Goal: Information Seeking & Learning: Learn about a topic

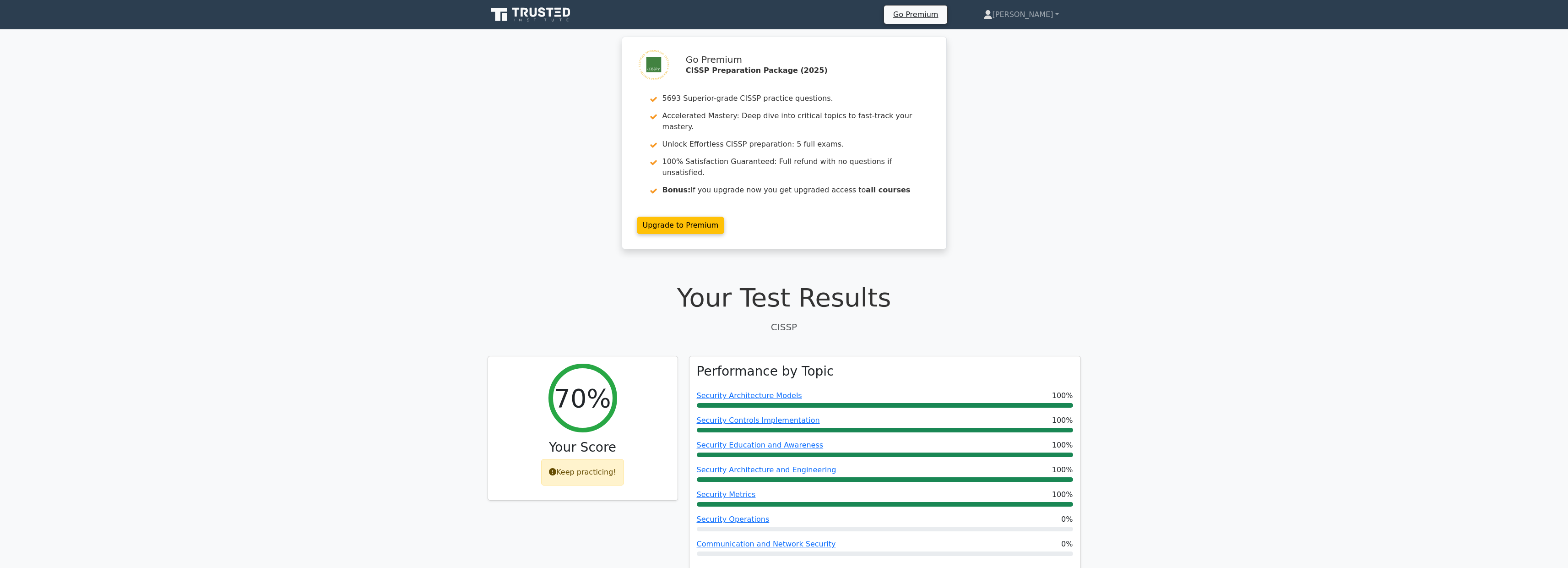
scroll to position [1492, 0]
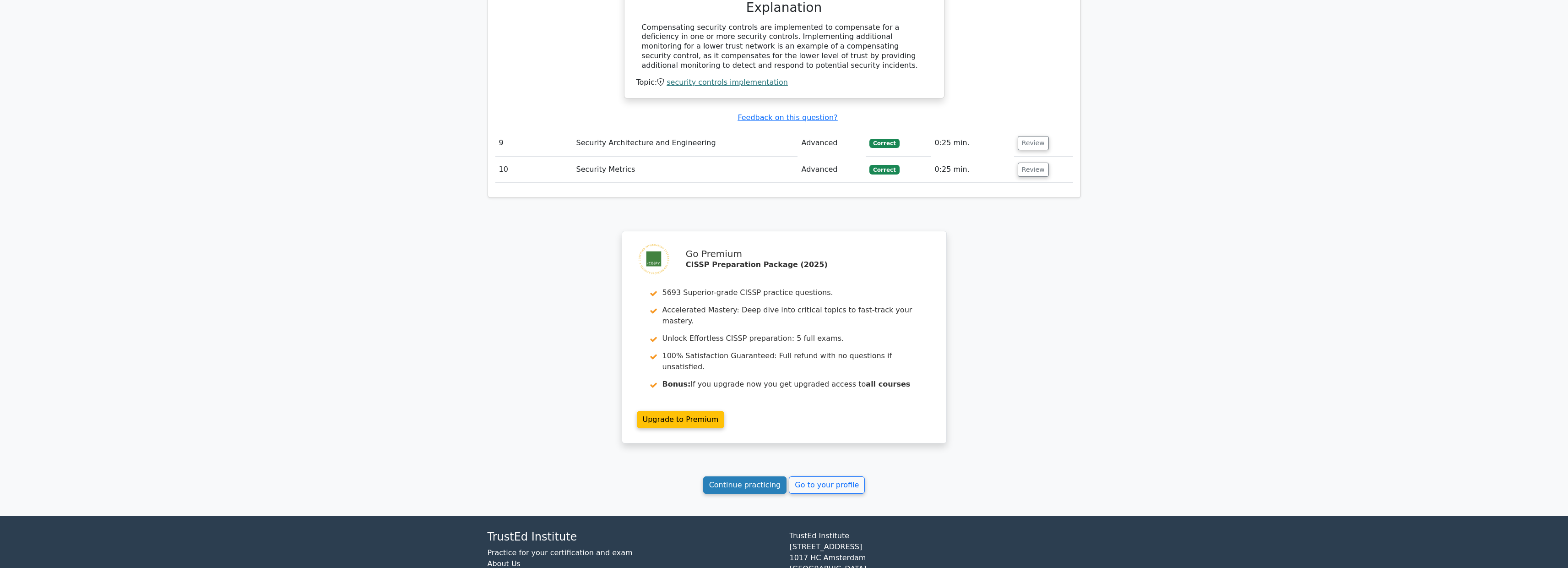
click at [746, 476] on link "Continue practicing" at bounding box center [745, 485] width 84 height 17
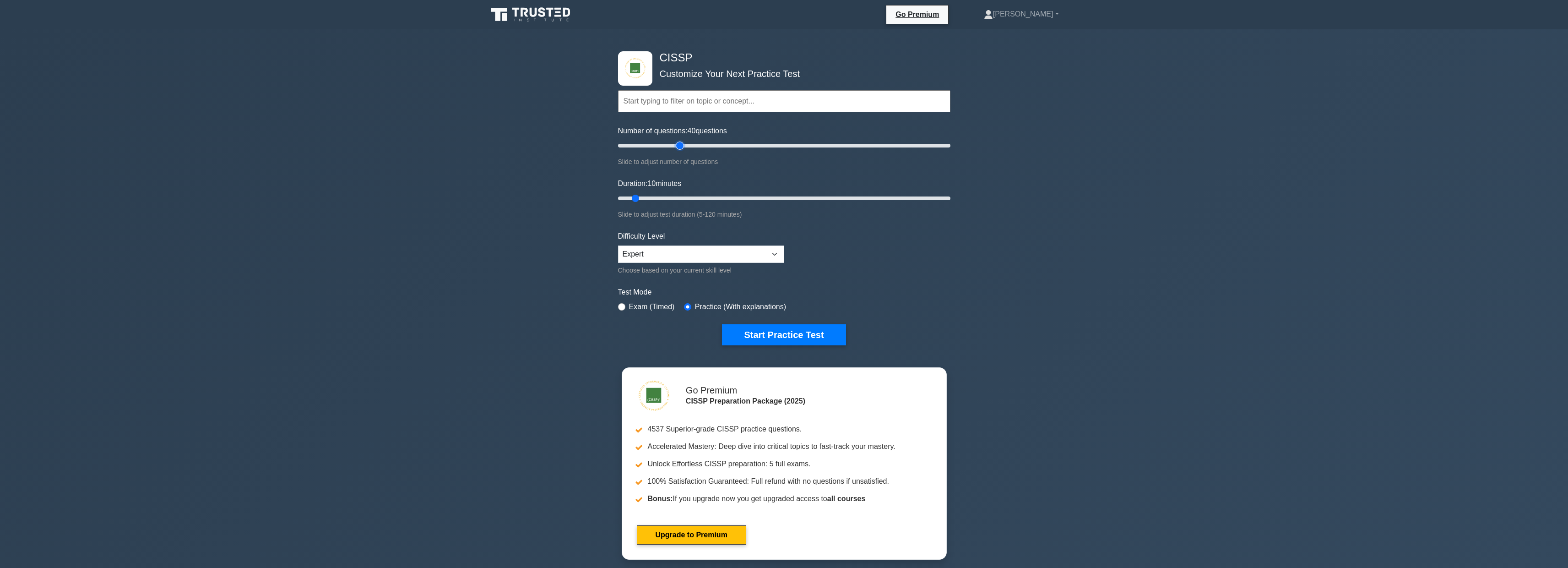
type input "40"
click at [677, 143] on input "Number of questions: 40 questions" at bounding box center [784, 146] width 333 height 11
click at [676, 205] on div "Duration: 10 minutes Slide to adjust test duration (5-120 minutes)" at bounding box center [784, 199] width 333 height 42
type input "25"
click at [676, 203] on input "Duration: 10 minutes" at bounding box center [784, 198] width 333 height 11
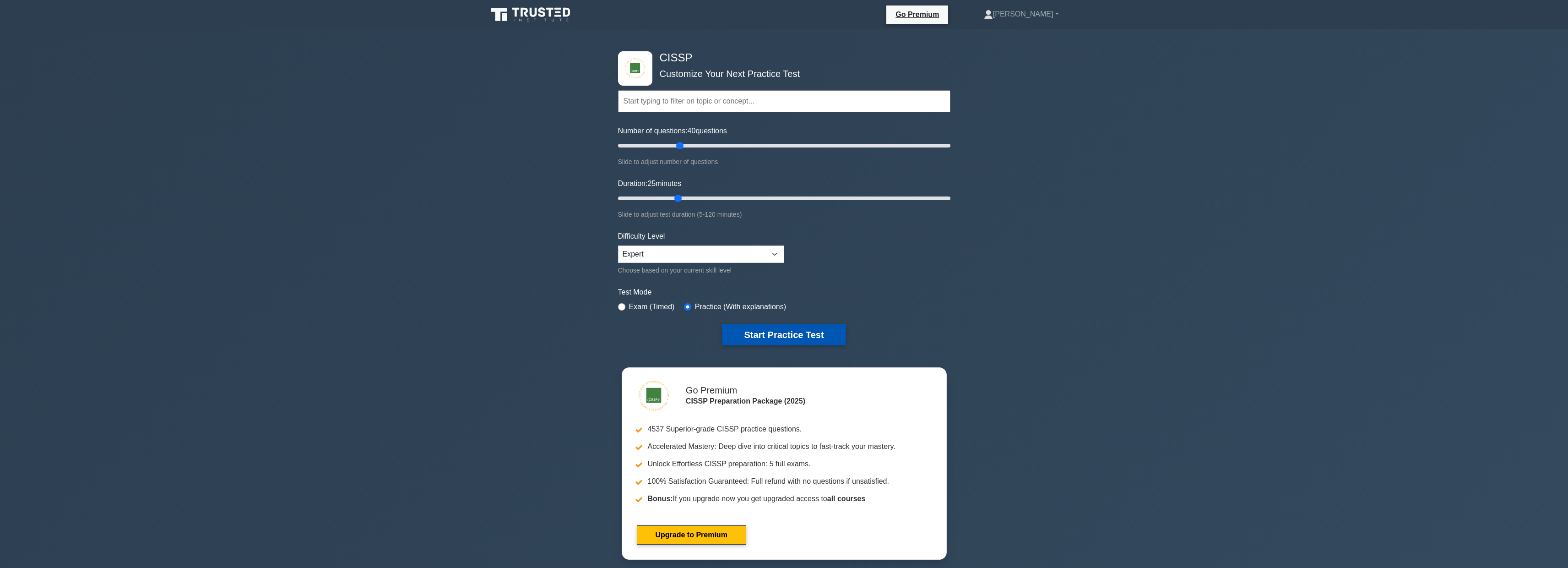
click at [820, 330] on button "Start Practice Test" at bounding box center [784, 334] width 123 height 21
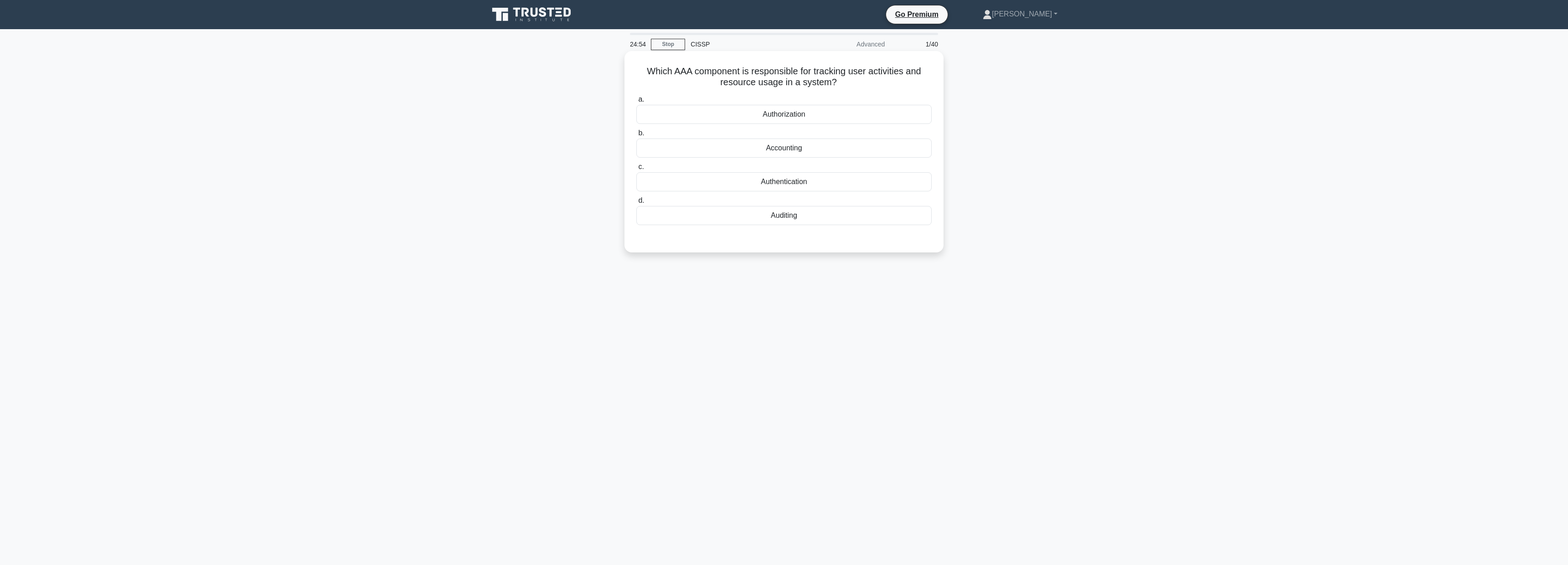
click at [795, 149] on div "Accounting" at bounding box center [783, 148] width 295 height 19
click at [636, 136] on input "b. Accounting" at bounding box center [636, 133] width 0 height 6
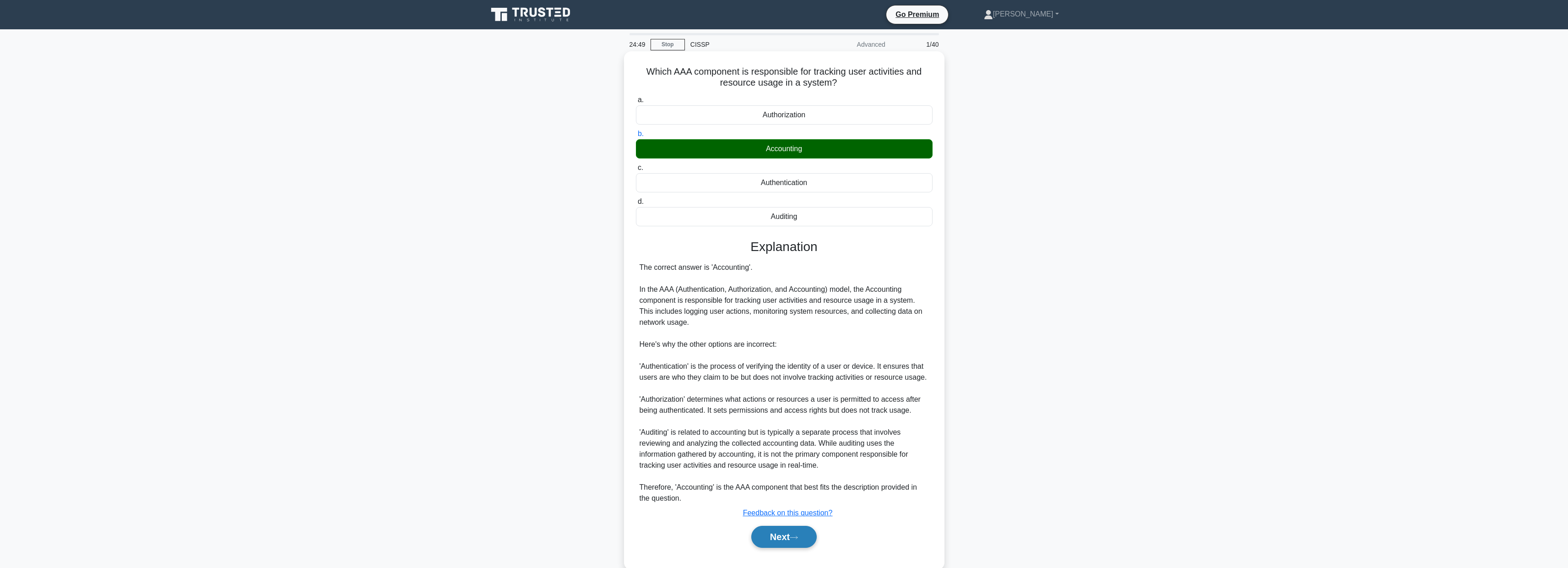
click at [772, 530] on button "Next" at bounding box center [784, 537] width 65 height 22
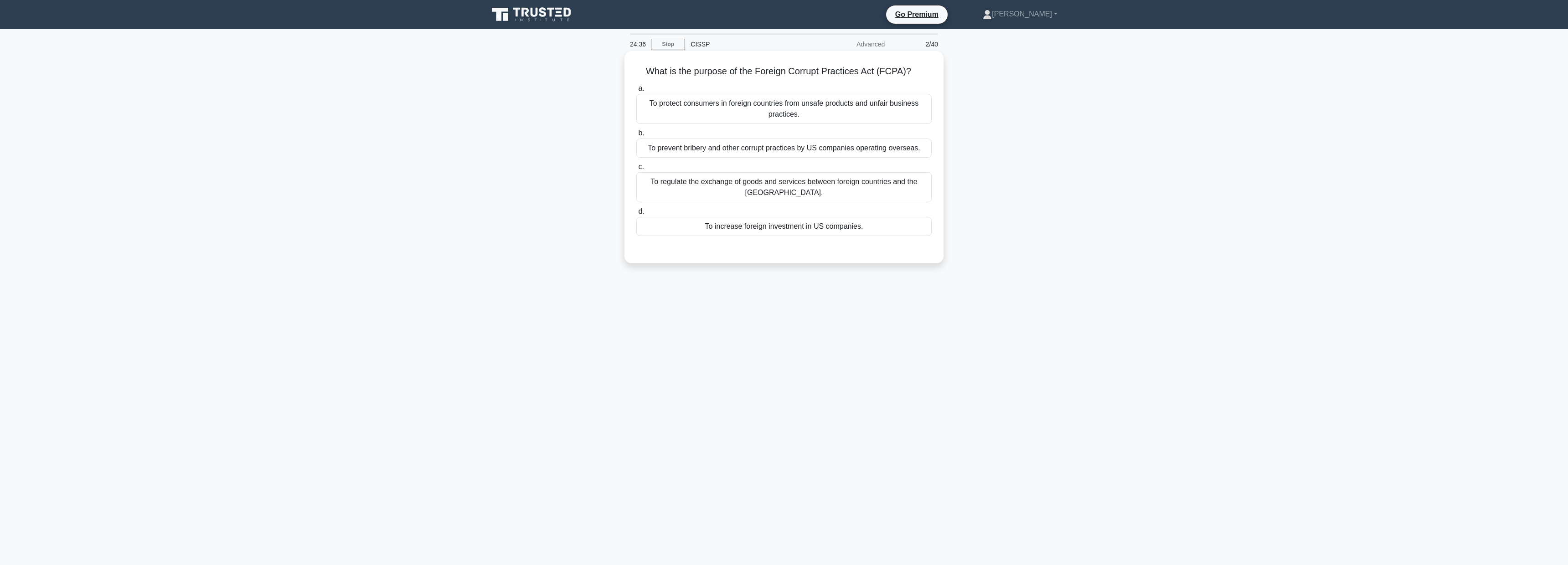
click at [869, 148] on div "To prevent bribery and other corrupt practices by US companies operating overse…" at bounding box center [783, 148] width 295 height 19
click at [636, 136] on input "b. To prevent bribery and other corrupt practices by US companies operating ove…" at bounding box center [636, 133] width 0 height 6
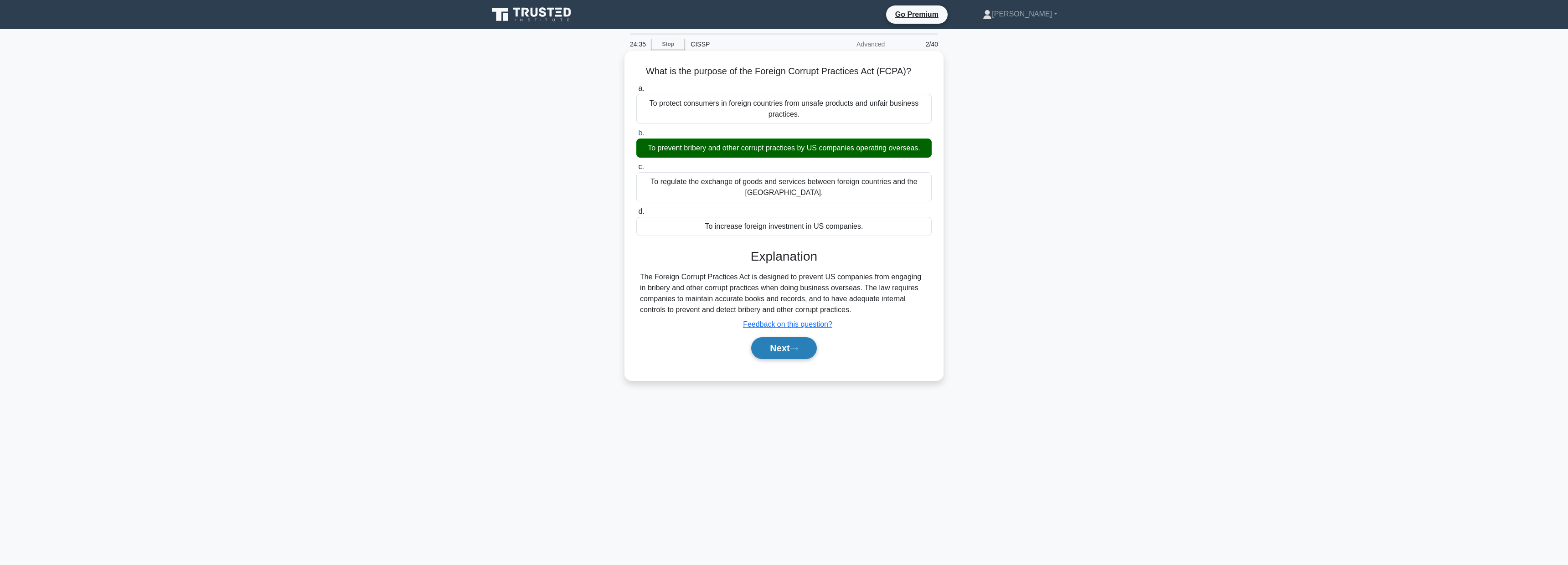
click at [772, 337] on button "Next" at bounding box center [783, 348] width 65 height 22
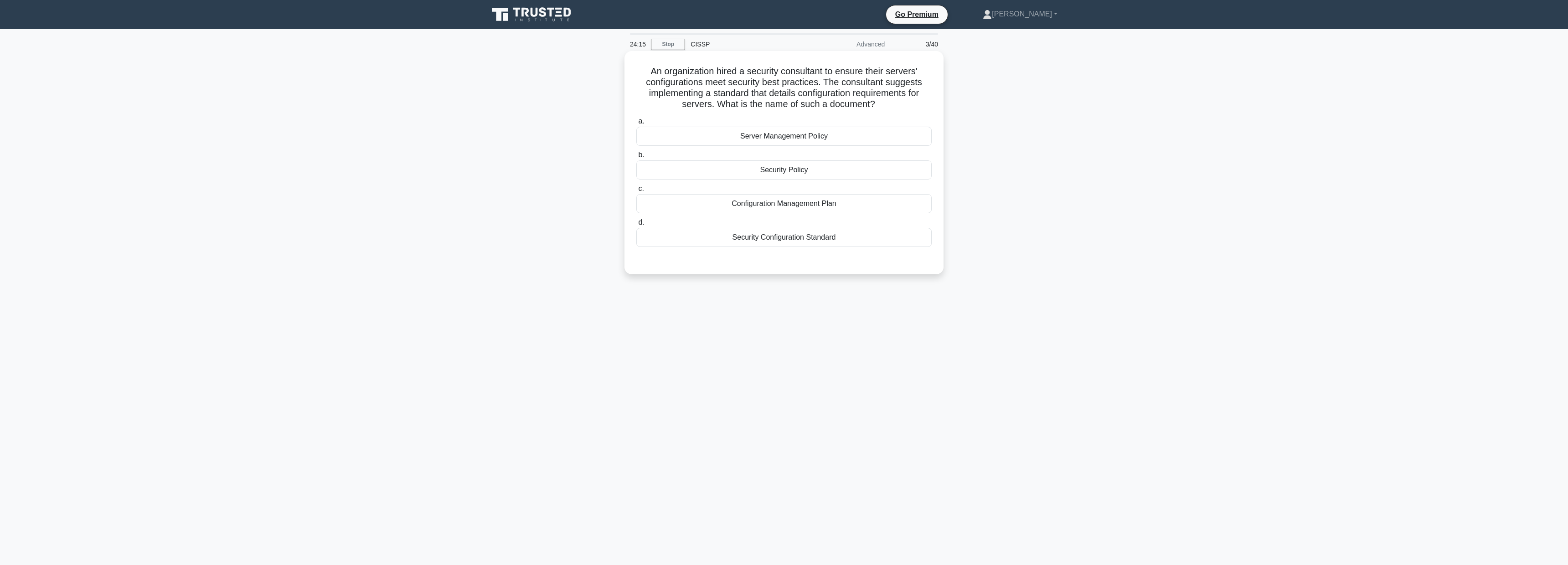
click at [829, 234] on div "Security Configuration Standard" at bounding box center [783, 237] width 295 height 19
click at [636, 226] on input "d. Security Configuration Standard" at bounding box center [636, 223] width 0 height 6
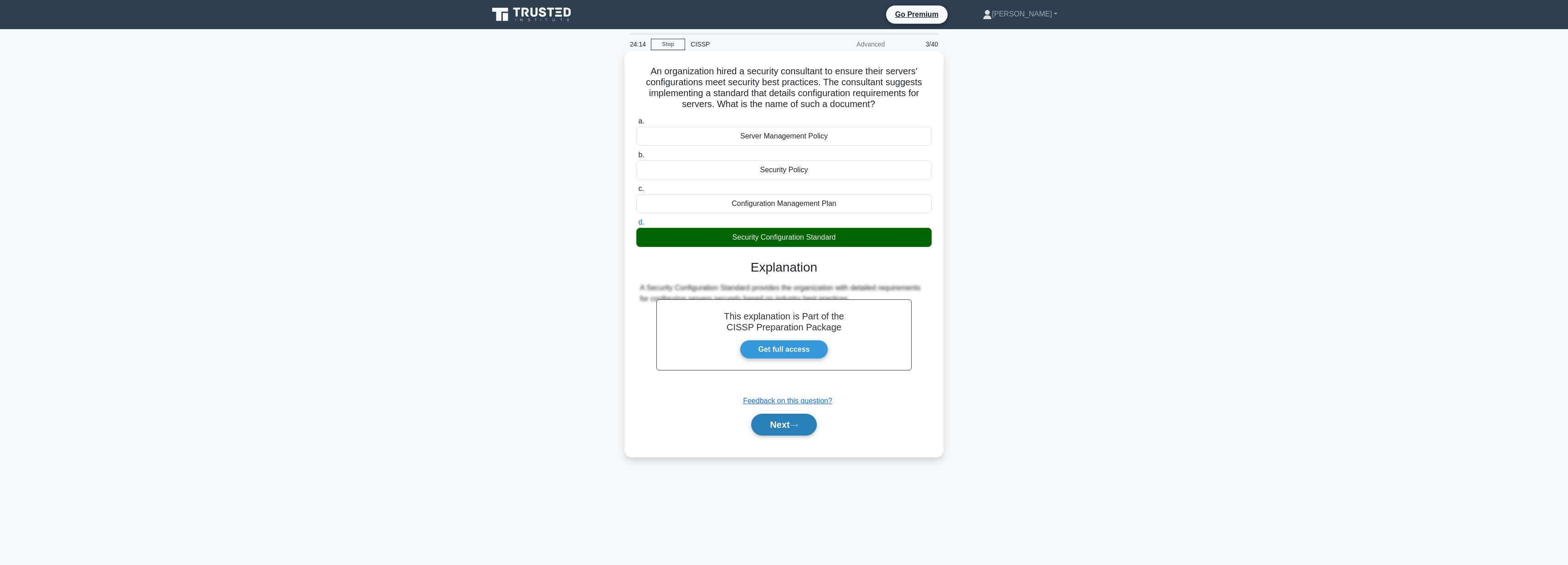
click at [769, 423] on button "Next" at bounding box center [783, 425] width 65 height 22
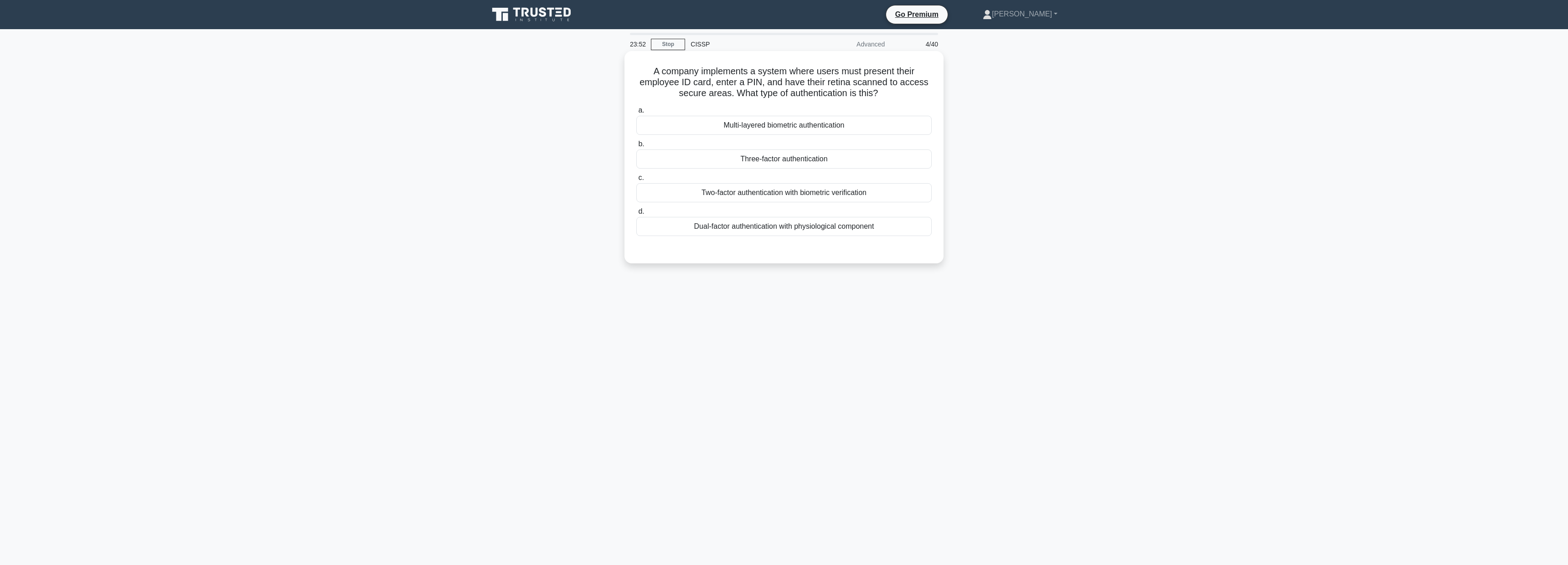
click at [817, 161] on div "Three-factor authentication" at bounding box center [783, 159] width 295 height 19
click at [636, 147] on input "b. Three-factor authentication" at bounding box center [636, 144] width 0 height 6
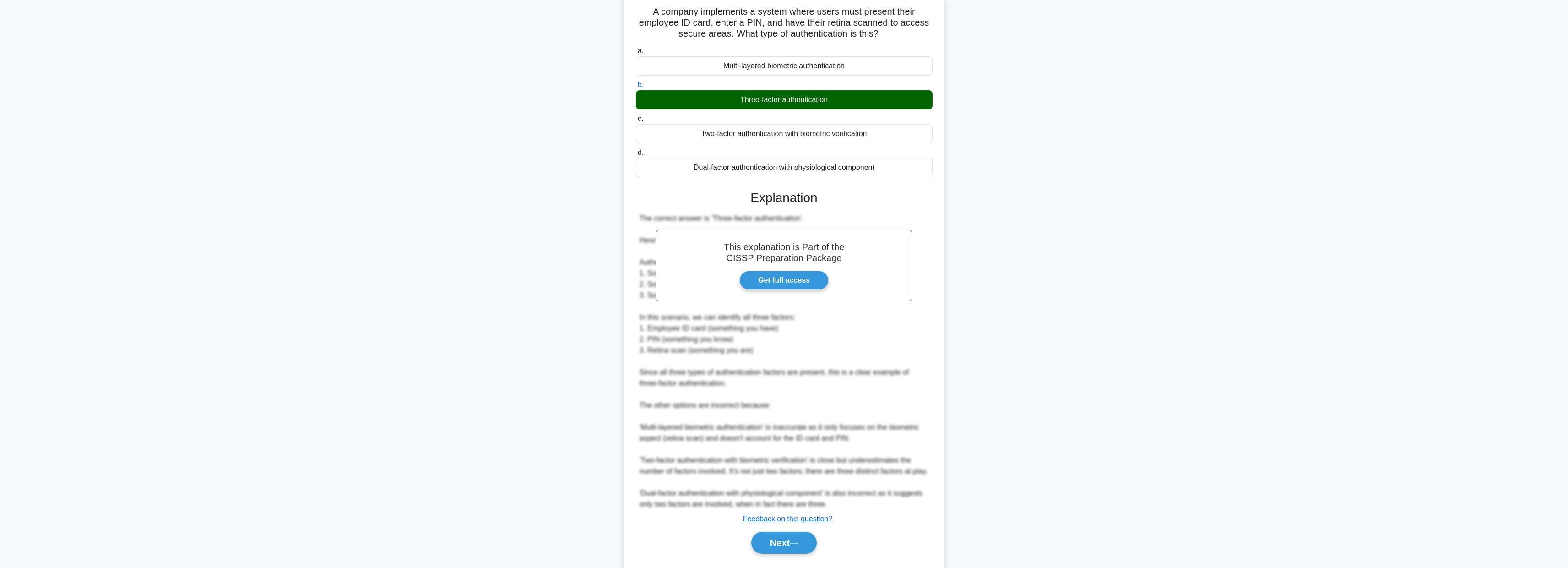
scroll to position [96, 0]
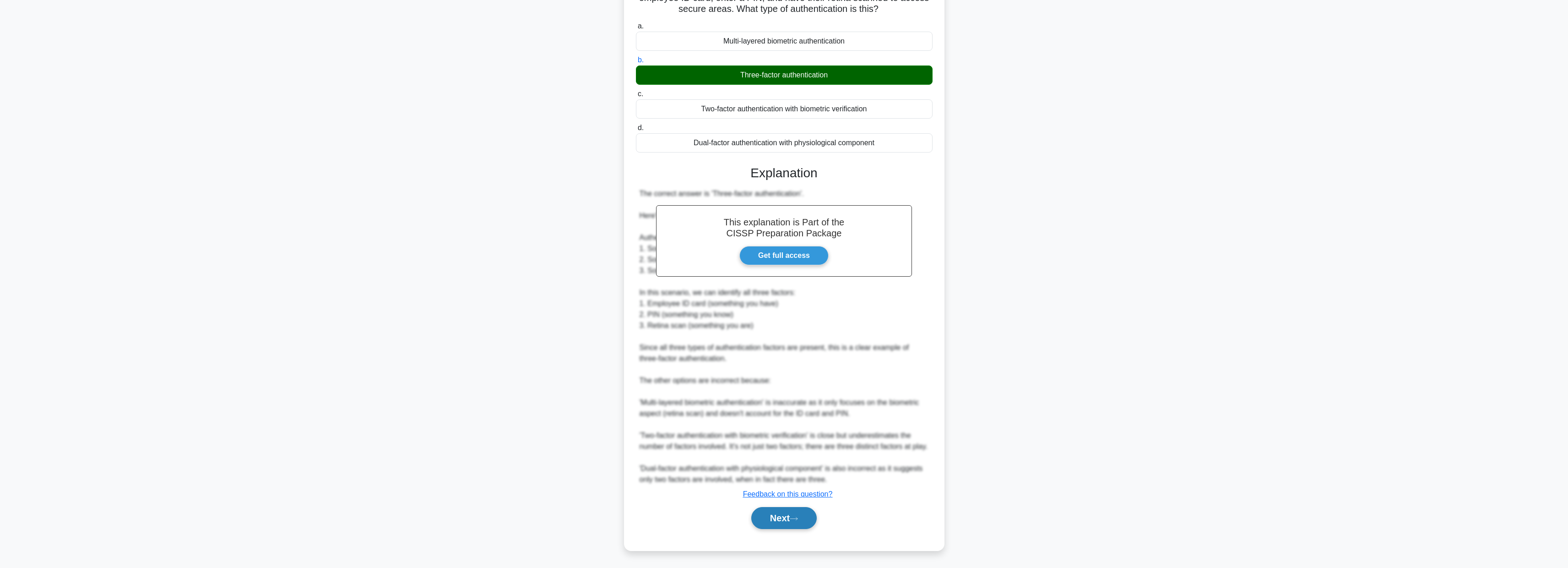
click at [768, 524] on button "Next" at bounding box center [784, 518] width 65 height 22
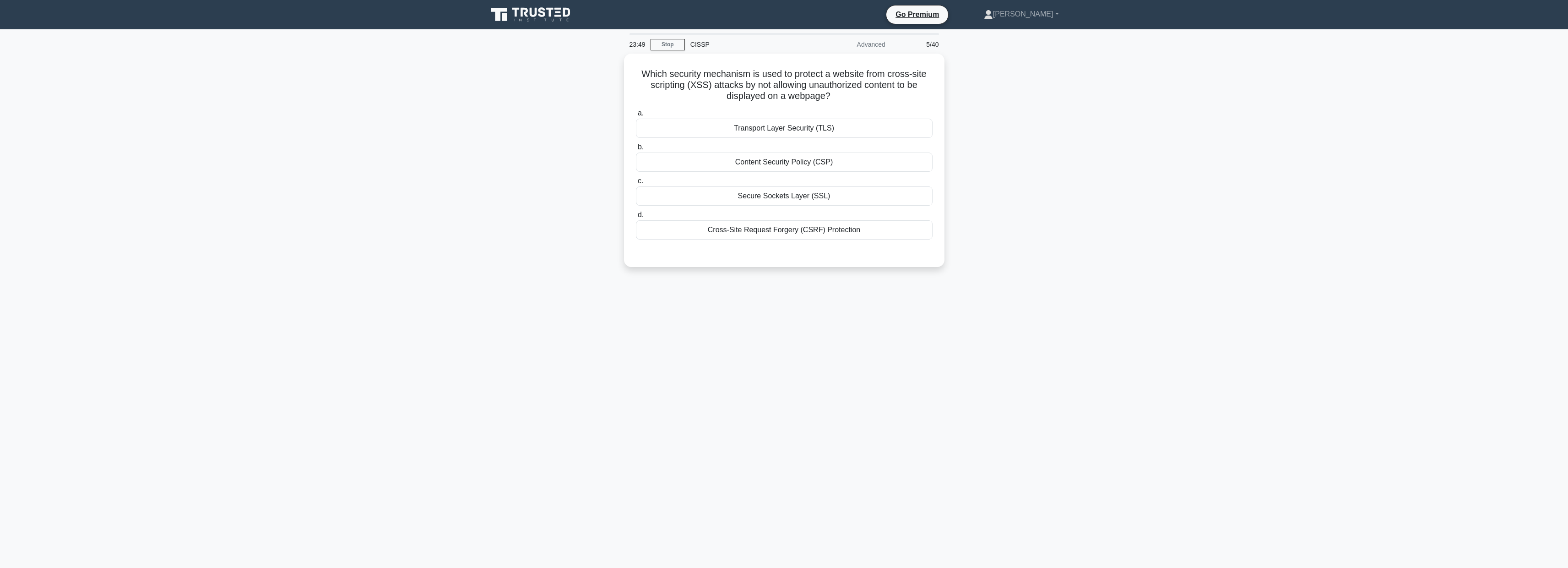
scroll to position [0, 0]
click at [768, 161] on div "Content Security Policy (CSP)" at bounding box center [787, 160] width 296 height 19
click at [639, 148] on input "b. Content Security Policy (CSP)" at bounding box center [639, 145] width 0 height 6
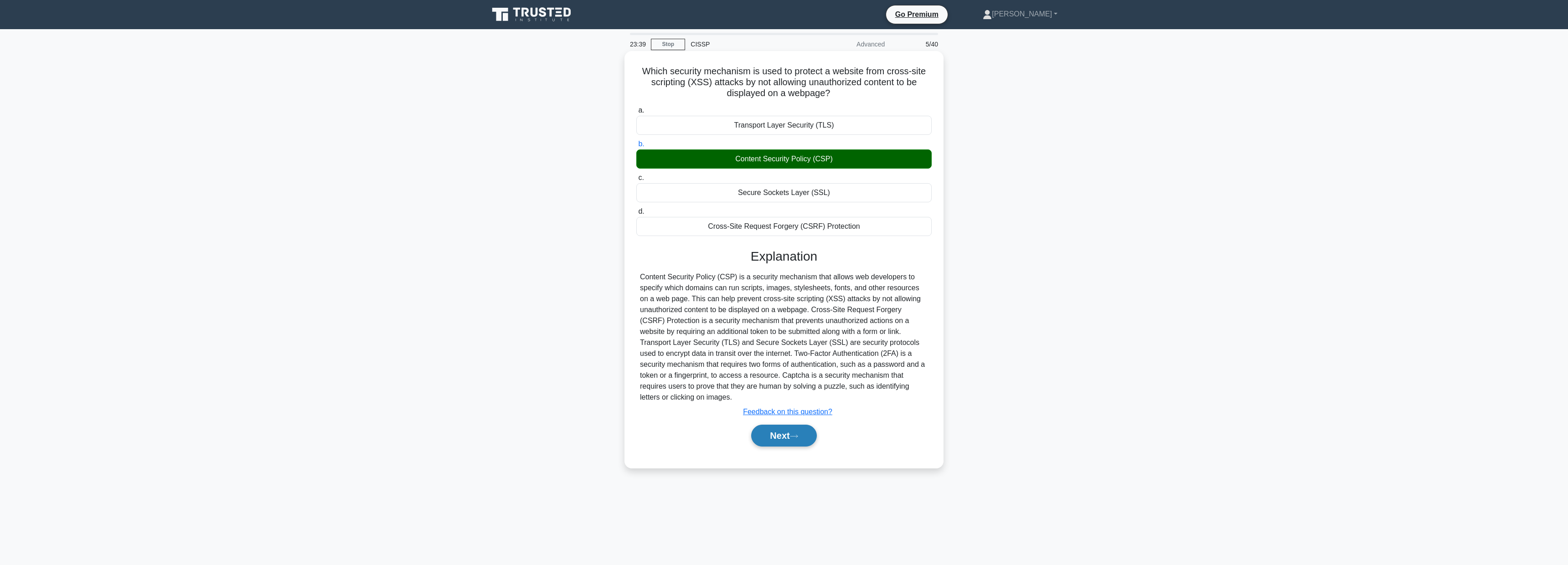
click at [789, 436] on button "Next" at bounding box center [783, 435] width 65 height 22
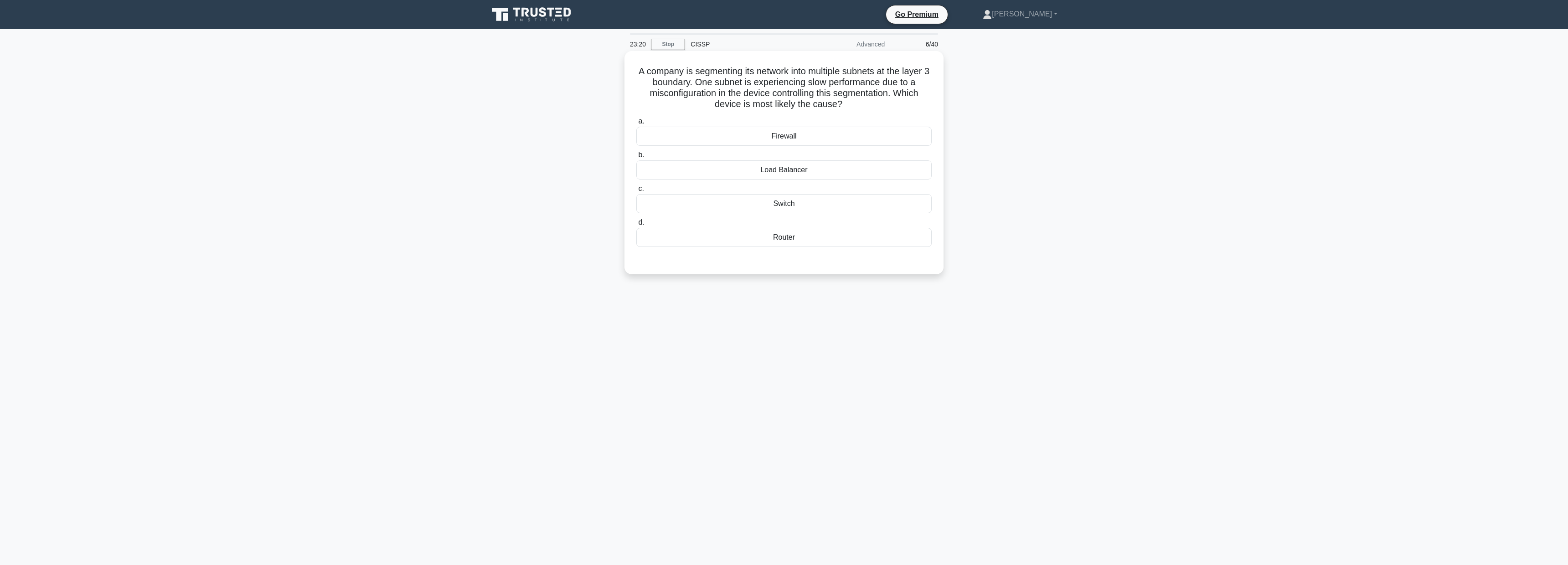
click at [789, 204] on div "Switch" at bounding box center [783, 203] width 295 height 19
click at [636, 192] on input "c. Switch" at bounding box center [636, 189] width 0 height 6
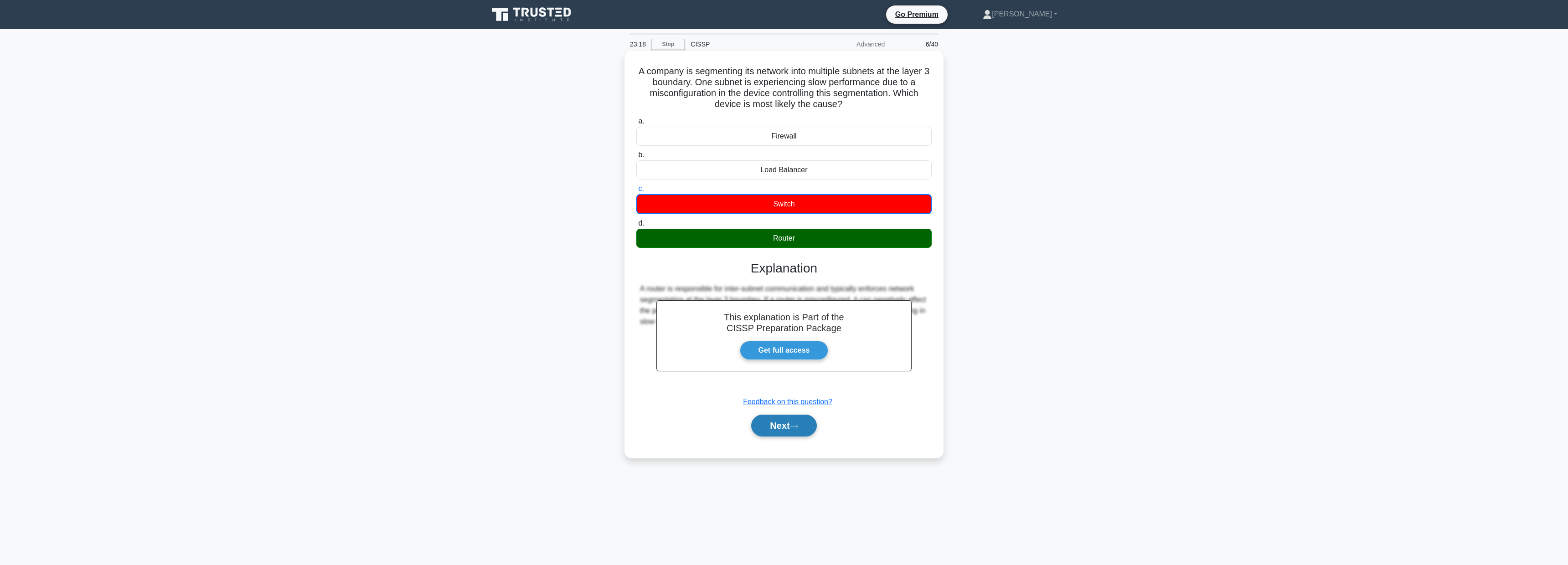
click at [798, 427] on icon at bounding box center [794, 426] width 8 height 5
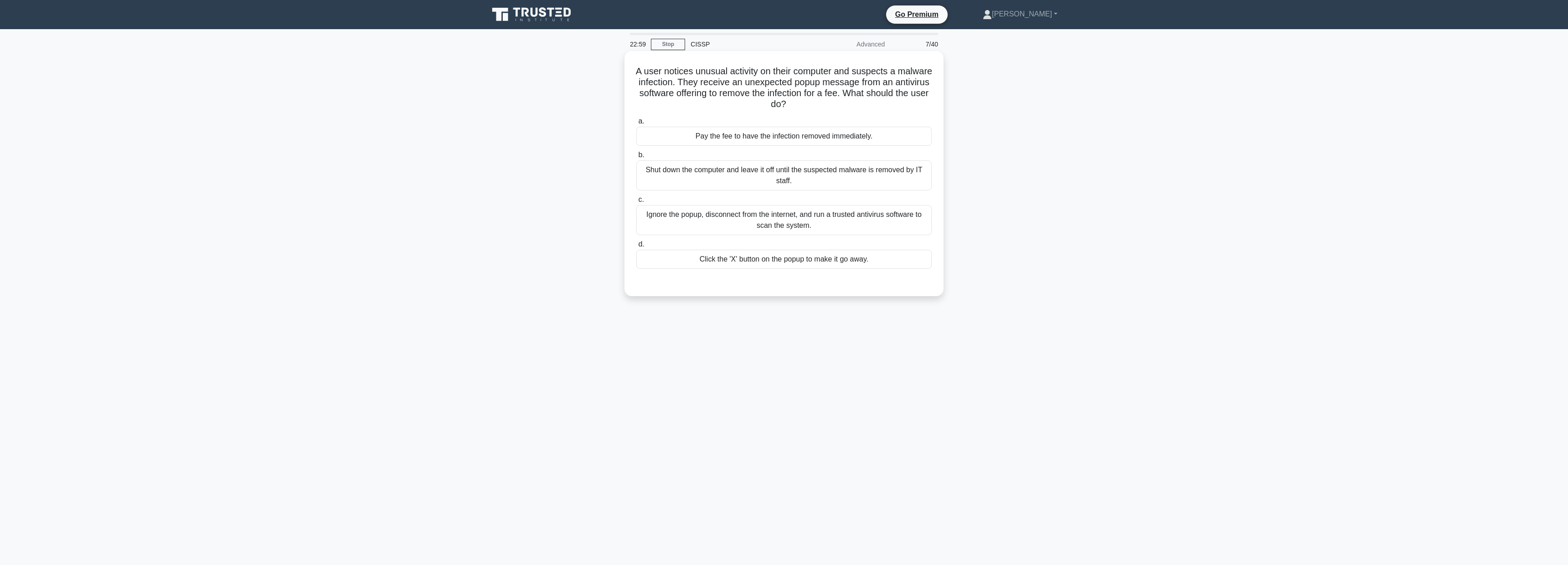
click at [834, 172] on div "Shut down the computer and leave it off until the suspected malware is removed …" at bounding box center [783, 175] width 295 height 30
click at [636, 158] on input "b. Shut down the computer and leave it off until the suspected malware is remov…" at bounding box center [636, 155] width 0 height 6
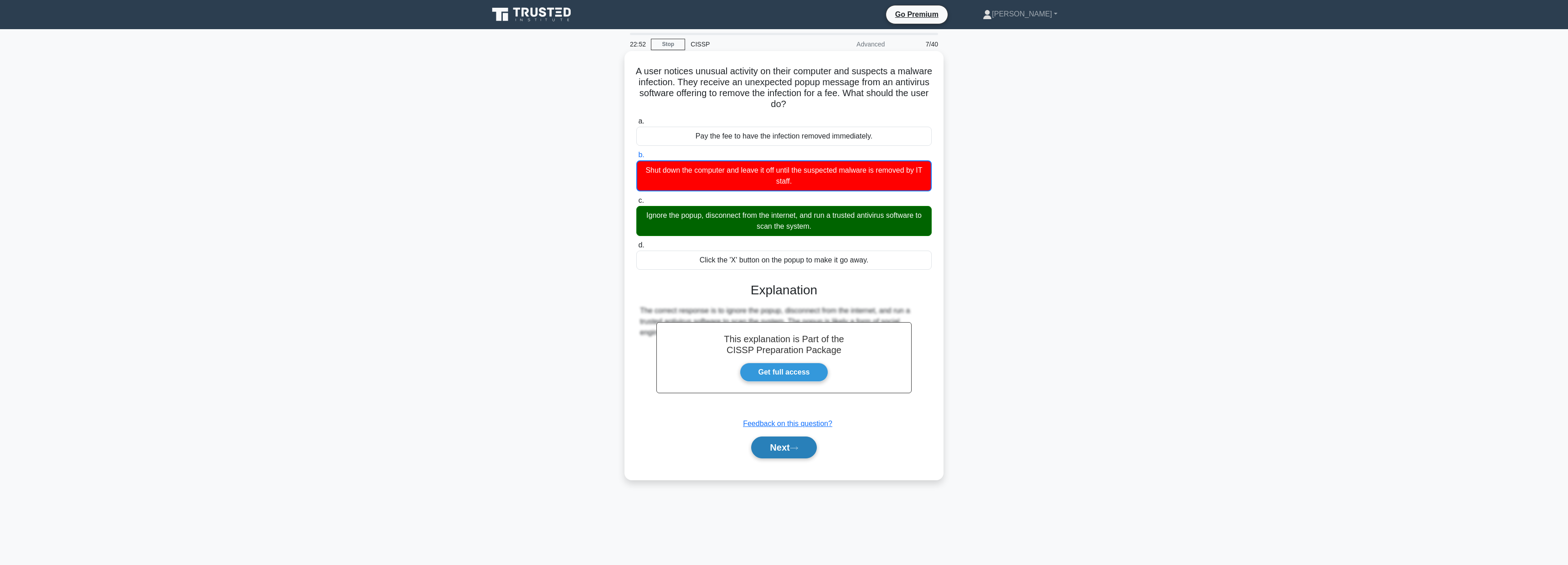
click at [798, 452] on button "Next" at bounding box center [783, 447] width 65 height 22
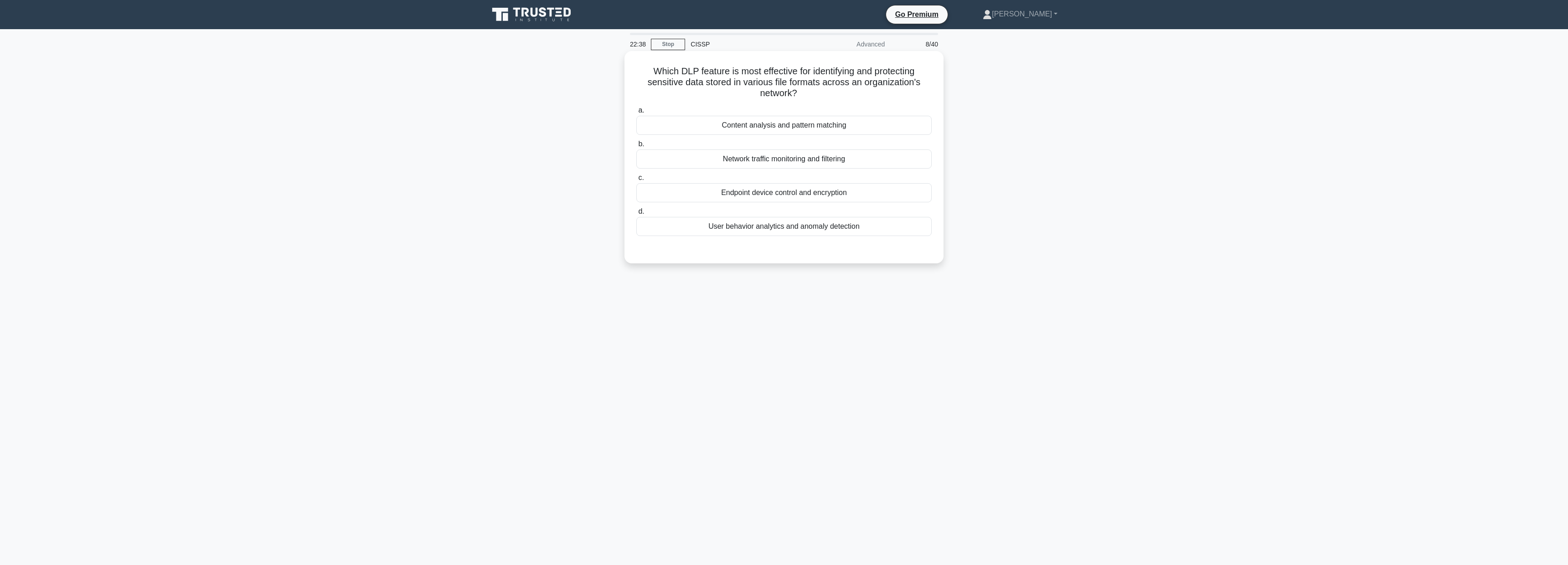
click at [810, 125] on div "Content analysis and pattern matching" at bounding box center [783, 125] width 295 height 19
click at [636, 113] on input "a. Content analysis and pattern matching" at bounding box center [636, 111] width 0 height 6
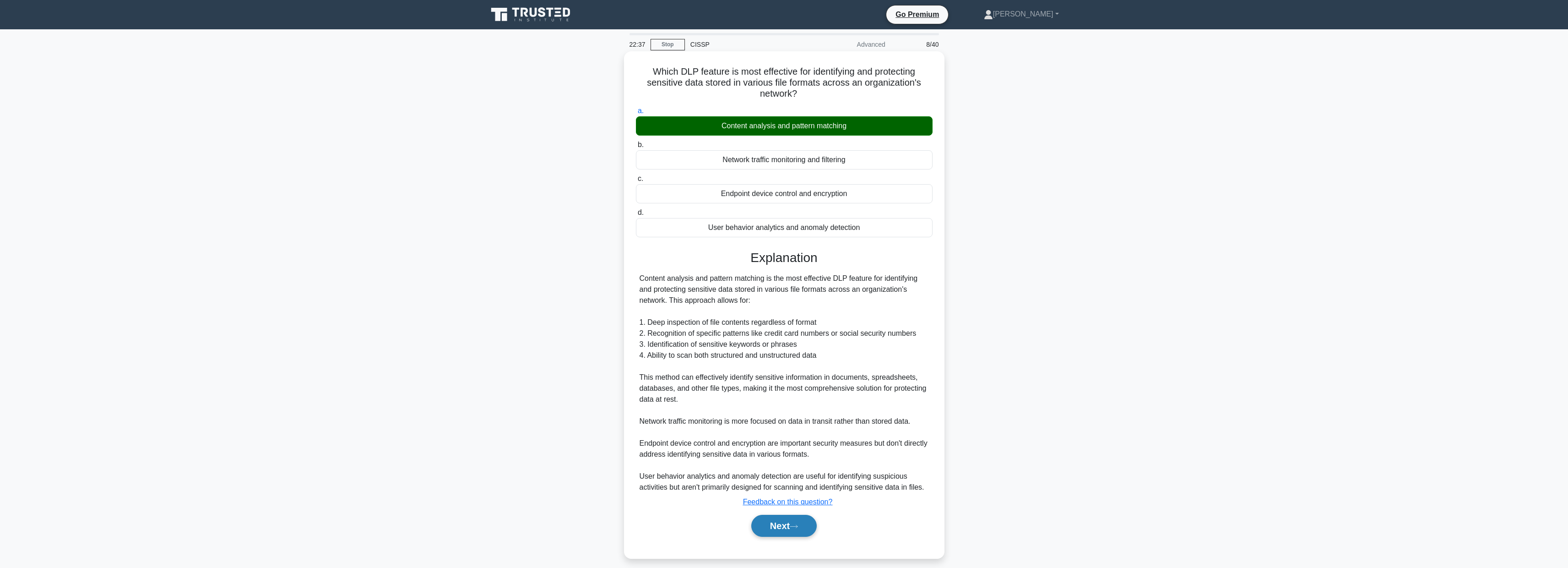
click at [779, 534] on button "Next" at bounding box center [784, 526] width 65 height 22
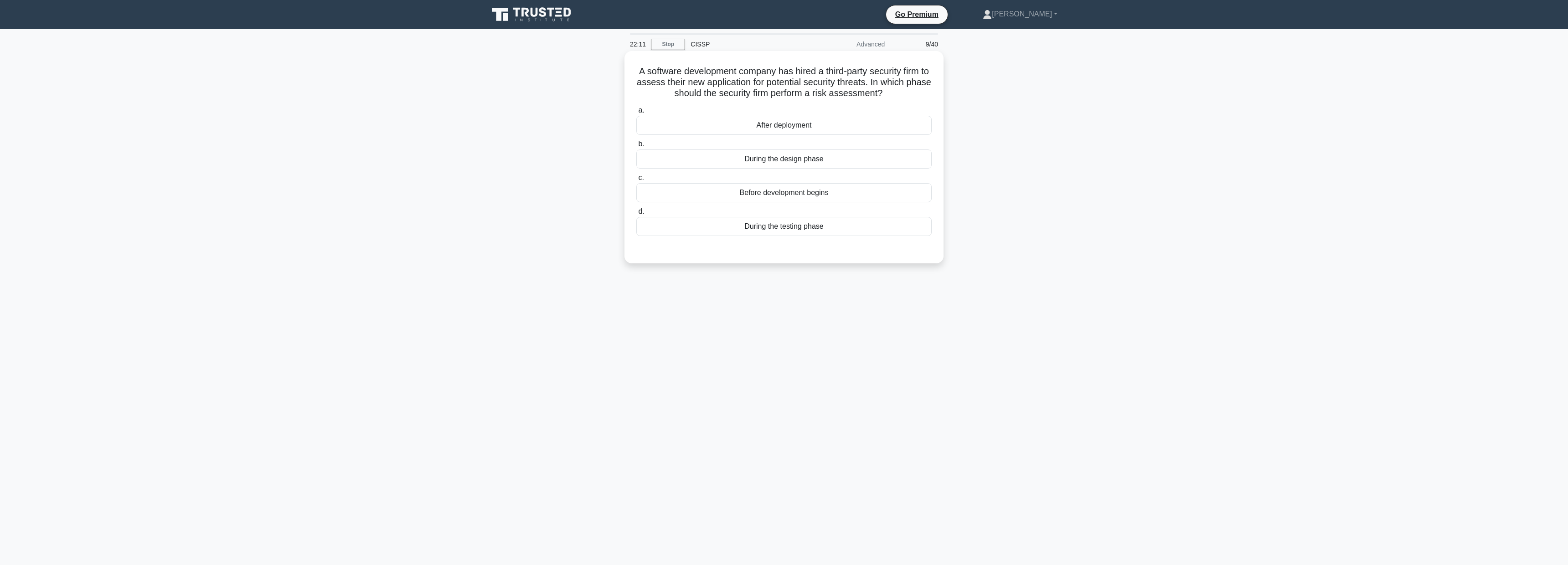
click at [782, 229] on div "During the testing phase" at bounding box center [783, 226] width 295 height 19
click at [636, 215] on input "d. During the testing phase" at bounding box center [636, 212] width 0 height 6
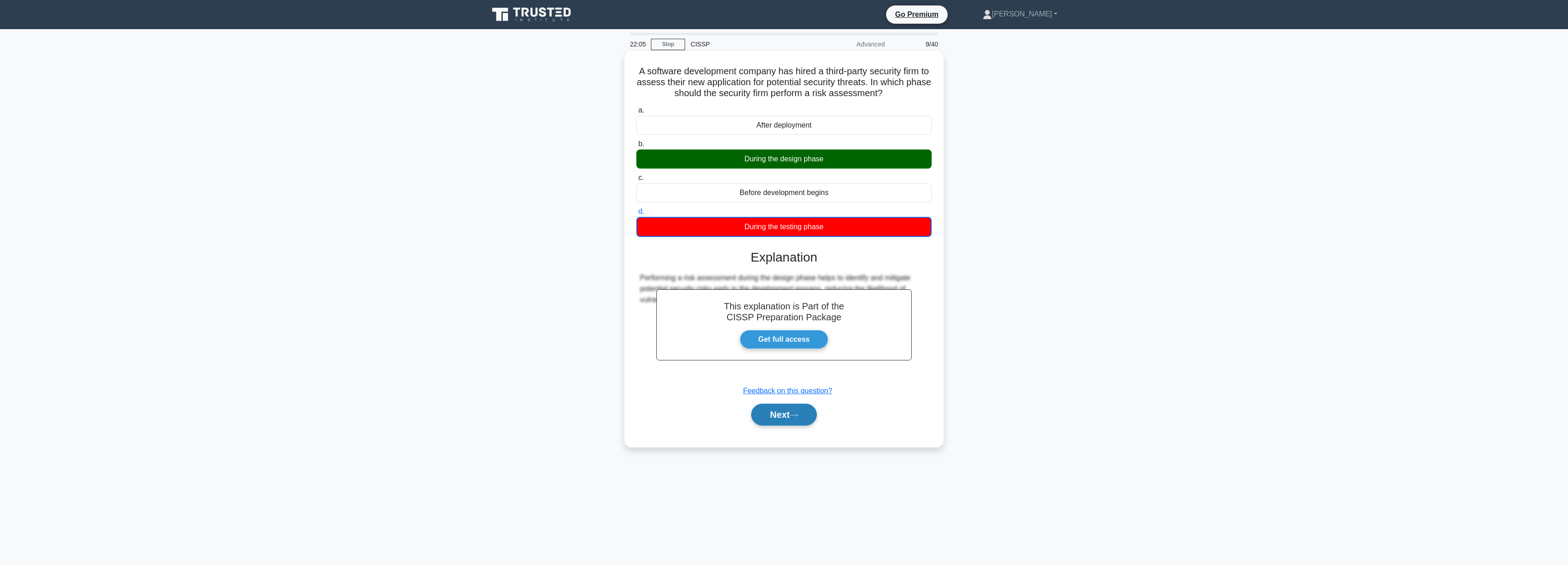
click at [798, 414] on icon at bounding box center [794, 415] width 8 height 5
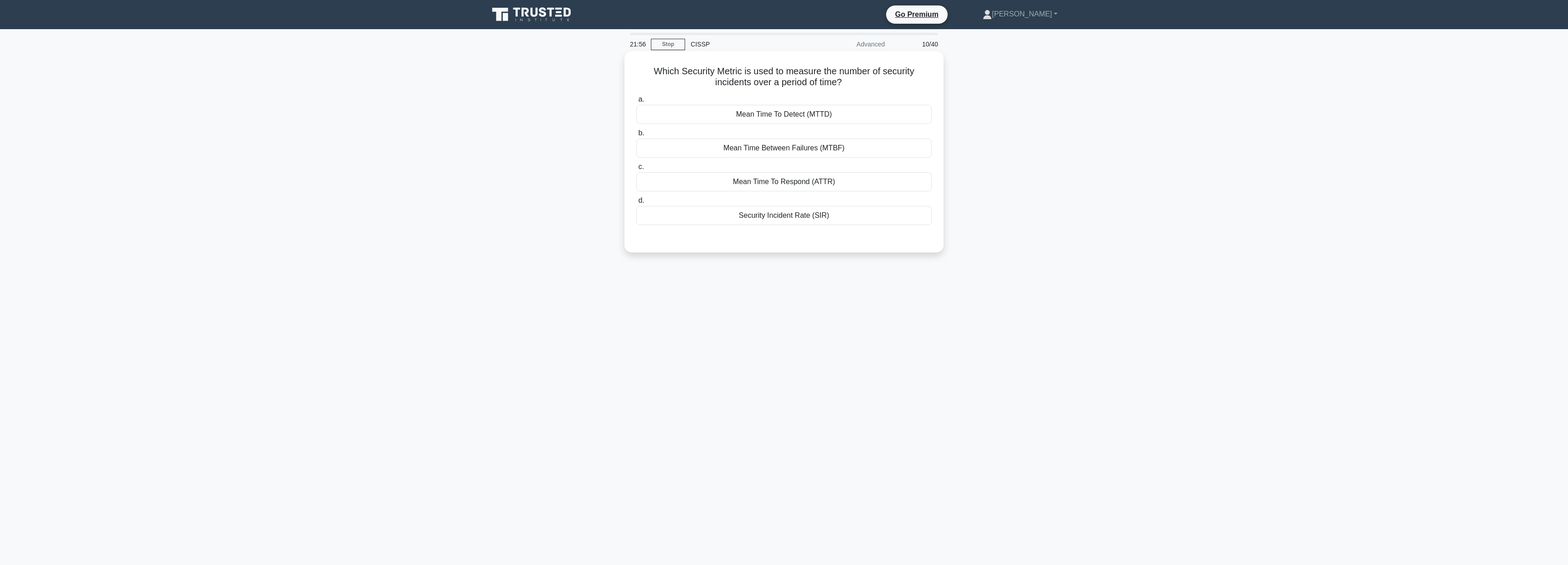
click at [801, 116] on div "Mean Time To Detect (MTTD)" at bounding box center [783, 114] width 295 height 19
click at [636, 102] on input "a. Mean Time To Detect (MTTD)" at bounding box center [636, 100] width 0 height 6
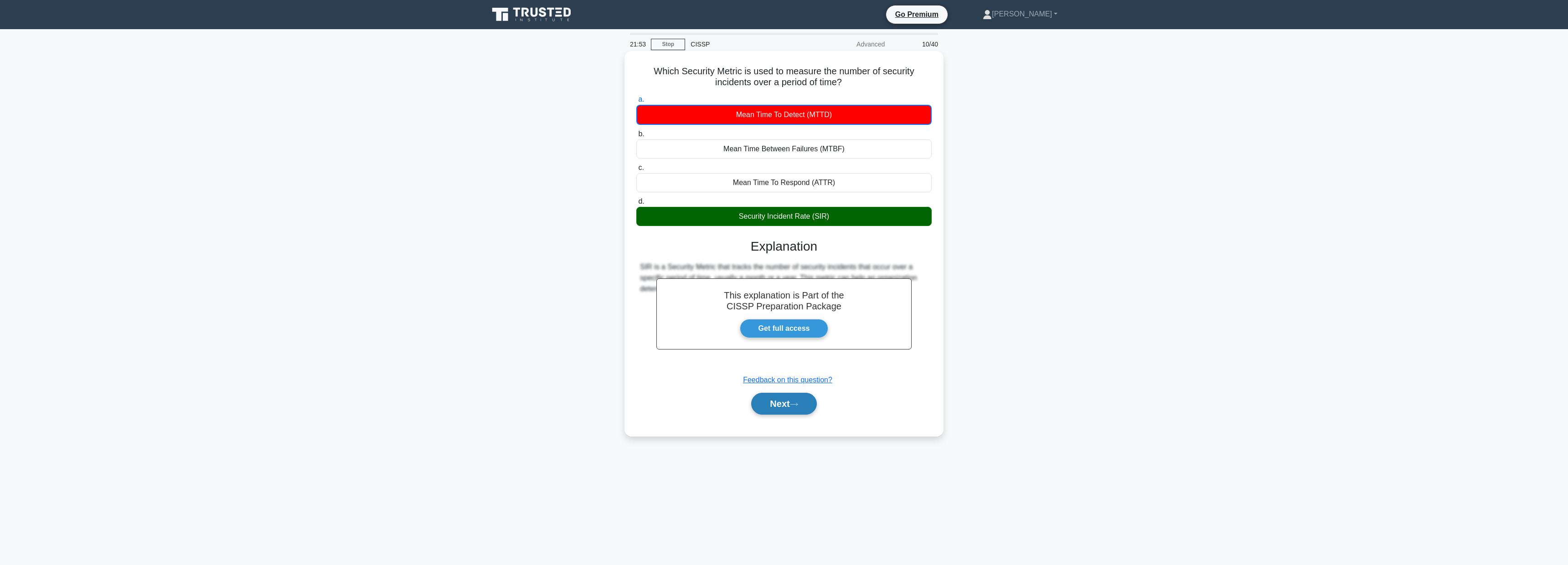
click at [787, 400] on button "Next" at bounding box center [783, 403] width 65 height 22
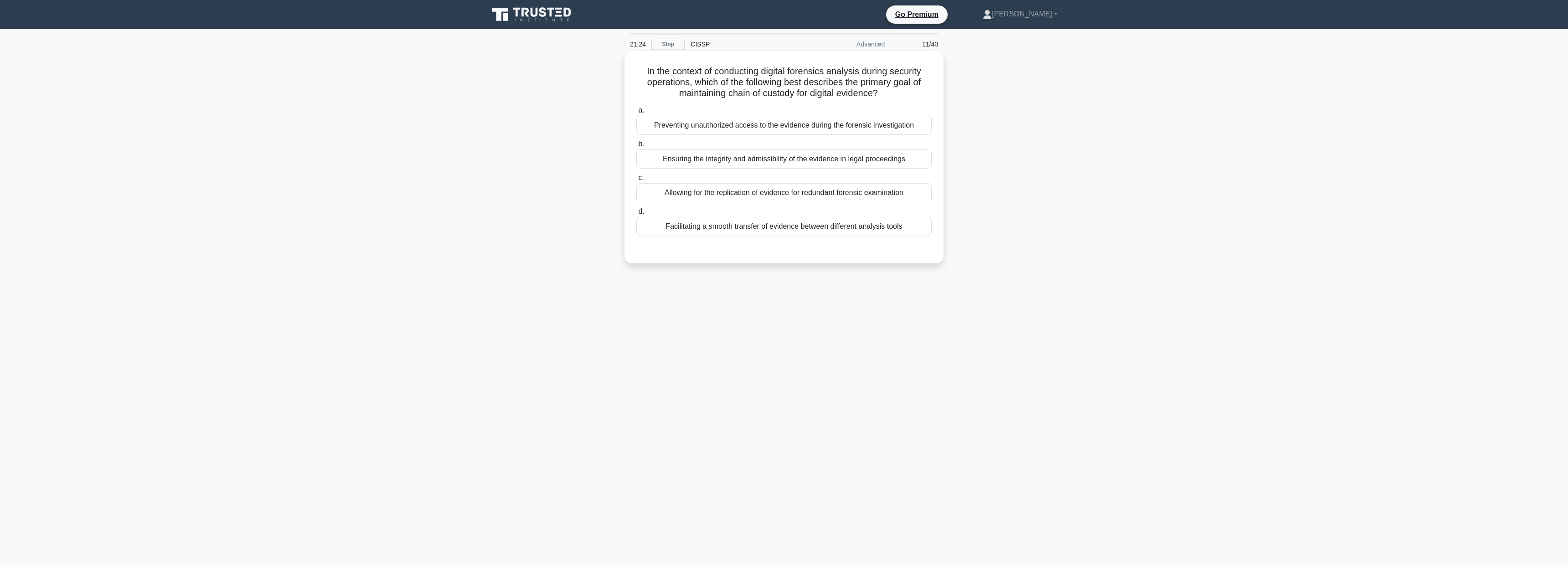
click at [774, 129] on div "Preventing unauthorized access to the evidence during the forensic investigation" at bounding box center [783, 125] width 295 height 19
click at [636, 113] on input "a. Preventing unauthorized access to the evidence during the forensic investiga…" at bounding box center [636, 111] width 0 height 6
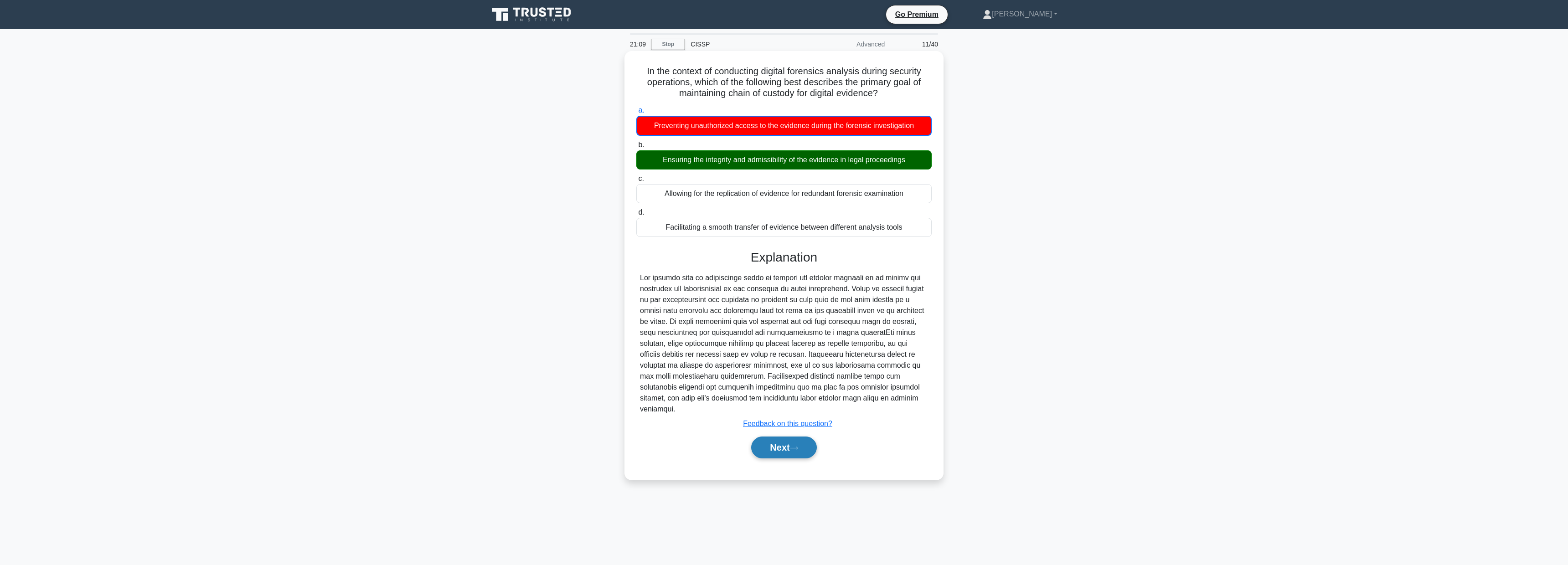
click at [786, 436] on button "Next" at bounding box center [783, 447] width 65 height 22
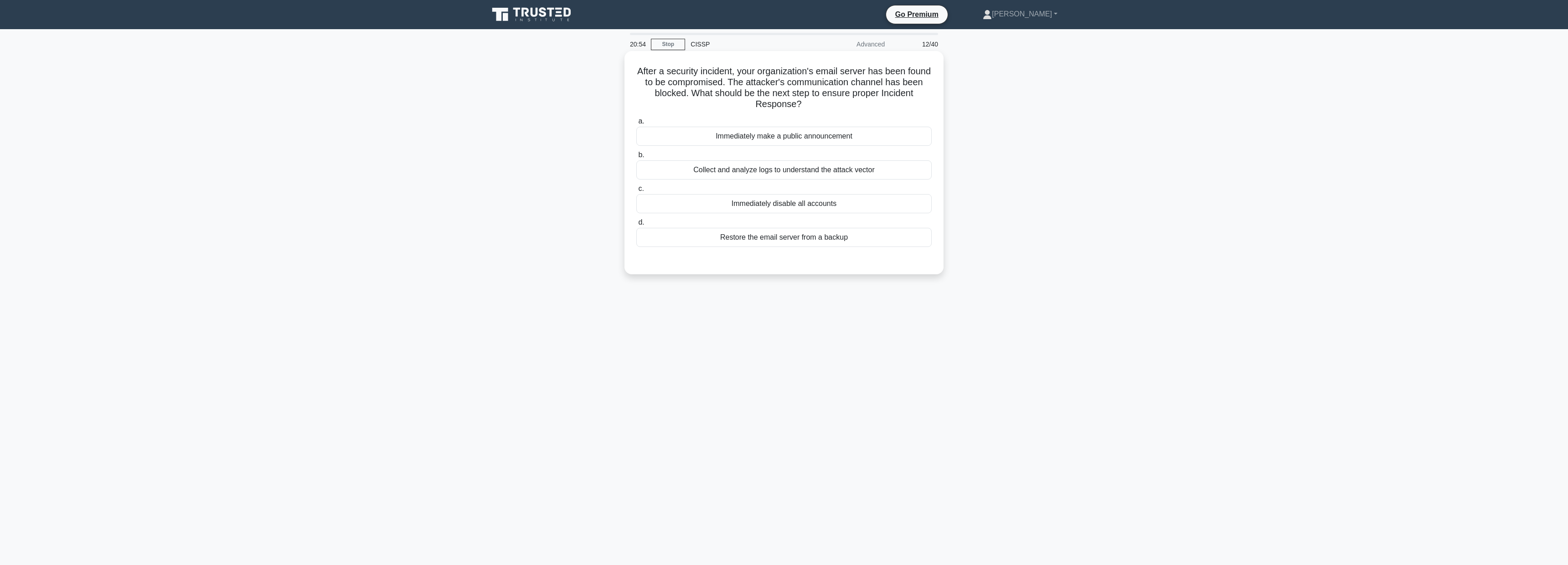
click at [880, 165] on div "Collect and analyze logs to understand the attack vector" at bounding box center [783, 170] width 295 height 19
click at [636, 158] on input "b. Collect and analyze logs to understand the attack vector" at bounding box center [636, 155] width 0 height 6
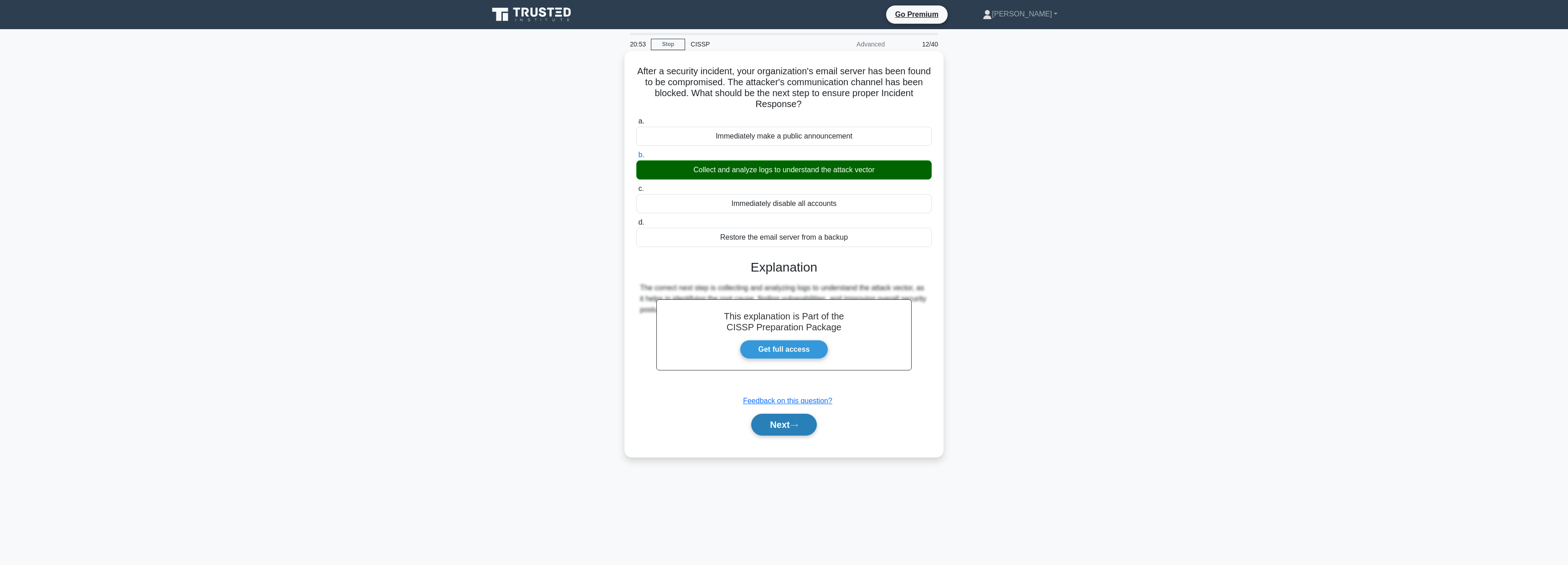
click at [786, 430] on button "Next" at bounding box center [783, 425] width 65 height 22
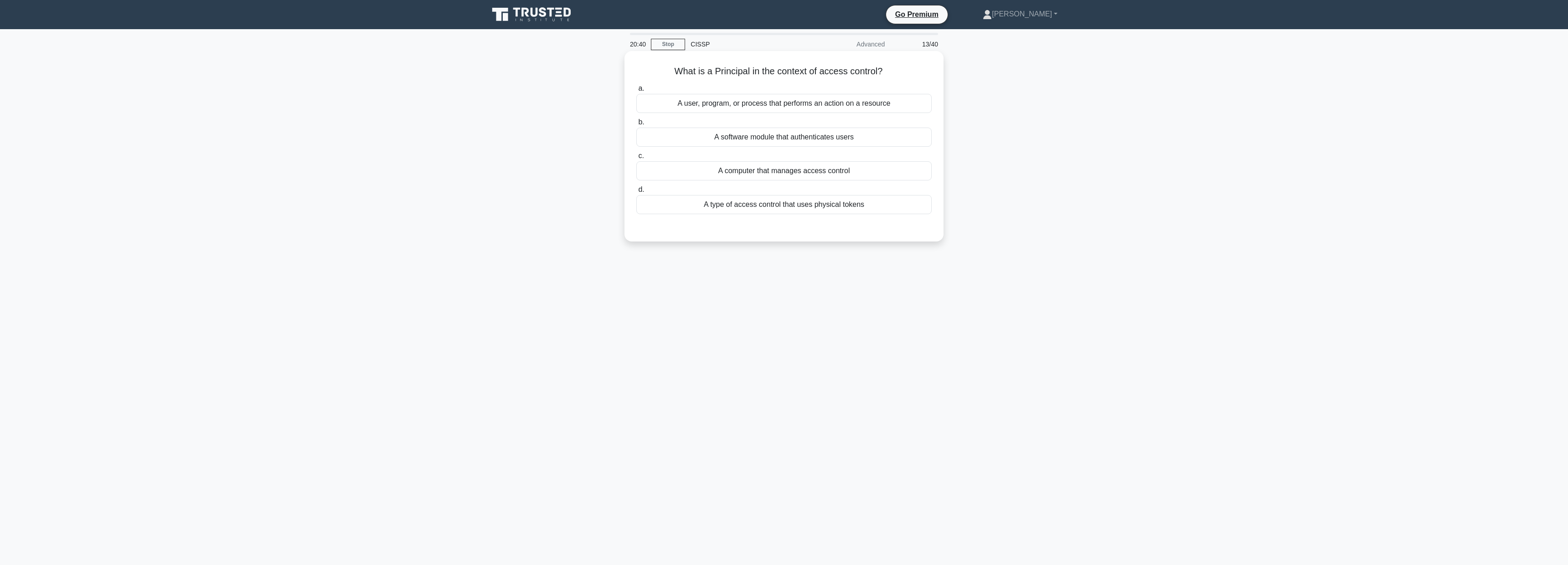
click at [793, 104] on div "A user, program, or process that performs an action on a resource" at bounding box center [783, 103] width 295 height 19
click at [636, 92] on input "a. A user, program, or process that performs an action on a resource" at bounding box center [636, 89] width 0 height 6
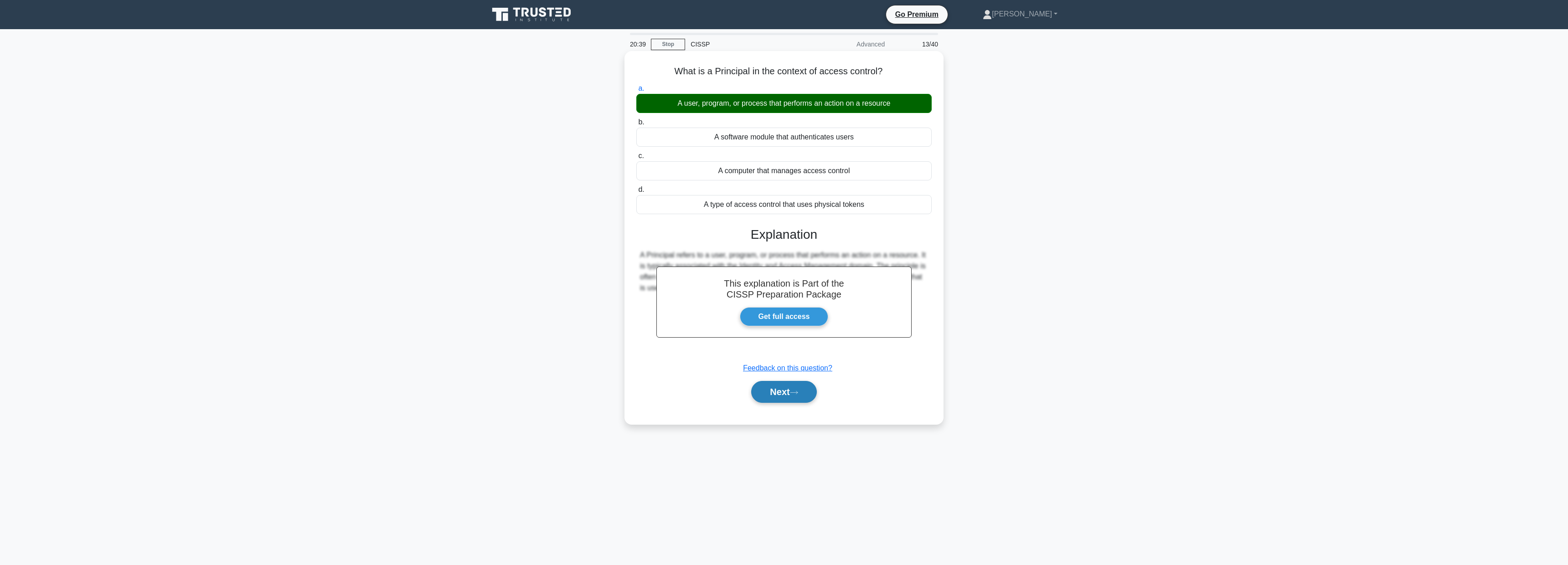
click at [796, 401] on button "Next" at bounding box center [783, 392] width 65 height 22
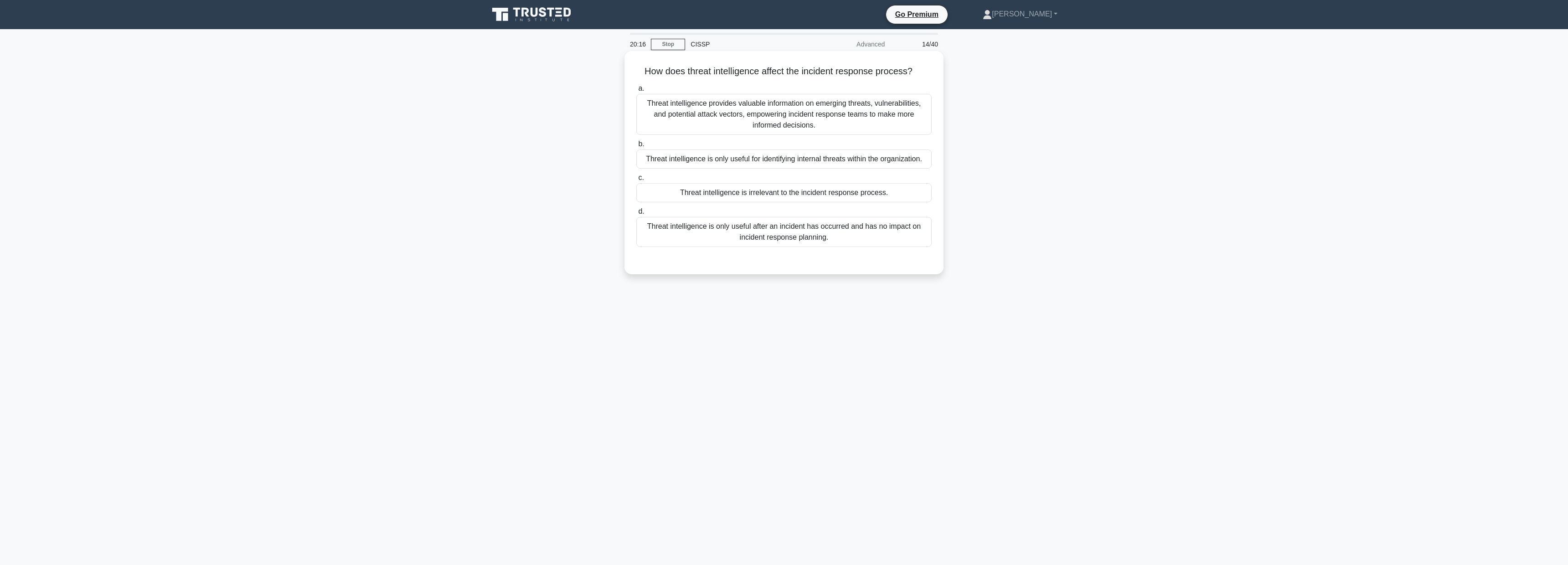
click at [881, 108] on div "Threat intelligence provides valuable information on emerging threats, vulnerab…" at bounding box center [783, 114] width 295 height 41
click at [636, 92] on input "a. Threat intelligence provides valuable information on emerging threats, vulne…" at bounding box center [636, 89] width 0 height 6
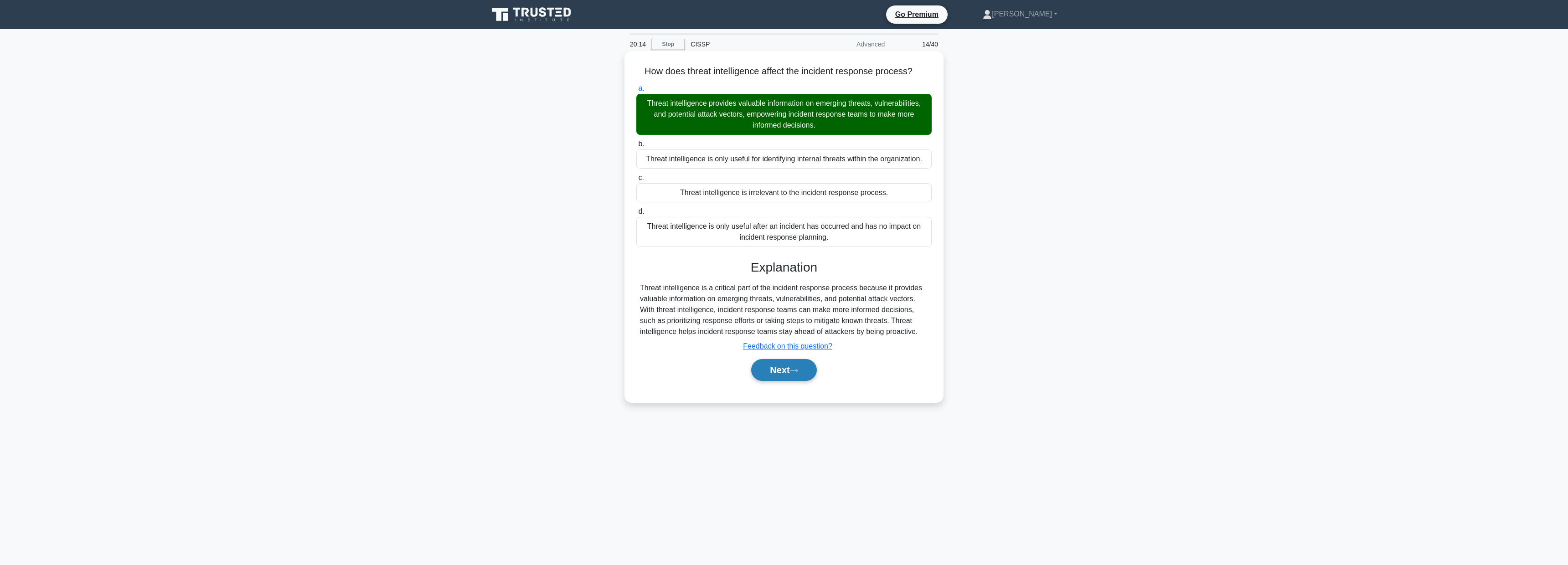
click at [785, 370] on button "Next" at bounding box center [783, 370] width 65 height 22
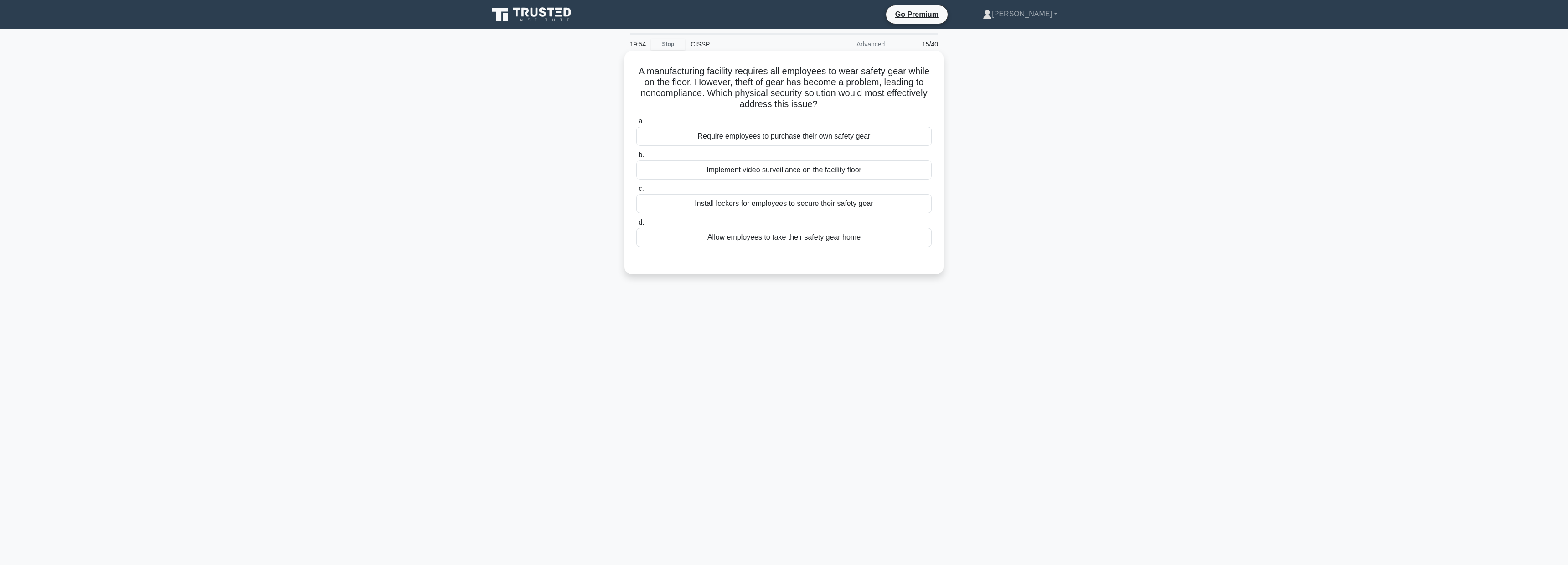
click at [834, 202] on div "Install lockers for employees to secure their safety gear" at bounding box center [783, 203] width 295 height 19
click at [636, 192] on input "c. Install lockers for employees to secure their safety gear" at bounding box center [636, 189] width 0 height 6
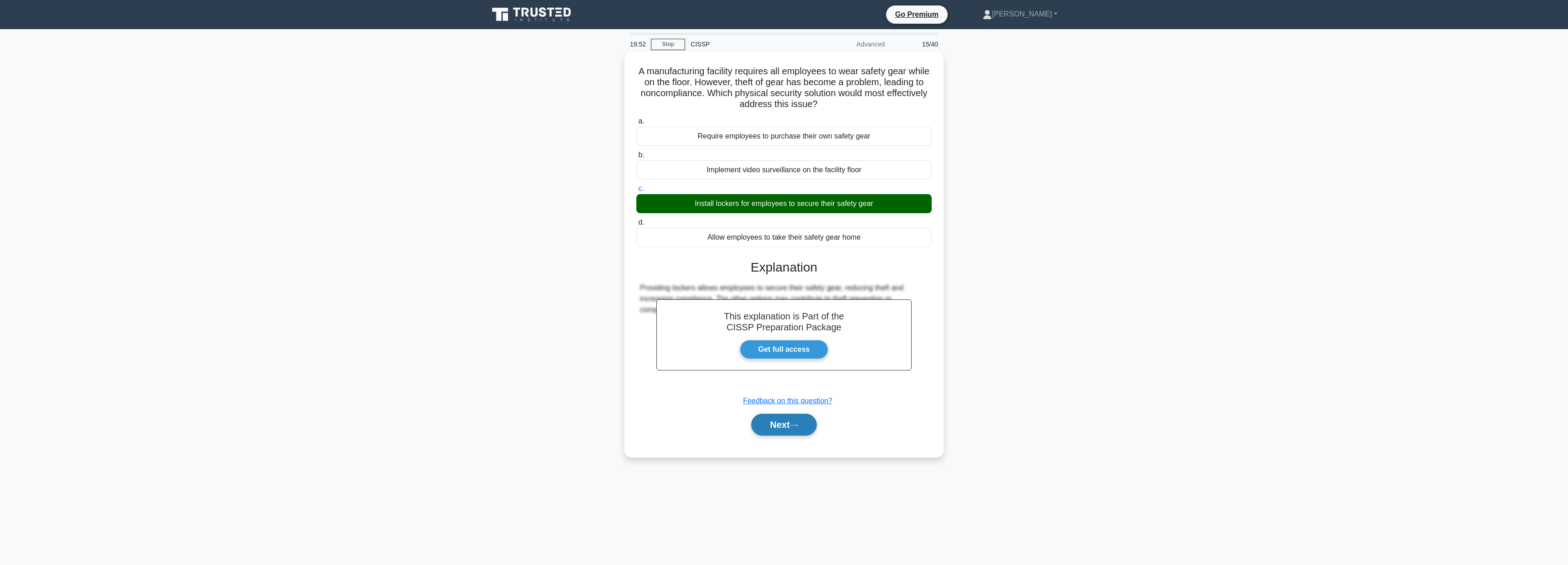
click at [789, 427] on button "Next" at bounding box center [783, 425] width 65 height 22
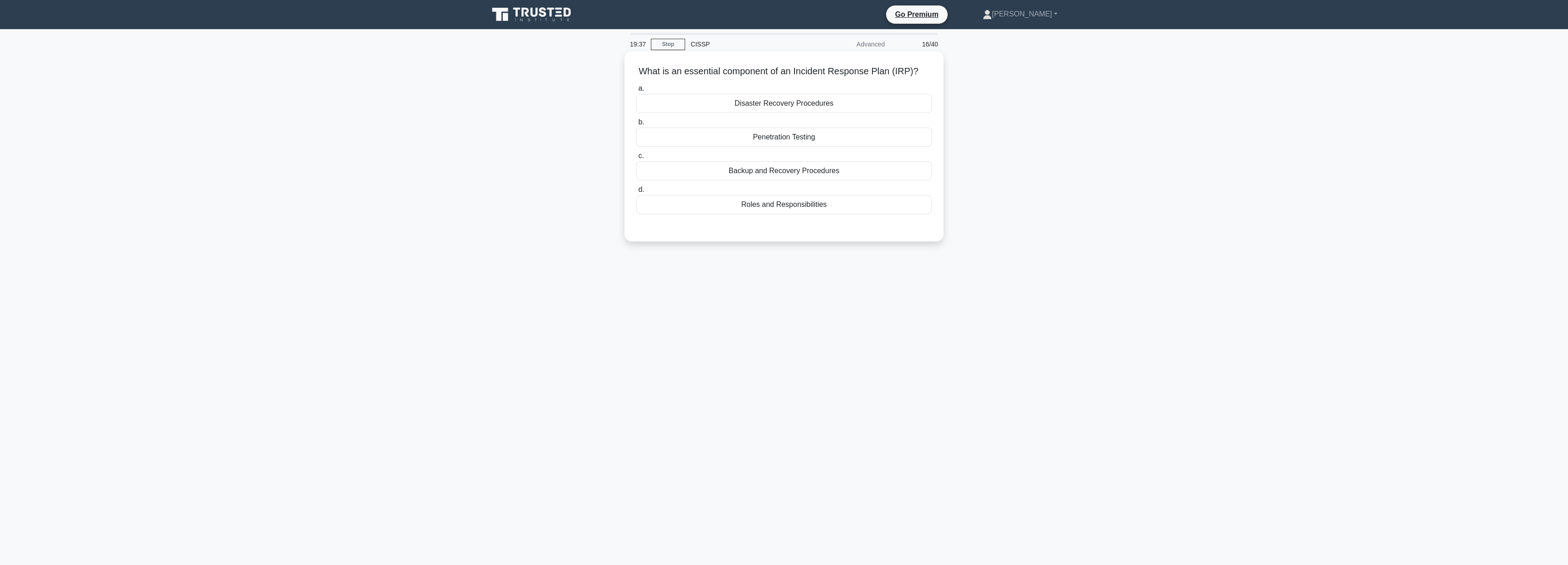
click at [780, 172] on div "Backup and Recovery Procedures" at bounding box center [783, 170] width 295 height 19
click at [636, 159] on input "c. Backup and Recovery Procedures" at bounding box center [636, 156] width 0 height 6
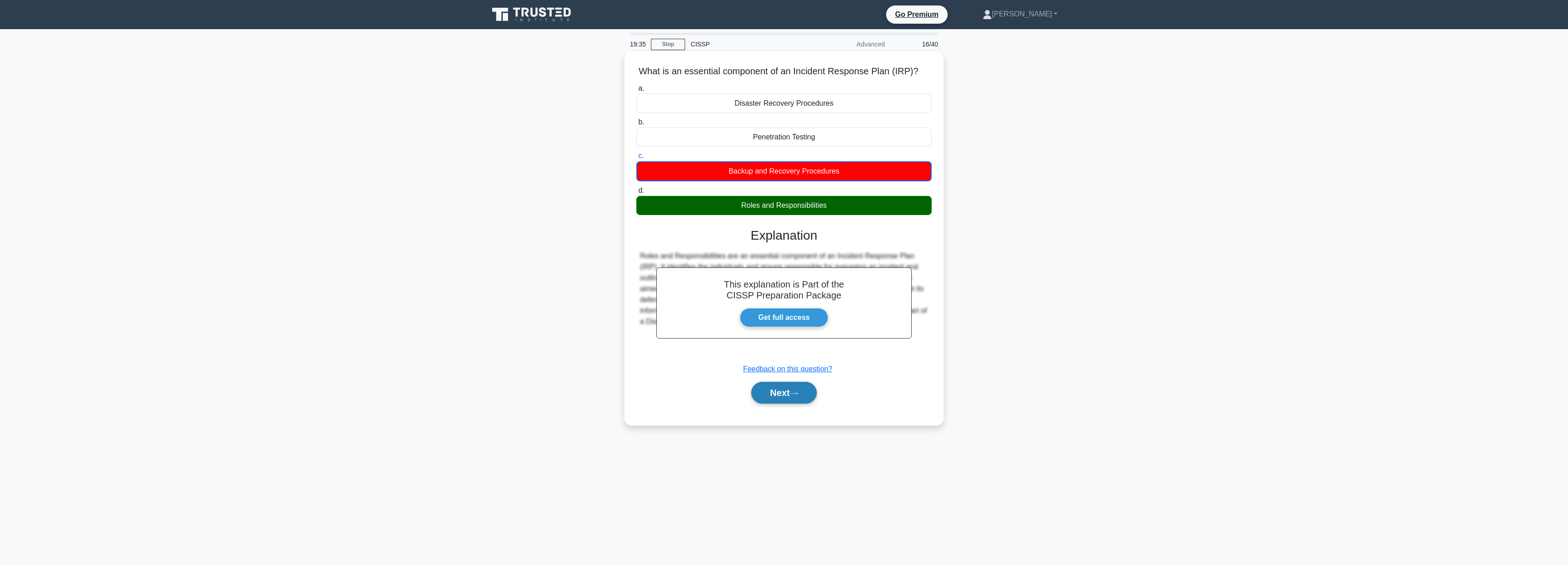
click at [805, 394] on button "Next" at bounding box center [783, 393] width 65 height 22
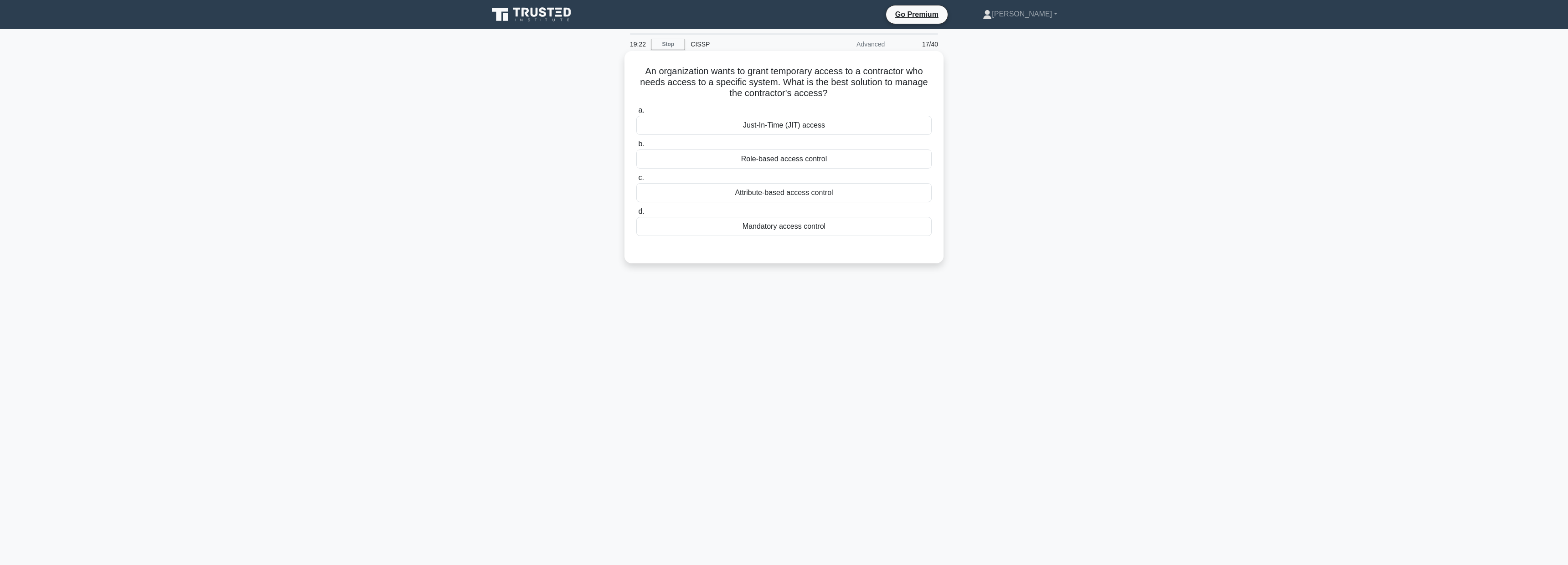
click at [783, 162] on div "Role-based access control" at bounding box center [783, 159] width 295 height 19
click at [636, 147] on input "b. Role-based access control" at bounding box center [636, 144] width 0 height 6
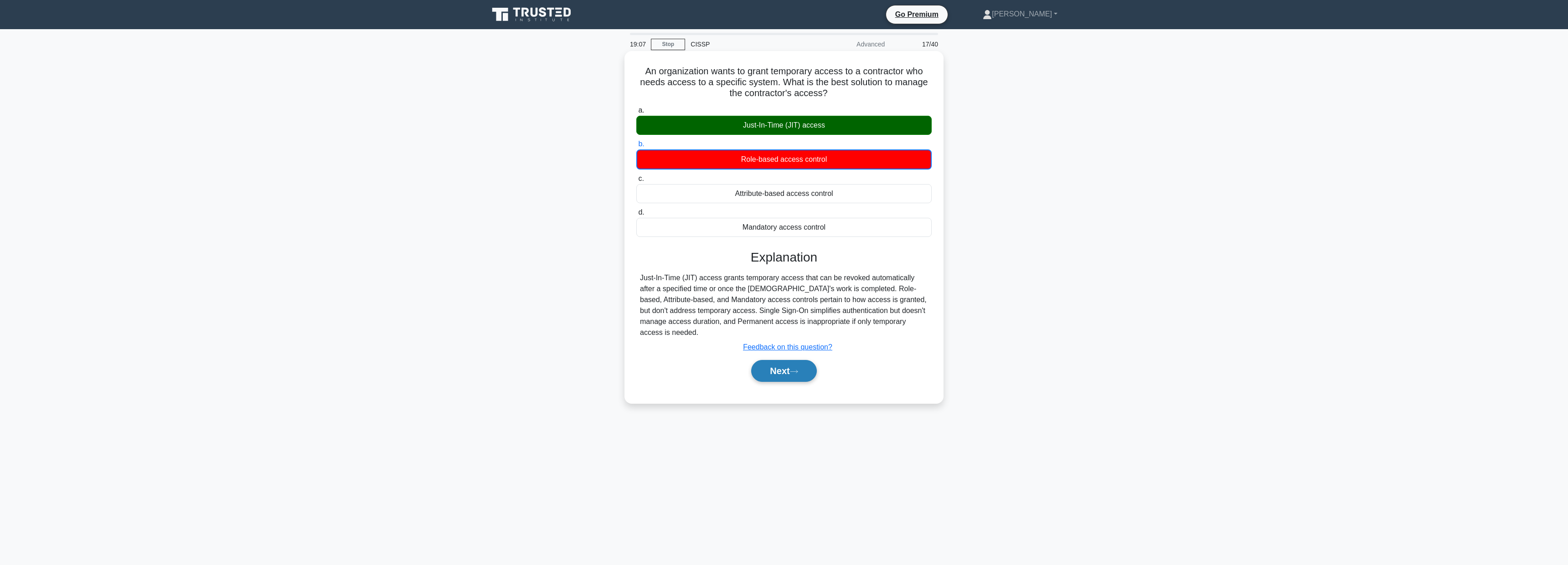
click at [794, 378] on button "Next" at bounding box center [783, 371] width 65 height 22
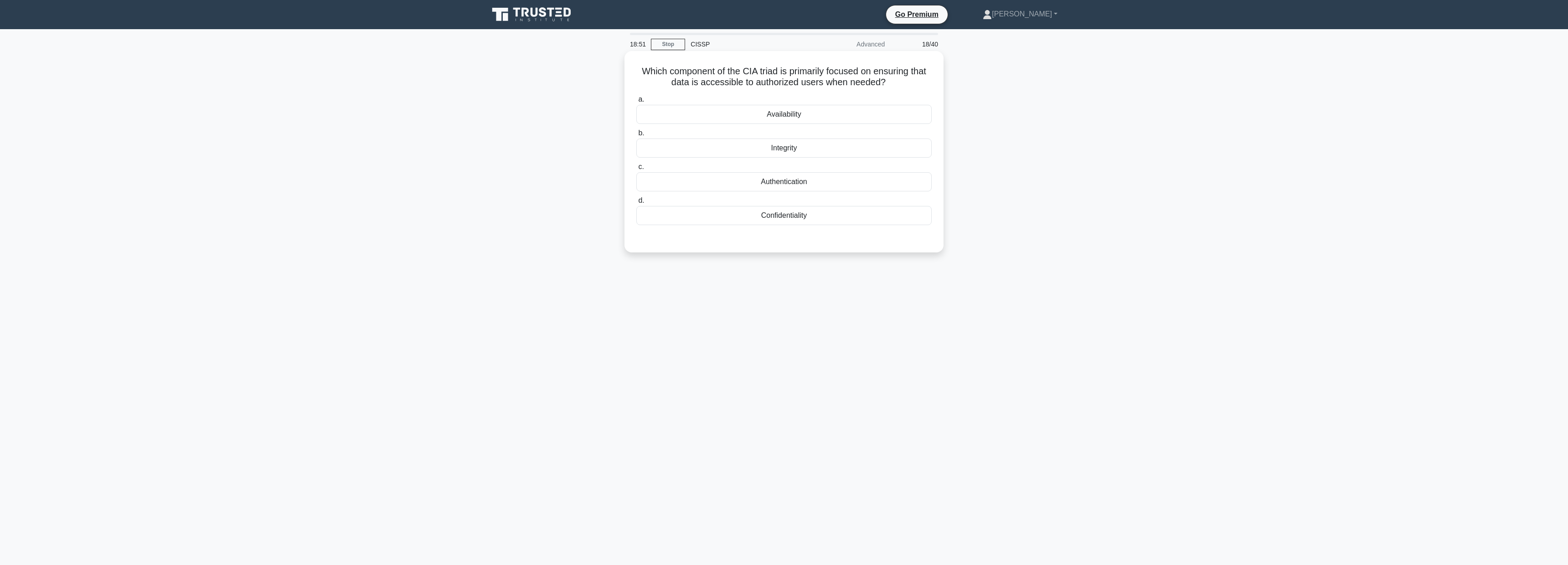
click at [787, 118] on div "Availability" at bounding box center [783, 114] width 295 height 19
click at [636, 102] on input "a. Availability" at bounding box center [636, 100] width 0 height 6
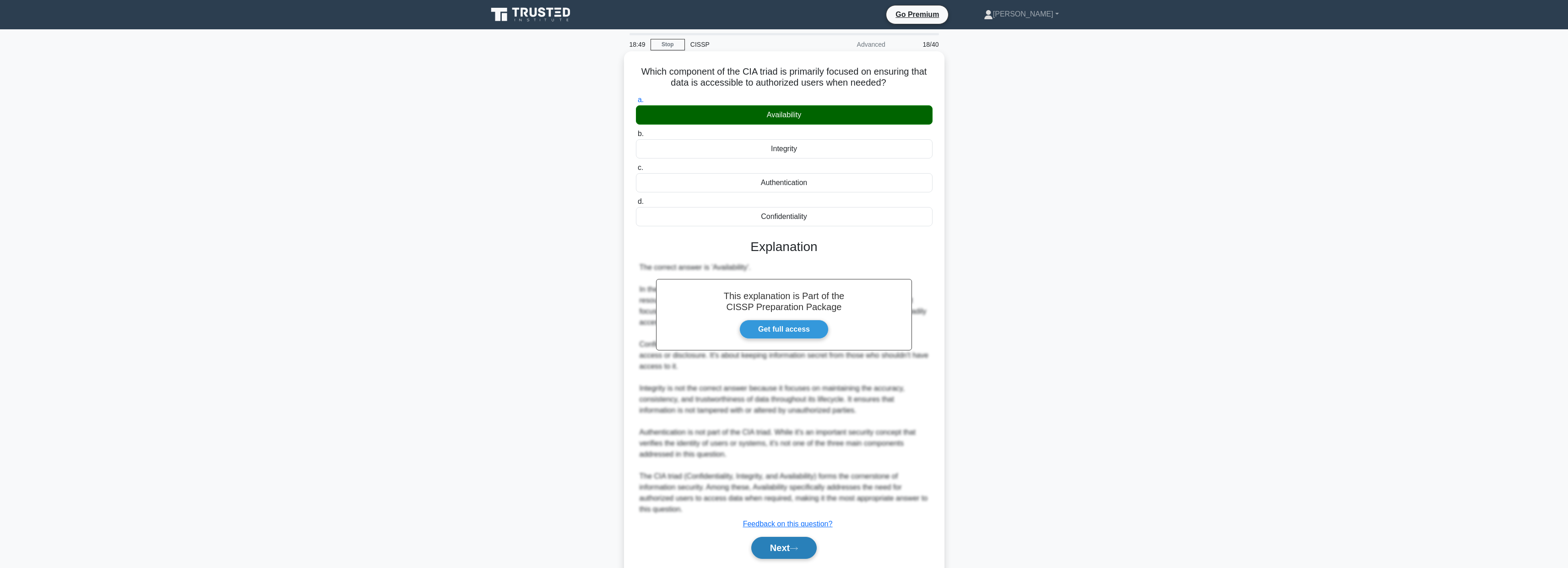
click at [789, 544] on button "Next" at bounding box center [784, 548] width 65 height 22
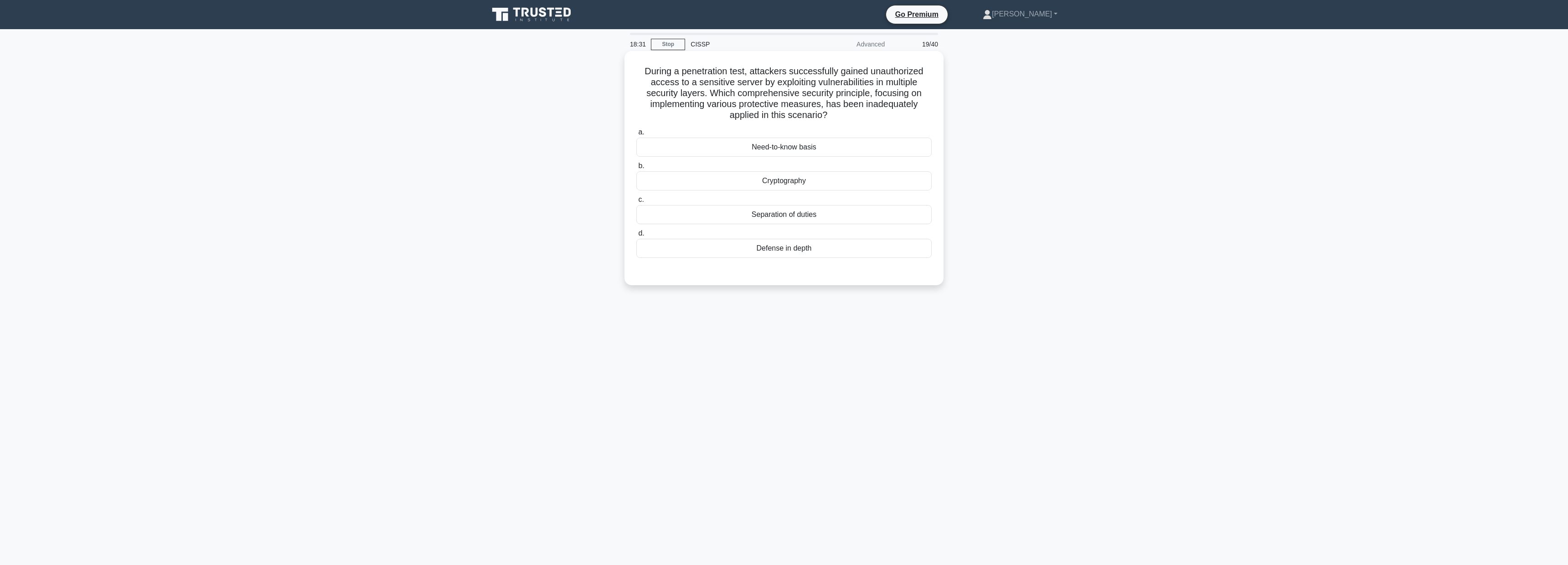
click at [782, 249] on div "Defense in depth" at bounding box center [783, 248] width 295 height 19
click at [636, 237] on input "d. Defense in depth" at bounding box center [636, 234] width 0 height 6
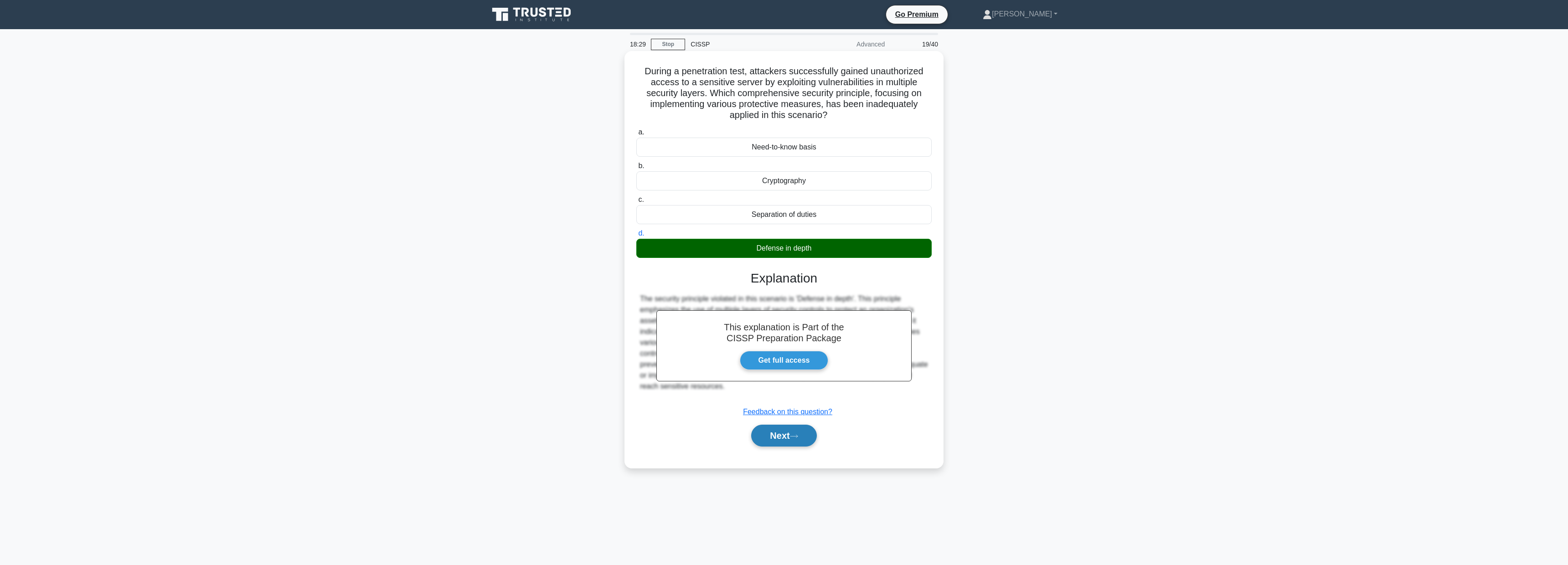
click at [770, 435] on button "Next" at bounding box center [783, 435] width 65 height 22
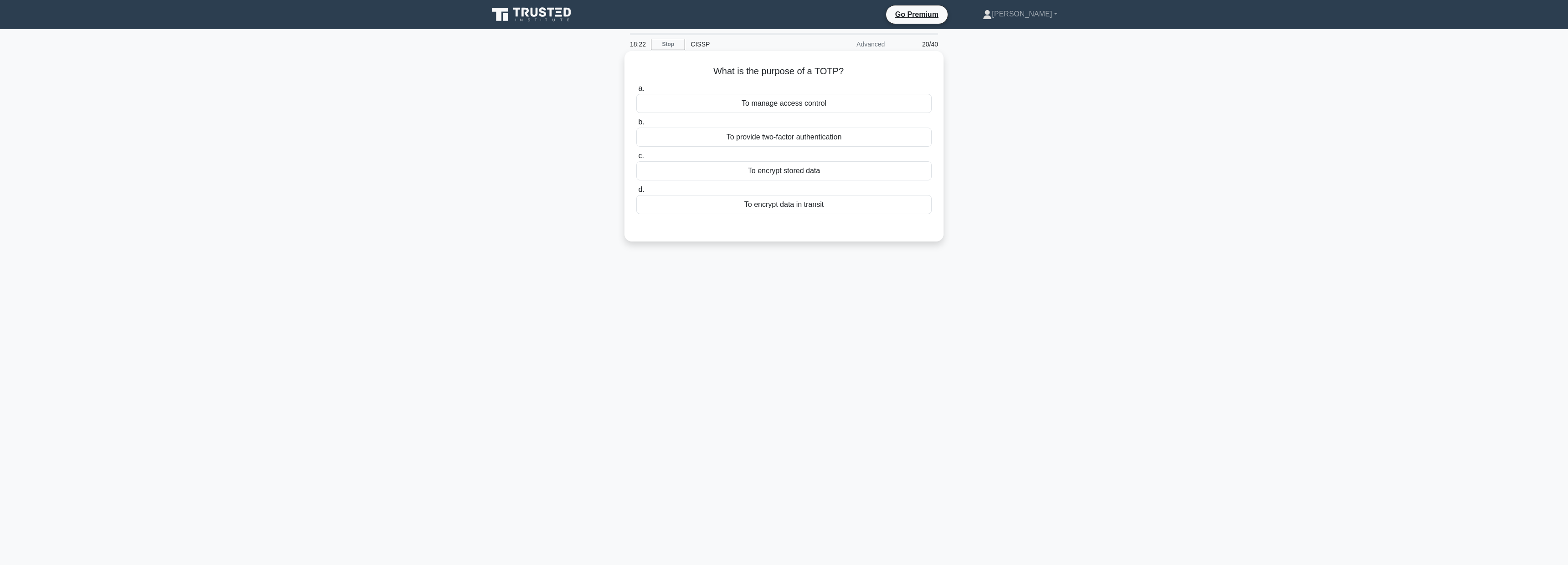
click at [766, 140] on div "To provide two-factor authentication" at bounding box center [783, 137] width 295 height 19
click at [636, 125] on input "b. To provide two-factor authentication" at bounding box center [636, 122] width 0 height 6
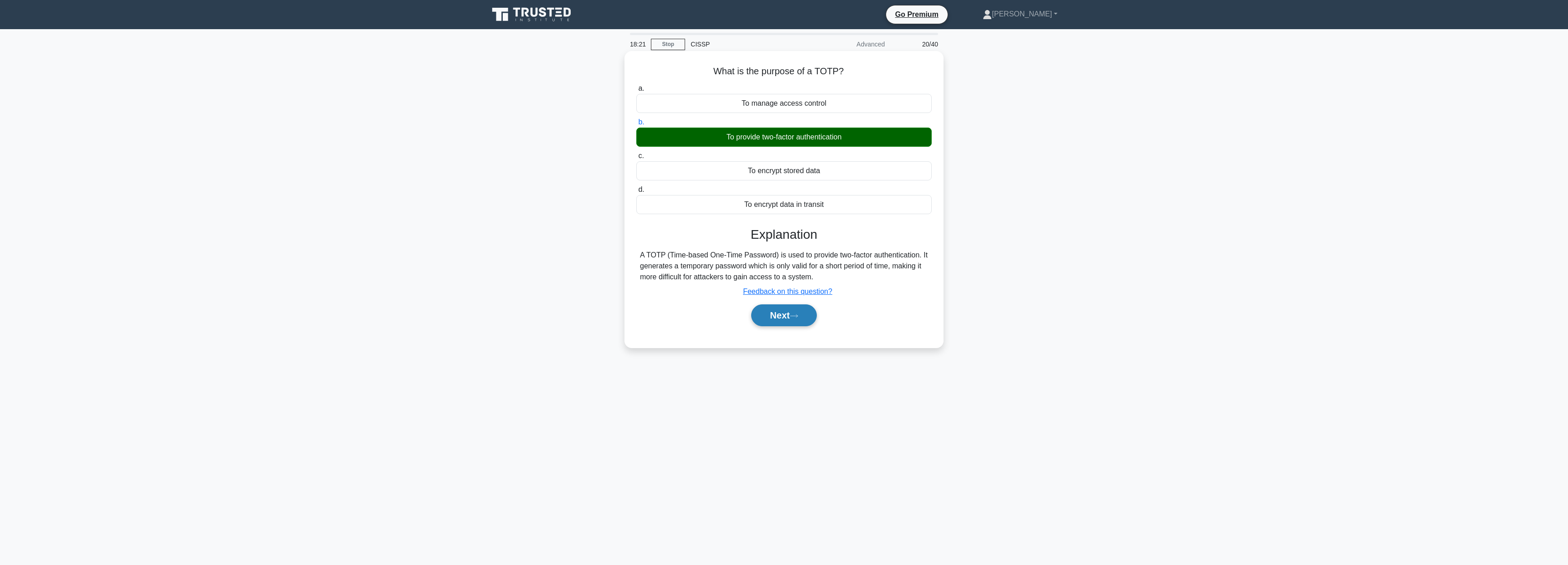
click at [786, 308] on button "Next" at bounding box center [783, 315] width 65 height 22
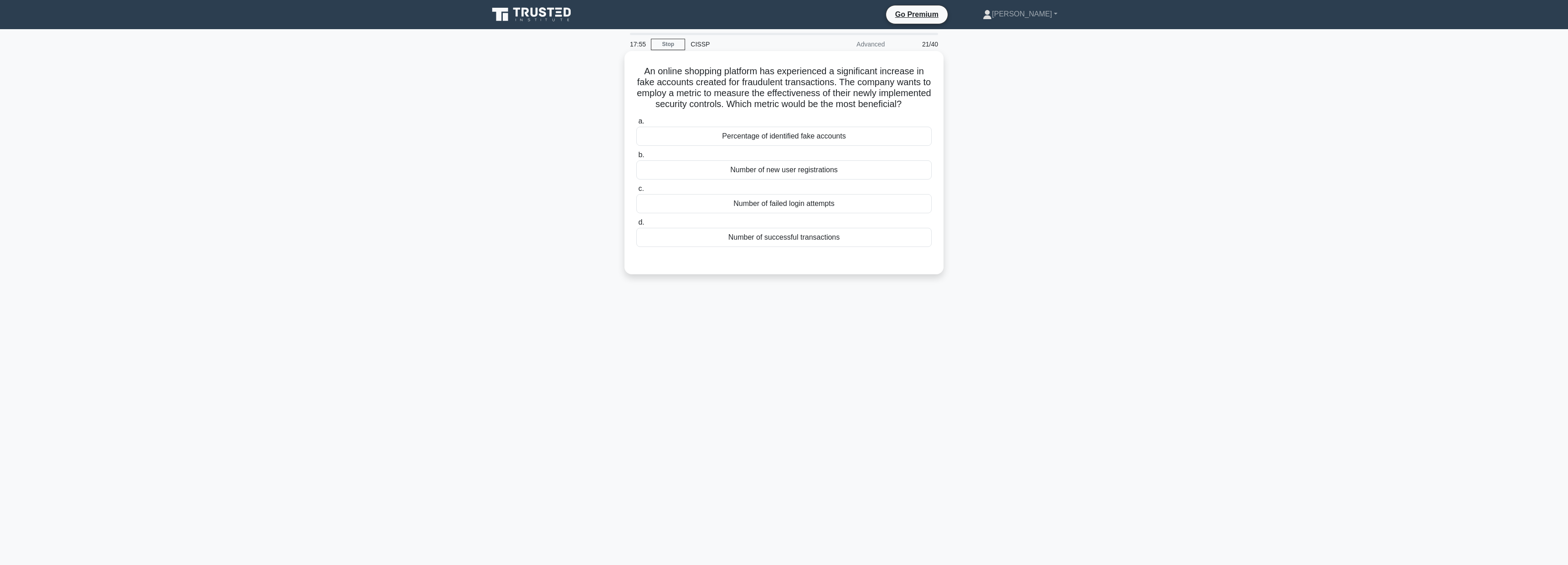
click at [828, 242] on div "Number of successful transactions" at bounding box center [783, 237] width 295 height 19
click at [636, 226] on input "d. Number of successful transactions" at bounding box center [636, 223] width 0 height 6
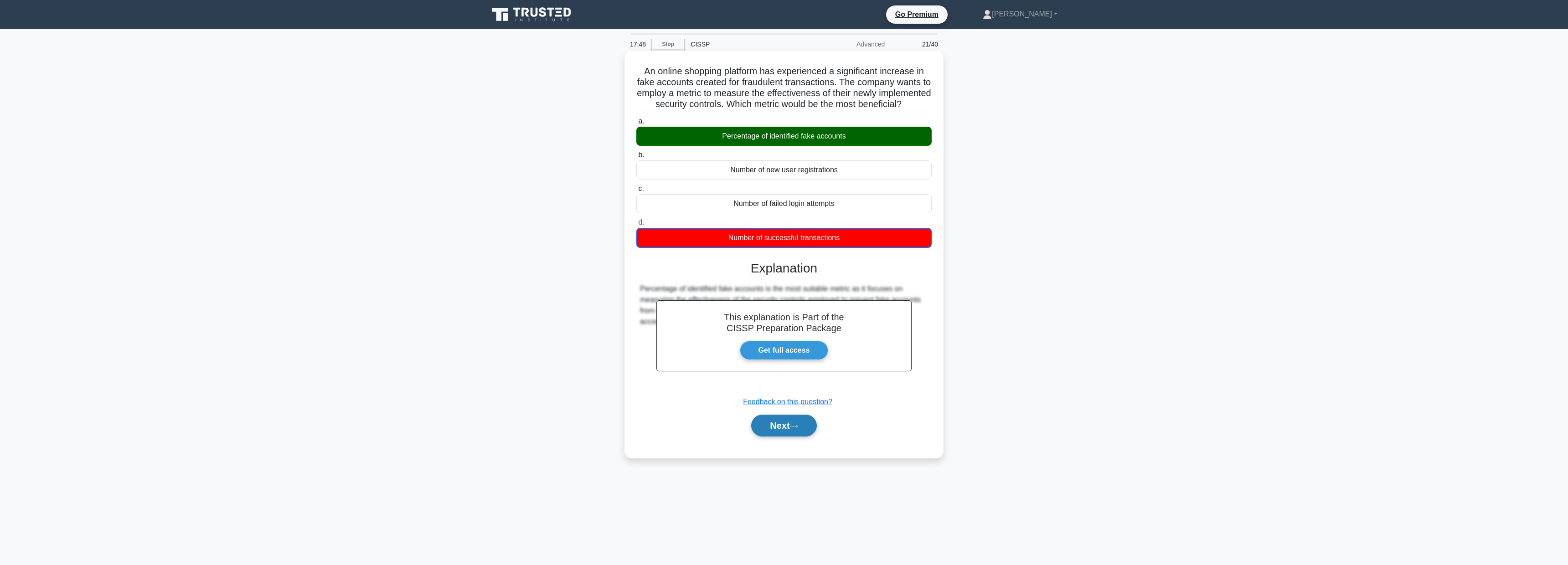
click at [792, 420] on button "Next" at bounding box center [783, 425] width 65 height 22
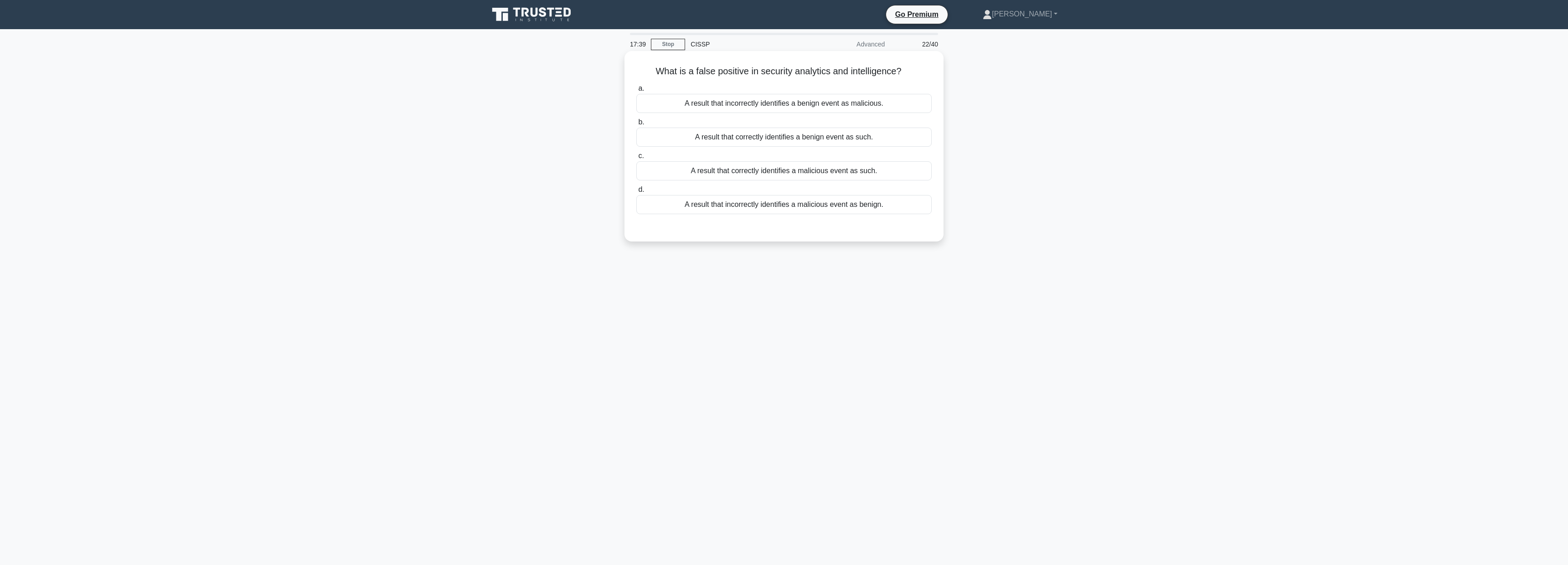
click at [839, 102] on div "A result that incorrectly identifies a benign event as malicious." at bounding box center [783, 103] width 295 height 19
click at [636, 92] on input "a. A result that incorrectly identifies a benign event as malicious." at bounding box center [636, 89] width 0 height 6
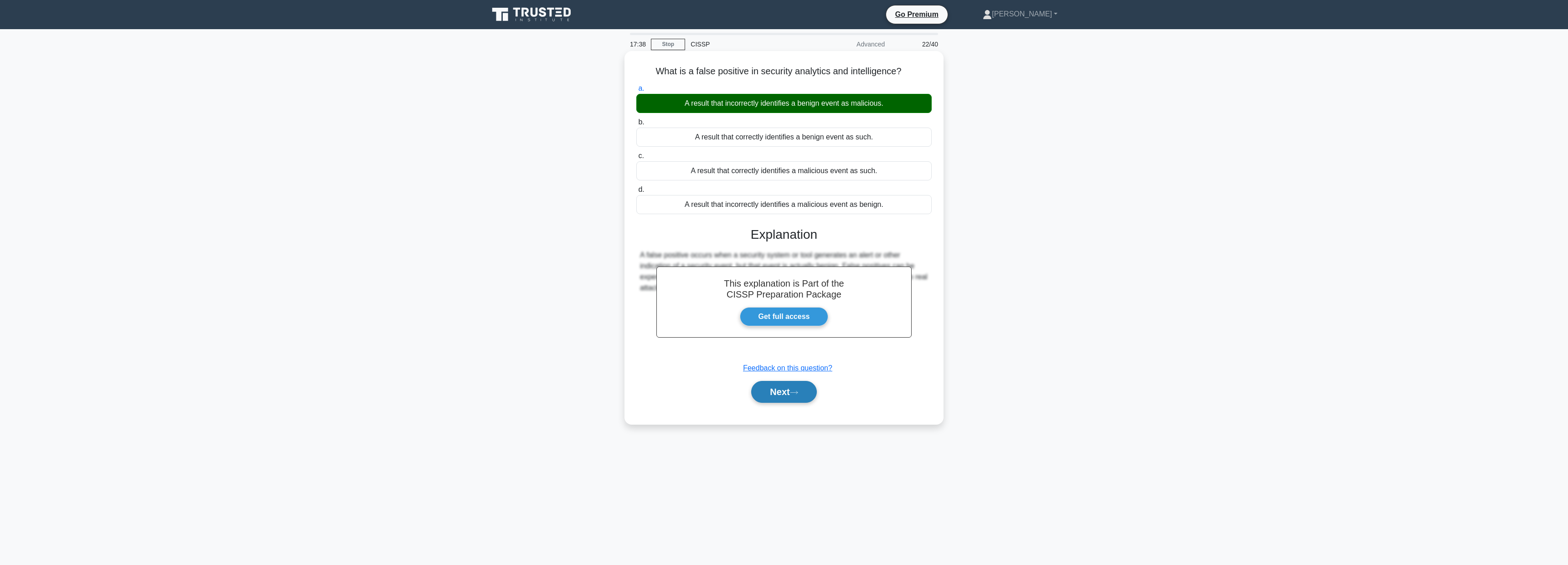
click at [770, 395] on button "Next" at bounding box center [783, 392] width 65 height 22
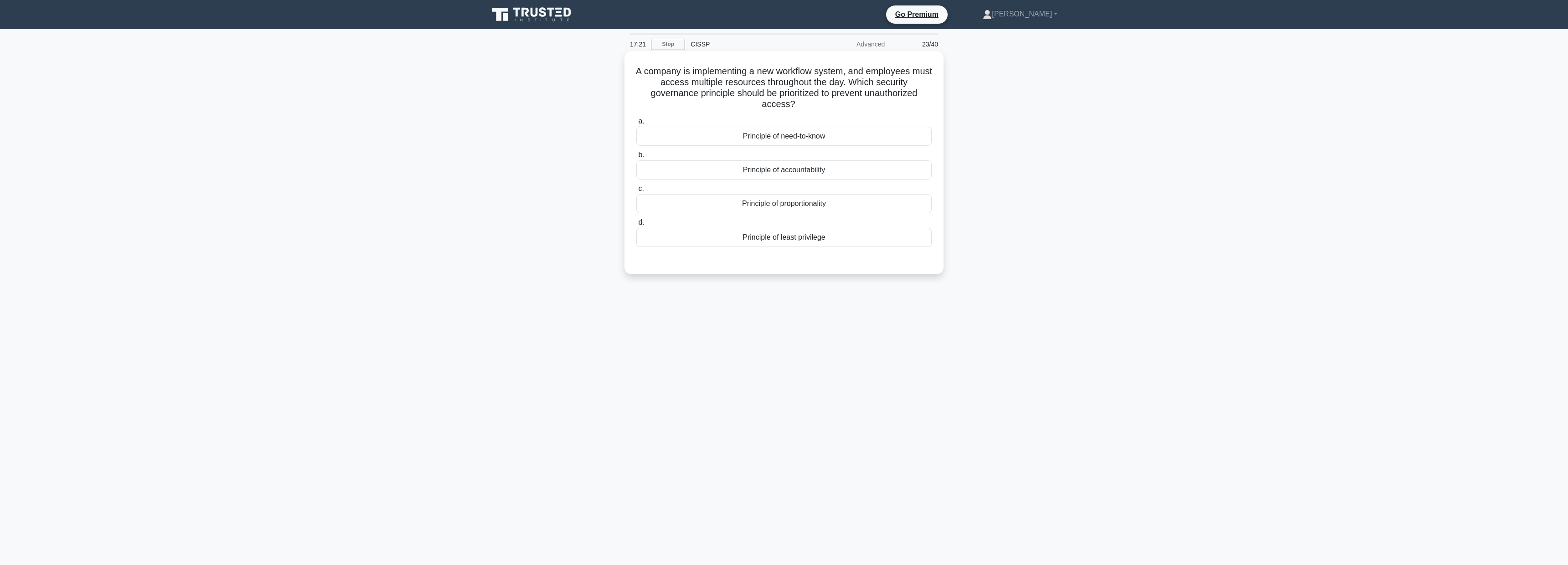
click at [784, 229] on div "Principle of least privilege" at bounding box center [783, 237] width 295 height 19
click at [636, 226] on input "d. Principle of least privilege" at bounding box center [636, 223] width 0 height 6
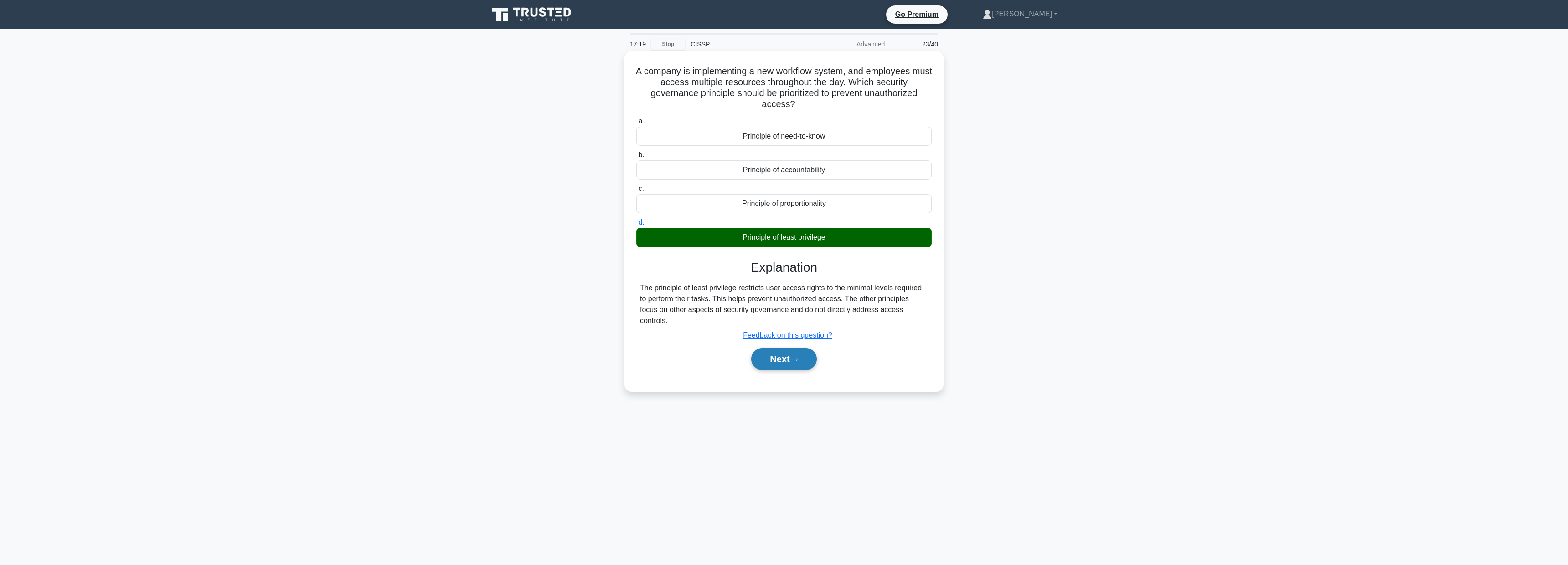
click at [794, 357] on icon at bounding box center [794, 359] width 8 height 5
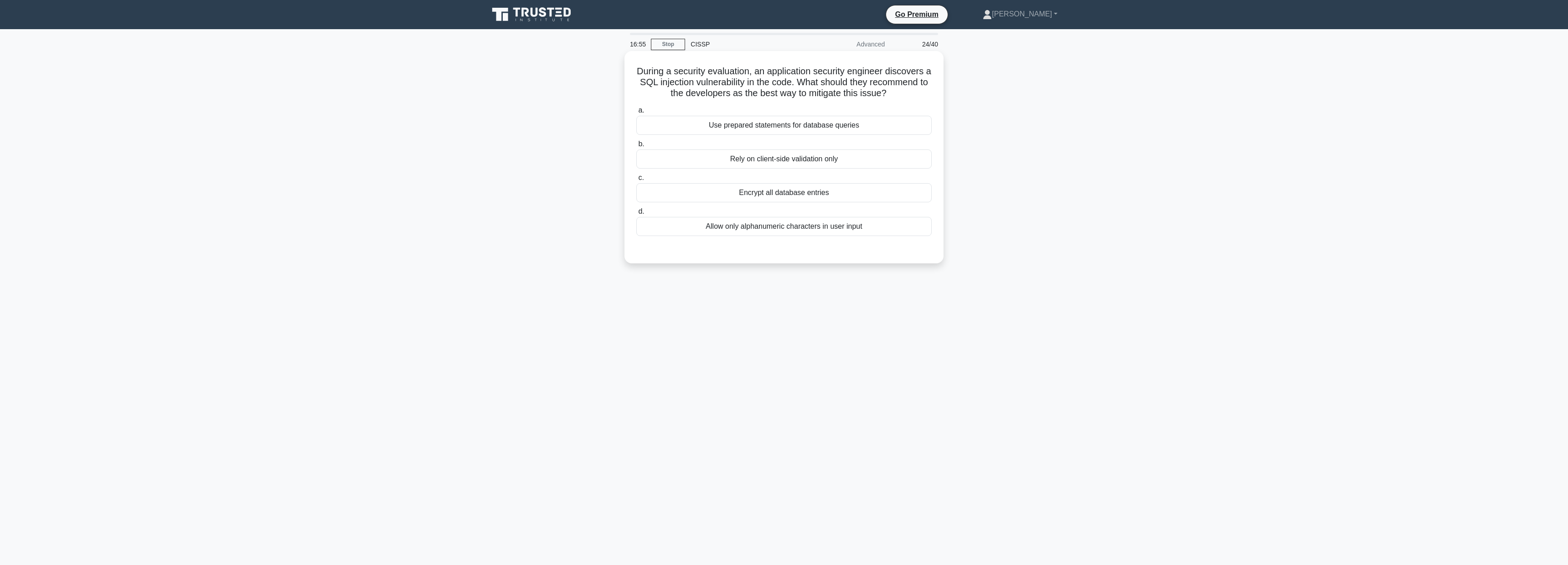
click at [807, 121] on div "Use prepared statements for database queries" at bounding box center [783, 125] width 295 height 19
click at [636, 113] on input "a. Use prepared statements for database queries" at bounding box center [636, 111] width 0 height 6
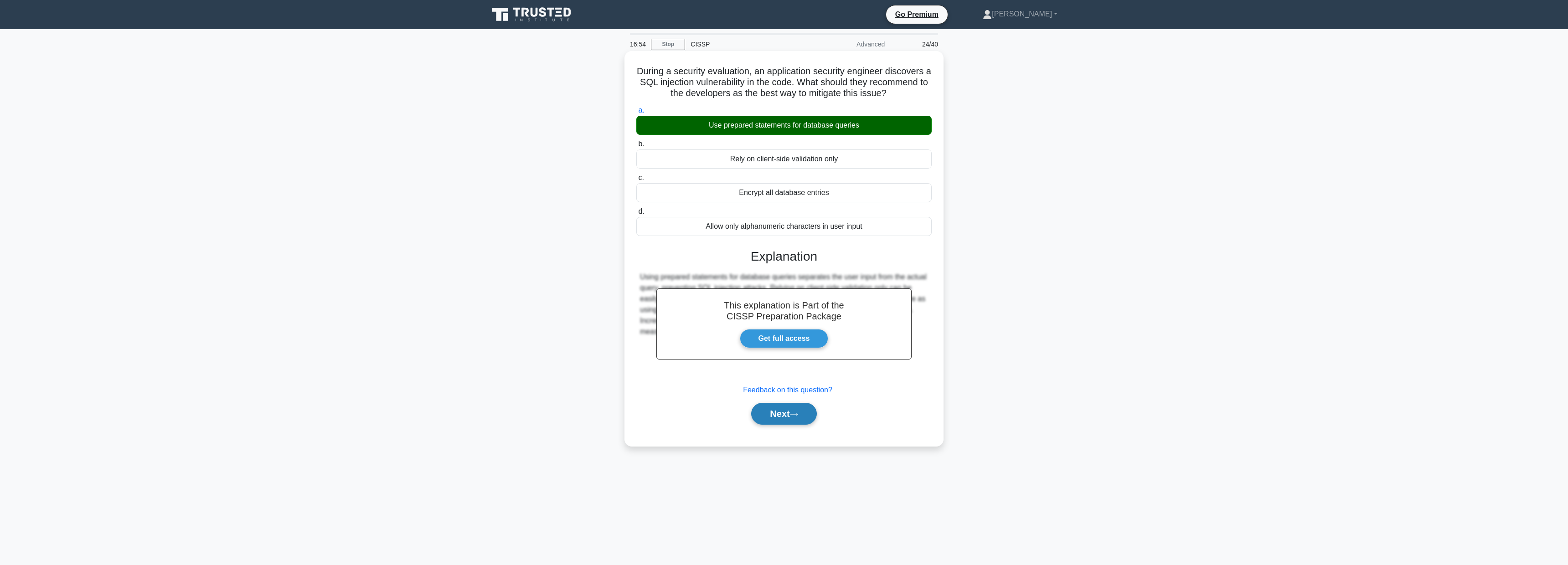
click at [778, 404] on button "Next" at bounding box center [783, 414] width 65 height 22
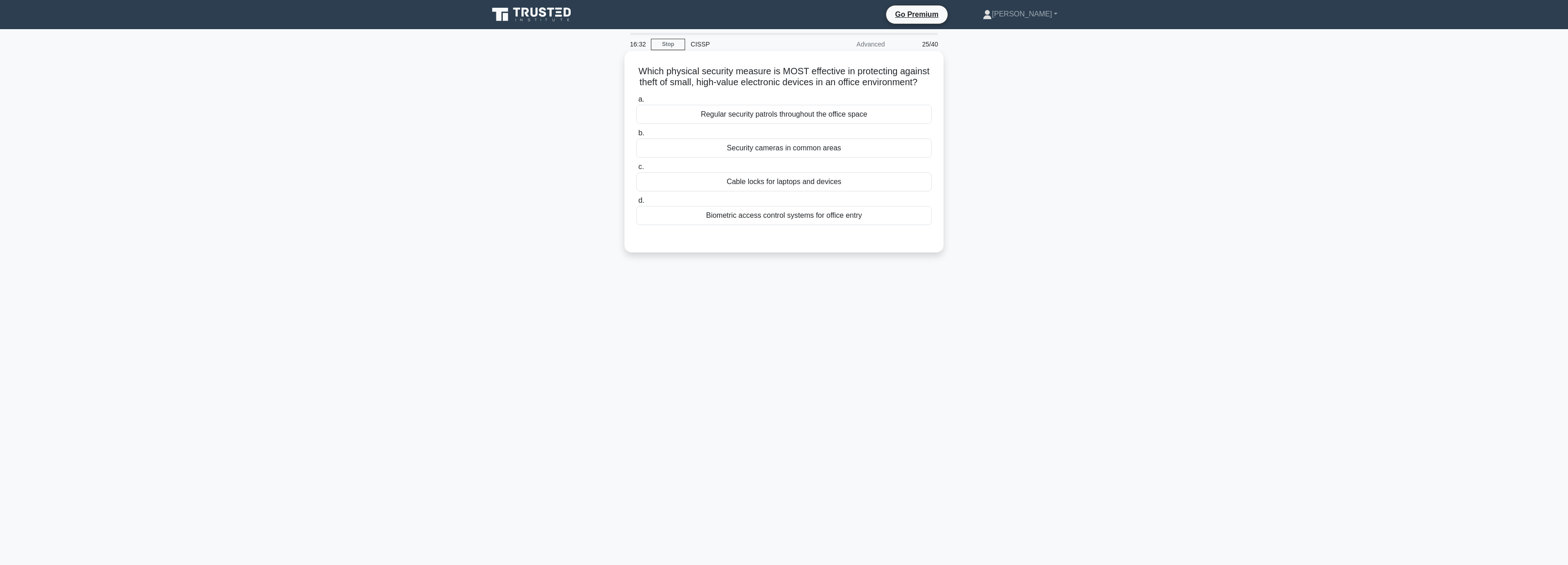
click at [819, 179] on div "Cable locks for laptops and devices" at bounding box center [783, 181] width 295 height 19
click at [636, 170] on input "c. Cable locks for laptops and devices" at bounding box center [636, 167] width 0 height 6
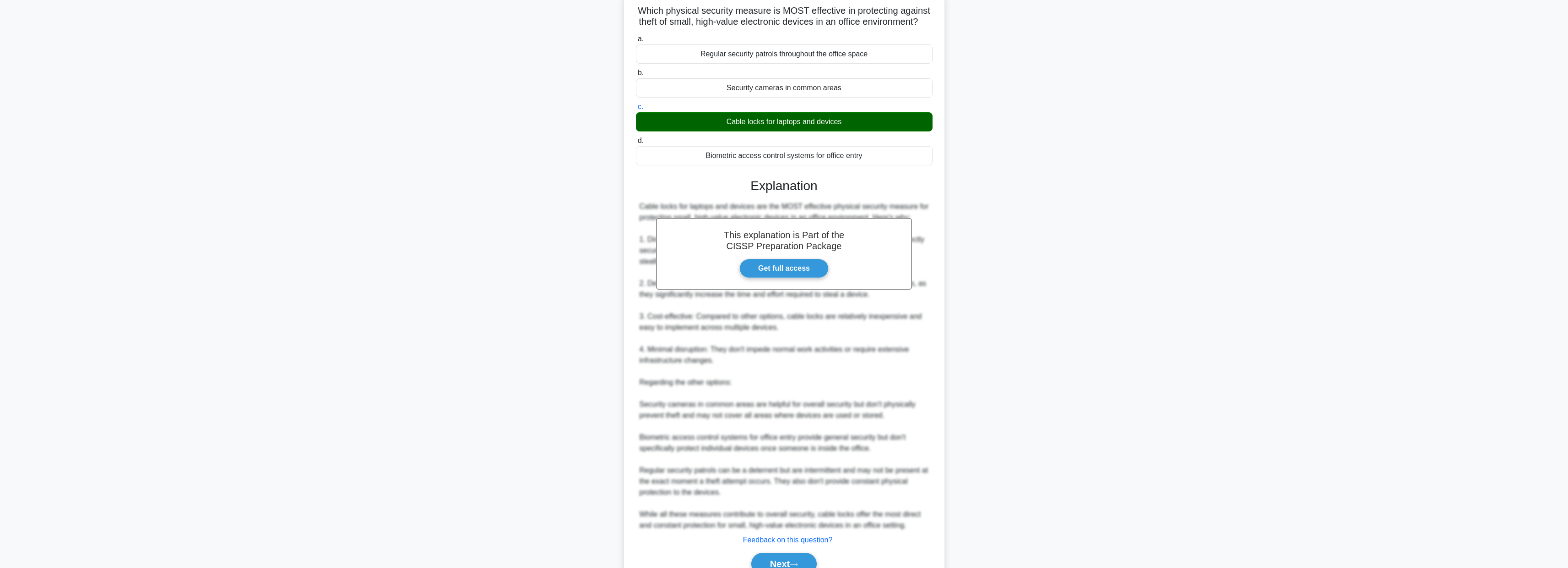
scroll to position [107, 0]
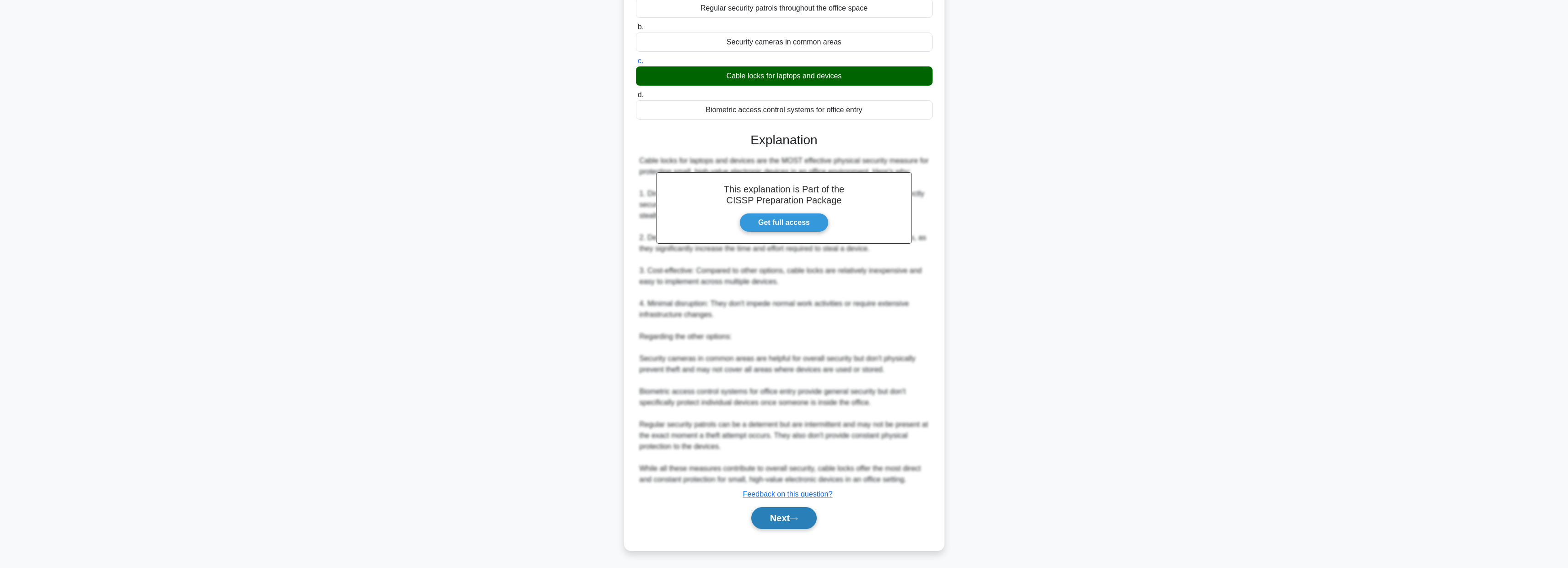
drag, startPoint x: 793, startPoint y: 517, endPoint x: 801, endPoint y: 511, distance: 10.0
click at [793, 517] on icon at bounding box center [793, 518] width 8 height 5
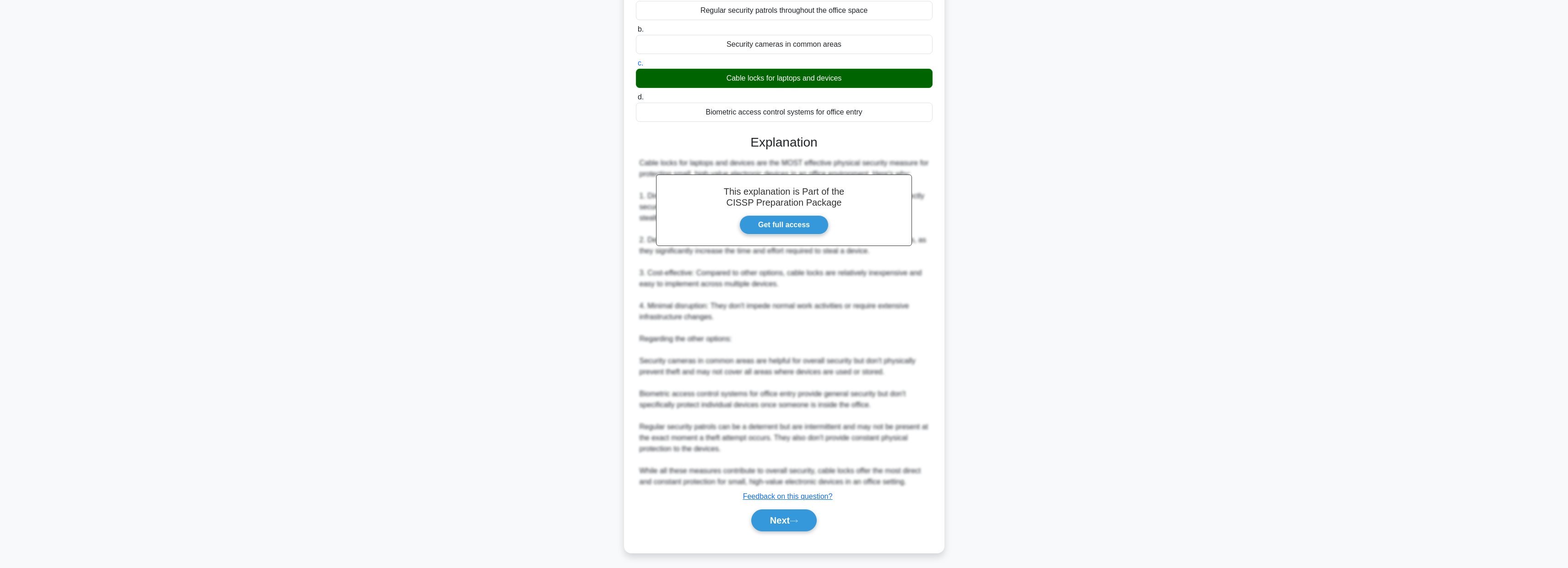
scroll to position [0, 0]
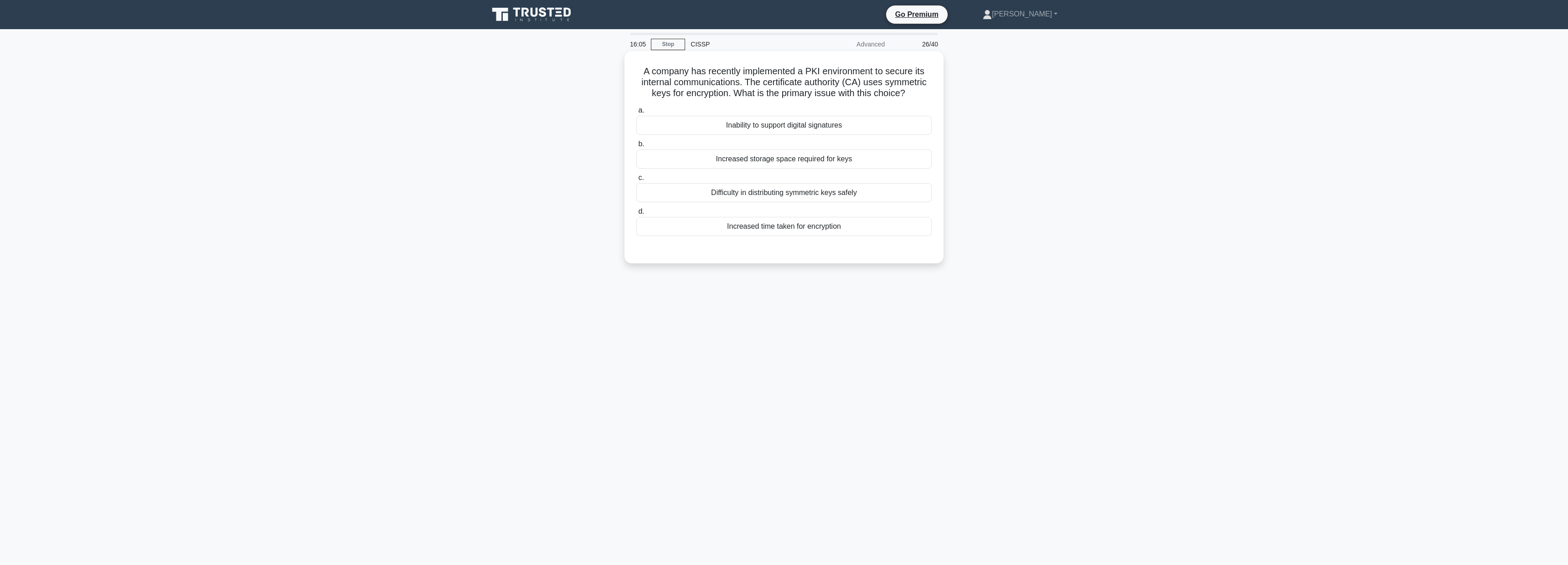
click at [828, 195] on div "Difficulty in distributing symmetric keys safely" at bounding box center [783, 192] width 295 height 19
click at [636, 181] on input "c. Difficulty in distributing symmetric keys safely" at bounding box center [636, 178] width 0 height 6
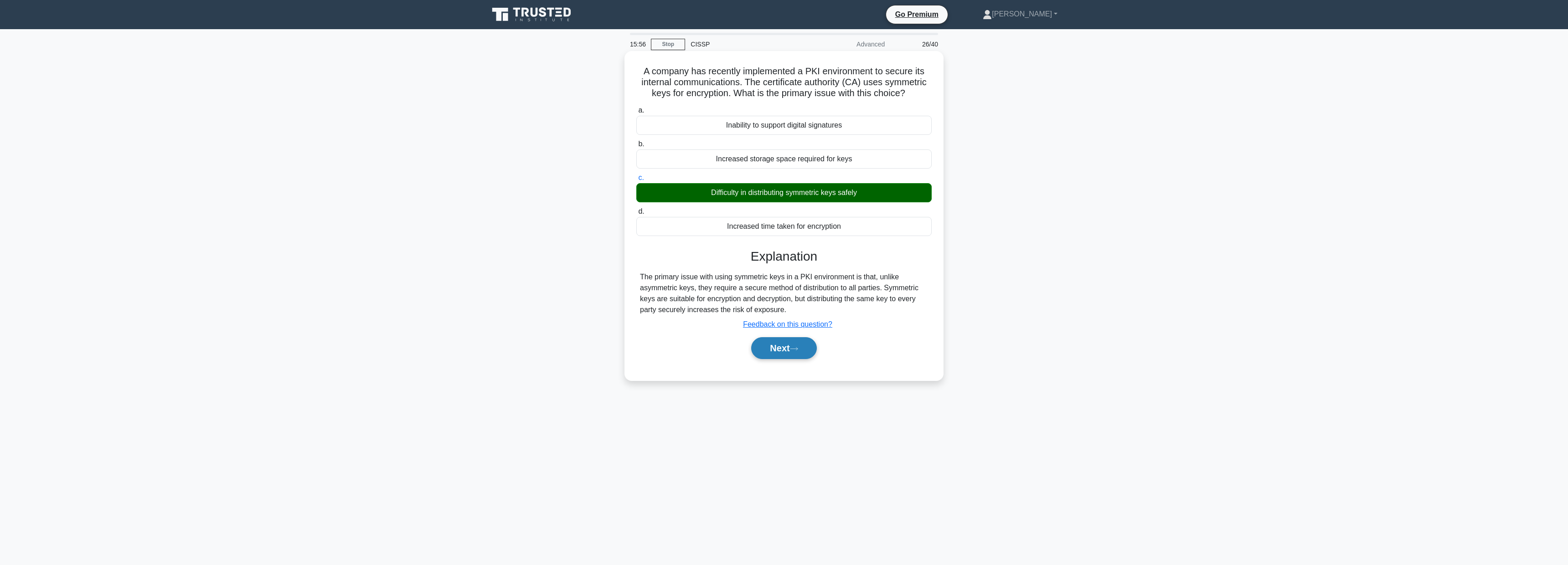
click at [780, 342] on button "Next" at bounding box center [783, 348] width 65 height 22
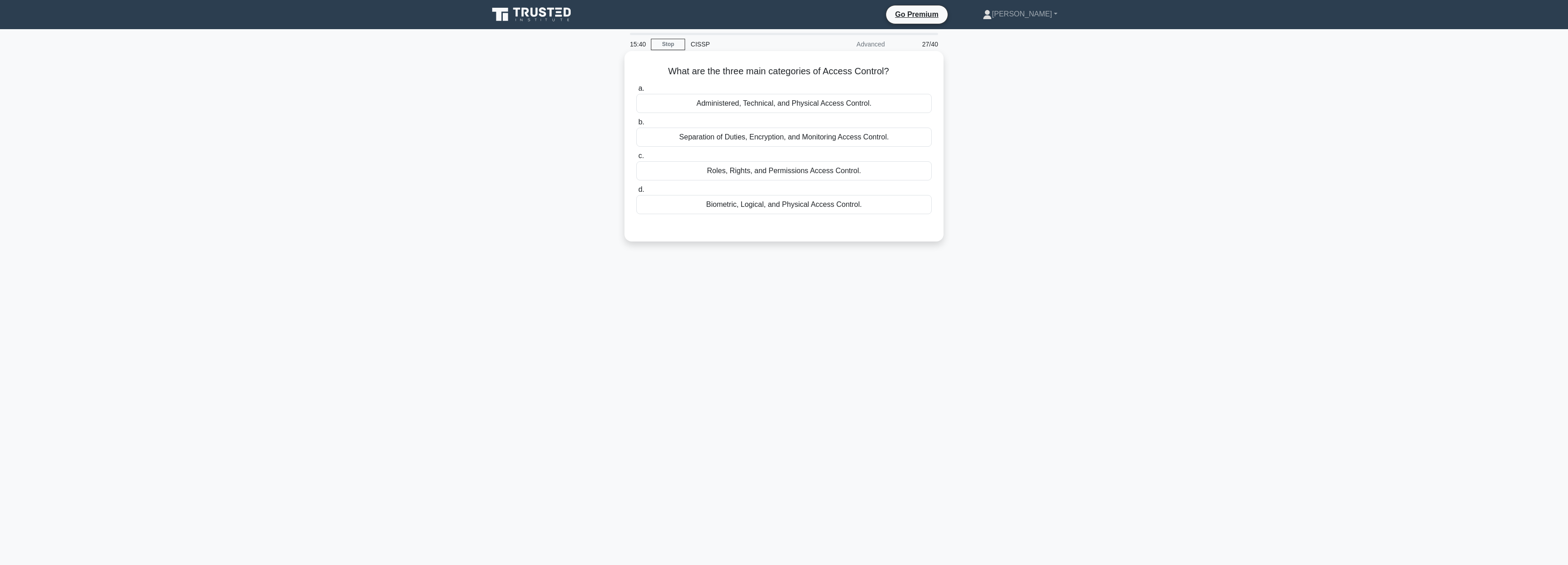
click at [884, 103] on div "Administered, Technical, and Physical Access Control." at bounding box center [783, 103] width 295 height 19
click at [636, 92] on input "a. Administered, Technical, and Physical Access Control." at bounding box center [636, 89] width 0 height 6
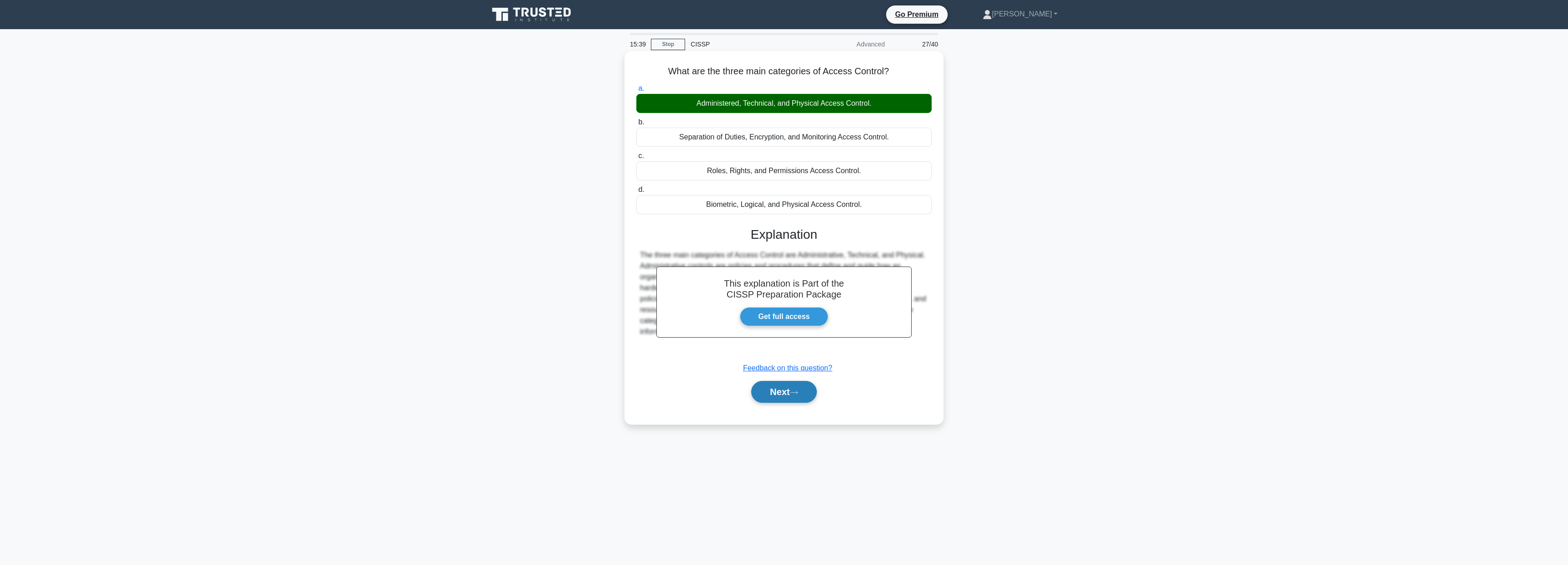
click at [805, 393] on button "Next" at bounding box center [783, 392] width 65 height 22
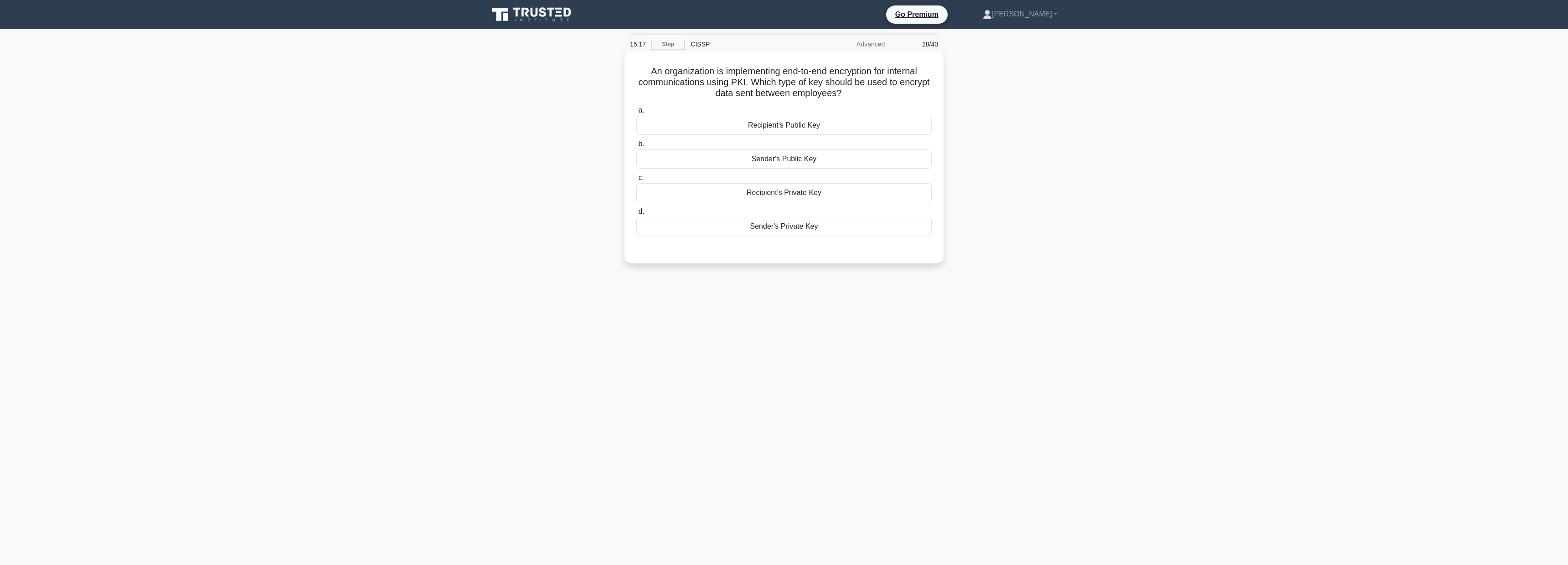
click at [797, 120] on div "Recipient's Public Key" at bounding box center [783, 125] width 295 height 19
click at [636, 113] on input "a. Recipient's Public Key" at bounding box center [636, 111] width 0 height 6
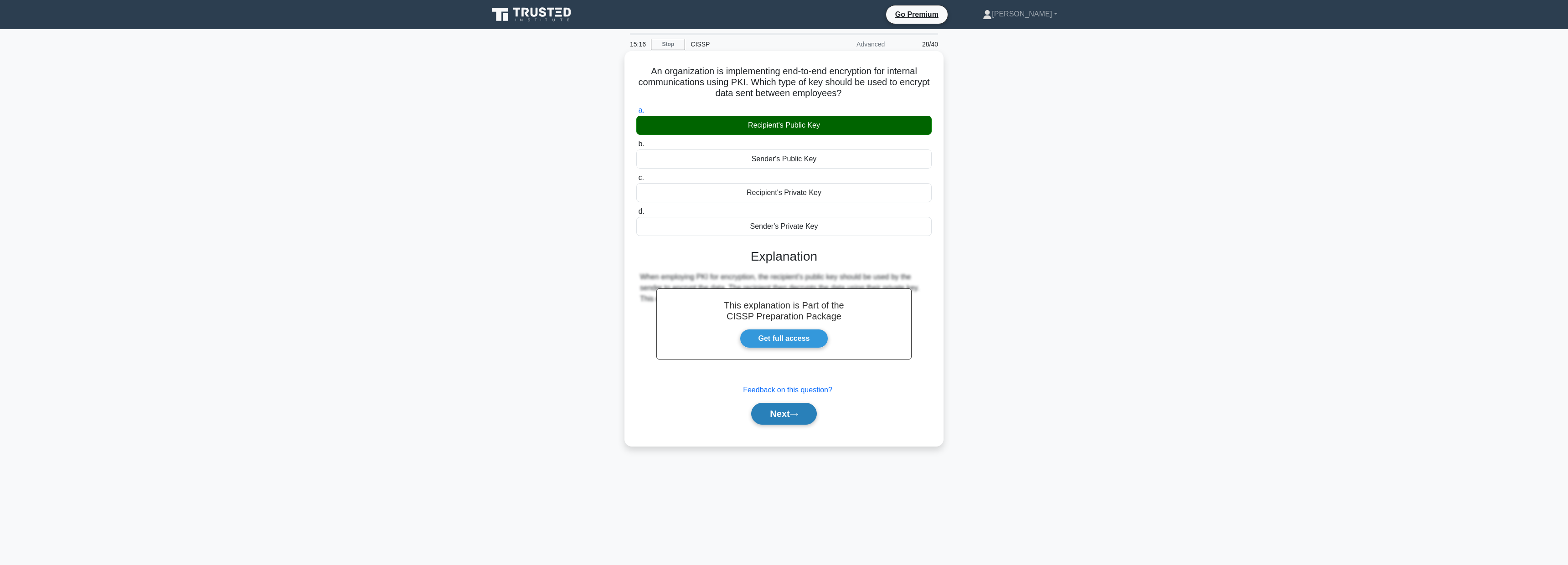
click at [780, 418] on button "Next" at bounding box center [783, 414] width 65 height 22
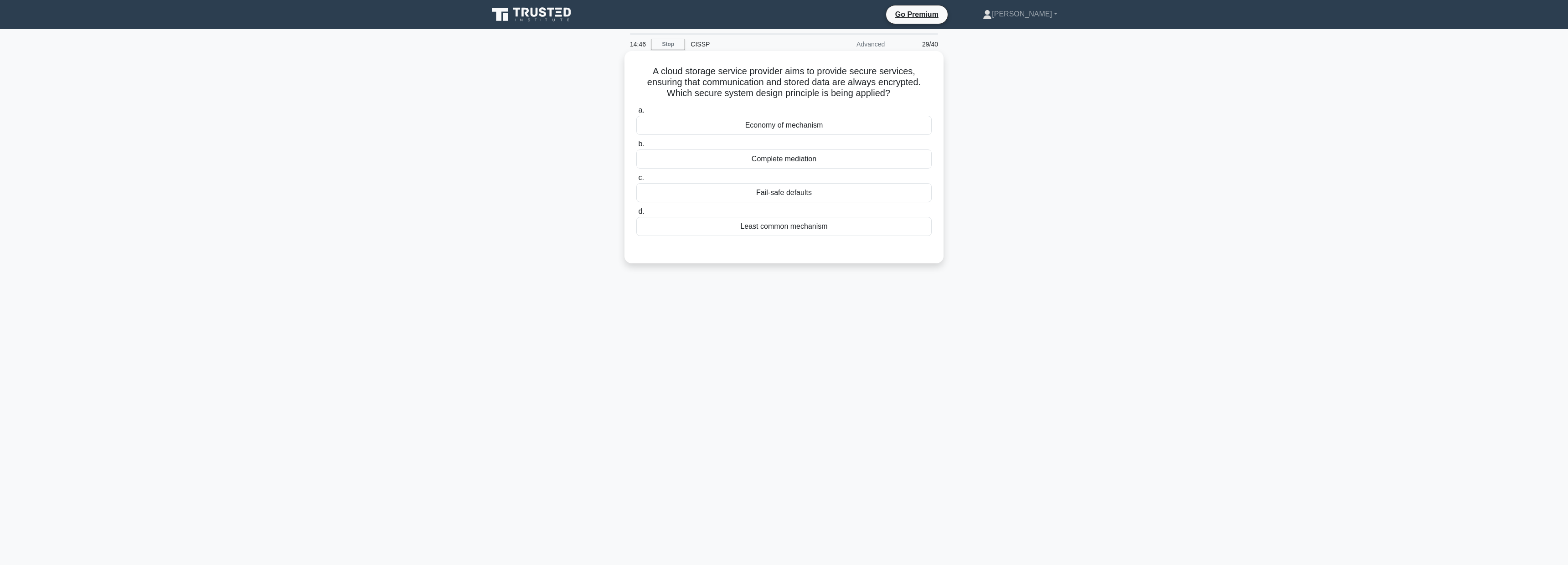
click at [822, 161] on div "Complete mediation" at bounding box center [783, 159] width 295 height 19
click at [636, 147] on input "b. Complete mediation" at bounding box center [636, 144] width 0 height 6
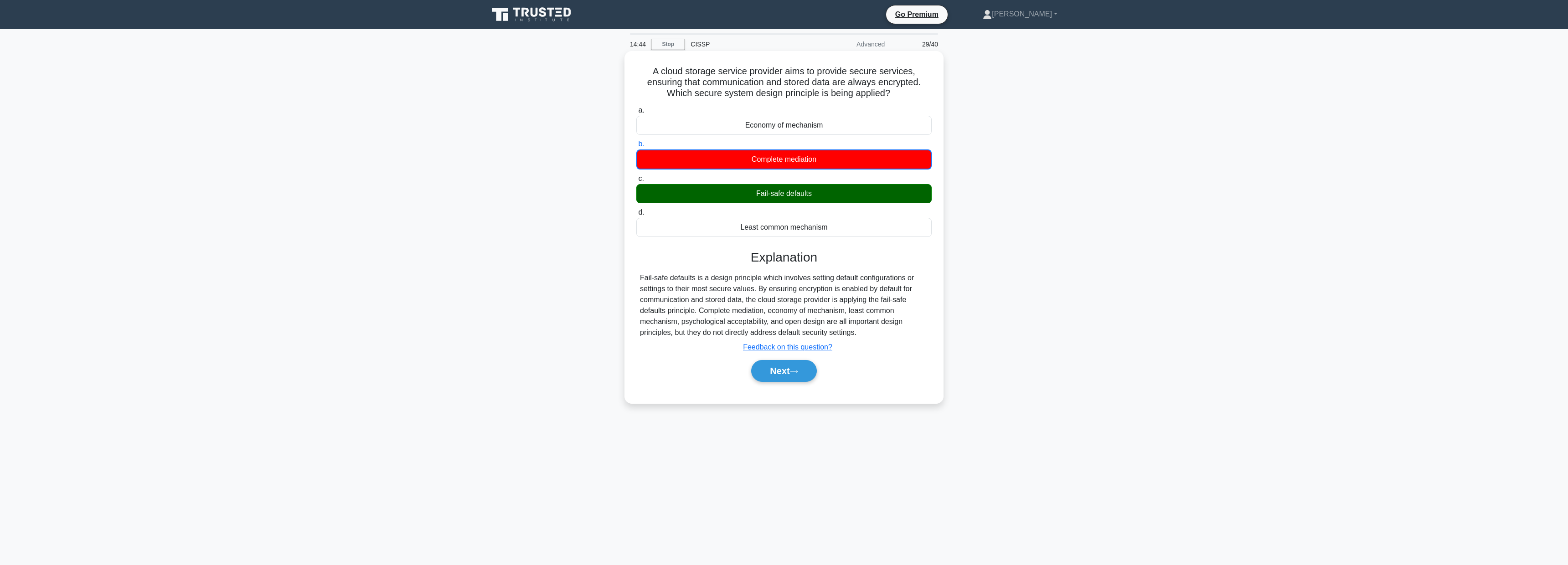
click at [791, 383] on div "Next" at bounding box center [783, 371] width 295 height 29
click at [805, 366] on button "Next" at bounding box center [783, 371] width 65 height 22
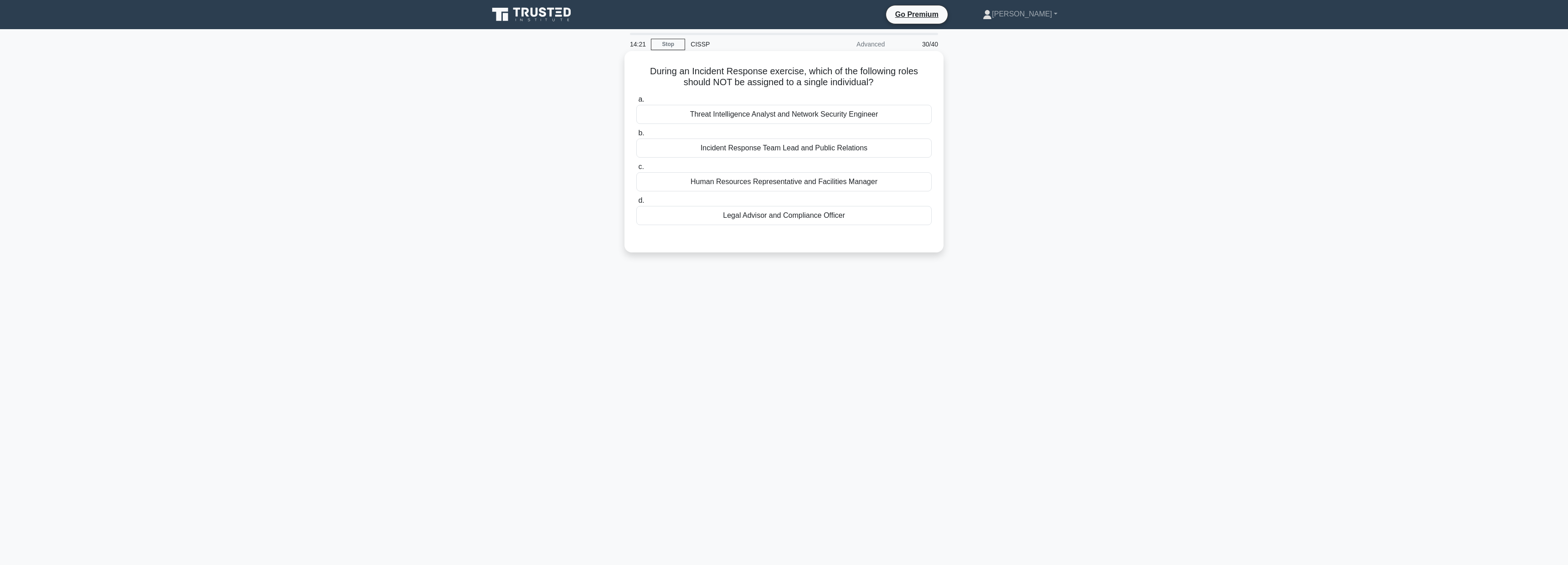
click at [771, 113] on div "Threat Intelligence Analyst and Network Security Engineer" at bounding box center [783, 114] width 295 height 19
click at [636, 102] on input "a. Threat Intelligence Analyst and Network Security Engineer" at bounding box center [636, 100] width 0 height 6
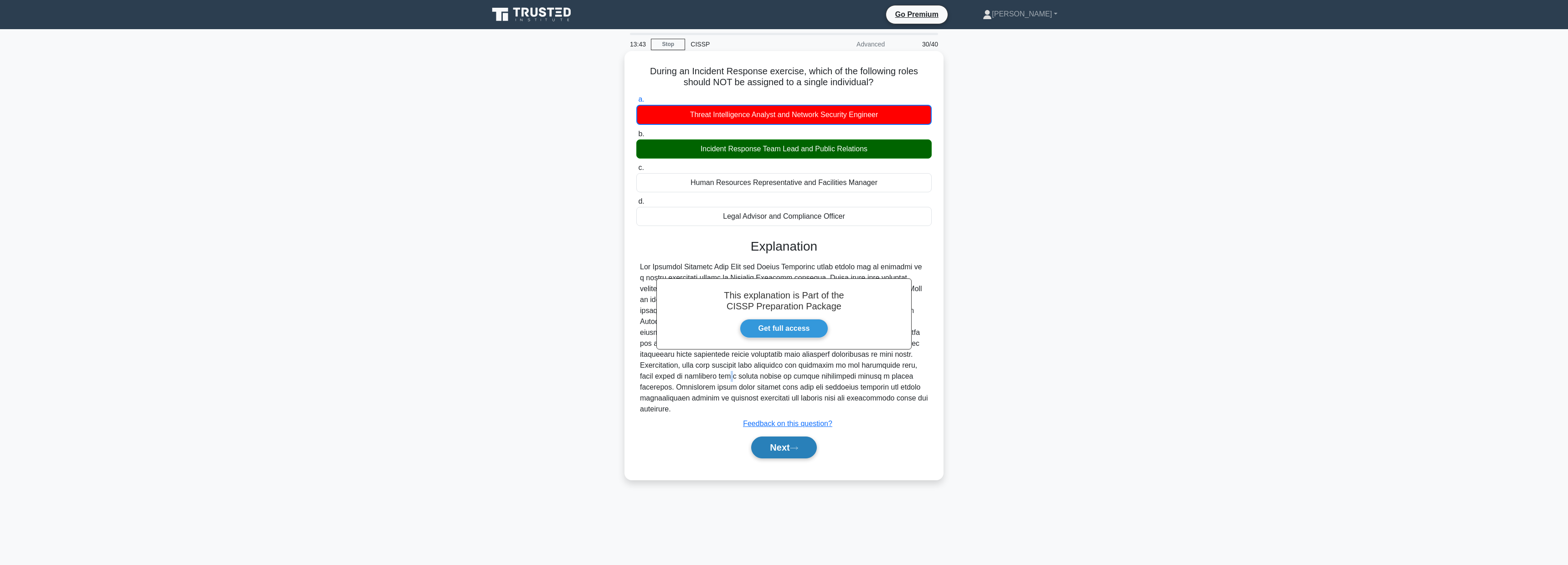
click at [795, 455] on button "Next" at bounding box center [783, 447] width 65 height 22
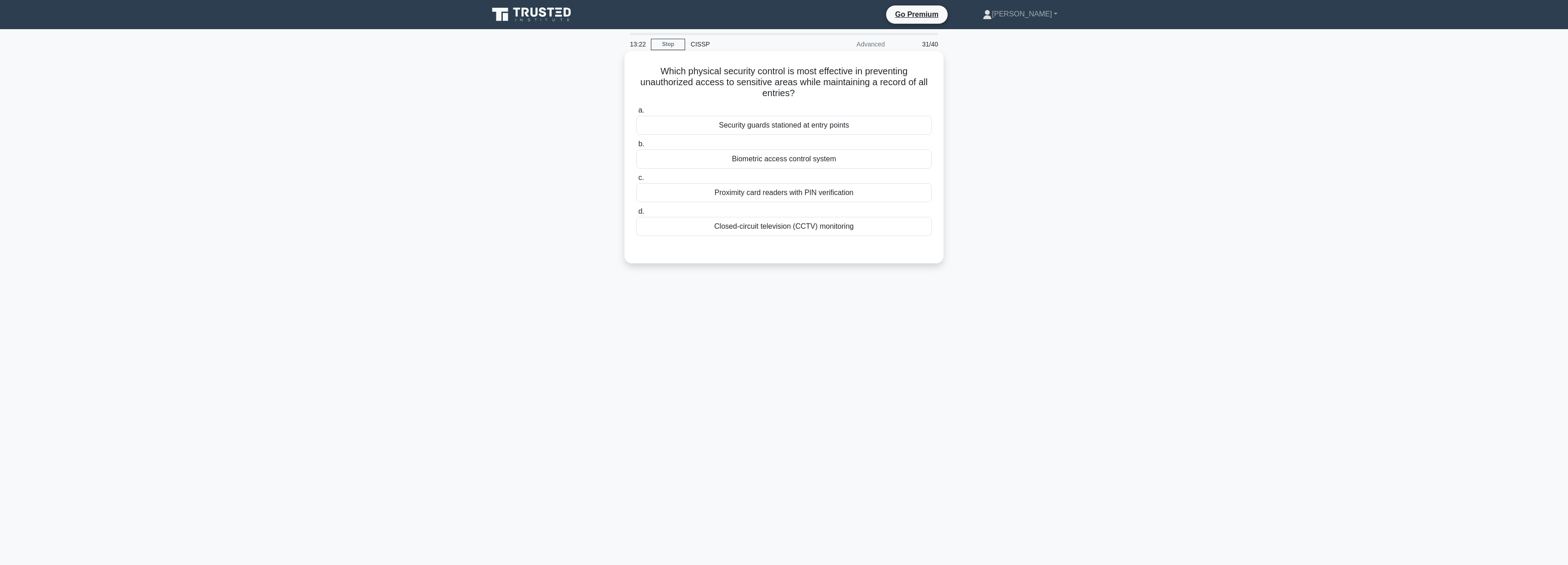
click at [779, 161] on div "Biometric access control system" at bounding box center [783, 159] width 295 height 19
click at [636, 147] on input "b. Biometric access control system" at bounding box center [636, 144] width 0 height 6
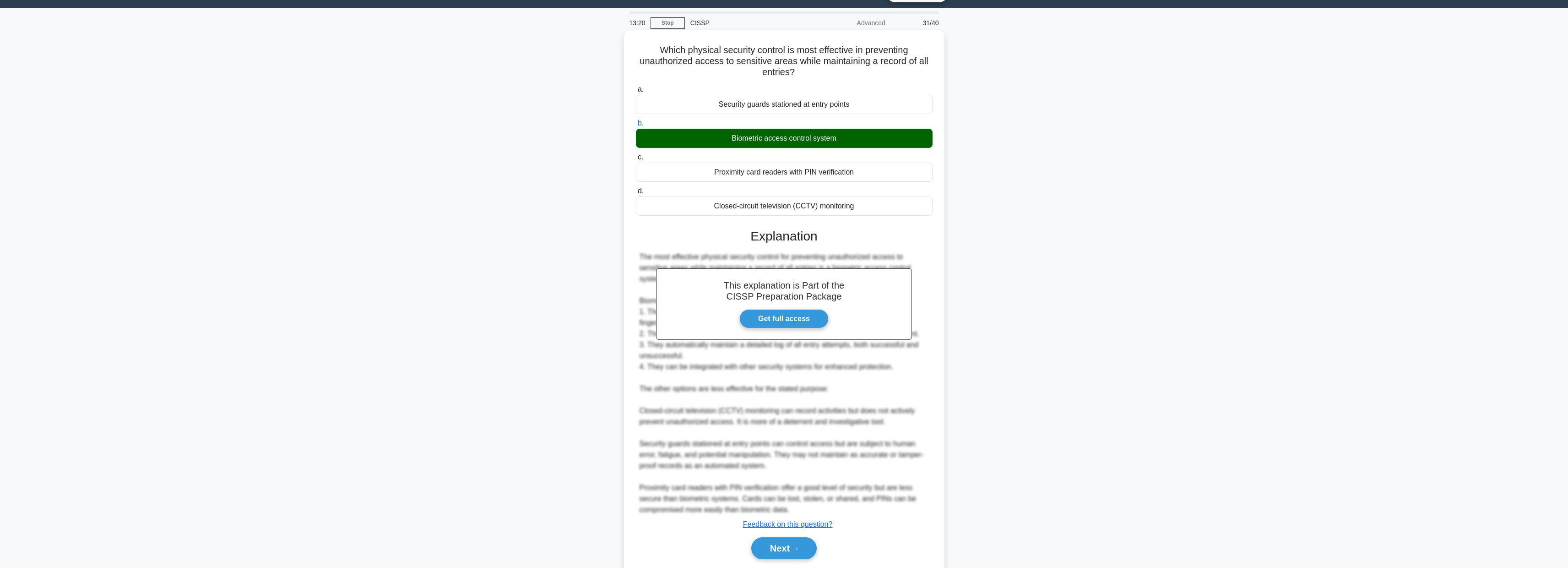
scroll to position [52, 0]
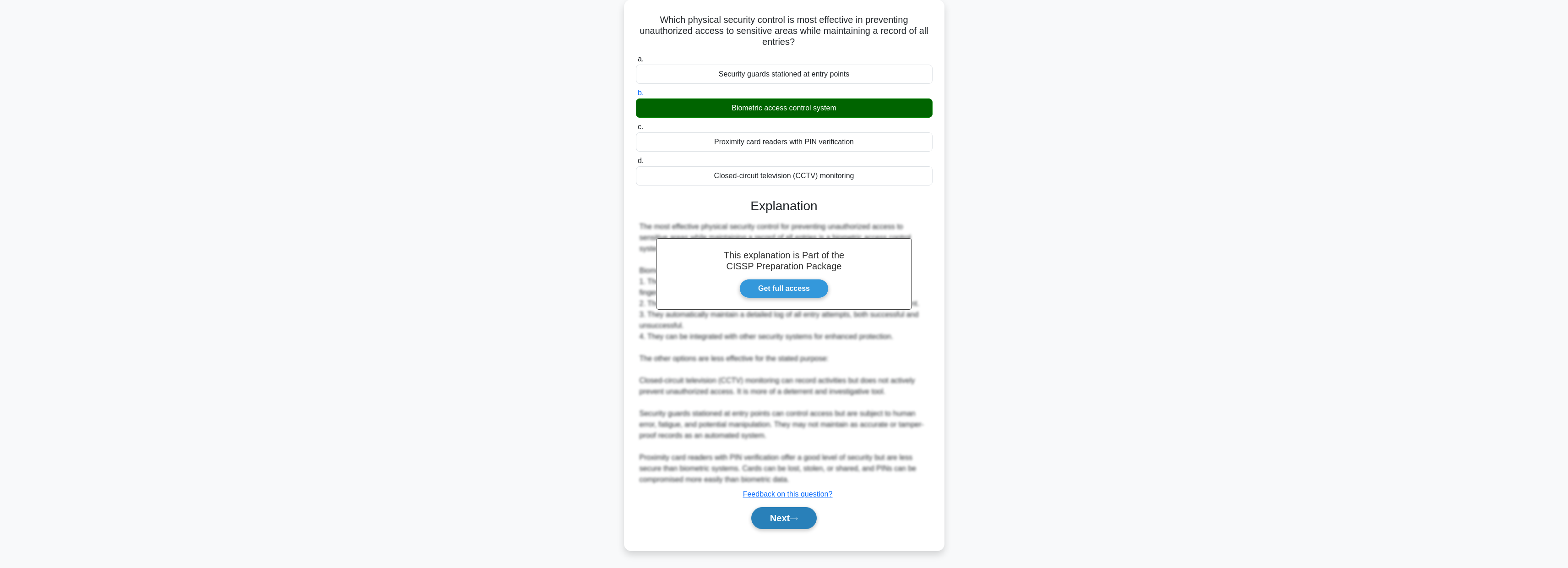
click at [795, 511] on button "Next" at bounding box center [784, 518] width 65 height 22
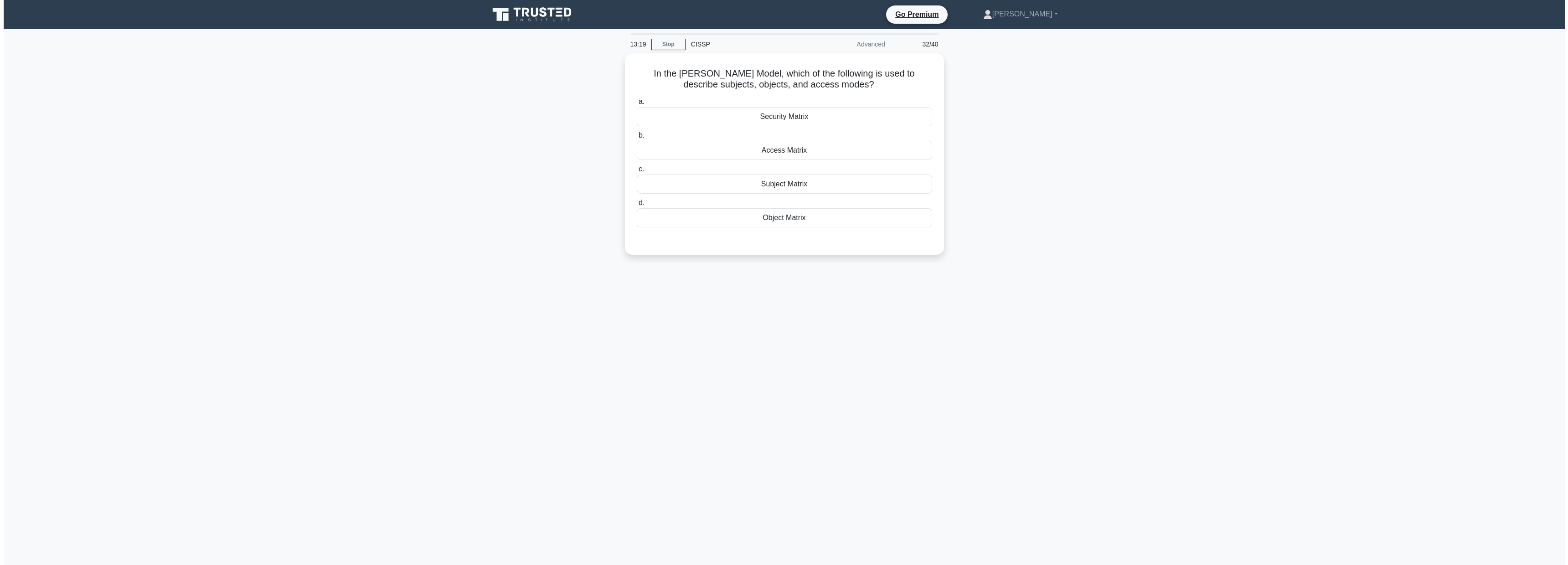
scroll to position [0, 0]
click at [788, 113] on div "Security Matrix" at bounding box center [783, 114] width 295 height 19
click at [636, 102] on input "a. Security Matrix" at bounding box center [636, 100] width 0 height 6
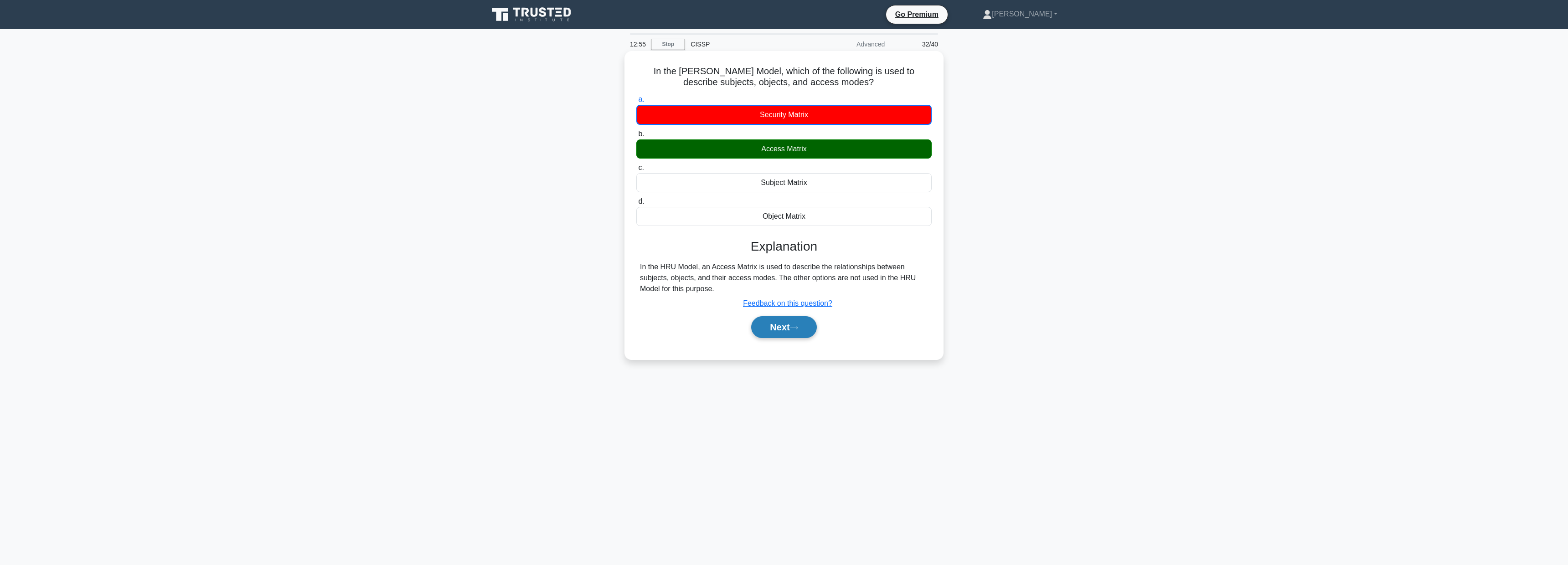
click at [808, 336] on button "Next" at bounding box center [783, 327] width 65 height 22
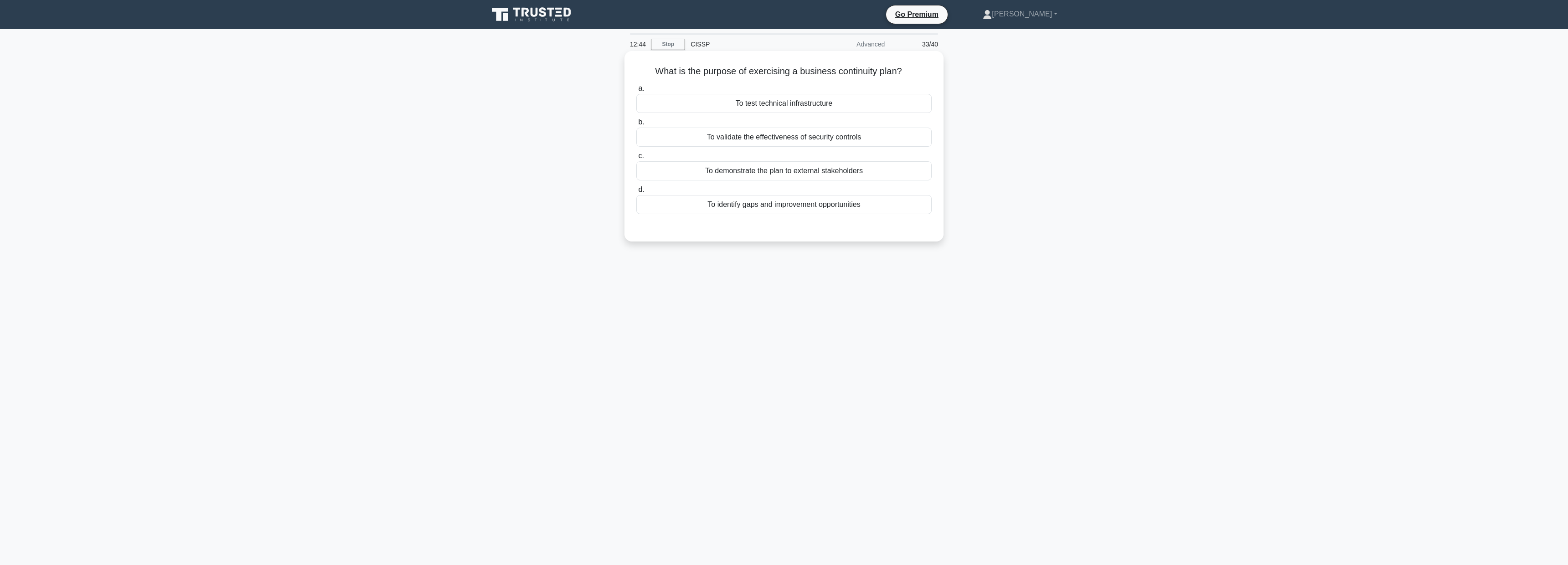
click at [805, 206] on div "To identify gaps and improvement opportunities" at bounding box center [783, 204] width 295 height 19
click at [636, 193] on input "d. To identify gaps and improvement opportunities" at bounding box center [636, 190] width 0 height 6
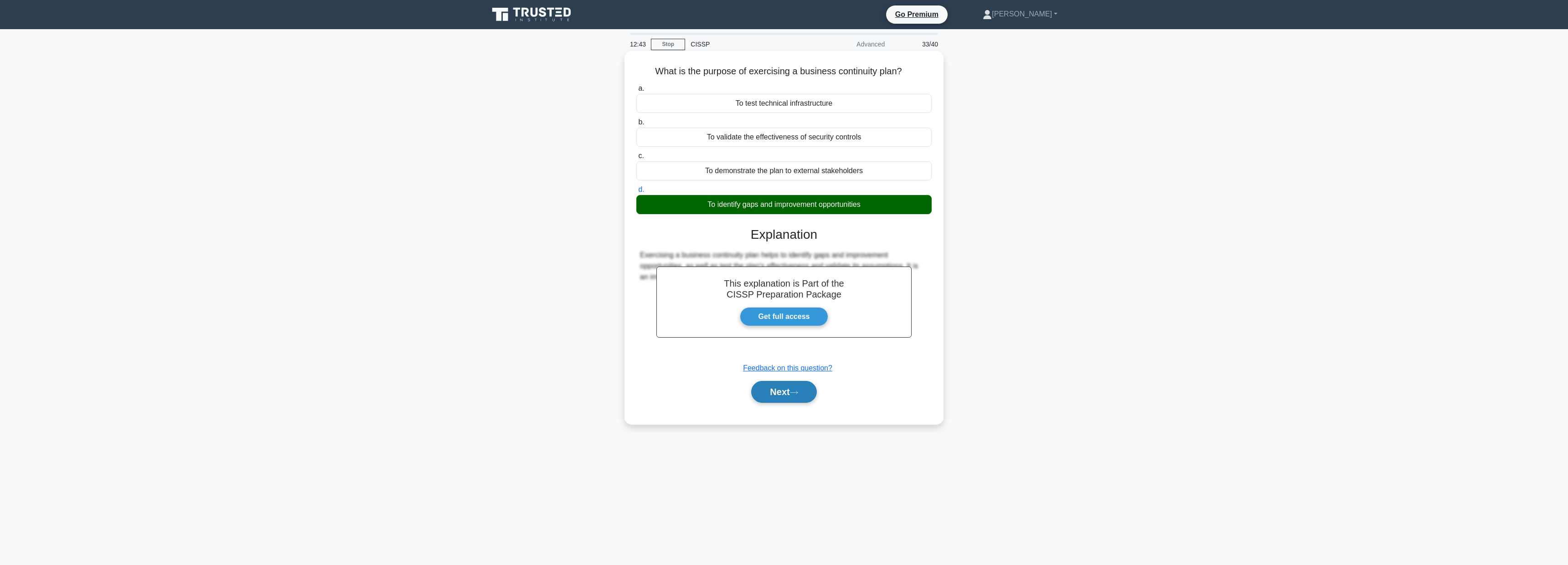
click at [804, 395] on button "Next" at bounding box center [783, 392] width 65 height 22
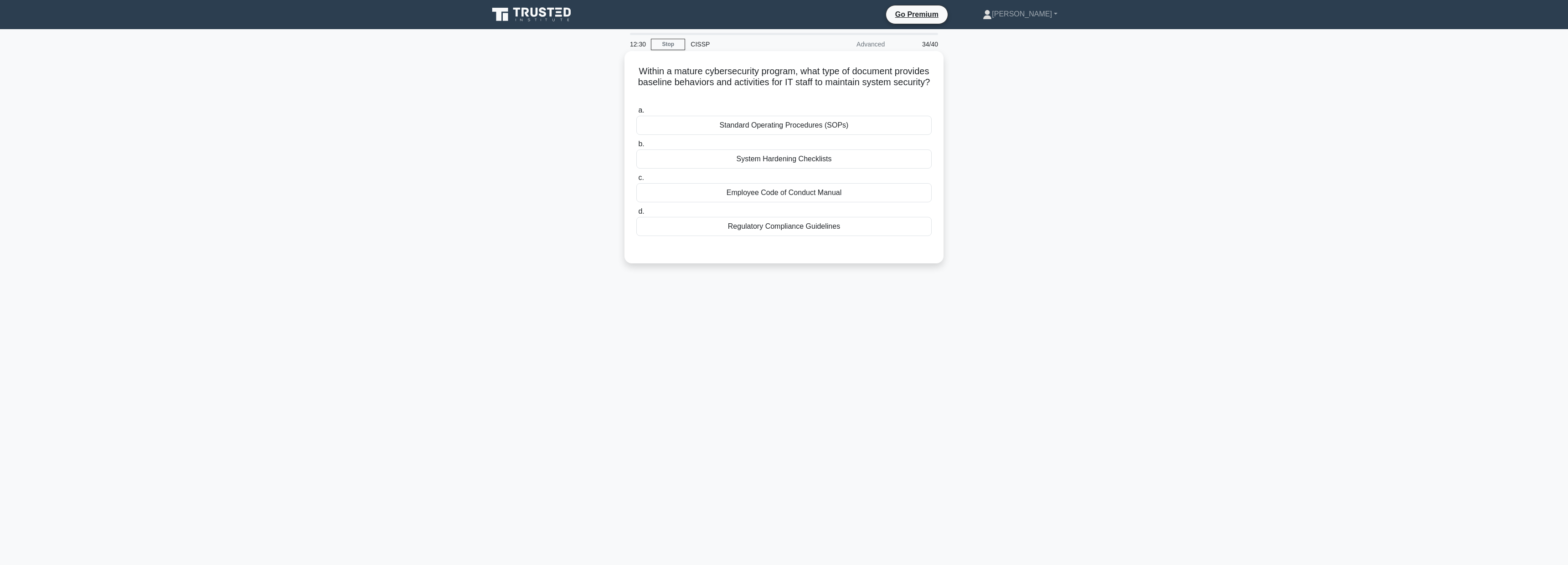
click at [779, 128] on div "Standard Operating Procedures (SOPs)" at bounding box center [783, 125] width 295 height 19
click at [636, 113] on input "a. Standard Operating Procedures (SOPs)" at bounding box center [636, 111] width 0 height 6
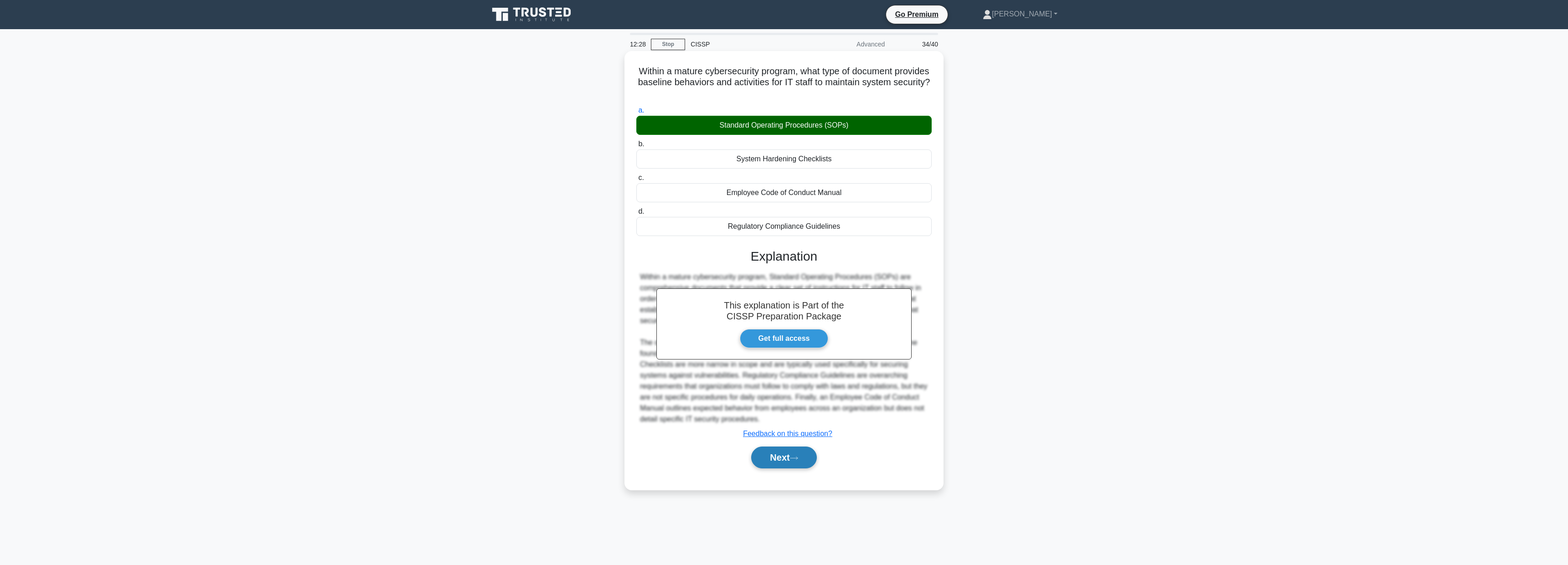
click at [801, 451] on button "Next" at bounding box center [783, 457] width 65 height 22
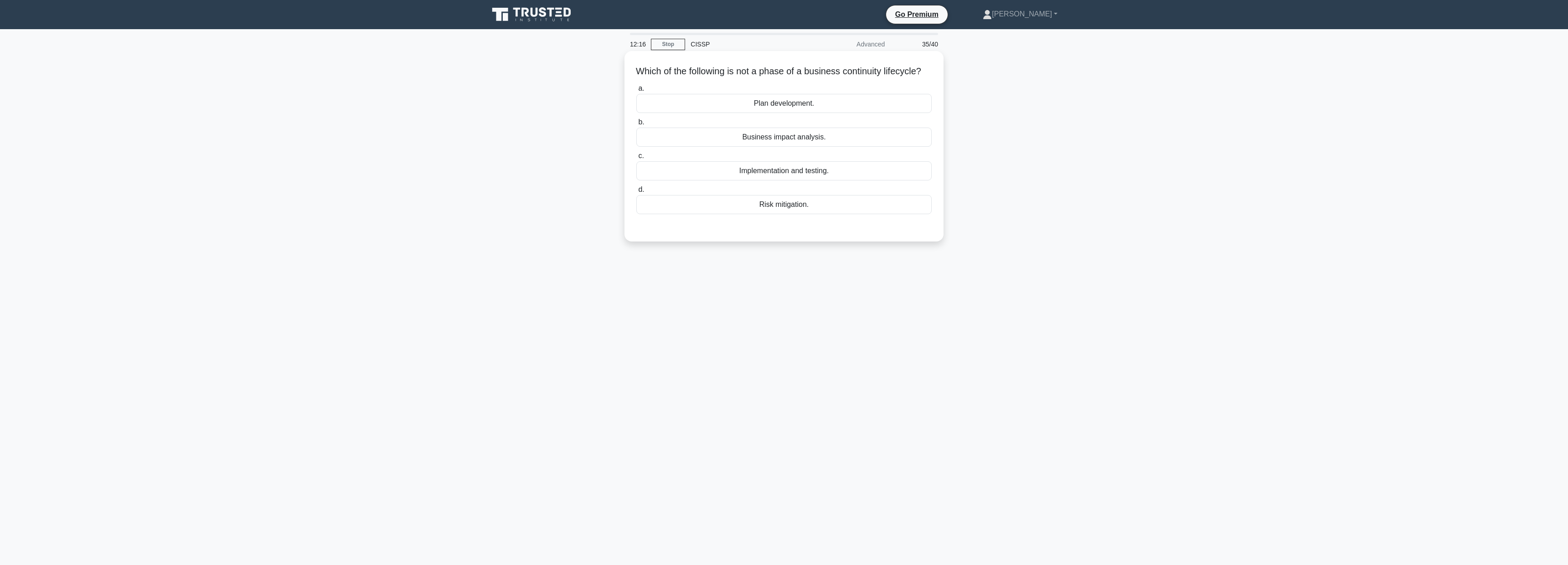
click at [774, 113] on div "Plan development." at bounding box center [783, 103] width 295 height 19
click at [636, 92] on input "a. Plan development." at bounding box center [636, 89] width 0 height 6
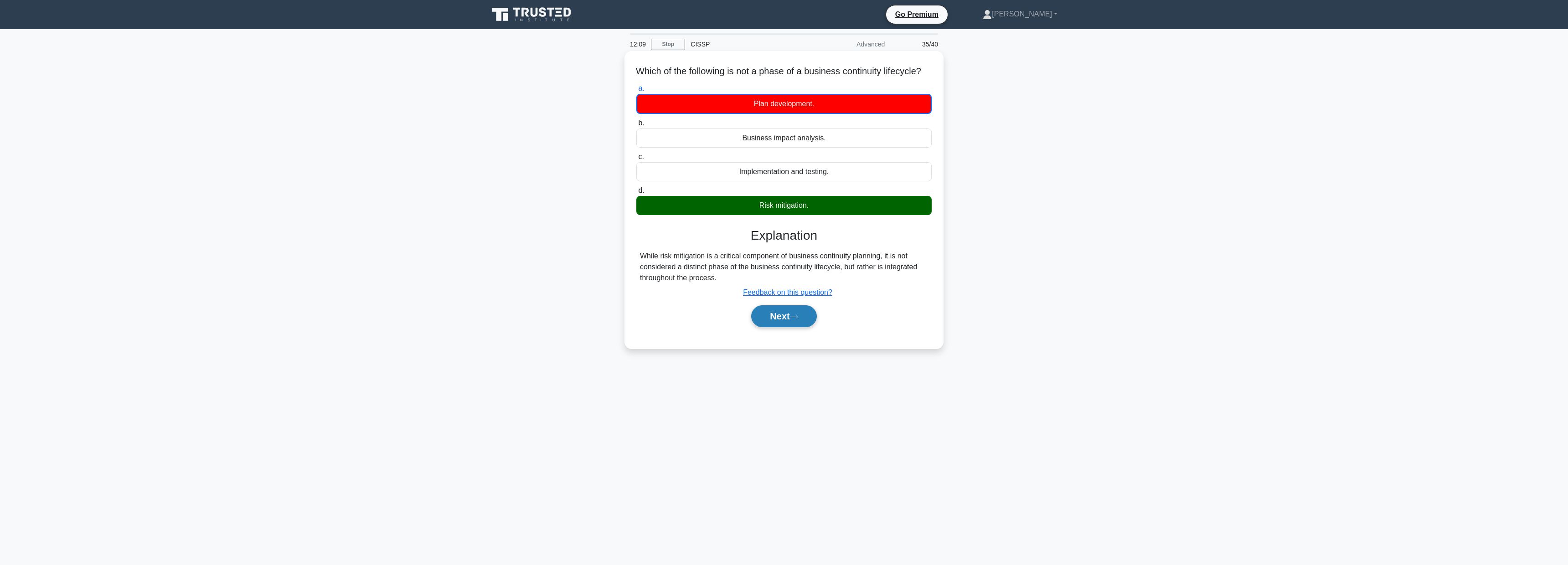
click at [780, 327] on button "Next" at bounding box center [783, 316] width 65 height 22
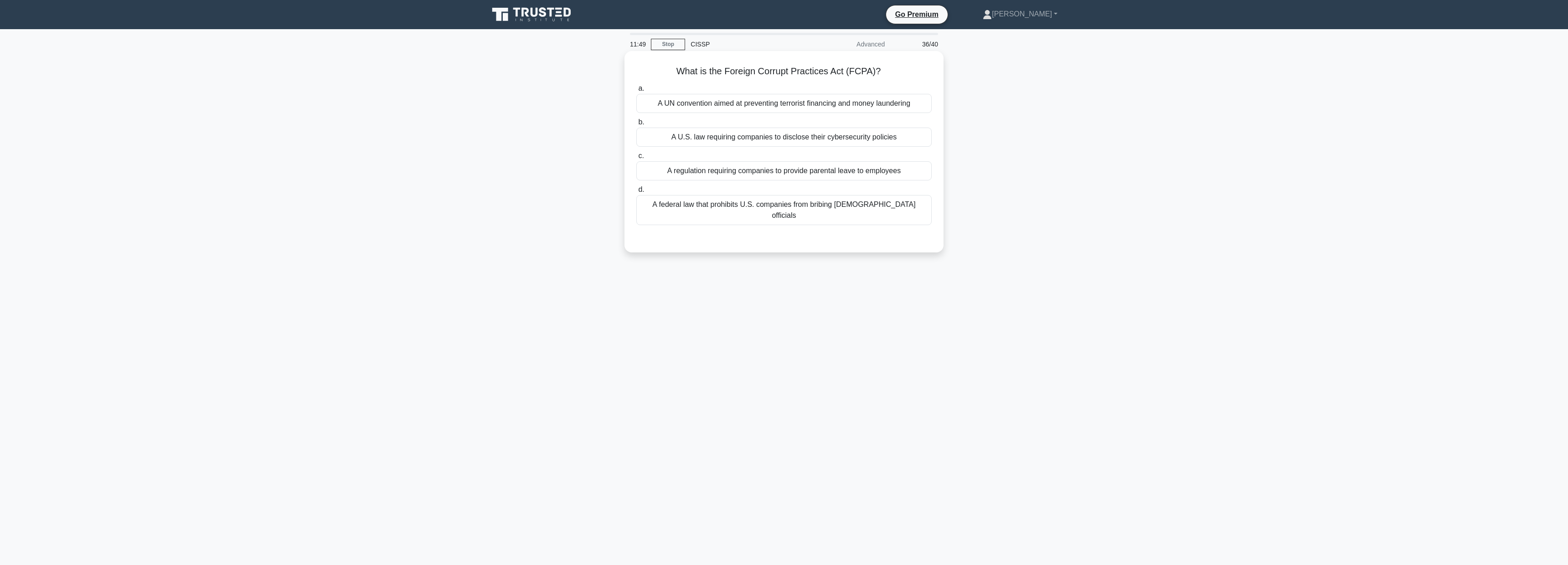
click at [882, 208] on div "A federal law that prohibits U.S. companies from bribing foreign officials" at bounding box center [783, 210] width 295 height 30
click at [636, 193] on input "d. A federal law that prohibits U.S. companies from bribing foreign officials" at bounding box center [636, 190] width 0 height 6
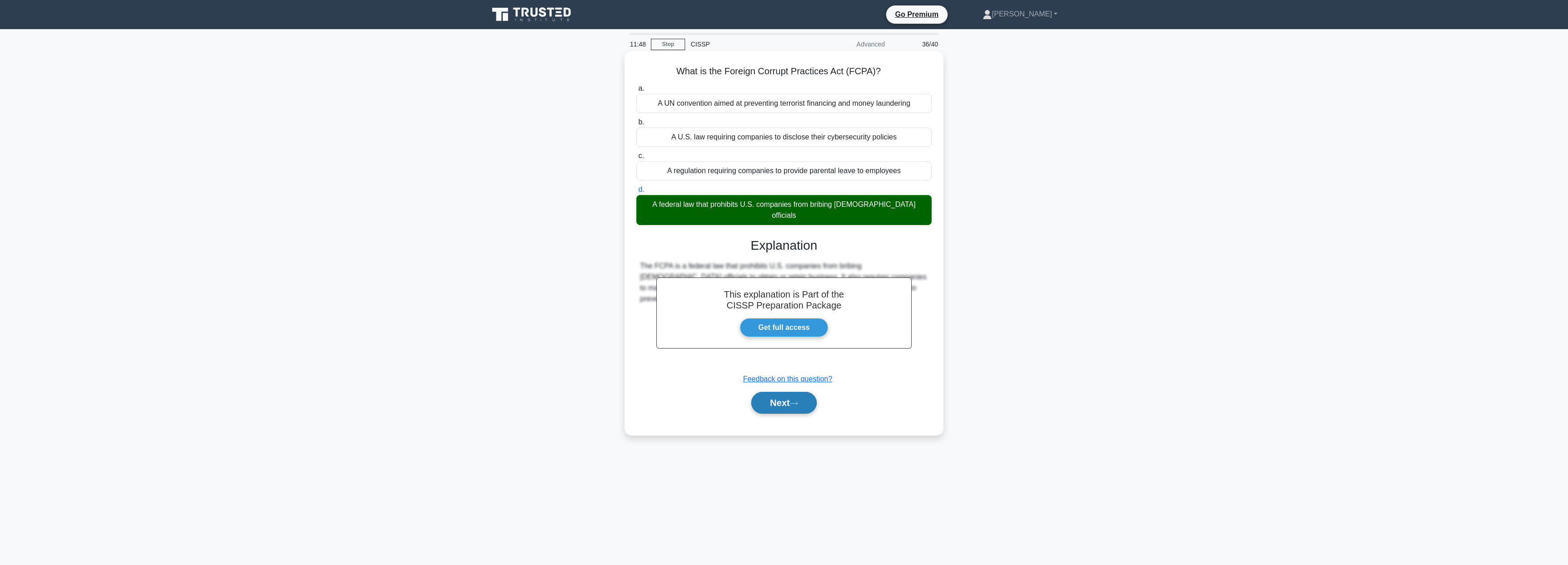
click at [780, 398] on button "Next" at bounding box center [783, 403] width 65 height 22
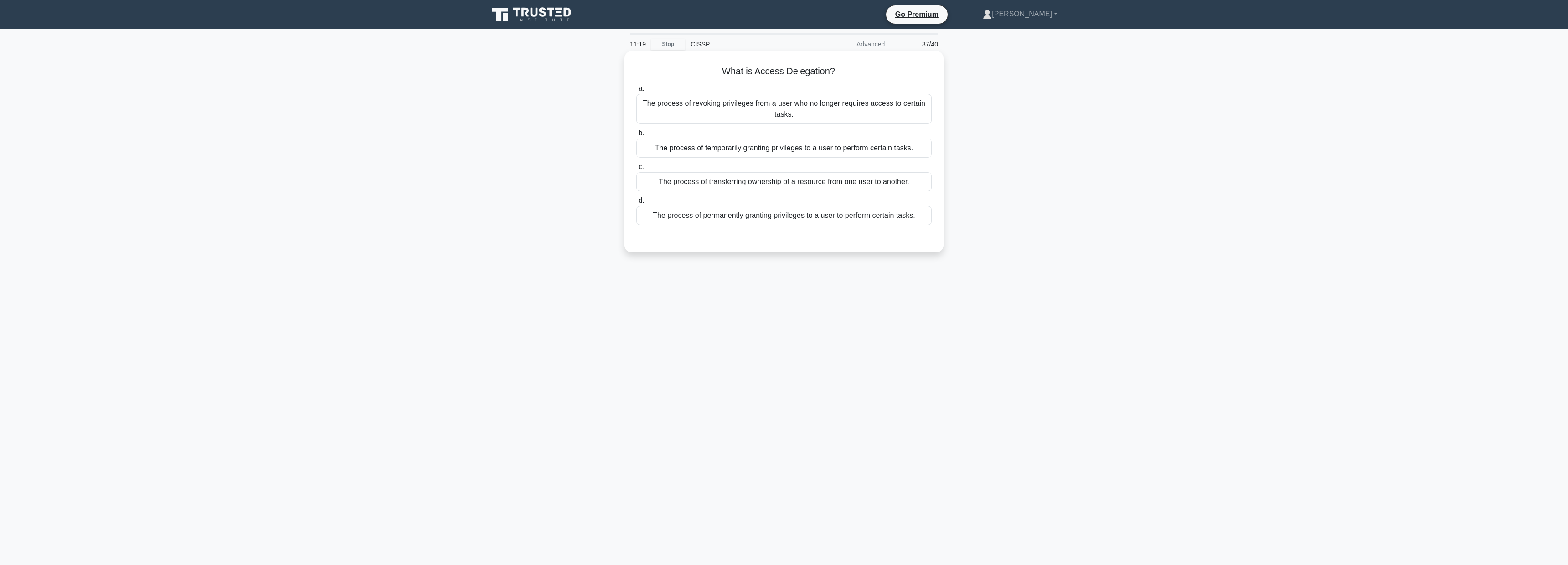
click at [770, 148] on div "The process of temporarily granting privileges to a user to perform certain tas…" at bounding box center [783, 148] width 295 height 19
click at [636, 136] on input "b. The process of temporarily granting privileges to a user to perform certain …" at bounding box center [636, 133] width 0 height 6
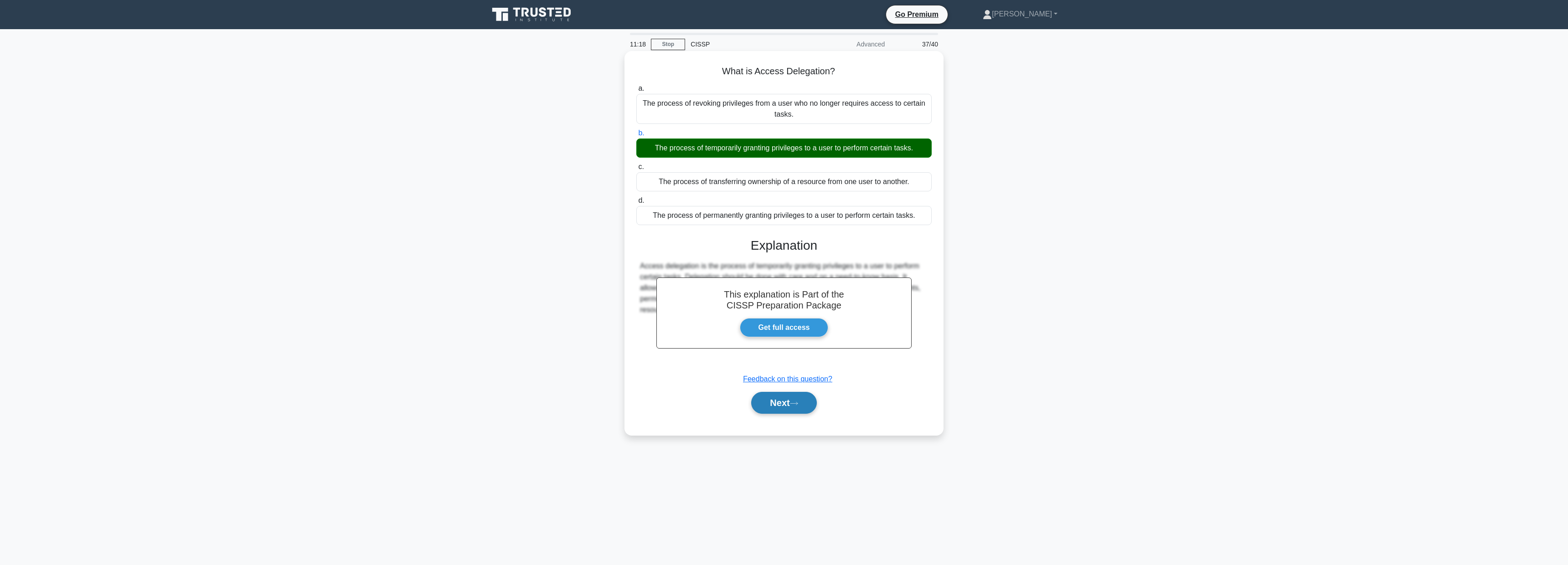
click at [772, 411] on button "Next" at bounding box center [783, 403] width 65 height 22
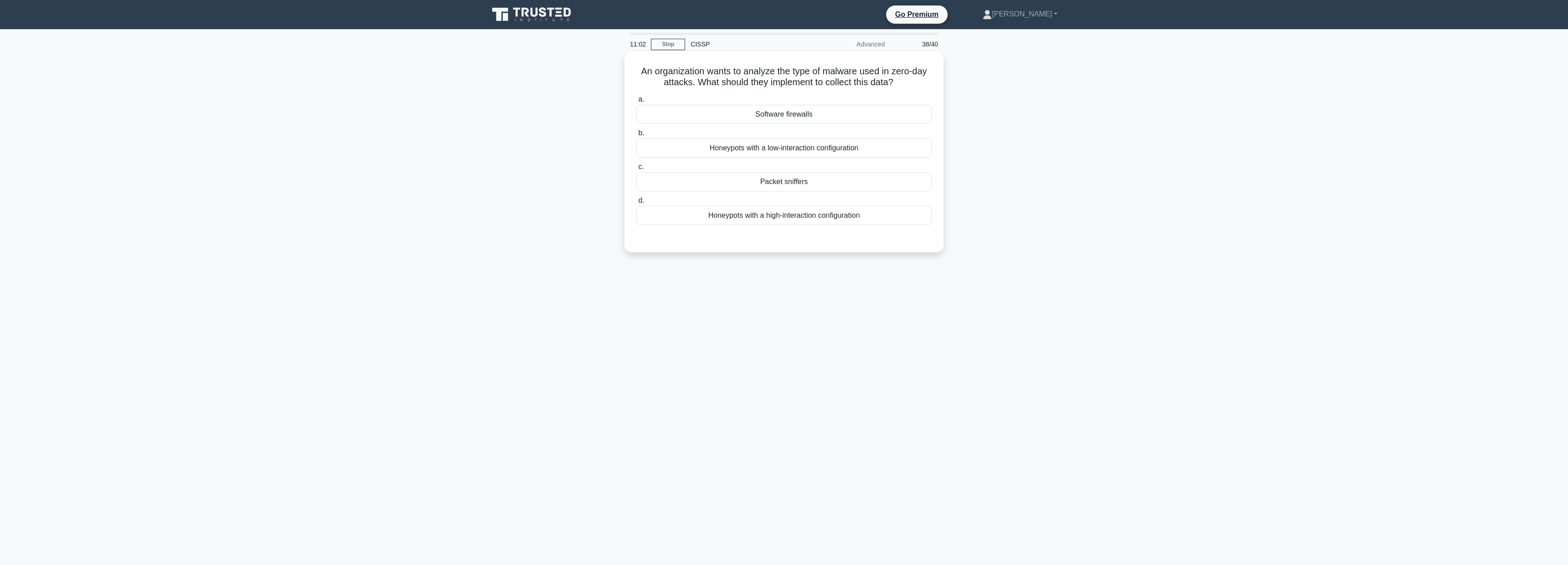
click at [855, 215] on div "Honeypots with a high-interaction configuration" at bounding box center [783, 215] width 295 height 19
click at [636, 204] on input "d. Honeypots with a high-interaction configuration" at bounding box center [636, 201] width 0 height 6
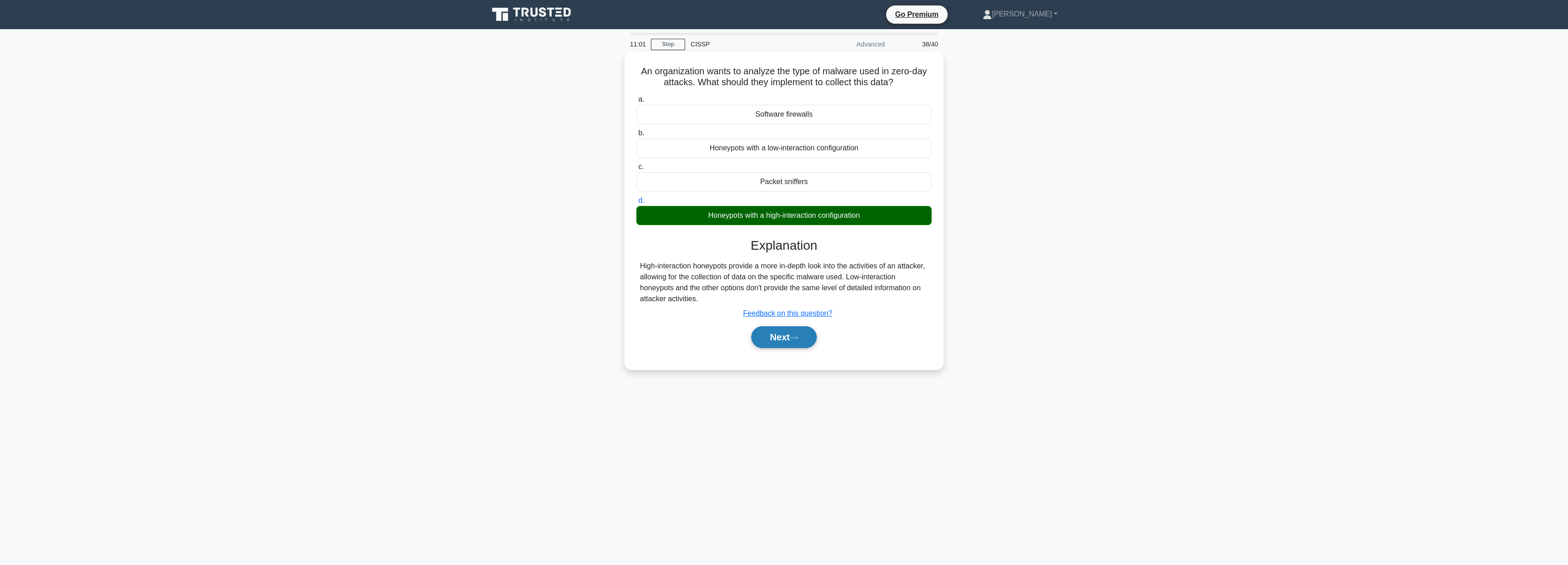
click at [804, 342] on button "Next" at bounding box center [783, 337] width 65 height 22
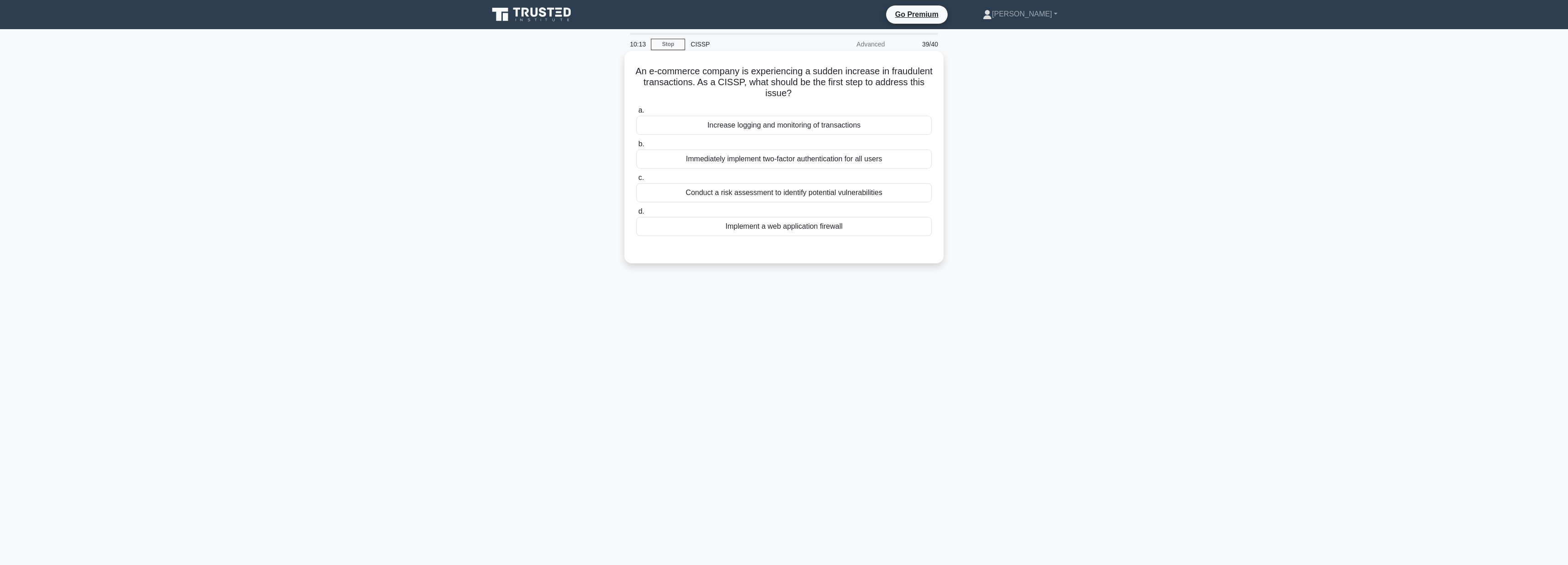
click at [785, 127] on div "Increase logging and monitoring of transactions" at bounding box center [783, 125] width 295 height 19
click at [636, 113] on input "a. Increase logging and monitoring of transactions" at bounding box center [636, 111] width 0 height 6
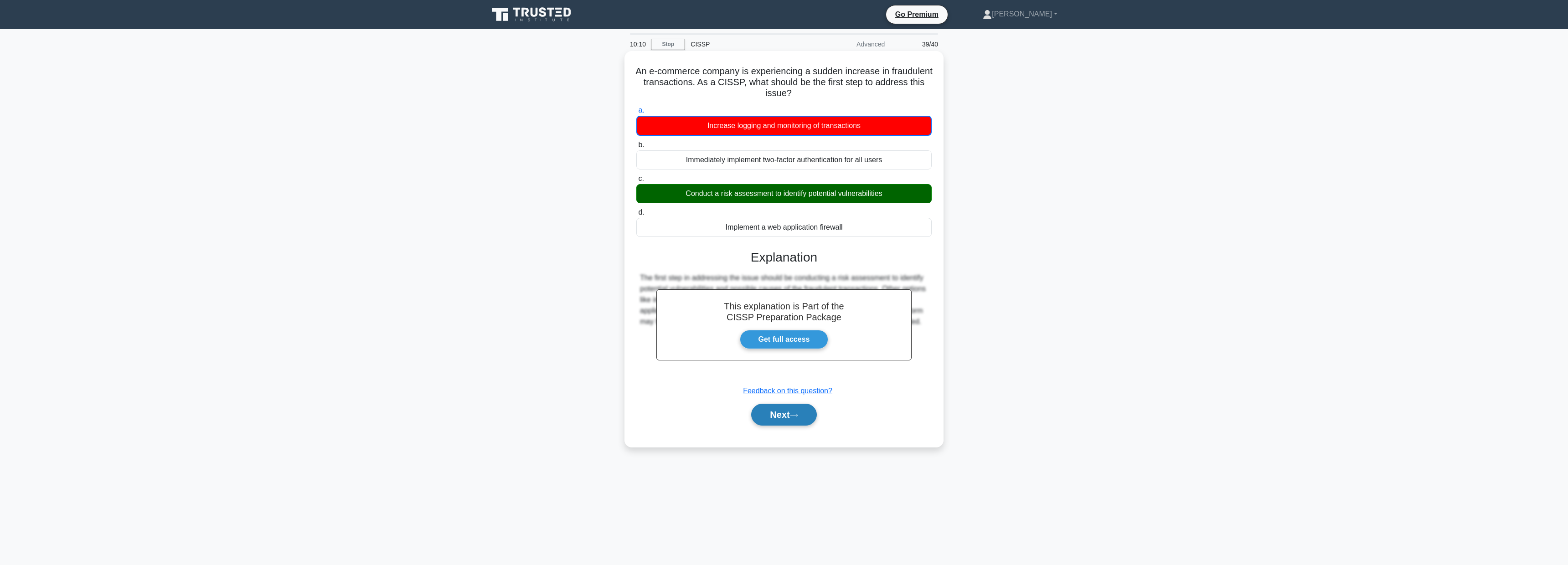
click at [801, 418] on button "Next" at bounding box center [783, 414] width 65 height 22
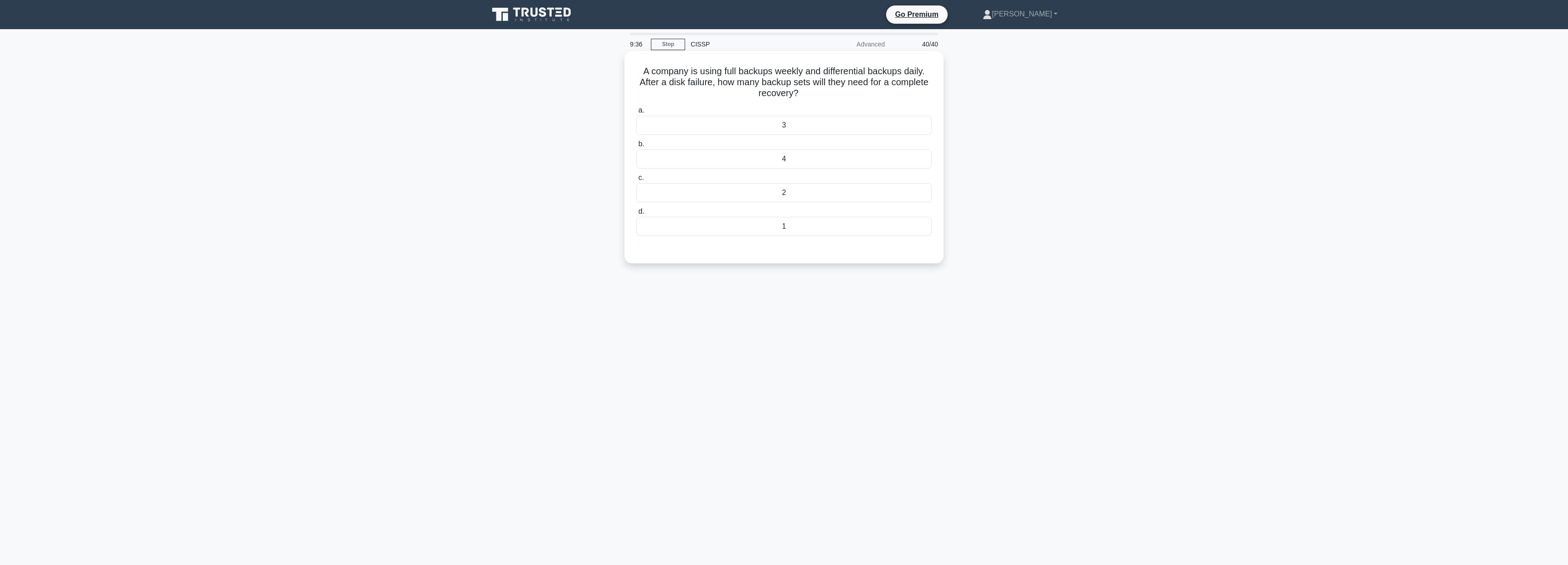
click at [791, 193] on div "2" at bounding box center [783, 192] width 295 height 19
click at [636, 181] on input "c. 2" at bounding box center [636, 178] width 0 height 6
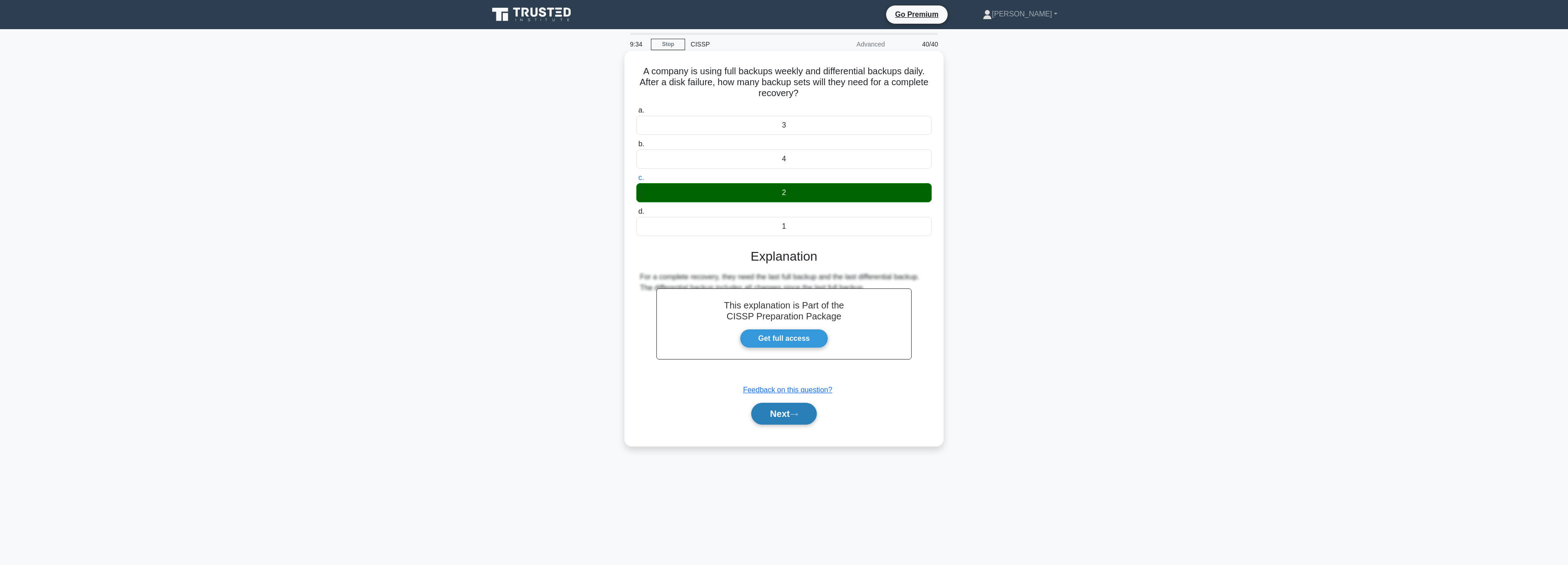
click at [794, 410] on button "Next" at bounding box center [783, 414] width 65 height 22
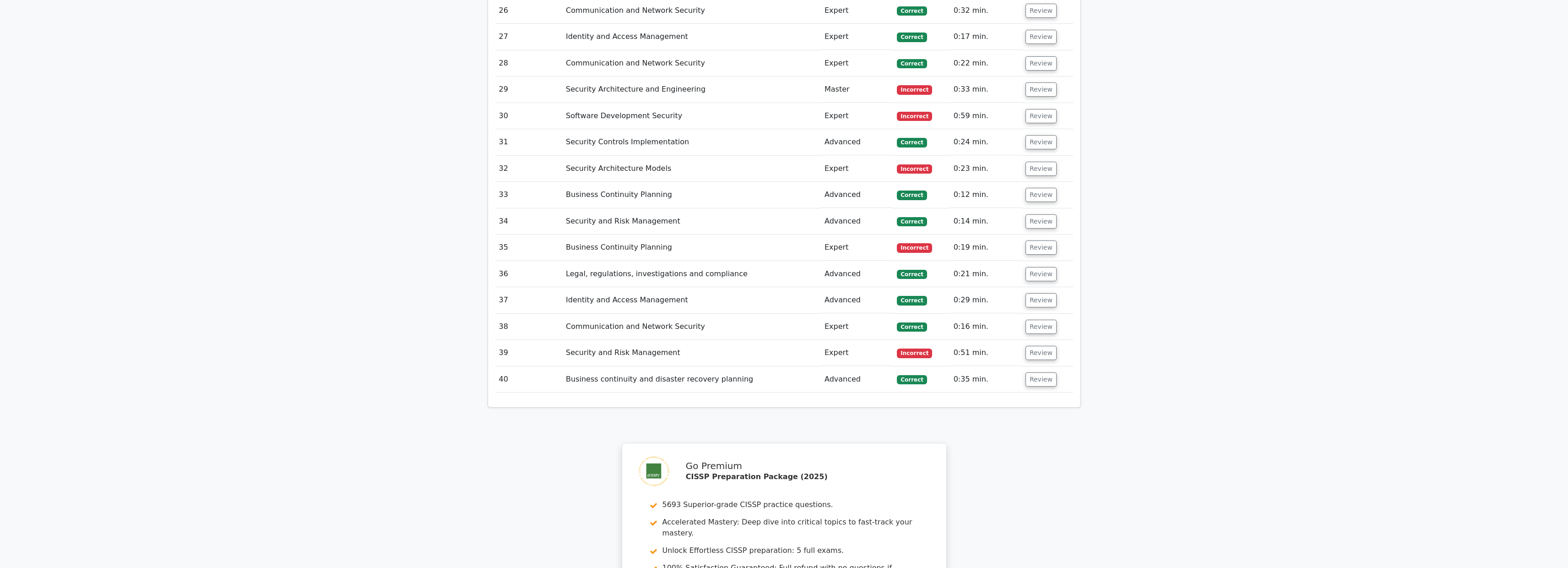
scroll to position [2496, 0]
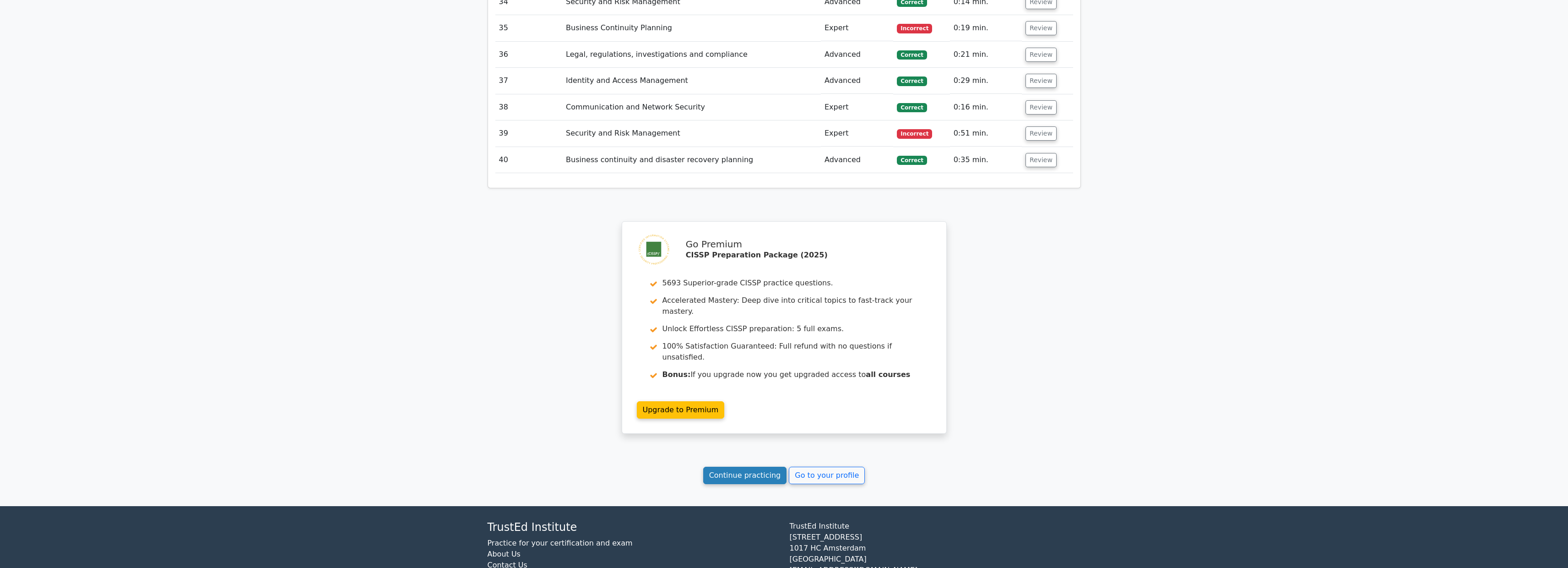
click at [757, 467] on link "Continue practicing" at bounding box center [745, 475] width 84 height 17
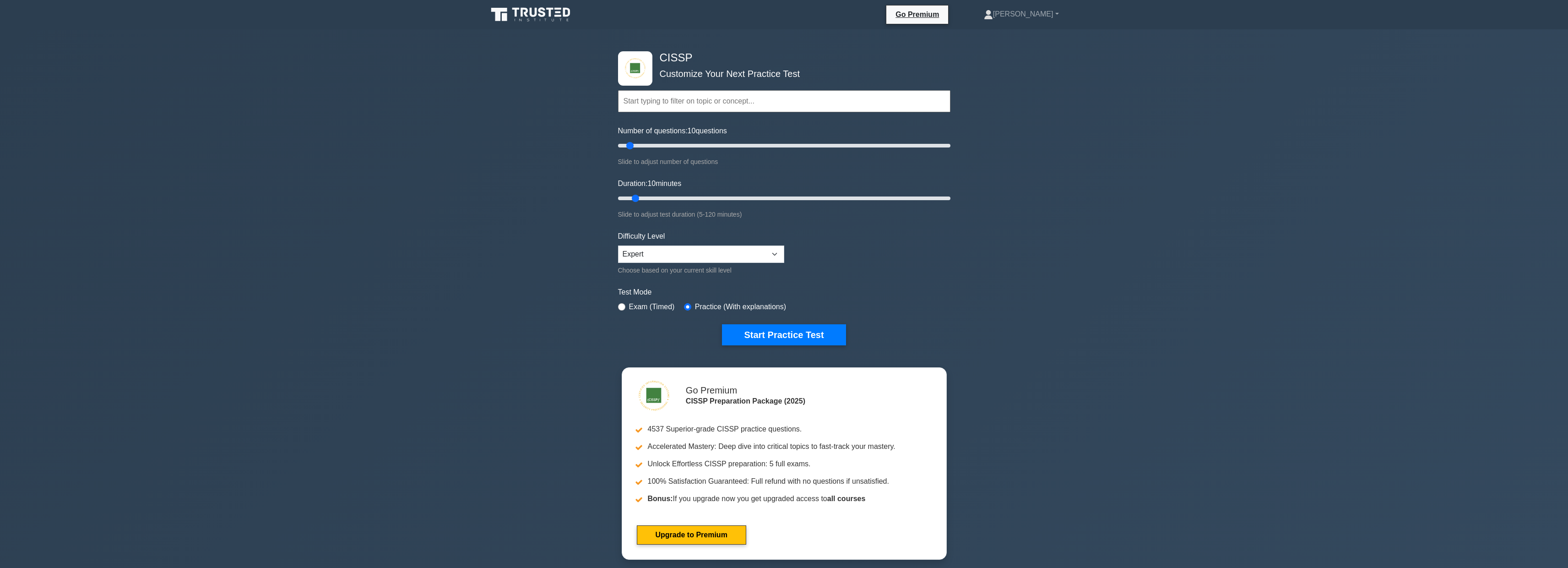
click at [719, 138] on div "Number of questions: 10 questions Slide to adjust number of questions" at bounding box center [784, 146] width 333 height 42
click at [719, 143] on input "Number of questions: 65 questions" at bounding box center [784, 146] width 333 height 11
click at [753, 142] on input "Number of questions: 85 questions" at bounding box center [784, 146] width 333 height 11
type input "100"
click at [782, 144] on input "Number of questions: 100 questions" at bounding box center [784, 146] width 333 height 11
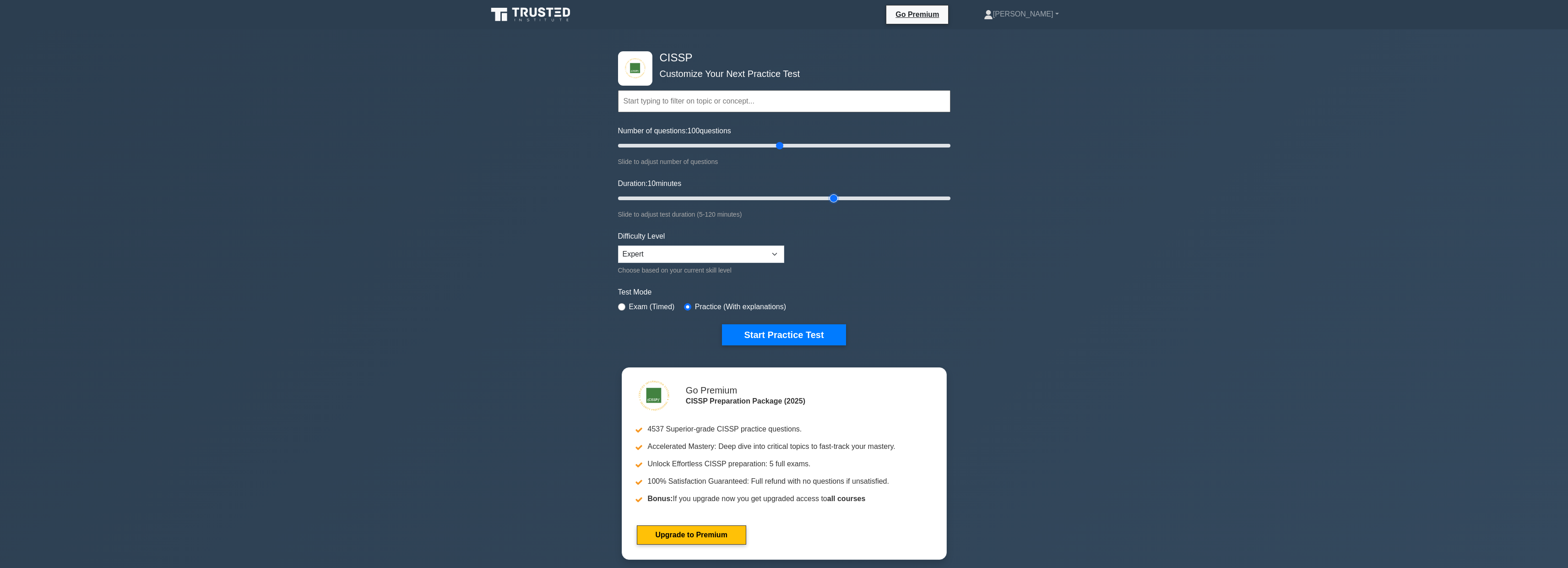
click at [839, 198] on input "Duration: 10 minutes" at bounding box center [784, 198] width 333 height 11
drag, startPoint x: 839, startPoint y: 198, endPoint x: 1237, endPoint y: 201, distance: 398.0
type input "120"
click at [951, 201] on input "Duration: 80 minutes" at bounding box center [784, 198] width 333 height 11
click at [782, 332] on button "Start Practice Test" at bounding box center [784, 334] width 123 height 21
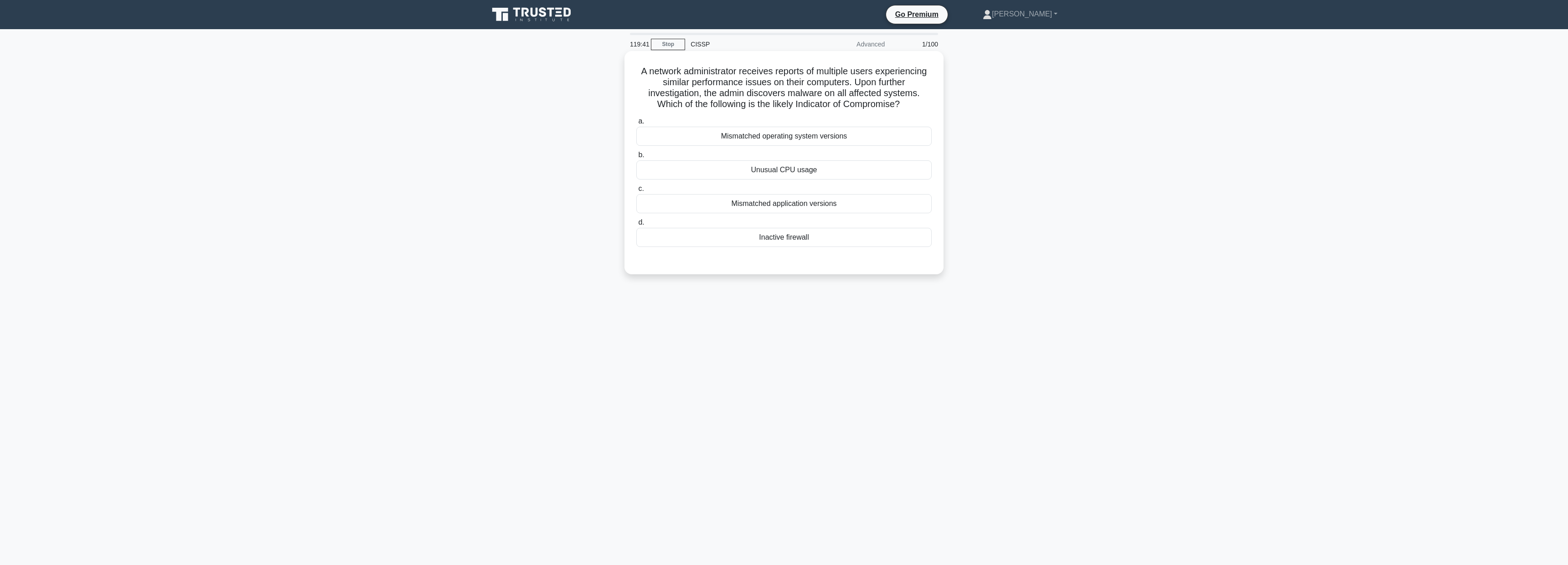
click at [783, 239] on div "Inactive firewall" at bounding box center [783, 237] width 295 height 19
click at [636, 226] on input "d. Inactive firewall" at bounding box center [636, 223] width 0 height 6
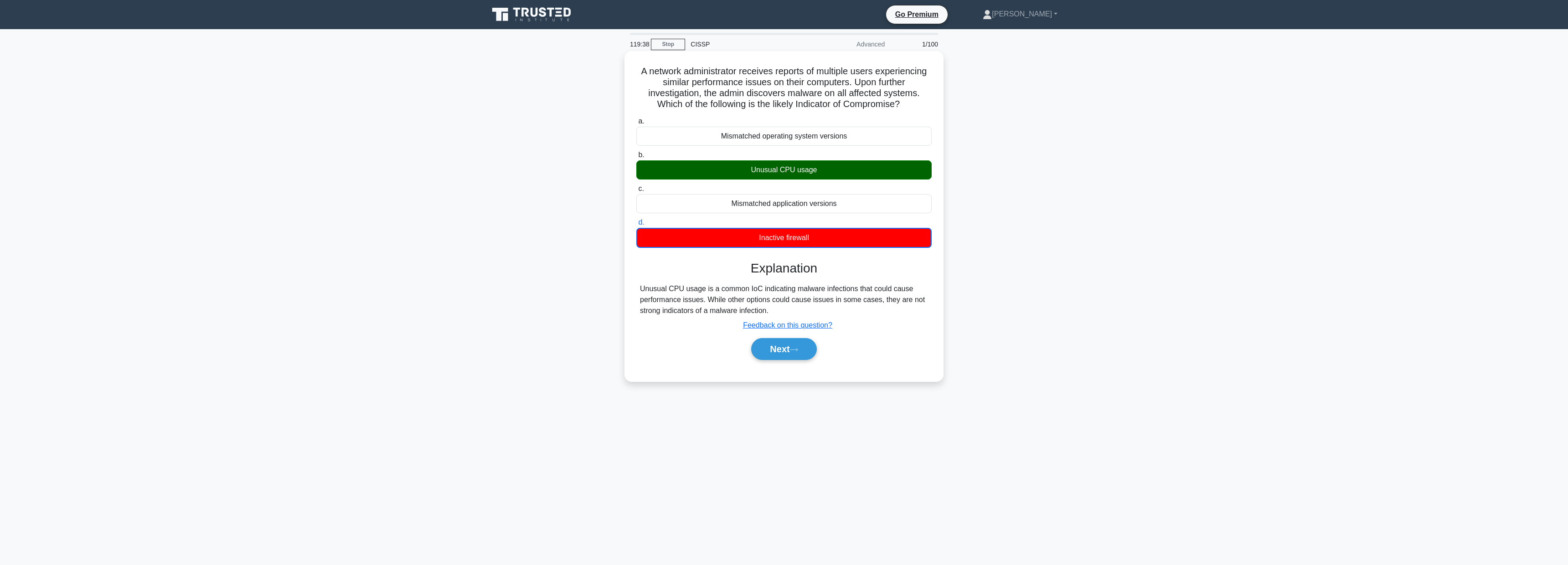
click at [801, 360] on div "Next" at bounding box center [783, 349] width 295 height 29
click at [795, 349] on icon at bounding box center [794, 350] width 8 height 5
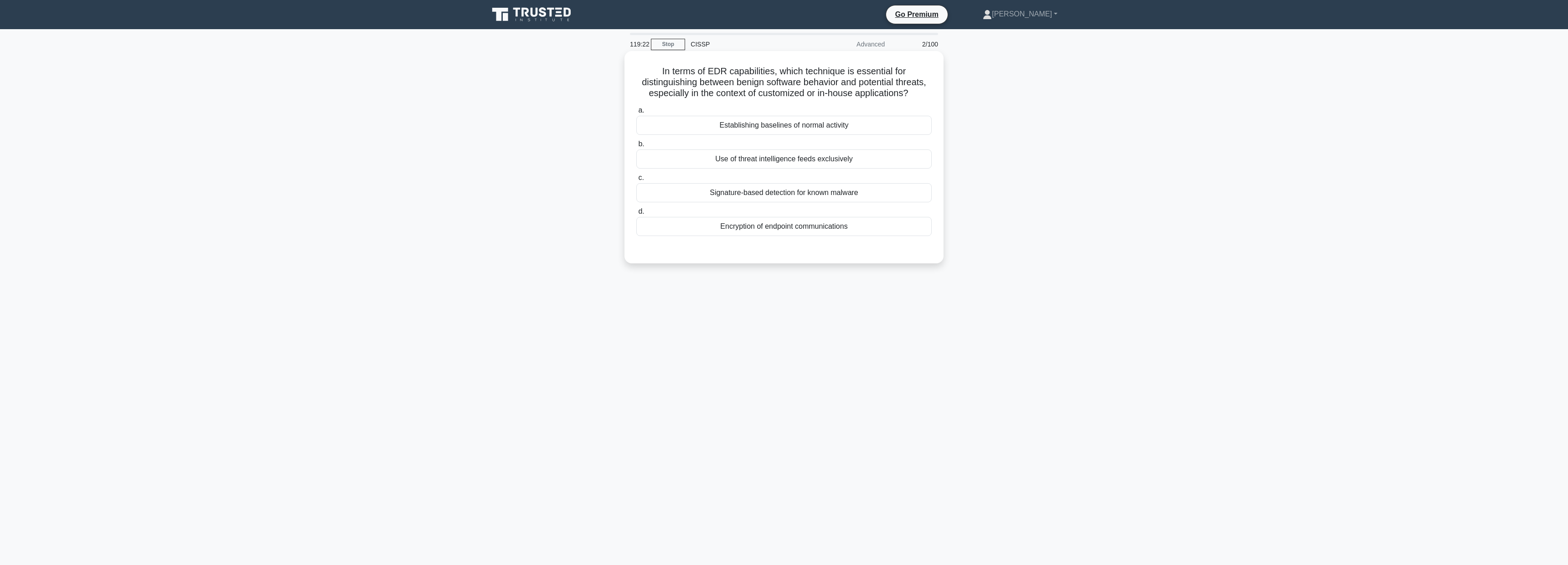
click at [840, 127] on div "Establishing baselines of normal activity" at bounding box center [783, 125] width 295 height 19
click at [636, 113] on input "a. Establishing baselines of normal activity" at bounding box center [636, 111] width 0 height 6
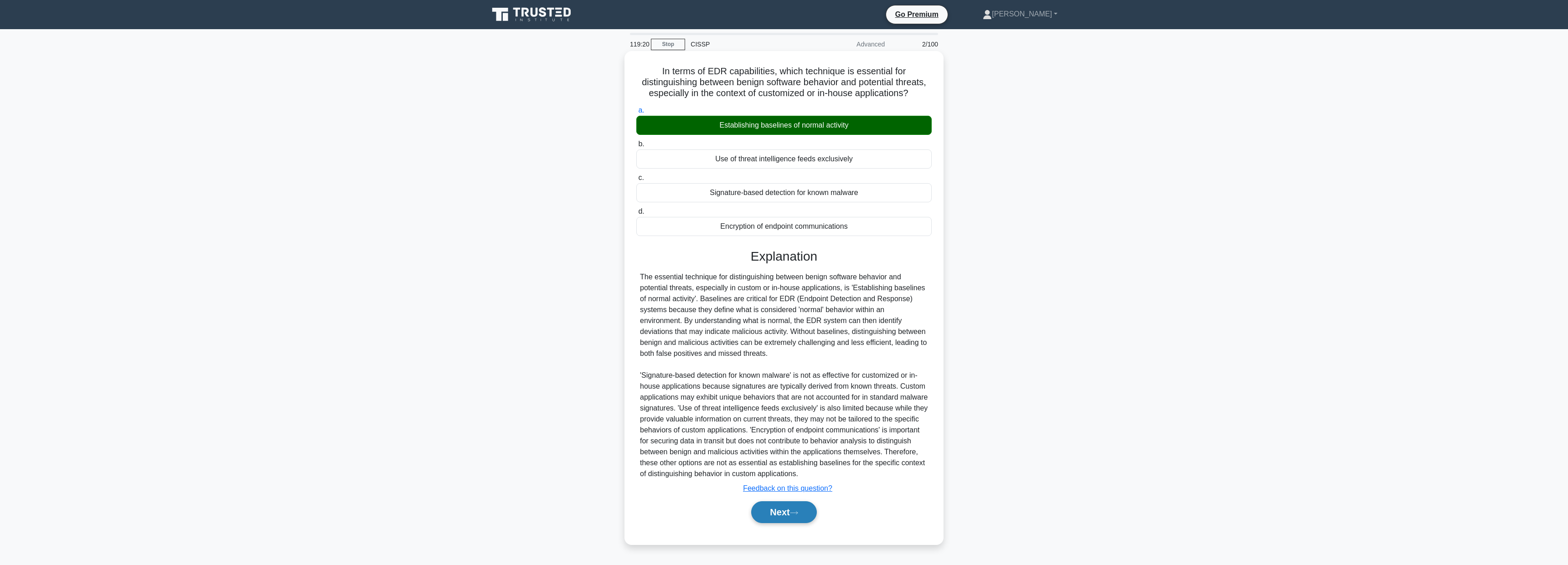
click at [783, 515] on button "Next" at bounding box center [783, 512] width 65 height 22
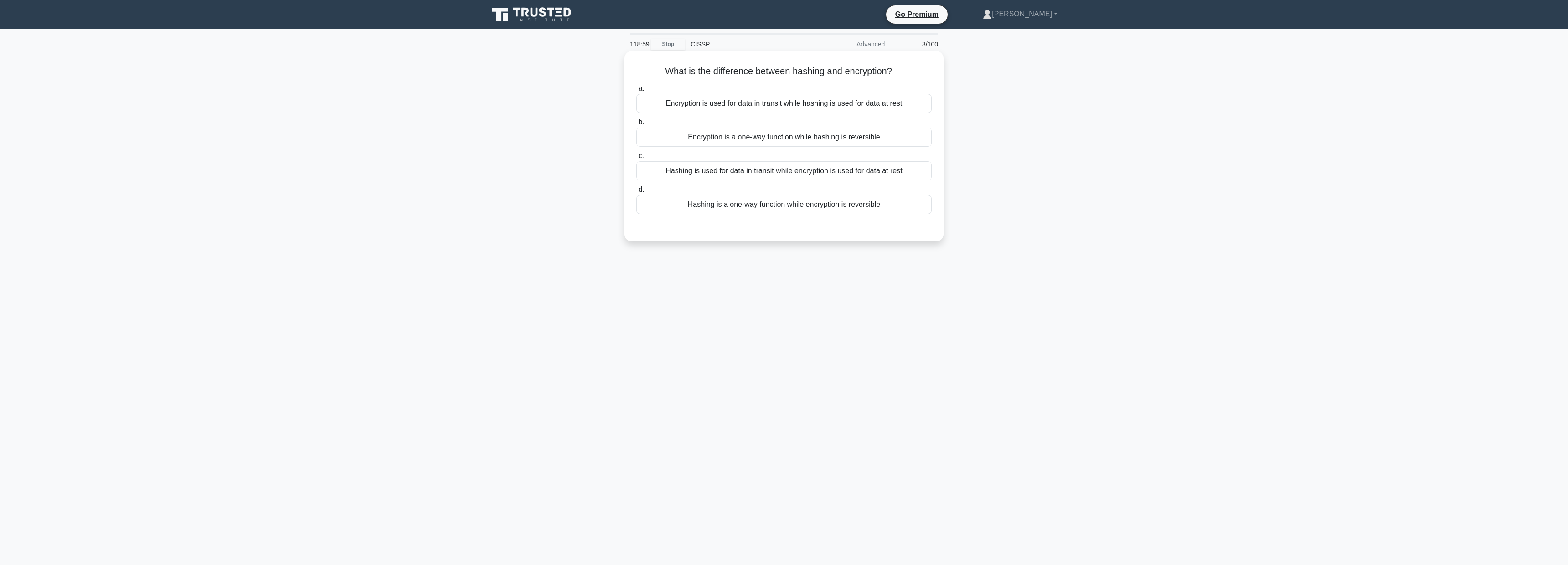
click at [873, 106] on div "Encryption is used for data in transit while hashing is used for data at rest" at bounding box center [783, 103] width 295 height 19
click at [636, 92] on input "a. Encryption is used for data in transit while hashing is used for data at rest" at bounding box center [636, 89] width 0 height 6
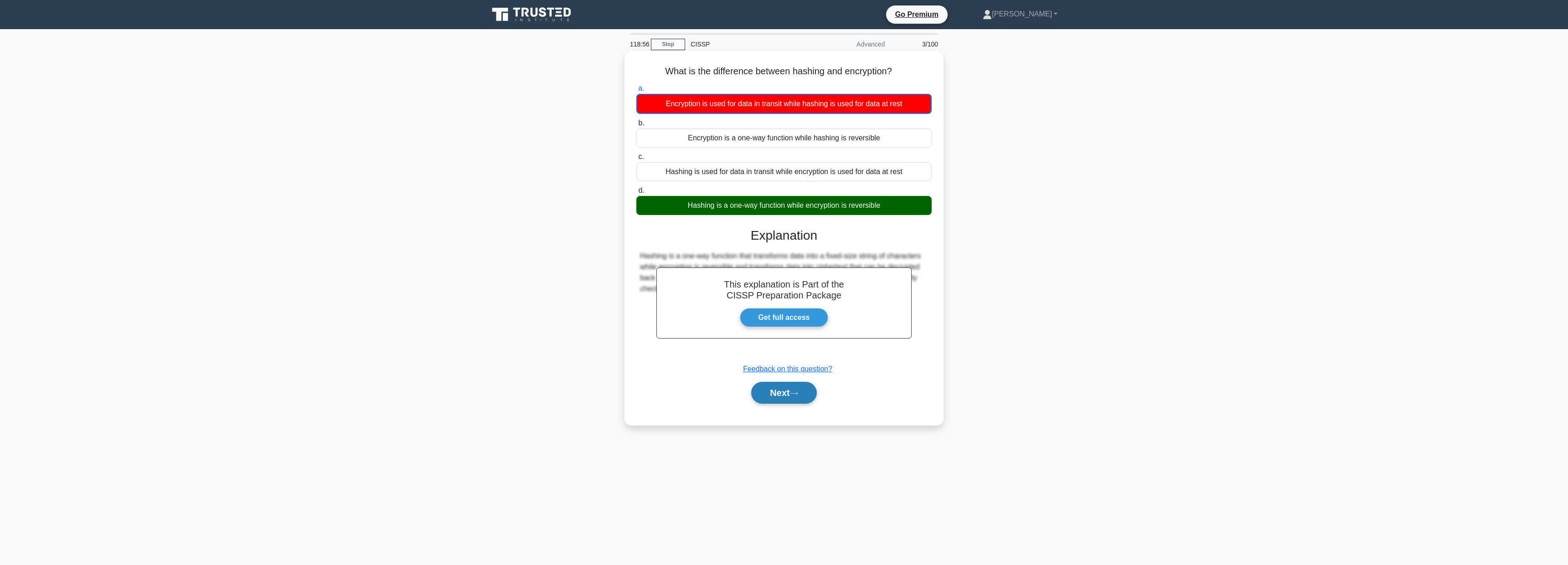
click at [780, 401] on button "Next" at bounding box center [783, 393] width 65 height 22
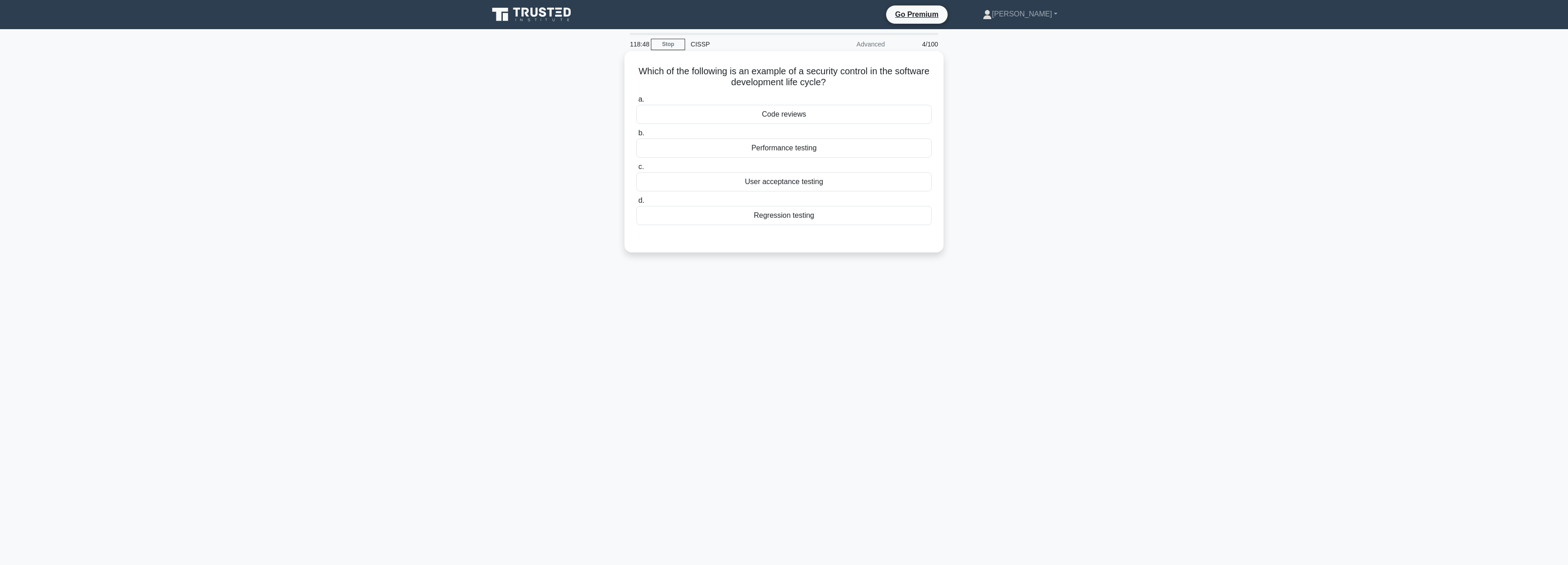
click at [789, 112] on div "Code reviews" at bounding box center [783, 114] width 295 height 19
click at [636, 102] on input "a. Code reviews" at bounding box center [636, 100] width 0 height 6
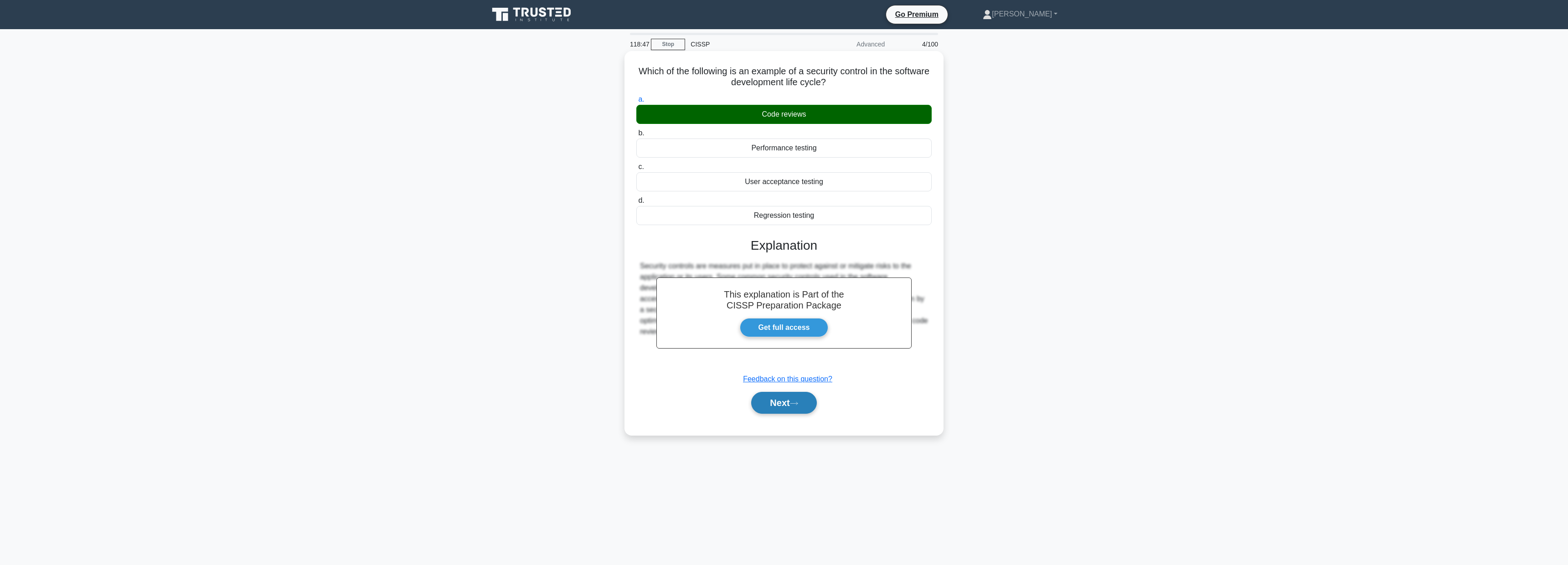
click at [789, 399] on button "Next" at bounding box center [783, 403] width 65 height 22
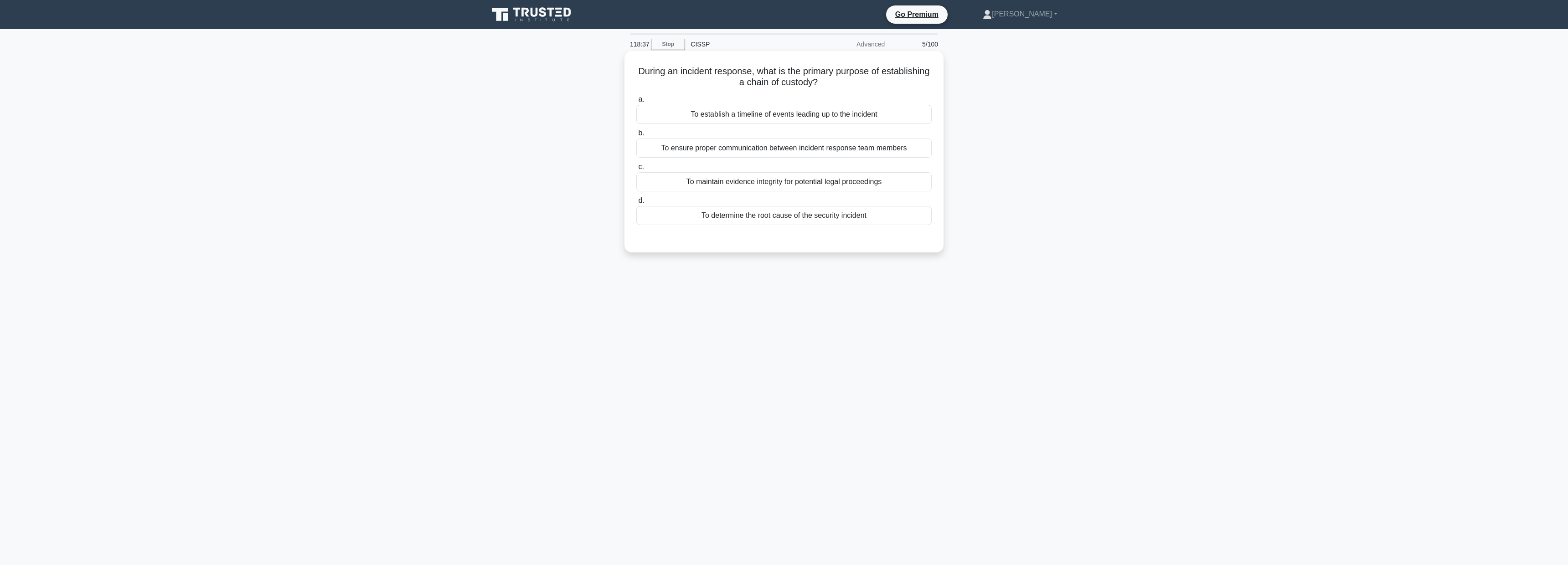
click at [865, 186] on div "To maintain evidence integrity for potential legal proceedings" at bounding box center [783, 181] width 295 height 19
click at [636, 170] on input "c. To maintain evidence integrity for potential legal proceedings" at bounding box center [636, 167] width 0 height 6
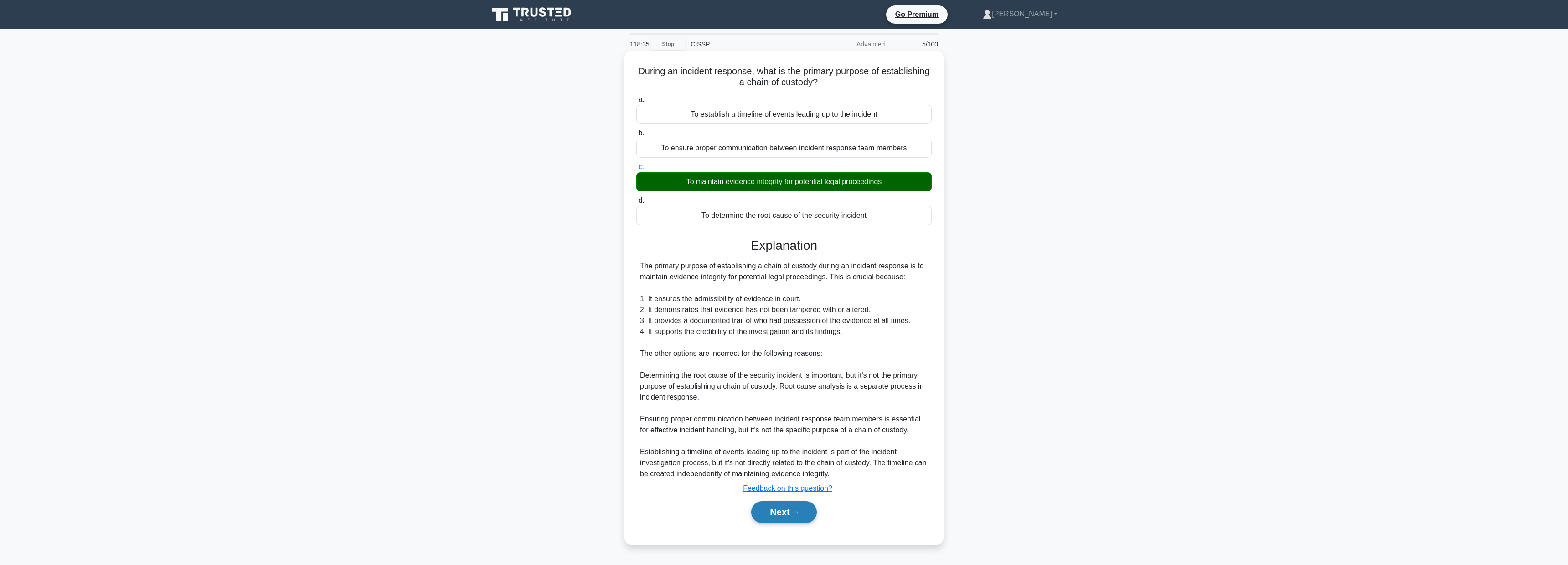
click at [785, 514] on button "Next" at bounding box center [783, 512] width 65 height 22
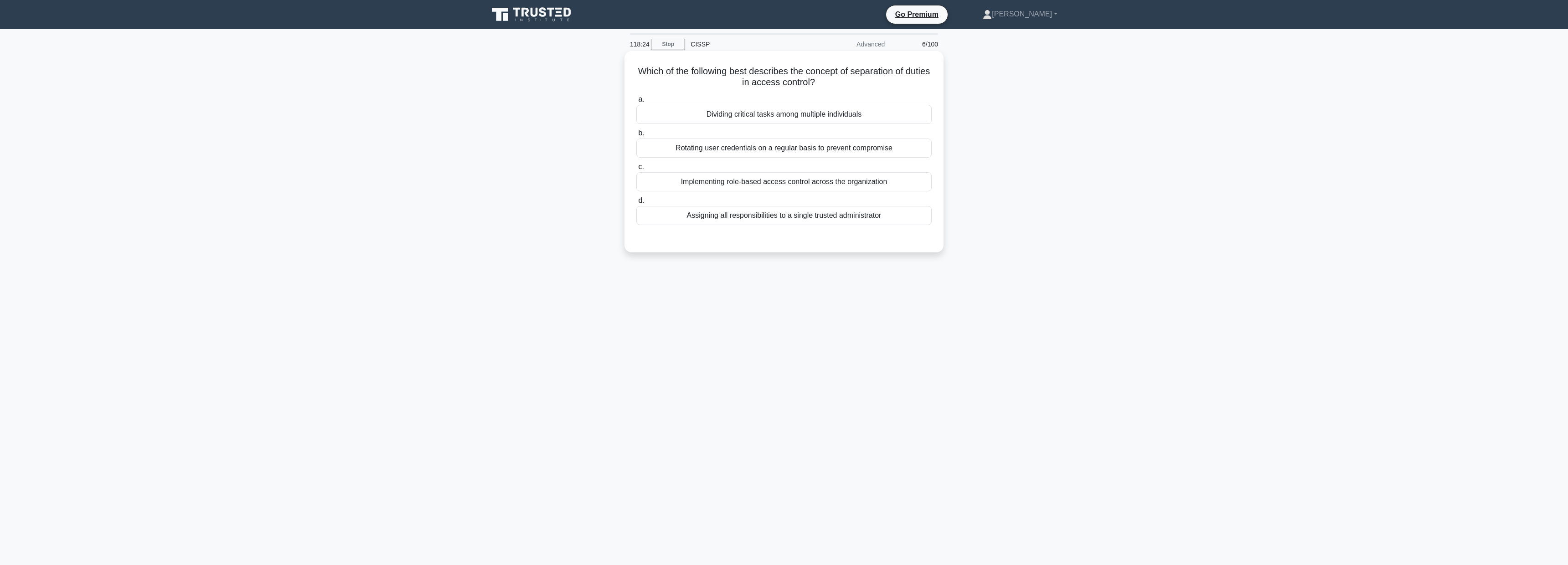
click at [767, 182] on div "Implementing role-based access control across the organization" at bounding box center [783, 181] width 295 height 19
click at [636, 170] on input "c. Implementing role-based access control across the organization" at bounding box center [636, 167] width 0 height 6
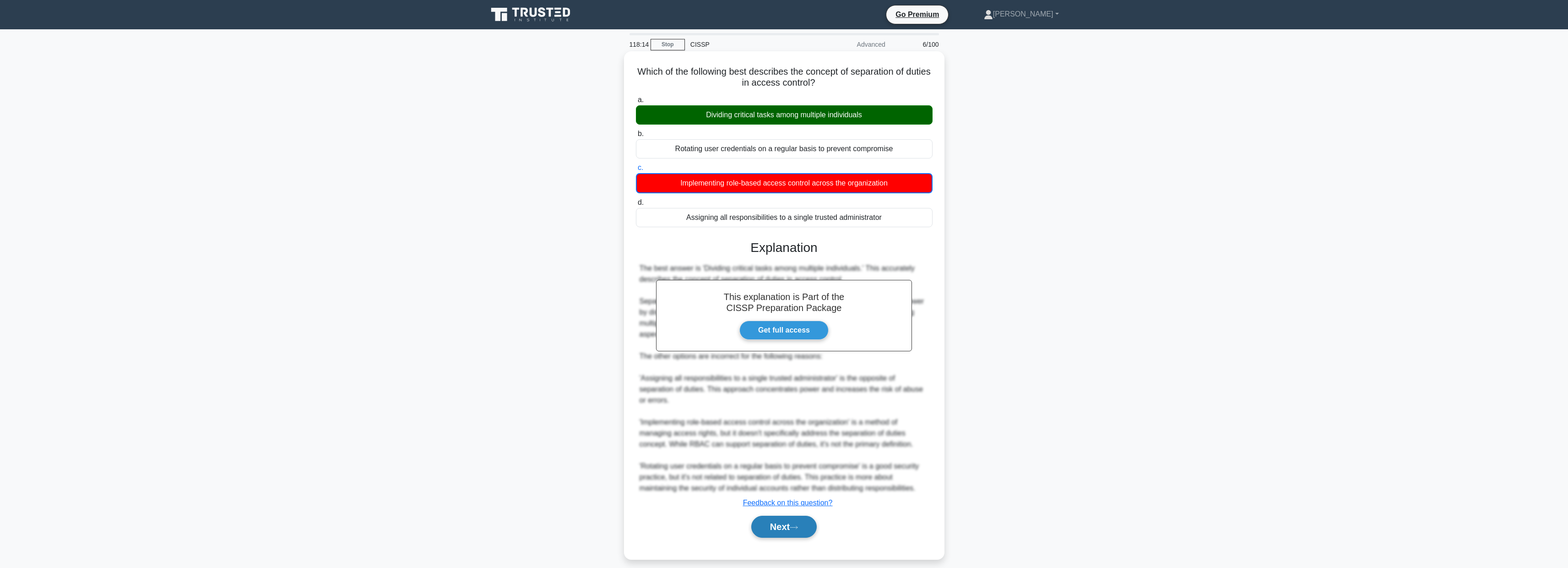
click at [770, 528] on button "Next" at bounding box center [784, 526] width 65 height 22
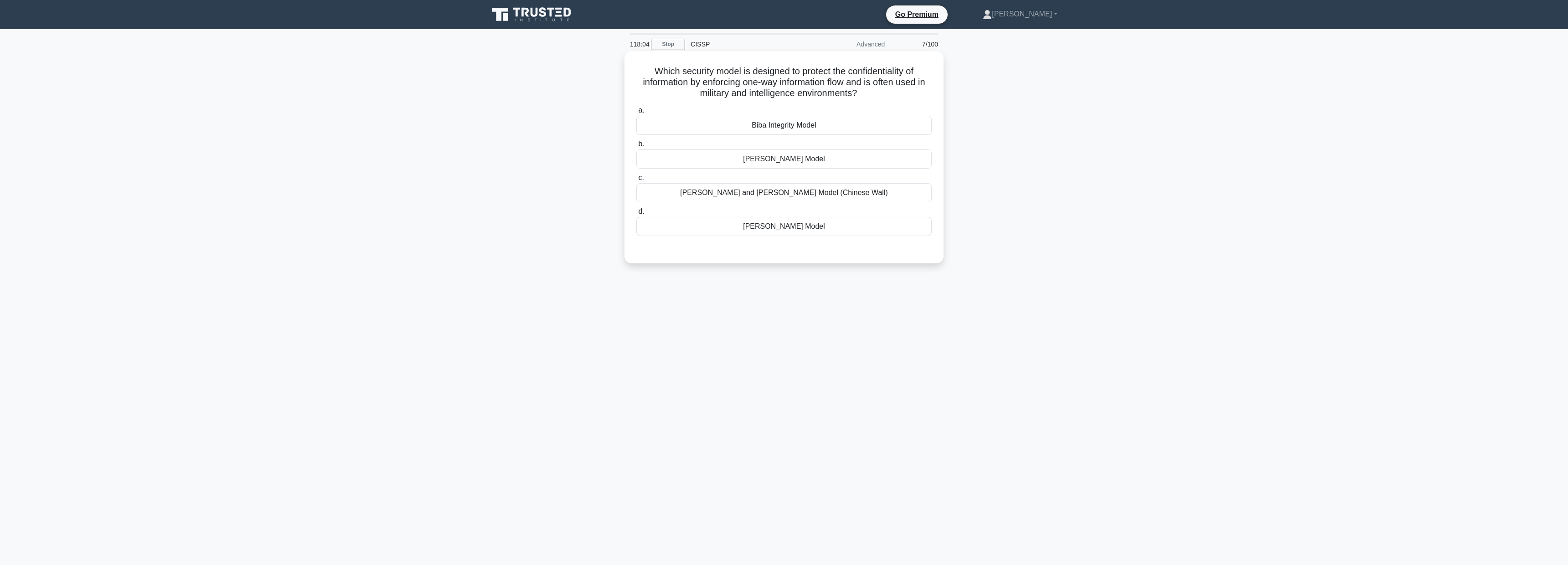
click at [797, 161] on div "Bell-LaPadula Model" at bounding box center [783, 159] width 295 height 19
click at [636, 147] on input "b. Bell-LaPadula Model" at bounding box center [636, 144] width 0 height 6
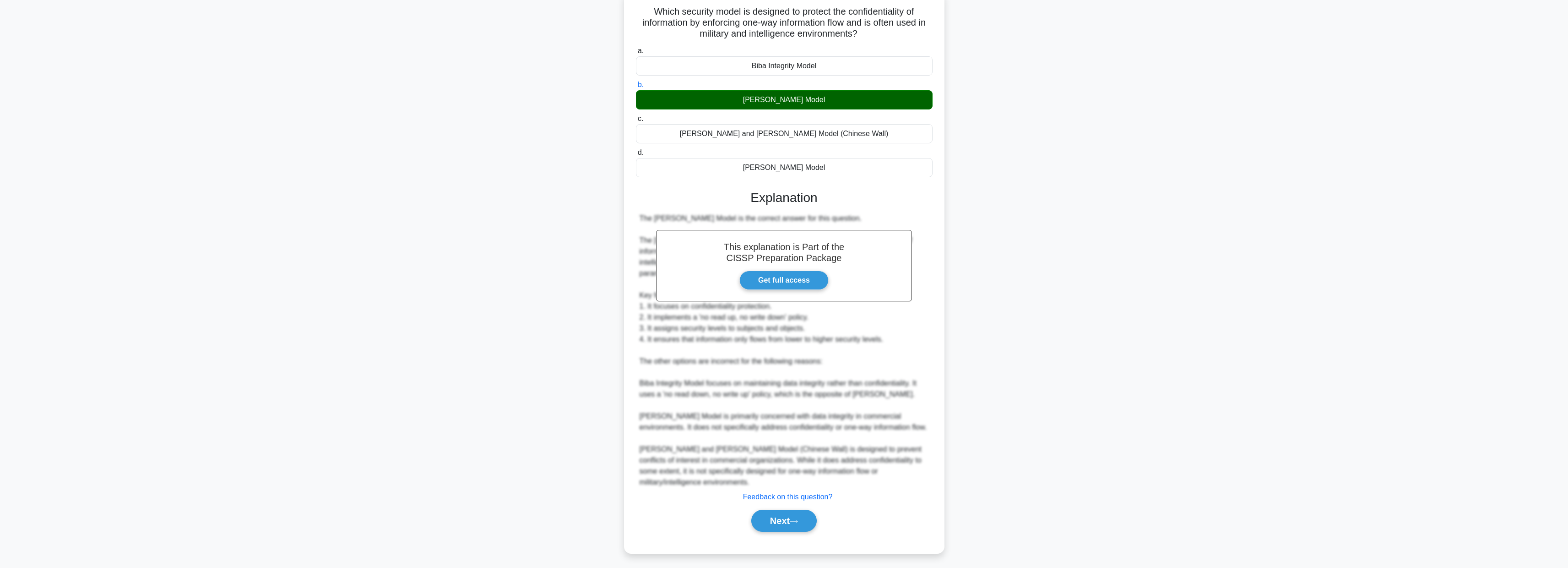
scroll to position [63, 0]
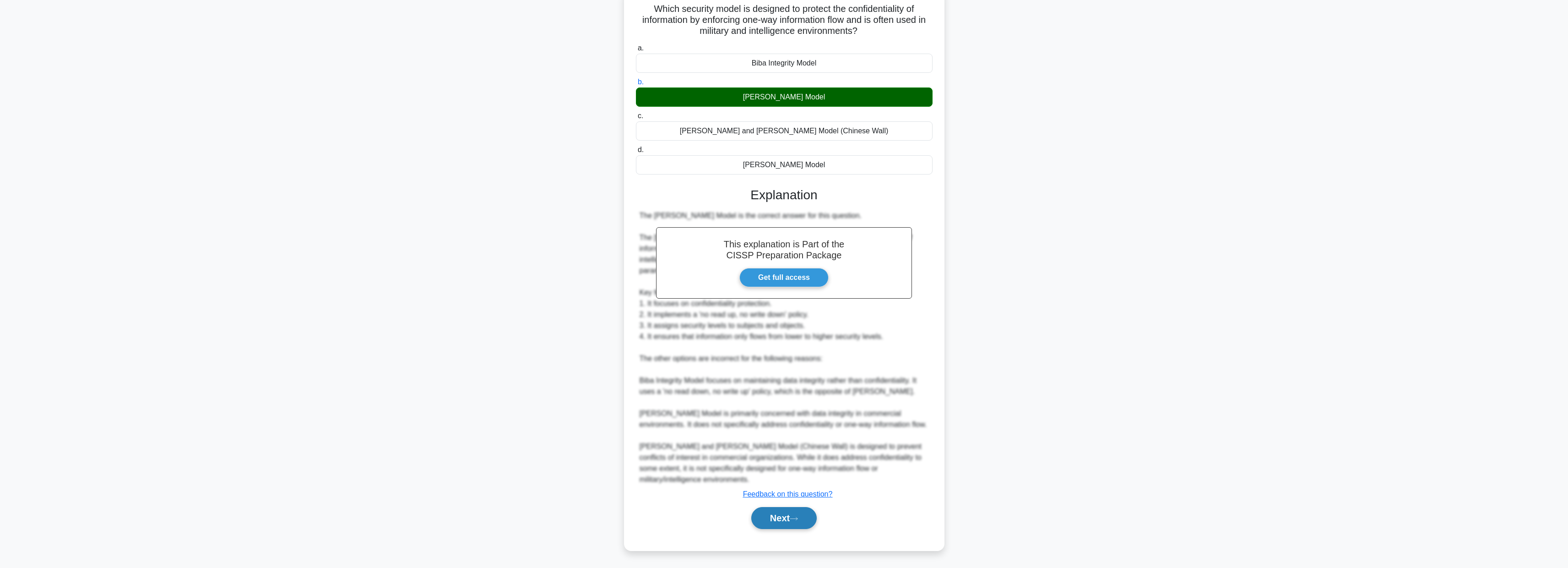
click at [772, 518] on button "Next" at bounding box center [784, 518] width 65 height 22
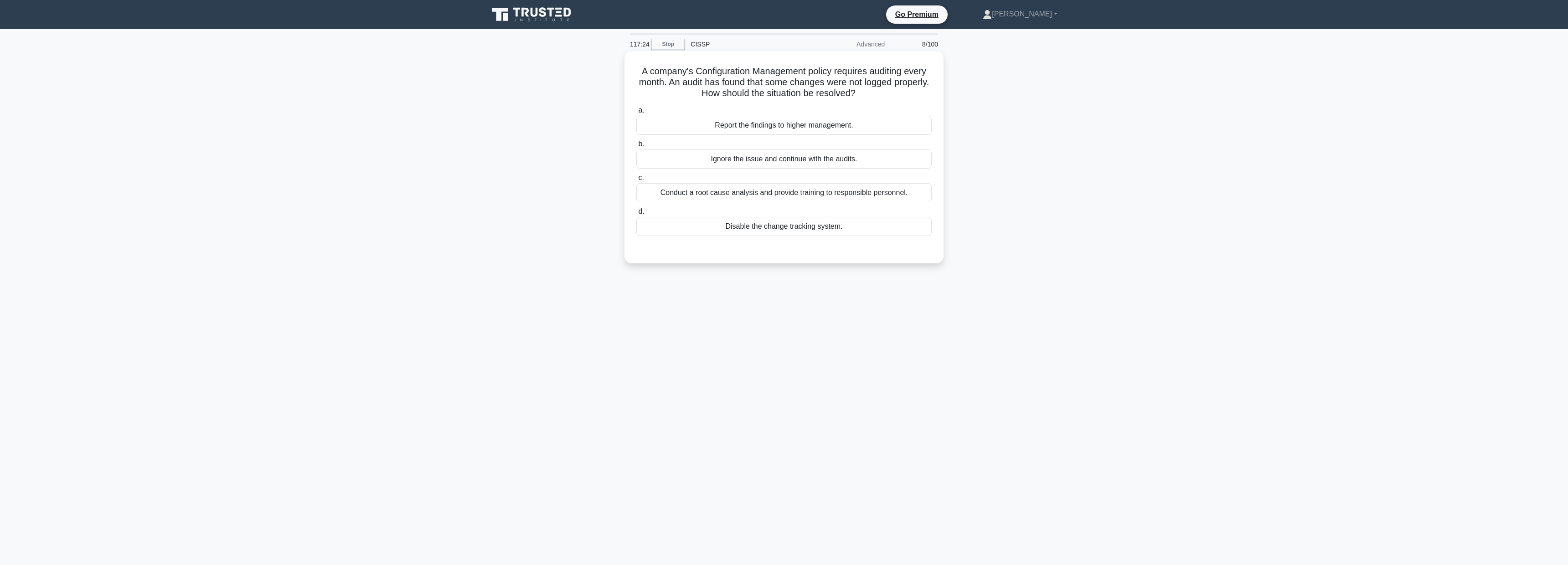
click at [805, 113] on label "a. Report the findings to higher management." at bounding box center [783, 119] width 295 height 30
click at [636, 113] on input "a. Report the findings to higher management." at bounding box center [636, 111] width 0 height 6
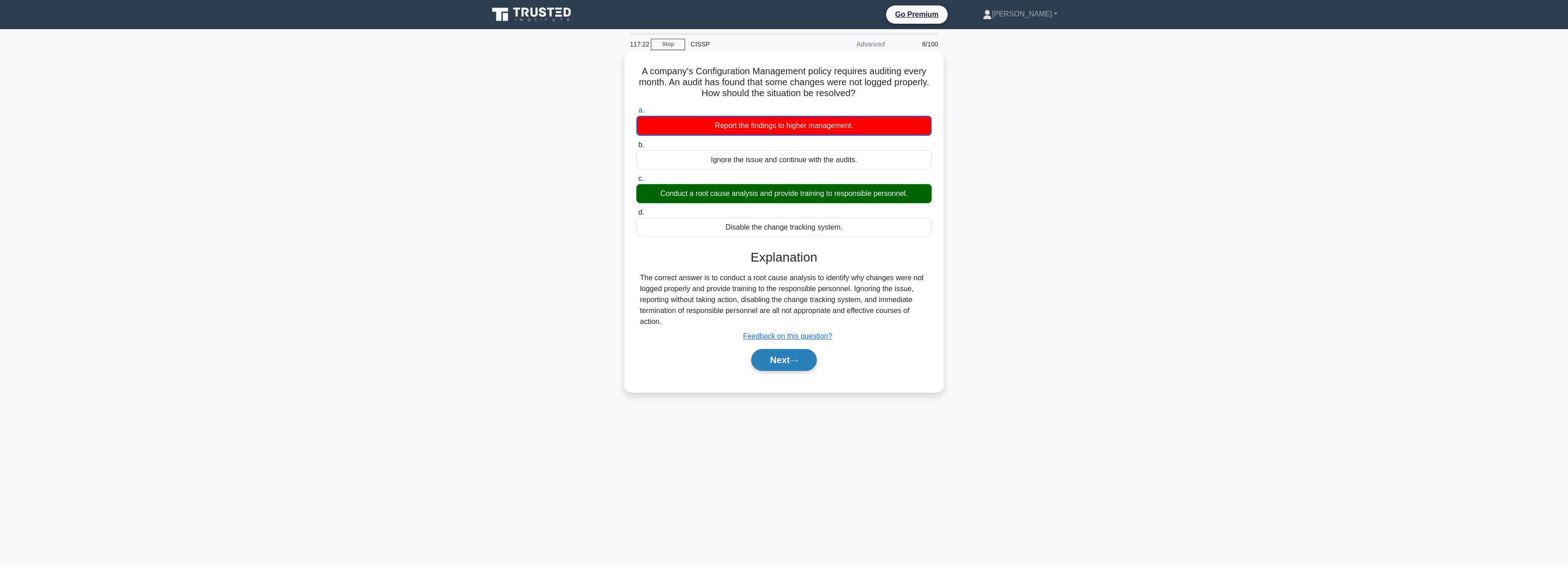
click at [796, 358] on icon at bounding box center [794, 361] width 8 height 5
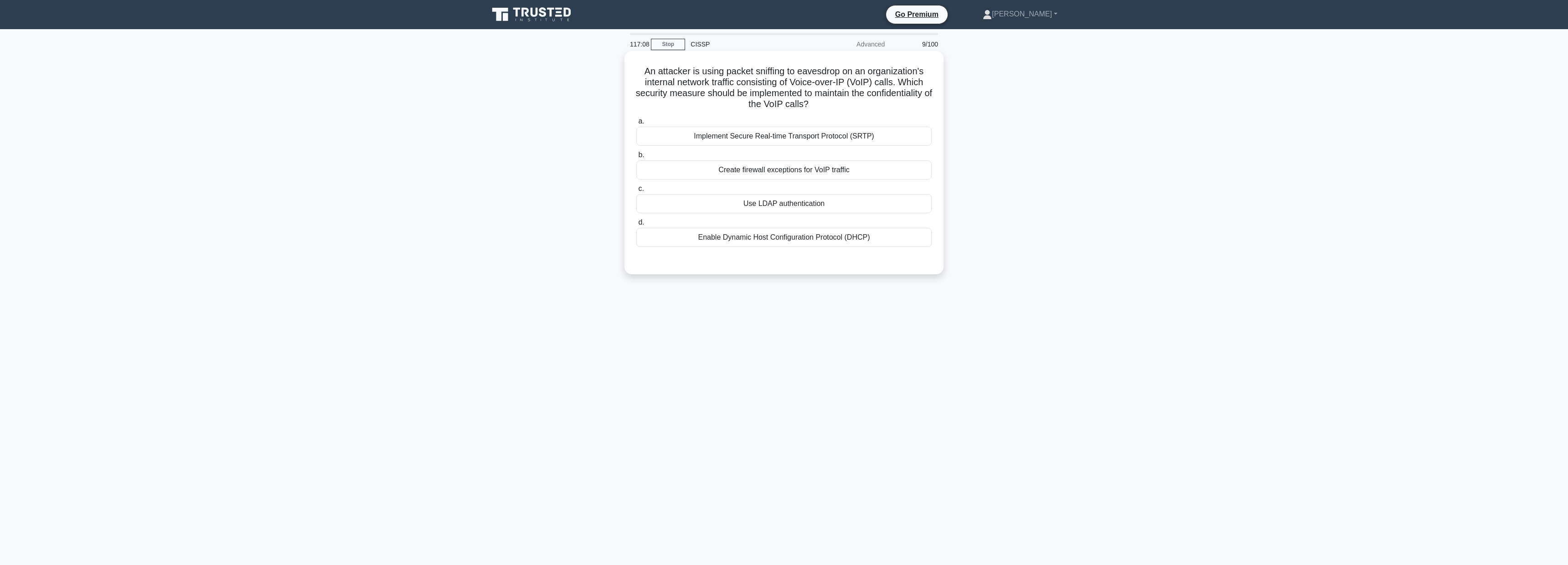
click at [818, 136] on div "Implement Secure Real-time Transport Protocol (SRTP)" at bounding box center [783, 136] width 295 height 19
click at [636, 124] on input "a. Implement Secure Real-time Transport Protocol (SRTP)" at bounding box center [636, 122] width 0 height 6
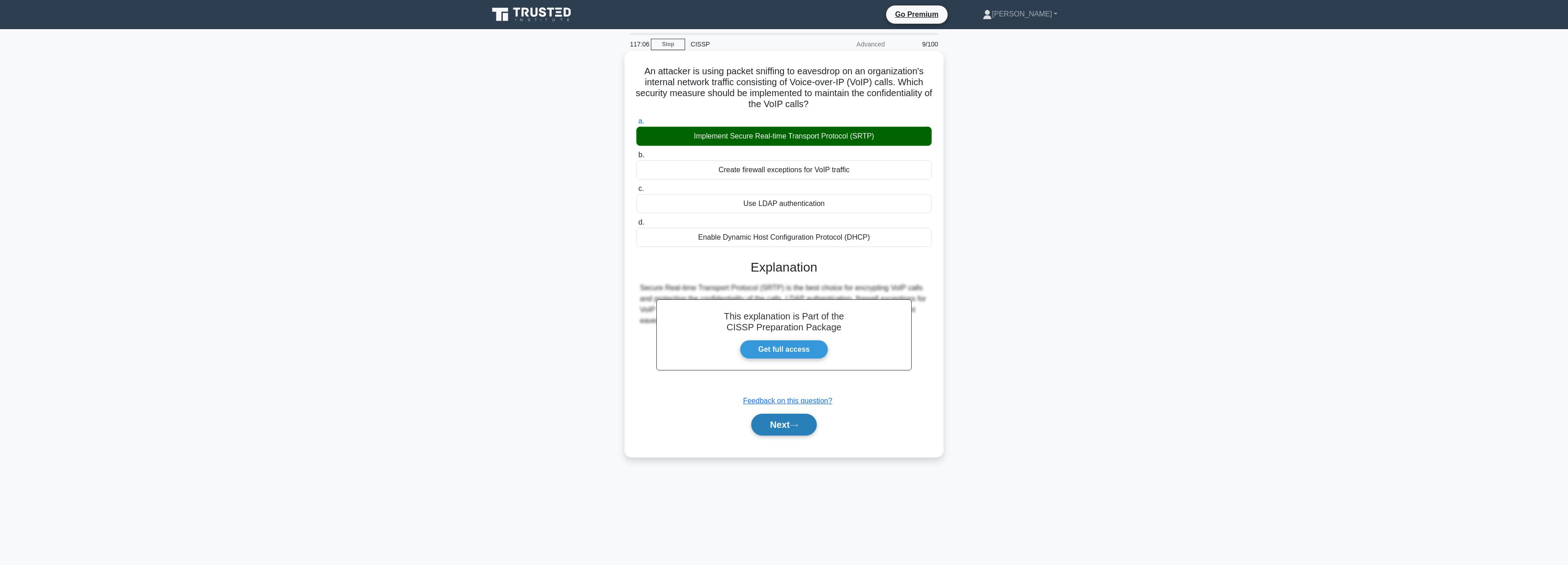
click at [788, 420] on button "Next" at bounding box center [783, 425] width 65 height 22
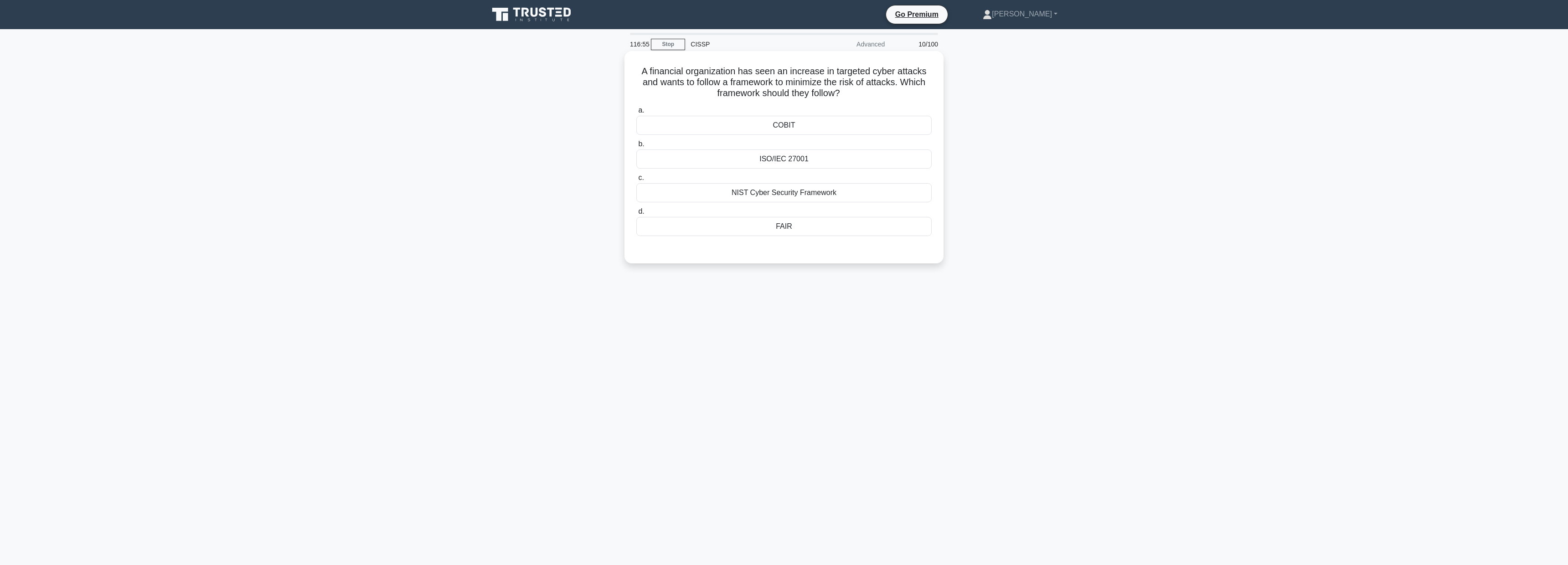
click at [753, 193] on div "NIST Cyber Security Framework" at bounding box center [783, 192] width 295 height 19
click at [636, 181] on input "c. NIST Cyber Security Framework" at bounding box center [636, 178] width 0 height 6
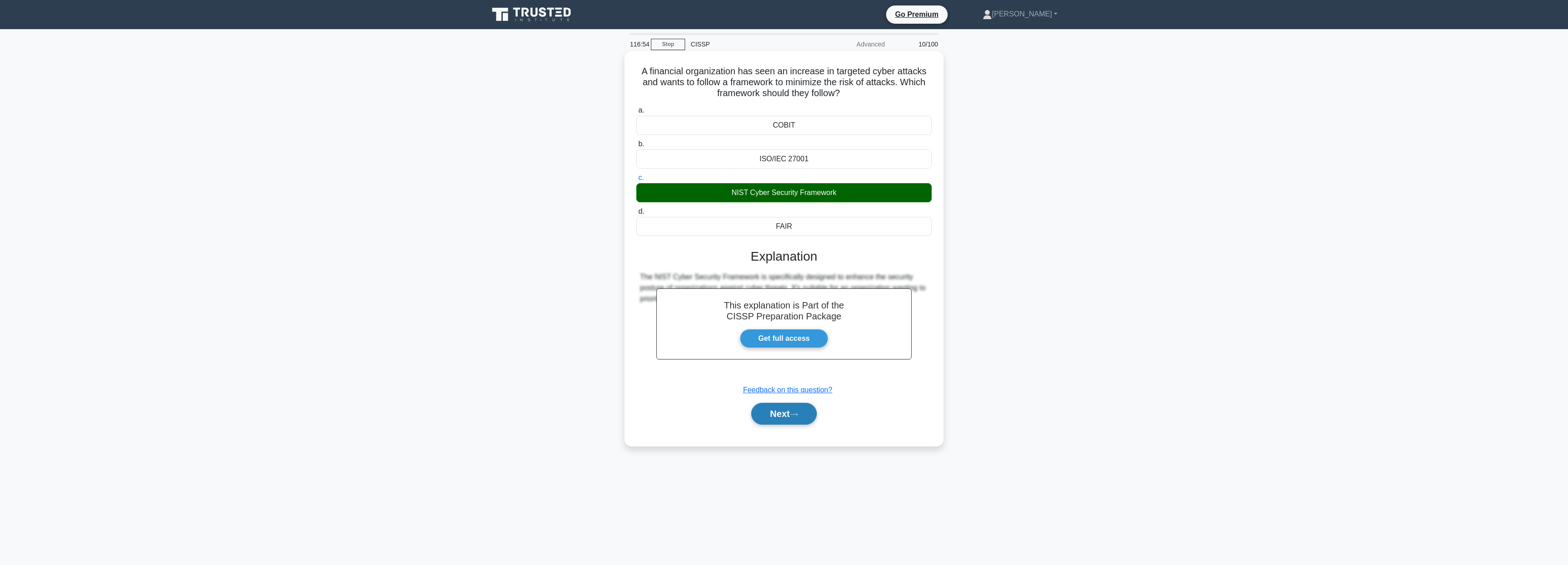
click at [808, 415] on button "Next" at bounding box center [783, 414] width 65 height 22
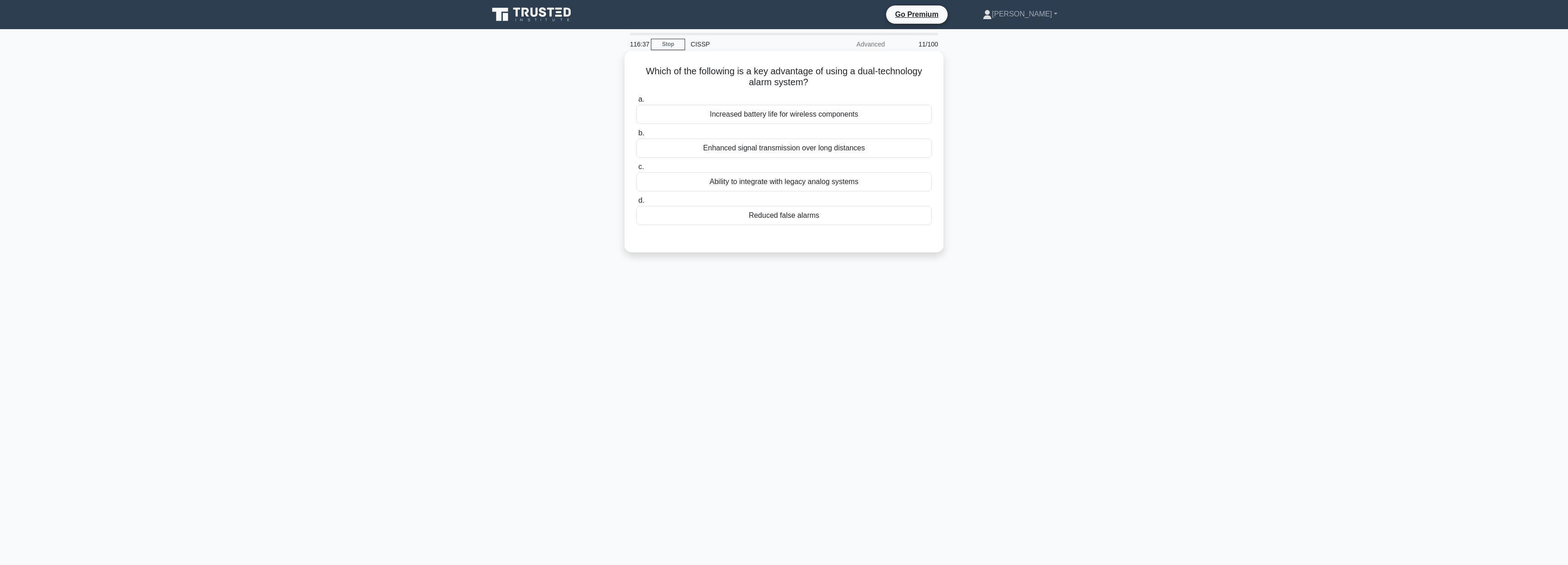
click at [789, 214] on div "Reduced false alarms" at bounding box center [783, 215] width 295 height 19
click at [636, 204] on input "d. Reduced false alarms" at bounding box center [636, 201] width 0 height 6
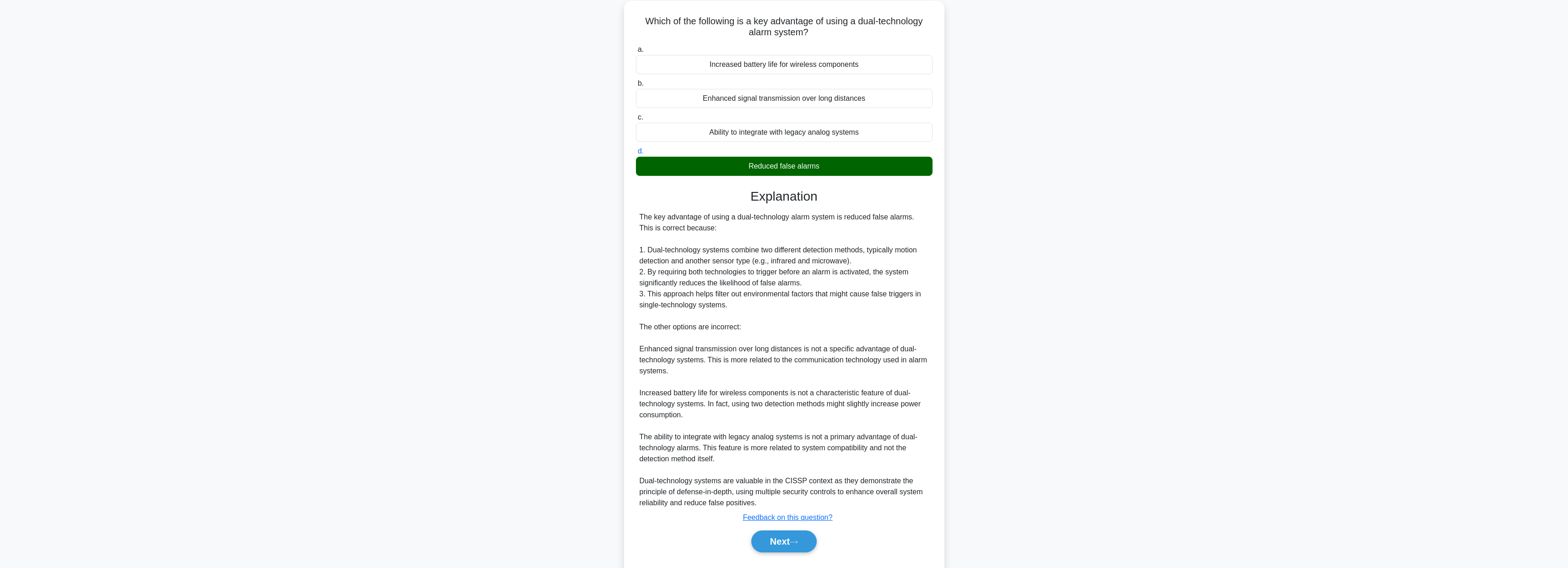
scroll to position [74, 0]
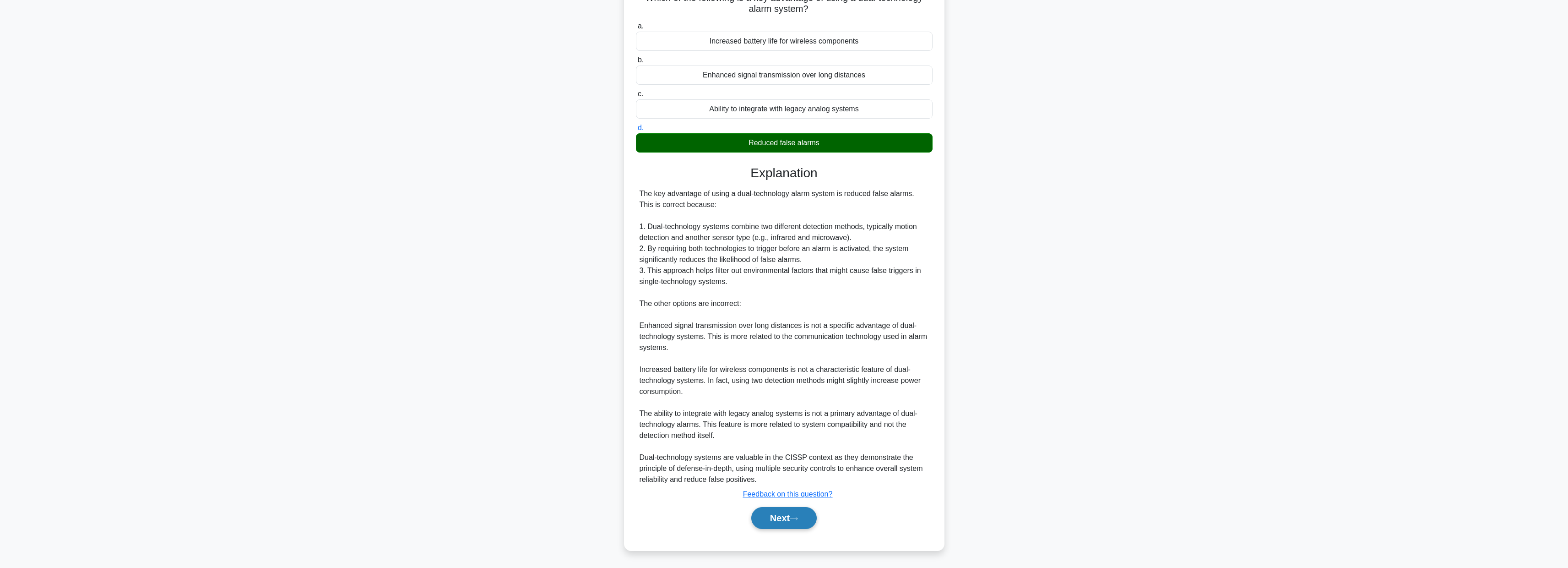
click at [792, 525] on button "Next" at bounding box center [784, 518] width 65 height 22
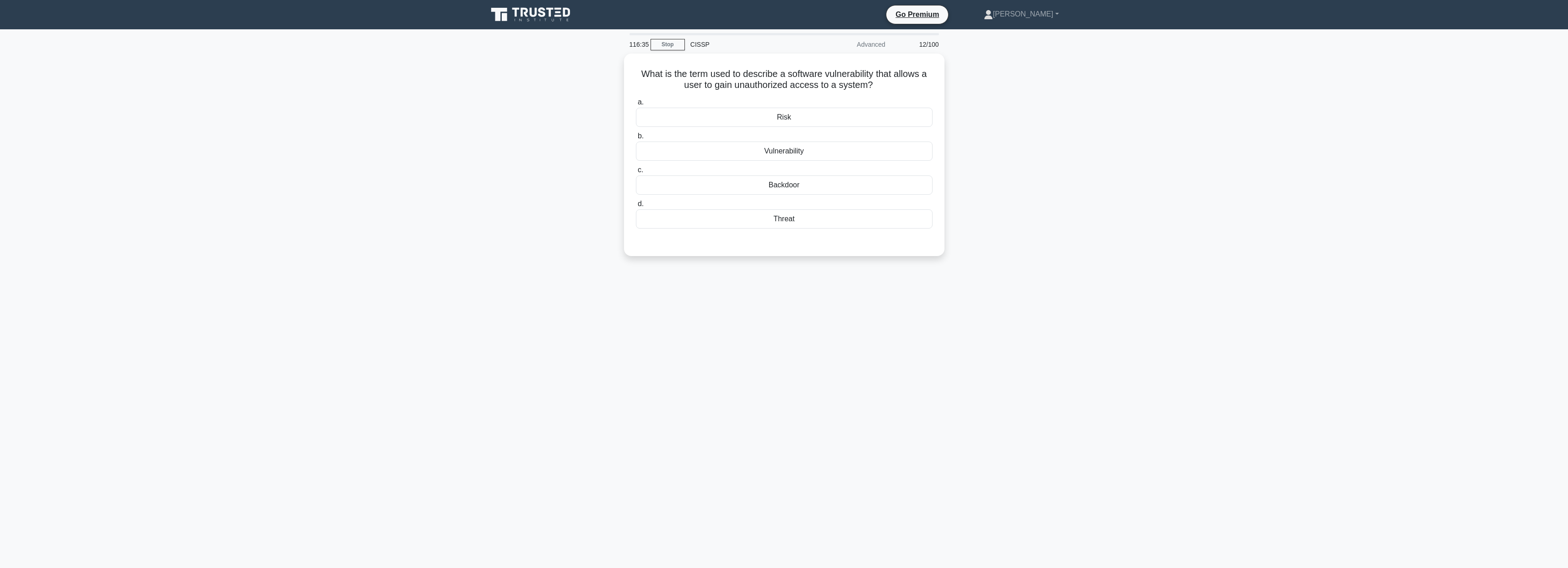
scroll to position [0, 0]
click at [787, 179] on div "Backdoor" at bounding box center [787, 182] width 296 height 19
click at [639, 171] on input "c. Backdoor" at bounding box center [639, 168] width 0 height 6
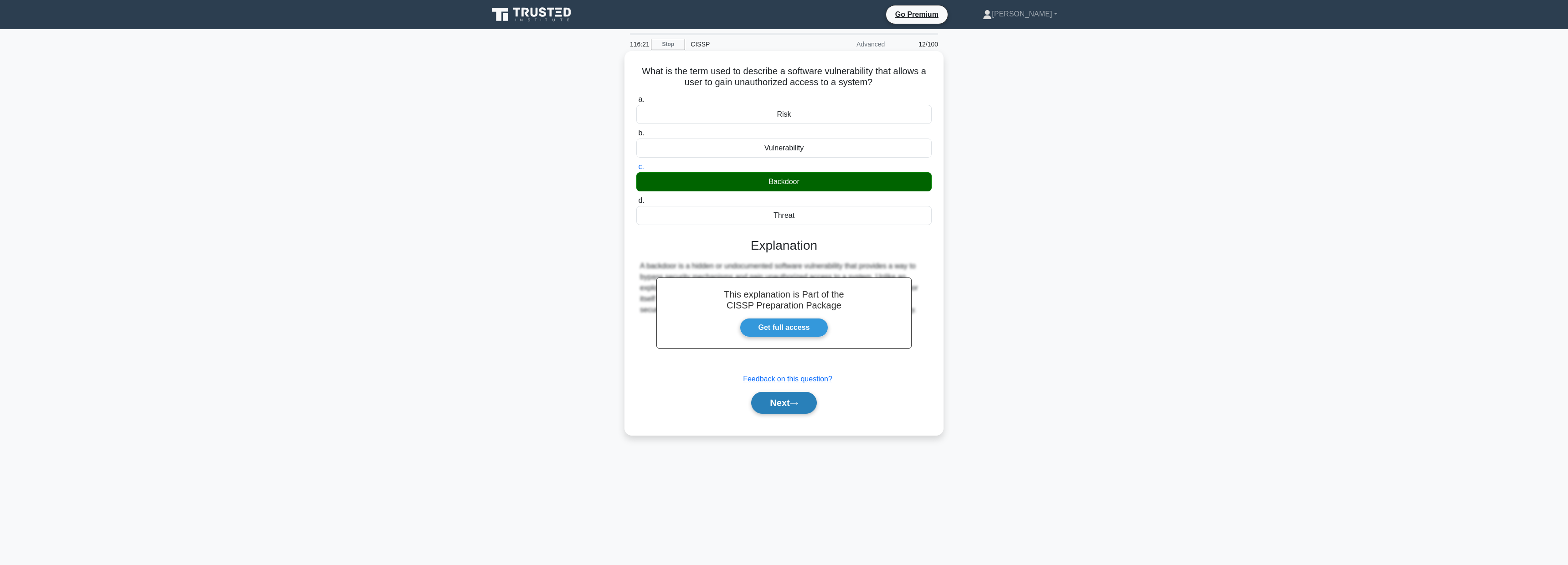
click at [799, 398] on button "Next" at bounding box center [783, 403] width 65 height 22
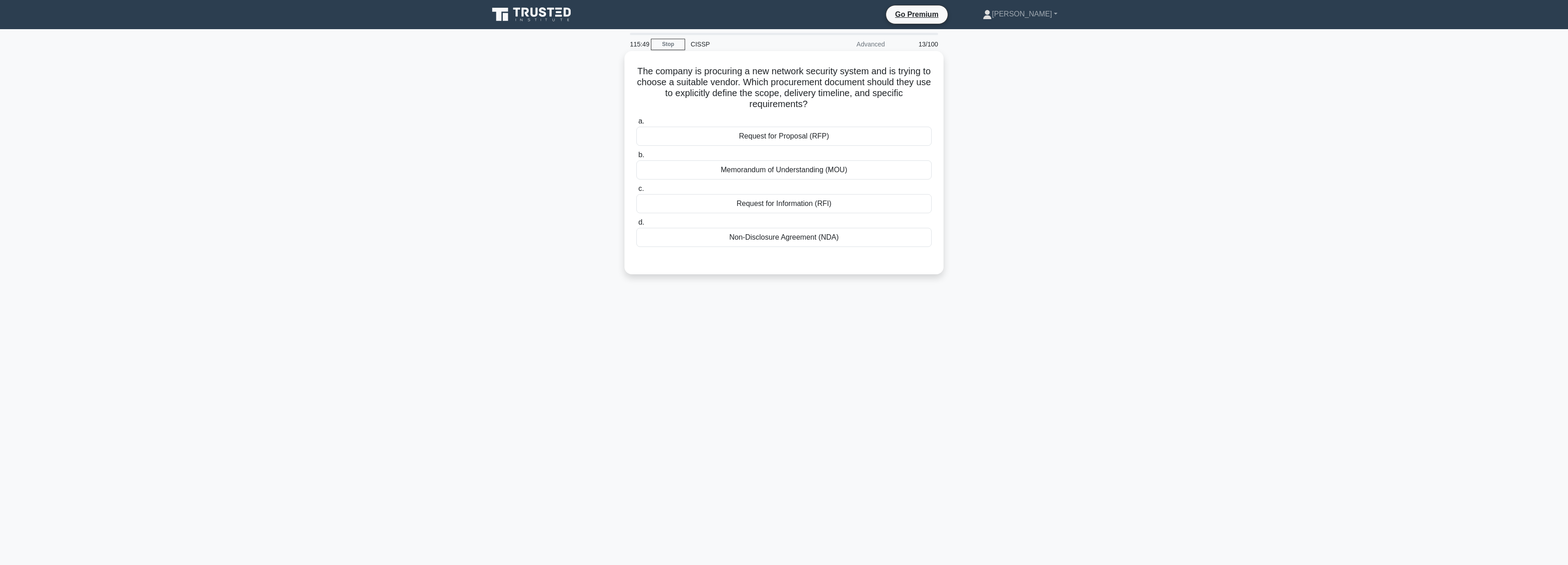
click at [783, 172] on div "Memorandum of Understanding (MOU)" at bounding box center [783, 170] width 295 height 19
click at [636, 158] on input "b. Memorandum of Understanding (MOU)" at bounding box center [636, 155] width 0 height 6
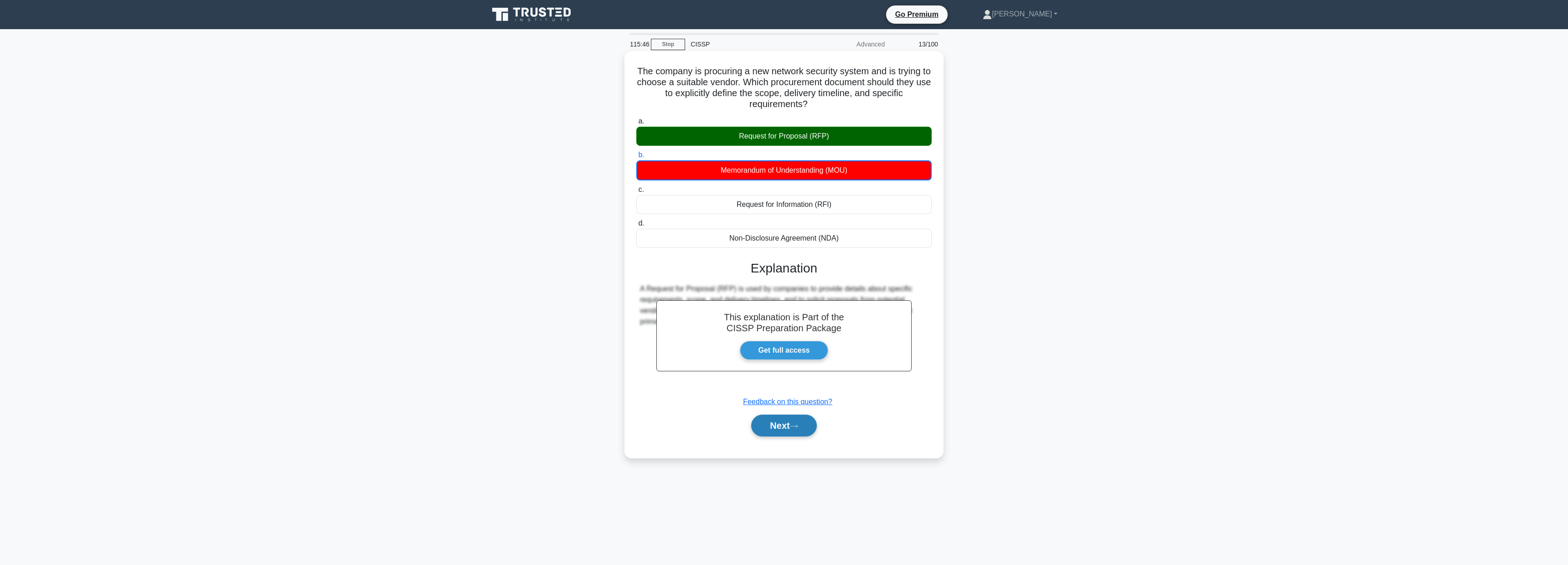
click at [797, 420] on button "Next" at bounding box center [783, 425] width 65 height 22
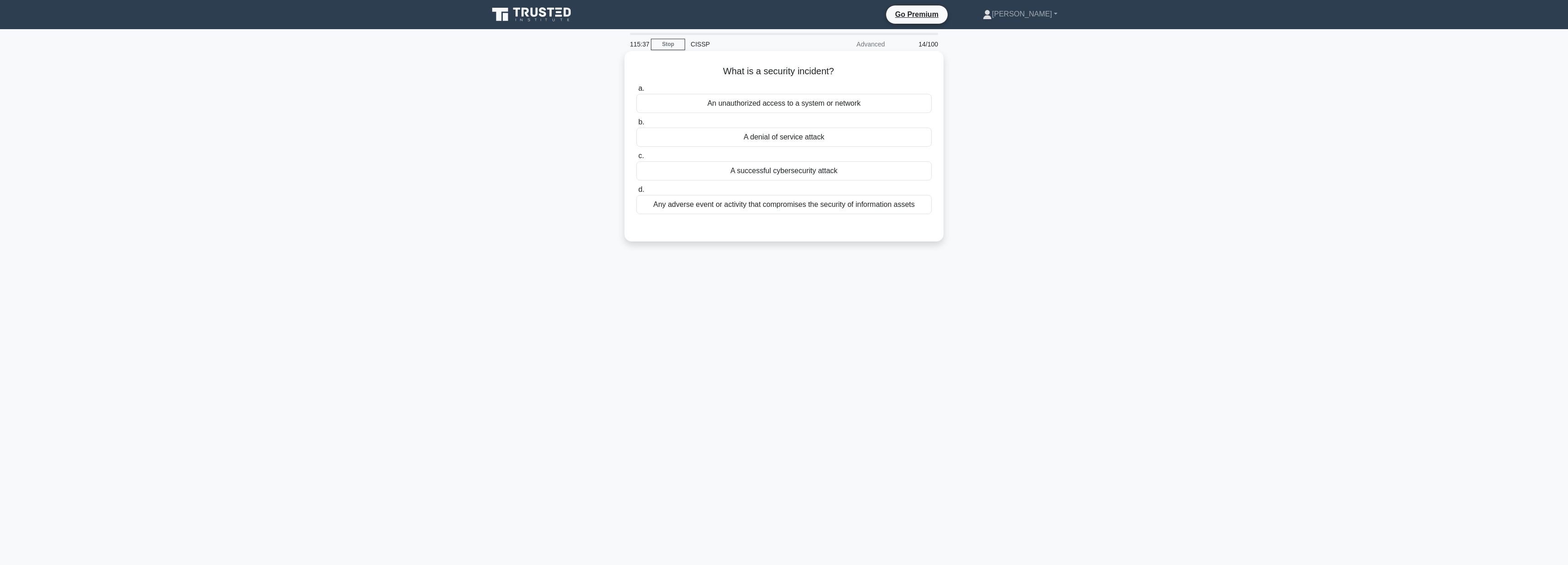
click at [786, 204] on div "Any adverse event or activity that compromises the security of information asse…" at bounding box center [783, 204] width 295 height 19
click at [636, 193] on input "d. Any adverse event or activity that compromises the security of information a…" at bounding box center [636, 190] width 0 height 6
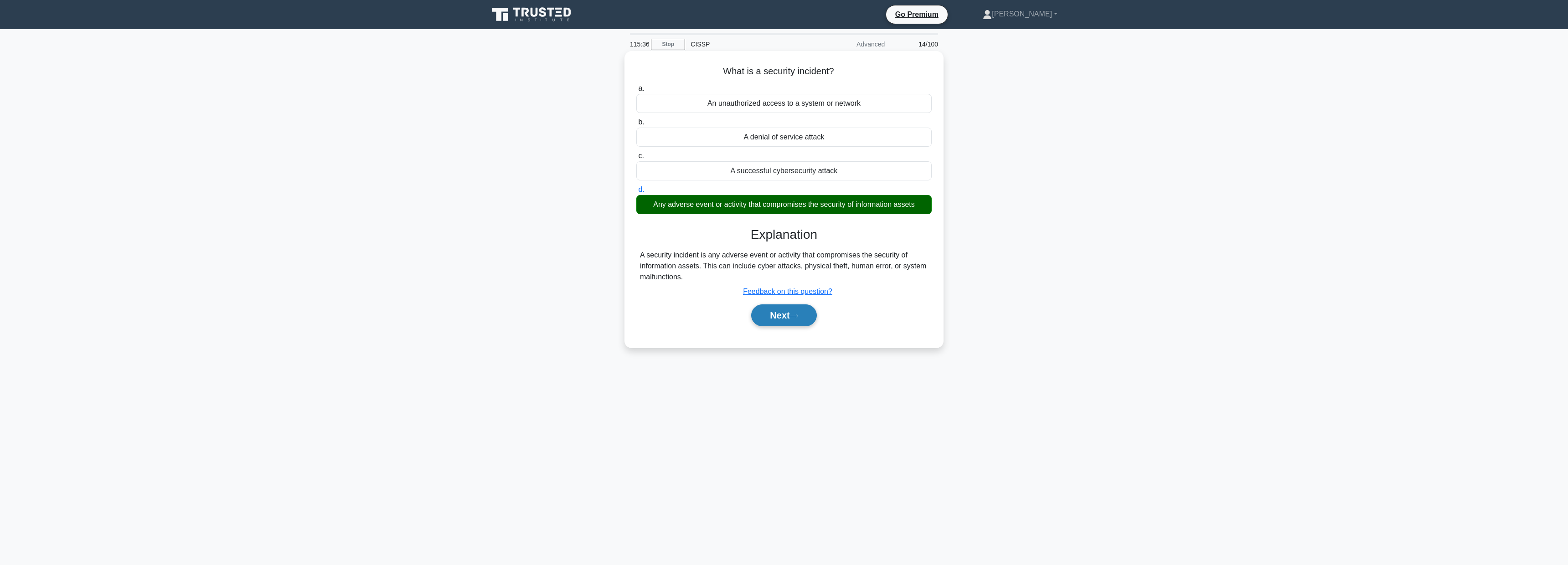
click at [786, 324] on button "Next" at bounding box center [783, 315] width 65 height 22
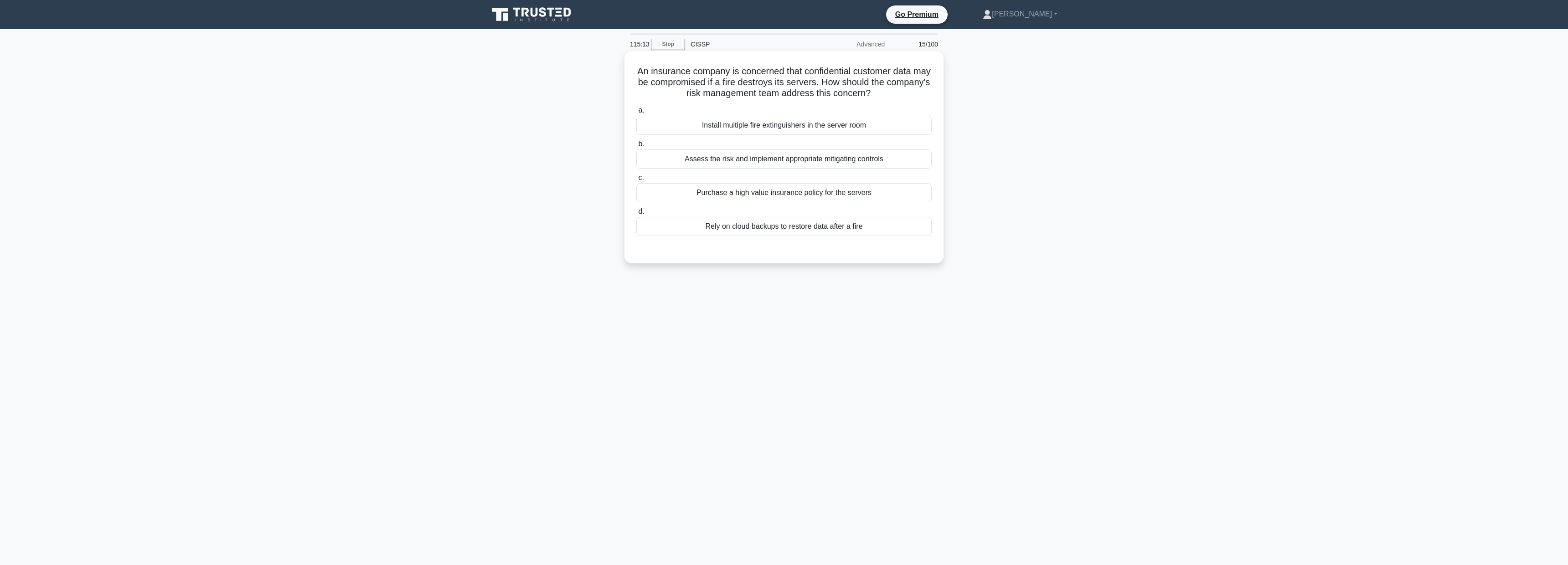
click at [836, 157] on div "Assess the risk and implement appropriate mitigating controls" at bounding box center [783, 159] width 295 height 19
click at [636, 147] on input "b. Assess the risk and implement appropriate mitigating controls" at bounding box center [636, 144] width 0 height 6
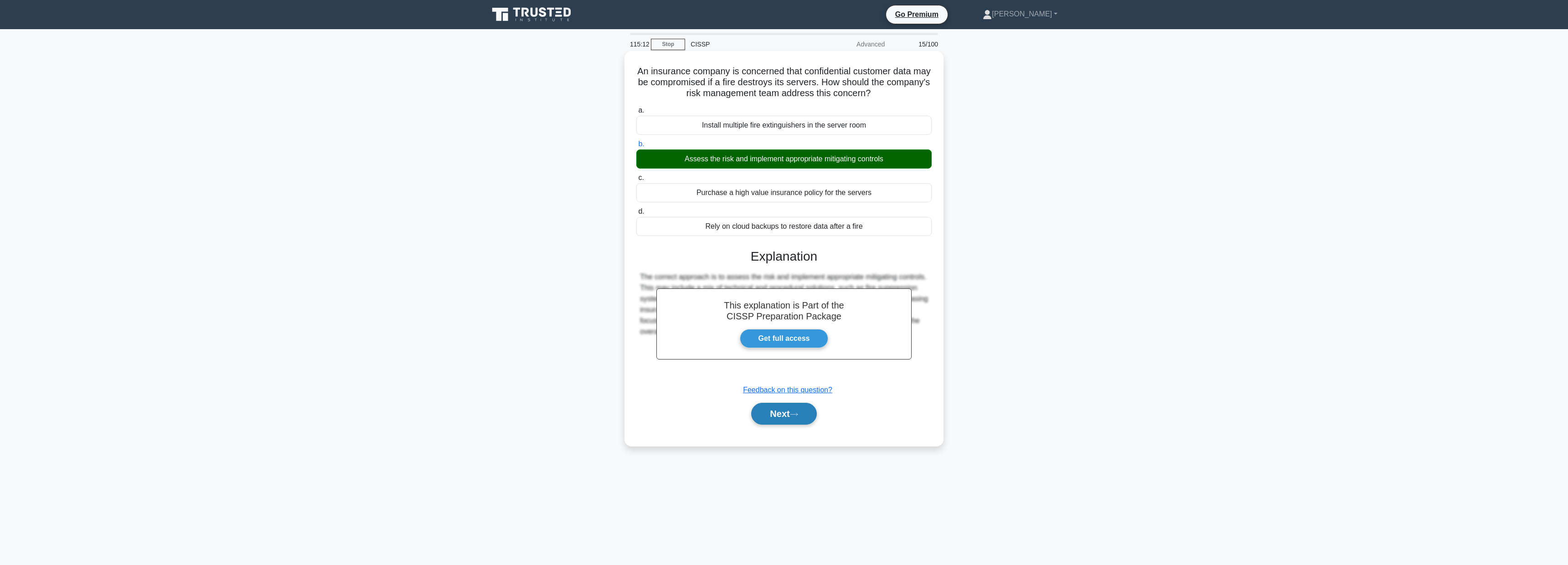
click at [771, 415] on button "Next" at bounding box center [783, 414] width 65 height 22
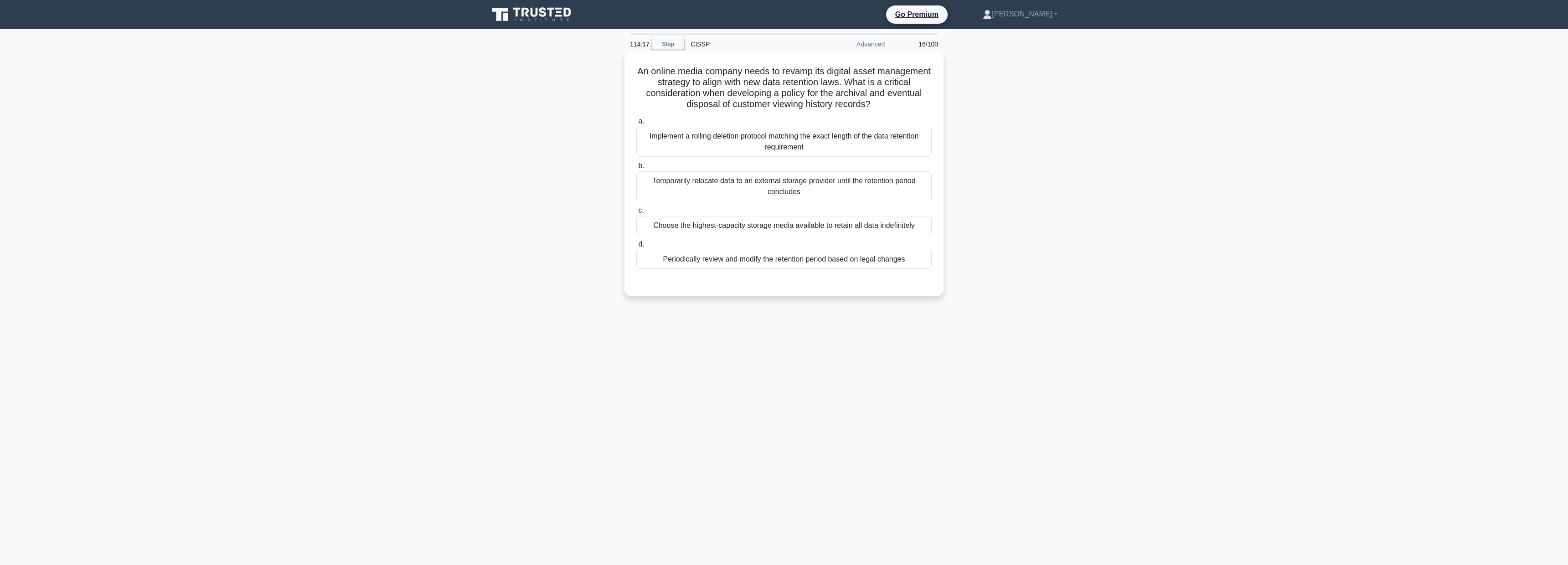
click at [707, 262] on div "Periodically review and modify the retention period based on legal changes" at bounding box center [783, 258] width 295 height 19
click at [636, 248] on input "d. Periodically review and modify the retention period based on legal changes" at bounding box center [636, 244] width 0 height 6
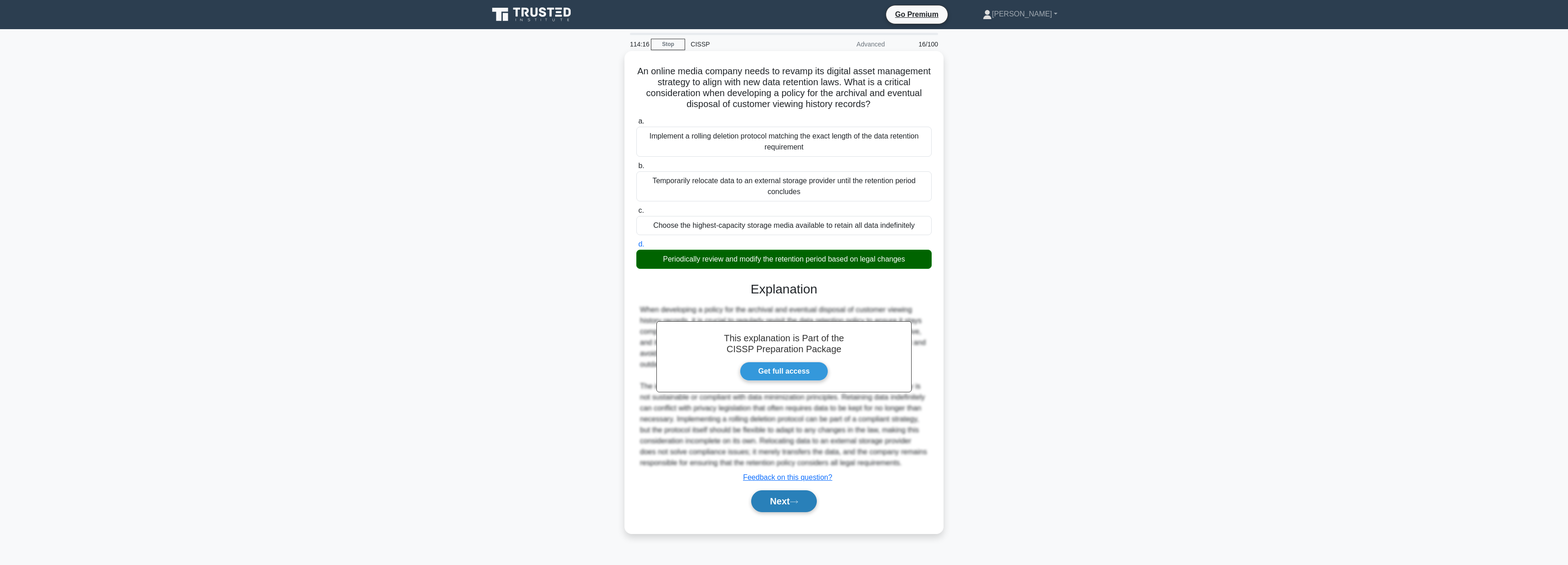
click at [807, 490] on button "Next" at bounding box center [783, 501] width 65 height 22
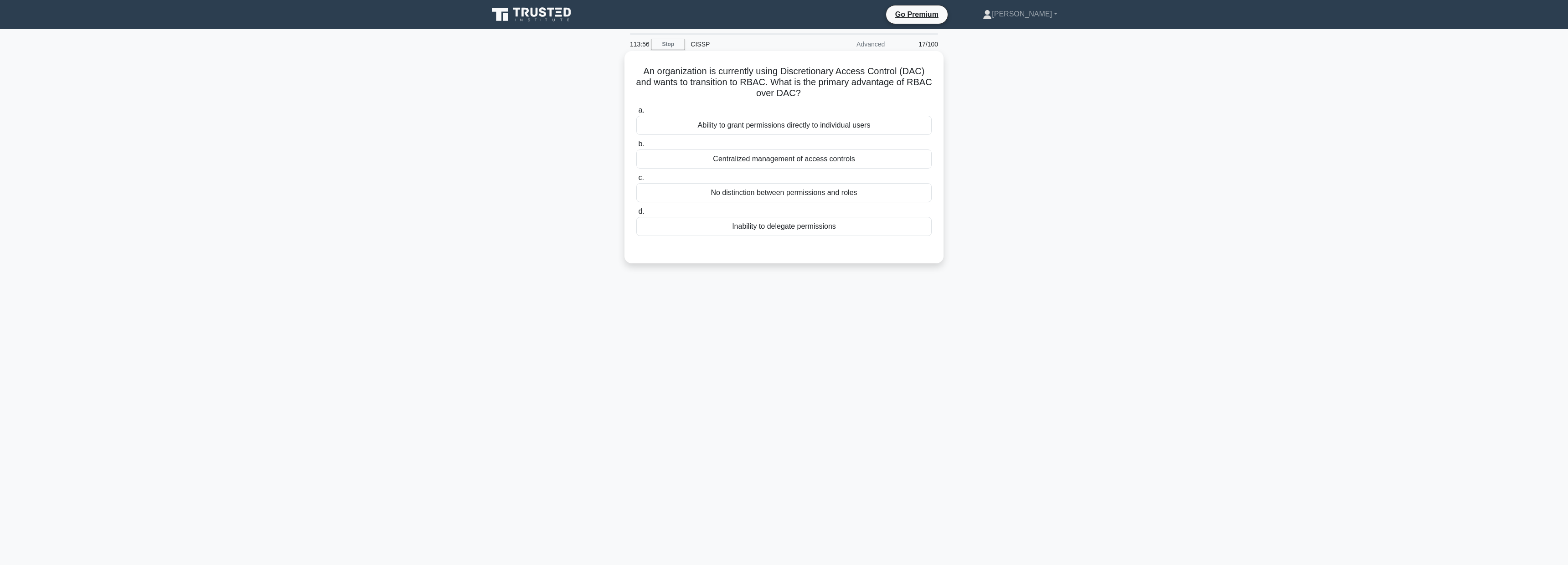
click at [814, 125] on div "Ability to grant permissions directly to individual users" at bounding box center [783, 125] width 295 height 19
click at [636, 113] on input "a. Ability to grant permissions directly to individual users" at bounding box center [636, 111] width 0 height 6
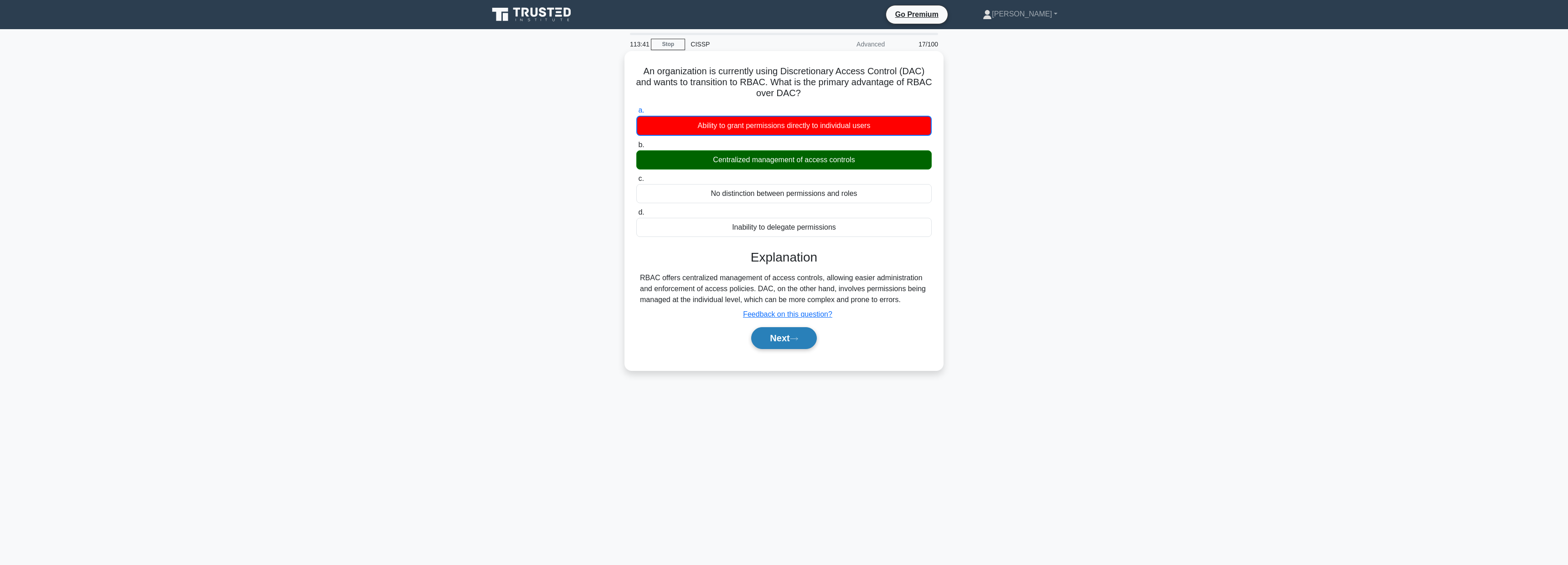
click at [778, 344] on button "Next" at bounding box center [783, 338] width 65 height 22
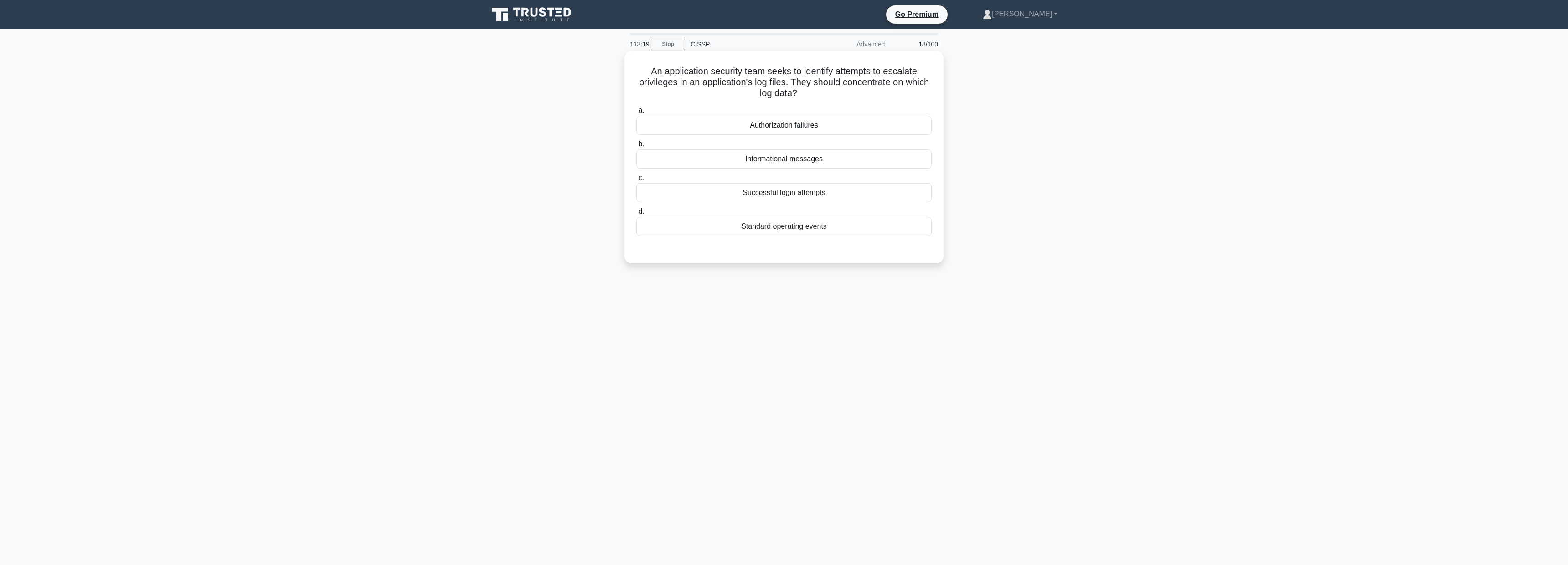
click at [807, 126] on div "Authorization failures" at bounding box center [783, 125] width 295 height 19
click at [636, 113] on input "a. Authorization failures" at bounding box center [636, 111] width 0 height 6
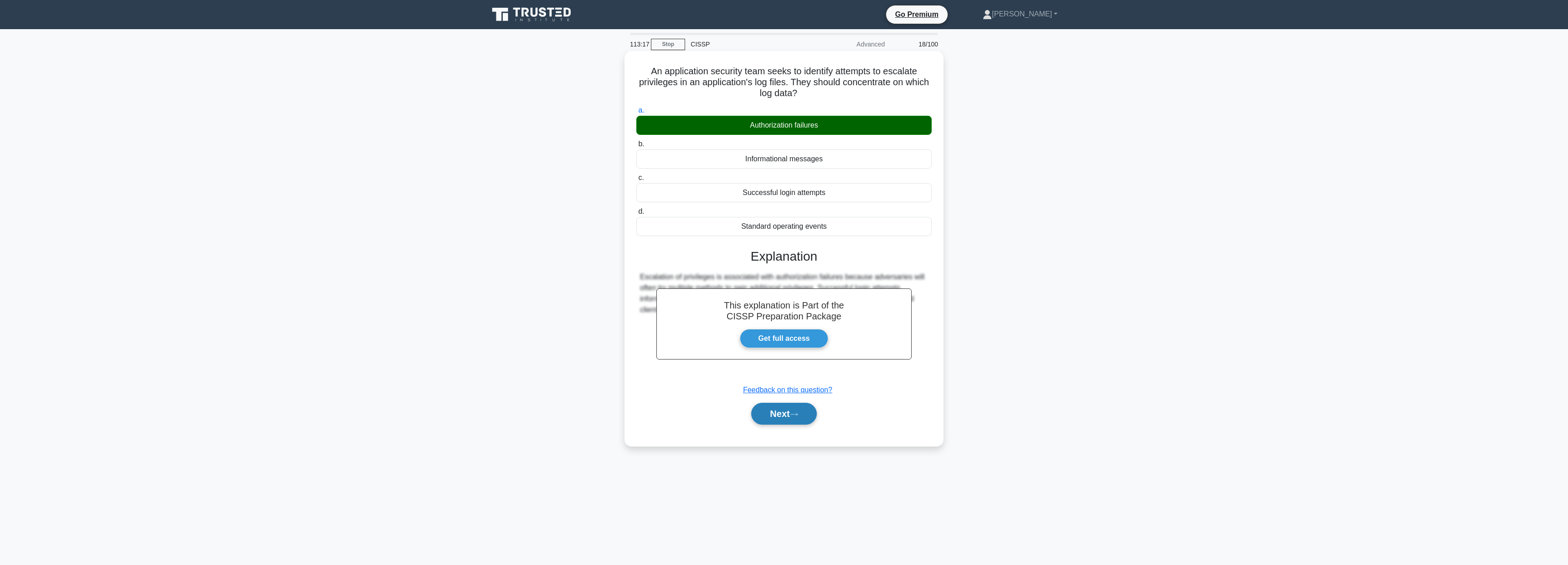
click at [806, 412] on button "Next" at bounding box center [783, 414] width 65 height 22
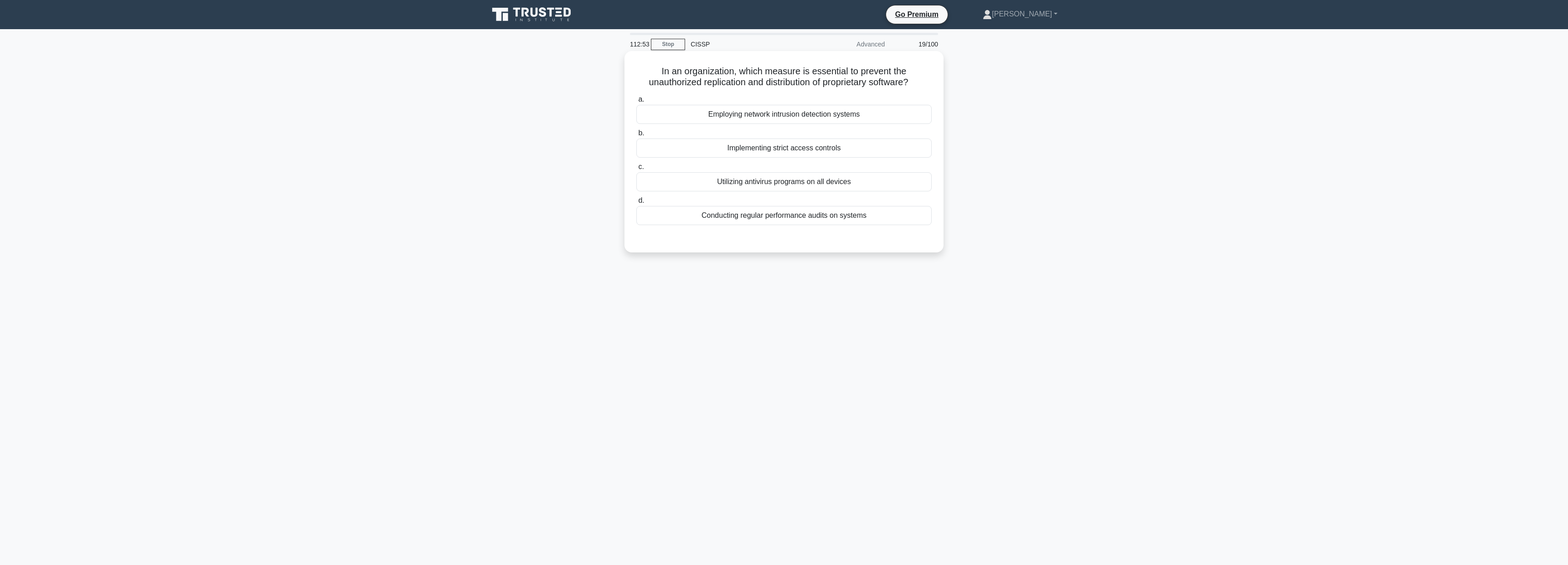
click at [767, 149] on div "Implementing strict access controls" at bounding box center [783, 148] width 295 height 19
click at [636, 136] on input "b. Implementing strict access controls" at bounding box center [636, 133] width 0 height 6
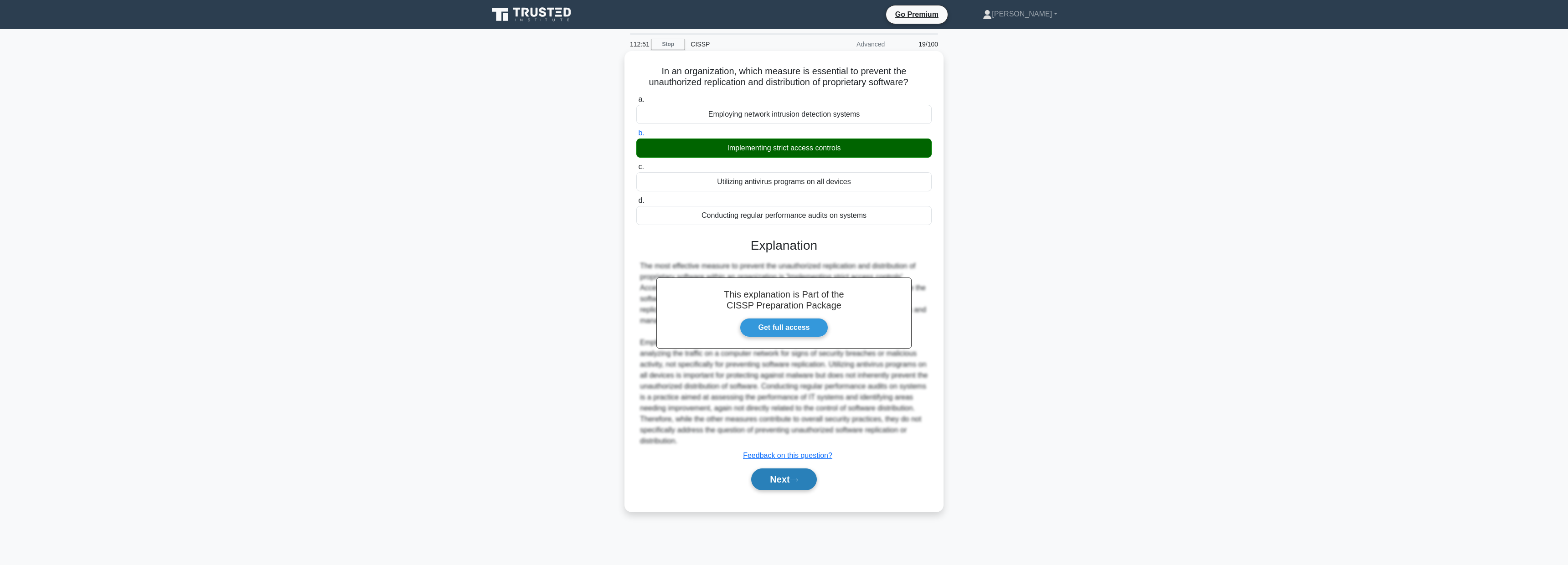
click at [805, 482] on button "Next" at bounding box center [783, 479] width 65 height 22
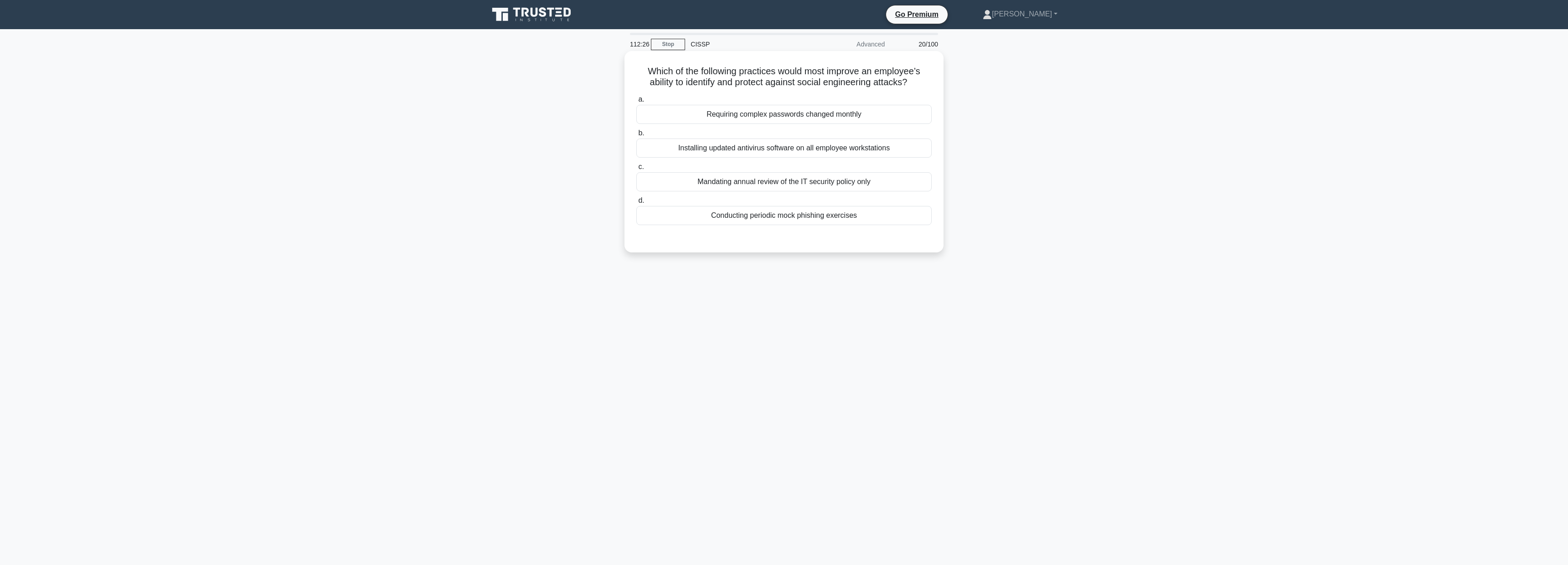
click at [875, 218] on div "Conducting periodic mock phishing exercises" at bounding box center [783, 215] width 295 height 19
click at [636, 204] on input "d. Conducting periodic mock phishing exercises" at bounding box center [636, 201] width 0 height 6
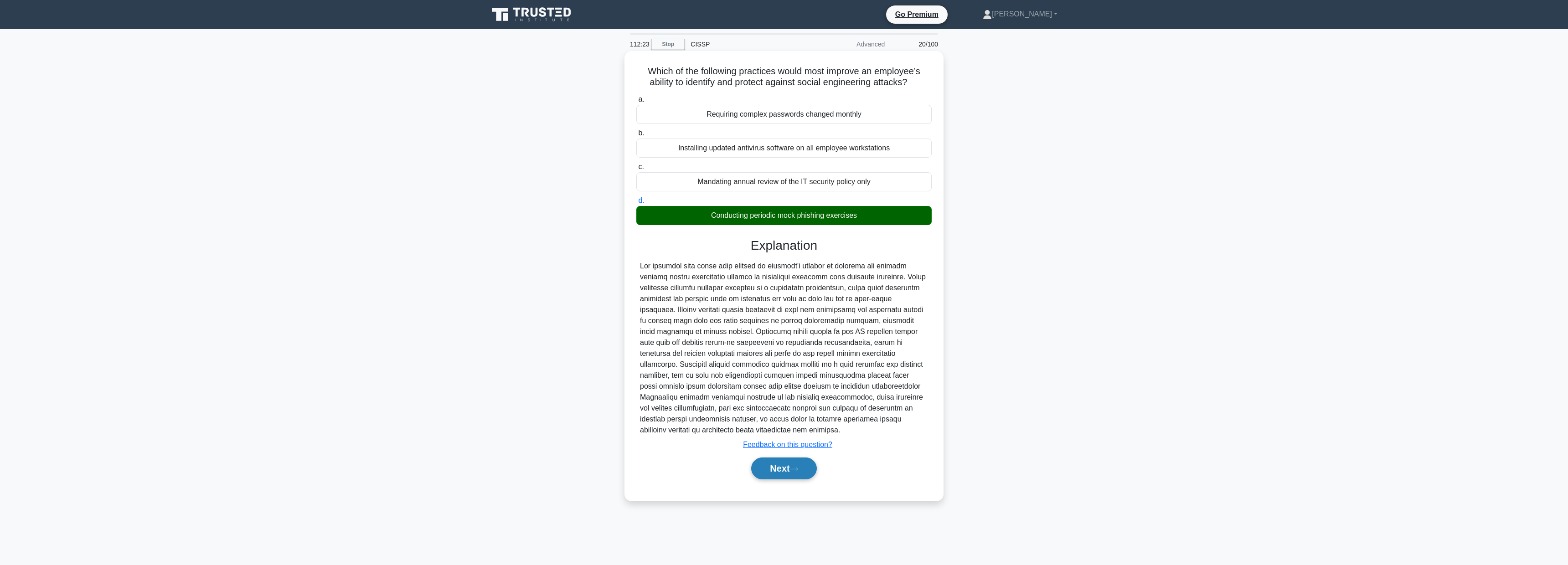
click at [795, 474] on button "Next" at bounding box center [783, 468] width 65 height 22
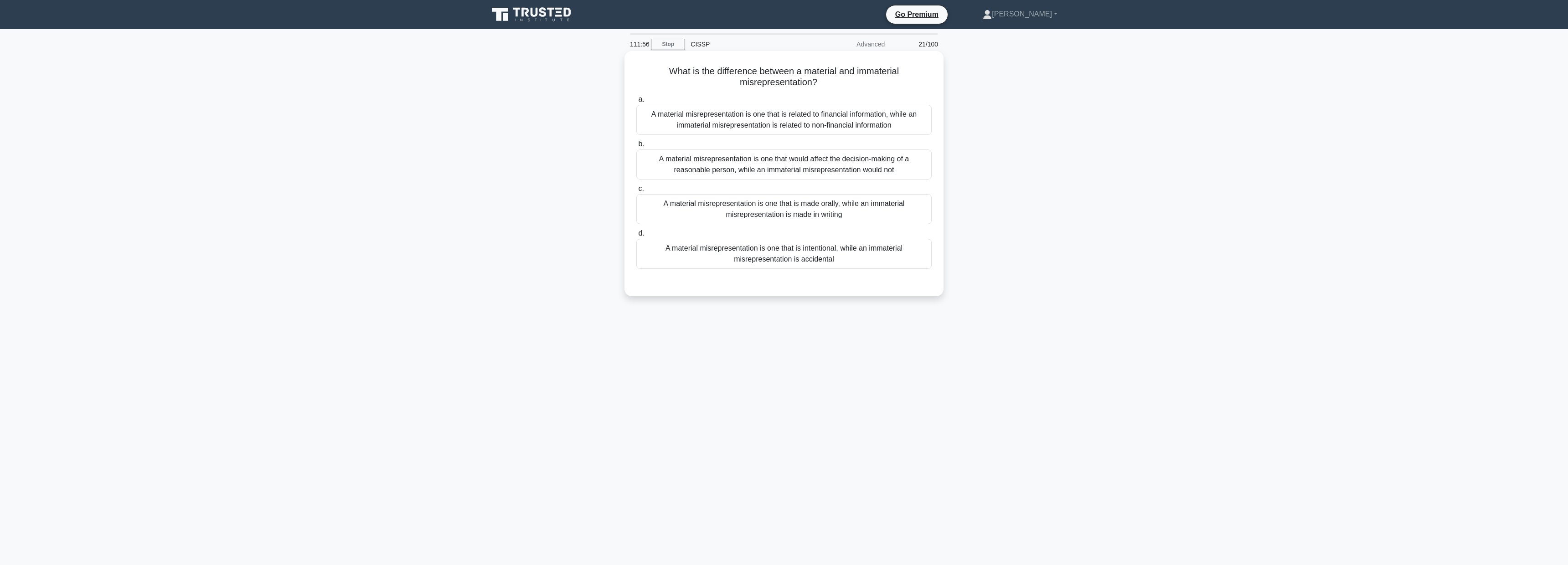
click at [895, 258] on div "A material misrepresentation is one that is intentional, while an immaterial mi…" at bounding box center [783, 253] width 295 height 30
click at [636, 237] on input "d. A material misrepresentation is one that is intentional, while an immaterial…" at bounding box center [636, 234] width 0 height 6
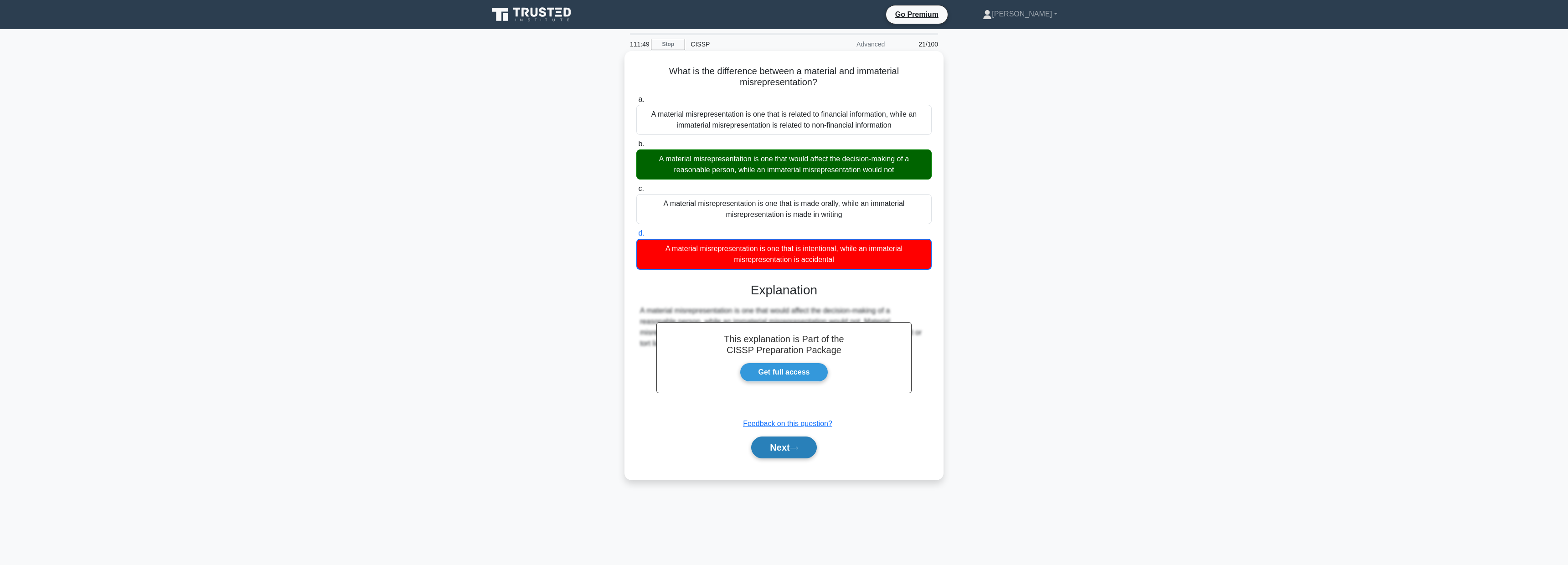
click at [786, 443] on button "Next" at bounding box center [783, 447] width 65 height 22
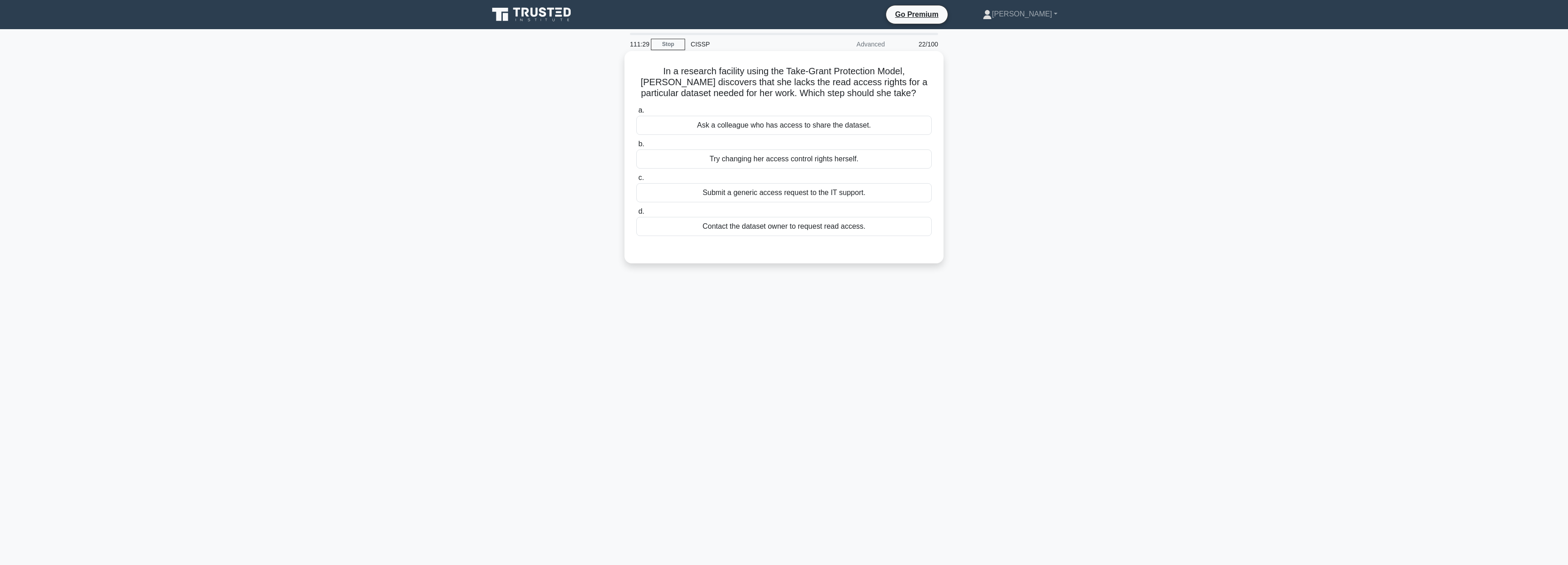
click at [810, 224] on div "Contact the dataset owner to request read access." at bounding box center [783, 226] width 295 height 19
click at [636, 215] on input "d. Contact the dataset owner to request read access." at bounding box center [636, 212] width 0 height 6
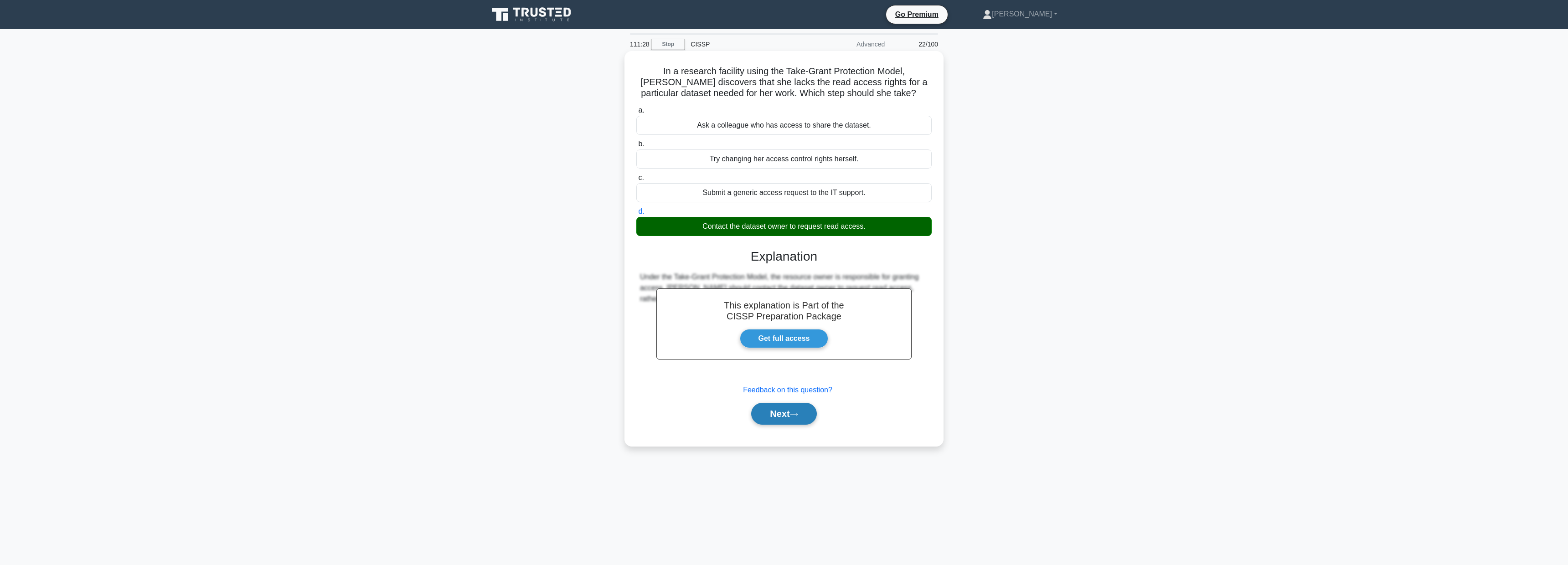
click at [775, 405] on button "Next" at bounding box center [783, 414] width 65 height 22
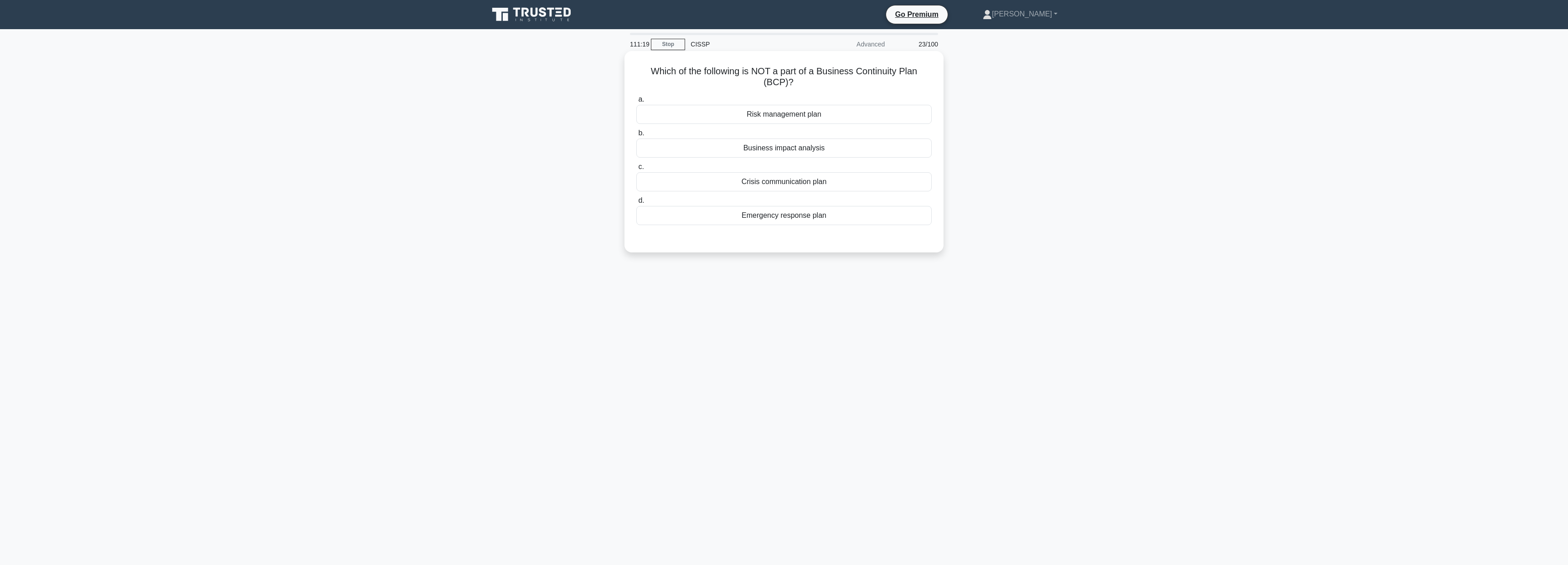
click at [780, 109] on div "Risk management plan" at bounding box center [783, 114] width 295 height 19
click at [636, 102] on input "a. Risk management plan" at bounding box center [636, 100] width 0 height 6
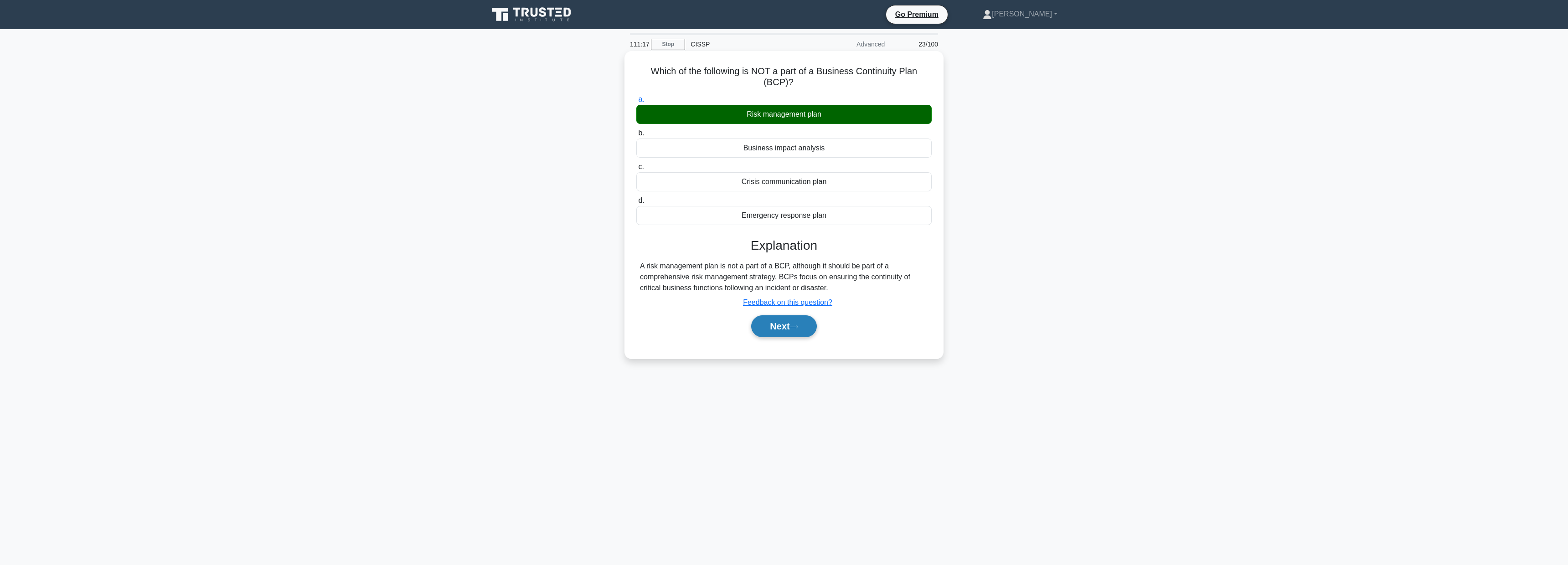
click at [767, 324] on button "Next" at bounding box center [783, 326] width 65 height 22
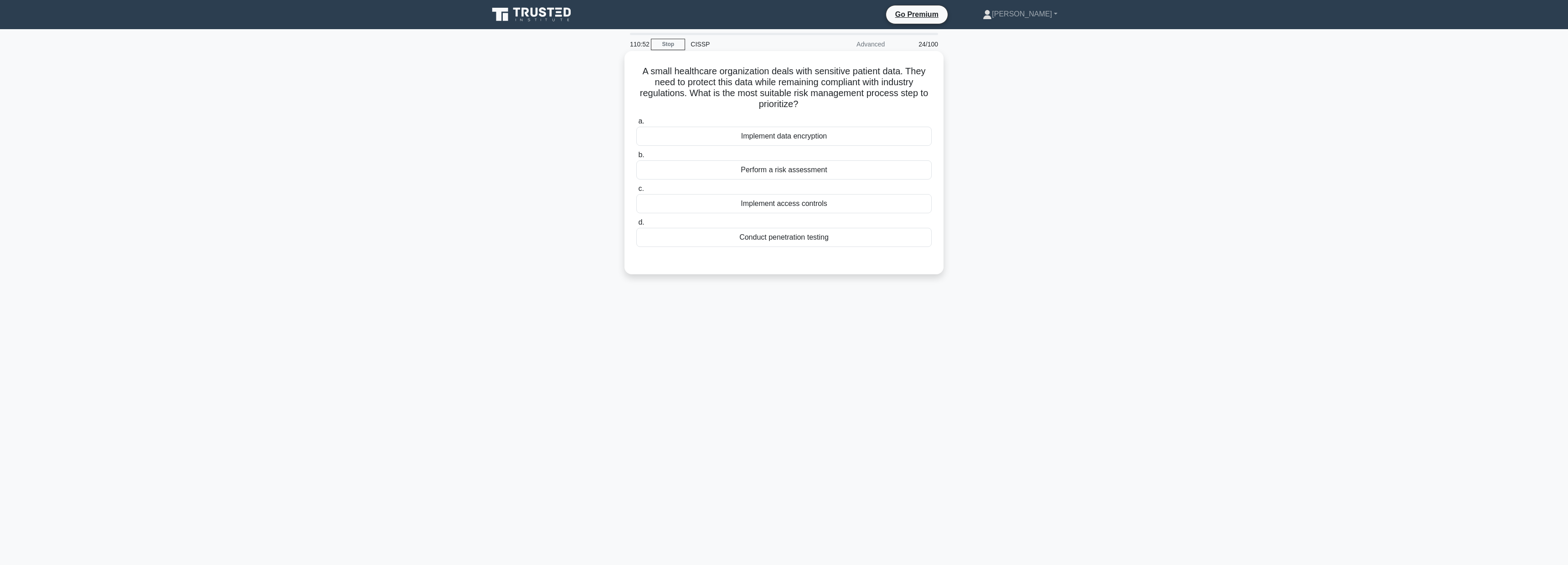
click at [838, 137] on div "Implement data encryption" at bounding box center [783, 136] width 295 height 19
click at [636, 124] on input "a. Implement data encryption" at bounding box center [636, 122] width 0 height 6
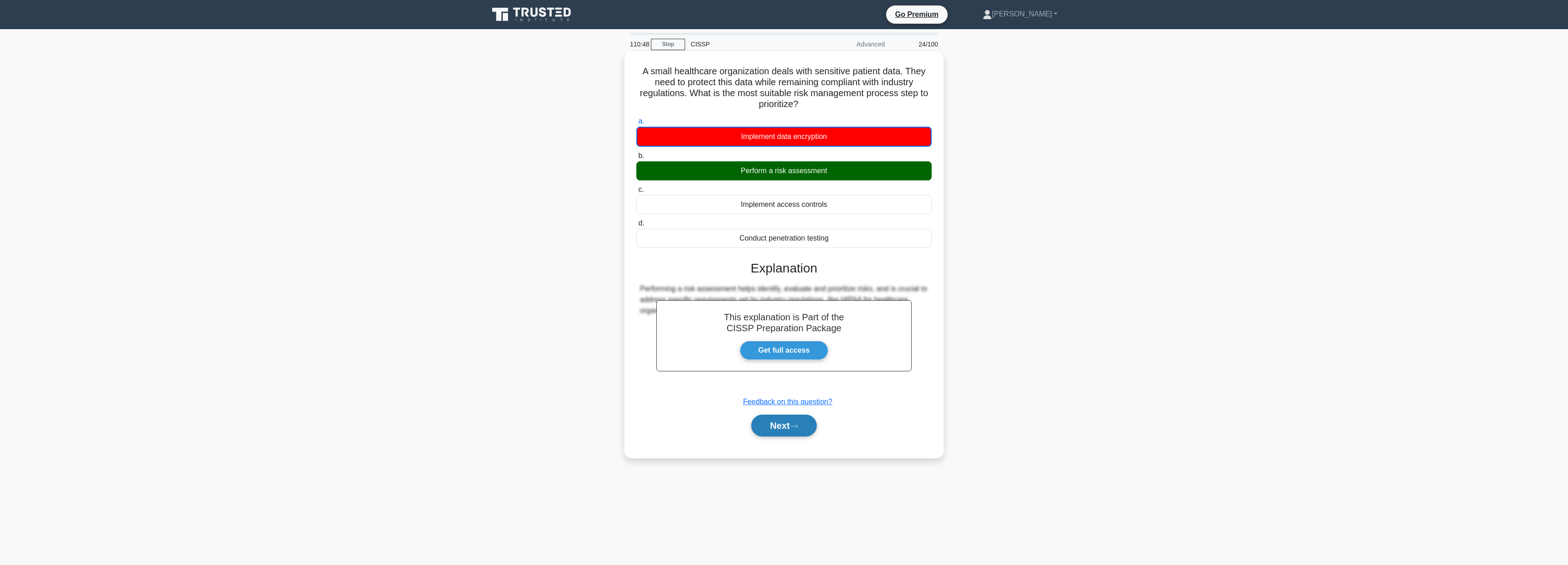
click at [786, 431] on button "Next" at bounding box center [783, 425] width 65 height 22
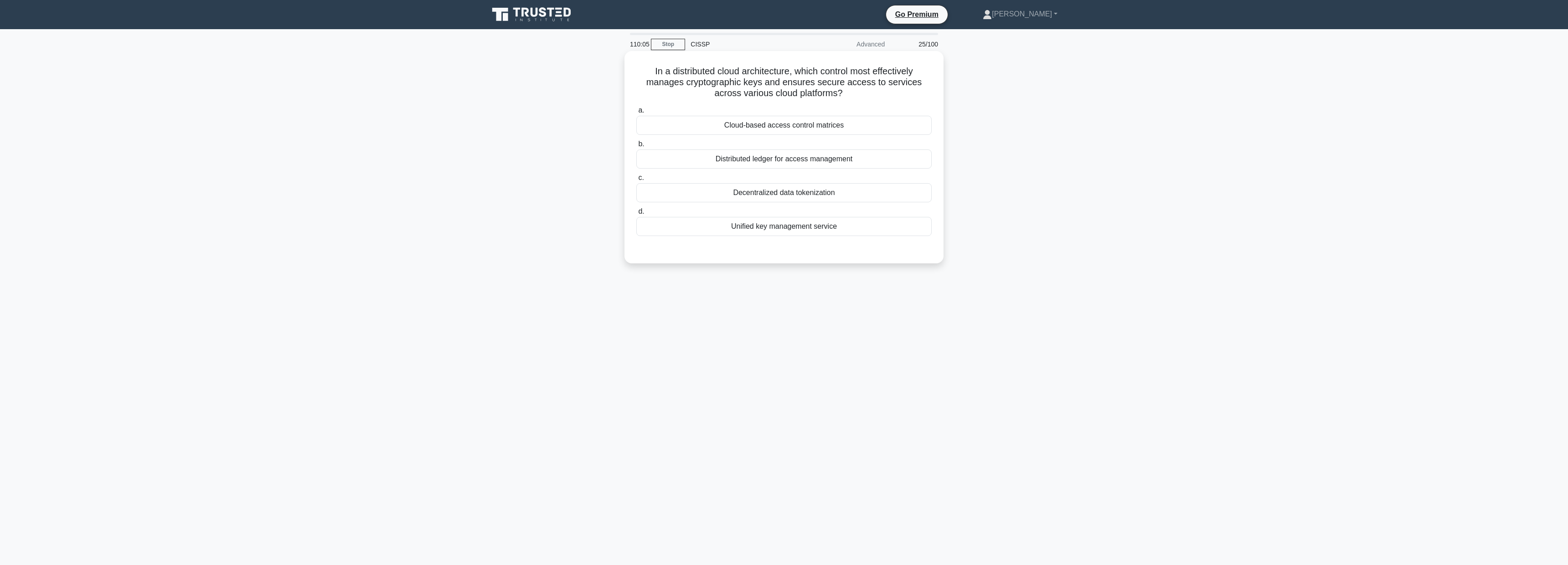
click at [884, 229] on div "Unified key management service" at bounding box center [783, 226] width 295 height 19
click at [636, 215] on input "d. Unified key management service" at bounding box center [636, 212] width 0 height 6
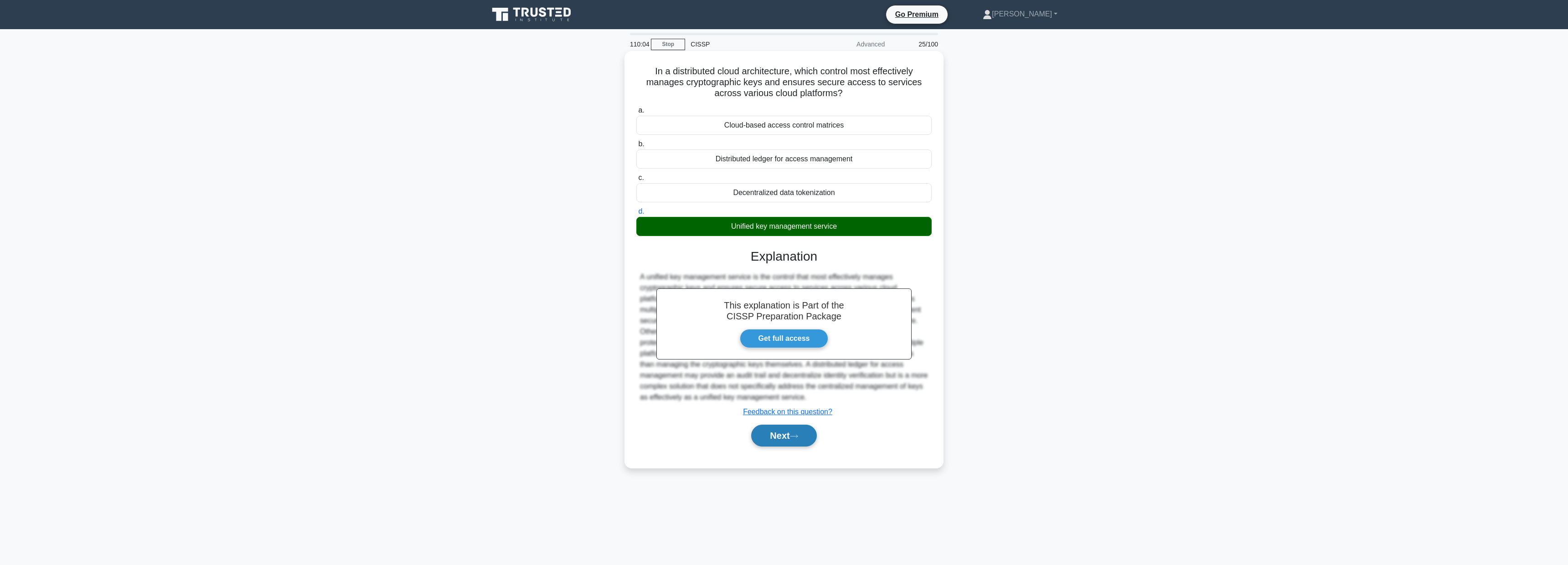
click at [788, 436] on button "Next" at bounding box center [783, 435] width 65 height 22
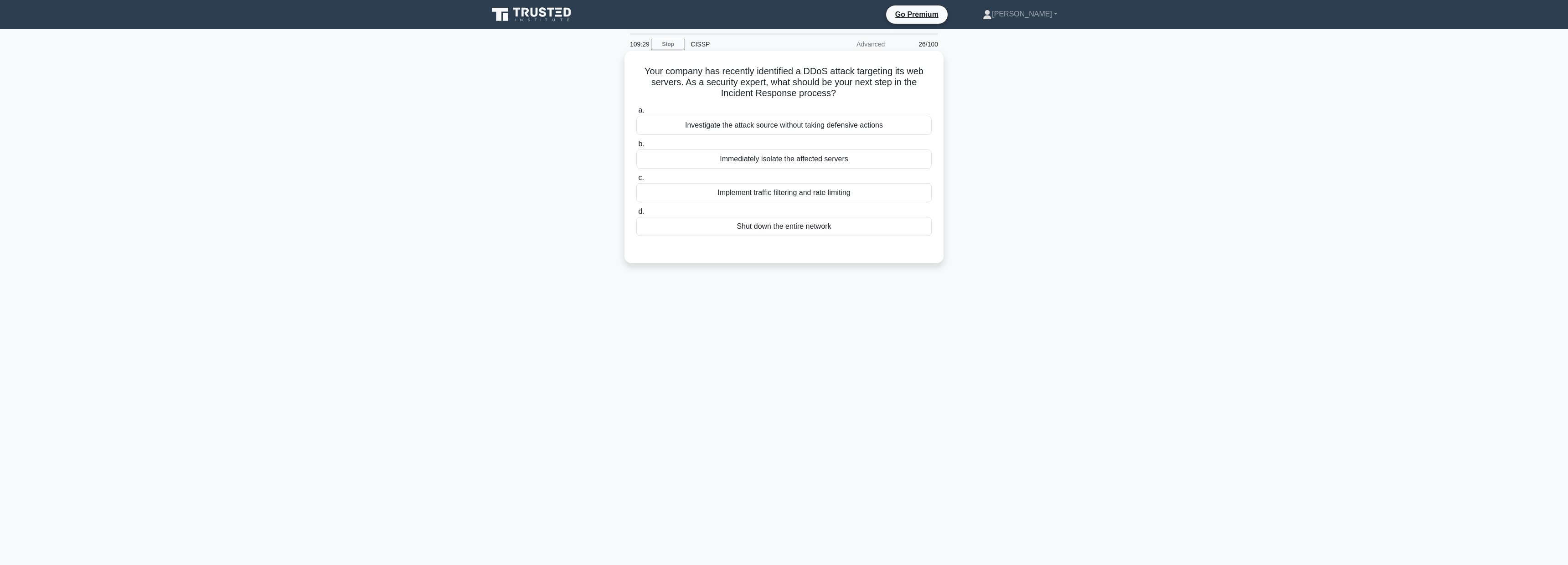
click at [842, 196] on div "Implement traffic filtering and rate limiting" at bounding box center [783, 192] width 295 height 19
click at [636, 181] on input "c. Implement traffic filtering and rate limiting" at bounding box center [636, 178] width 0 height 6
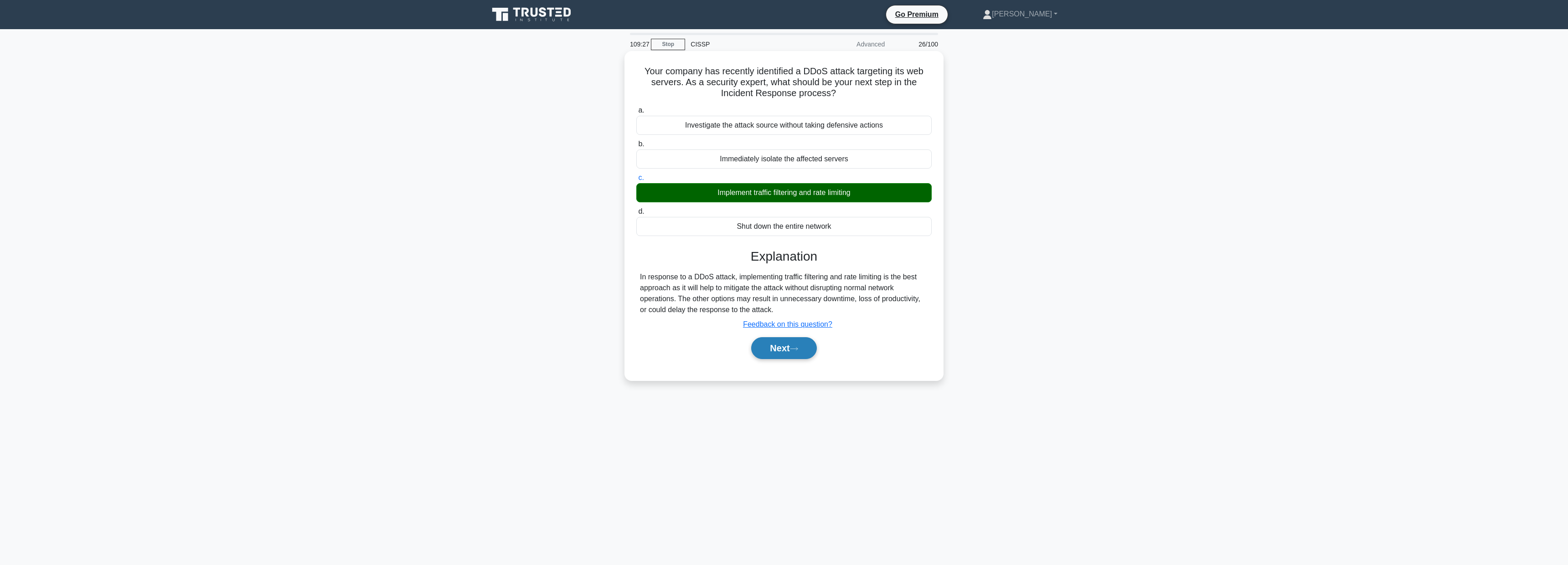
click at [780, 345] on button "Next" at bounding box center [783, 348] width 65 height 22
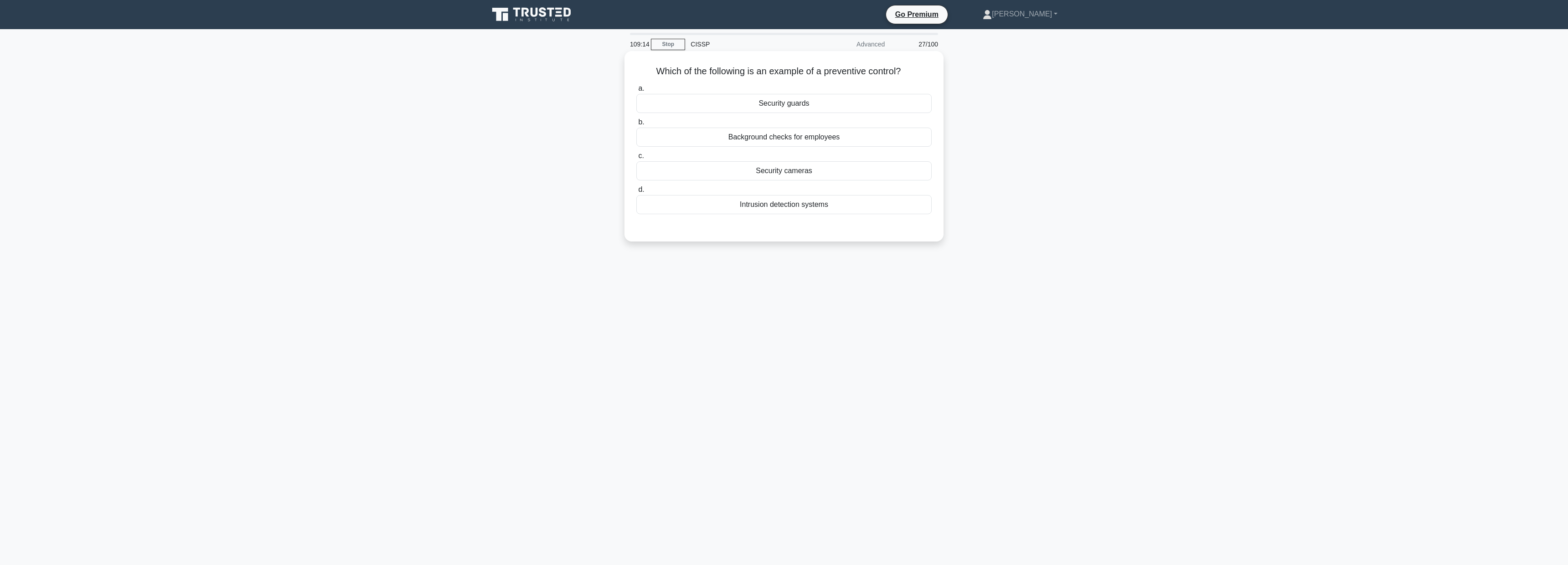
click at [830, 202] on div "Intrusion detection systems" at bounding box center [783, 204] width 295 height 19
click at [636, 193] on input "d. Intrusion detection systems" at bounding box center [636, 190] width 0 height 6
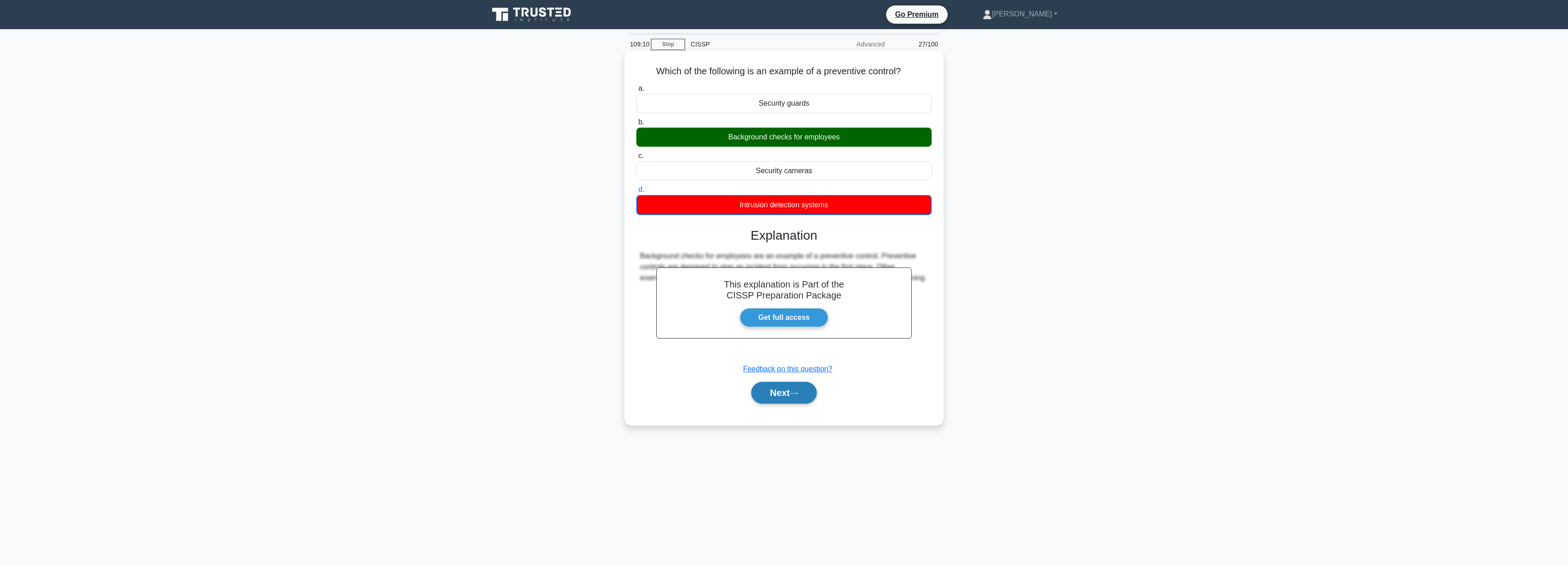
click at [782, 389] on button "Next" at bounding box center [783, 393] width 65 height 22
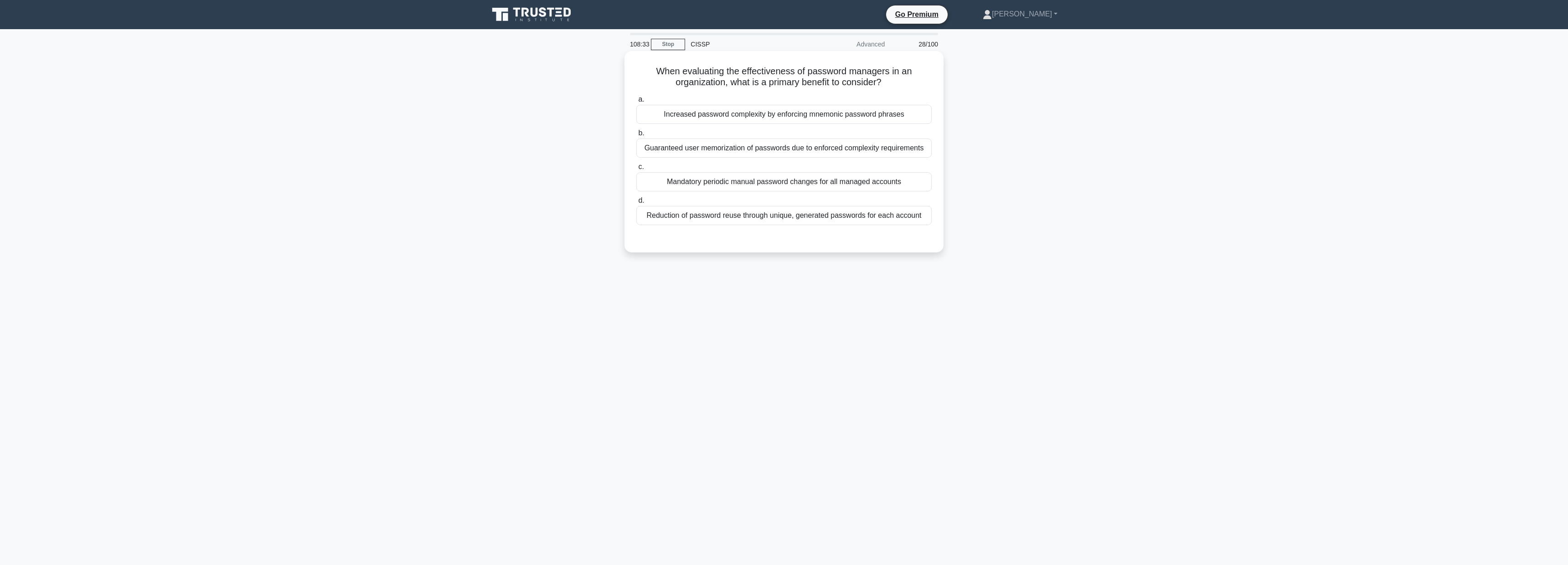
click at [780, 216] on div "Reduction of password reuse through unique, generated passwords for each account" at bounding box center [783, 215] width 295 height 19
click at [636, 204] on input "d. Reduction of password reuse through unique, generated passwords for each acc…" at bounding box center [636, 201] width 0 height 6
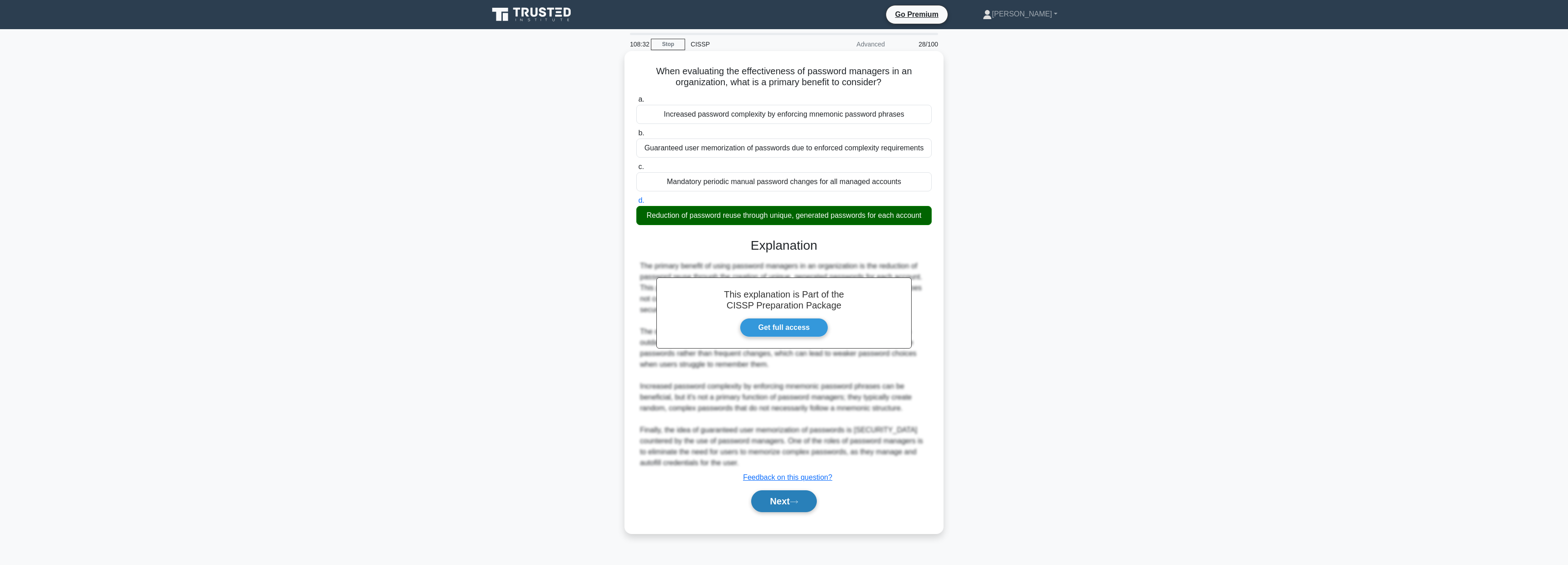
click at [799, 495] on button "Next" at bounding box center [783, 501] width 65 height 22
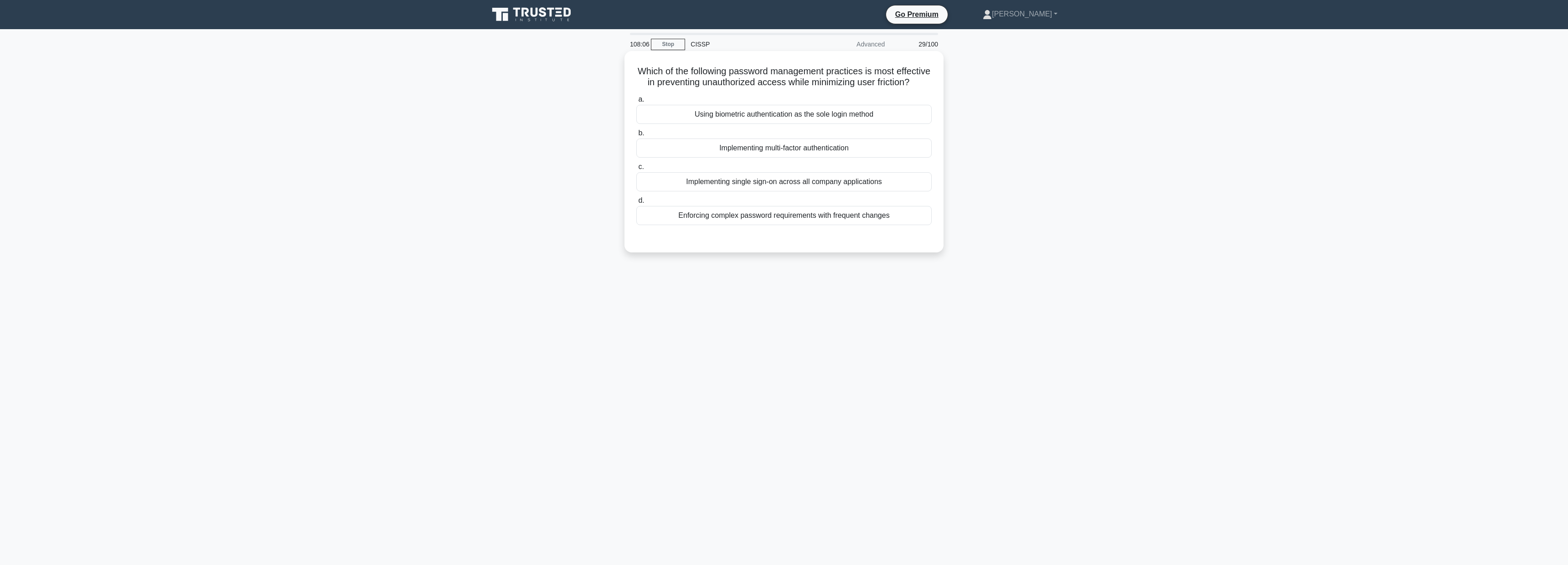
click at [883, 115] on div "Using biometric authentication as the sole login method" at bounding box center [783, 114] width 295 height 19
click at [636, 102] on input "a. Using biometric authentication as the sole login method" at bounding box center [636, 100] width 0 height 6
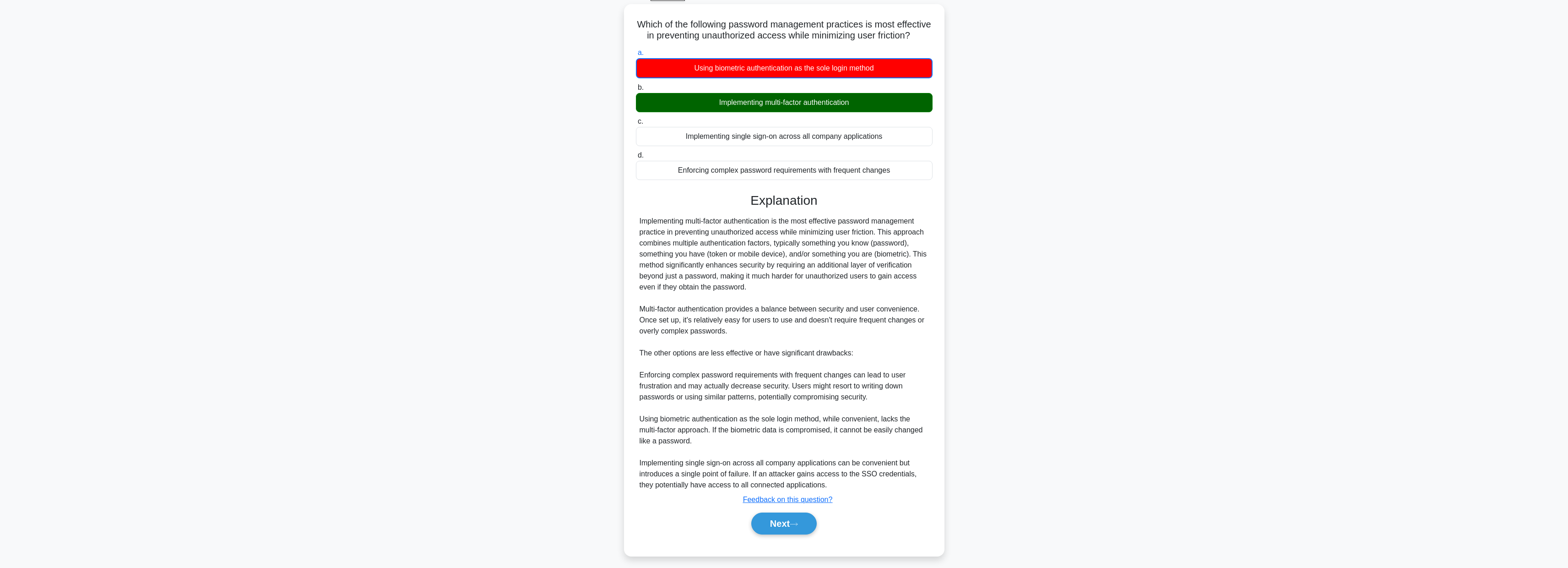
scroll to position [53, 0]
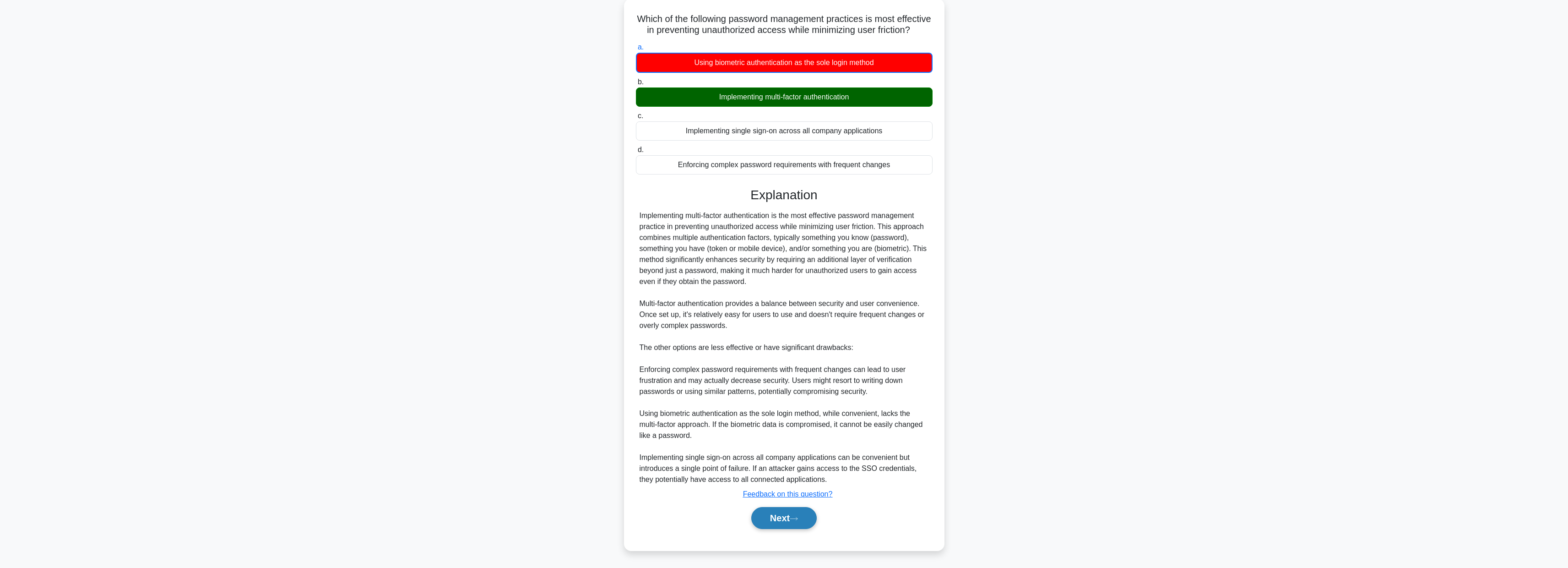
click at [774, 518] on button "Next" at bounding box center [784, 518] width 65 height 22
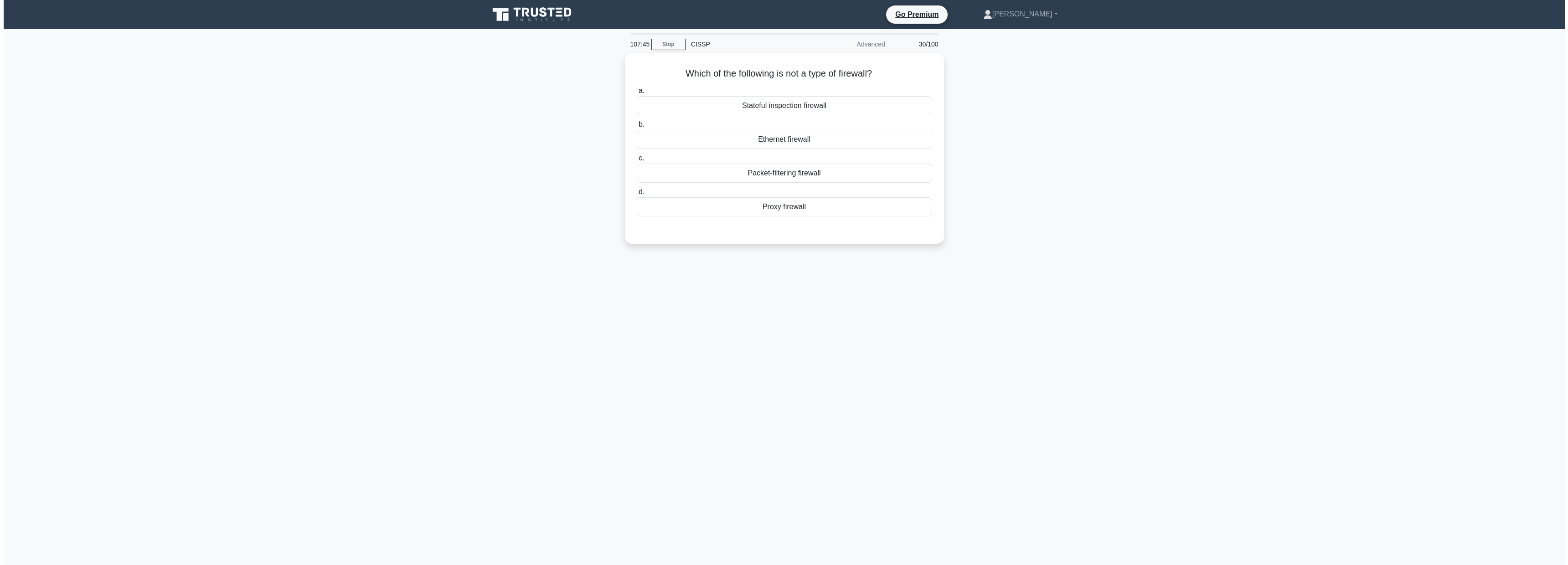
scroll to position [0, 0]
click at [787, 138] on div "Ethernet firewall" at bounding box center [783, 137] width 295 height 19
click at [636, 125] on input "b. Ethernet firewall" at bounding box center [636, 122] width 0 height 6
click at [760, 140] on div "Ethernet firewall" at bounding box center [783, 137] width 295 height 19
click at [636, 125] on input "b. Ethernet firewall" at bounding box center [636, 122] width 0 height 6
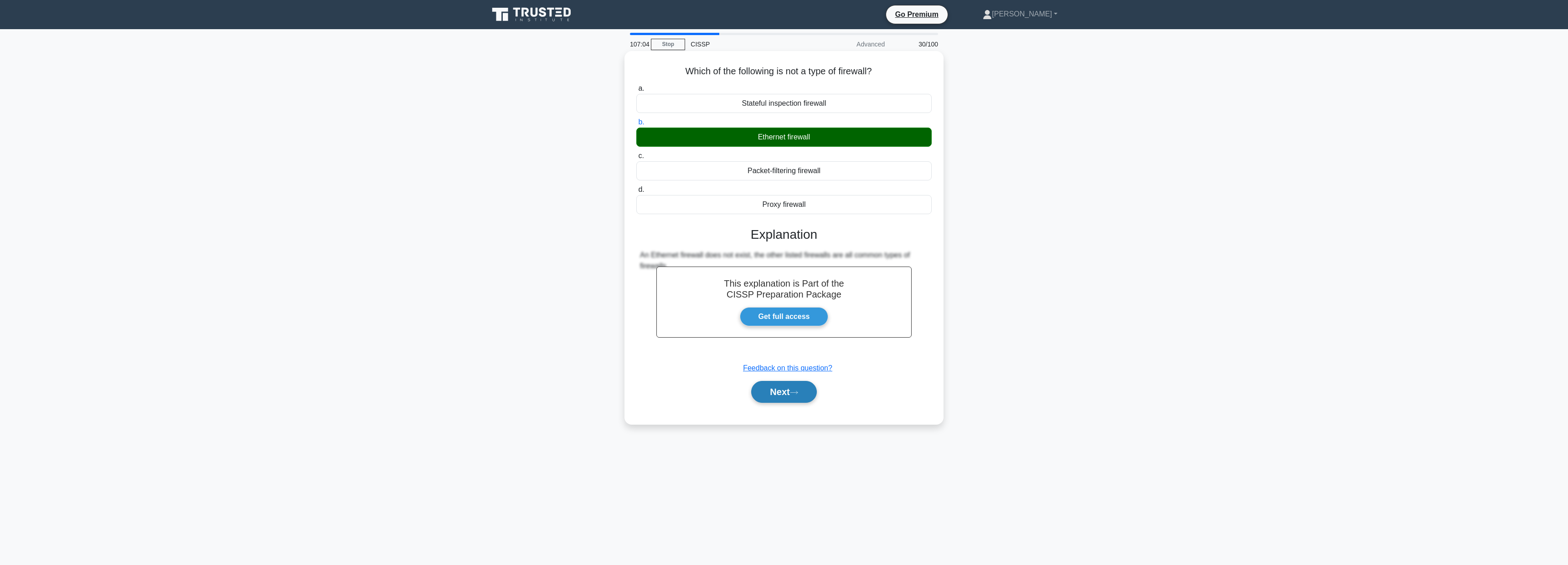
click at [801, 397] on button "Next" at bounding box center [783, 392] width 65 height 22
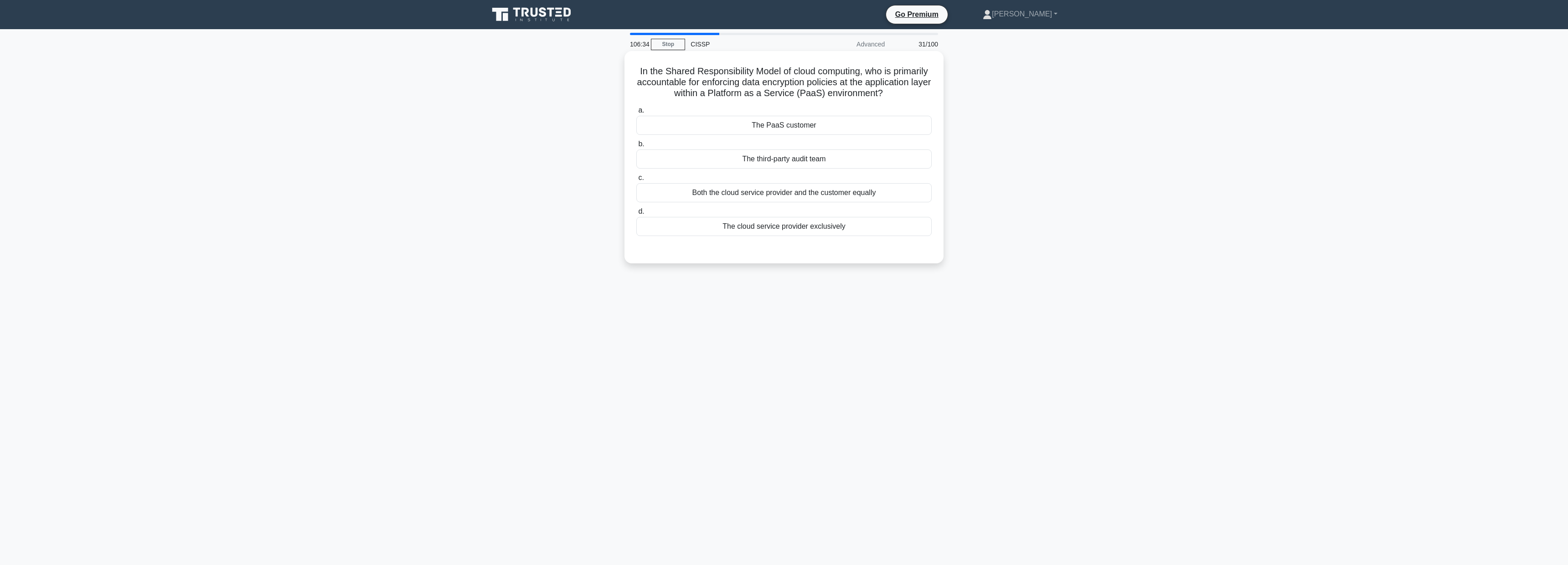
click at [785, 230] on div "The cloud service provider exclusively" at bounding box center [783, 226] width 295 height 19
click at [636, 215] on input "d. The cloud service provider exclusively" at bounding box center [636, 212] width 0 height 6
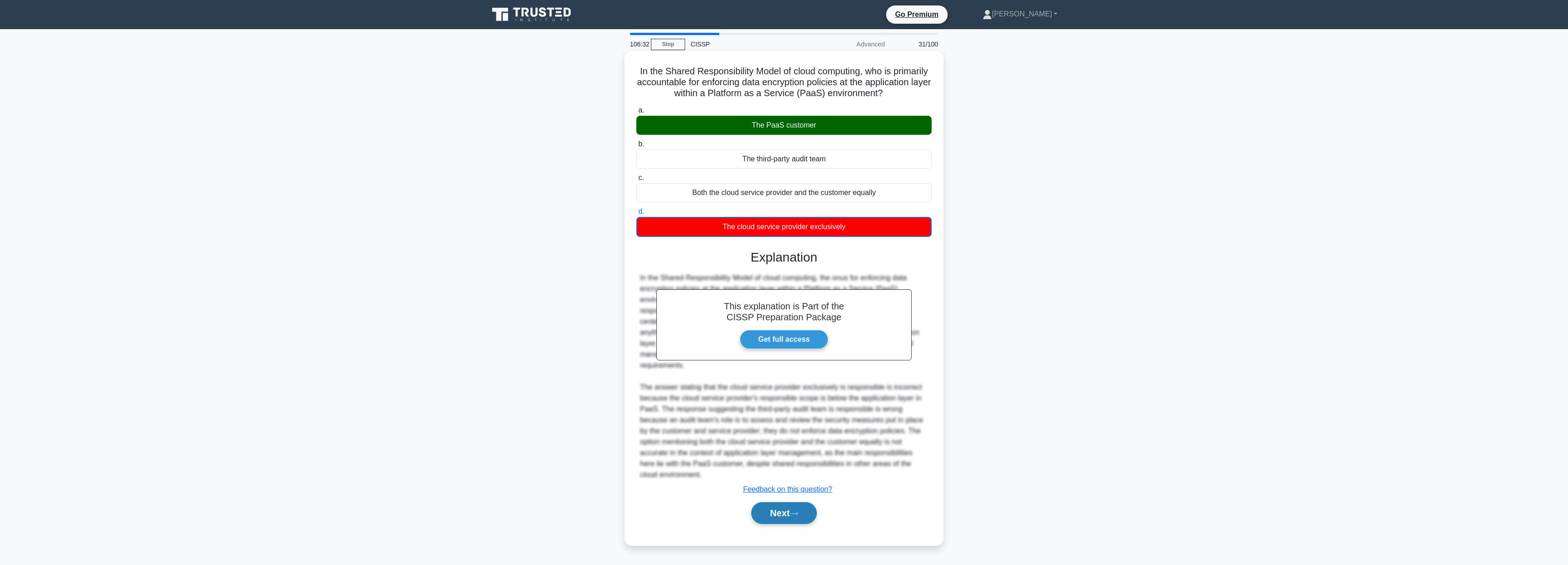
click at [779, 511] on button "Next" at bounding box center [783, 513] width 65 height 22
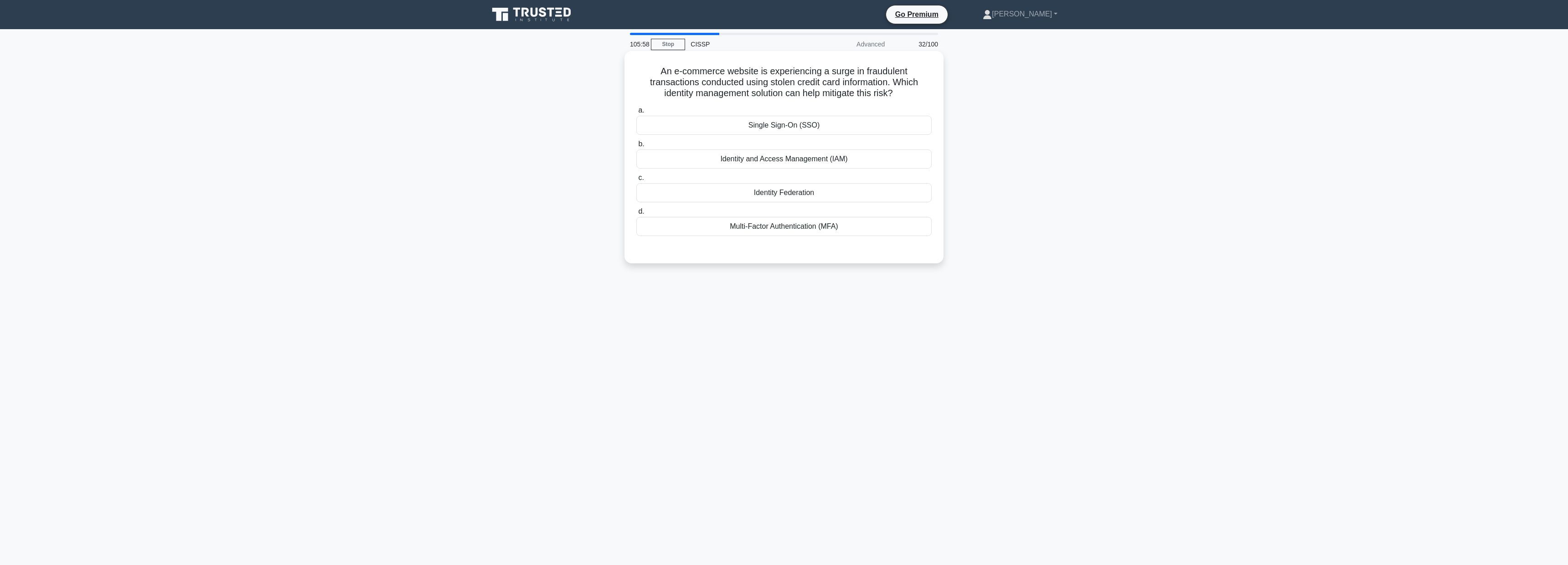
click at [751, 158] on div "Identity and Access Management (IAM)" at bounding box center [783, 159] width 295 height 19
click at [636, 147] on input "b. Identity and Access Management (IAM)" at bounding box center [636, 144] width 0 height 6
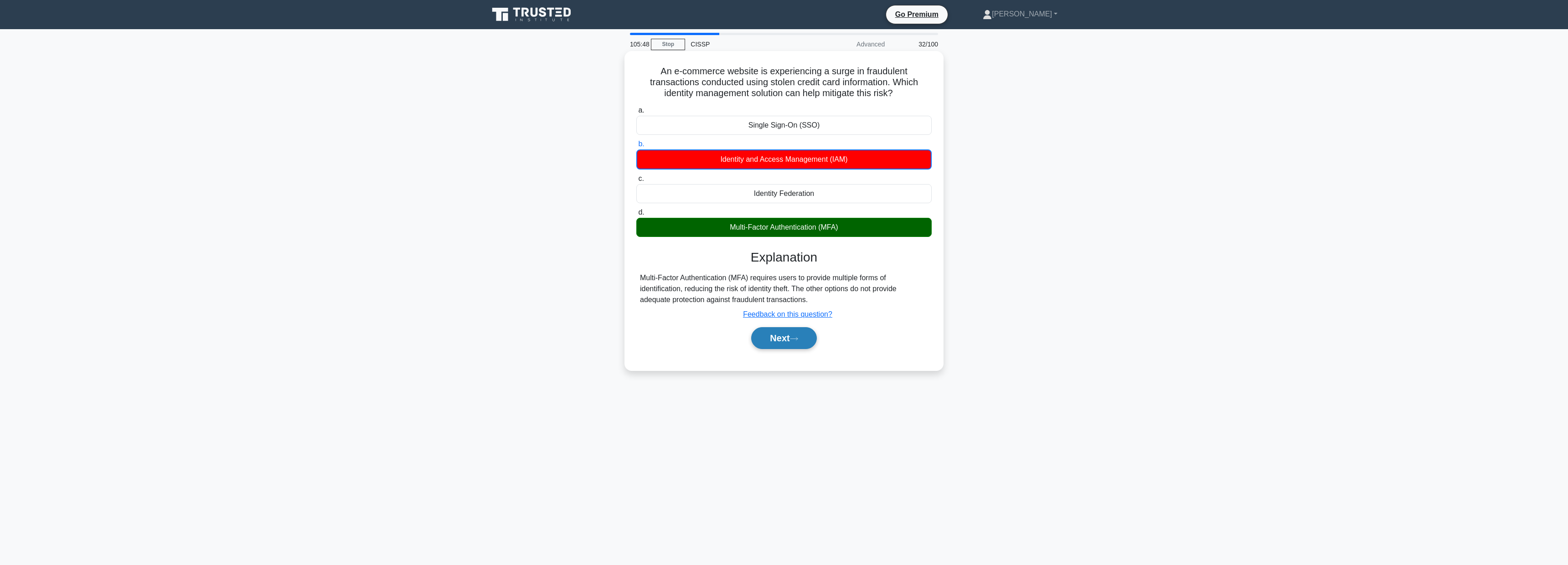
click at [785, 341] on button "Next" at bounding box center [783, 338] width 65 height 22
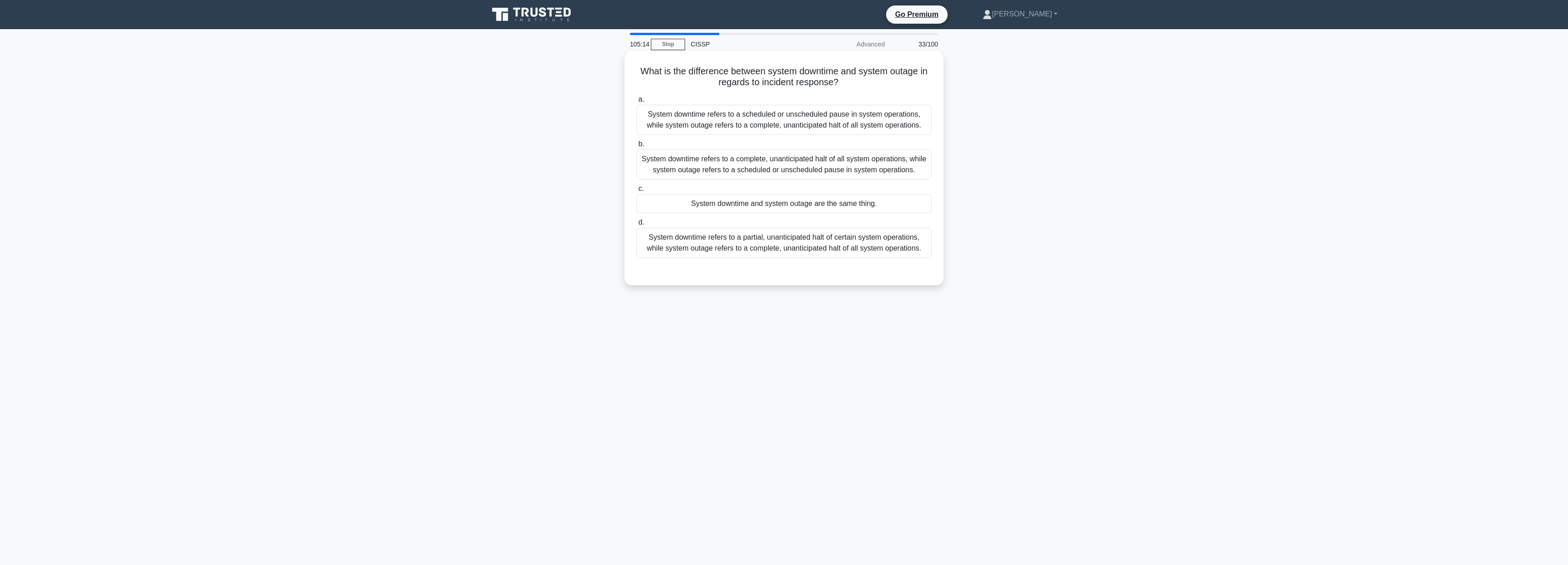
click at [734, 109] on div "System downtime refers to a scheduled or unscheduled pause in system operations…" at bounding box center [783, 119] width 295 height 30
click at [636, 102] on input "a. System downtime refers to a scheduled or unscheduled pause in system operati…" at bounding box center [636, 100] width 0 height 6
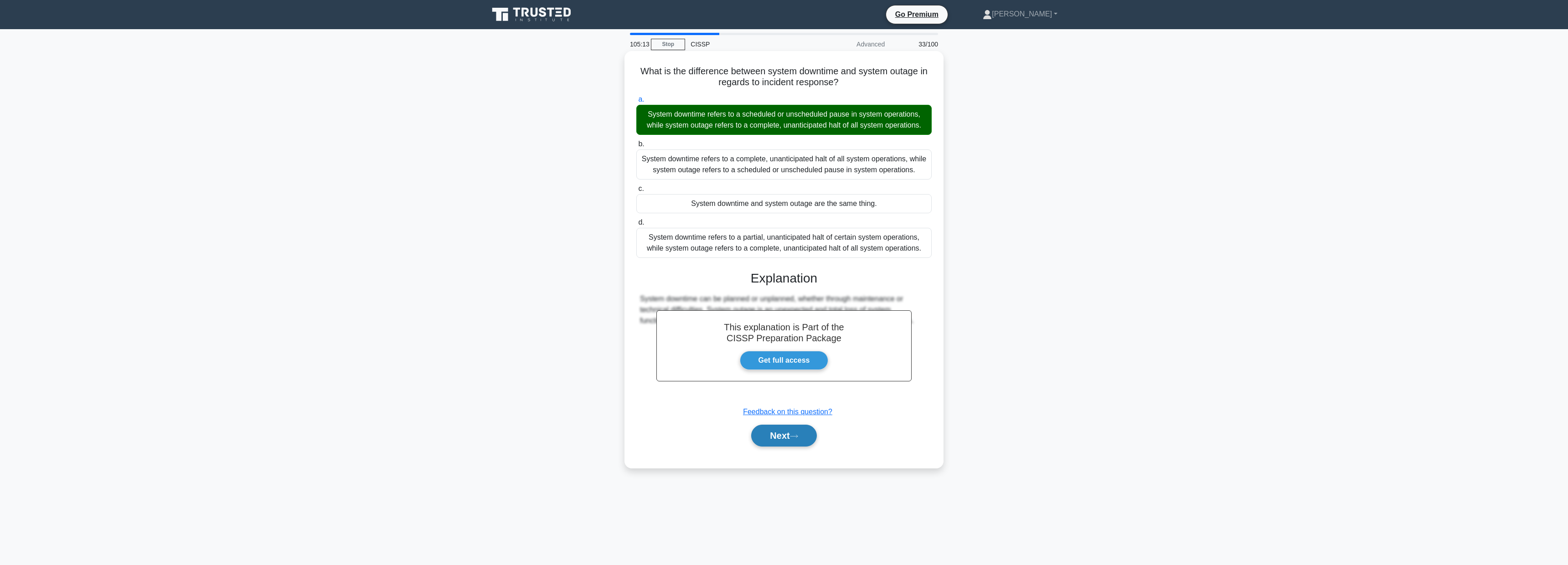
click at [783, 442] on button "Next" at bounding box center [783, 435] width 65 height 22
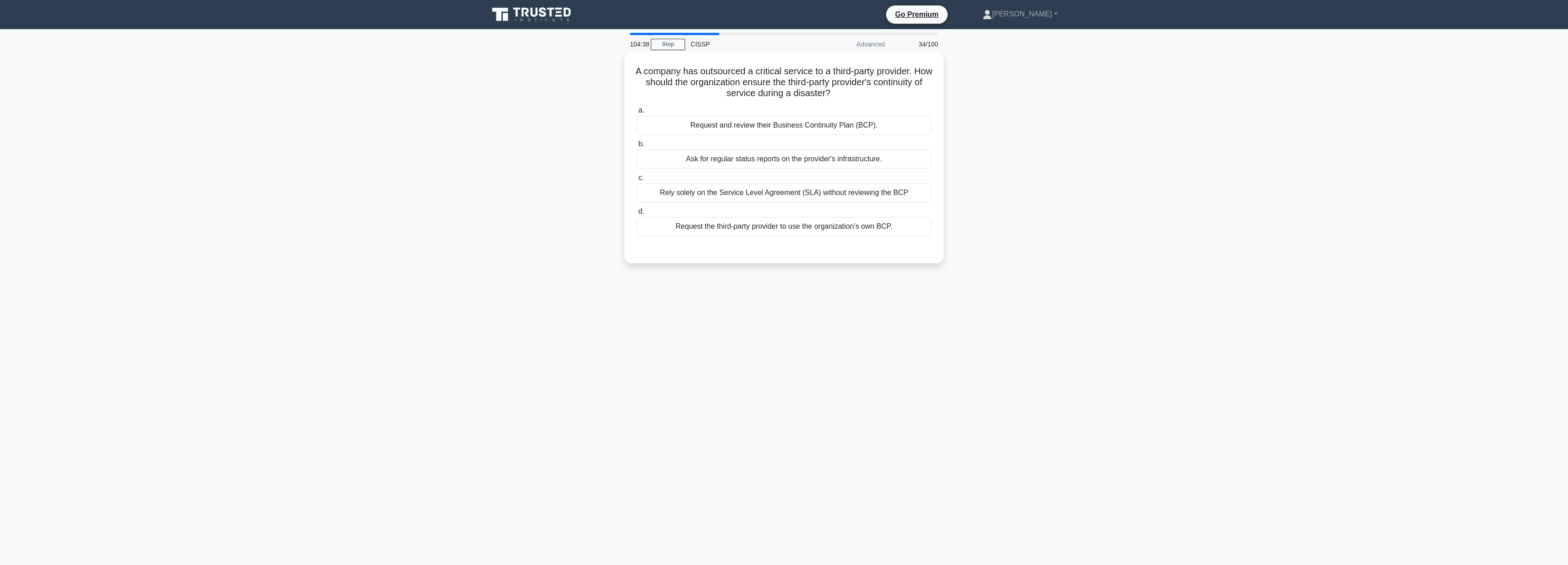
click at [817, 123] on div "Request and review their Business Continuity Plan (BCP)." at bounding box center [783, 125] width 295 height 19
click at [636, 113] on input "a. Request and review their Business Continuity Plan (BCP)." at bounding box center [636, 111] width 0 height 6
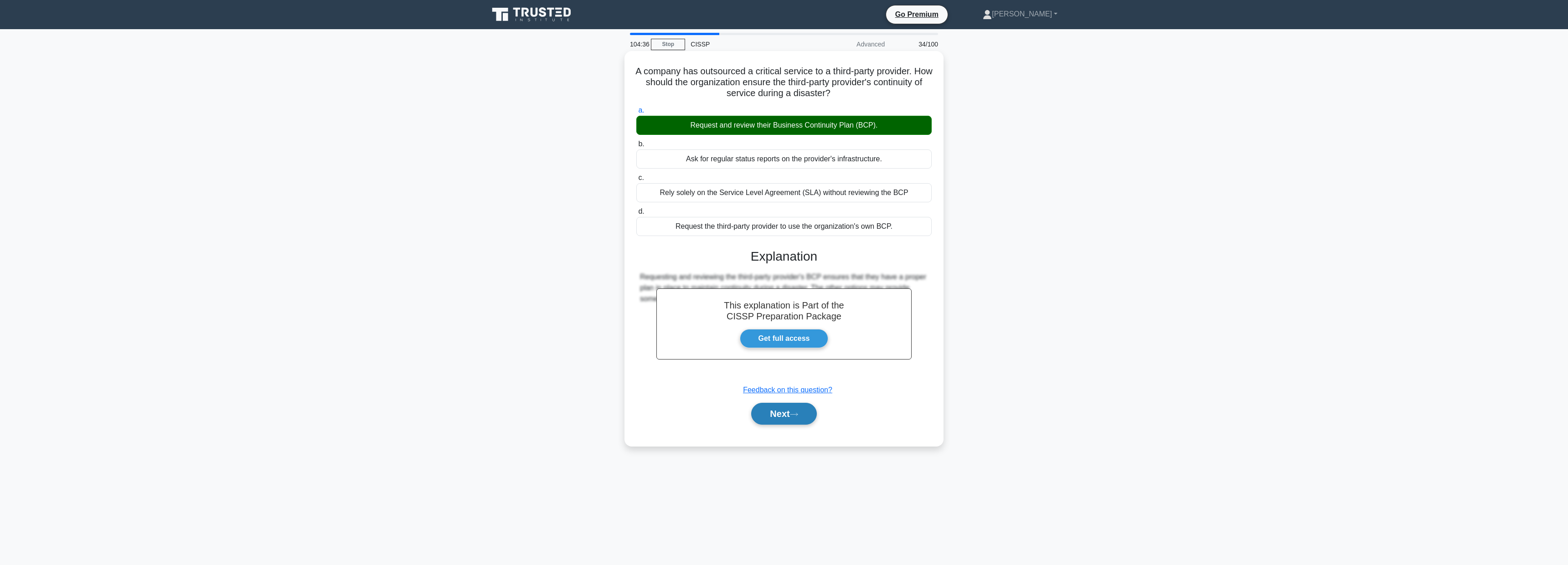
drag, startPoint x: 769, startPoint y: 418, endPoint x: 774, endPoint y: 414, distance: 6.4
click at [770, 418] on button "Next" at bounding box center [783, 414] width 65 height 22
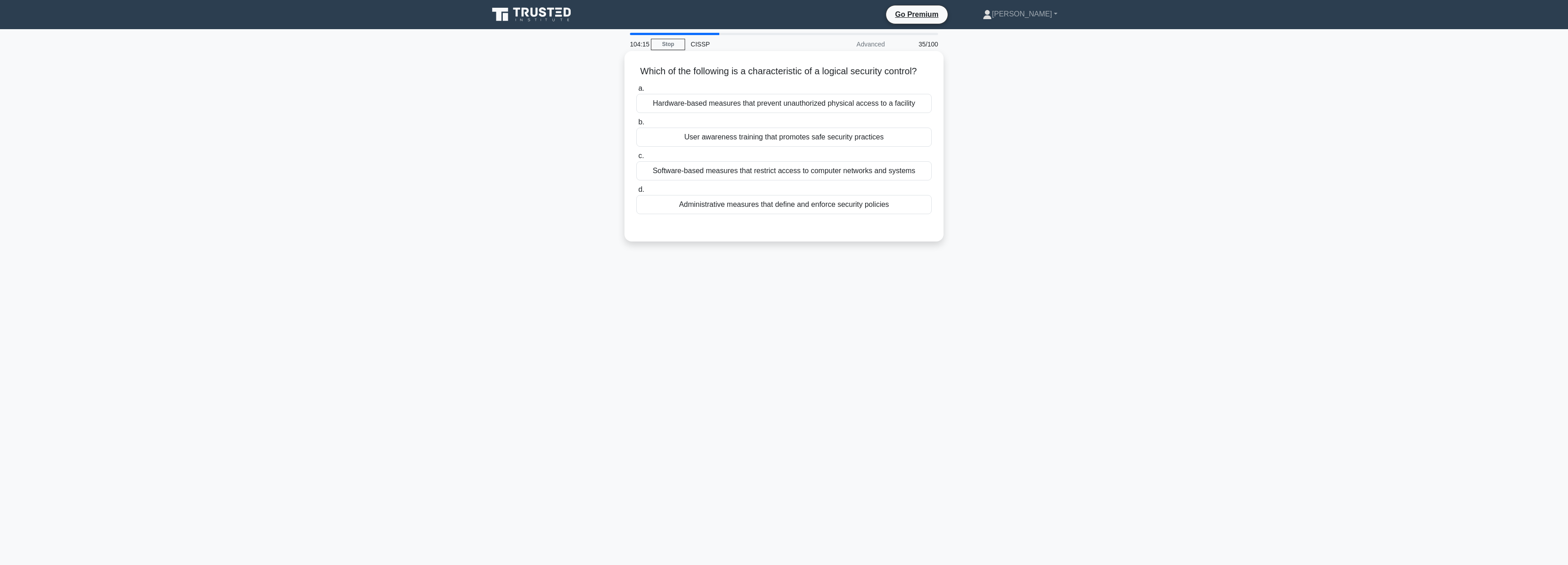
click at [771, 204] on div "Administrative measures that define and enforce security policies" at bounding box center [783, 204] width 295 height 19
click at [636, 193] on input "d. Administrative measures that define and enforce security policies" at bounding box center [636, 190] width 0 height 6
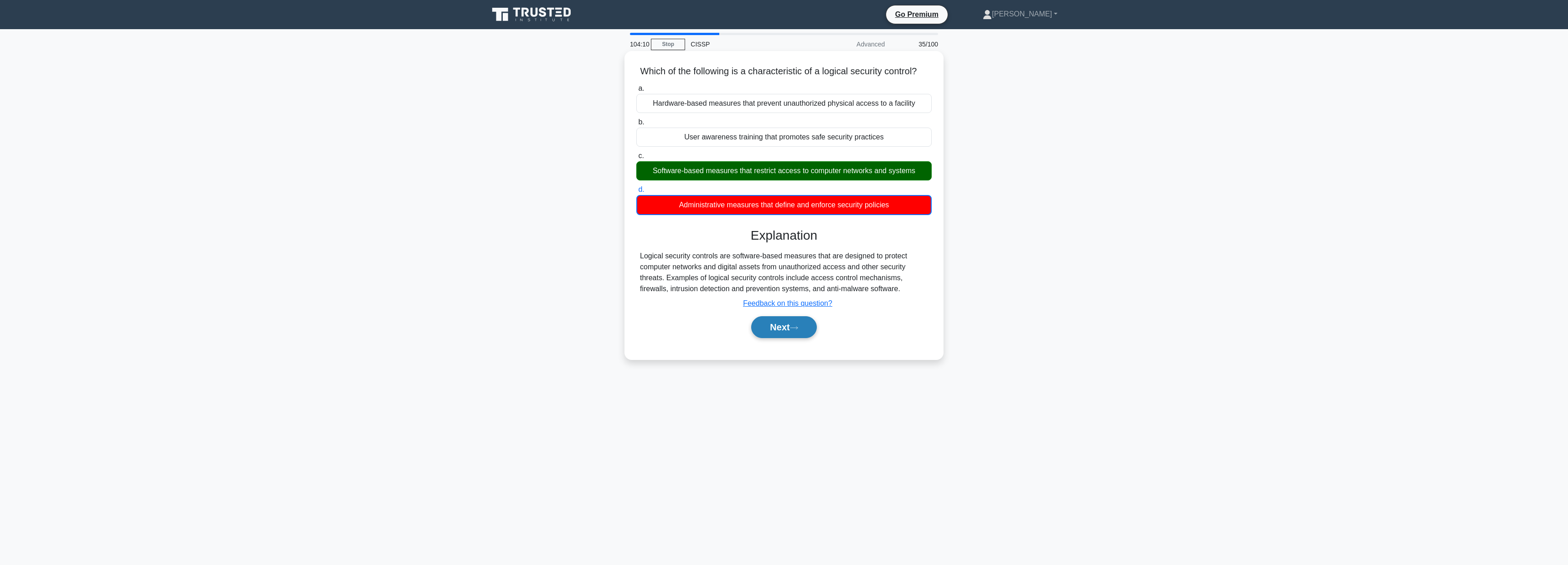
click at [788, 324] on button "Next" at bounding box center [783, 327] width 65 height 22
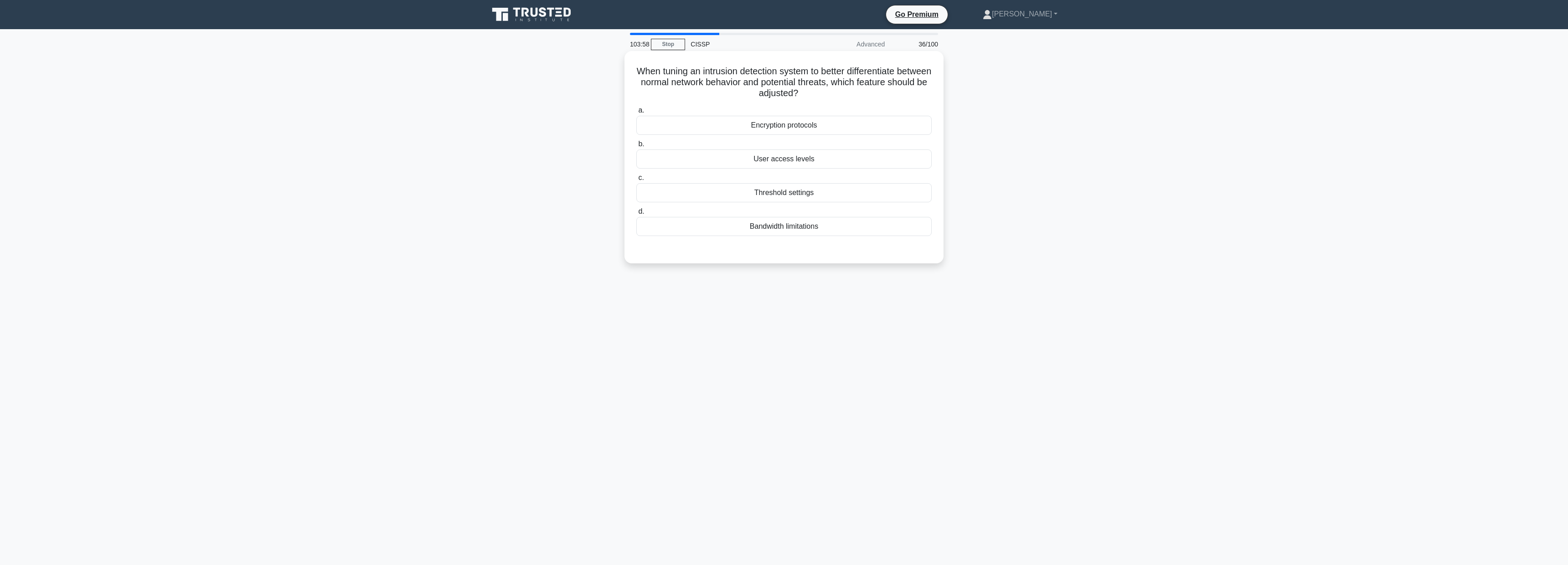
click at [808, 198] on div "Threshold settings" at bounding box center [783, 192] width 295 height 19
click at [636, 181] on input "c. Threshold settings" at bounding box center [636, 178] width 0 height 6
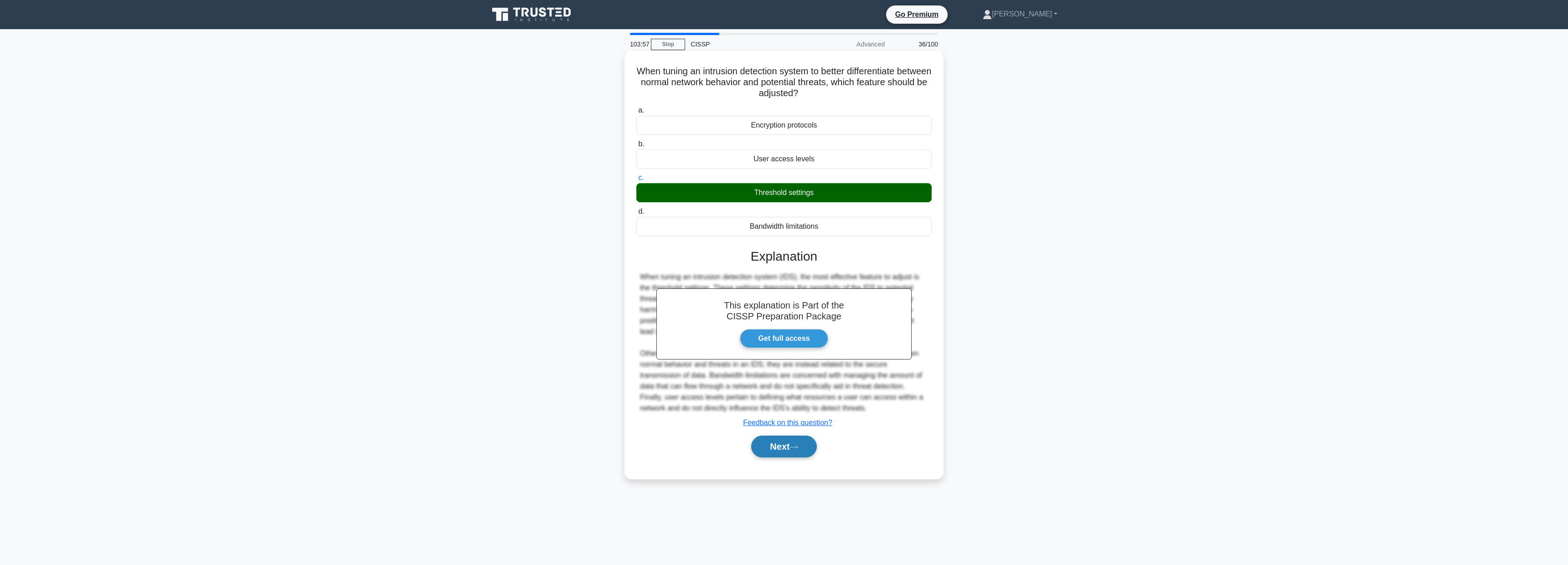
click at [782, 442] on button "Next" at bounding box center [783, 446] width 65 height 22
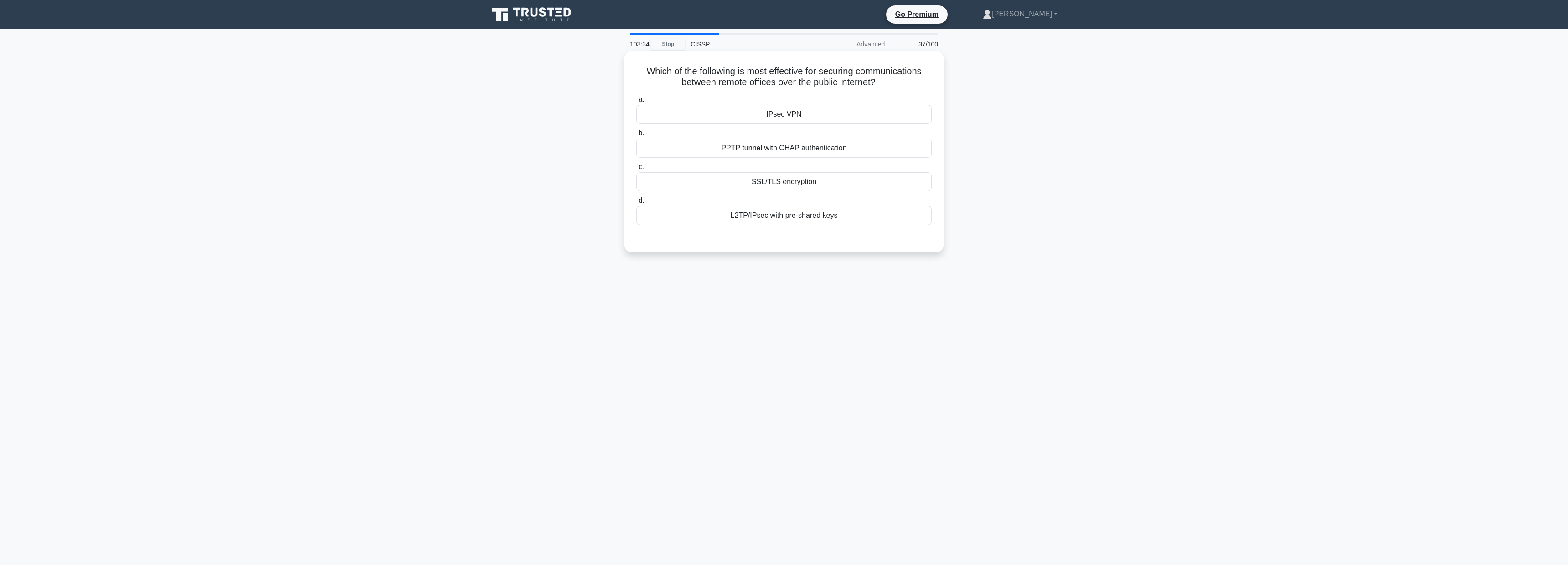
click at [786, 116] on div "IPsec VPN" at bounding box center [783, 114] width 295 height 19
click at [636, 102] on input "a. IPsec VPN" at bounding box center [636, 100] width 0 height 6
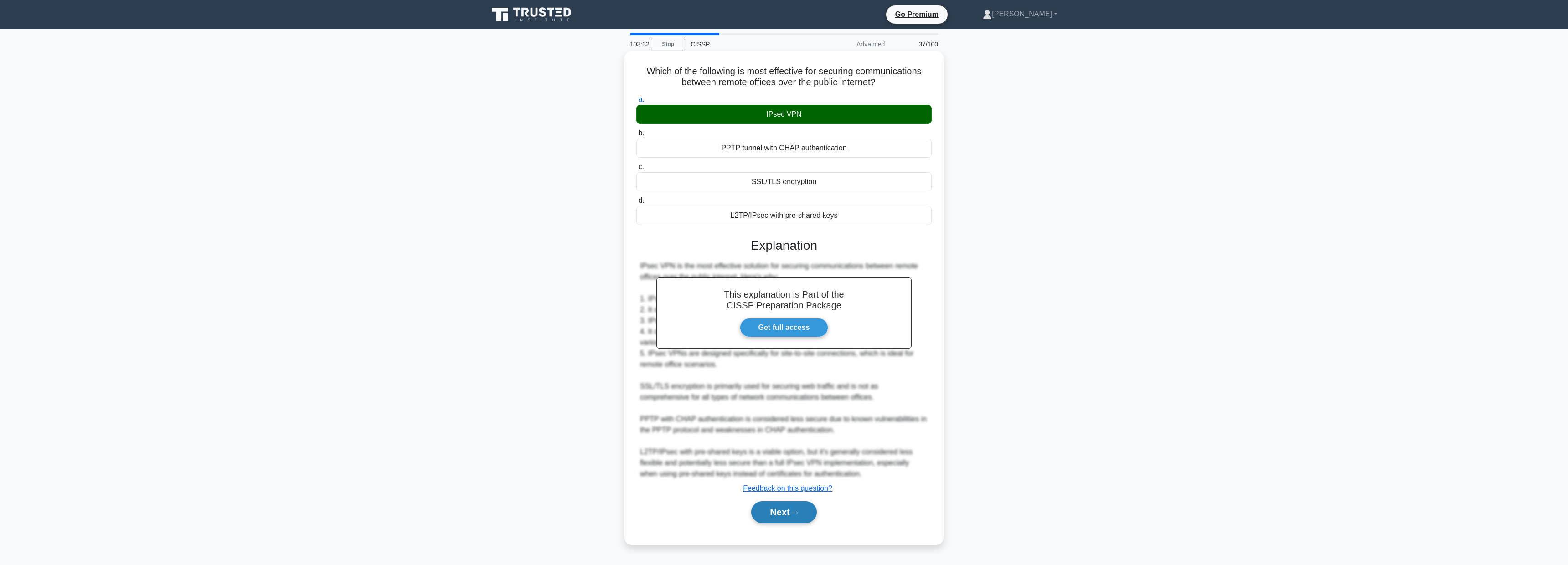
click at [802, 508] on button "Next" at bounding box center [783, 512] width 65 height 22
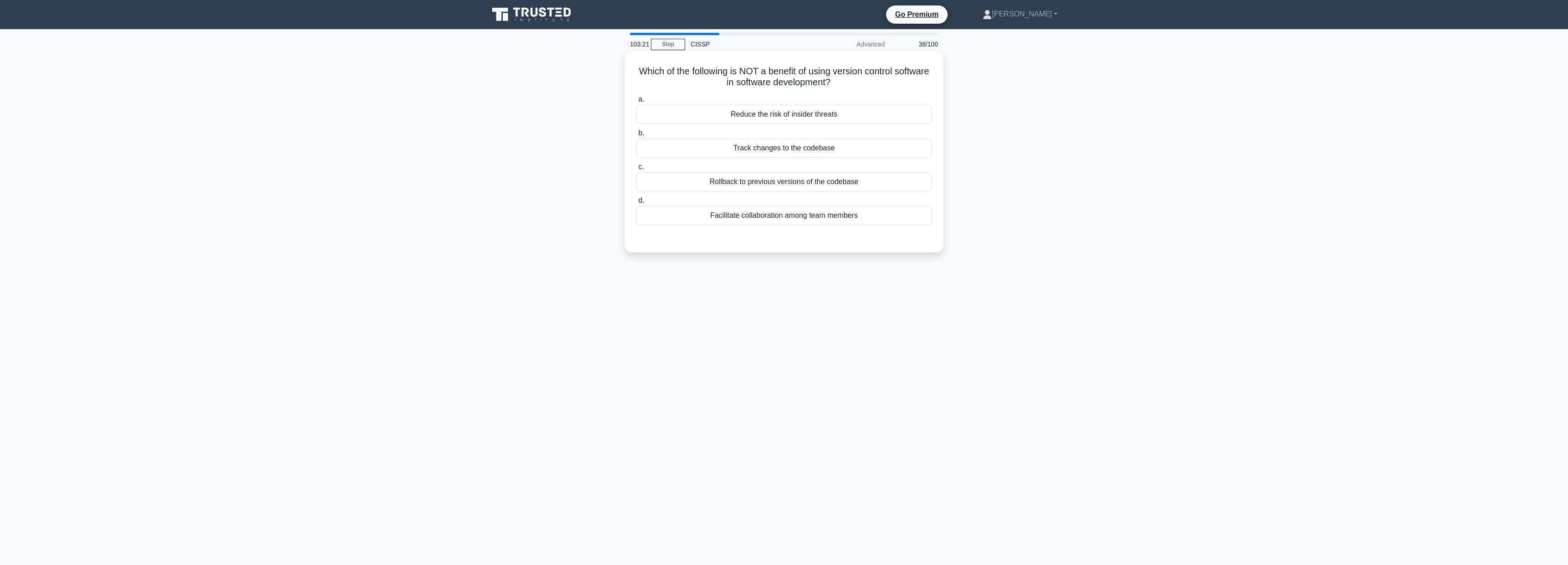
click at [782, 115] on div "Reduce the risk of insider threats" at bounding box center [783, 114] width 295 height 19
click at [636, 102] on input "a. Reduce the risk of insider threats" at bounding box center [636, 100] width 0 height 6
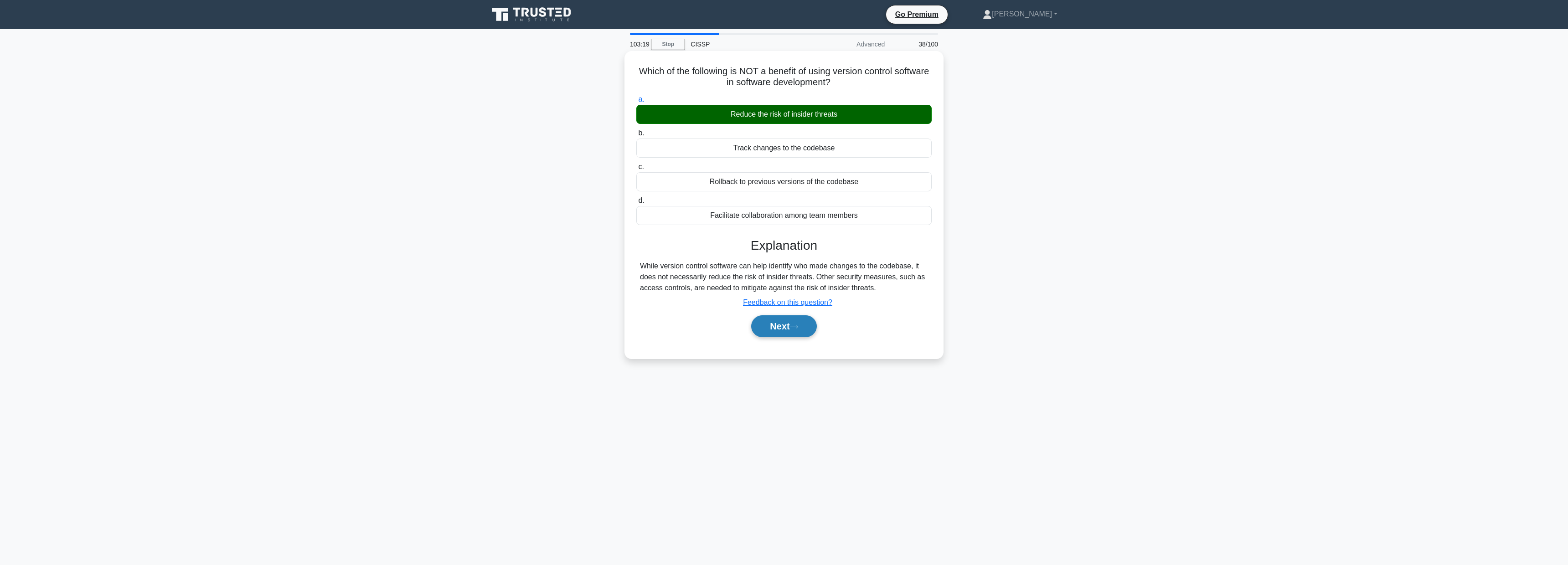
click at [798, 327] on icon at bounding box center [794, 327] width 8 height 5
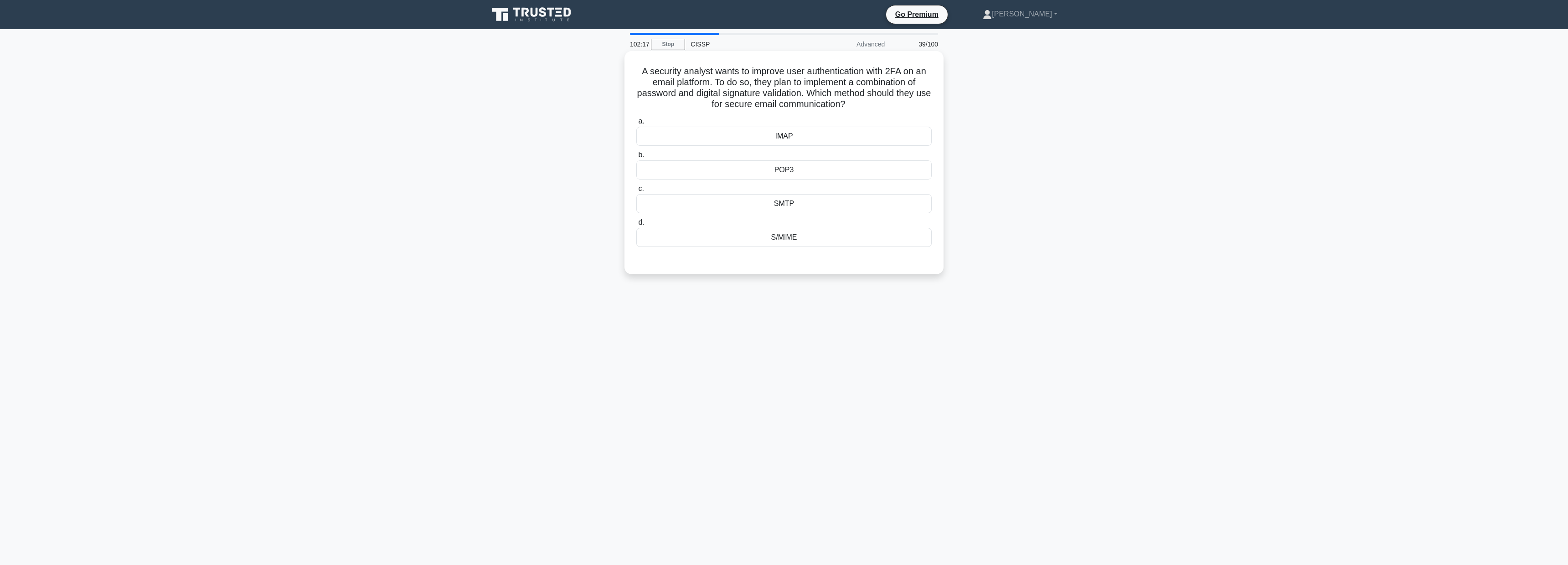
click at [816, 240] on div "S/MIME" at bounding box center [783, 237] width 295 height 19
click at [636, 226] on input "d. S/MIME" at bounding box center [636, 223] width 0 height 6
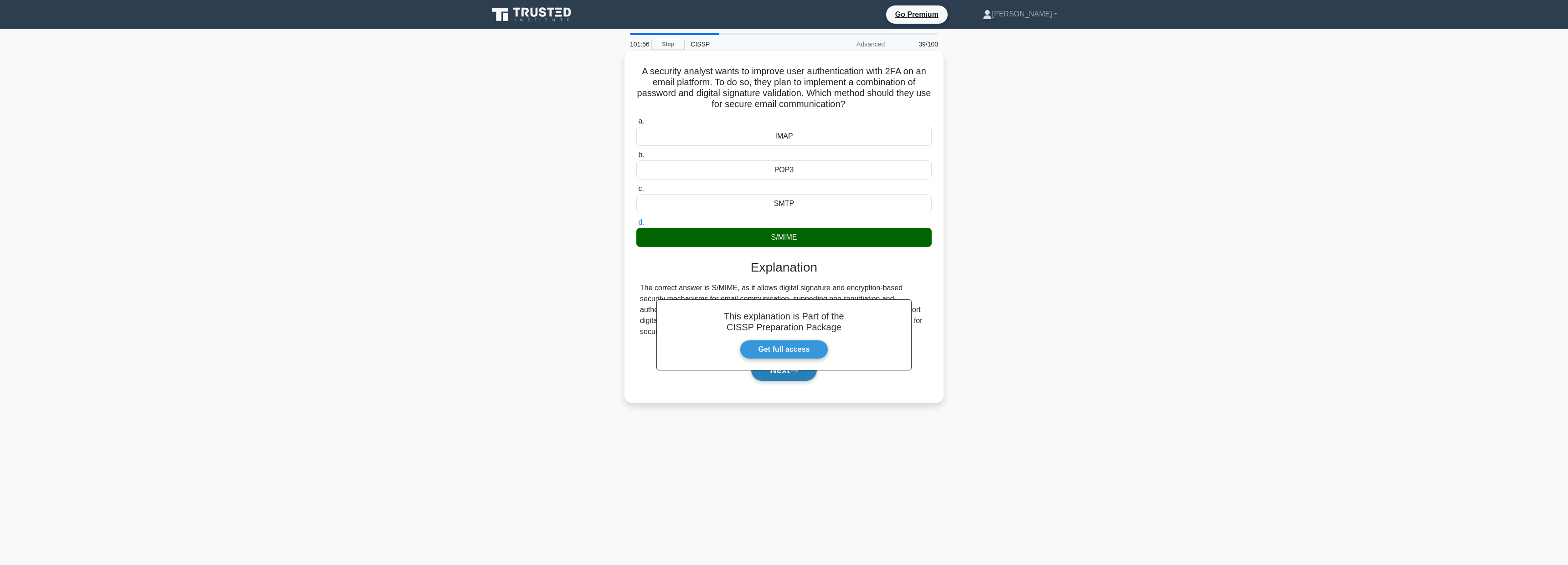
click at [793, 378] on button "Next" at bounding box center [783, 370] width 65 height 22
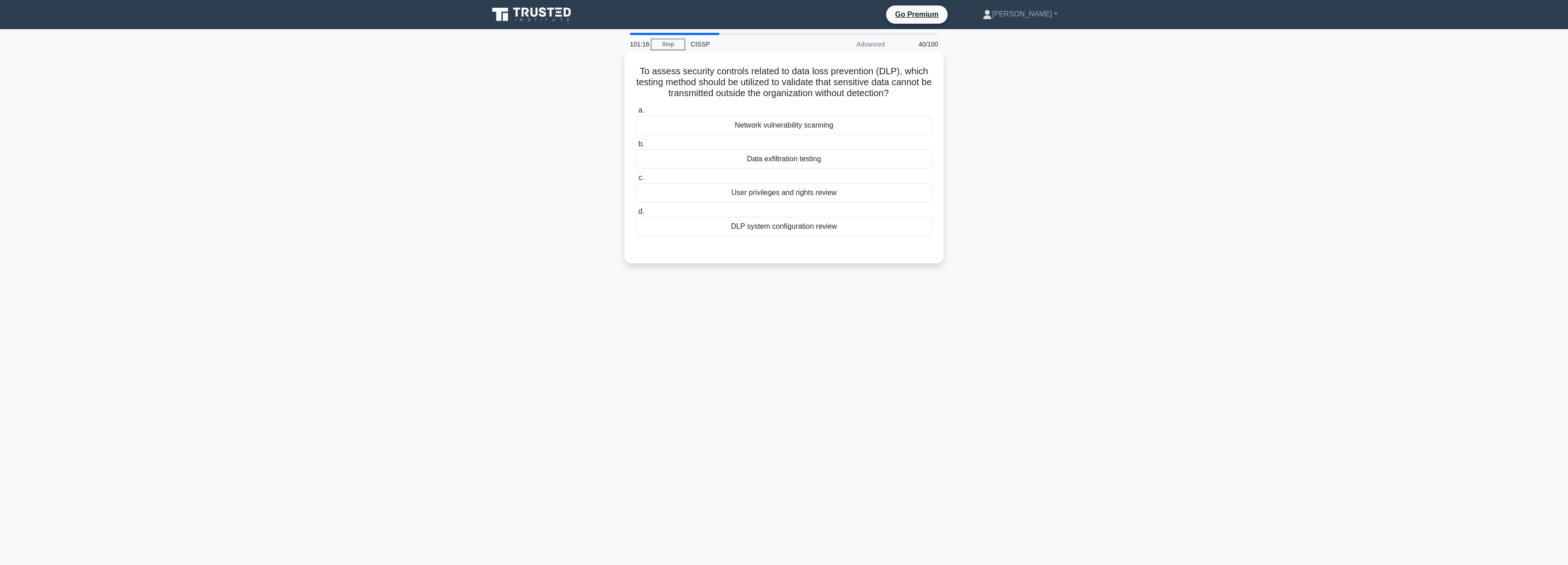
click at [774, 161] on div "Data exfiltration testing" at bounding box center [783, 159] width 295 height 19
click at [636, 147] on input "b. Data exfiltration testing" at bounding box center [636, 144] width 0 height 6
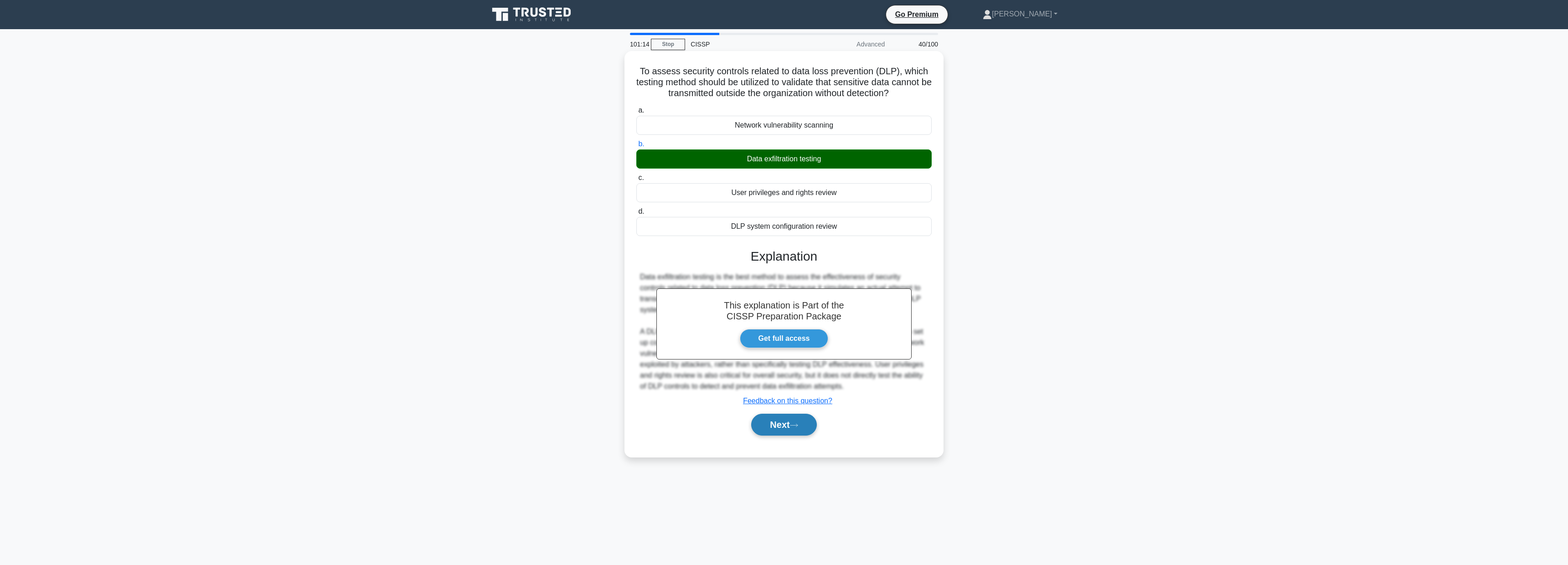
click at [786, 425] on button "Next" at bounding box center [783, 425] width 65 height 22
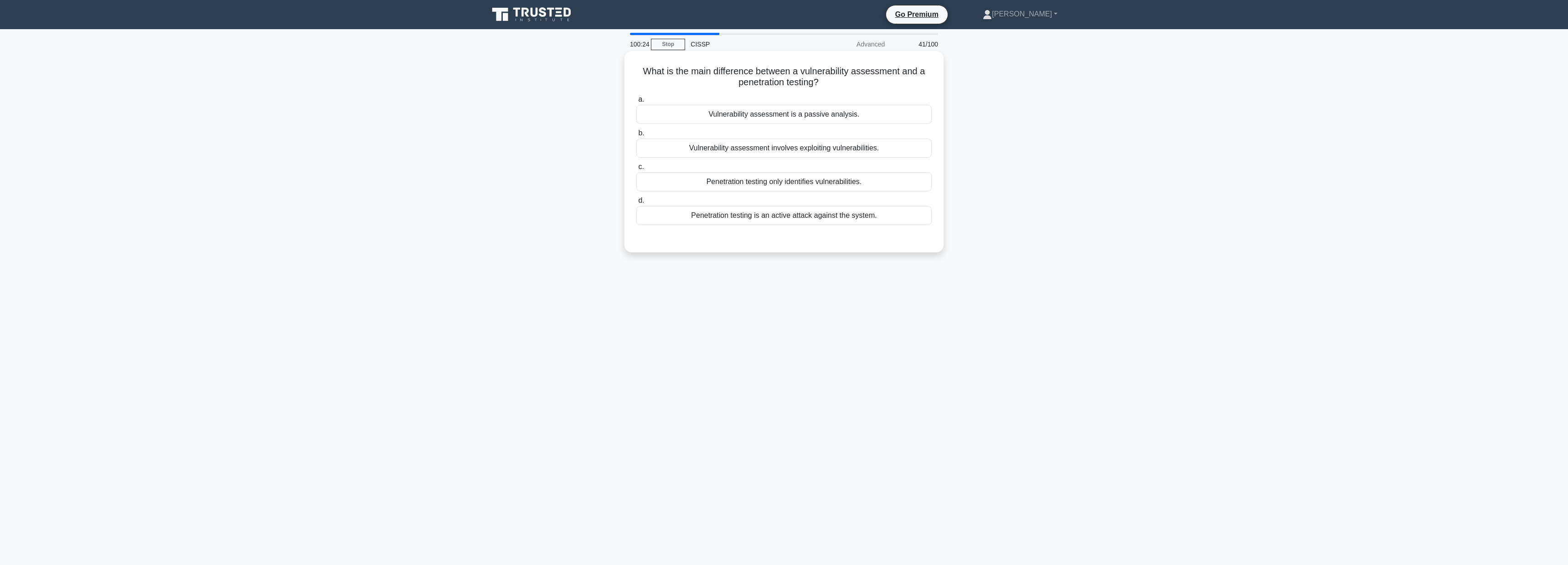
click at [702, 226] on div "a. Vulnerability assessment is a passive analysis. b. Vulnerability assessment …" at bounding box center [783, 159] width 306 height 135
click at [707, 218] on div "Penetration testing is an active attack against the system." at bounding box center [783, 215] width 295 height 19
click at [636, 204] on input "d. Penetration testing is an active attack against the system." at bounding box center [636, 201] width 0 height 6
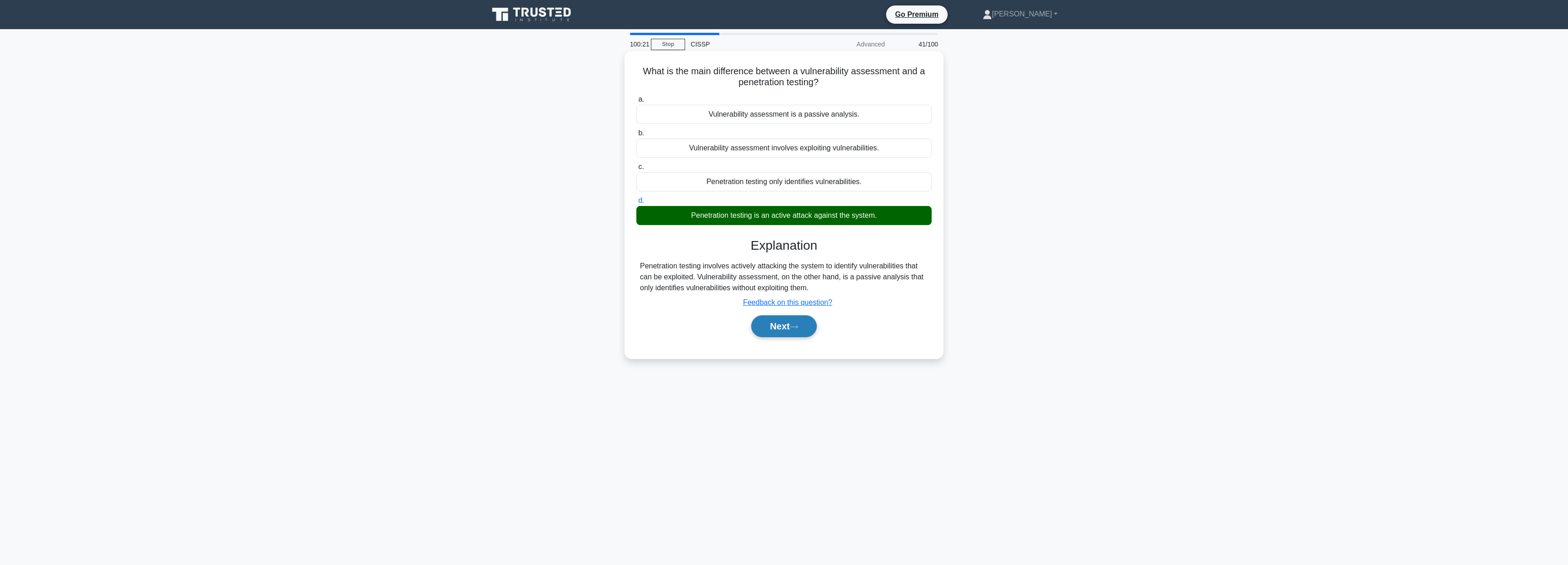
click at [778, 327] on button "Next" at bounding box center [783, 326] width 65 height 22
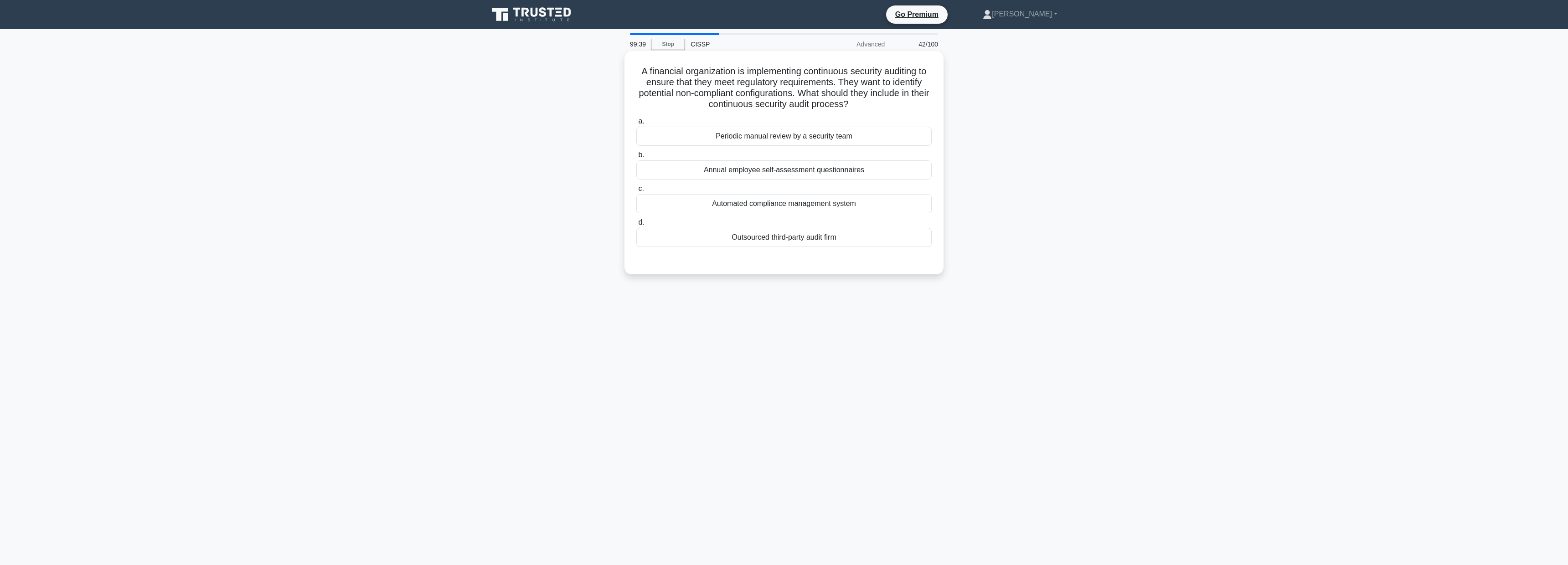
click at [766, 201] on div "Automated compliance management system" at bounding box center [783, 203] width 295 height 19
click at [636, 192] on input "c. Automated compliance management system" at bounding box center [636, 189] width 0 height 6
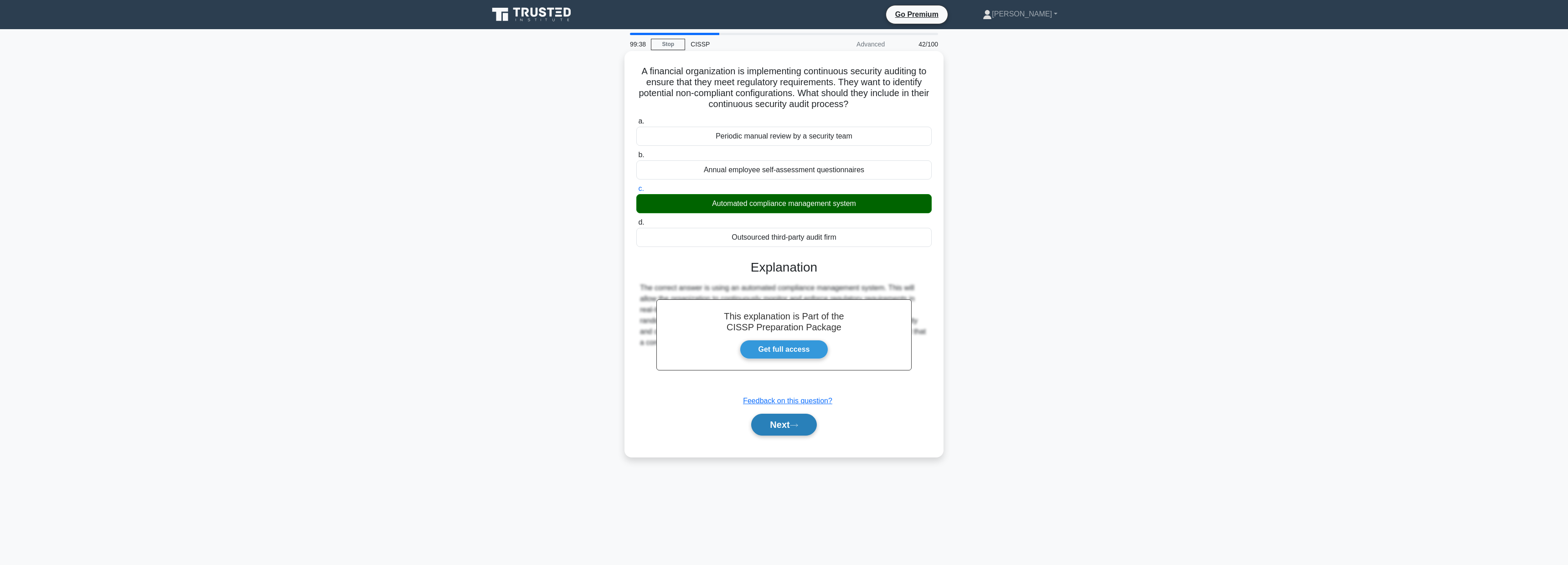
click at [767, 418] on button "Next" at bounding box center [783, 425] width 65 height 22
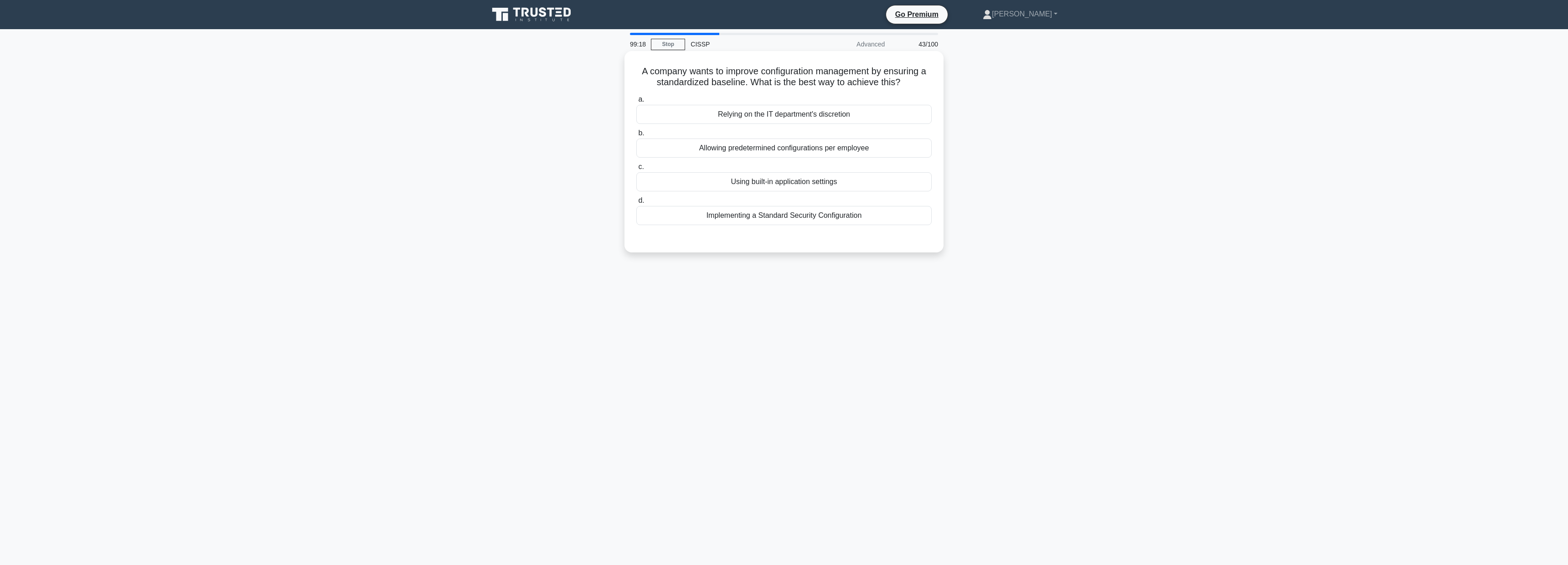
click at [789, 182] on div "Using built-in application settings" at bounding box center [783, 181] width 295 height 19
click at [636, 170] on input "c. Using built-in application settings" at bounding box center [636, 167] width 0 height 6
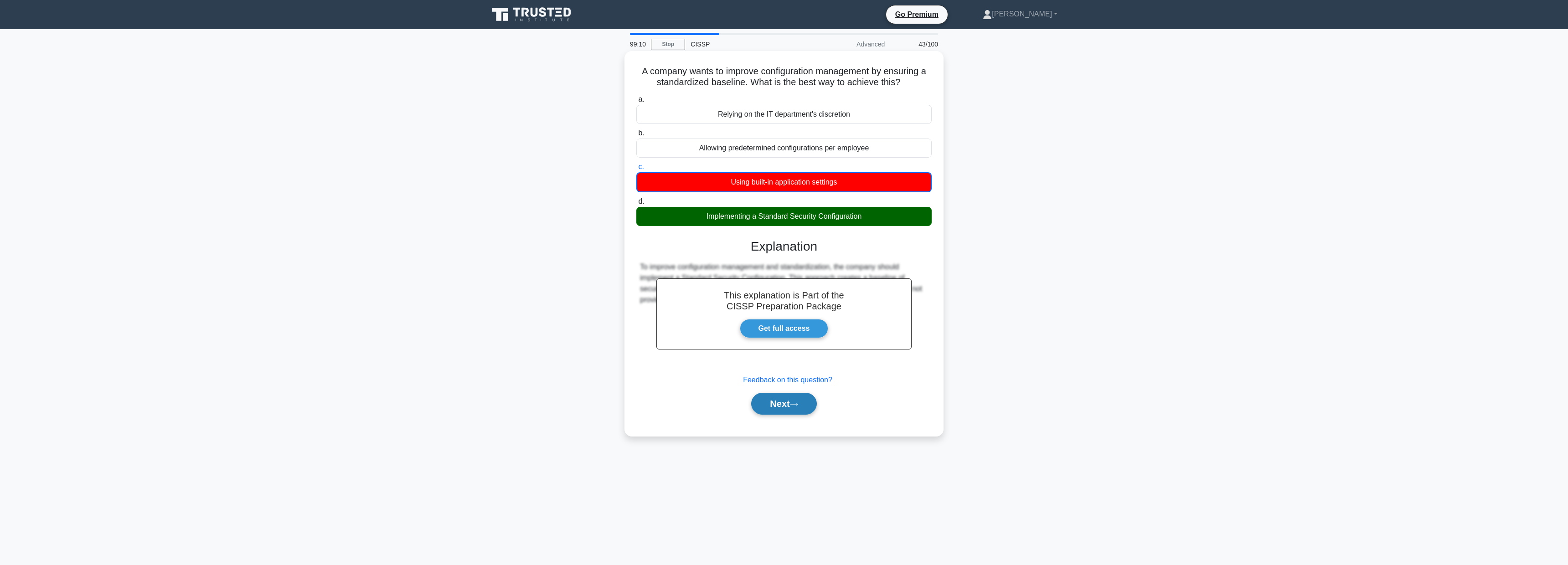
click at [781, 404] on button "Next" at bounding box center [783, 403] width 65 height 22
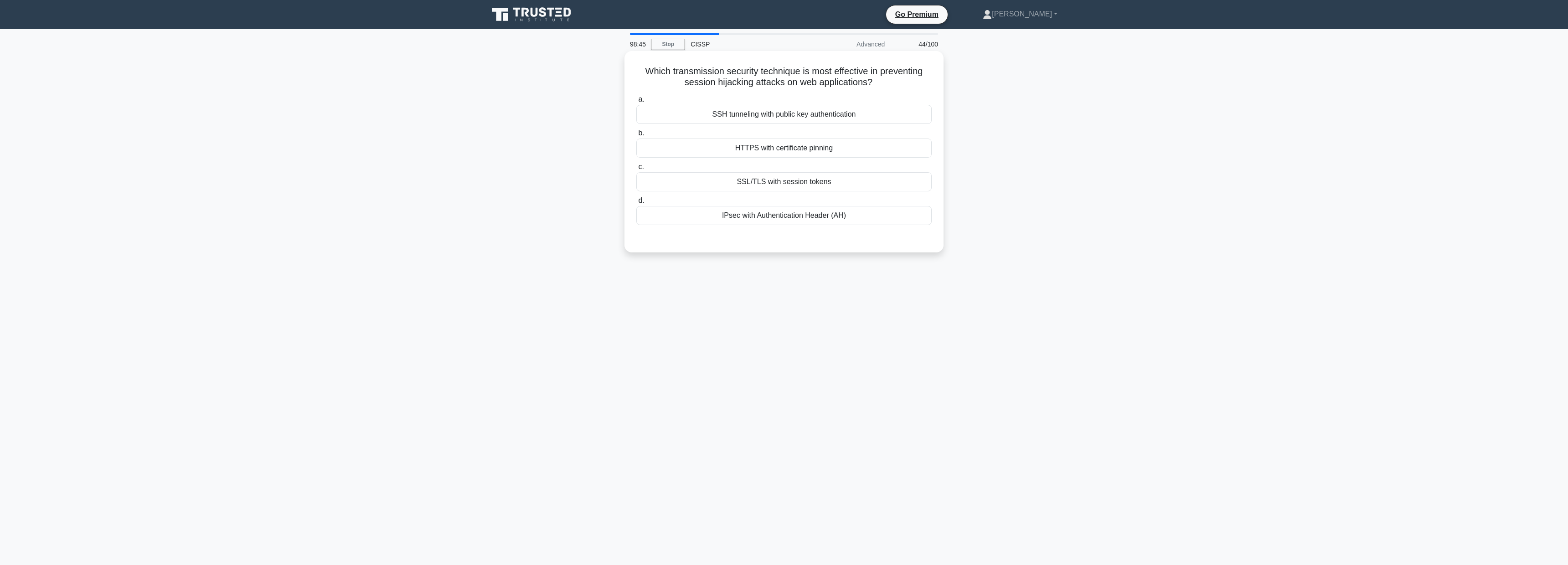
click at [788, 179] on div "SSL/TLS with session tokens" at bounding box center [783, 181] width 295 height 19
click at [636, 170] on input "c. SSL/TLS with session tokens" at bounding box center [636, 167] width 0 height 6
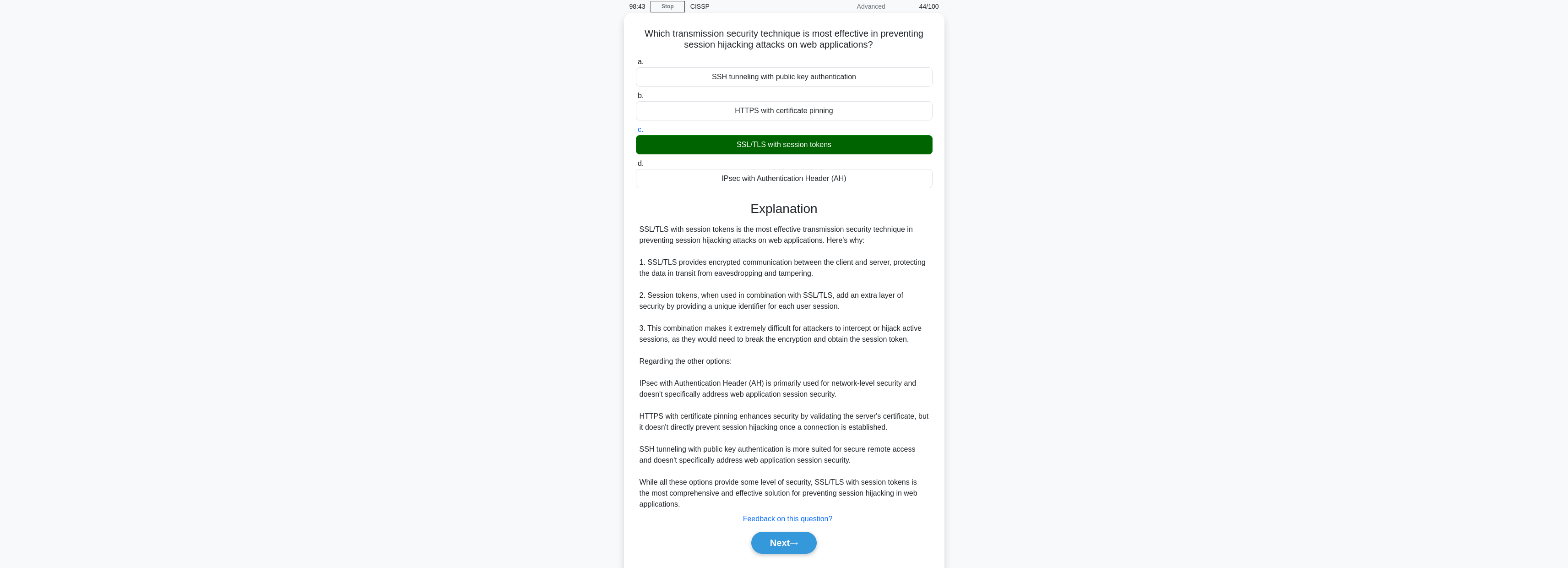
scroll to position [63, 0]
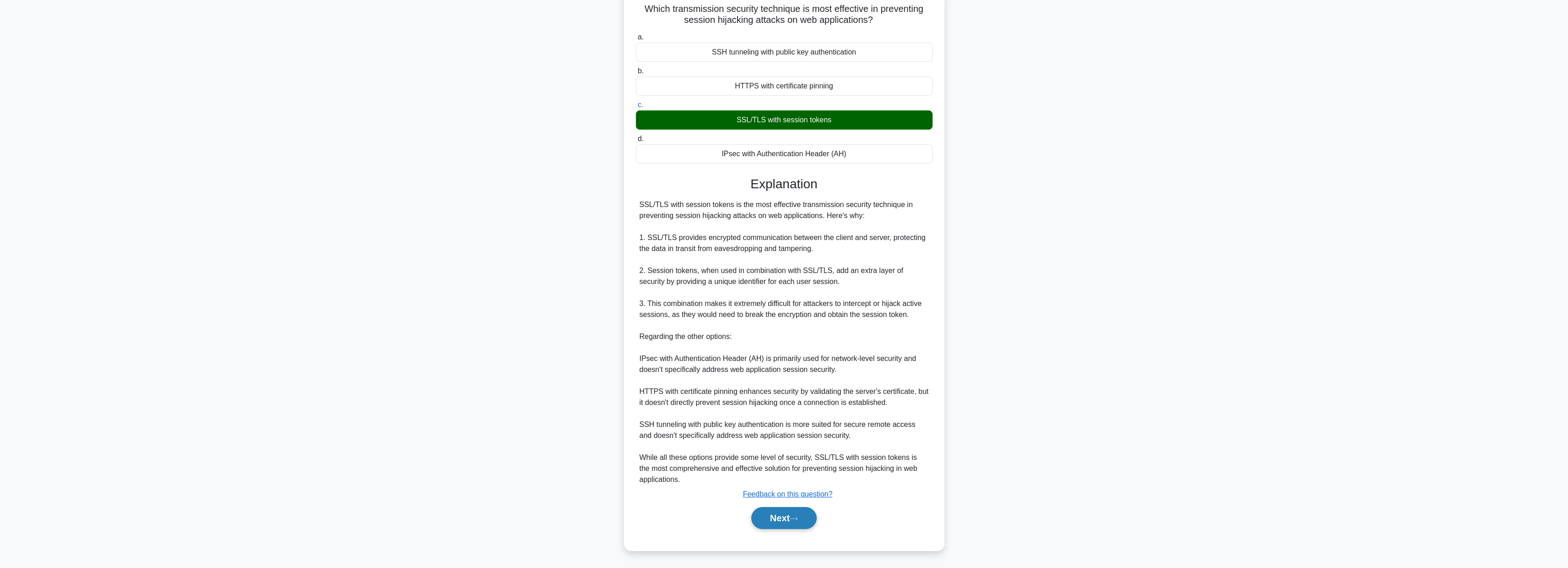
click at [790, 515] on button "Next" at bounding box center [784, 518] width 65 height 22
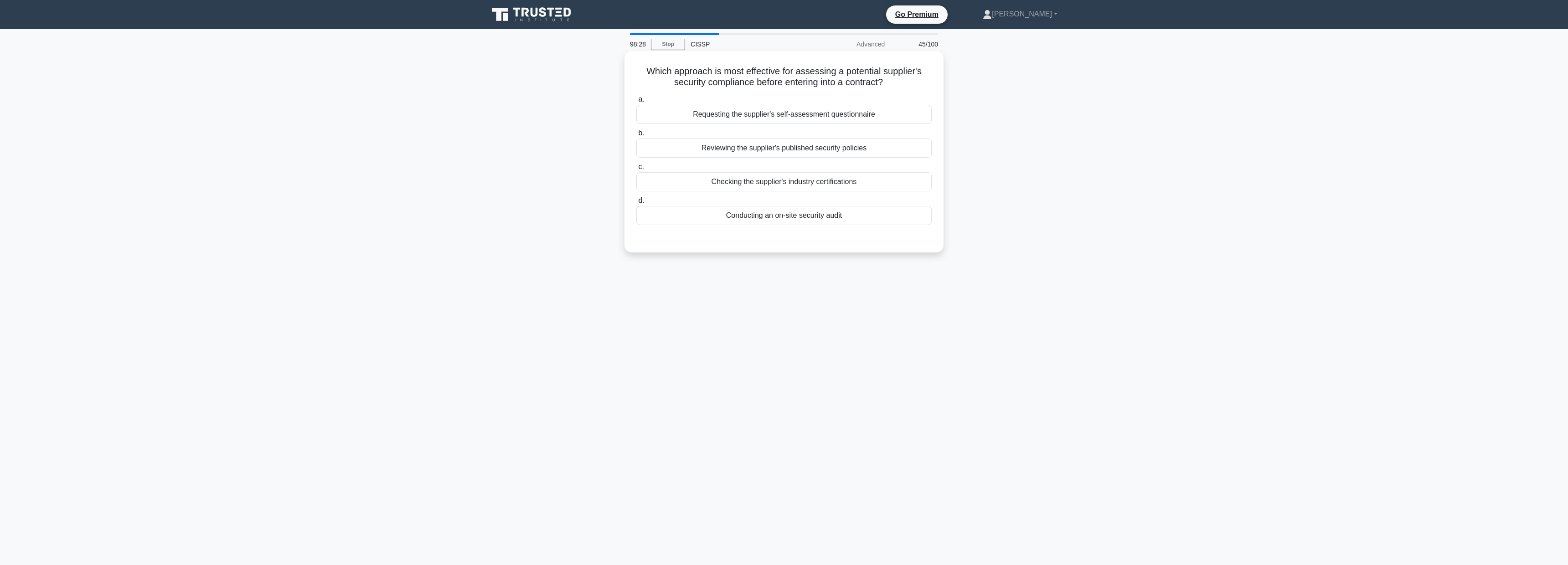
click at [790, 148] on div "Reviewing the supplier's published security policies" at bounding box center [783, 148] width 295 height 19
click at [636, 136] on input "b. Reviewing the supplier's published security policies" at bounding box center [636, 133] width 0 height 6
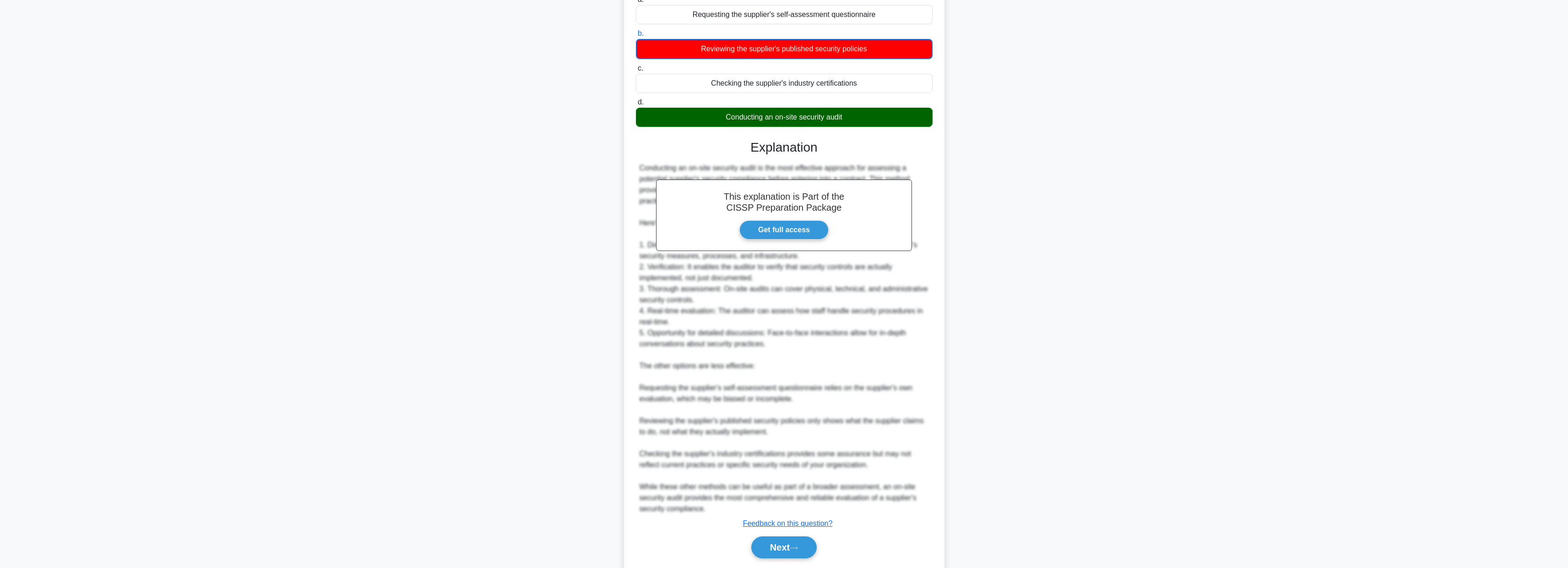
scroll to position [130, 0]
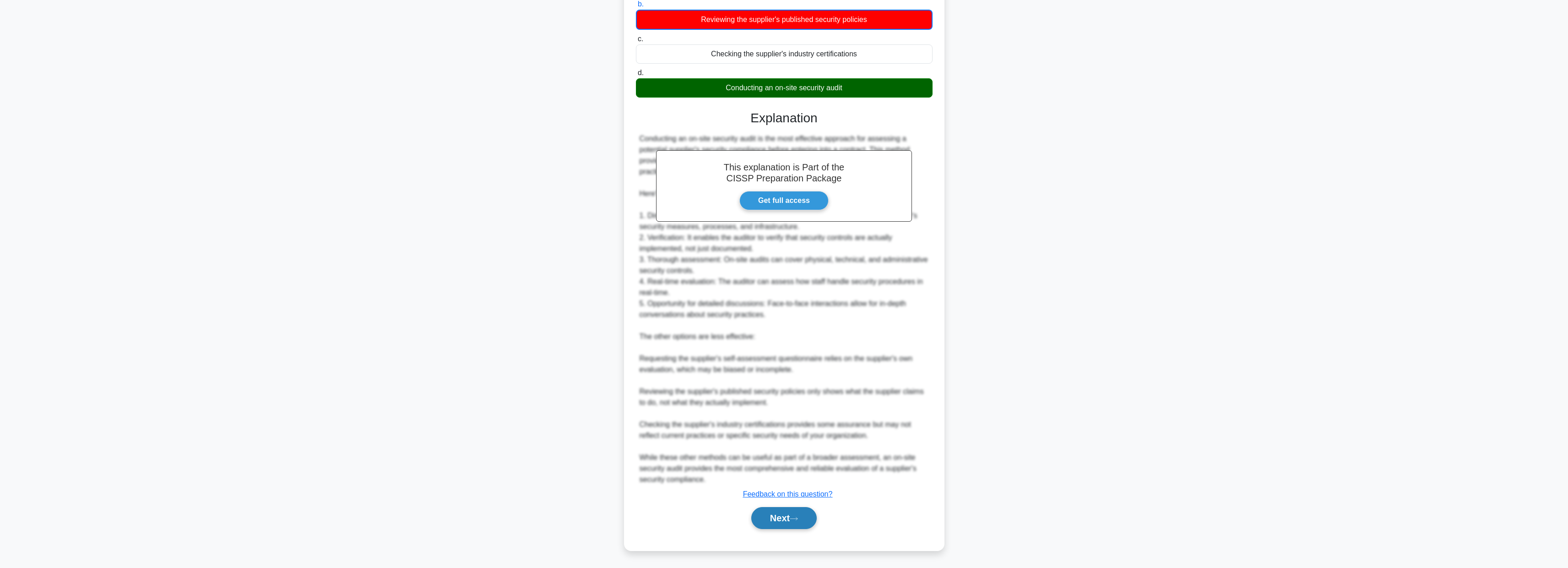
click at [798, 516] on icon at bounding box center [793, 518] width 8 height 5
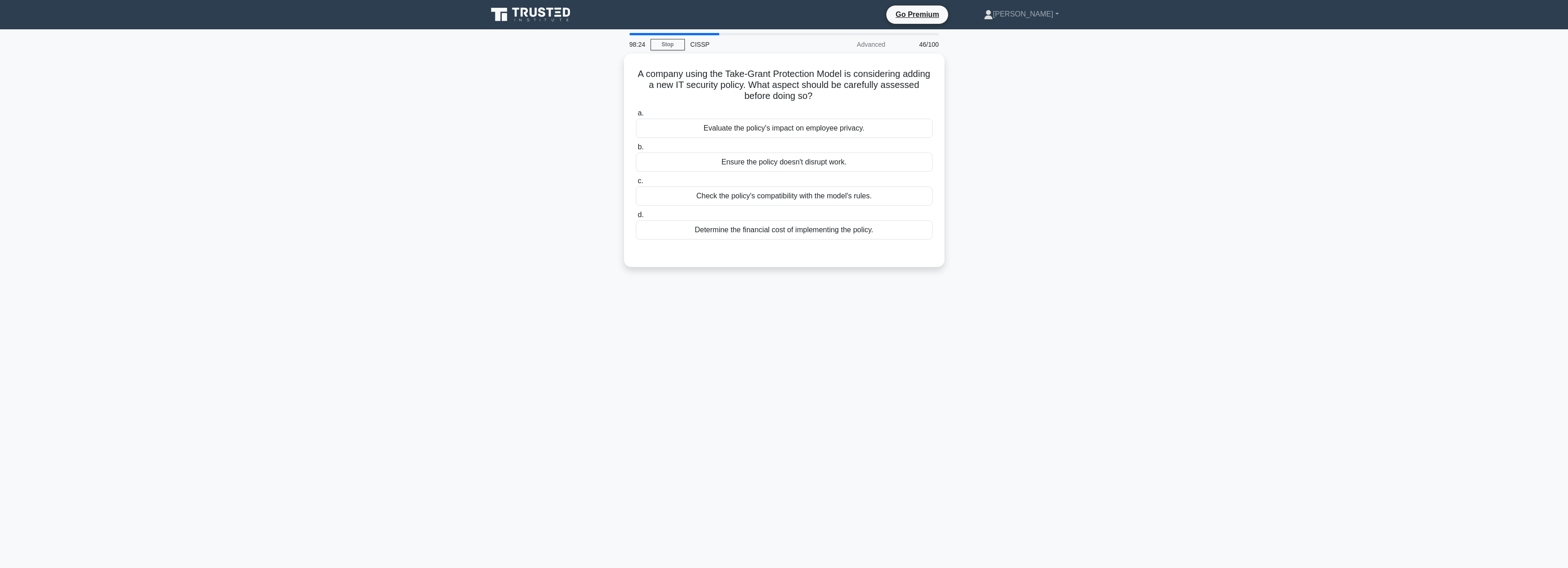
scroll to position [0, 0]
click at [805, 197] on div "Check the policy's compatibility with the model's rules." at bounding box center [787, 193] width 296 height 19
click at [639, 182] on input "c. Check the policy's compatibility with the model's rules." at bounding box center [639, 179] width 0 height 6
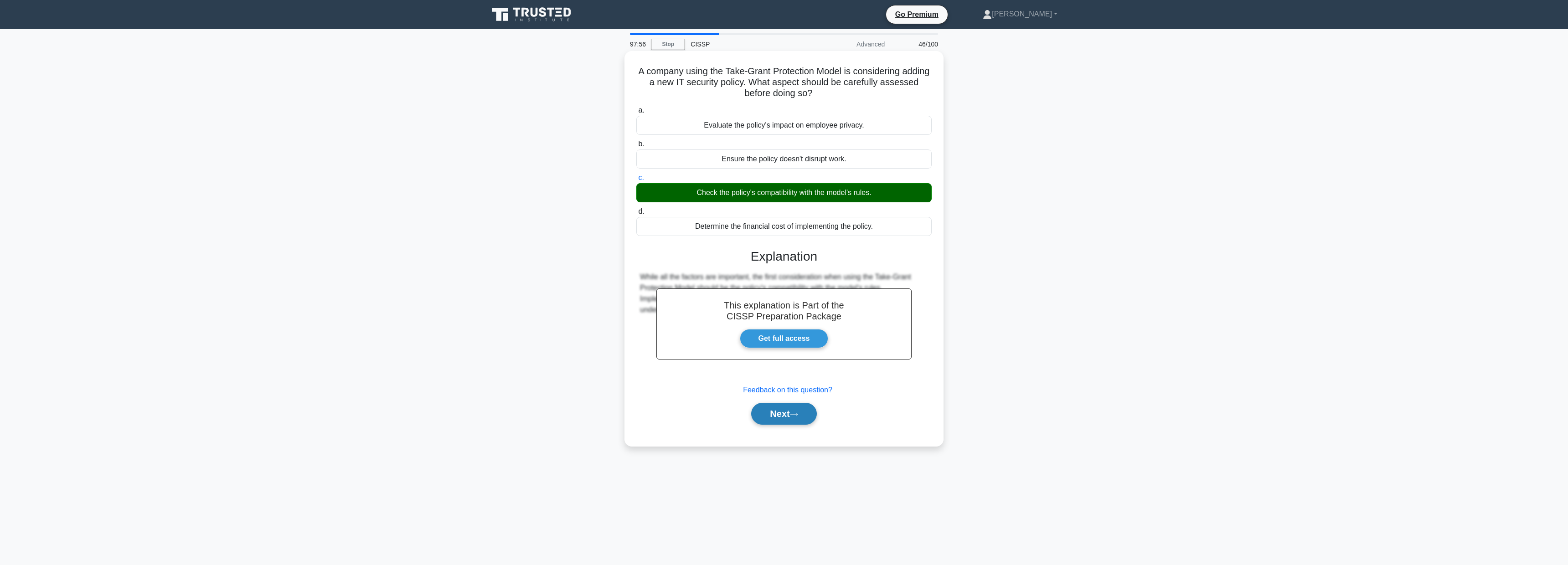
click at [776, 416] on button "Next" at bounding box center [783, 414] width 65 height 22
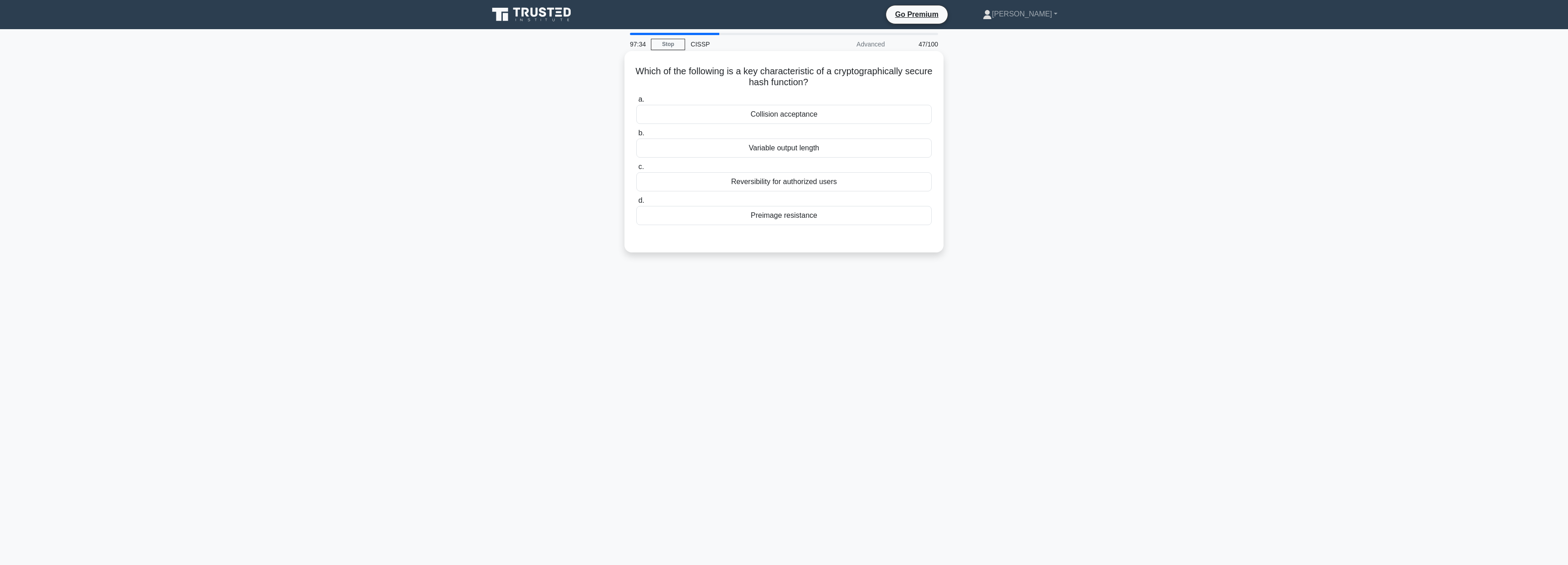
click at [821, 151] on div "Variable output length" at bounding box center [783, 148] width 295 height 19
click at [636, 136] on input "b. Variable output length" at bounding box center [636, 133] width 0 height 6
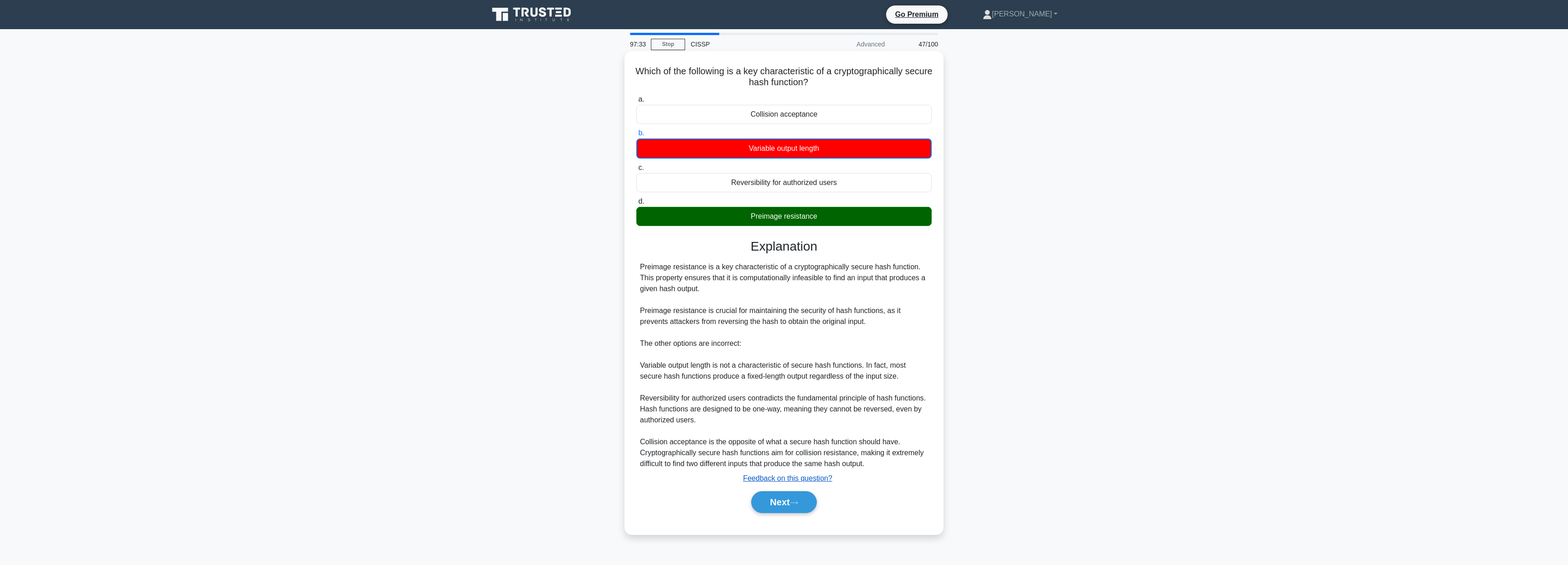
click at [826, 482] on u "Feedback on this question?" at bounding box center [788, 478] width 89 height 8
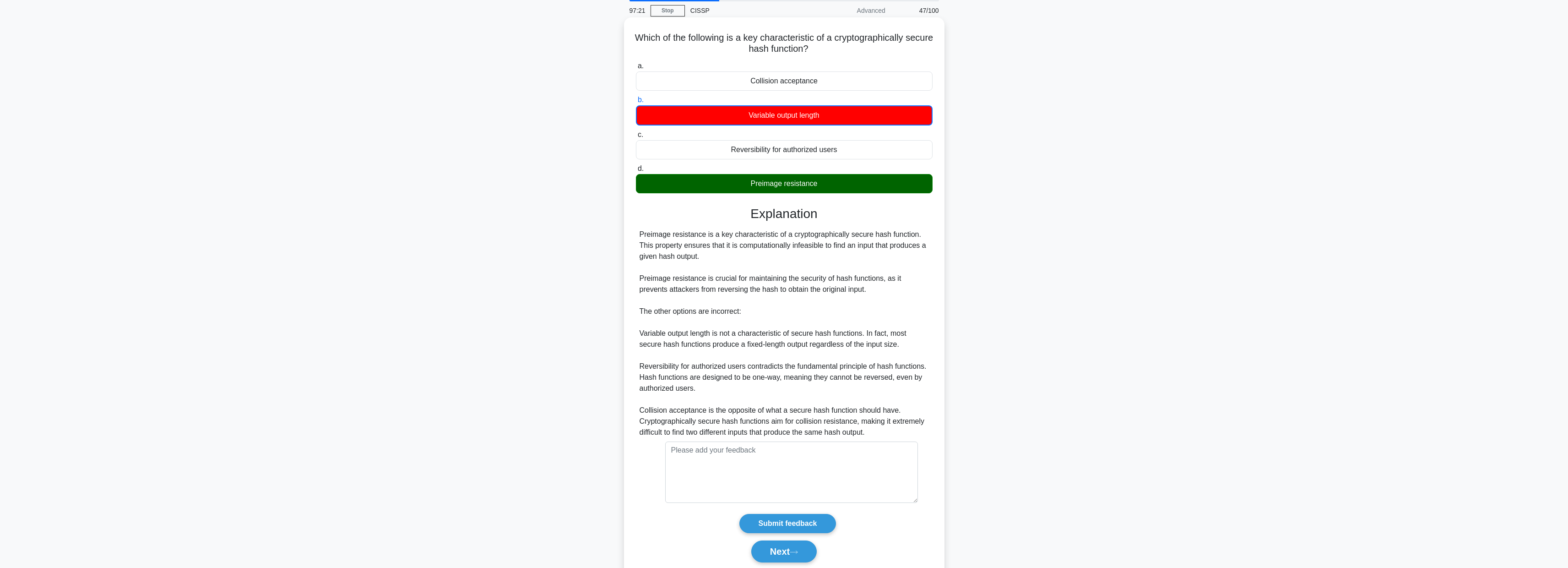
scroll to position [68, 0]
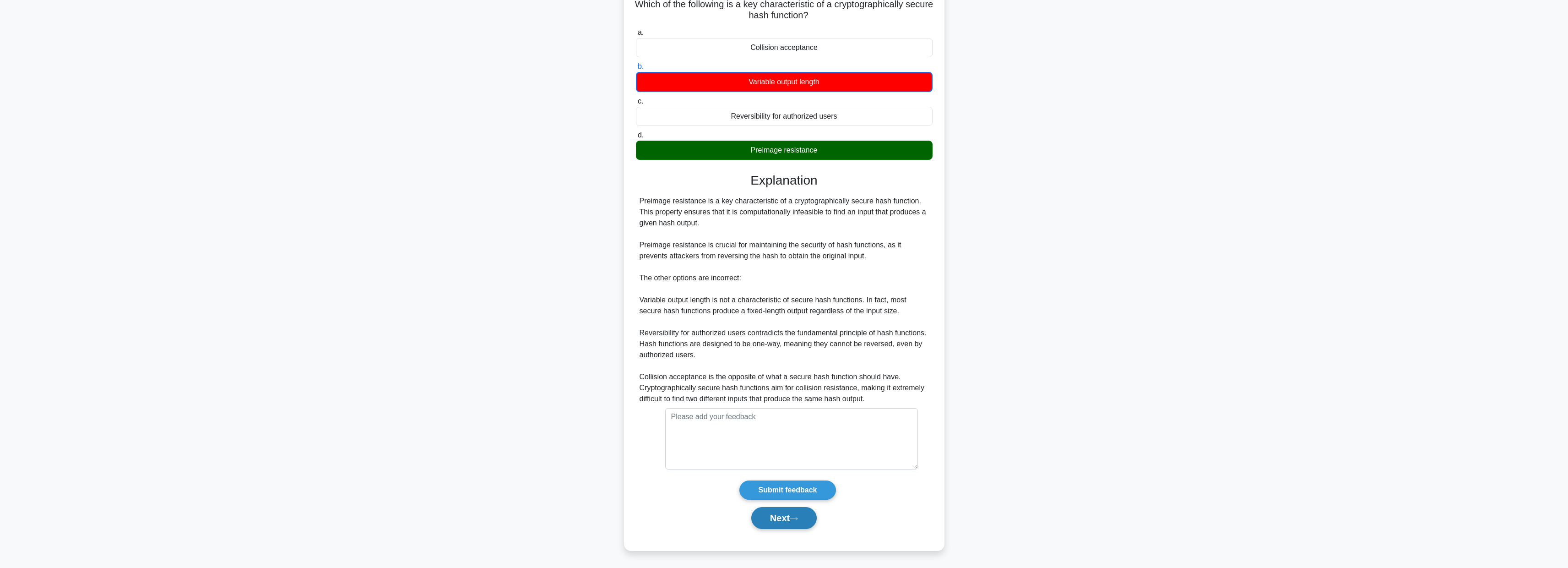
click at [784, 522] on button "Next" at bounding box center [784, 518] width 65 height 22
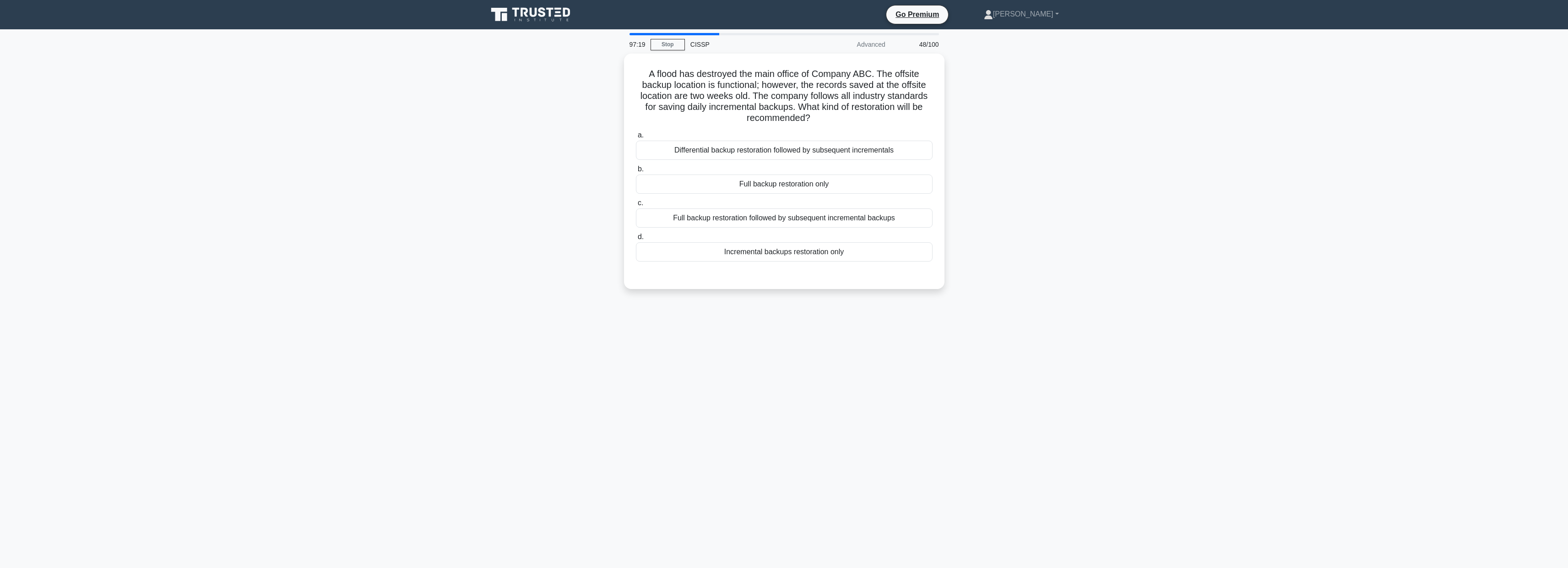
scroll to position [0, 0]
click at [835, 216] on div "Full backup restoration followed by subsequent incremental backups" at bounding box center [787, 215] width 296 height 19
click at [639, 204] on input "c. Full backup restoration followed by subsequent incremental backups" at bounding box center [639, 201] width 0 height 6
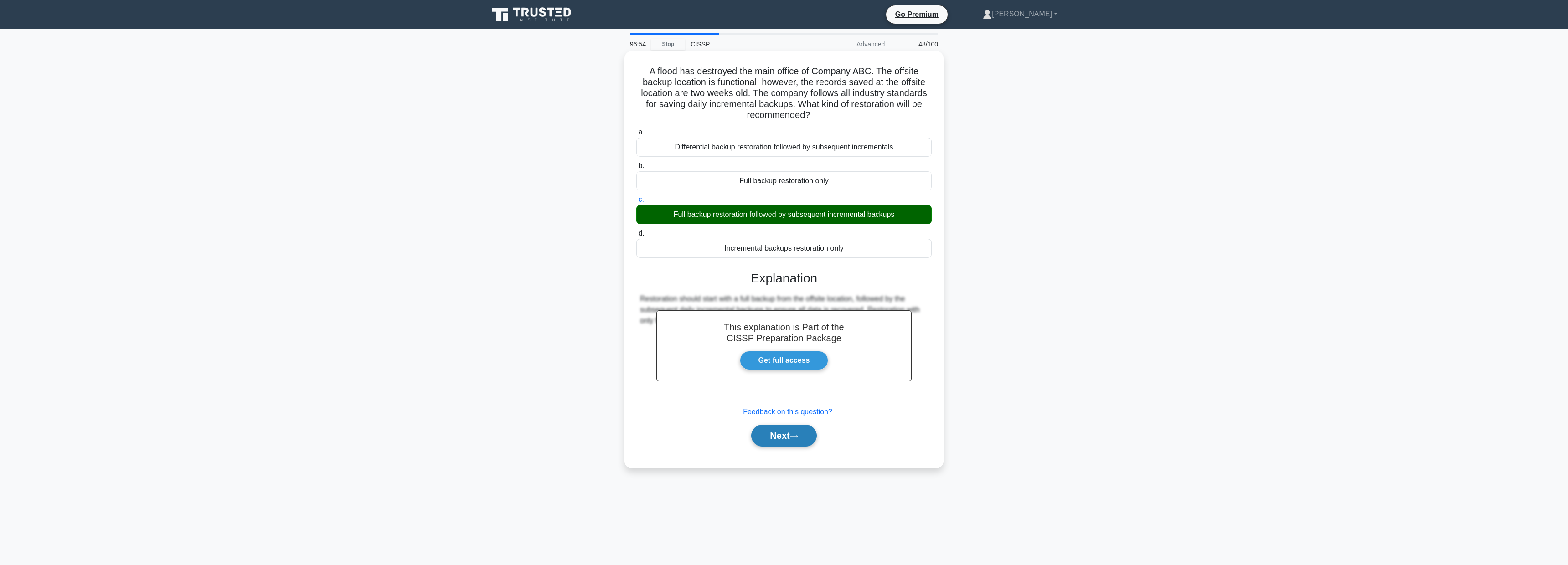
click at [784, 438] on button "Next" at bounding box center [783, 435] width 65 height 22
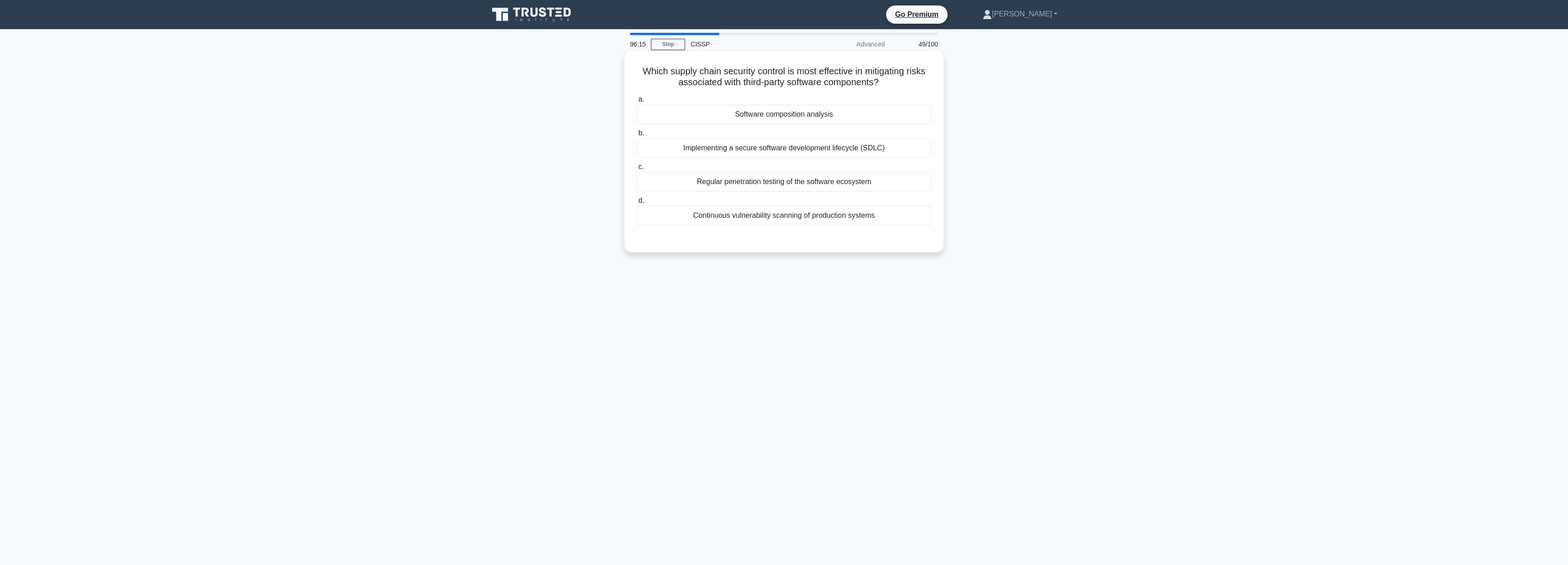
click at [810, 214] on div "Continuous vulnerability scanning of production systems" at bounding box center [783, 215] width 295 height 19
click at [636, 204] on input "d. Continuous vulnerability scanning of production systems" at bounding box center [636, 201] width 0 height 6
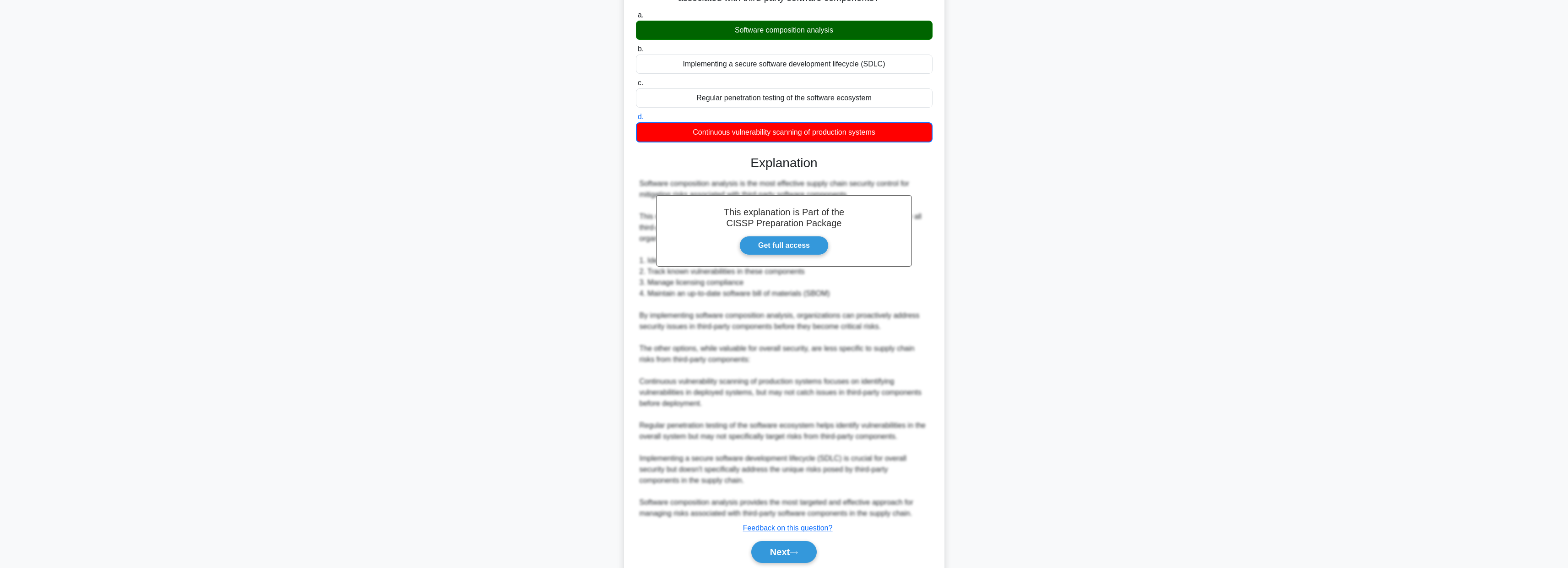
scroll to position [119, 0]
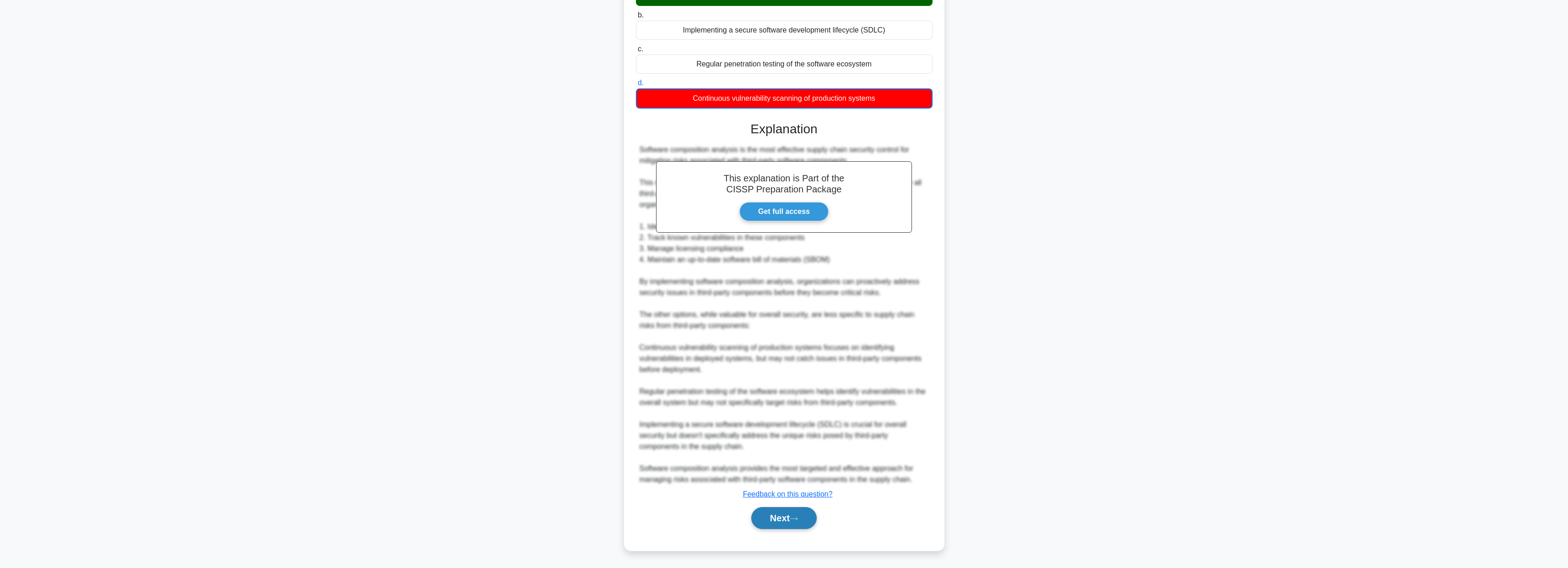
click at [783, 525] on button "Next" at bounding box center [784, 518] width 65 height 22
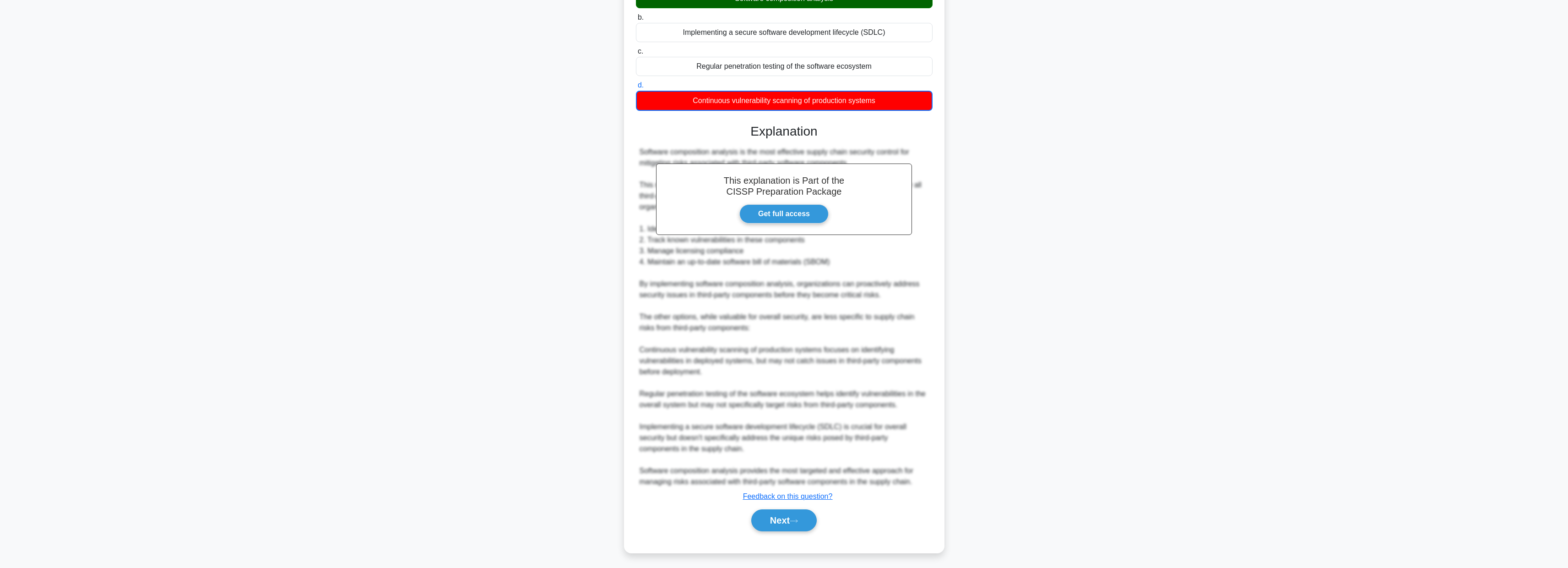
scroll to position [0, 0]
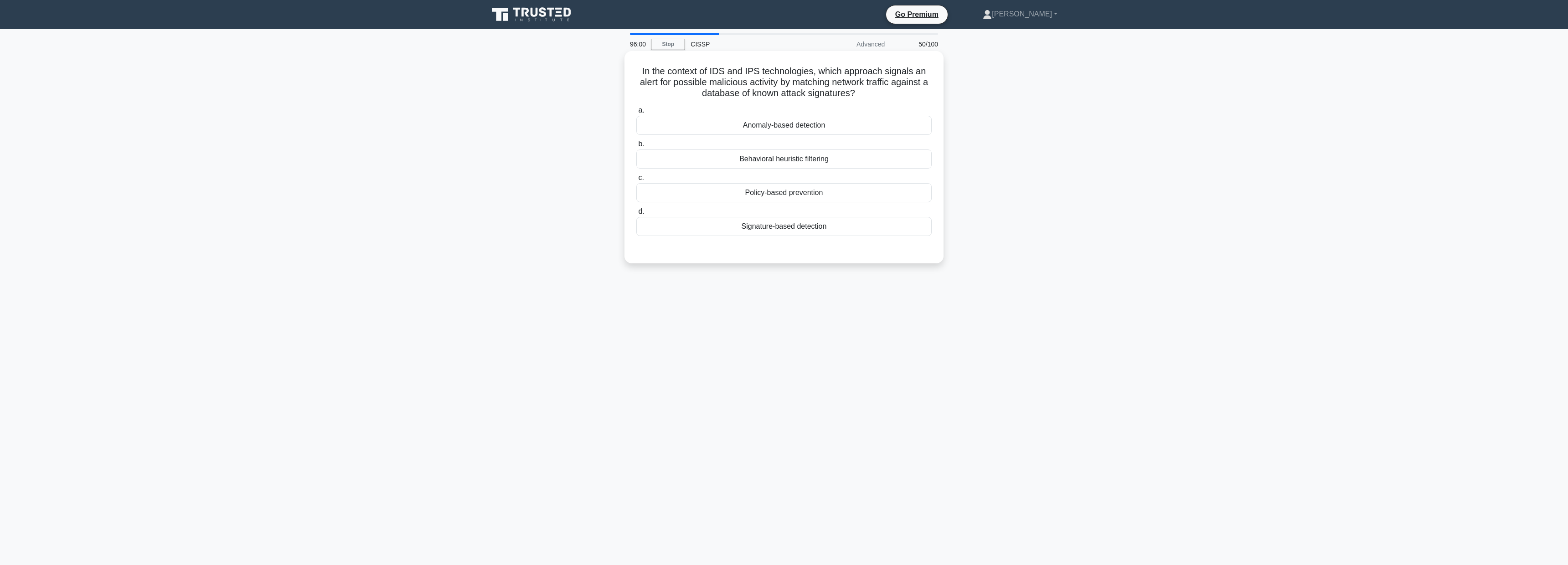
click at [775, 218] on div "Signature-based detection" at bounding box center [783, 226] width 295 height 19
click at [636, 215] on input "d. Signature-based detection" at bounding box center [636, 212] width 0 height 6
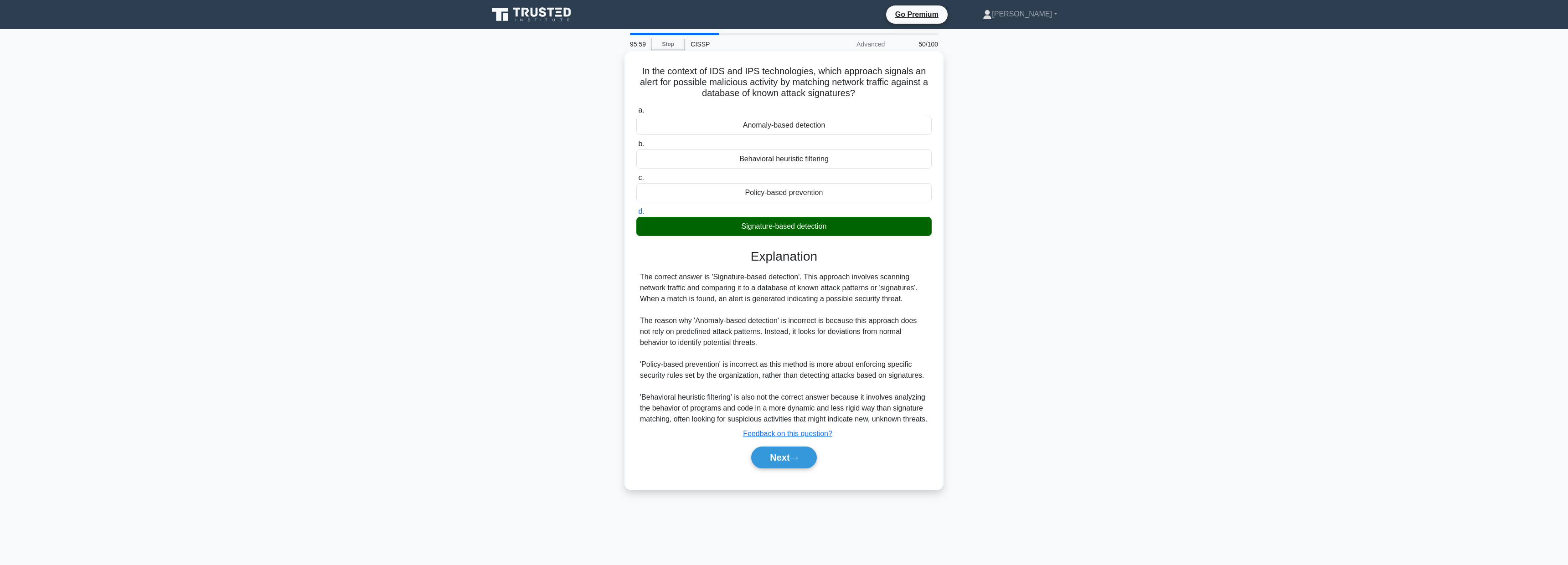
click at [774, 472] on div "Next" at bounding box center [783, 457] width 295 height 29
click at [780, 468] on button "Next" at bounding box center [783, 457] width 65 height 22
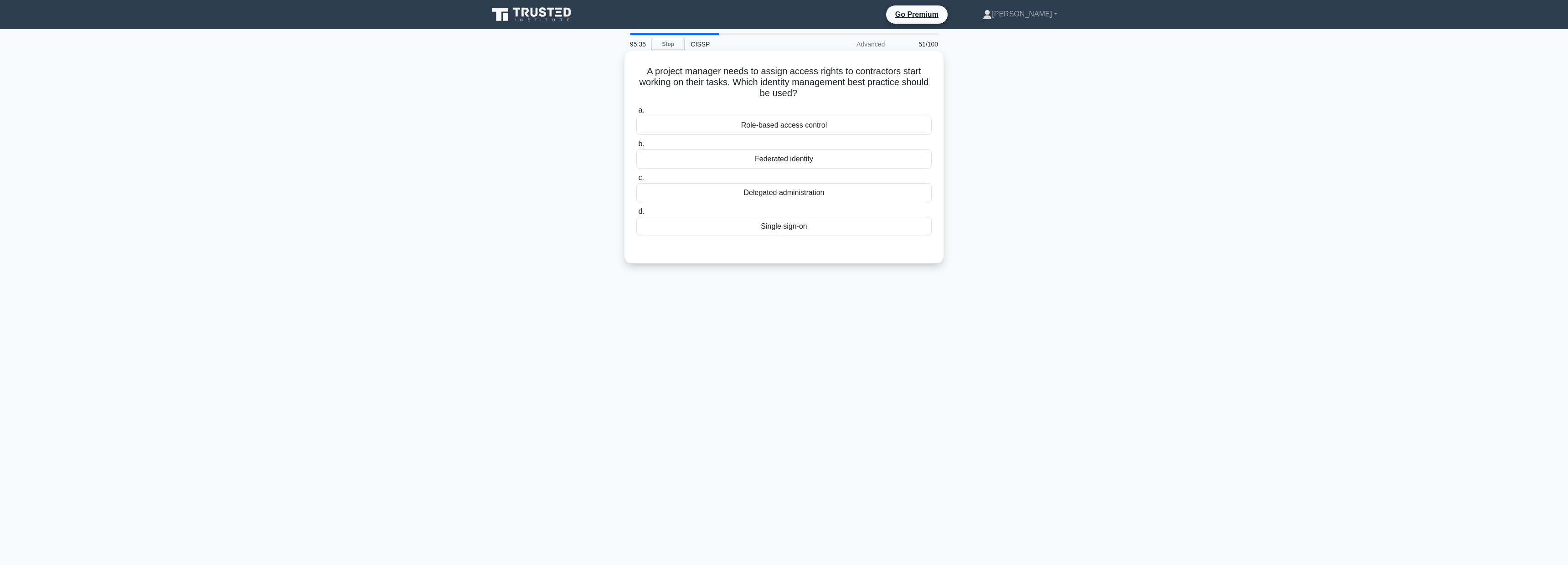
click at [770, 122] on div "Role-based access control" at bounding box center [783, 125] width 295 height 19
click at [636, 113] on input "a. Role-based access control" at bounding box center [636, 111] width 0 height 6
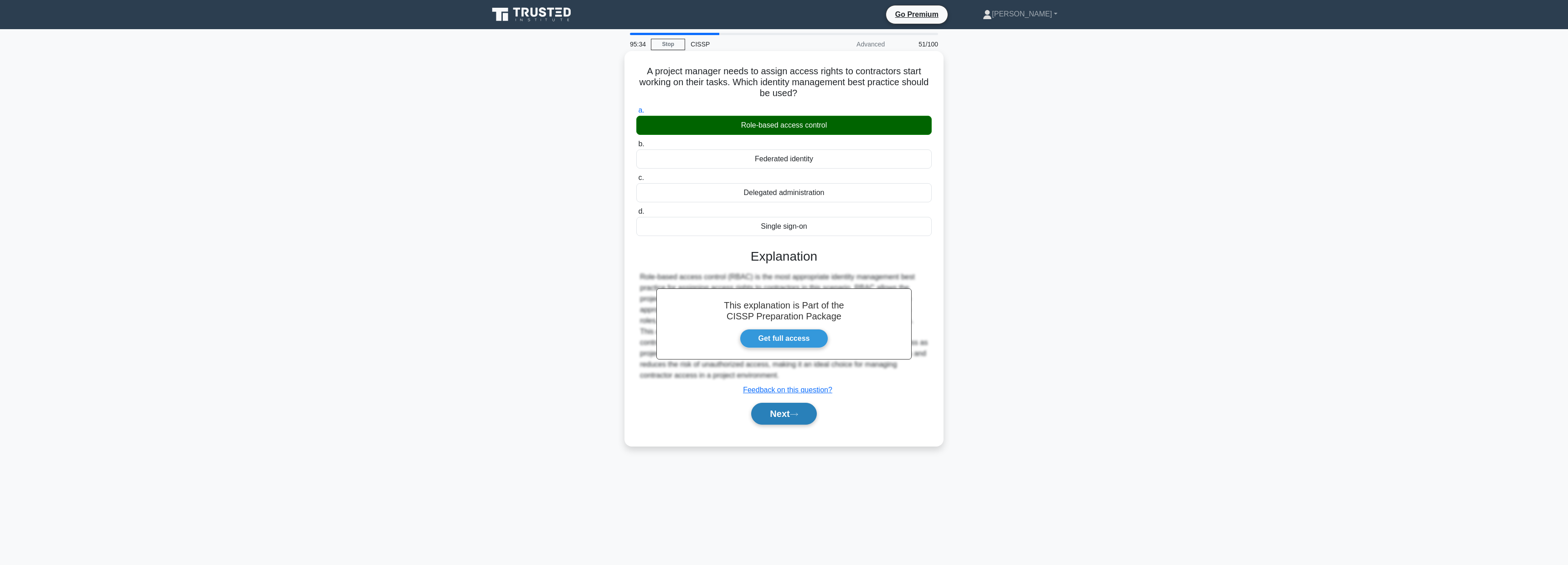
click at [772, 407] on button "Next" at bounding box center [783, 414] width 65 height 22
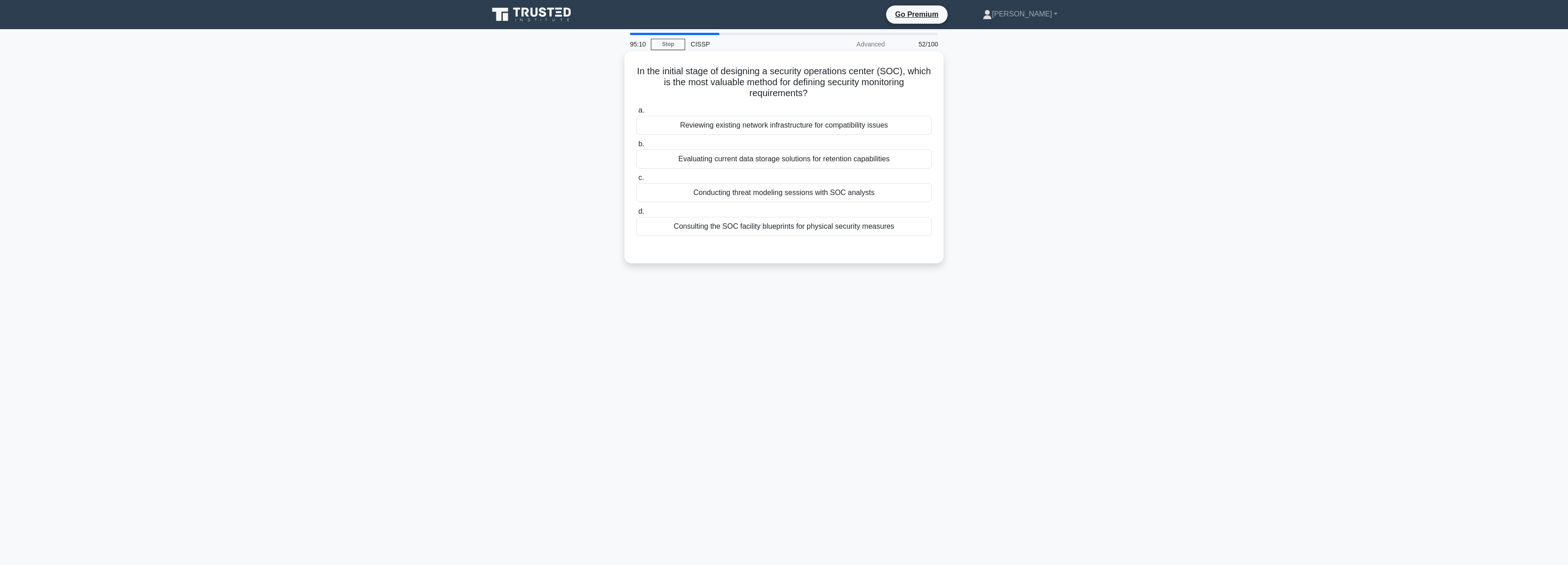
click at [892, 195] on div "Conducting threat modeling sessions with SOC analysts" at bounding box center [783, 192] width 295 height 19
click at [636, 181] on input "c. Conducting threat modeling sessions with SOC analysts" at bounding box center [636, 178] width 0 height 6
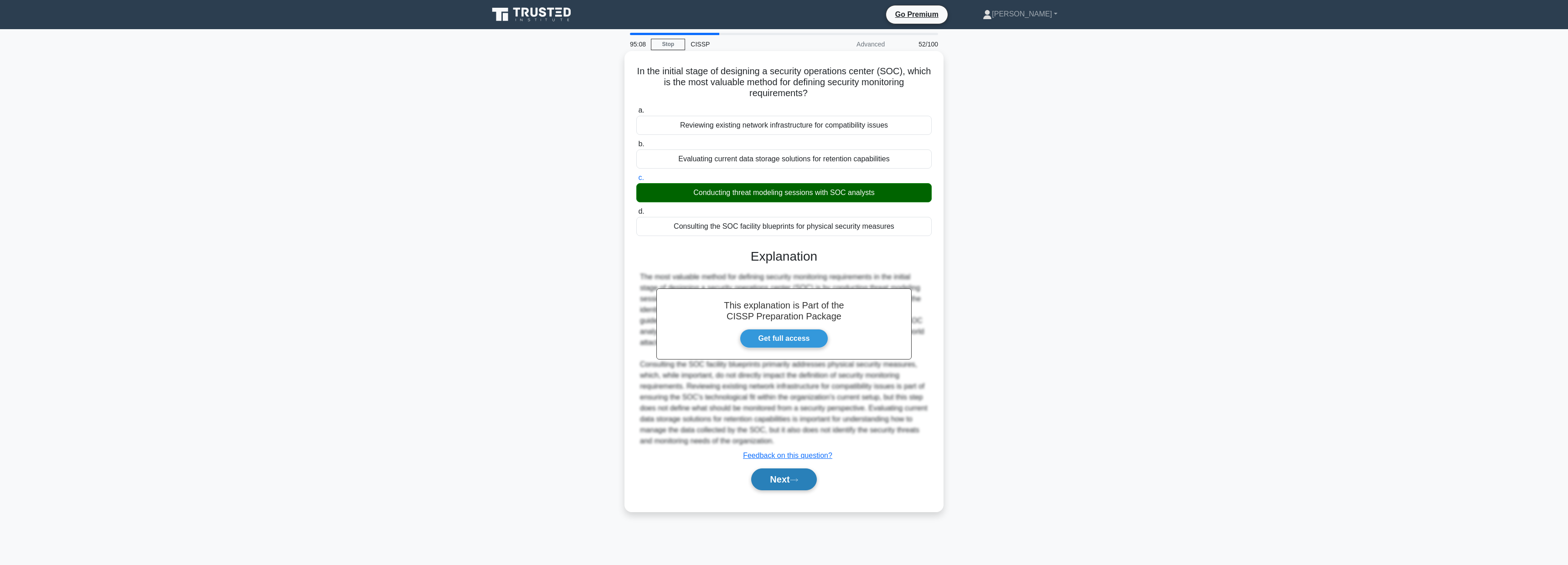
click at [811, 472] on button "Next" at bounding box center [783, 479] width 65 height 22
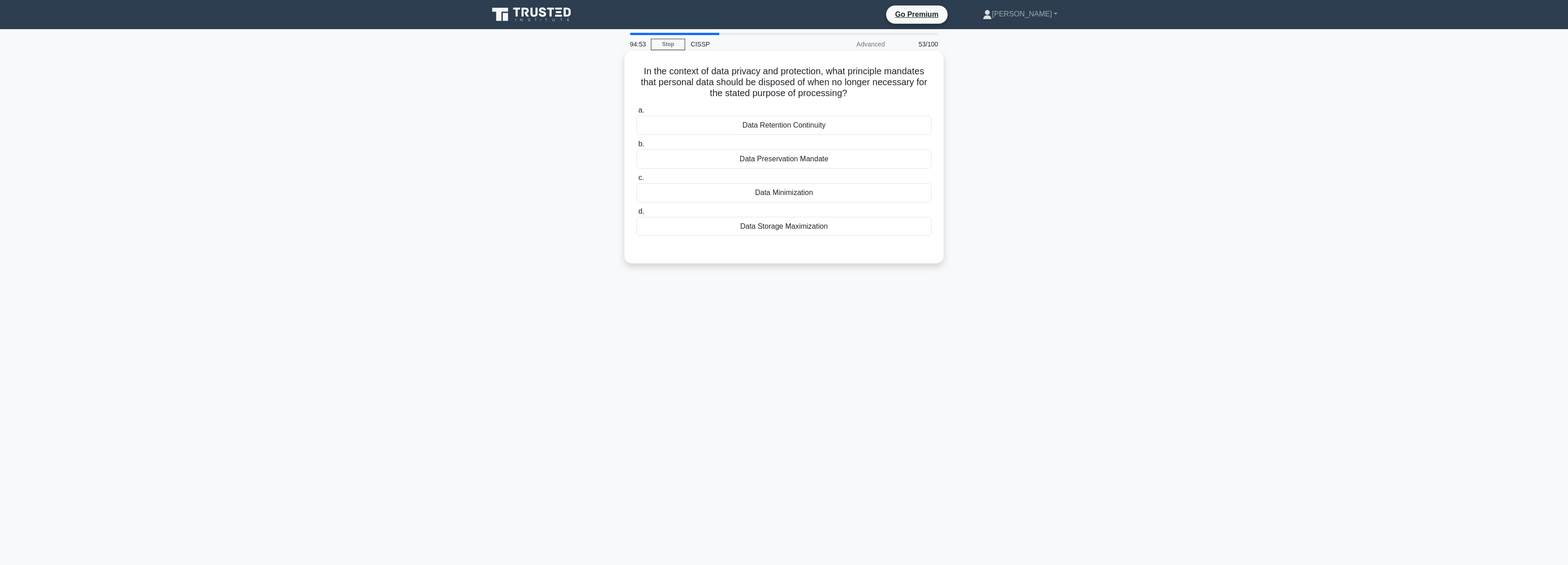
click at [869, 161] on div "Data Preservation Mandate" at bounding box center [783, 159] width 295 height 19
click at [636, 147] on input "b. Data Preservation Mandate" at bounding box center [636, 144] width 0 height 6
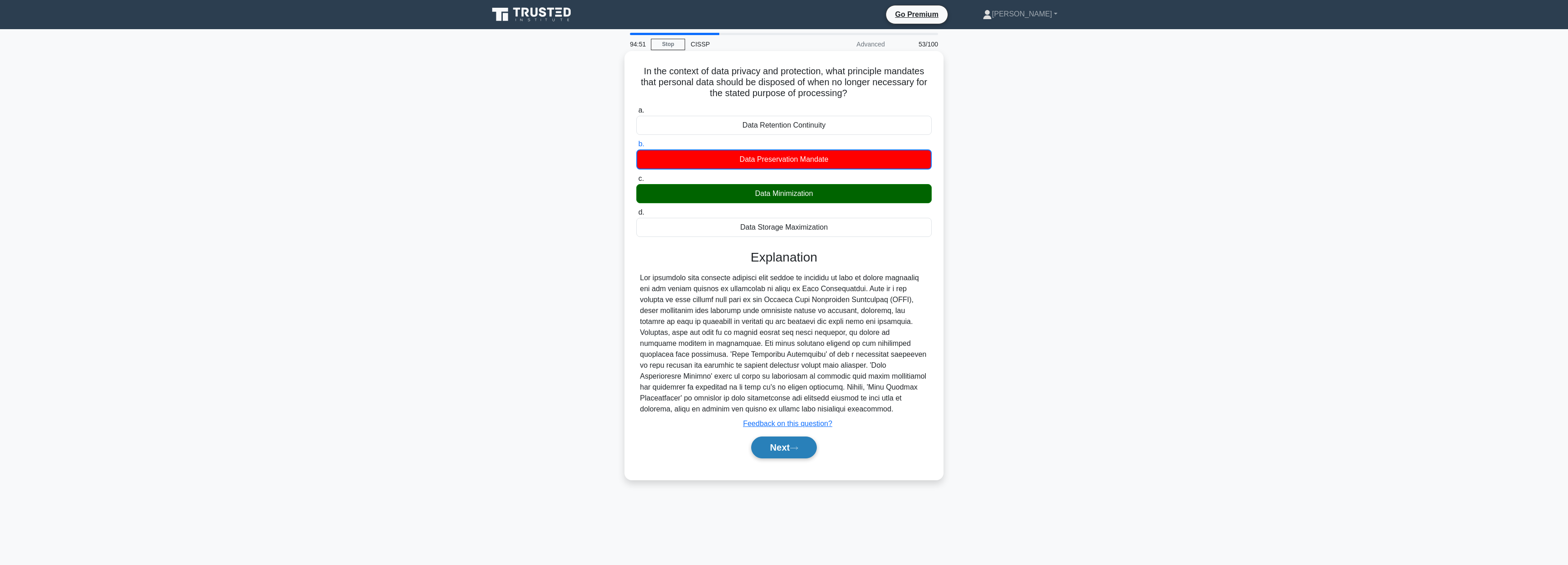
click at [802, 451] on button "Next" at bounding box center [783, 447] width 65 height 22
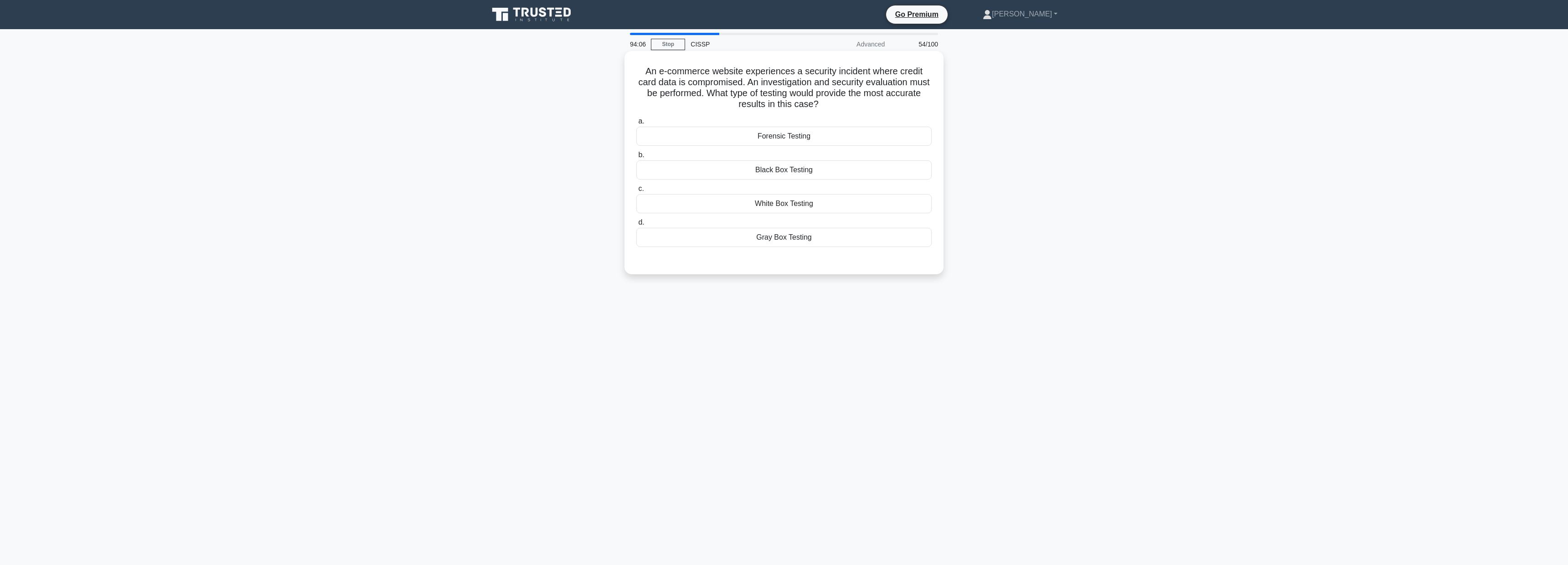
click at [788, 139] on div "Forensic Testing" at bounding box center [783, 136] width 295 height 19
click at [636, 124] on input "a. Forensic Testing" at bounding box center [636, 122] width 0 height 6
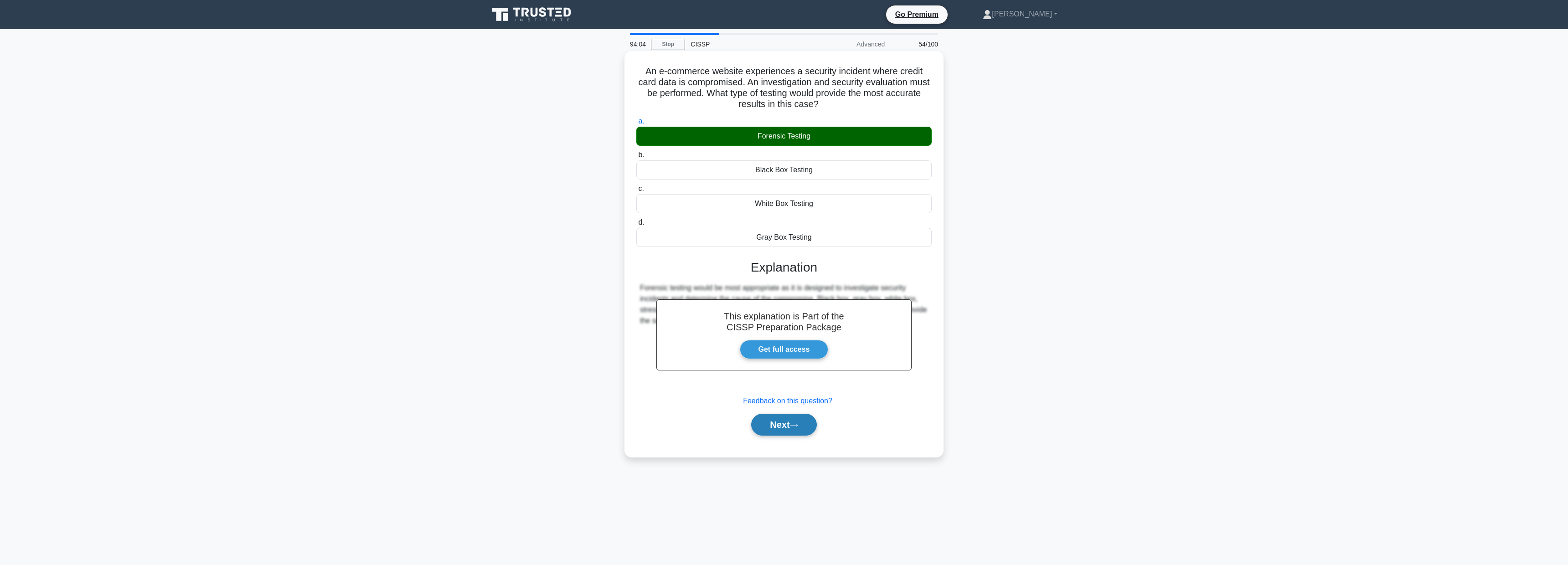
click at [786, 424] on button "Next" at bounding box center [783, 425] width 65 height 22
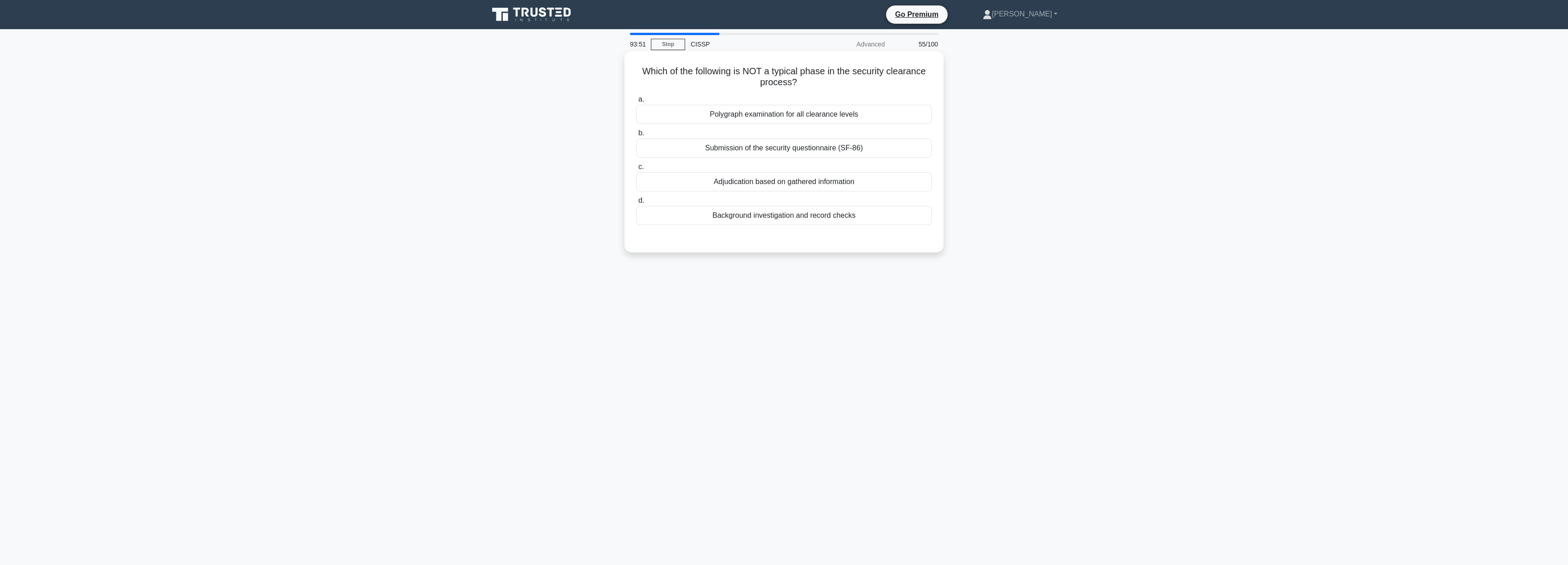
click at [826, 119] on div "Polygraph examination for all clearance levels" at bounding box center [783, 114] width 295 height 19
click at [636, 102] on input "a. Polygraph examination for all clearance levels" at bounding box center [636, 100] width 0 height 6
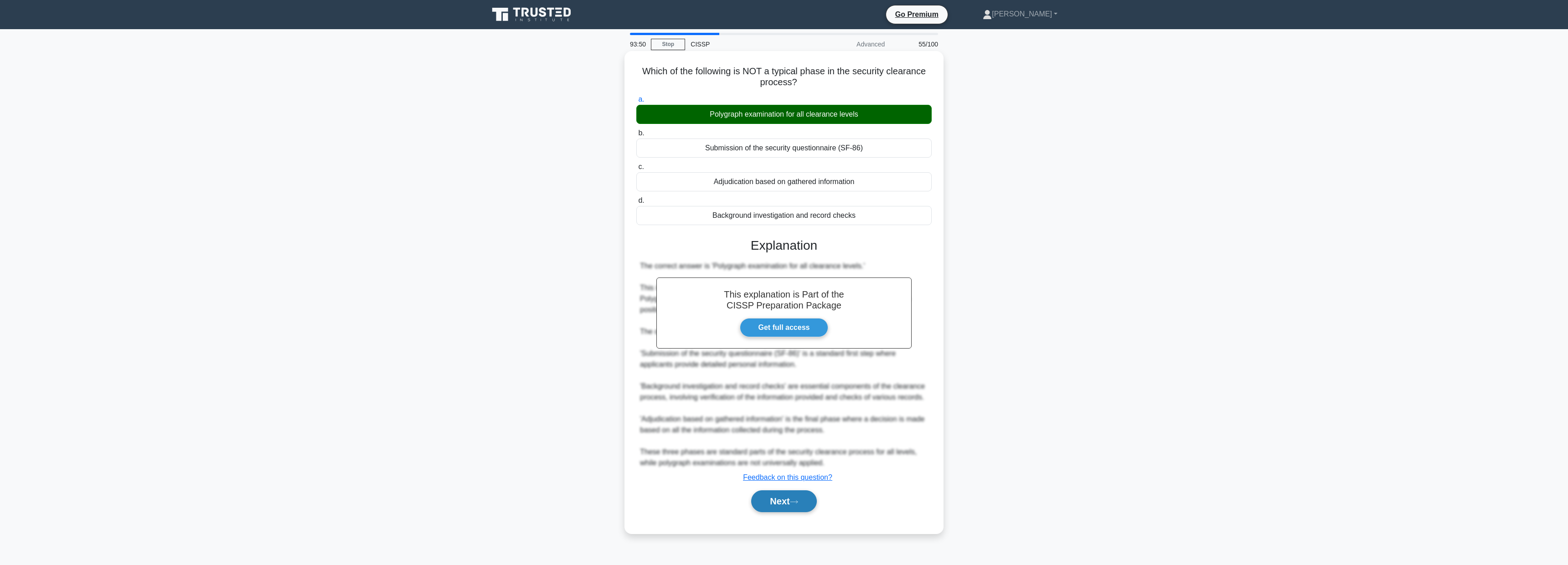
click at [782, 499] on button "Next" at bounding box center [783, 501] width 65 height 22
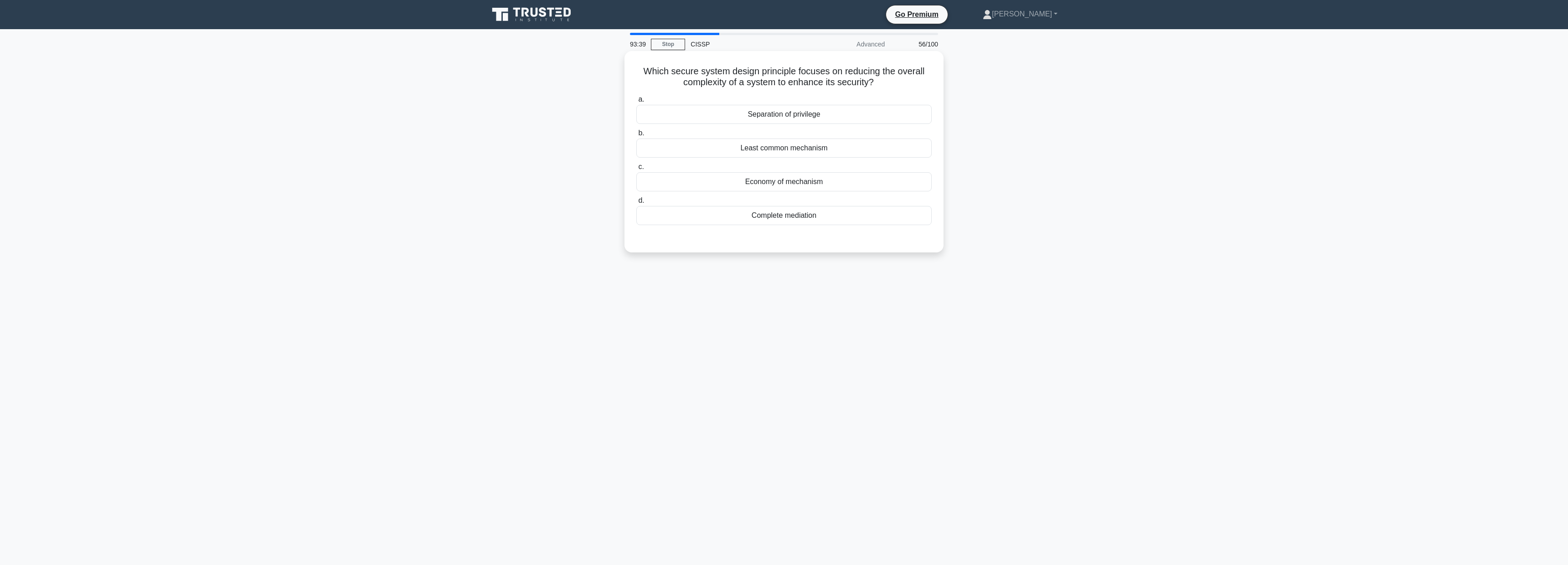
click at [785, 149] on div "Least common mechanism" at bounding box center [783, 148] width 295 height 19
click at [636, 136] on input "b. Least common mechanism" at bounding box center [636, 133] width 0 height 6
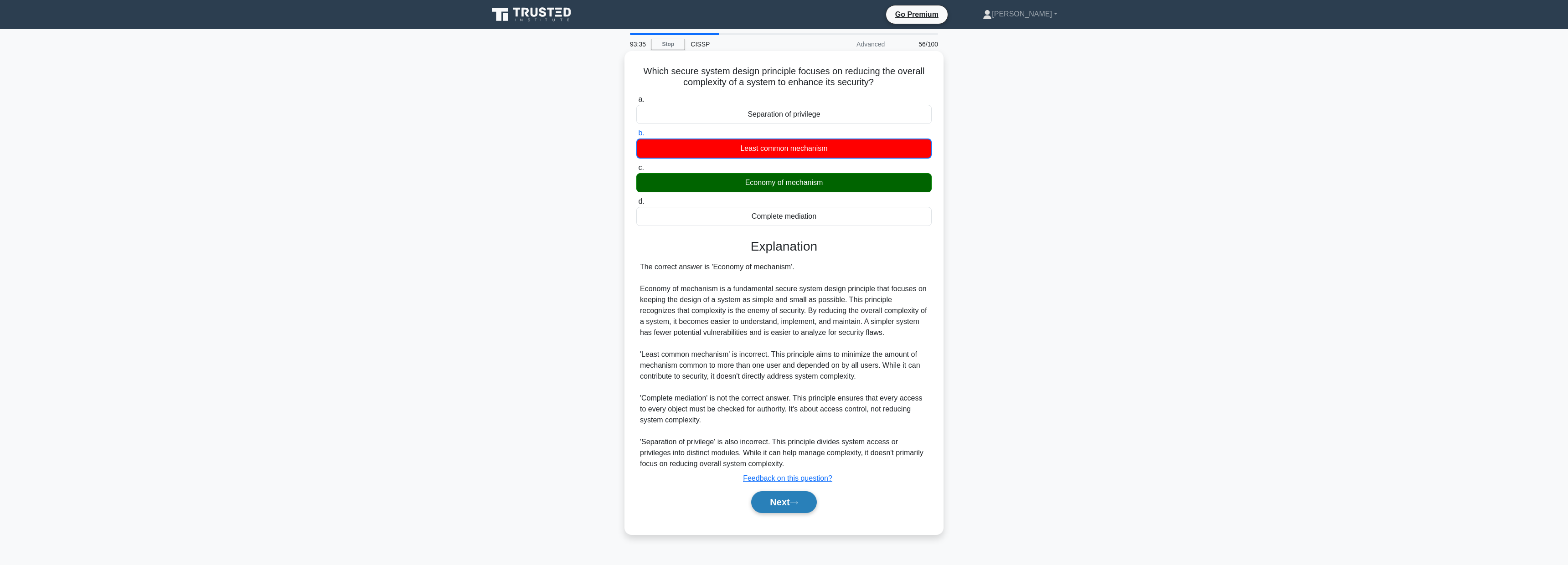
click at [791, 499] on button "Next" at bounding box center [783, 502] width 65 height 22
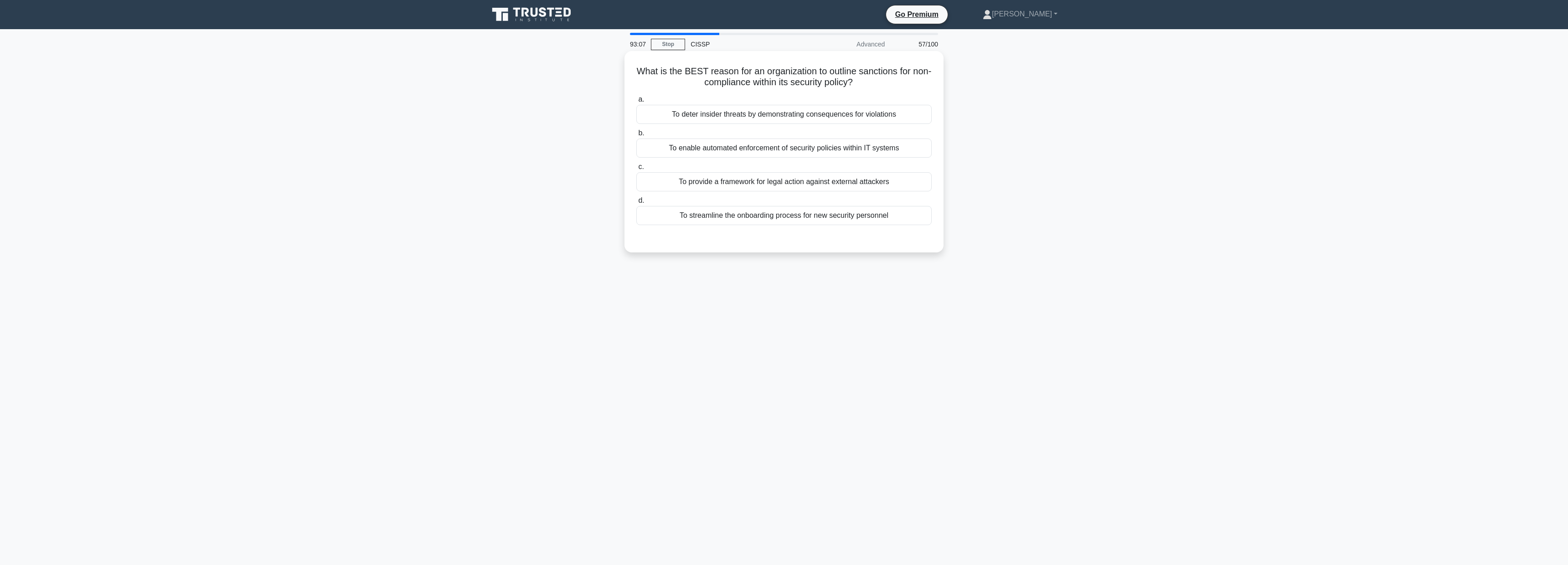
click at [748, 122] on div "To deter insider threats by demonstrating consequences for violations" at bounding box center [783, 114] width 295 height 19
click at [636, 102] on input "a. To deter insider threats by demonstrating consequences for violations" at bounding box center [636, 100] width 0 height 6
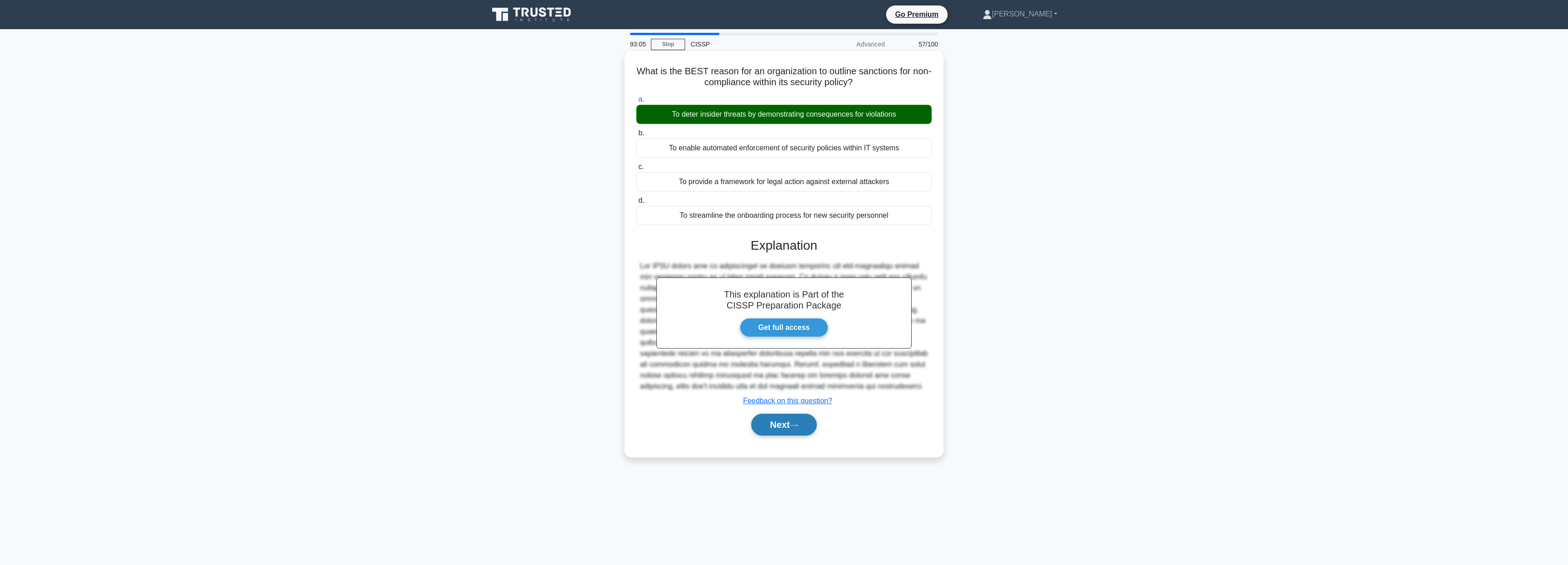
click at [793, 425] on icon at bounding box center [794, 425] width 8 height 5
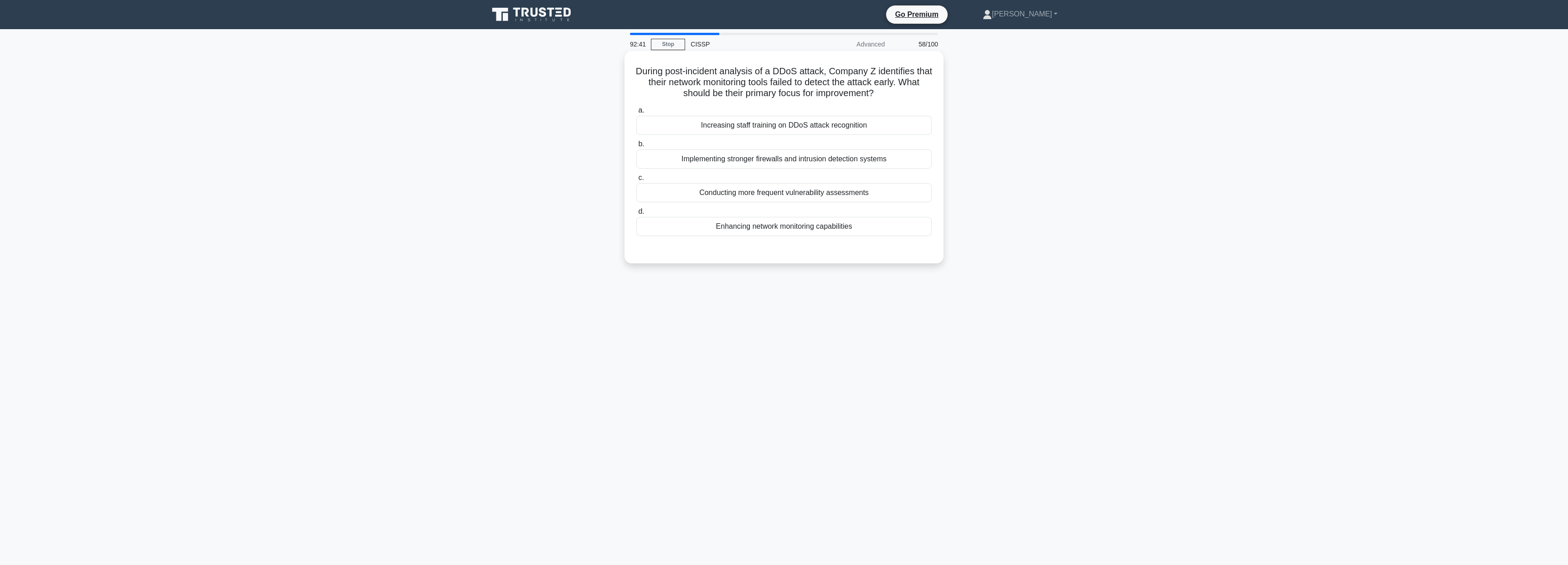
click at [771, 190] on div "Conducting more frequent vulnerability assessments" at bounding box center [783, 192] width 295 height 19
click at [636, 181] on input "c. Conducting more frequent vulnerability assessments" at bounding box center [636, 178] width 0 height 6
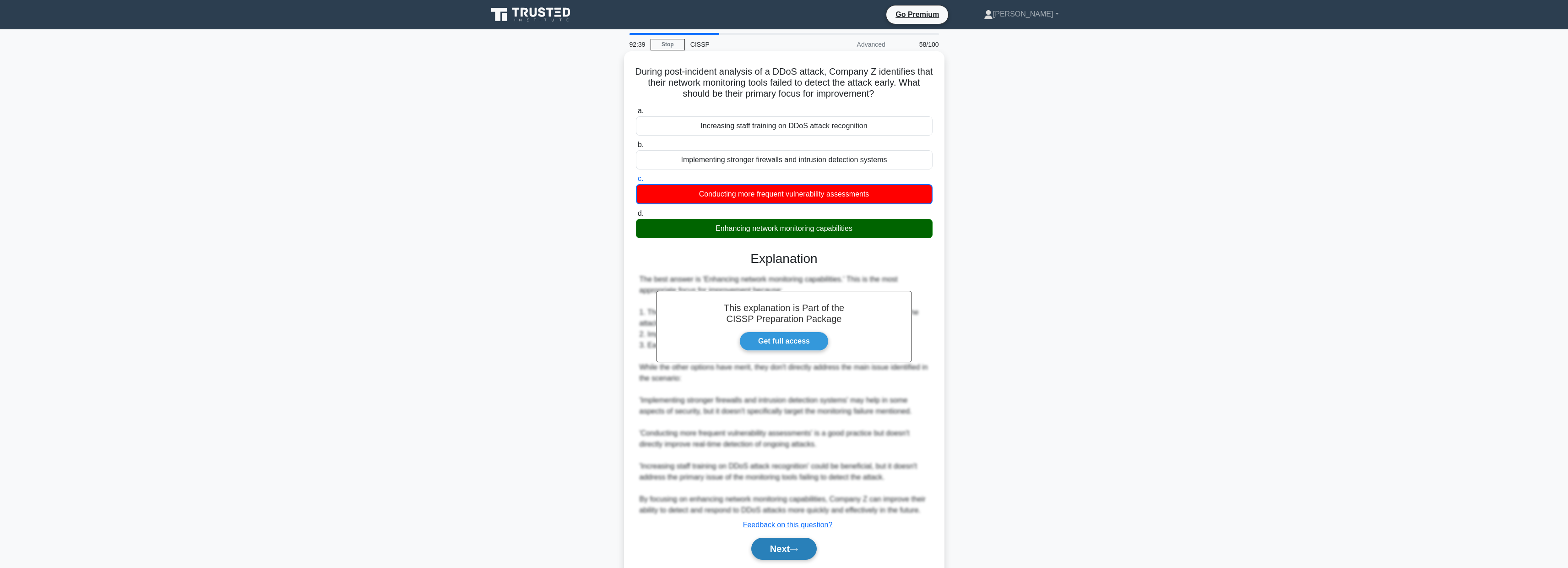
click at [779, 540] on button "Next" at bounding box center [784, 548] width 65 height 22
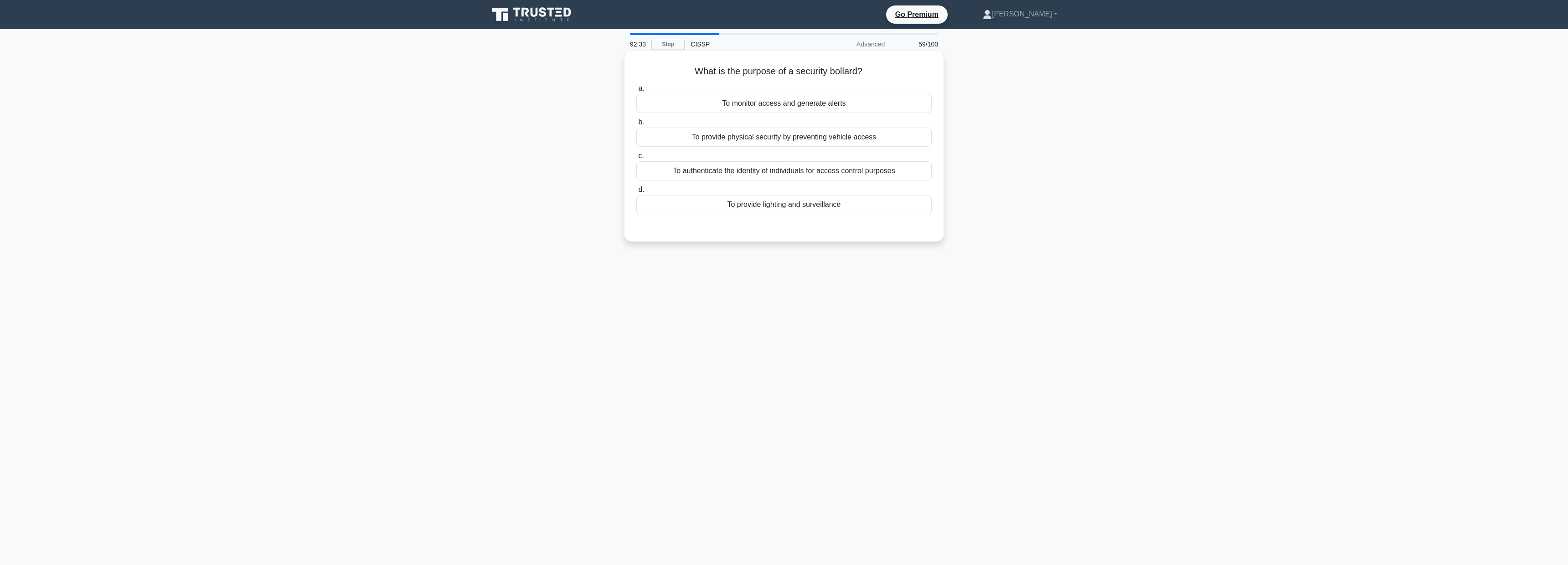
click at [771, 142] on div "To provide physical security by preventing vehicle access" at bounding box center [783, 137] width 295 height 19
click at [636, 125] on input "b. To provide physical security by preventing vehicle access" at bounding box center [636, 122] width 0 height 6
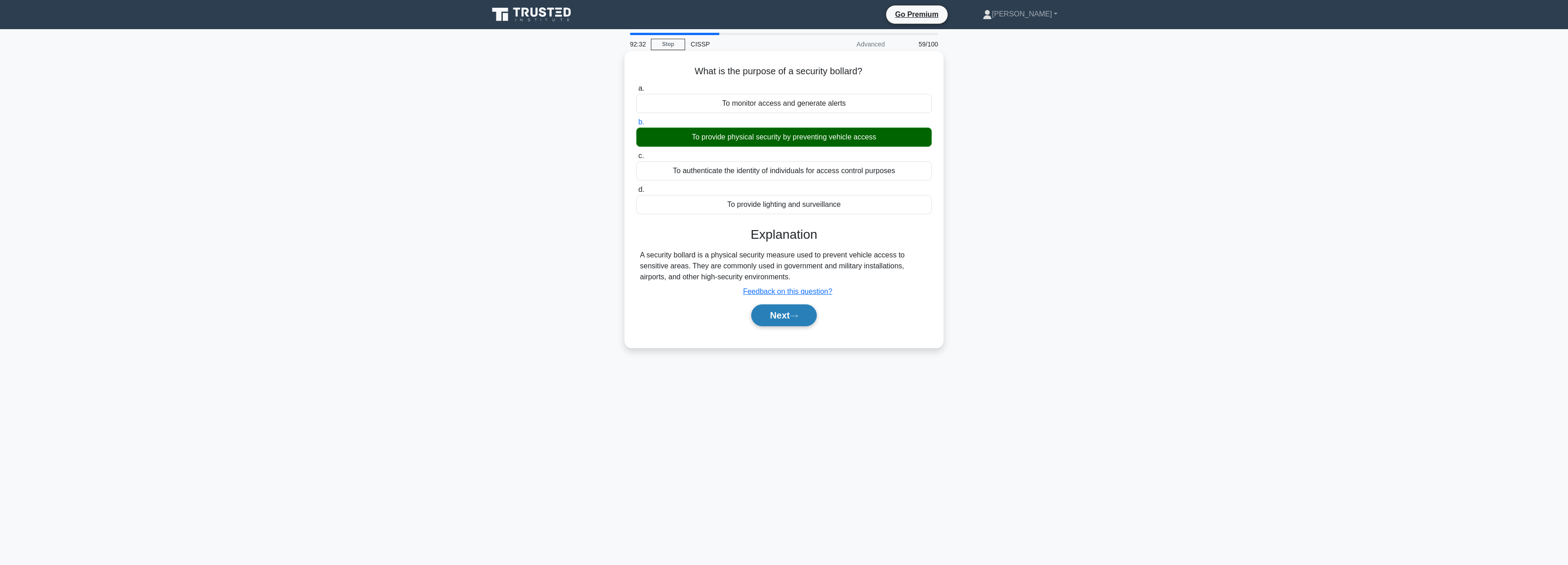
click at [803, 319] on button "Next" at bounding box center [783, 315] width 65 height 22
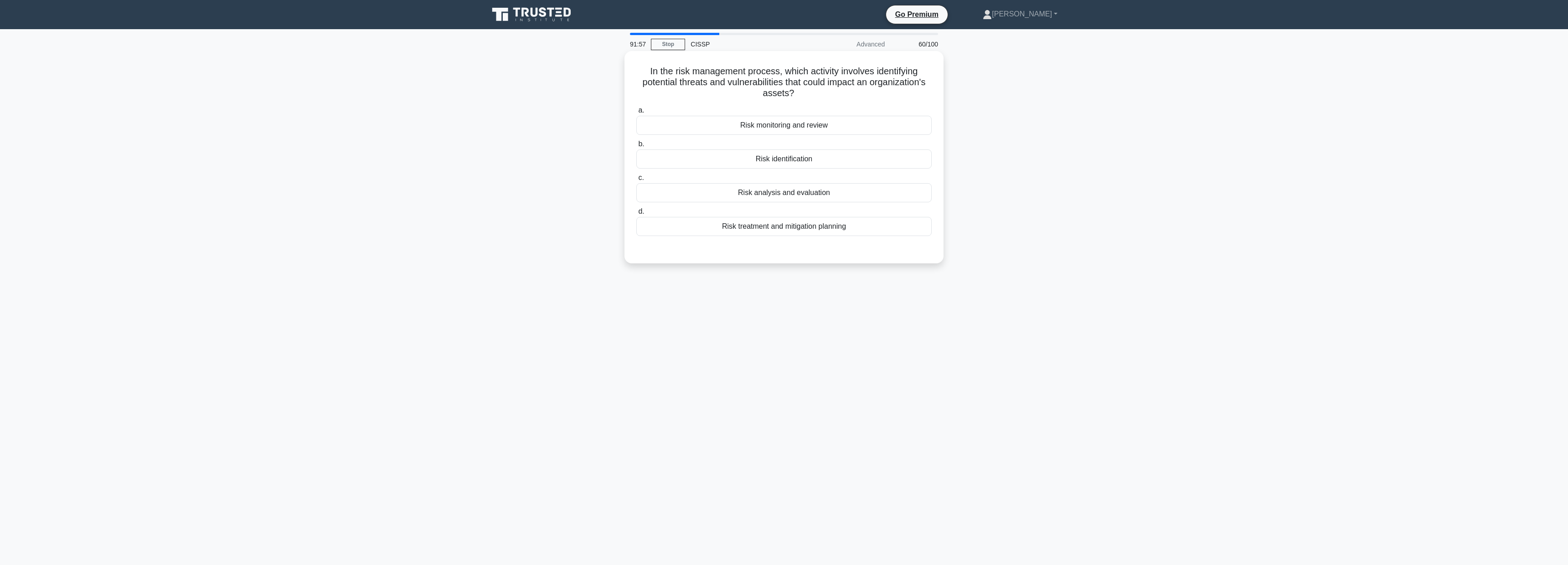
click at [778, 193] on div "Risk analysis and evaluation" at bounding box center [783, 192] width 295 height 19
click at [636, 181] on input "c. Risk analysis and evaluation" at bounding box center [636, 178] width 0 height 6
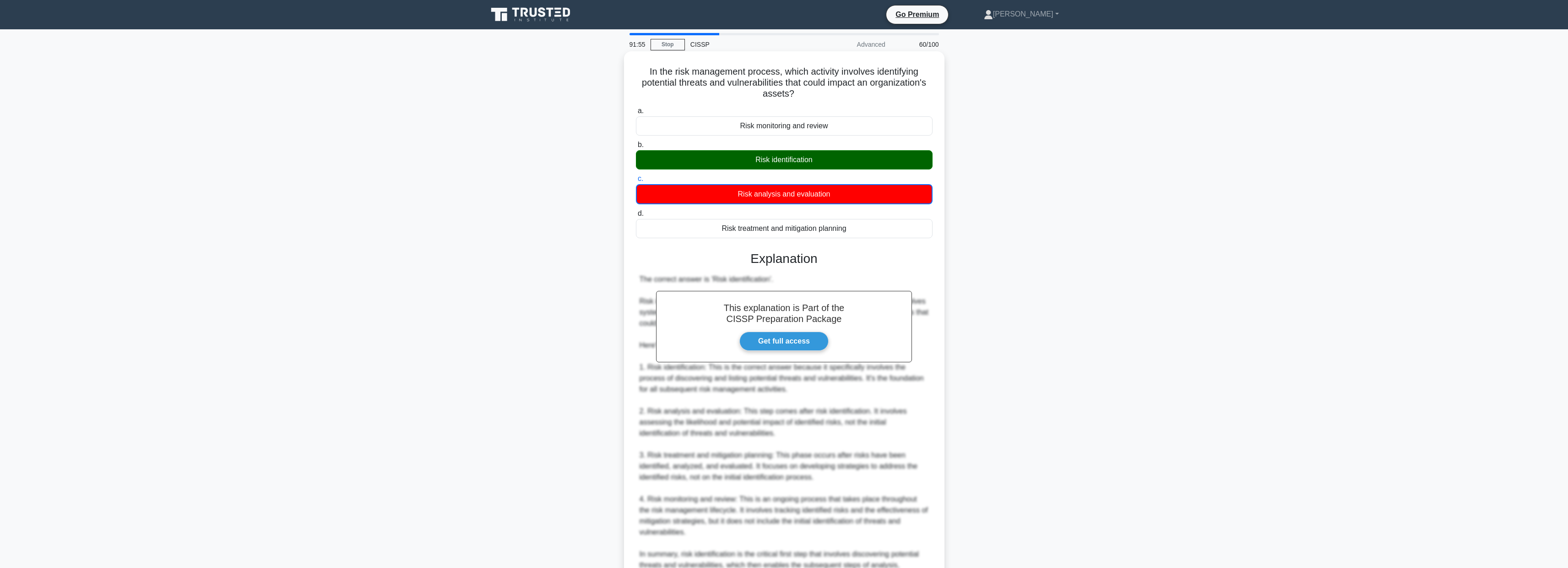
scroll to position [97, 0]
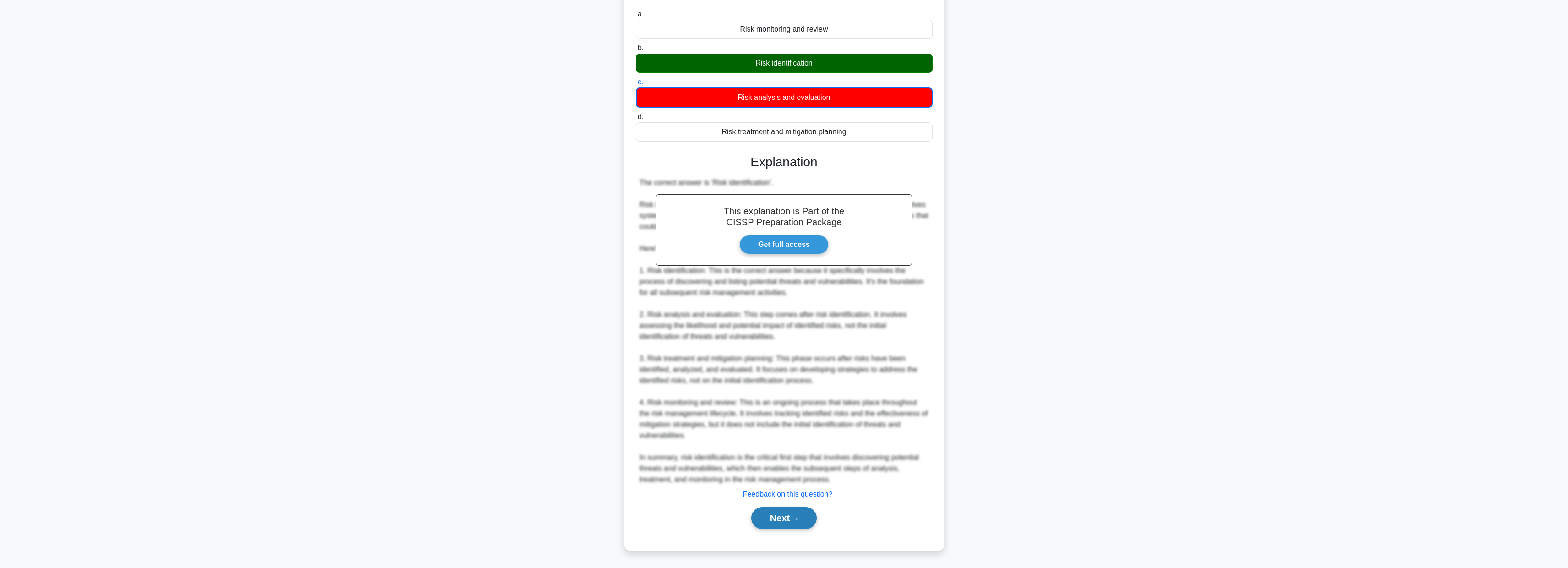
click at [774, 517] on button "Next" at bounding box center [784, 518] width 65 height 22
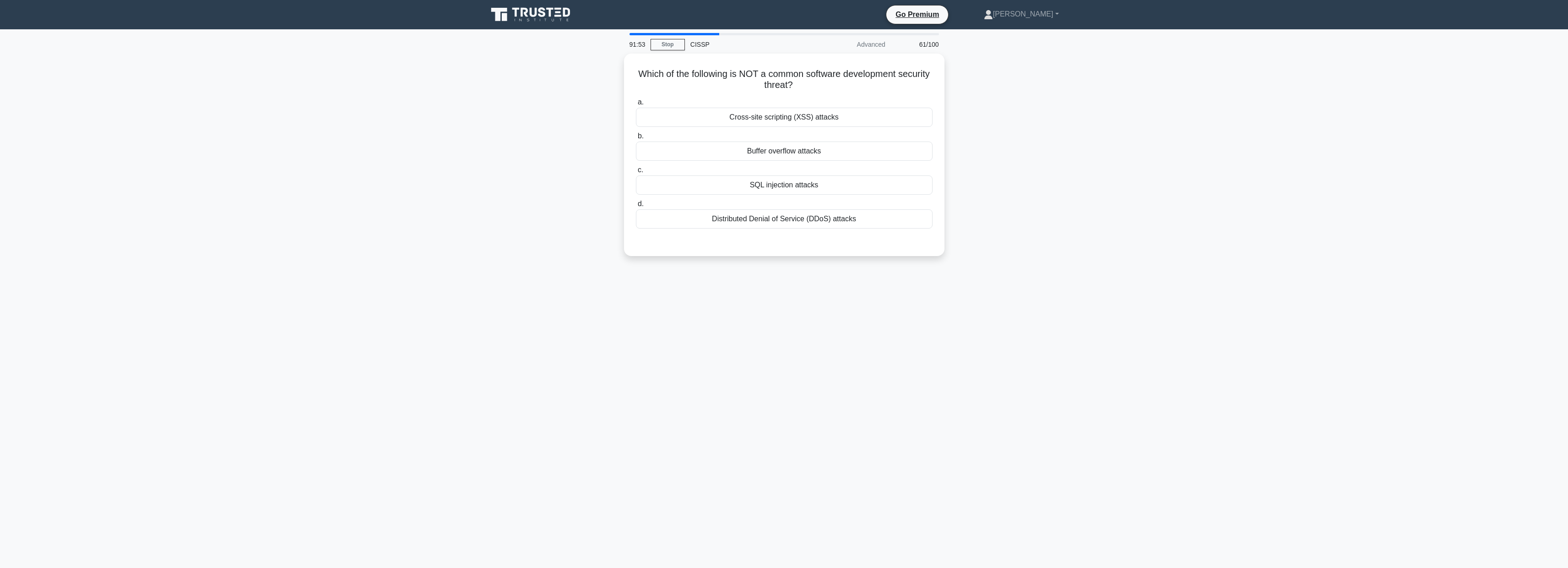
scroll to position [0, 0]
click at [797, 219] on div "Distributed Denial of Service (DDoS) attacks" at bounding box center [787, 216] width 296 height 19
click at [639, 205] on input "d. Distributed Denial of Service (DDoS) attacks" at bounding box center [639, 202] width 0 height 6
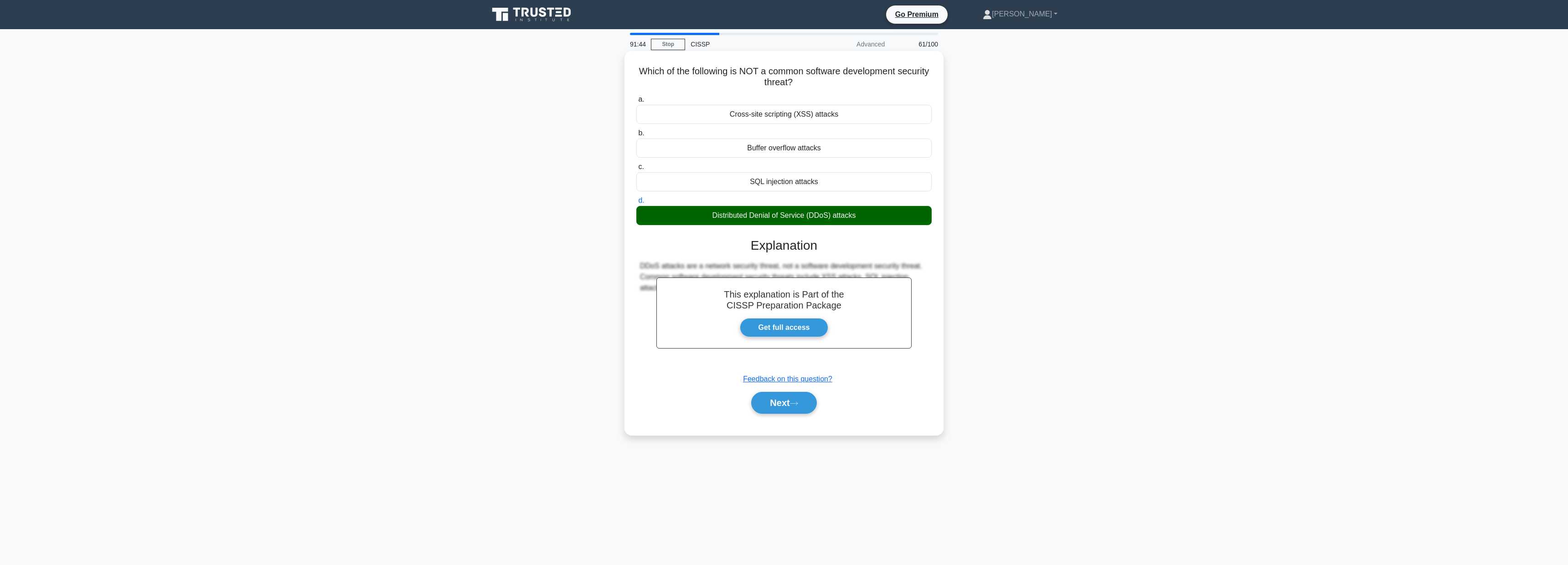
click at [821, 398] on div "Next" at bounding box center [783, 403] width 299 height 22
click at [792, 397] on button "Next" at bounding box center [783, 403] width 65 height 22
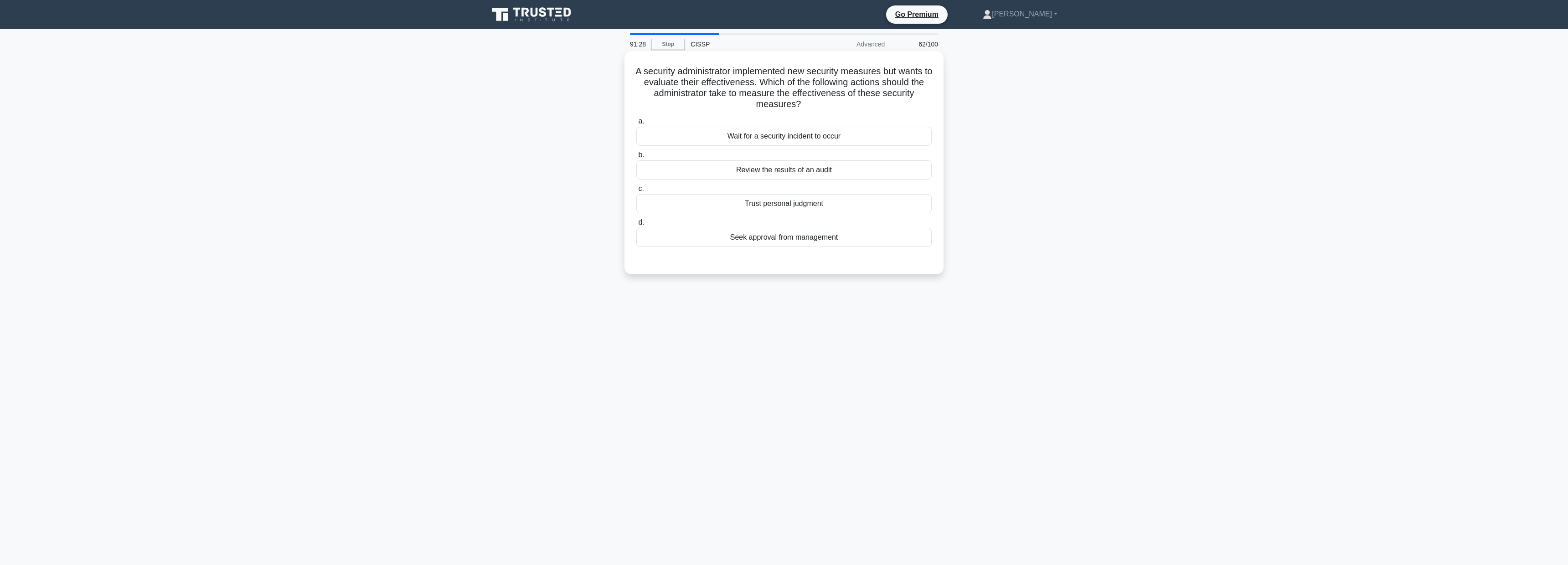
click at [783, 172] on div "Review the results of an audit" at bounding box center [783, 170] width 295 height 19
click at [636, 158] on input "b. Review the results of an audit" at bounding box center [636, 155] width 0 height 6
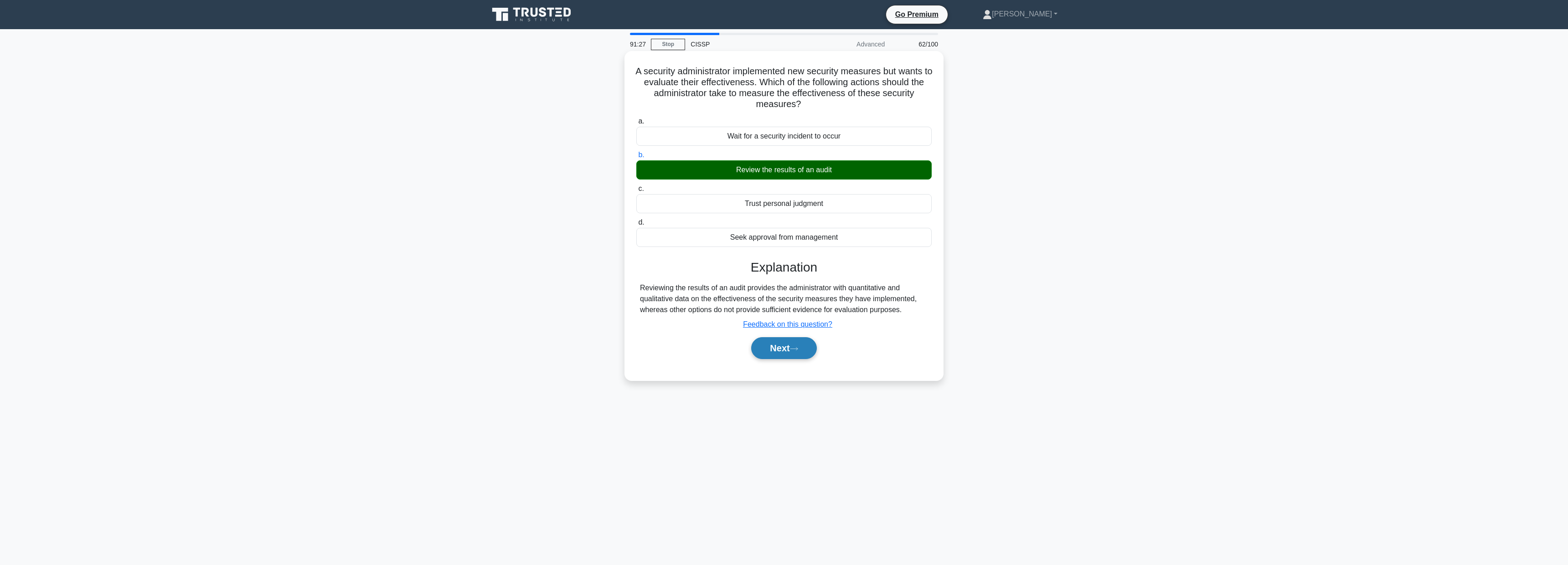
click at [788, 346] on button "Next" at bounding box center [783, 348] width 65 height 22
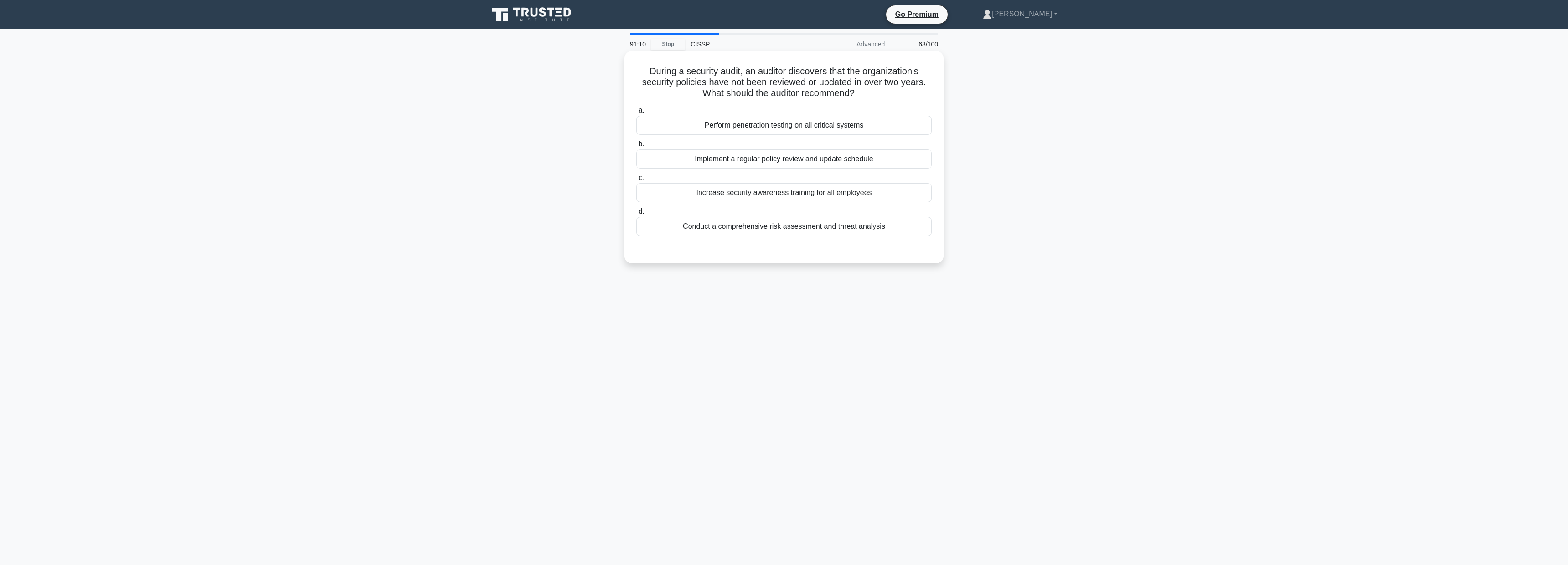
click at [810, 231] on div "Conduct a comprehensive risk assessment and threat analysis" at bounding box center [783, 226] width 295 height 19
click at [636, 215] on input "d. Conduct a comprehensive risk assessment and threat analysis" at bounding box center [636, 212] width 0 height 6
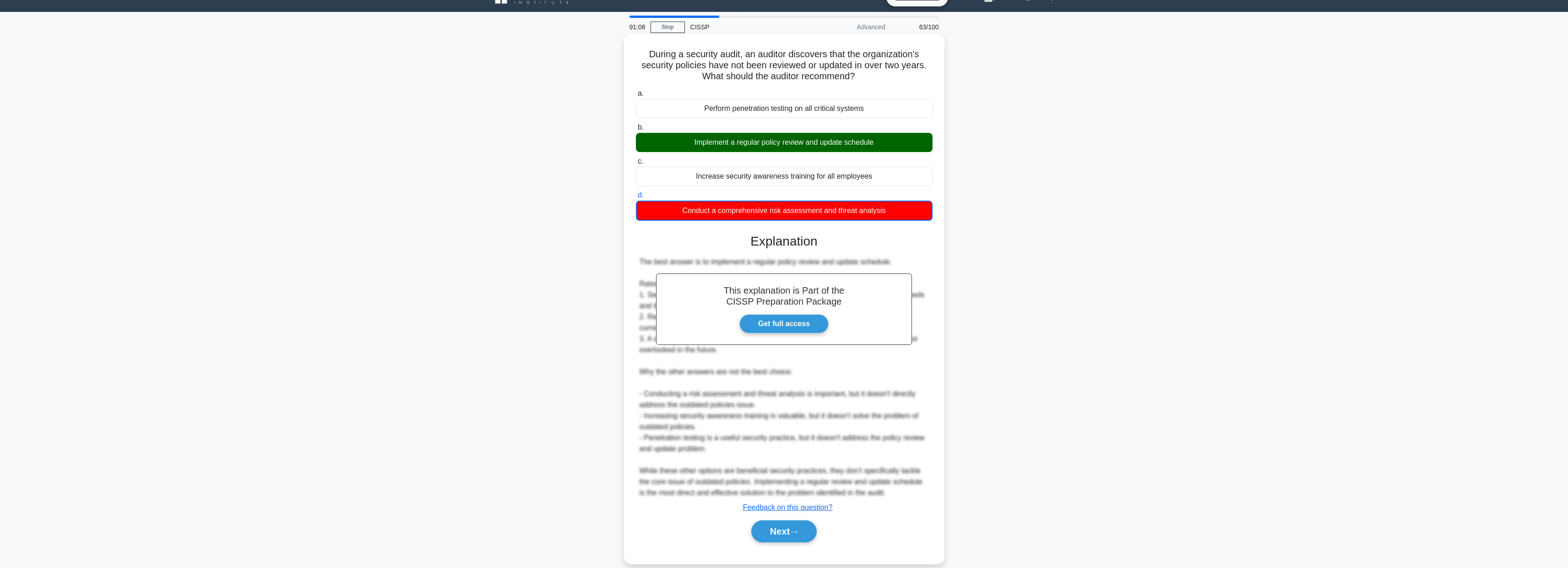
scroll to position [31, 0]
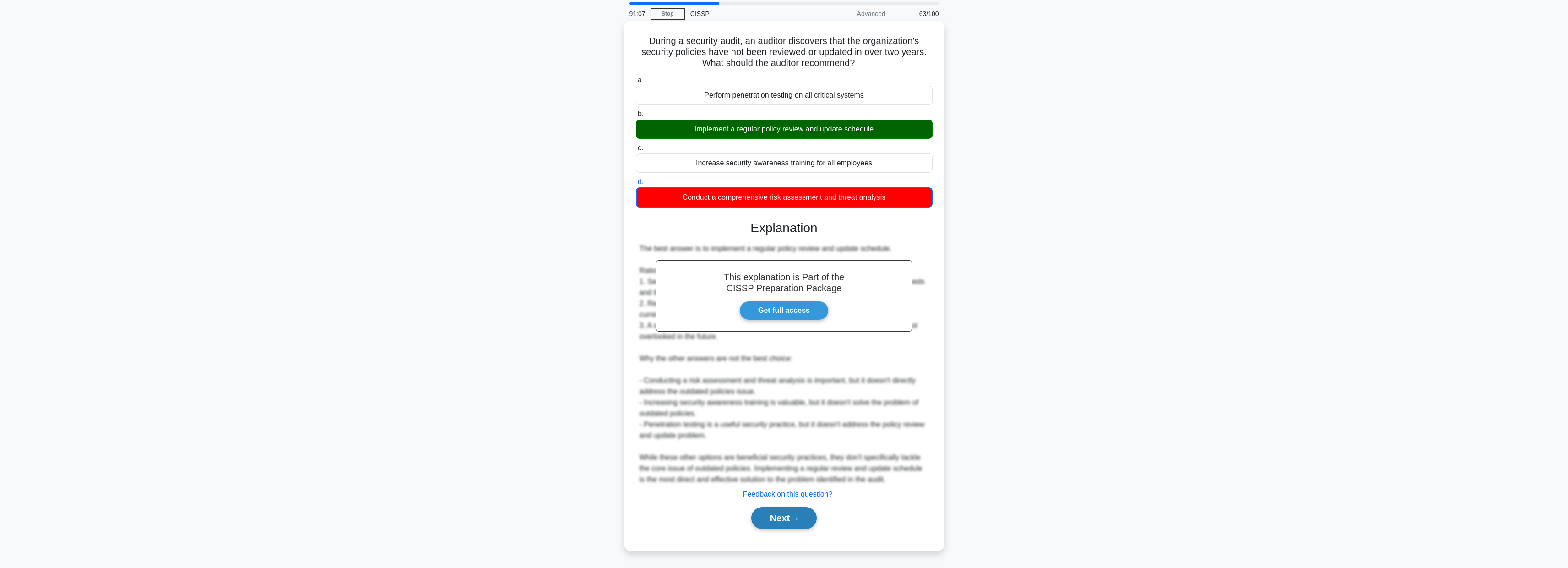
click at [756, 525] on button "Next" at bounding box center [784, 518] width 65 height 22
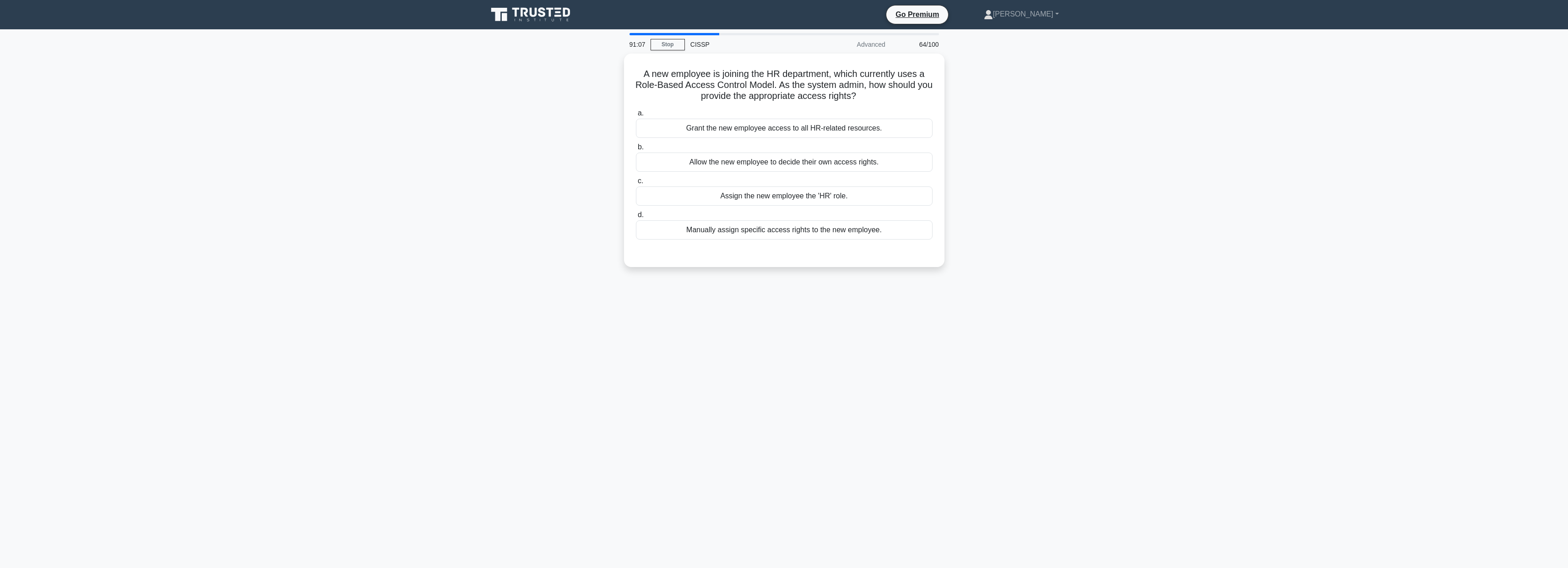
scroll to position [0, 0]
click at [823, 192] on div "Assign the new employee the 'HR' role." at bounding box center [787, 193] width 296 height 19
click at [639, 182] on input "c. Assign the new employee the 'HR' role." at bounding box center [639, 179] width 0 height 6
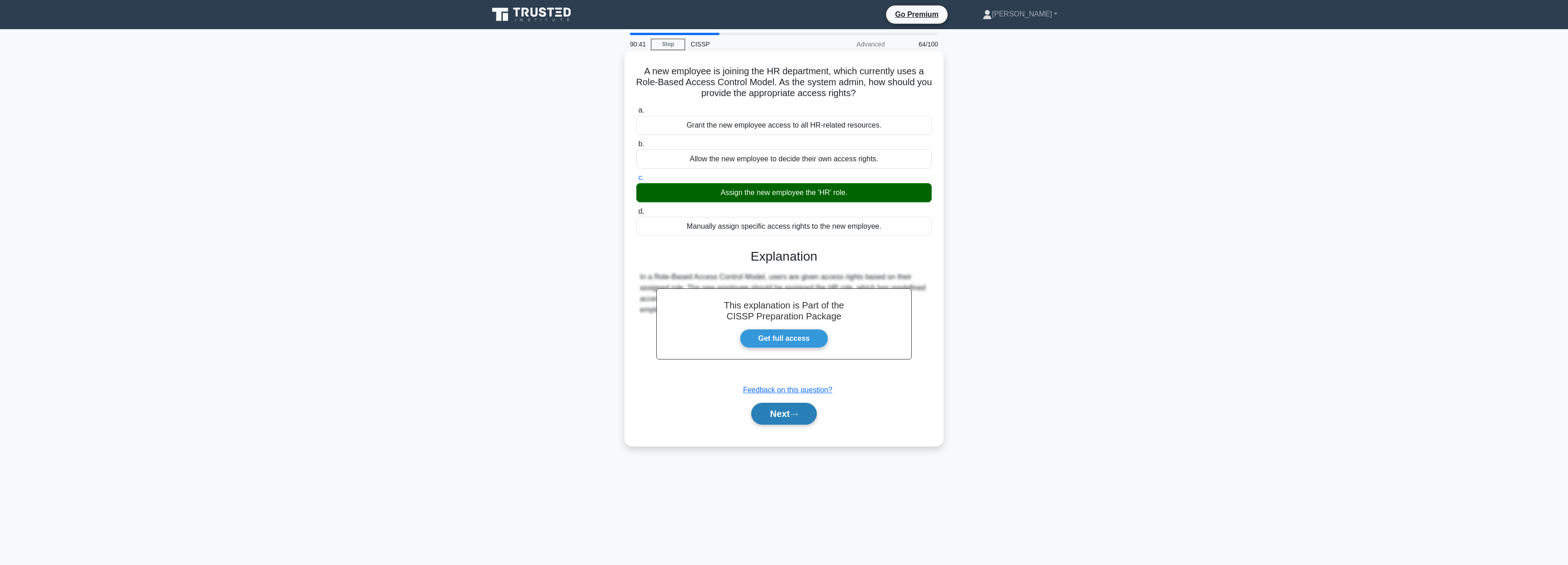
click at [788, 425] on button "Next" at bounding box center [783, 414] width 65 height 22
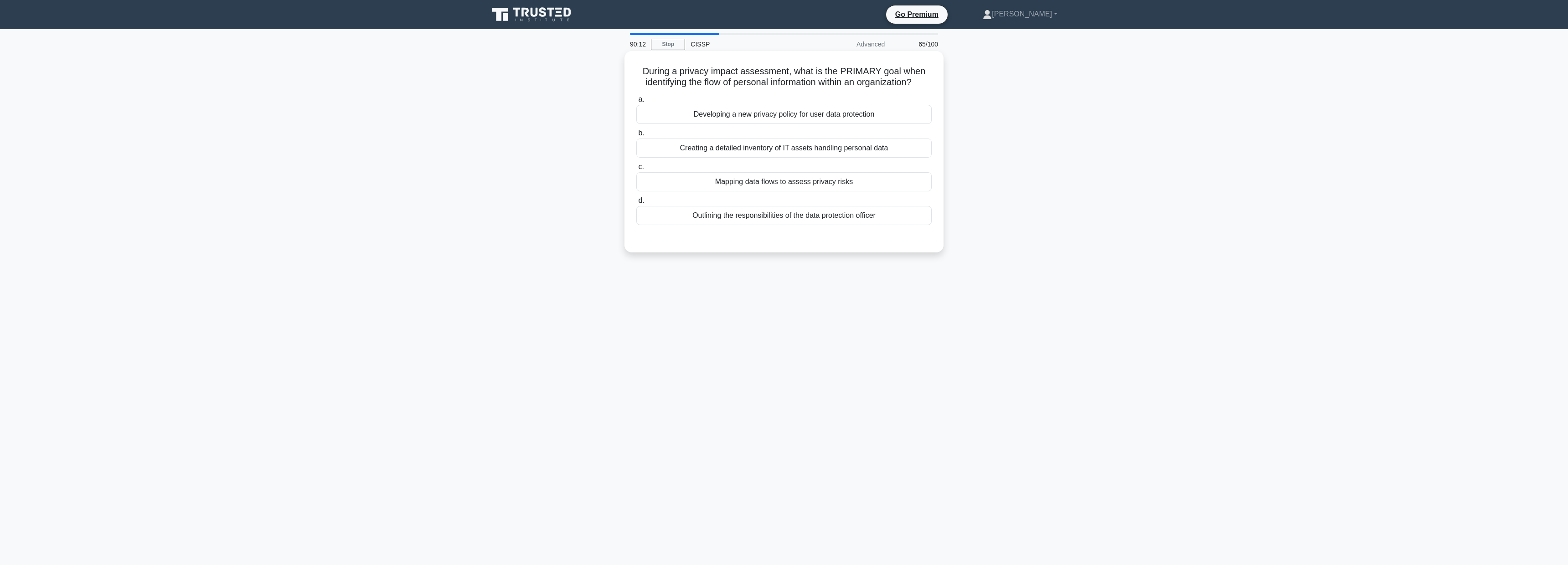
click at [867, 181] on div "Mapping data flows to assess privacy risks" at bounding box center [783, 181] width 295 height 19
click at [636, 170] on input "c. Mapping data flows to assess privacy risks" at bounding box center [636, 167] width 0 height 6
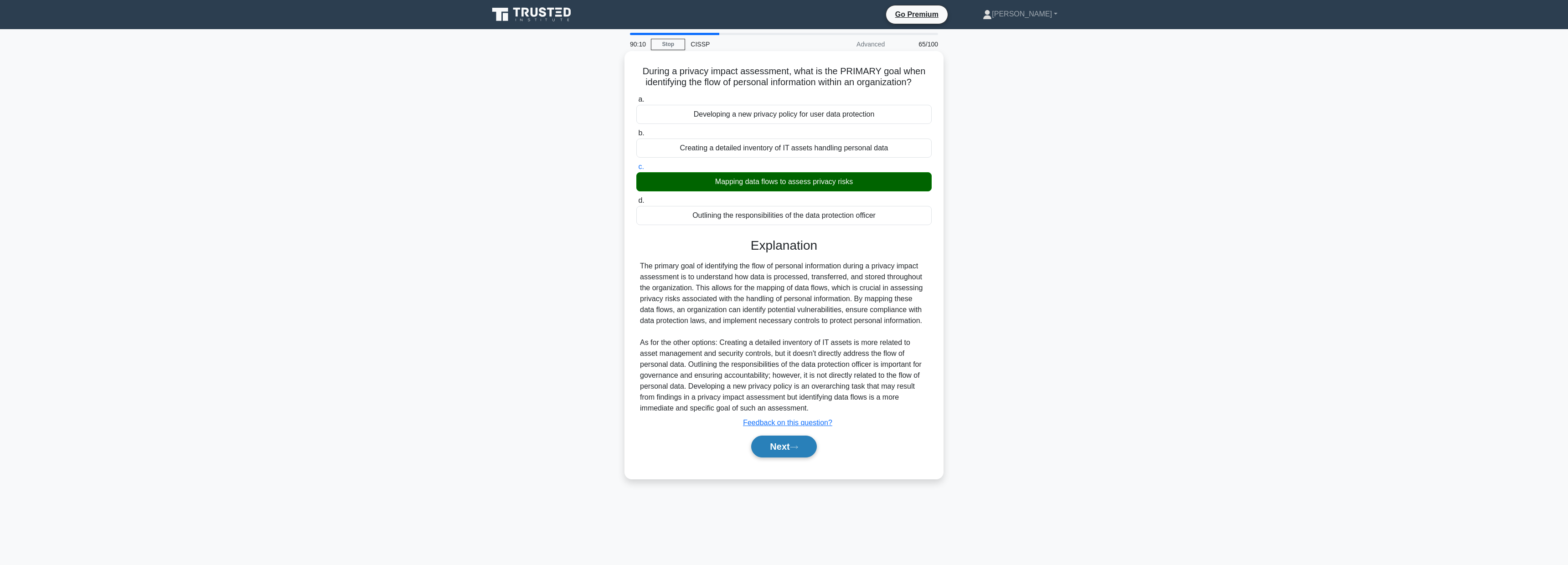
click at [761, 445] on button "Next" at bounding box center [783, 446] width 65 height 22
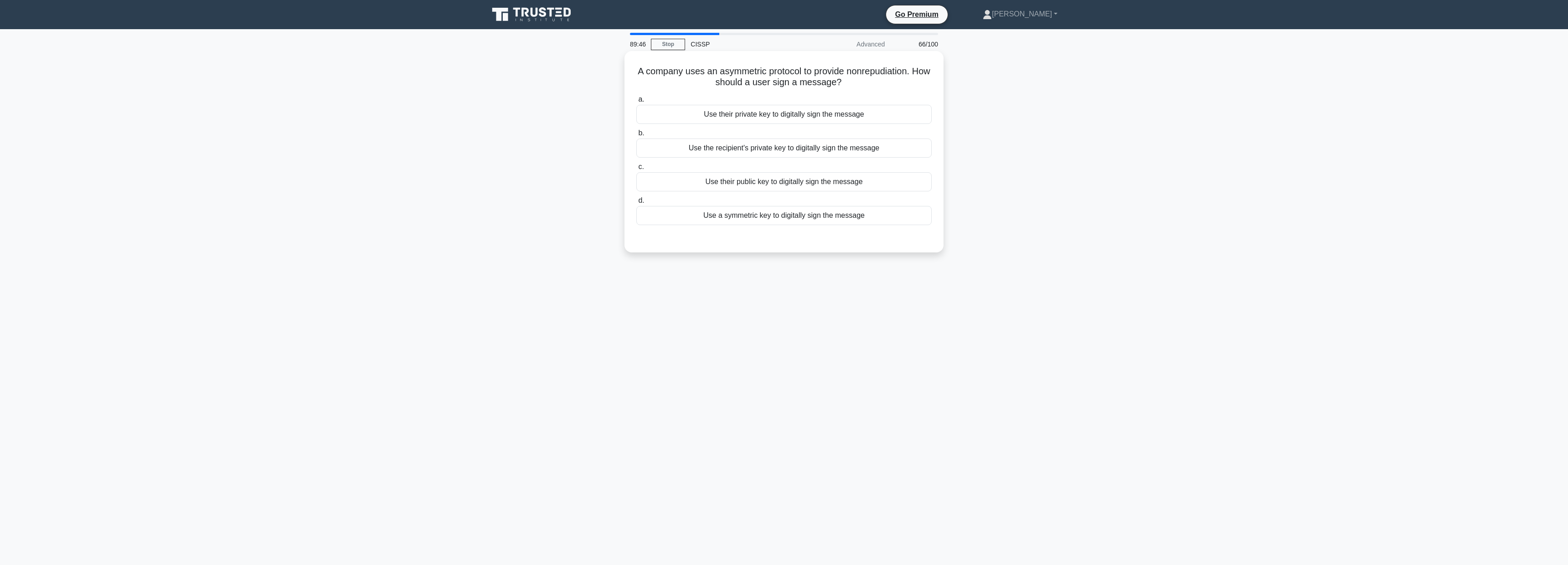
click at [799, 116] on div "Use their private key to digitally sign the message" at bounding box center [783, 114] width 295 height 19
click at [636, 102] on input "a. Use their private key to digitally sign the message" at bounding box center [636, 100] width 0 height 6
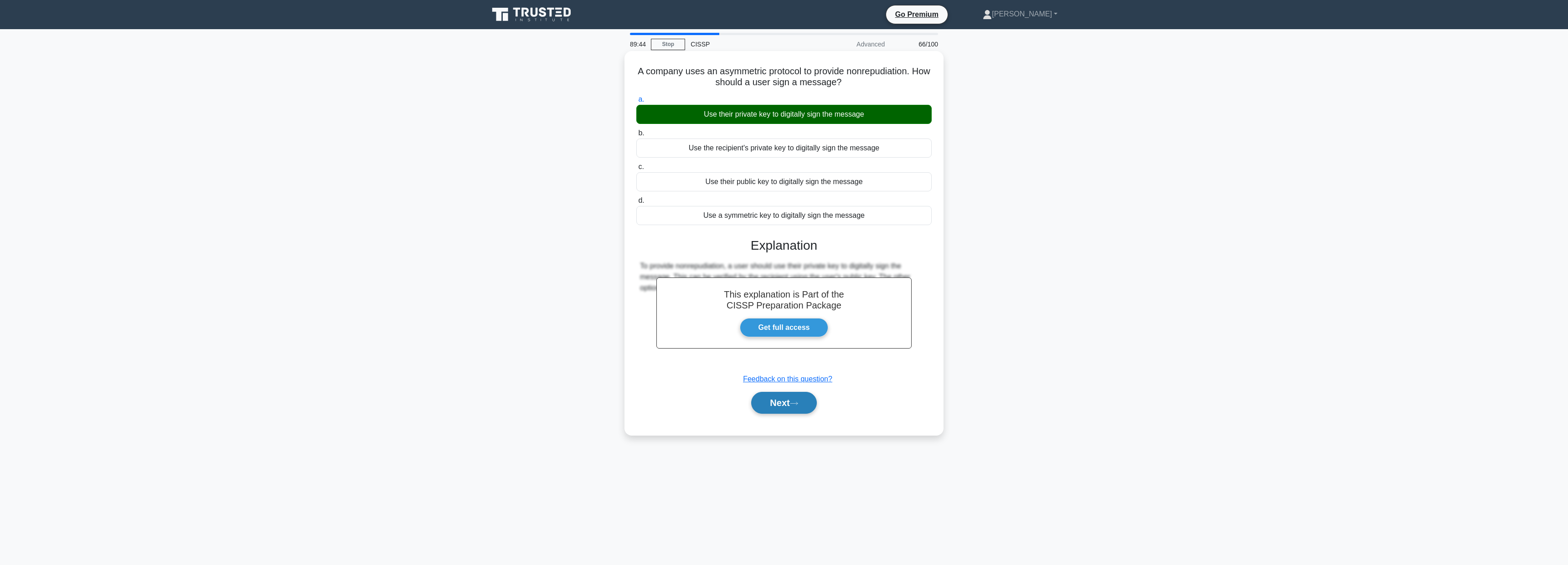
click at [775, 408] on button "Next" at bounding box center [783, 403] width 65 height 22
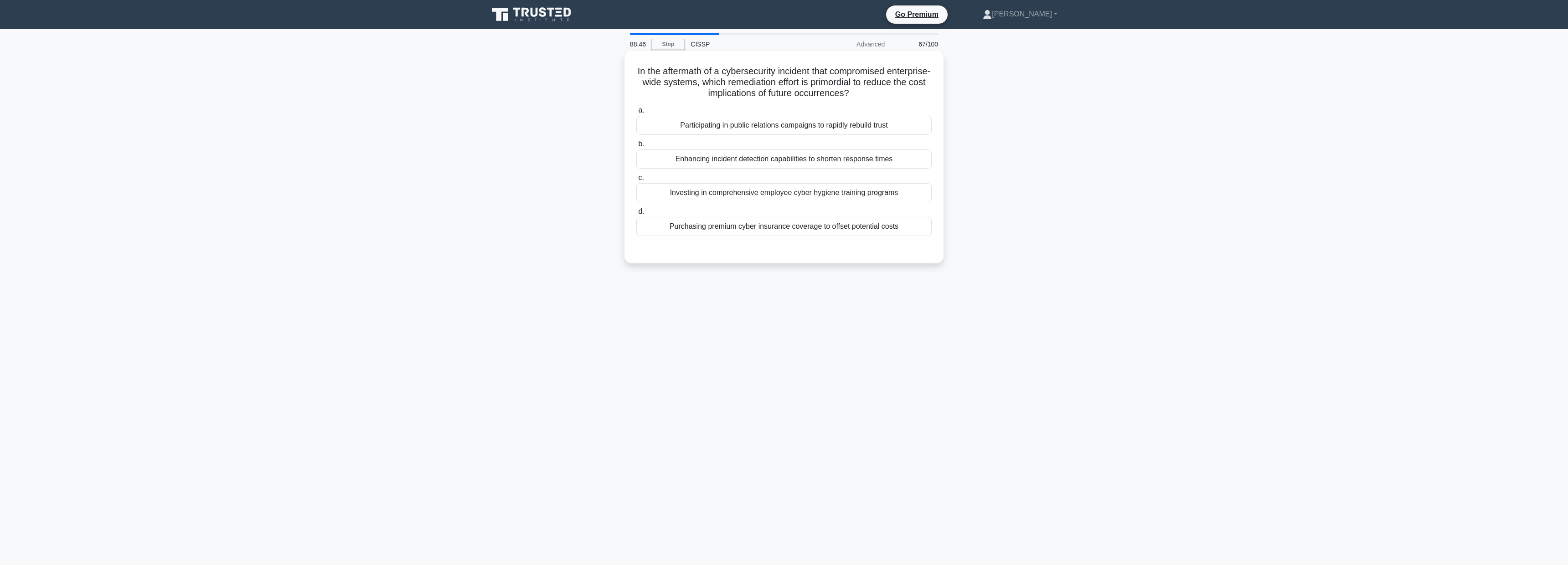
click at [785, 227] on div "Purchasing premium cyber insurance coverage to offset potential costs" at bounding box center [783, 226] width 295 height 19
click at [636, 215] on input "d. Purchasing premium cyber insurance coverage to offset potential costs" at bounding box center [636, 212] width 0 height 6
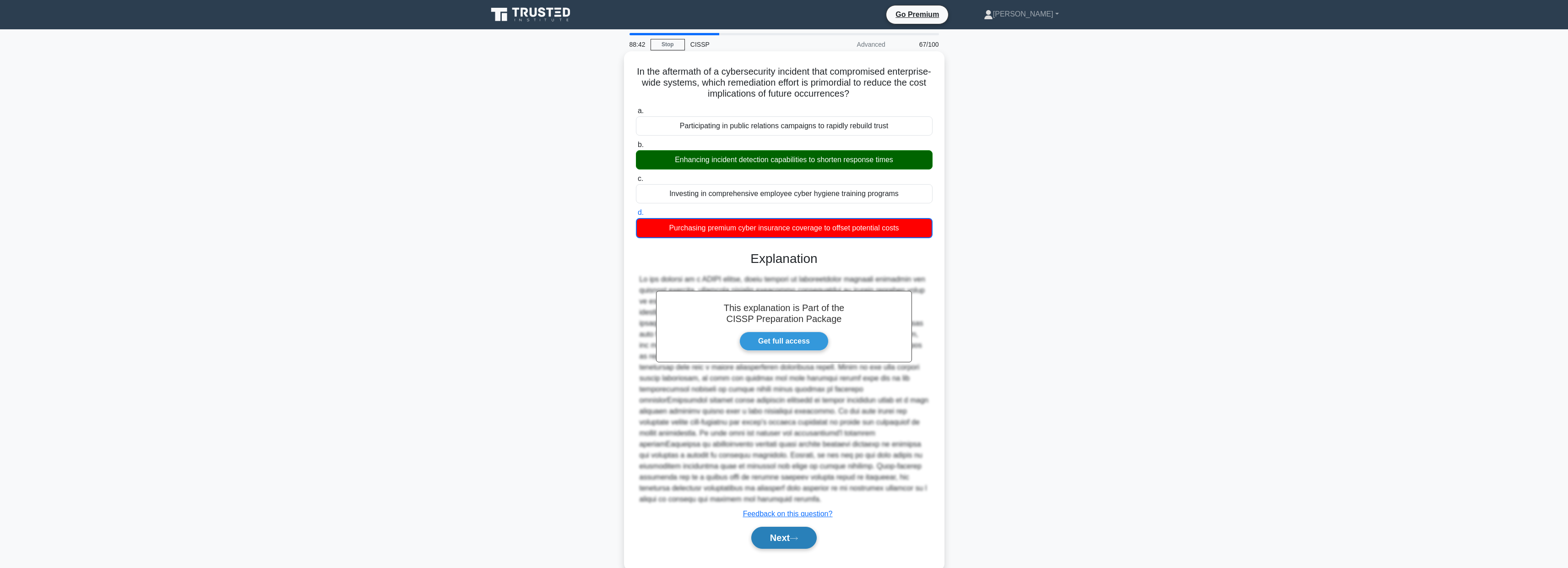
click at [788, 532] on button "Next" at bounding box center [784, 537] width 65 height 22
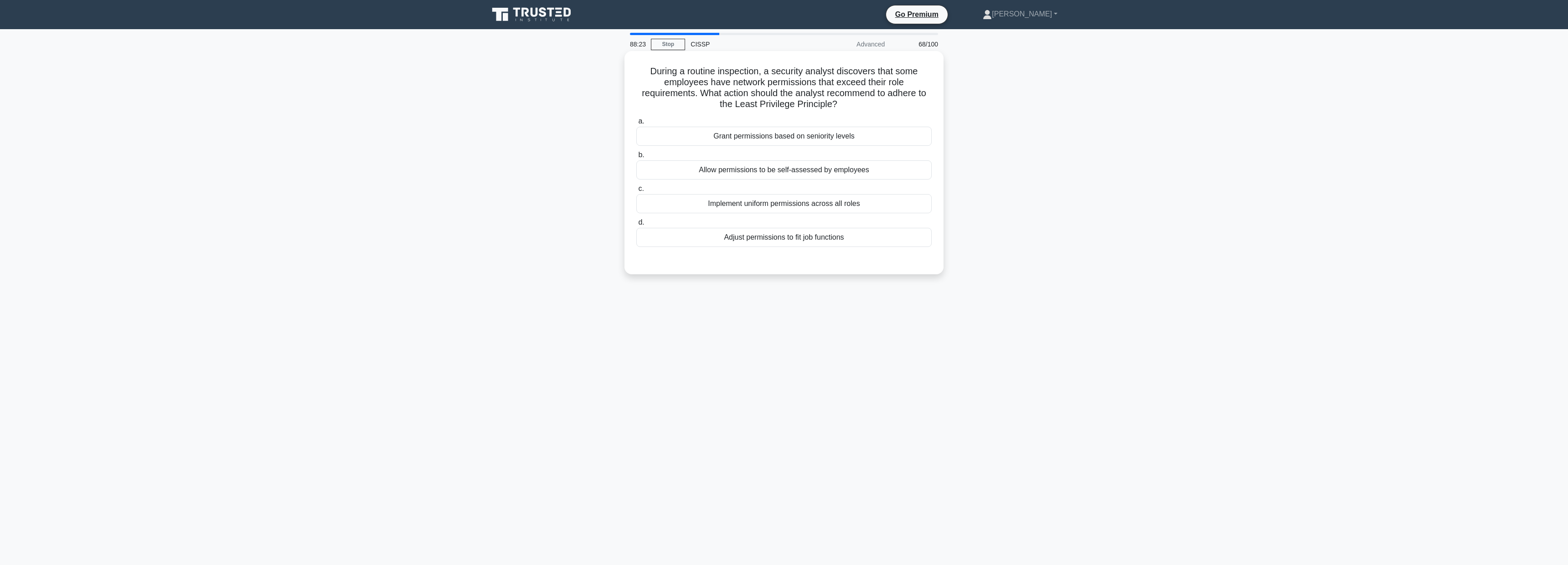
click at [779, 238] on div "Adjust permissions to fit job functions" at bounding box center [783, 237] width 295 height 19
click at [636, 226] on input "d. Adjust permissions to fit job functions" at bounding box center [636, 223] width 0 height 6
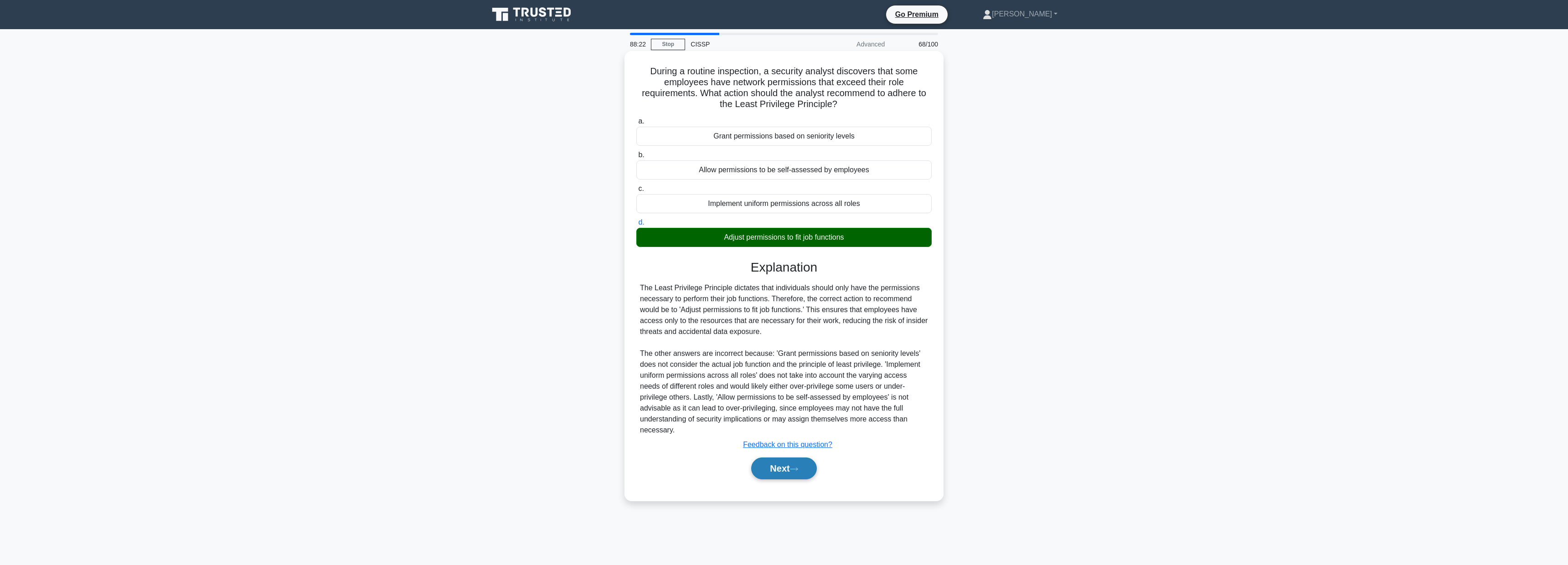
click at [798, 466] on icon at bounding box center [794, 469] width 8 height 5
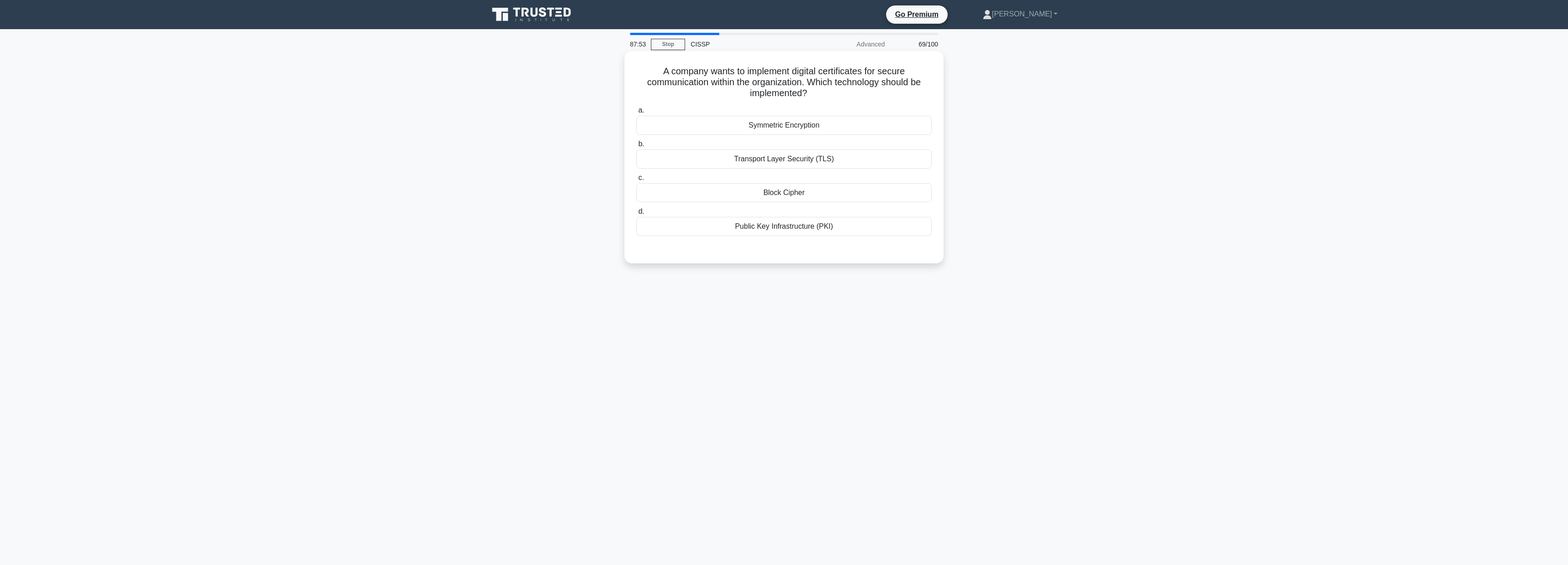
click at [843, 226] on div "Public Key Infrastructure (PKI)" at bounding box center [783, 226] width 295 height 19
click at [636, 215] on input "d. Public Key Infrastructure (PKI)" at bounding box center [636, 212] width 0 height 6
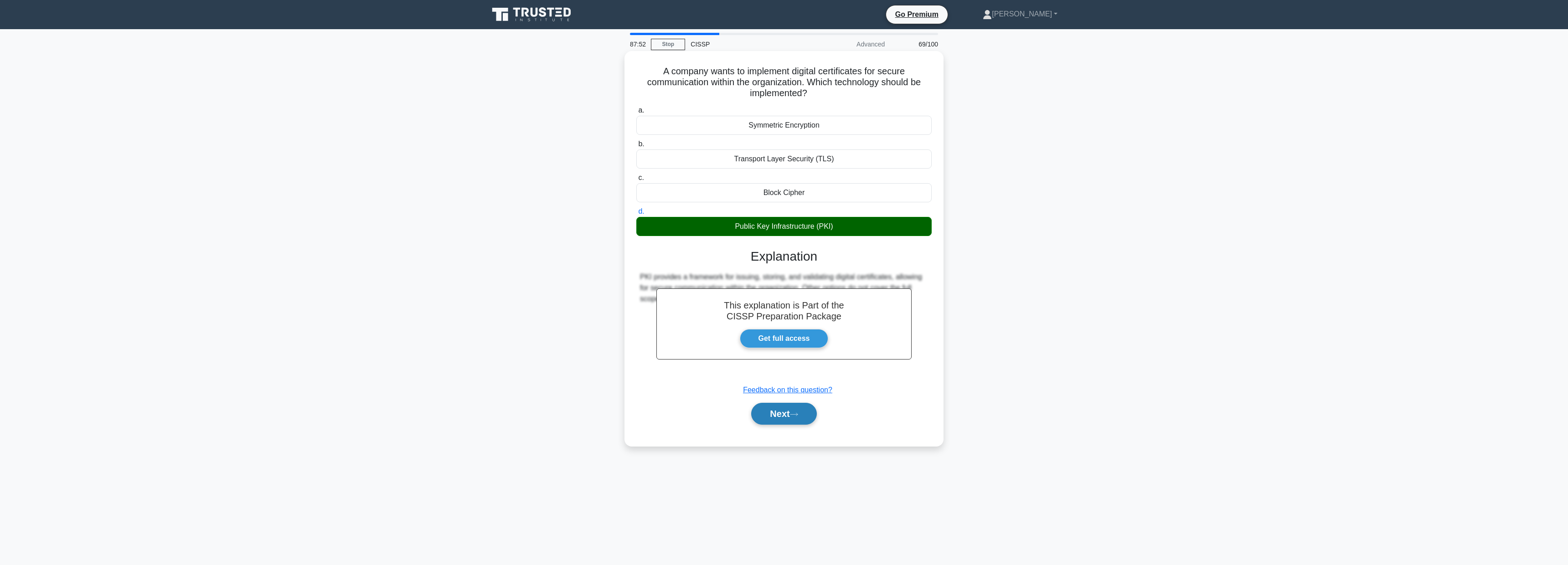
click at [774, 412] on button "Next" at bounding box center [783, 414] width 65 height 22
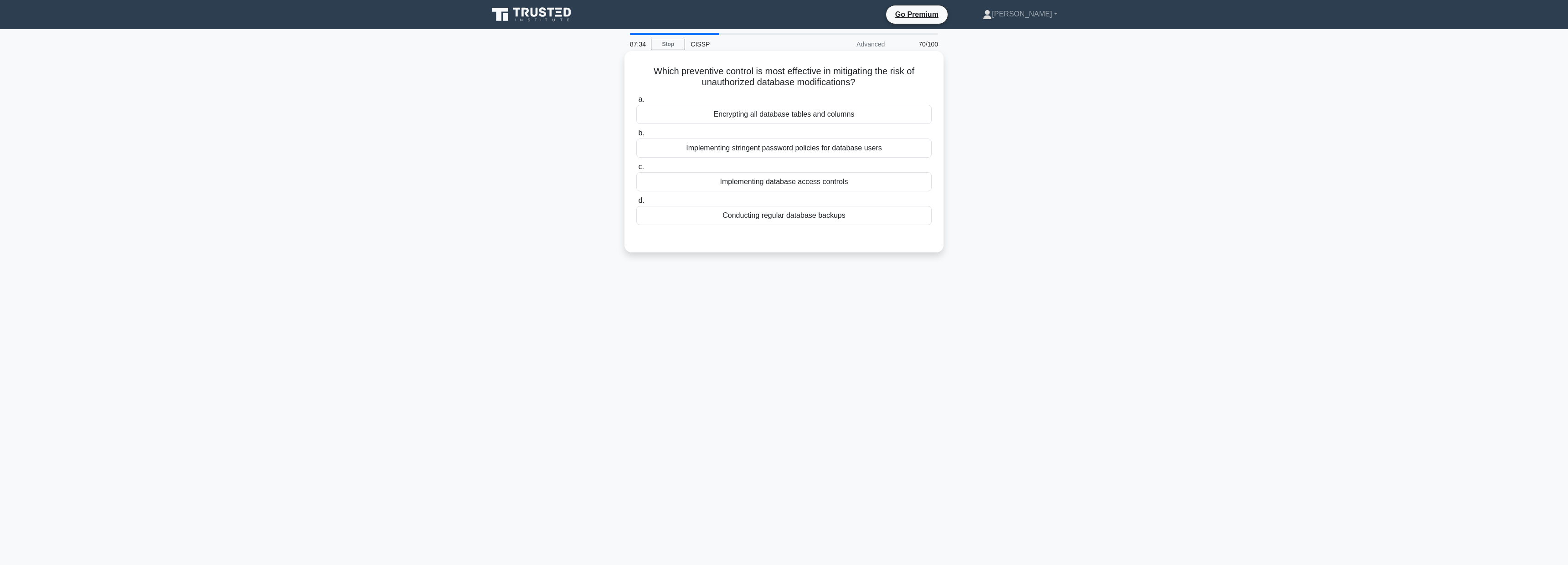
click at [852, 181] on div "Implementing database access controls" at bounding box center [783, 181] width 295 height 19
click at [636, 170] on input "c. Implementing database access controls" at bounding box center [636, 167] width 0 height 6
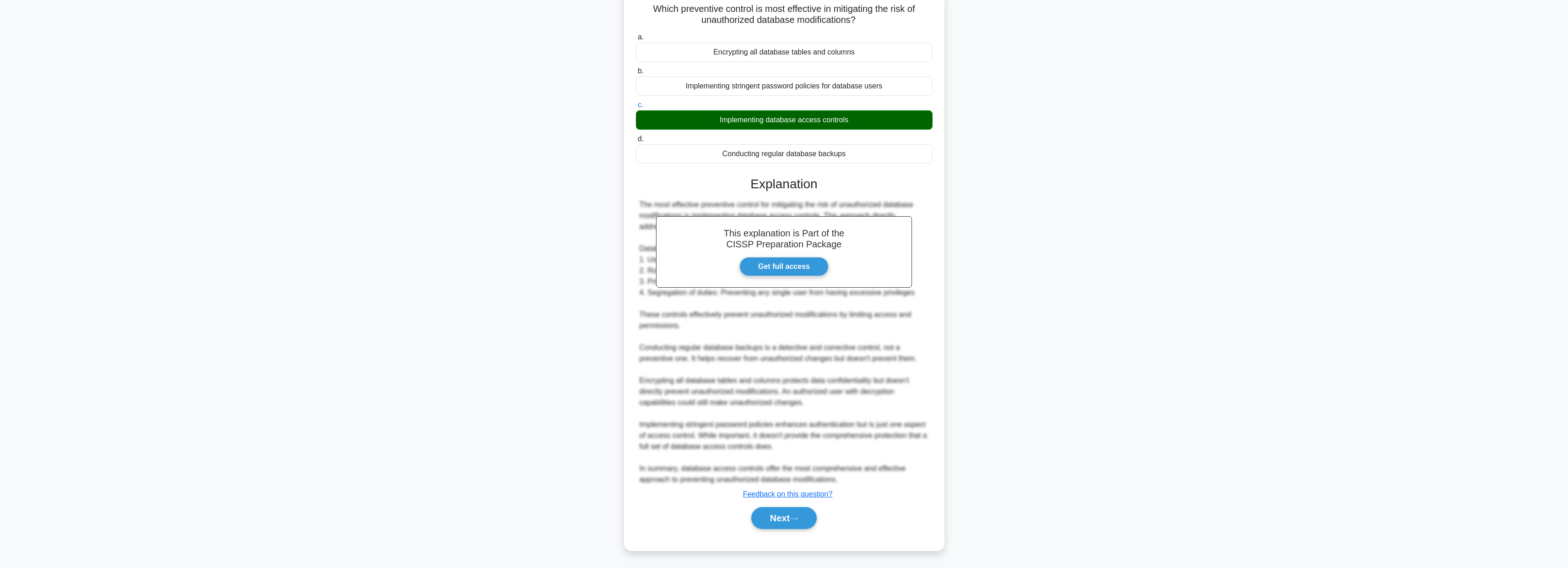
scroll to position [63, 0]
click at [798, 517] on icon at bounding box center [793, 518] width 8 height 5
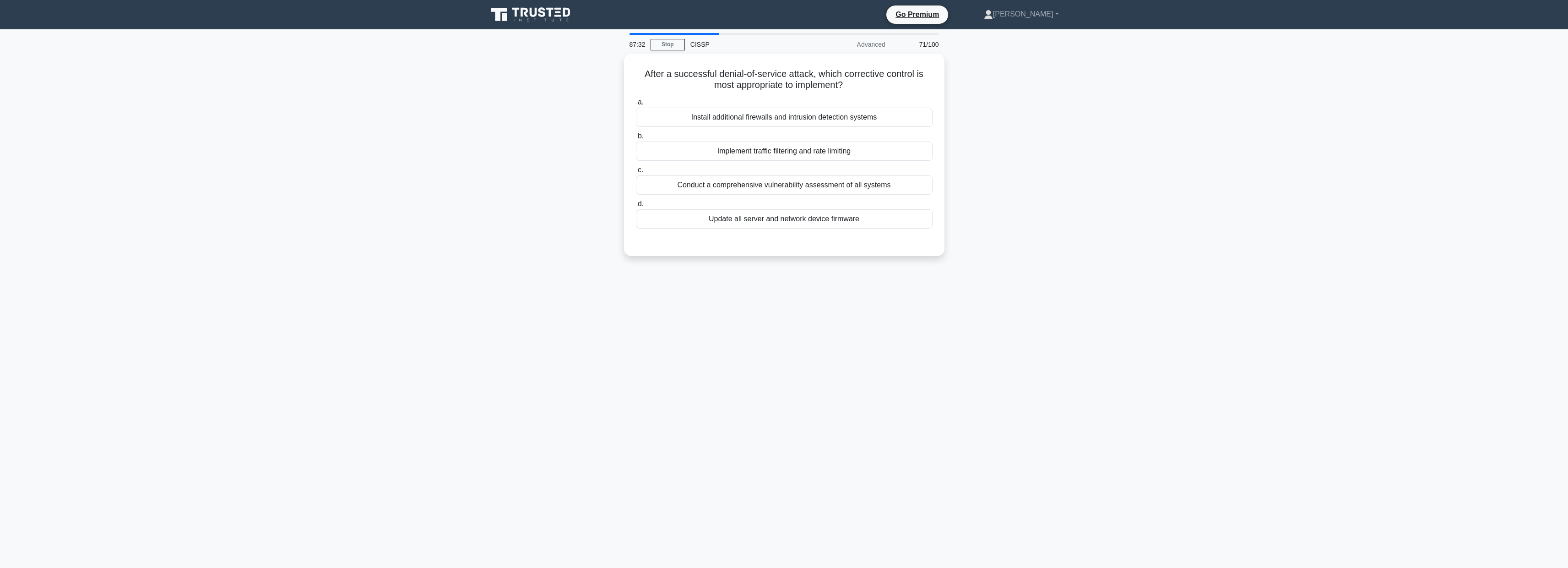
scroll to position [0, 0]
click at [859, 149] on div "Implement traffic filtering and rate limiting" at bounding box center [787, 149] width 296 height 19
click at [639, 137] on input "b. Implement traffic filtering and rate limiting" at bounding box center [639, 134] width 0 height 6
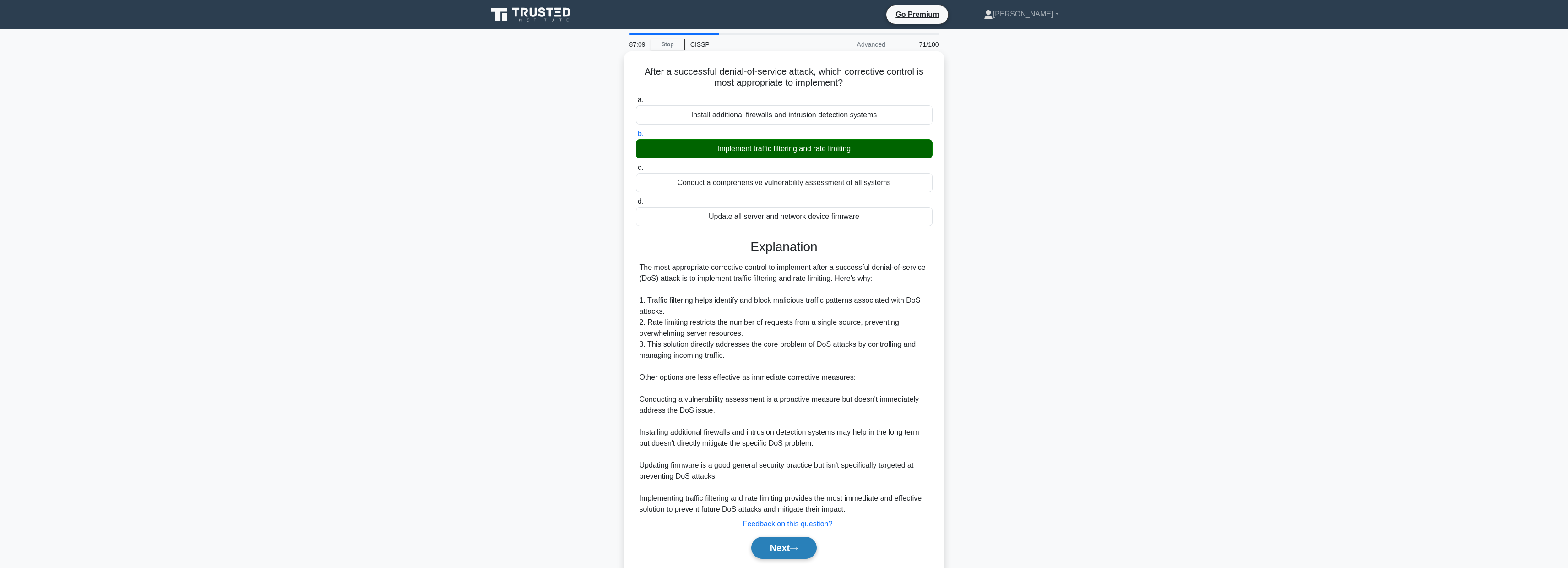
drag, startPoint x: 803, startPoint y: 551, endPoint x: 806, endPoint y: 544, distance: 7.6
click at [803, 551] on button "Next" at bounding box center [784, 548] width 65 height 22
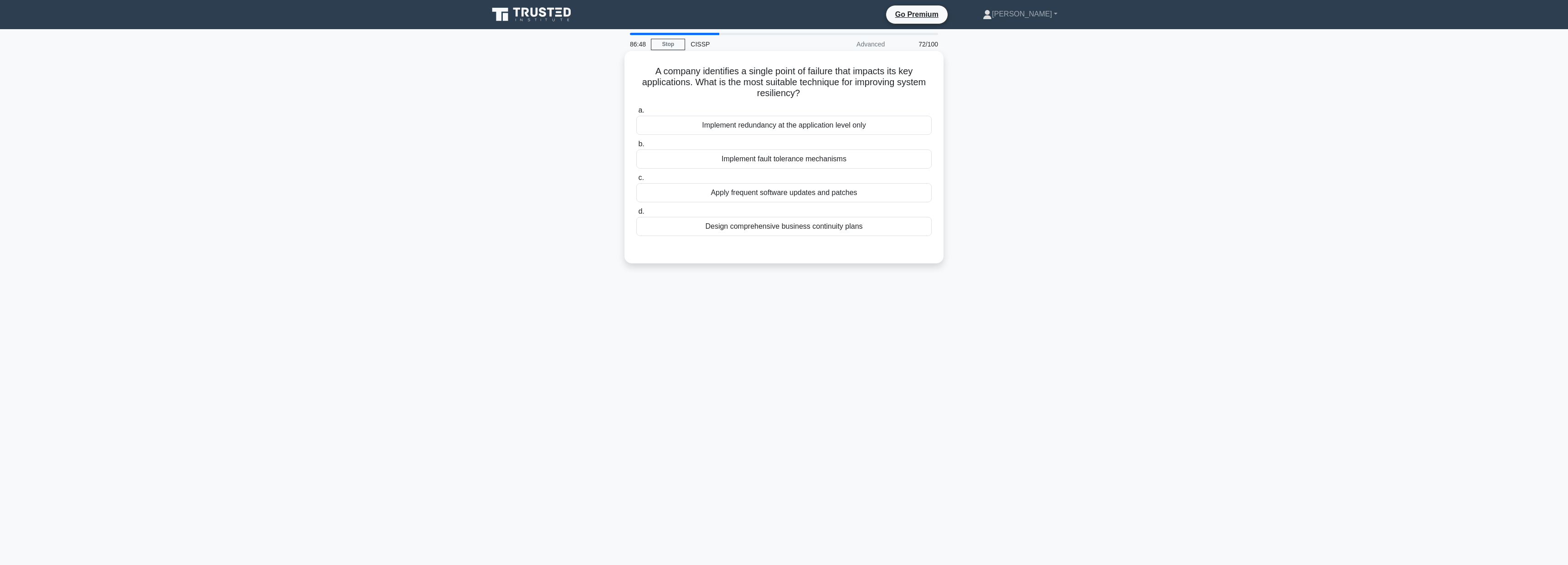
click at [795, 147] on label "b. Implement fault tolerance mechanisms" at bounding box center [783, 153] width 295 height 30
click at [636, 147] on input "b. Implement fault tolerance mechanisms" at bounding box center [636, 144] width 0 height 6
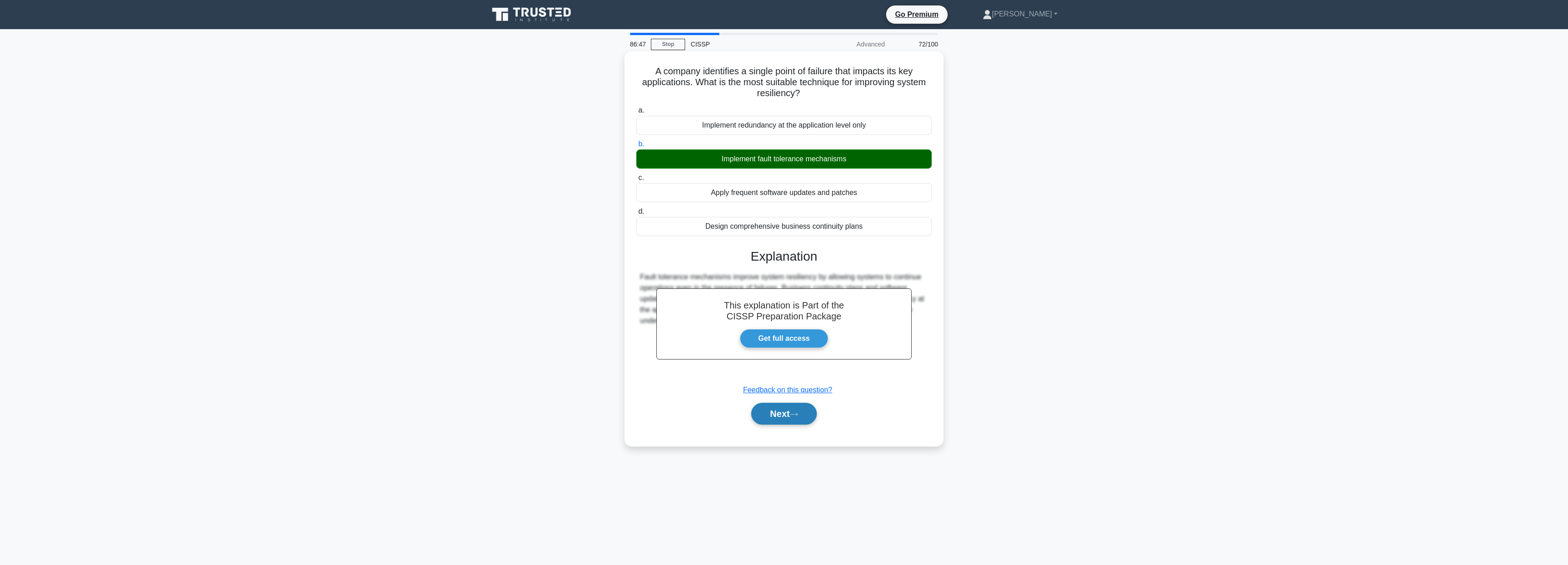
click at [796, 420] on button "Next" at bounding box center [783, 414] width 65 height 22
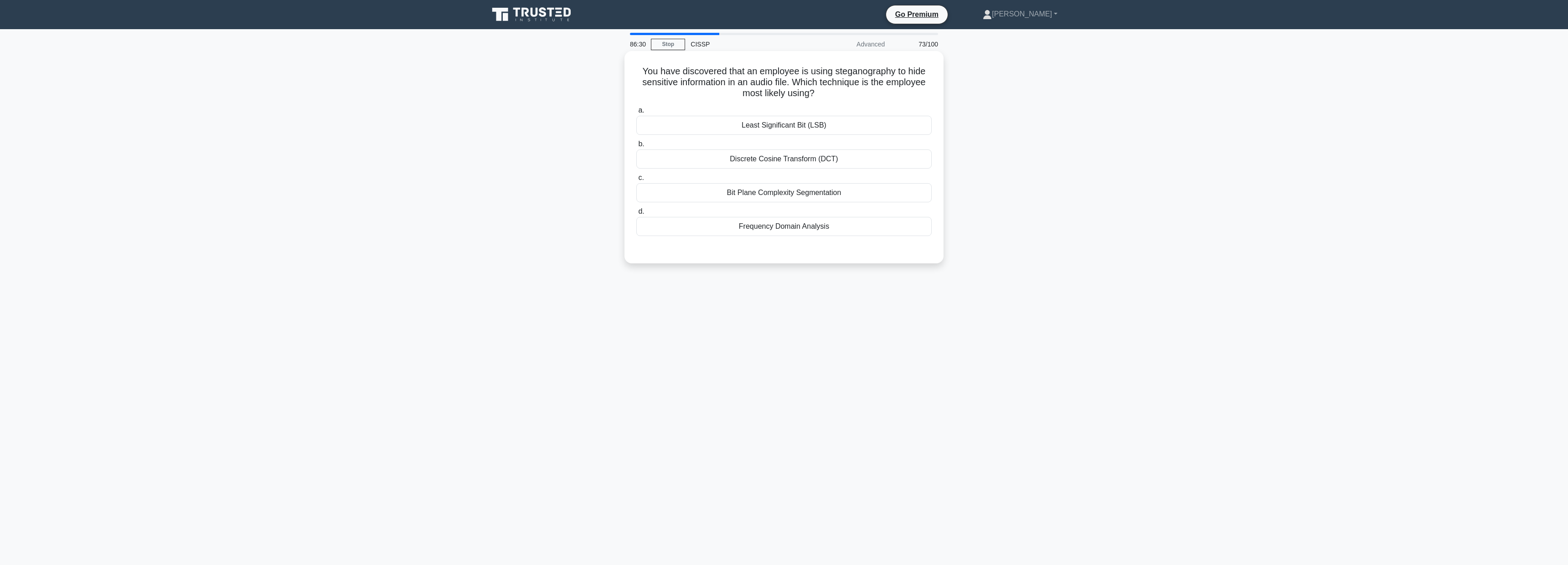
click at [794, 233] on div "Frequency Domain Analysis" at bounding box center [783, 226] width 295 height 19
click at [636, 215] on input "d. Frequency Domain Analysis" at bounding box center [636, 212] width 0 height 6
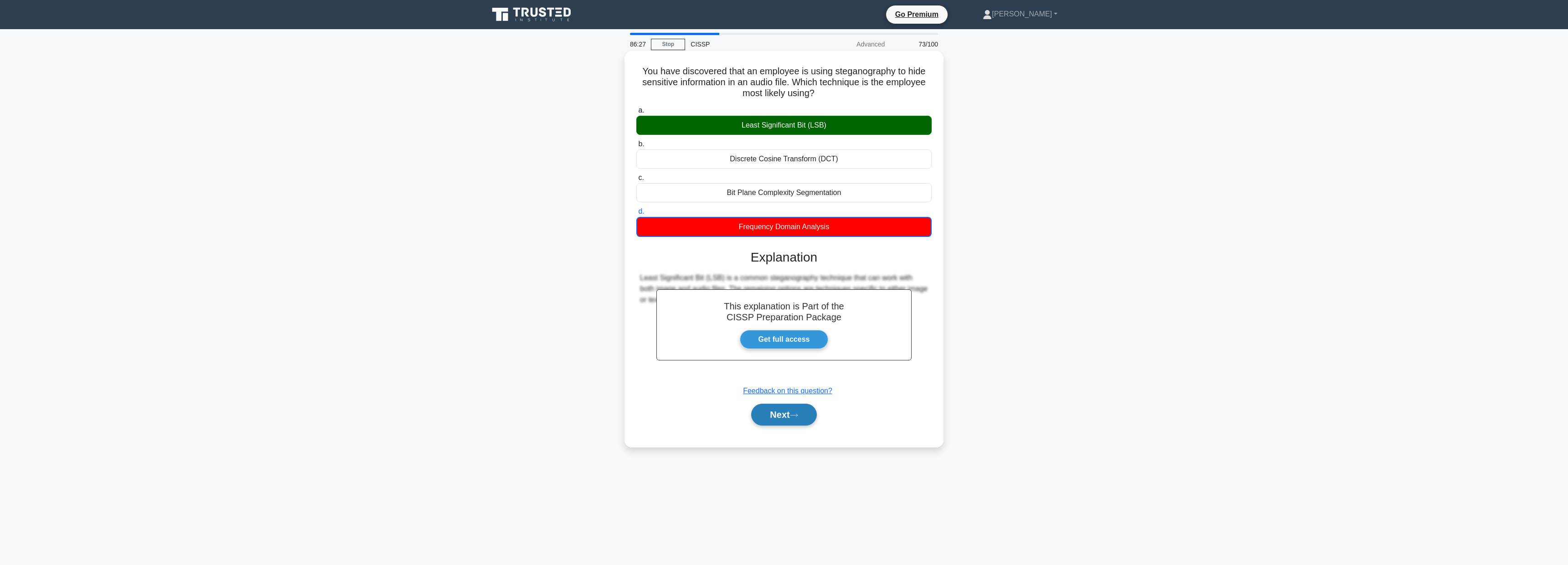
click at [785, 415] on button "Next" at bounding box center [783, 414] width 65 height 22
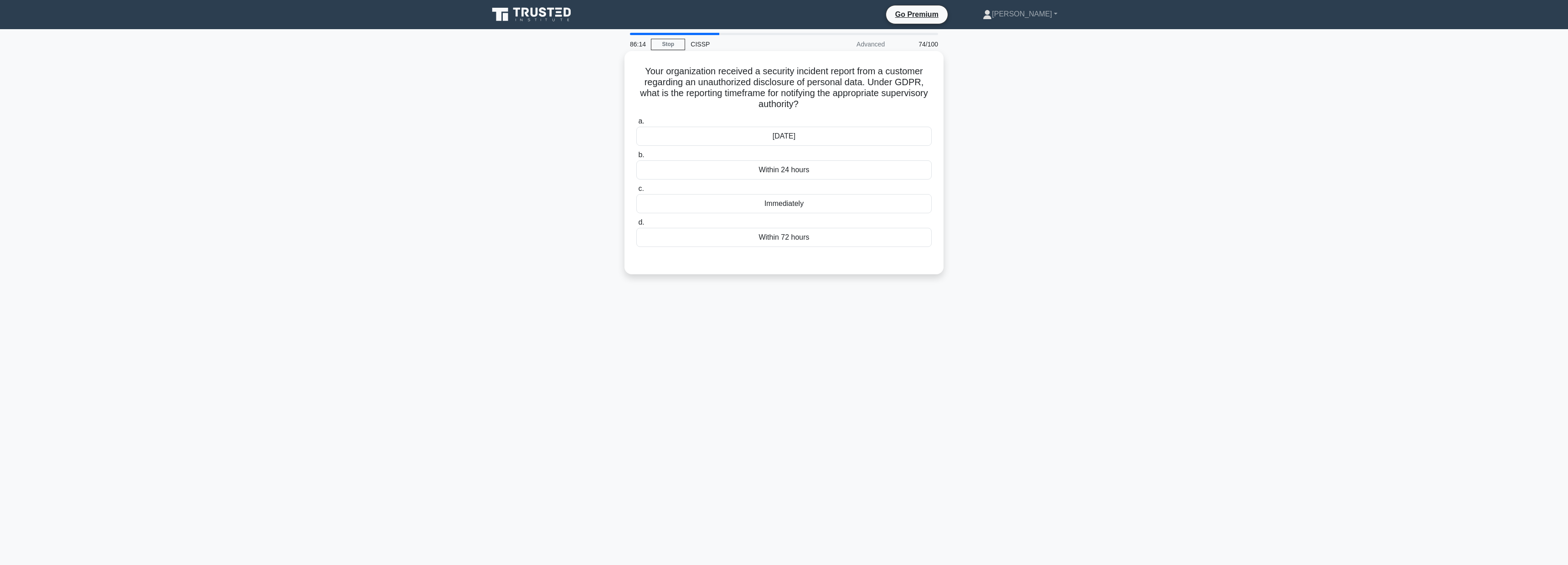
click at [805, 173] on div "Within 24 hours" at bounding box center [783, 170] width 295 height 19
click at [636, 158] on input "b. Within 24 hours" at bounding box center [636, 155] width 0 height 6
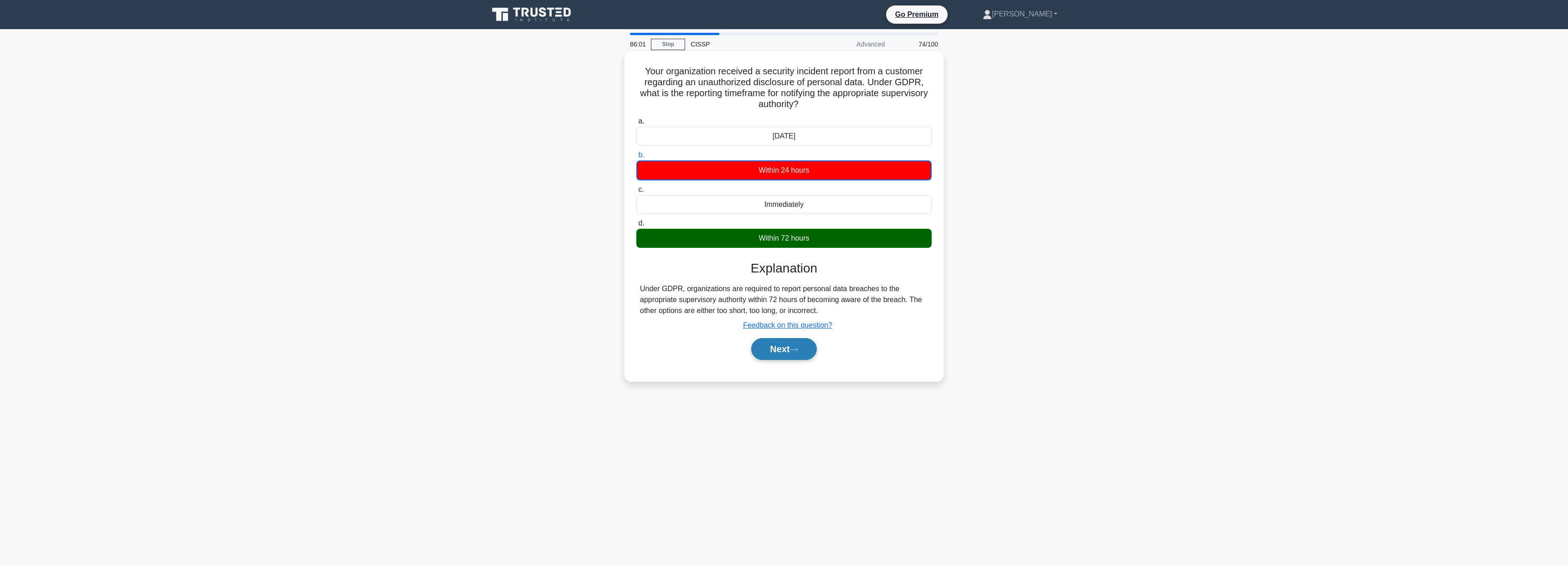
click at [772, 343] on button "Next" at bounding box center [783, 349] width 65 height 22
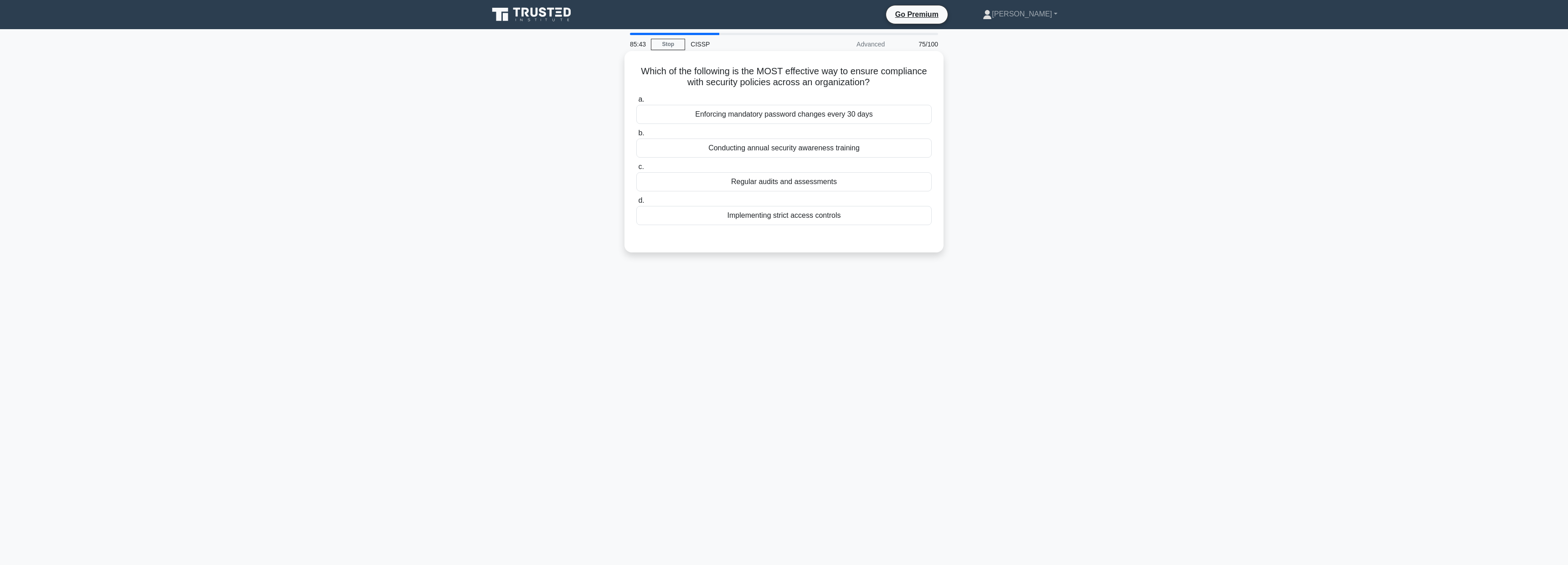
click at [777, 186] on div "Regular audits and assessments" at bounding box center [783, 181] width 295 height 19
click at [636, 170] on input "c. Regular audits and assessments" at bounding box center [636, 167] width 0 height 6
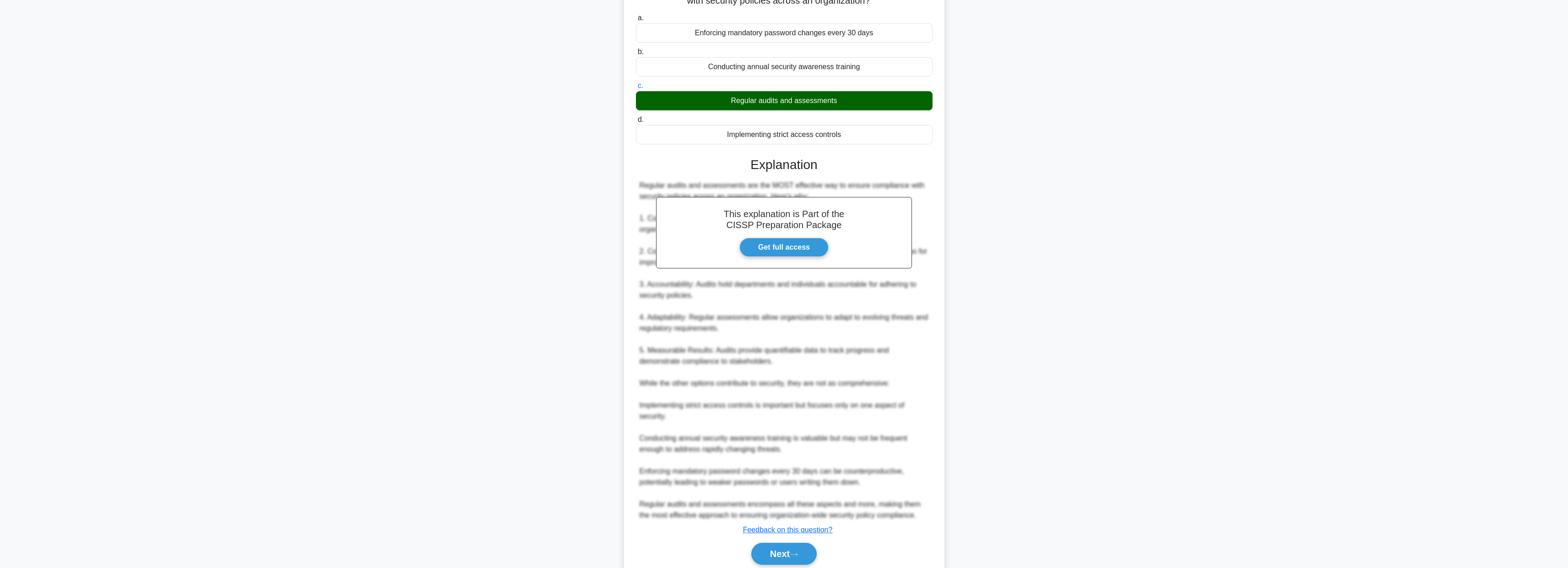
scroll to position [118, 0]
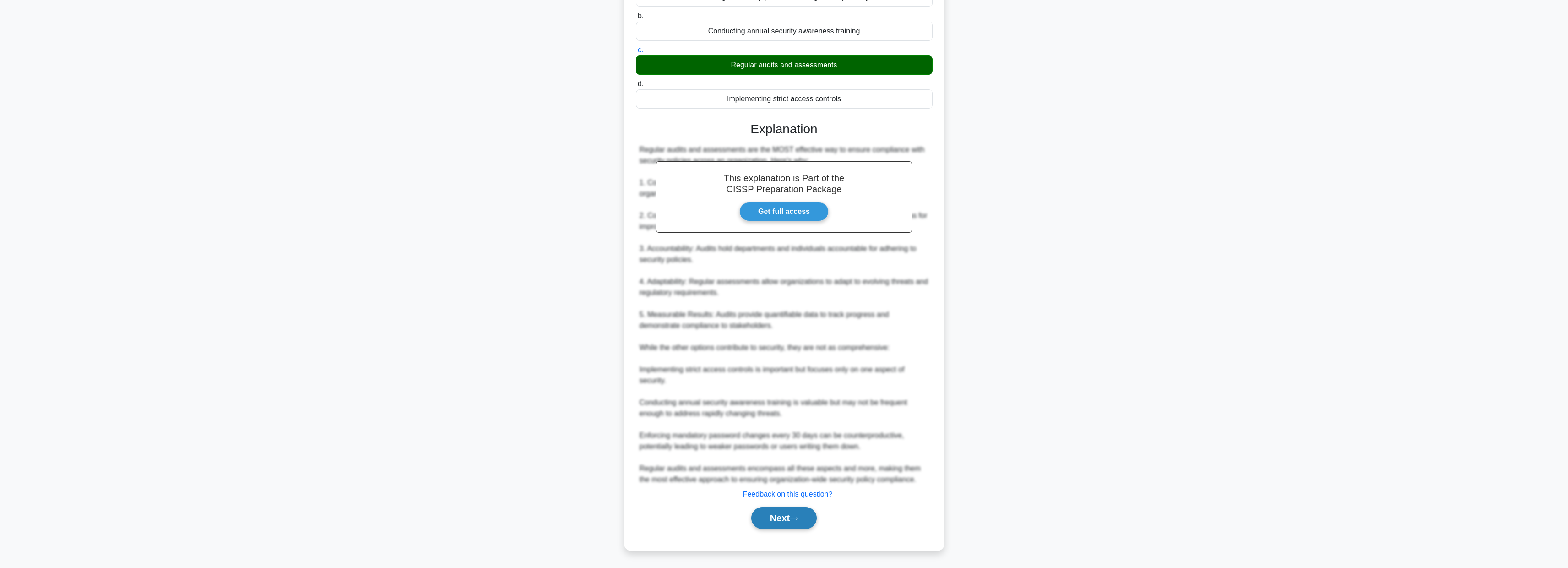
click at [784, 507] on button "Next" at bounding box center [784, 518] width 65 height 22
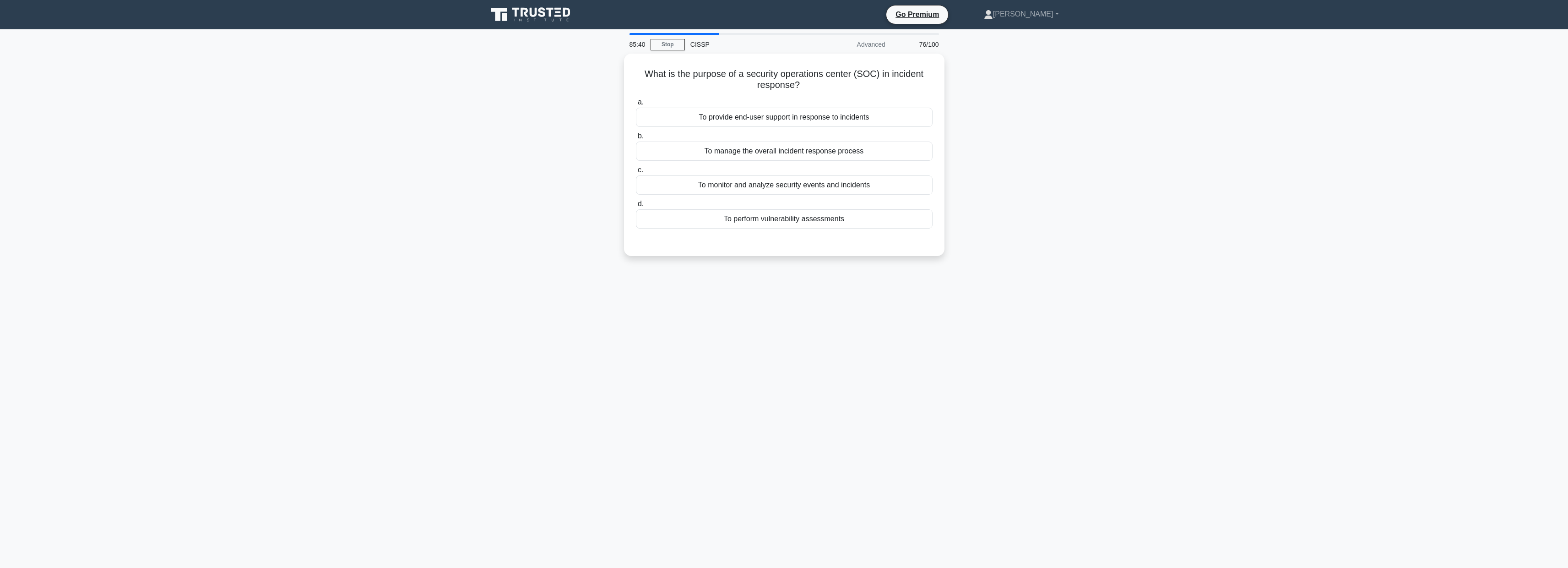
scroll to position [0, 0]
click at [893, 149] on div "To manage the overall incident response process" at bounding box center [787, 149] width 296 height 19
click at [639, 137] on input "b. To manage the overall incident response process" at bounding box center [639, 134] width 0 height 6
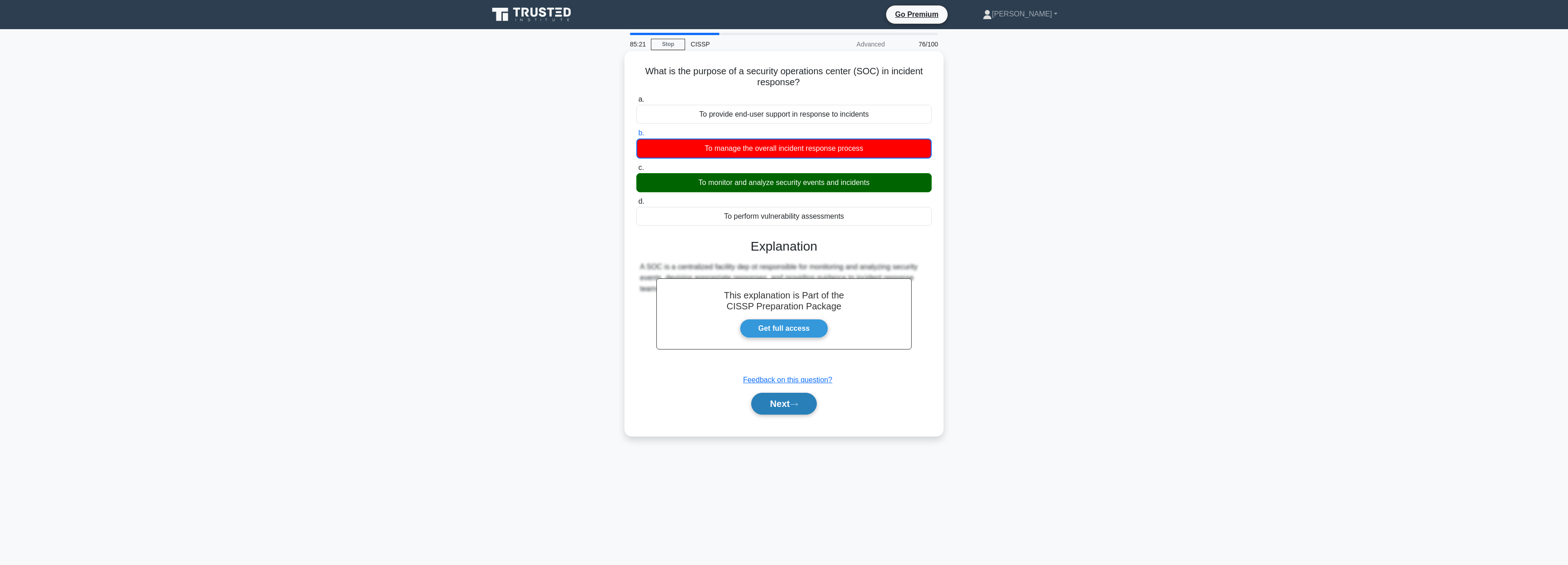
click at [771, 402] on button "Next" at bounding box center [783, 403] width 65 height 22
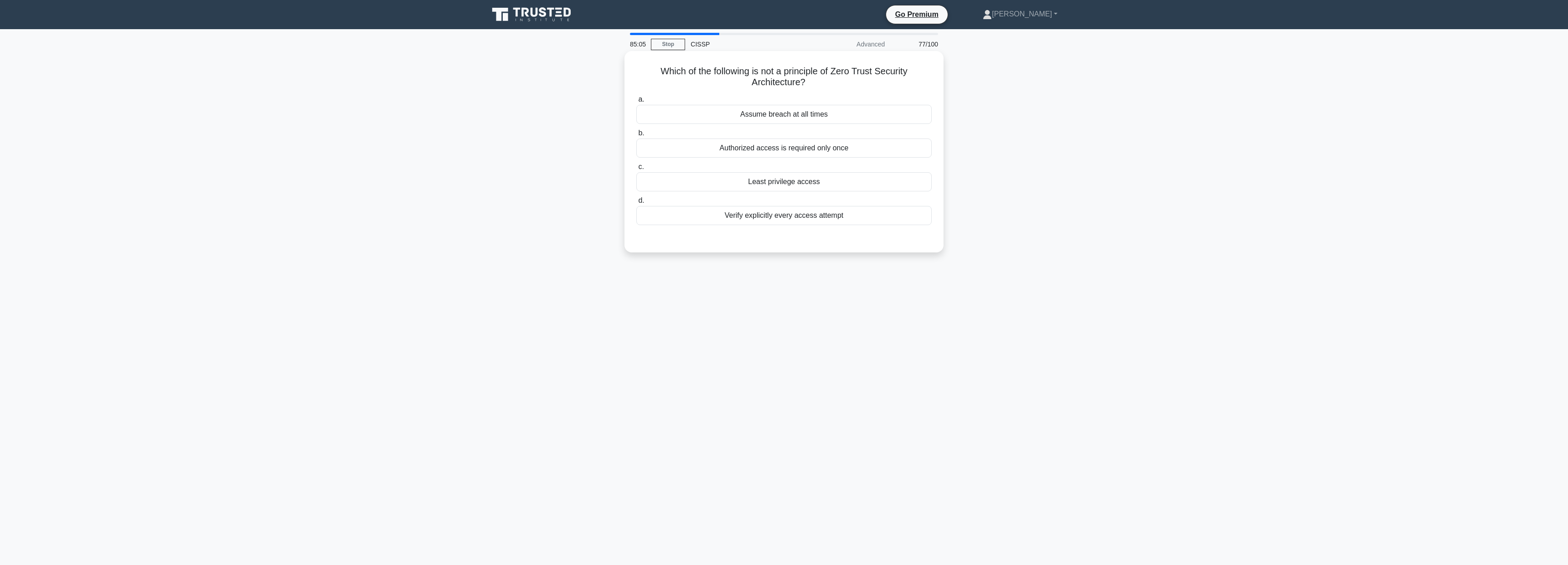
click at [803, 181] on div "Least privilege access" at bounding box center [783, 181] width 295 height 19
click at [636, 170] on input "c. Least privilege access" at bounding box center [636, 167] width 0 height 6
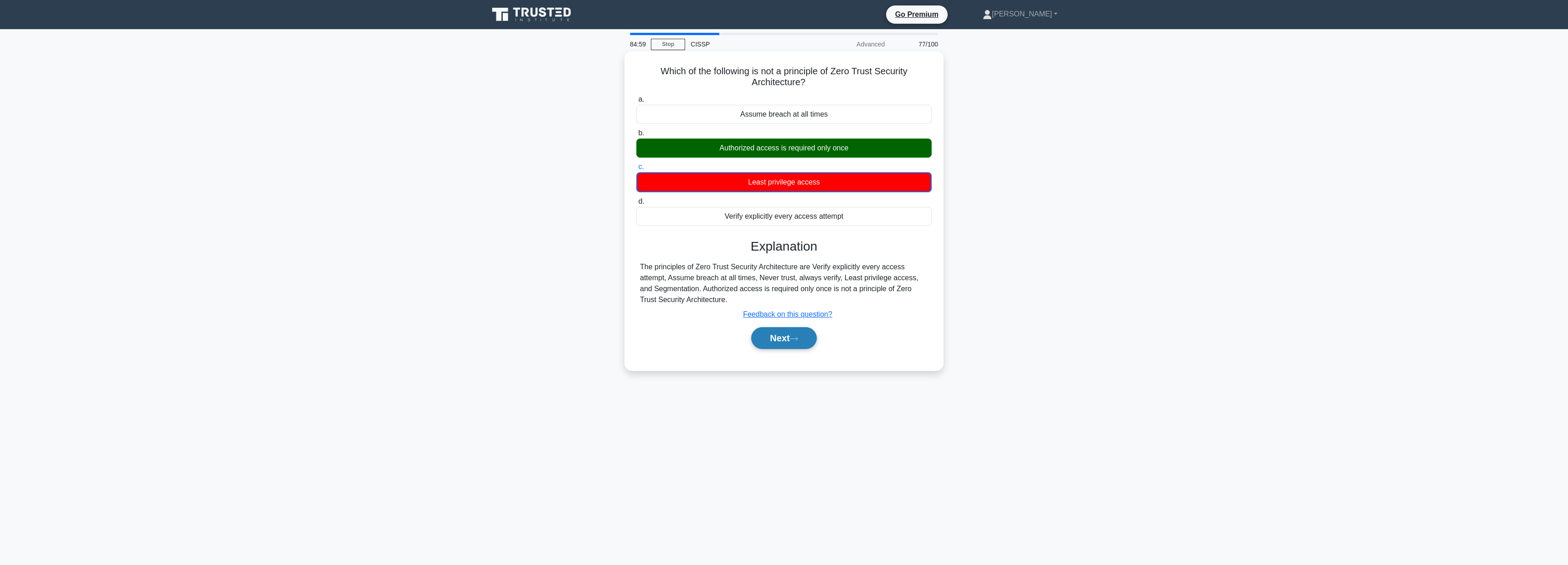
click at [801, 342] on button "Next" at bounding box center [783, 338] width 65 height 22
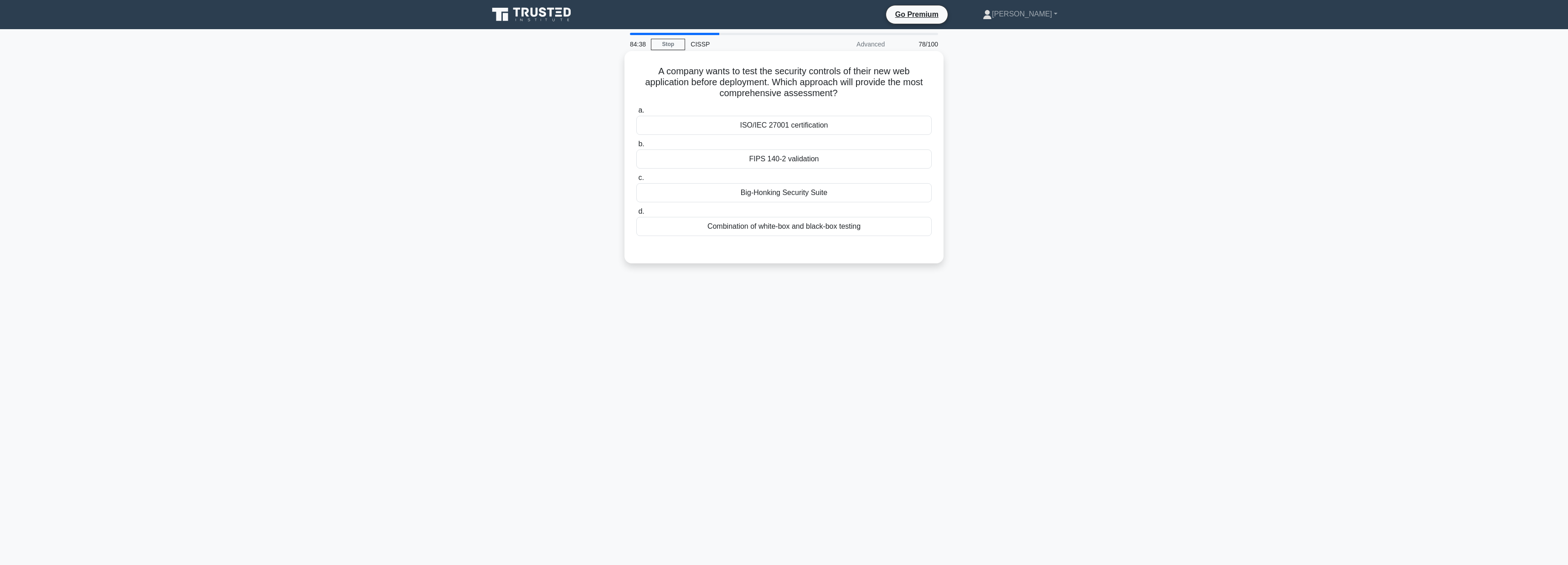
click at [802, 159] on div "FIPS 140-2 validation" at bounding box center [783, 159] width 295 height 19
click at [636, 147] on input "b. FIPS 140-2 validation" at bounding box center [636, 144] width 0 height 6
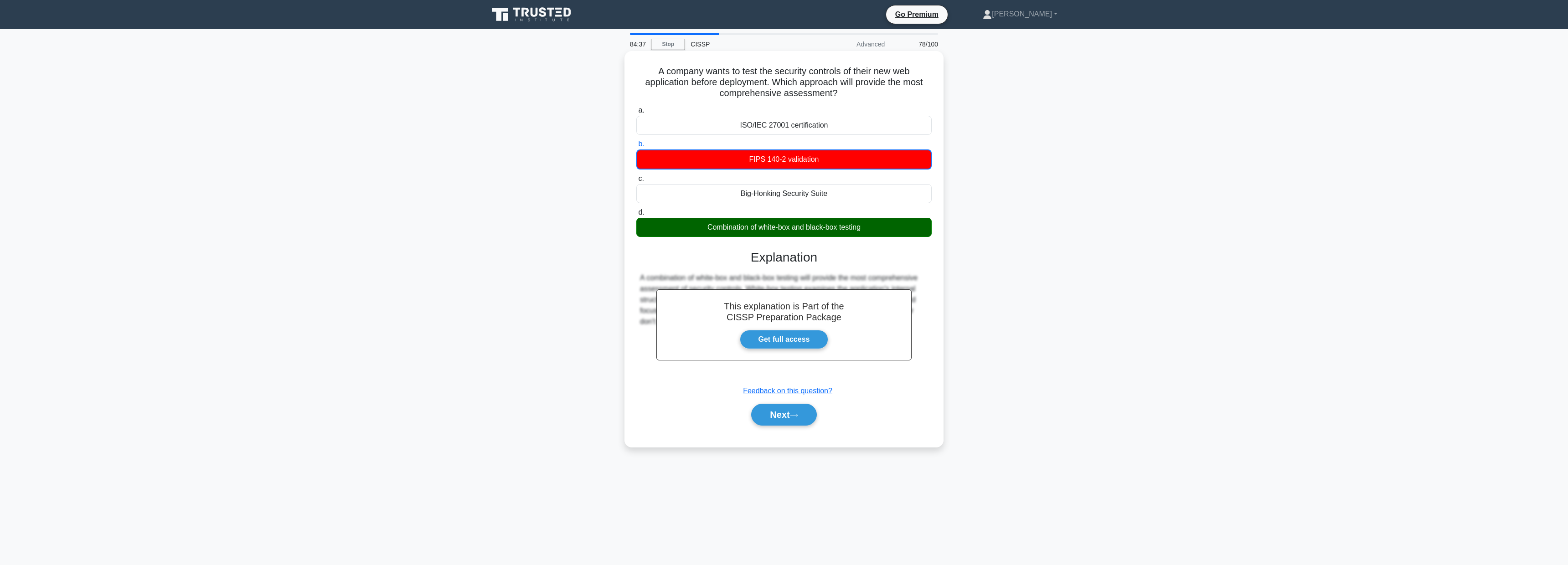
click at [782, 401] on div "Next" at bounding box center [783, 414] width 295 height 29
click at [783, 411] on button "Next" at bounding box center [783, 414] width 65 height 22
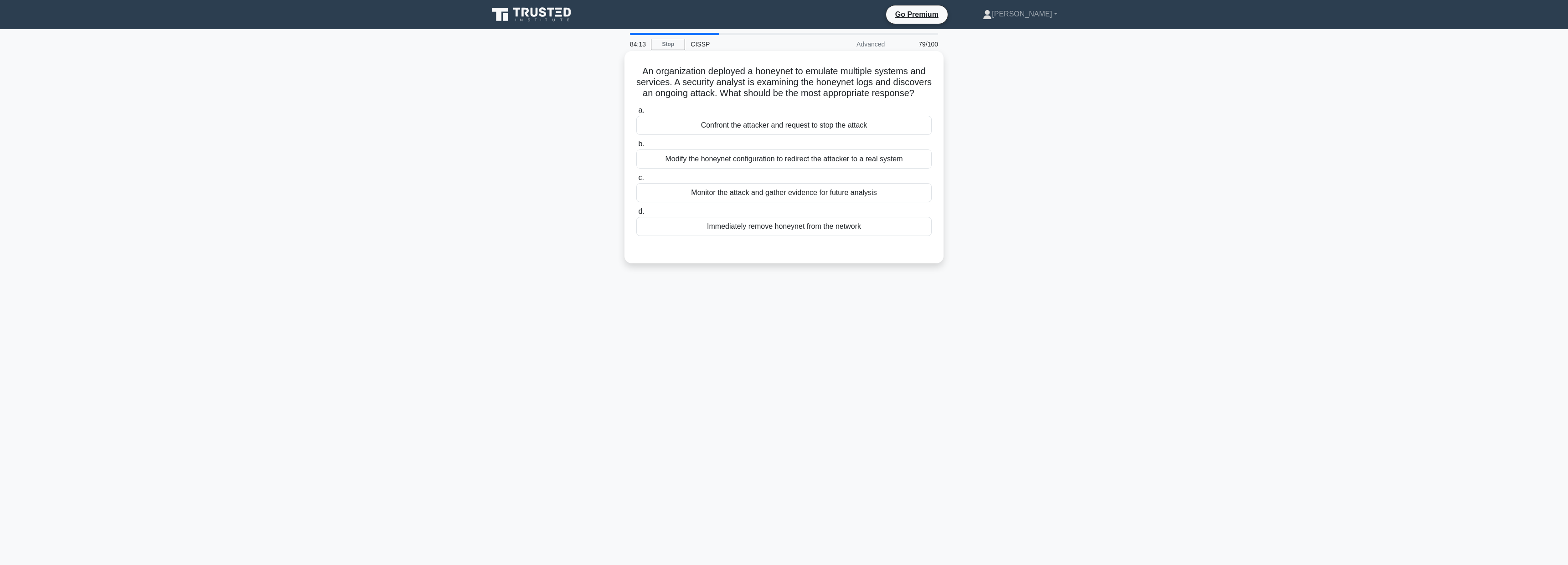
click at [847, 195] on div "Monitor the attack and gather evidence for future analysis" at bounding box center [783, 192] width 295 height 19
click at [636, 181] on input "c. Monitor the attack and gather evidence for future analysis" at bounding box center [636, 178] width 0 height 6
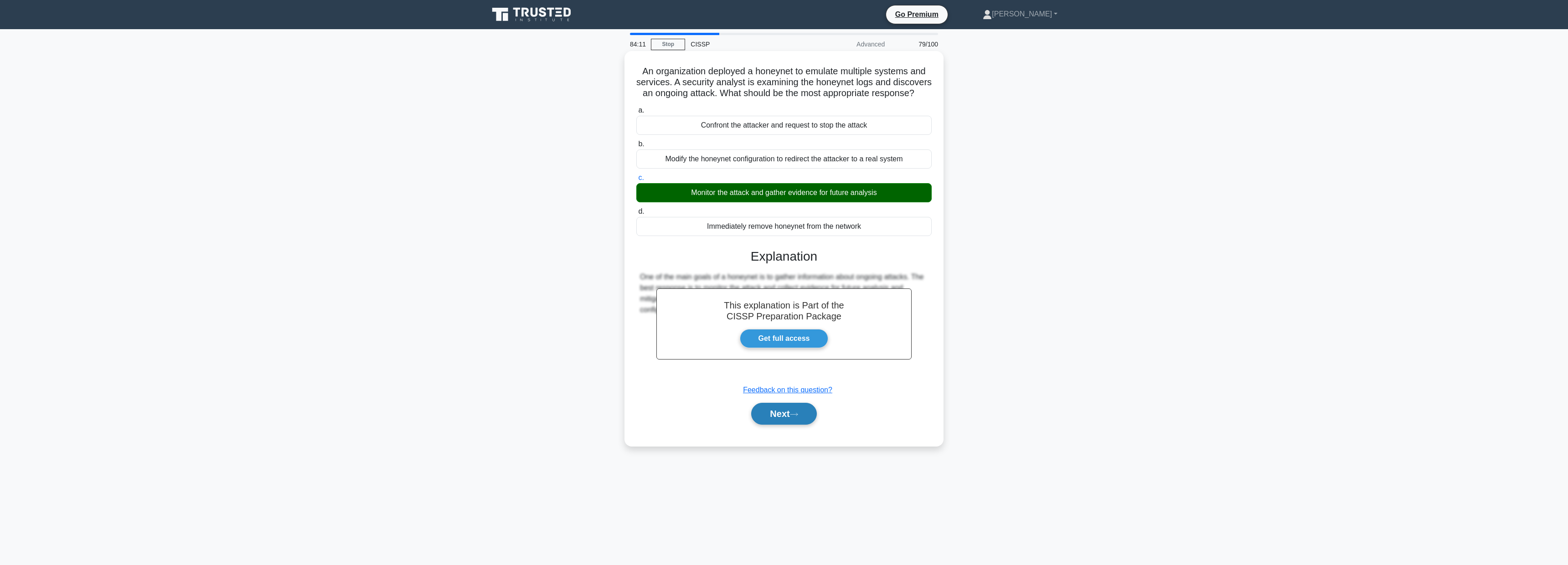
click at [768, 417] on button "Next" at bounding box center [783, 414] width 65 height 22
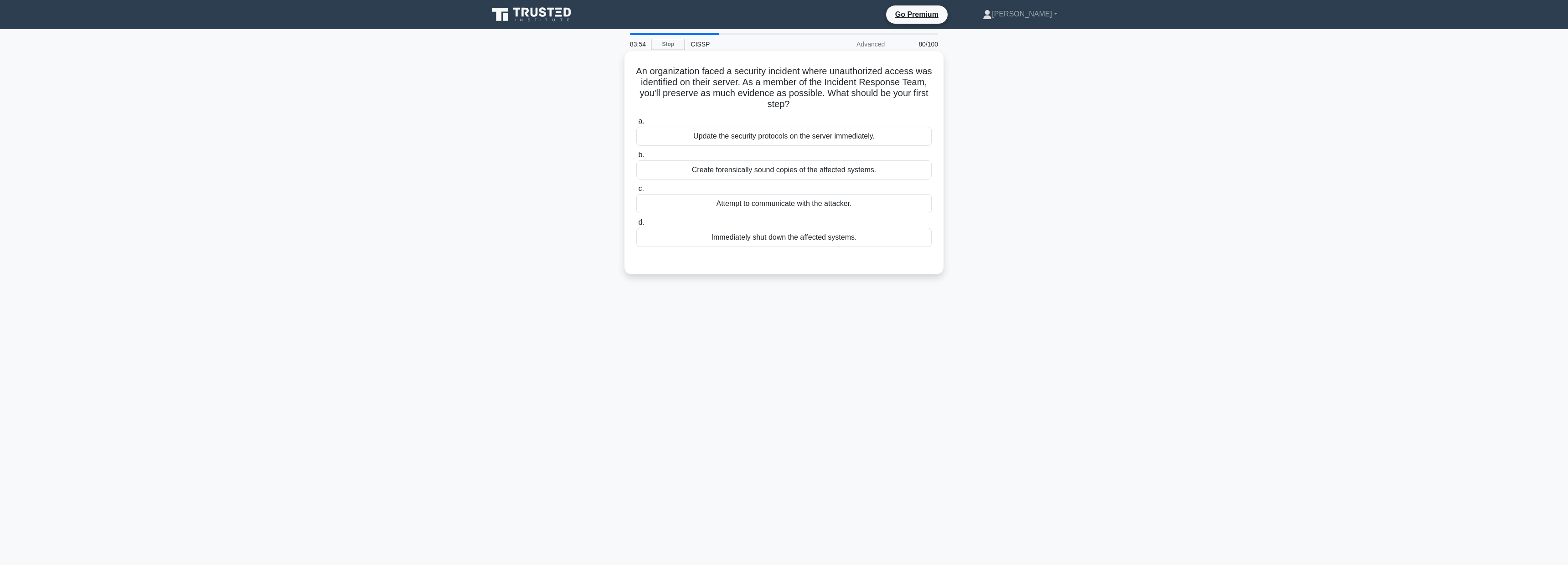
click at [834, 172] on div "Create forensically sound copies of the affected systems." at bounding box center [783, 170] width 295 height 19
click at [636, 158] on input "b. Create forensically sound copies of the affected systems." at bounding box center [636, 155] width 0 height 6
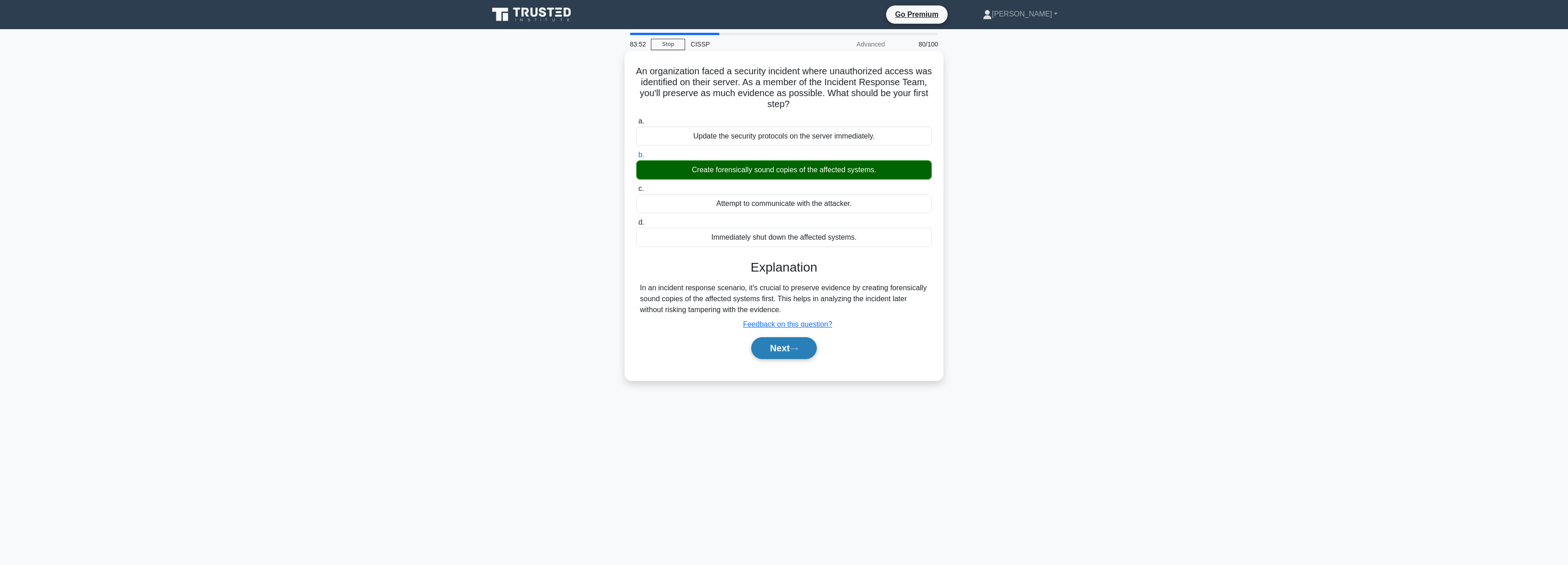
click at [785, 348] on button "Next" at bounding box center [783, 348] width 65 height 22
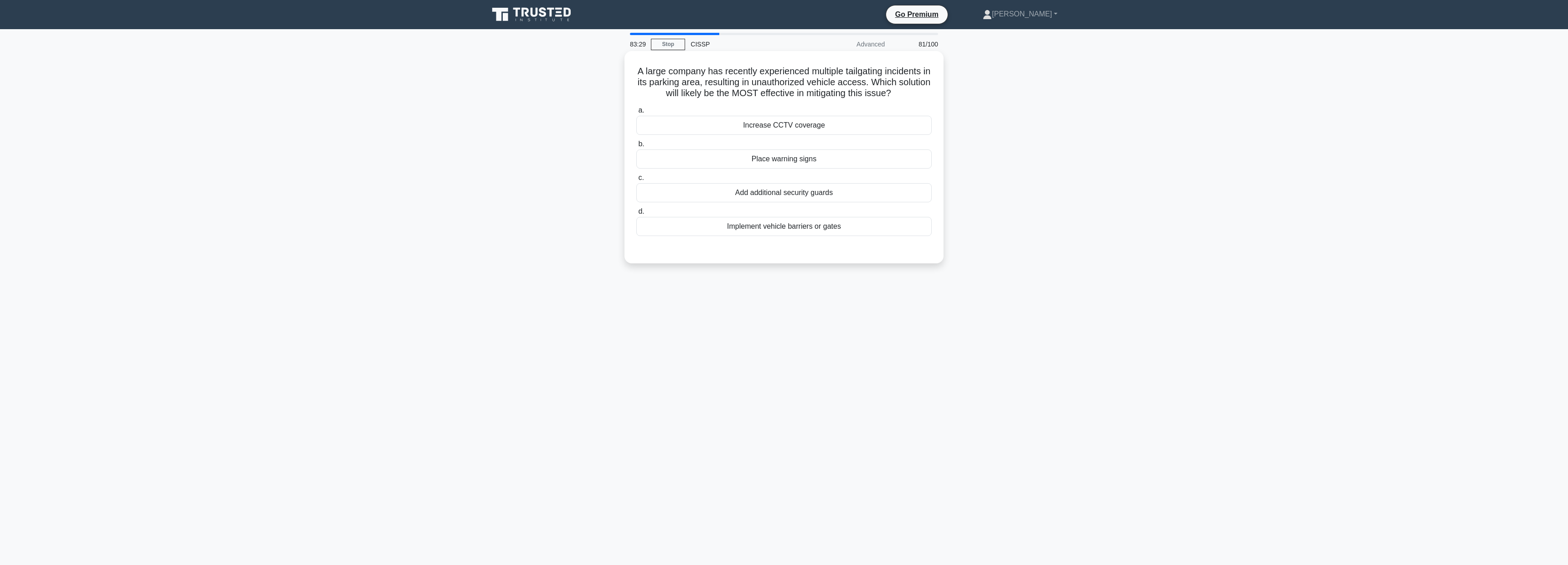
click at [777, 226] on div "Implement vehicle barriers or gates" at bounding box center [783, 226] width 295 height 19
click at [636, 215] on input "d. Implement vehicle barriers or gates" at bounding box center [636, 212] width 0 height 6
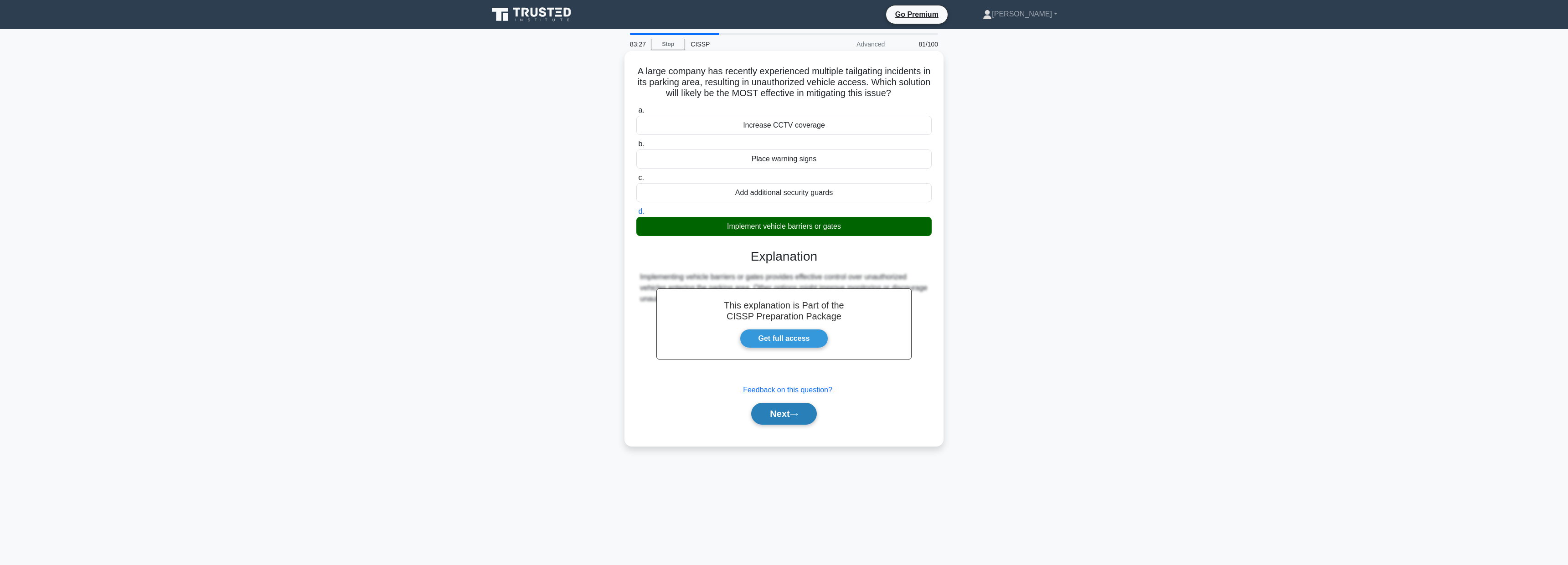
click at [787, 411] on button "Next" at bounding box center [783, 414] width 65 height 22
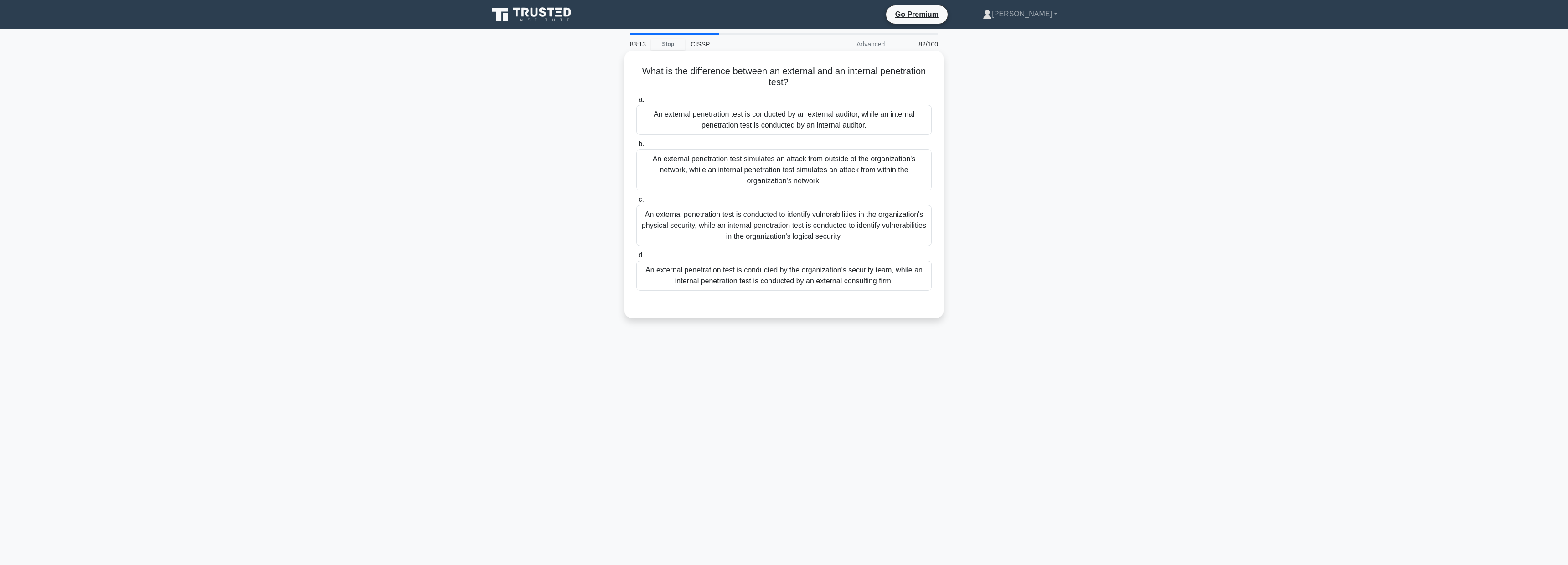
click at [856, 168] on div "An external penetration test simulates an attack from outside of the organizati…" at bounding box center [783, 170] width 295 height 41
click at [636, 147] on input "b. An external penetration test simulates an attack from outside of the organiz…" at bounding box center [636, 144] width 0 height 6
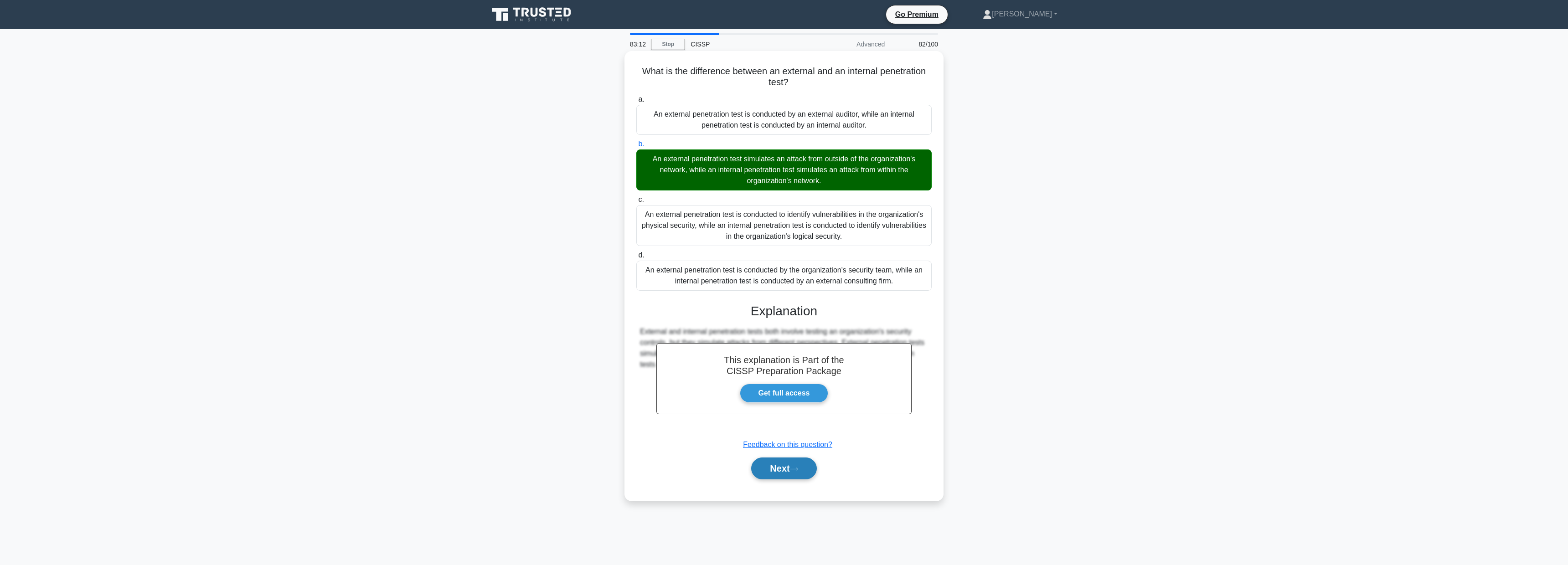
click at [795, 463] on button "Next" at bounding box center [783, 468] width 65 height 22
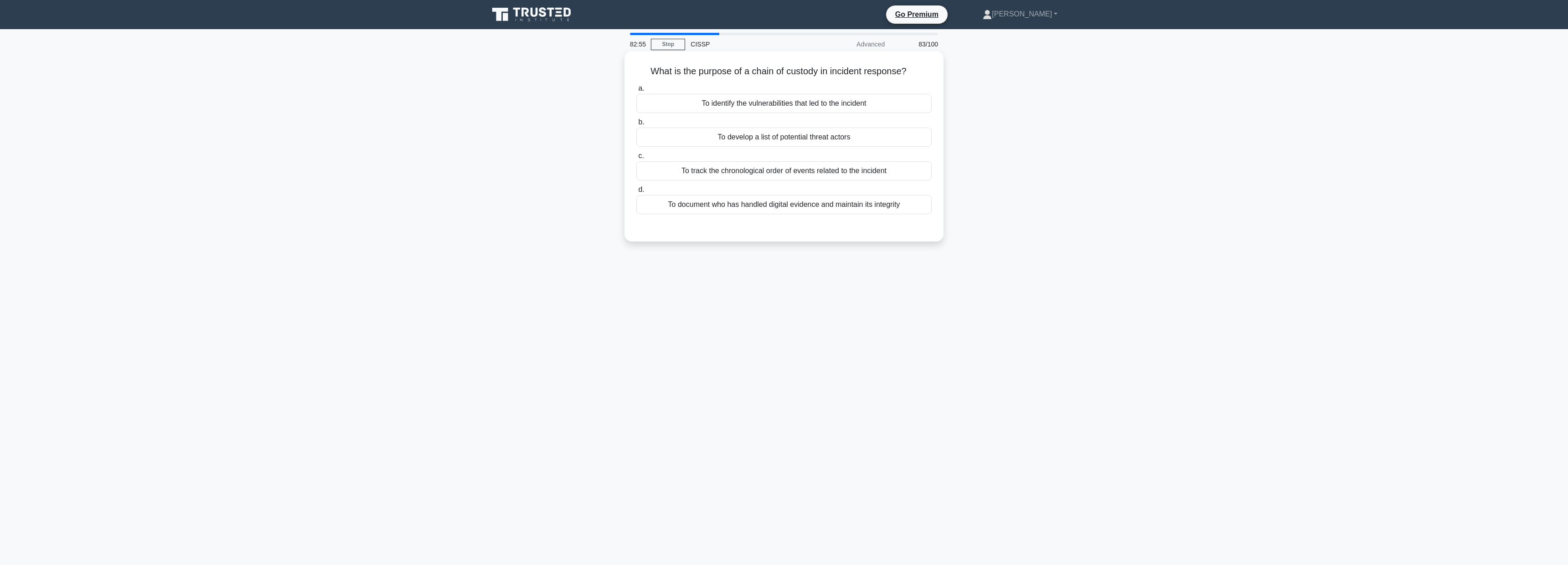
click at [781, 207] on div "To document who has handled digital evidence and maintain its integrity" at bounding box center [783, 204] width 295 height 19
click at [636, 193] on input "d. To document who has handled digital evidence and maintain its integrity" at bounding box center [636, 190] width 0 height 6
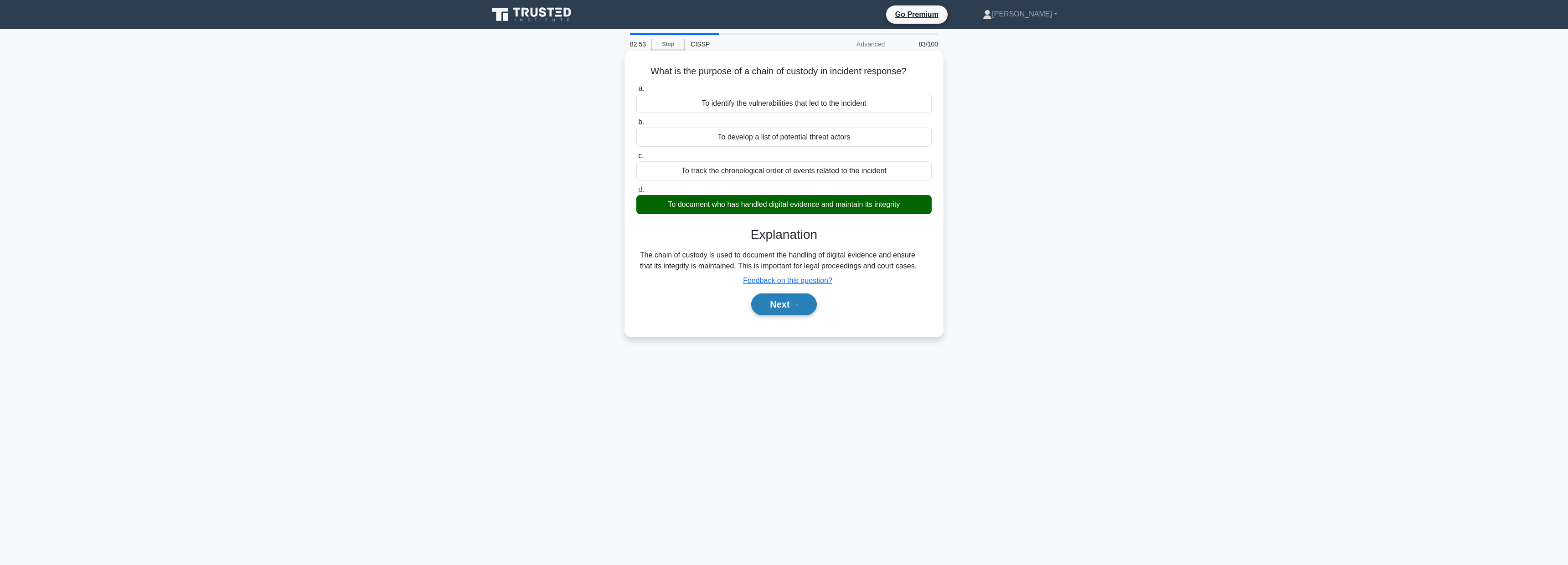
click at [803, 301] on button "Next" at bounding box center [783, 304] width 65 height 22
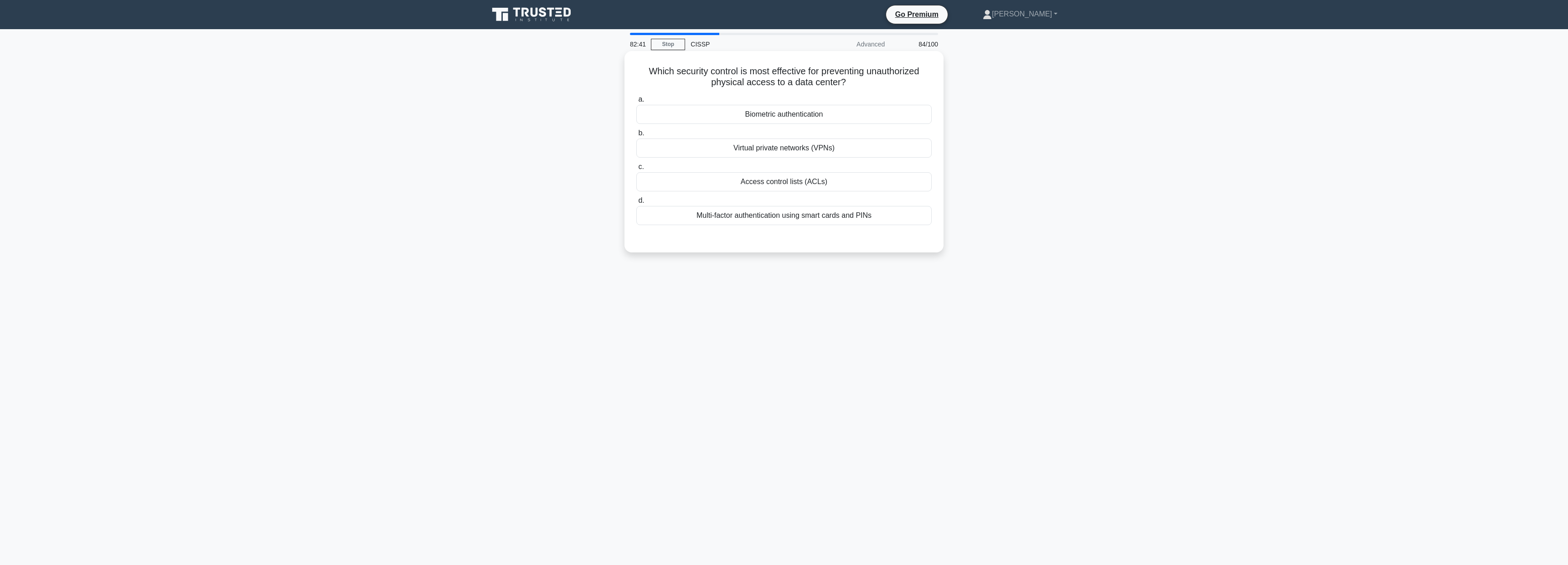
click at [816, 217] on div "Multi-factor authentication using smart cards and PINs" at bounding box center [783, 215] width 295 height 19
click at [636, 204] on input "d. Multi-factor authentication using smart cards and PINs" at bounding box center [636, 201] width 0 height 6
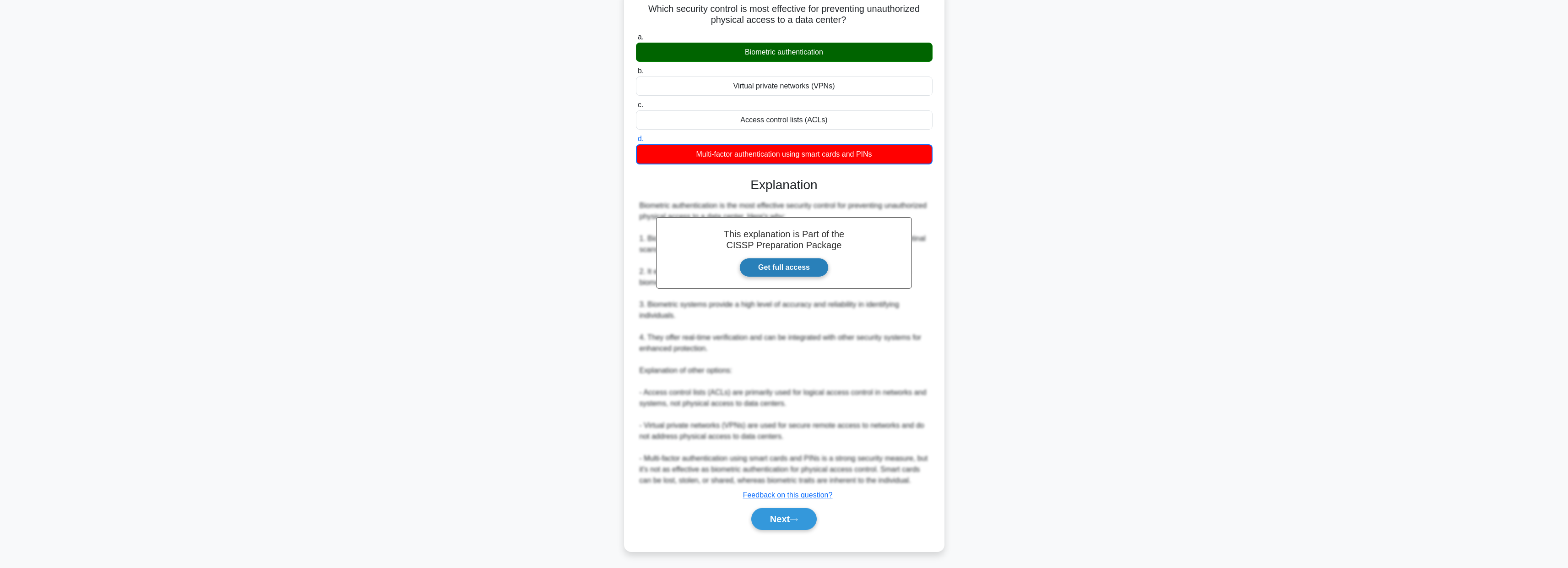
scroll to position [64, 0]
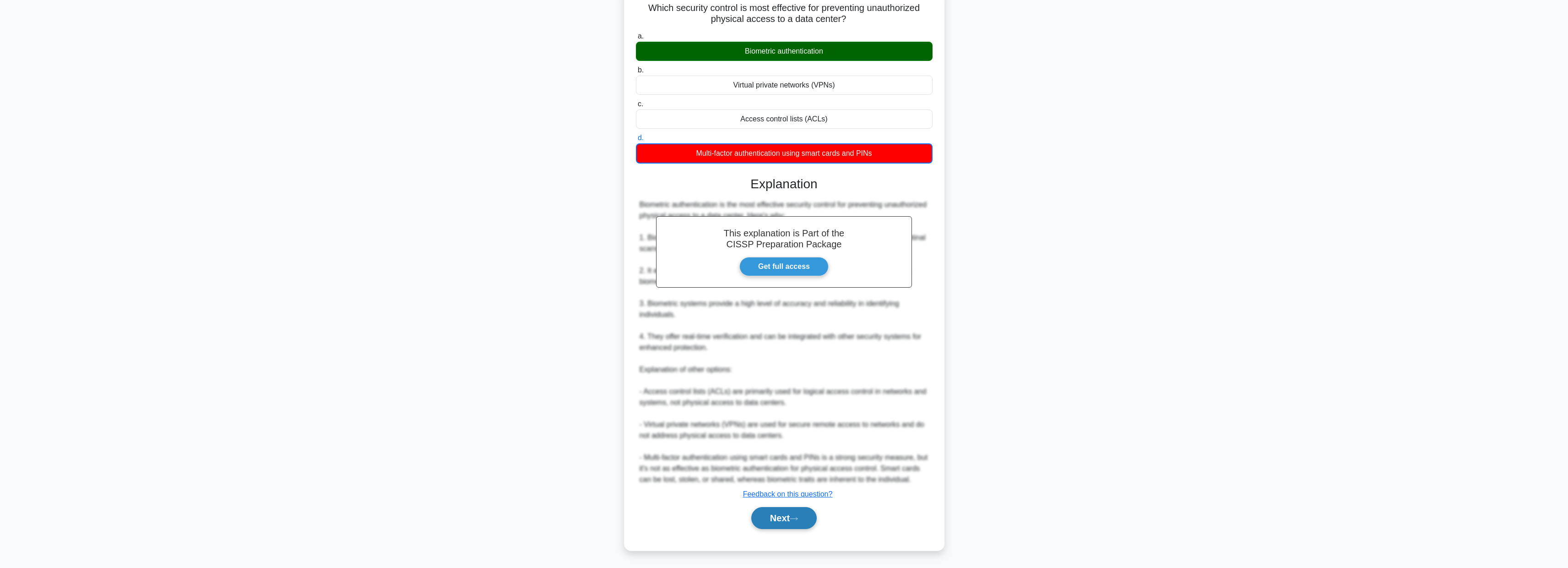
click at [798, 520] on icon at bounding box center [793, 518] width 8 height 5
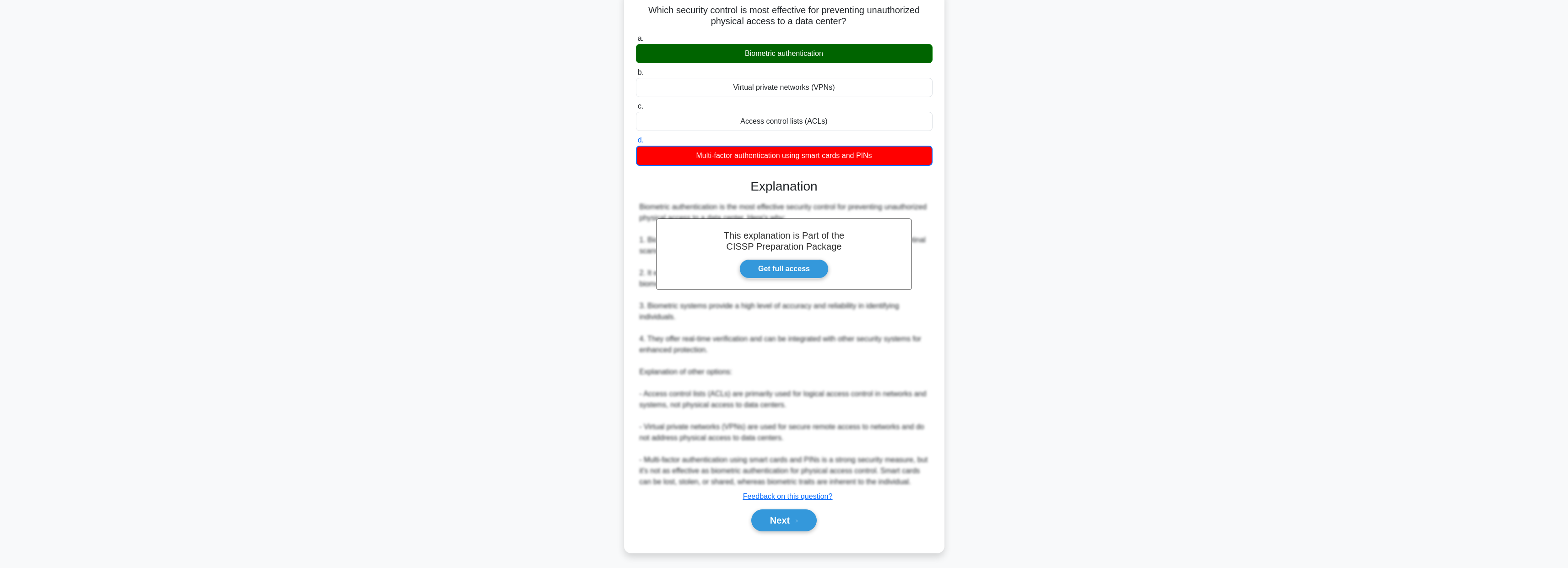
scroll to position [0, 0]
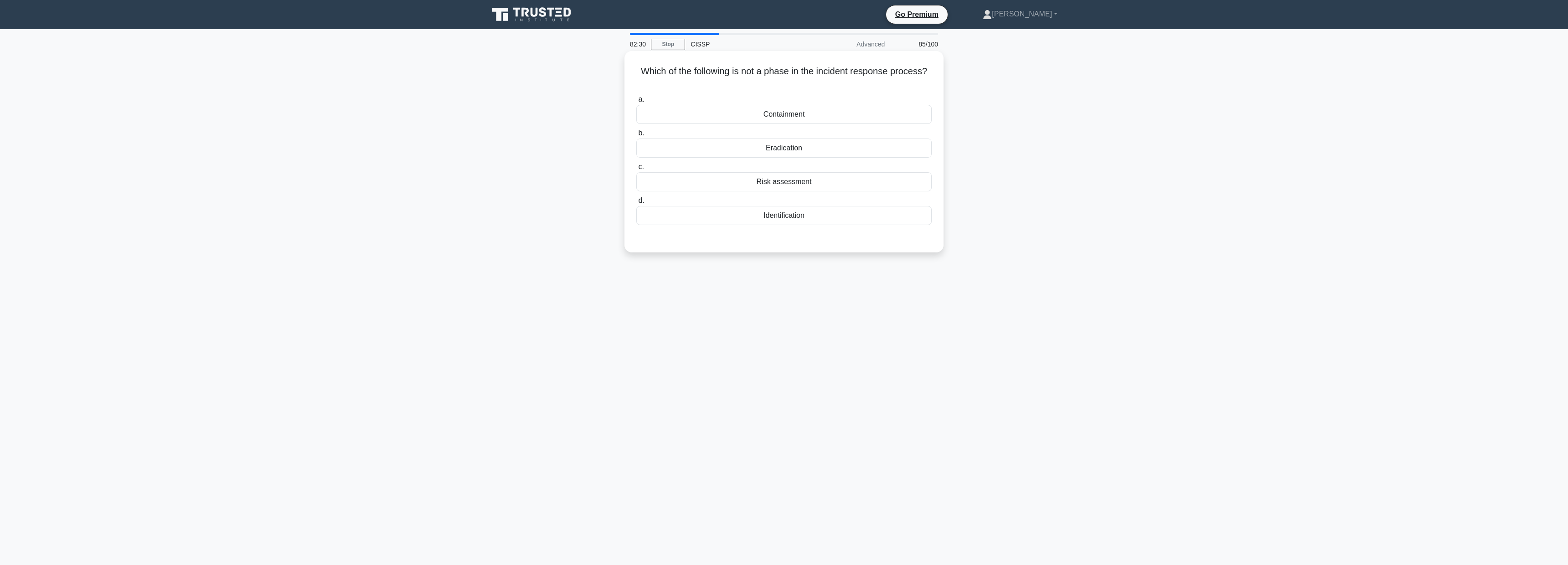
click at [797, 185] on div "Risk assessment" at bounding box center [783, 181] width 295 height 19
click at [636, 170] on input "c. Risk assessment" at bounding box center [636, 167] width 0 height 6
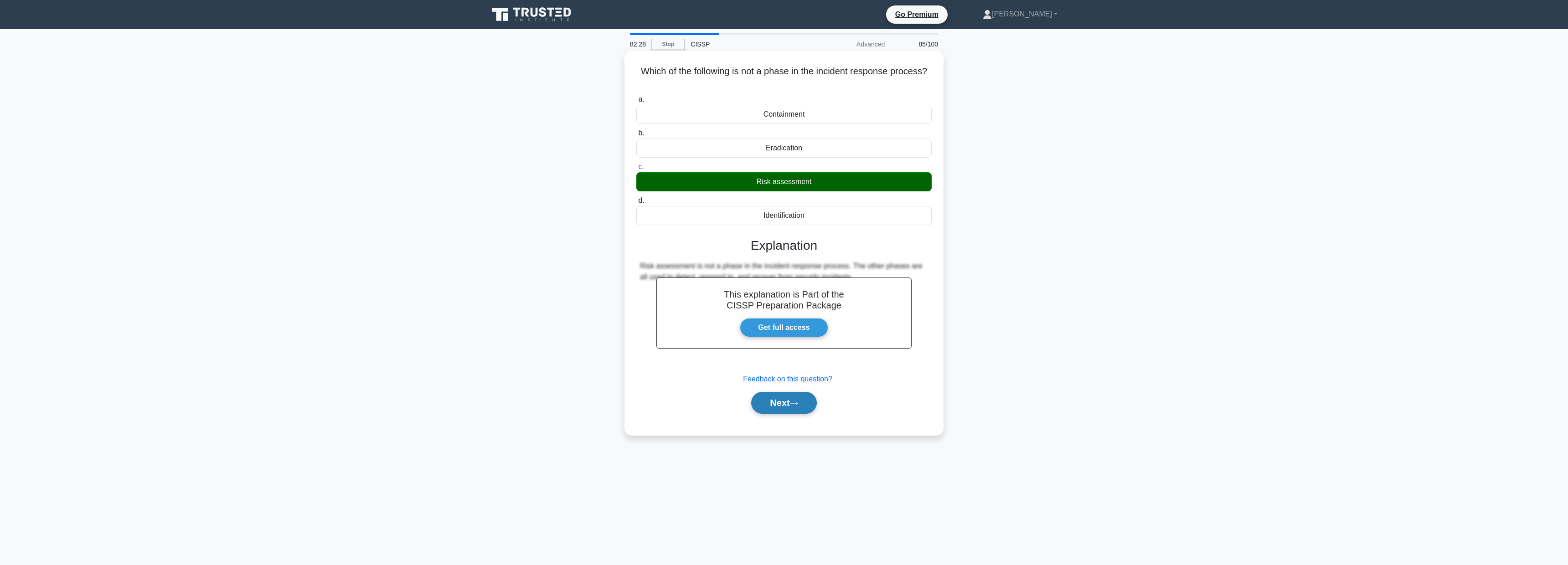
click at [786, 399] on button "Next" at bounding box center [783, 403] width 65 height 22
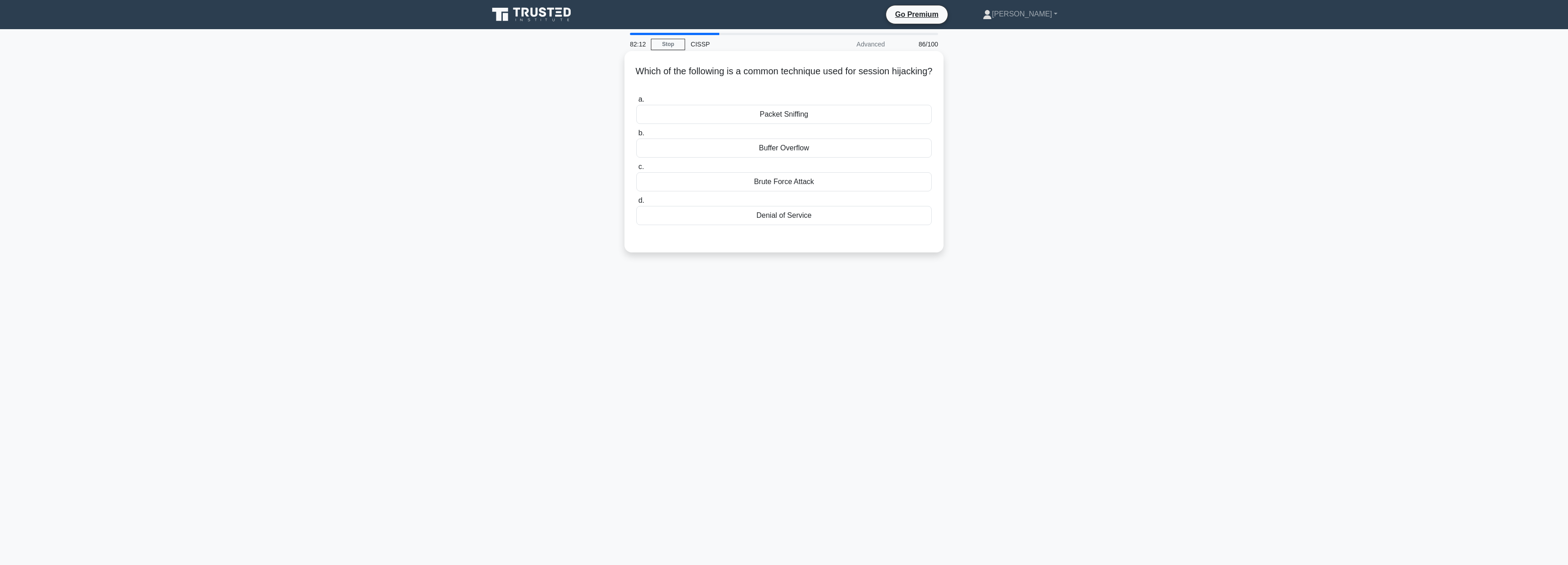
click at [819, 156] on div "Buffer Overflow" at bounding box center [783, 148] width 295 height 19
click at [636, 136] on input "b. Buffer Overflow" at bounding box center [636, 133] width 0 height 6
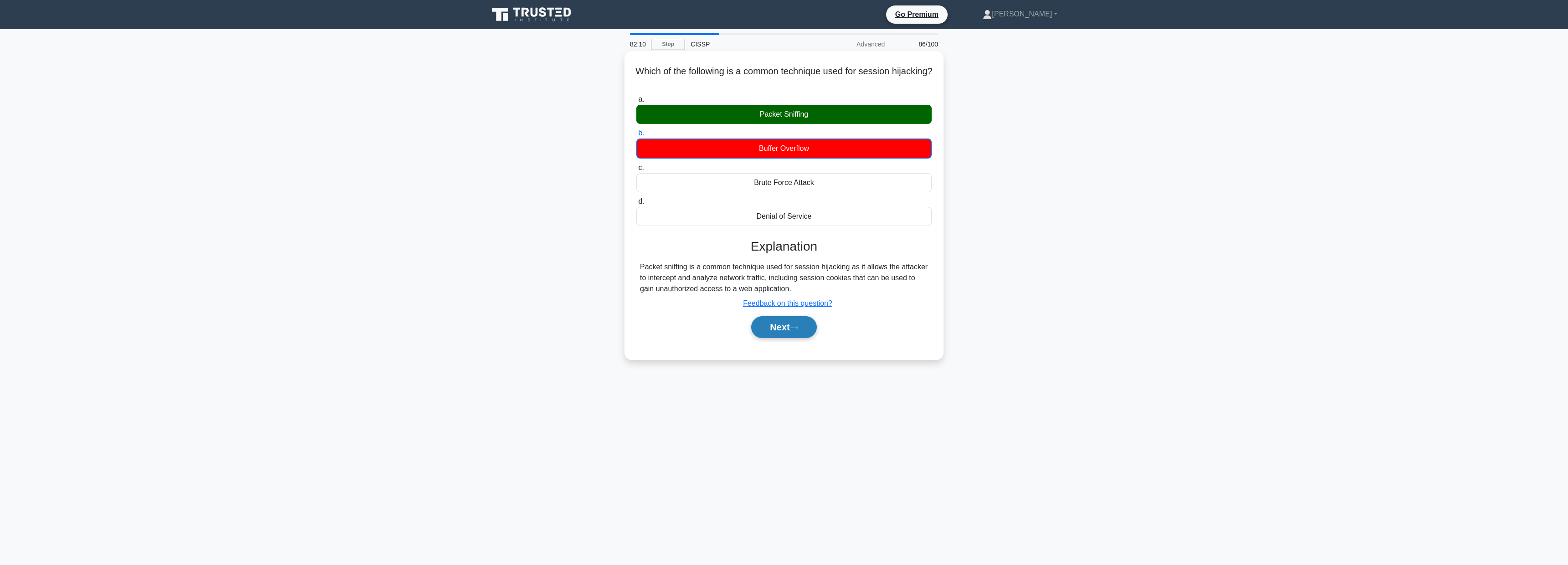
click at [786, 327] on button "Next" at bounding box center [783, 327] width 65 height 22
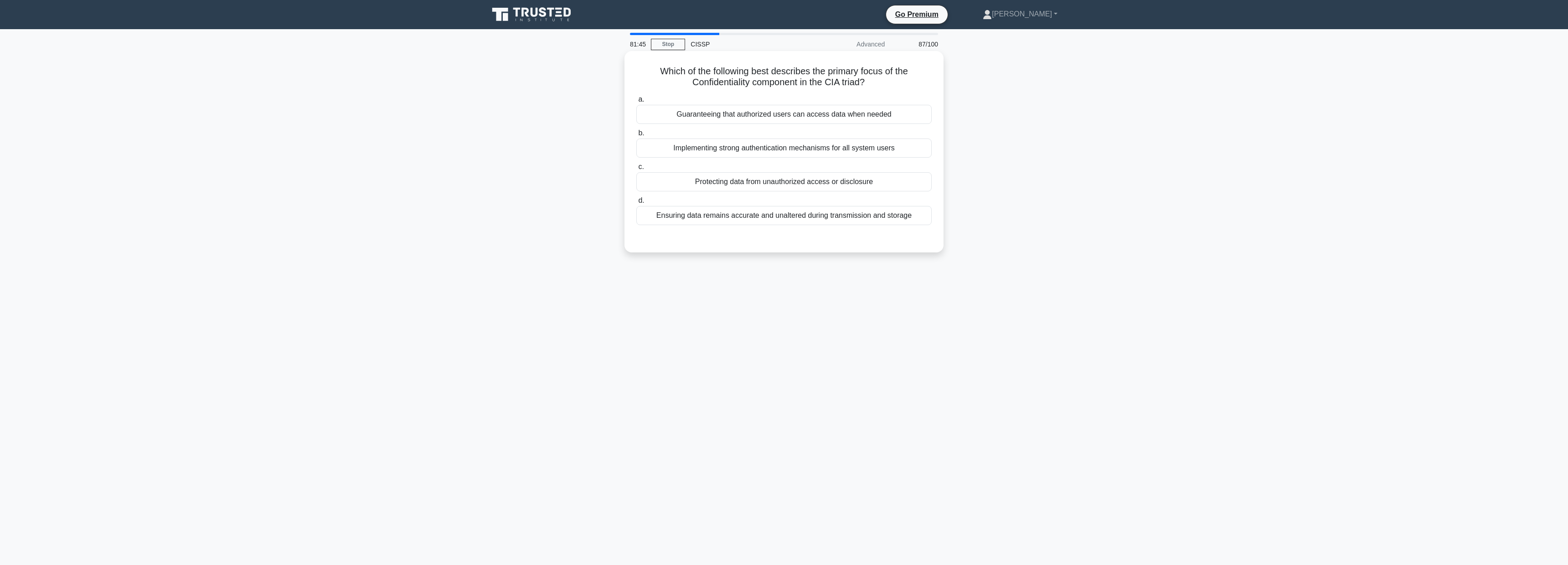
click at [761, 185] on div "Protecting data from unauthorized access or disclosure" at bounding box center [783, 181] width 295 height 19
click at [636, 170] on input "c. Protecting data from unauthorized access or disclosure" at bounding box center [636, 167] width 0 height 6
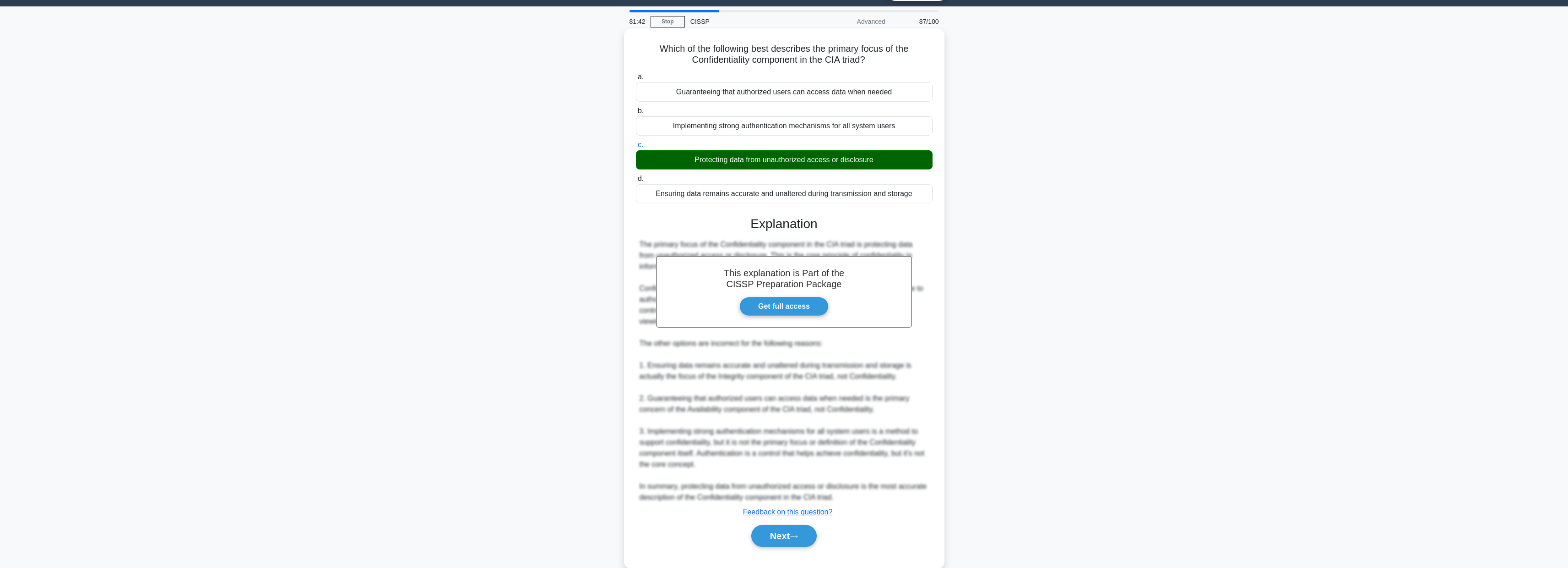
scroll to position [41, 0]
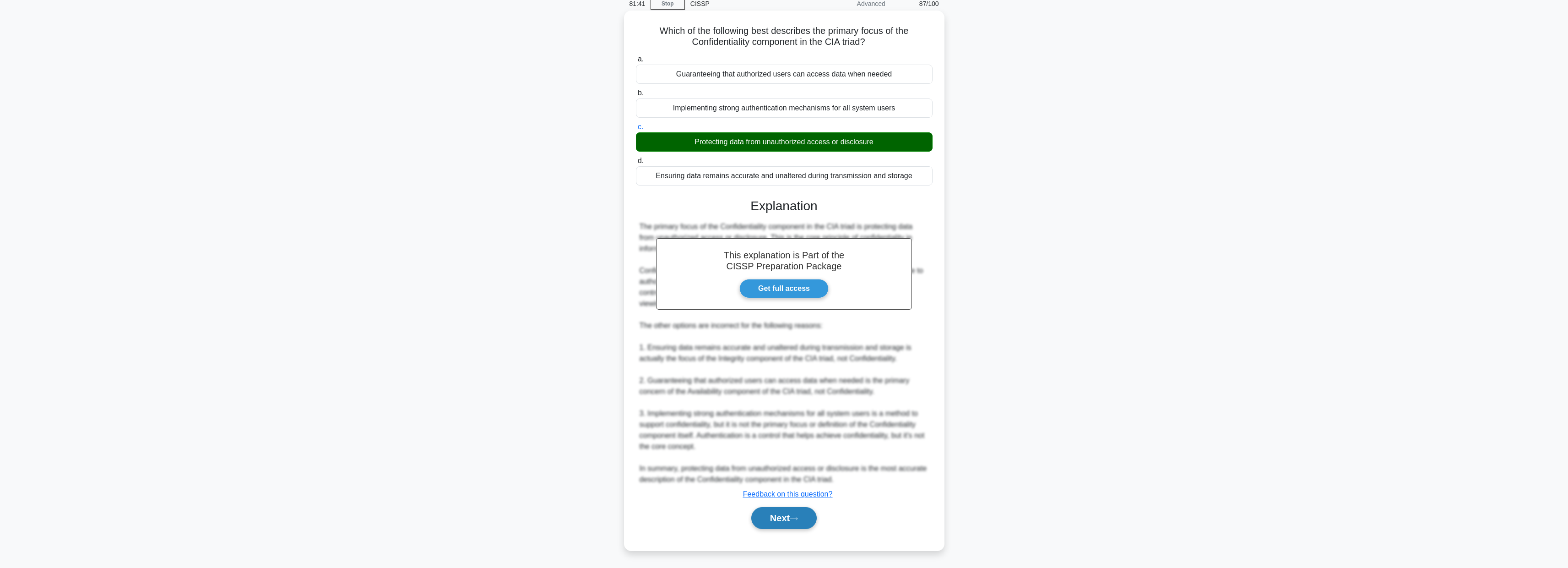
click at [797, 523] on button "Next" at bounding box center [784, 518] width 65 height 22
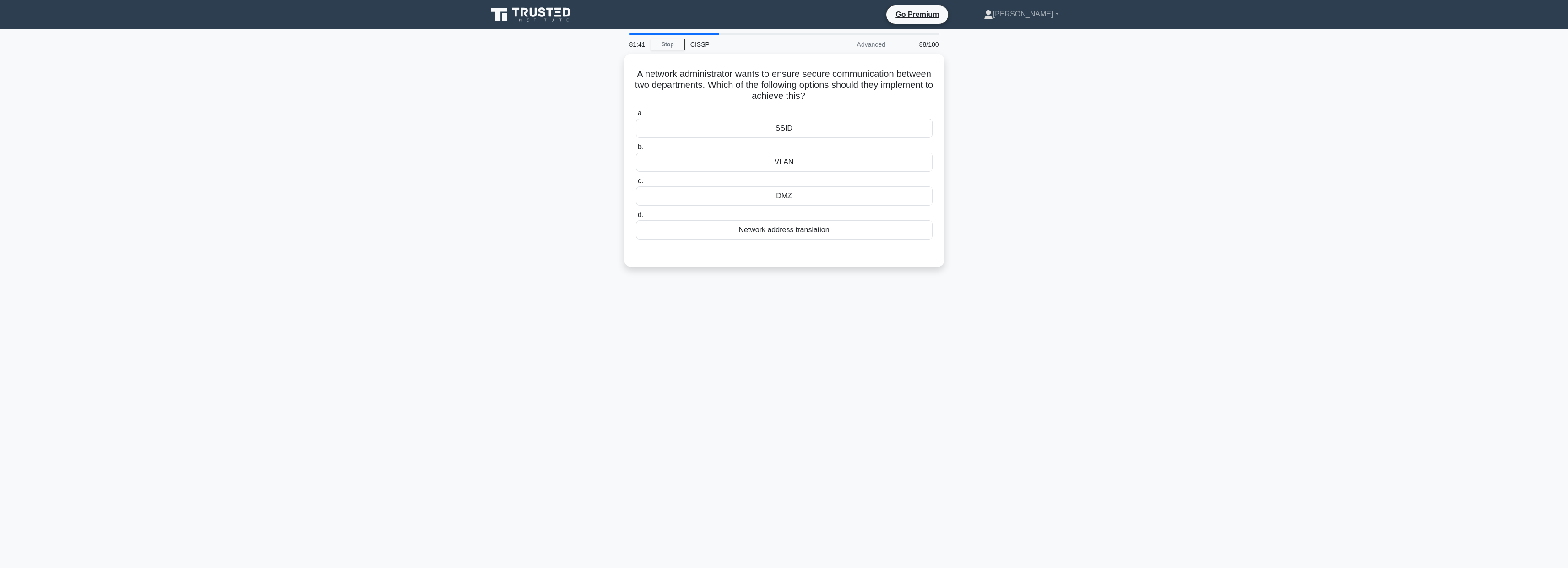
scroll to position [0, 0]
click at [804, 161] on div "VLAN" at bounding box center [787, 160] width 296 height 19
click at [639, 148] on input "b. VLAN" at bounding box center [639, 145] width 0 height 6
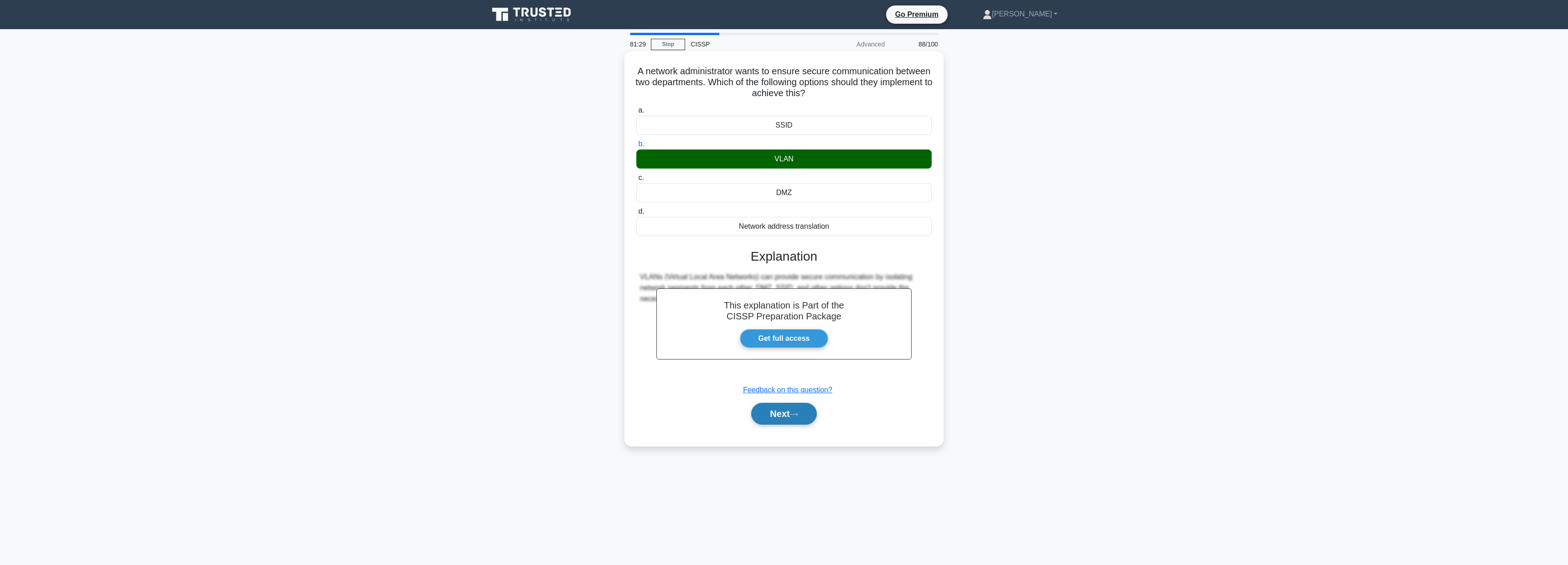
click at [793, 421] on button "Next" at bounding box center [783, 414] width 65 height 22
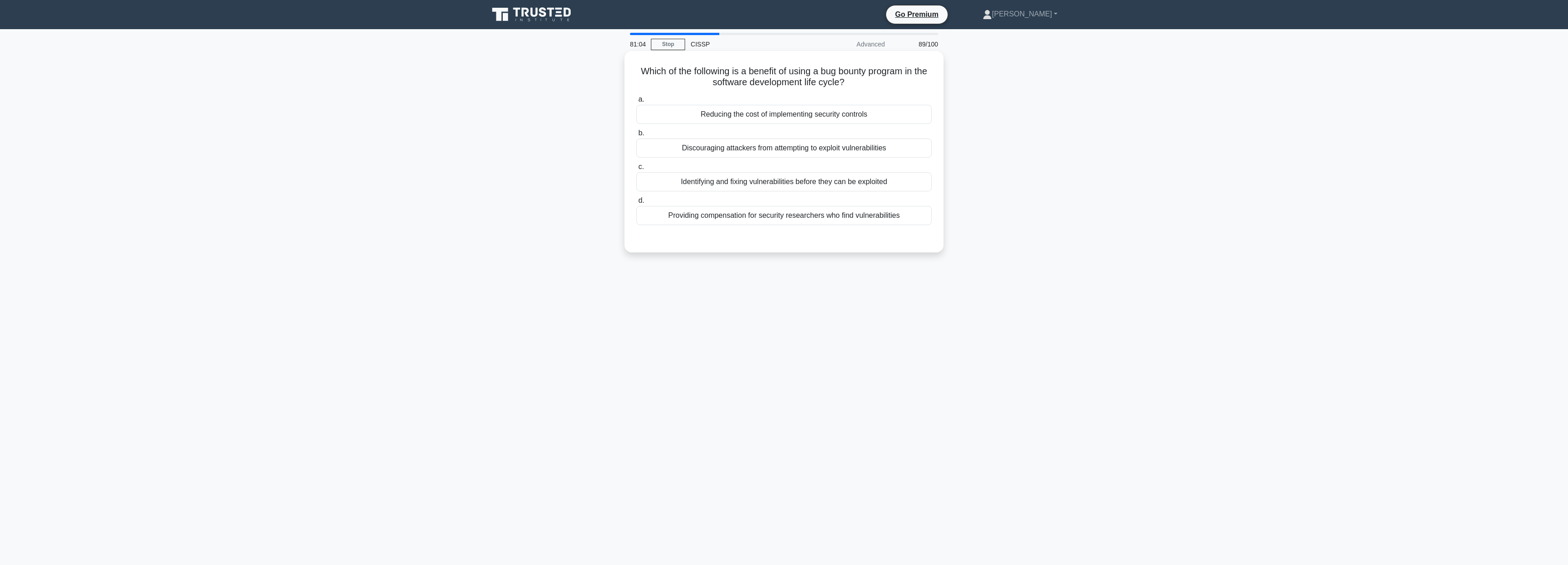
click at [770, 189] on div "Identifying and fixing vulnerabilities before they can be exploited" at bounding box center [783, 181] width 295 height 19
click at [636, 170] on input "c. Identifying and fixing vulnerabilities before they can be exploited" at bounding box center [636, 167] width 0 height 6
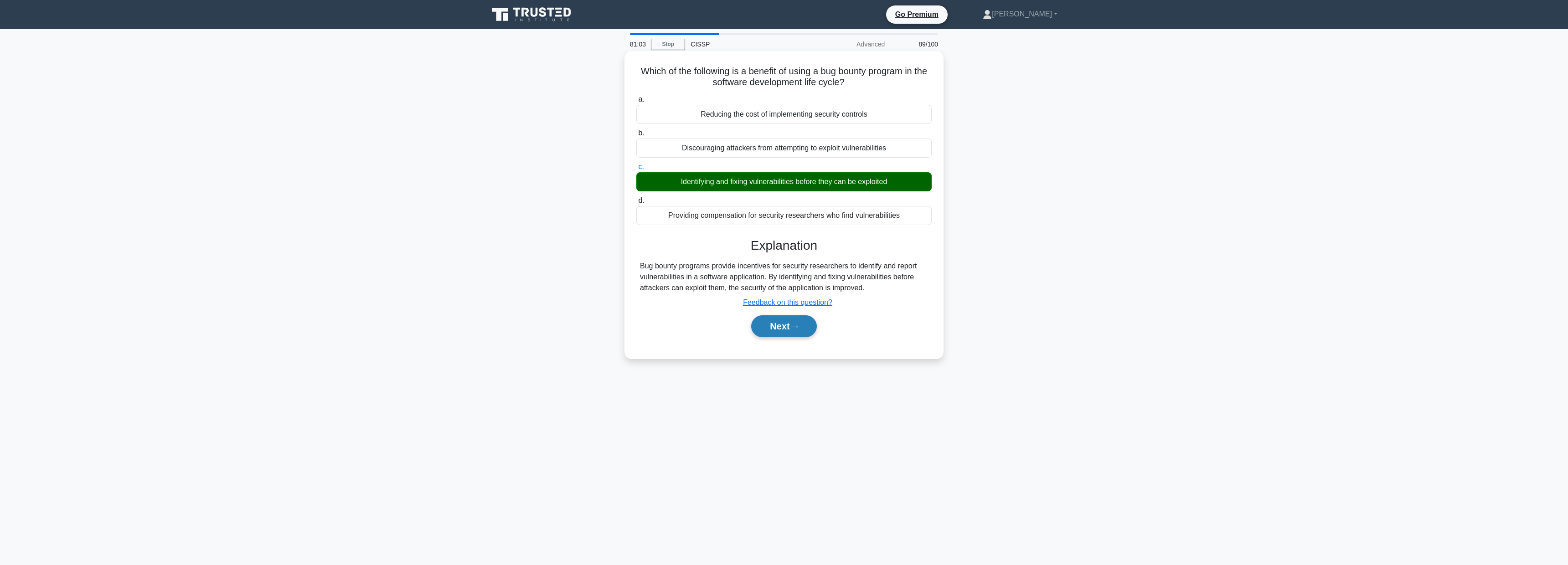
click at [790, 331] on button "Next" at bounding box center [783, 326] width 65 height 22
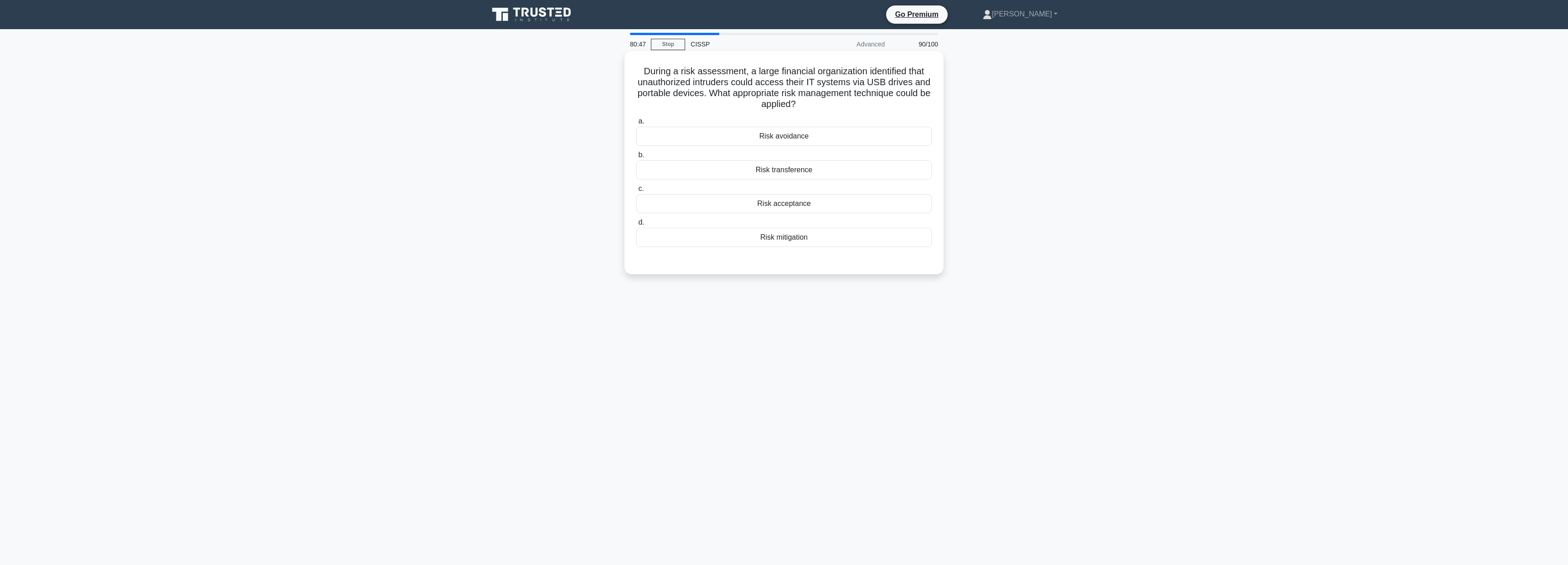
click at [793, 238] on div "Risk mitigation" at bounding box center [783, 237] width 295 height 19
click at [636, 226] on input "d. Risk mitigation" at bounding box center [636, 223] width 0 height 6
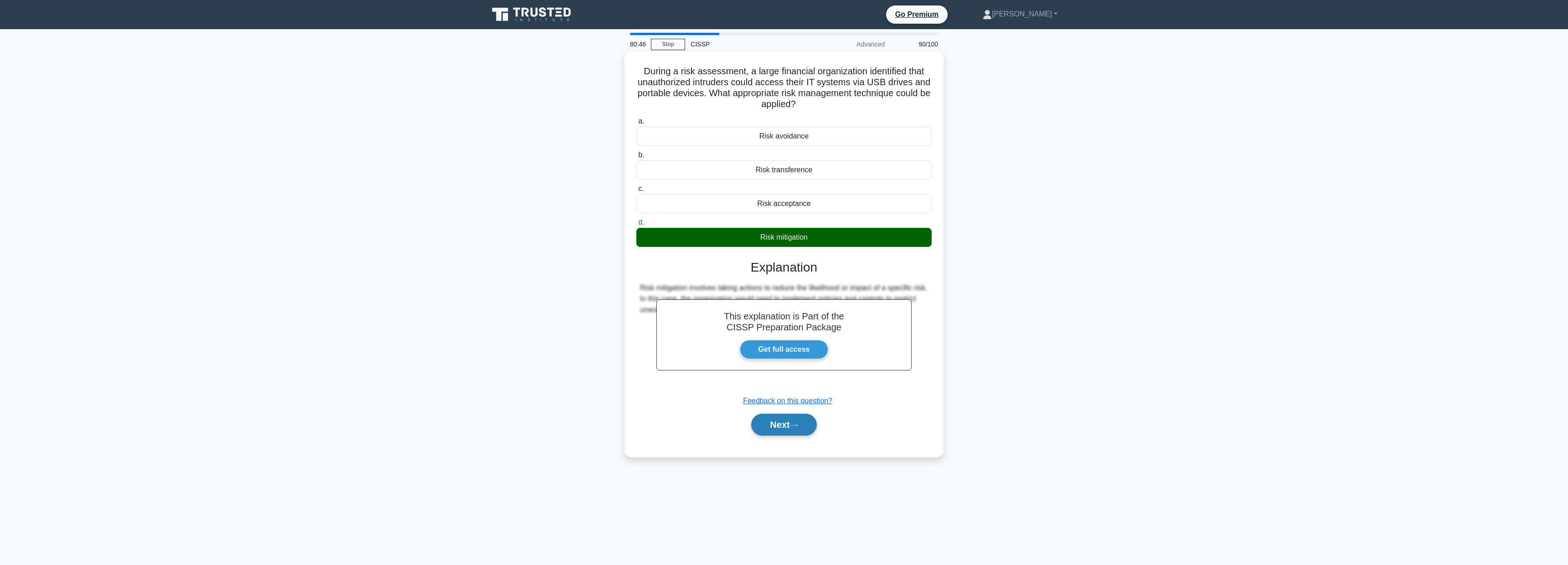
click at [805, 424] on button "Next" at bounding box center [783, 425] width 65 height 22
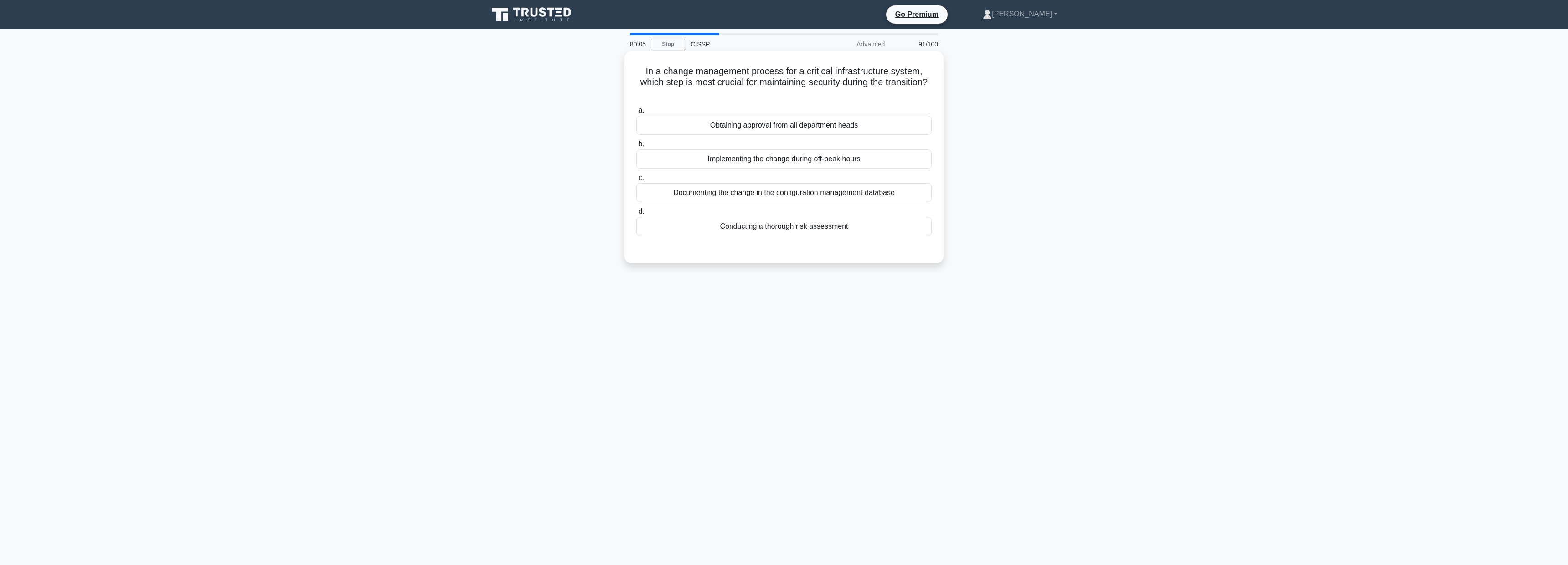
click at [811, 193] on div "Documenting the change in the configuration management database" at bounding box center [783, 192] width 295 height 19
click at [636, 181] on input "c. Documenting the change in the configuration management database" at bounding box center [636, 178] width 0 height 6
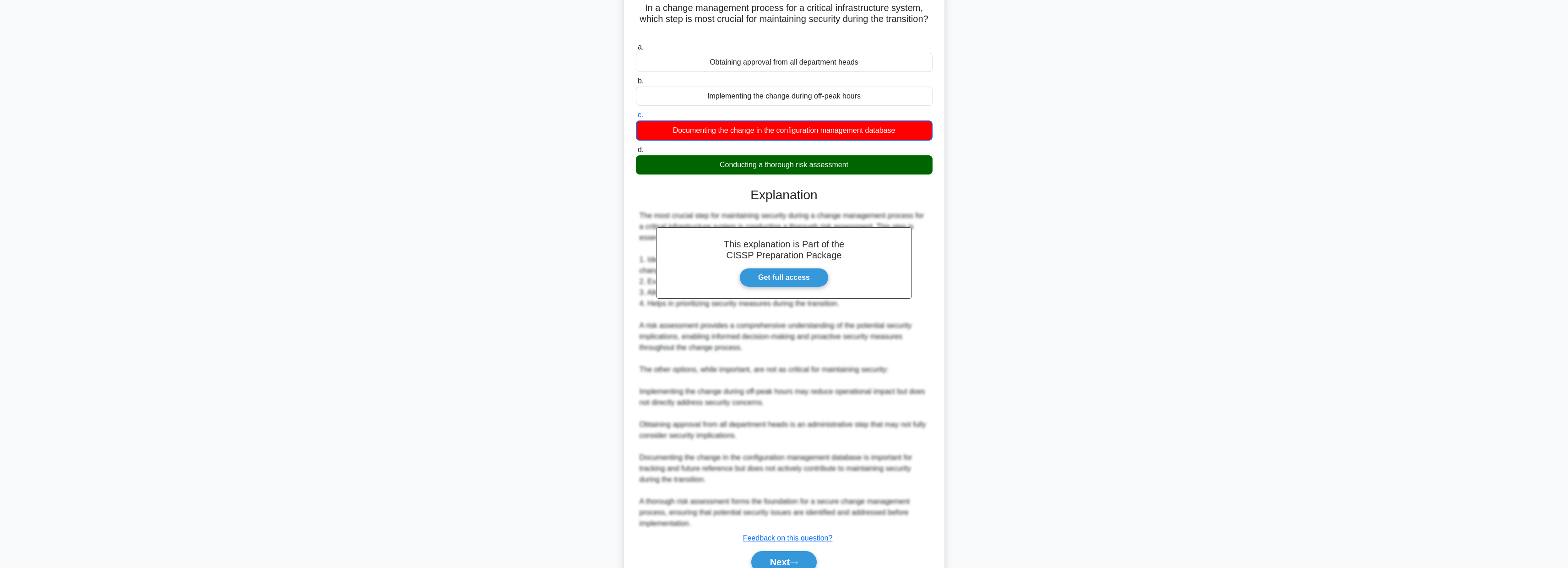
scroll to position [108, 0]
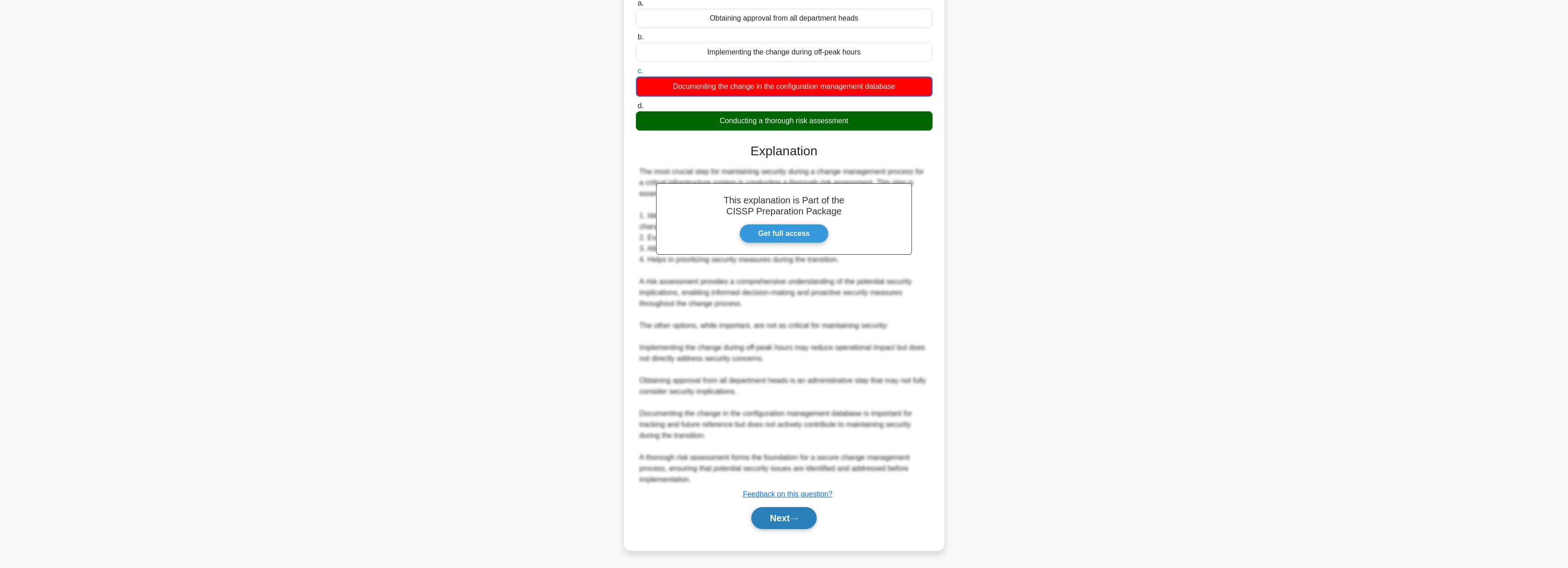
click at [772, 517] on button "Next" at bounding box center [784, 518] width 65 height 22
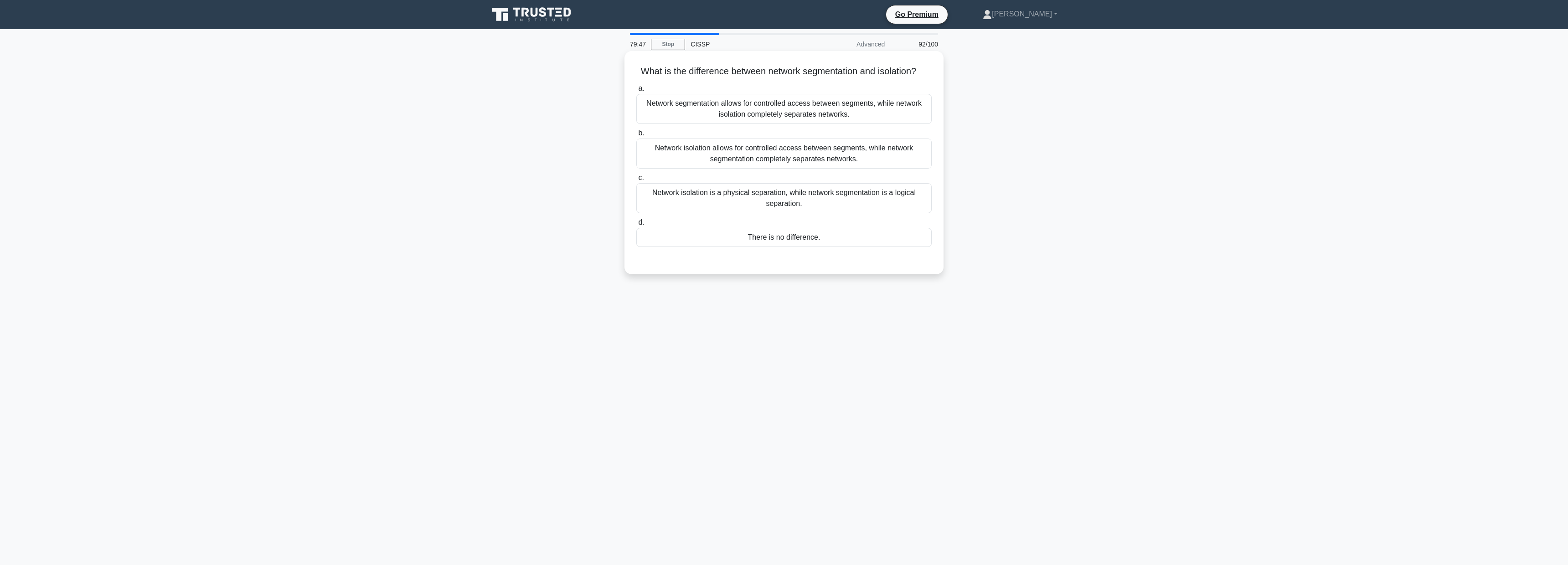
click at [811, 200] on div "Network isolation is a physical separation, while network segmentation is a log…" at bounding box center [783, 198] width 295 height 30
click at [636, 181] on input "c. Network isolation is a physical separation, while network segmentation is a …" at bounding box center [636, 178] width 0 height 6
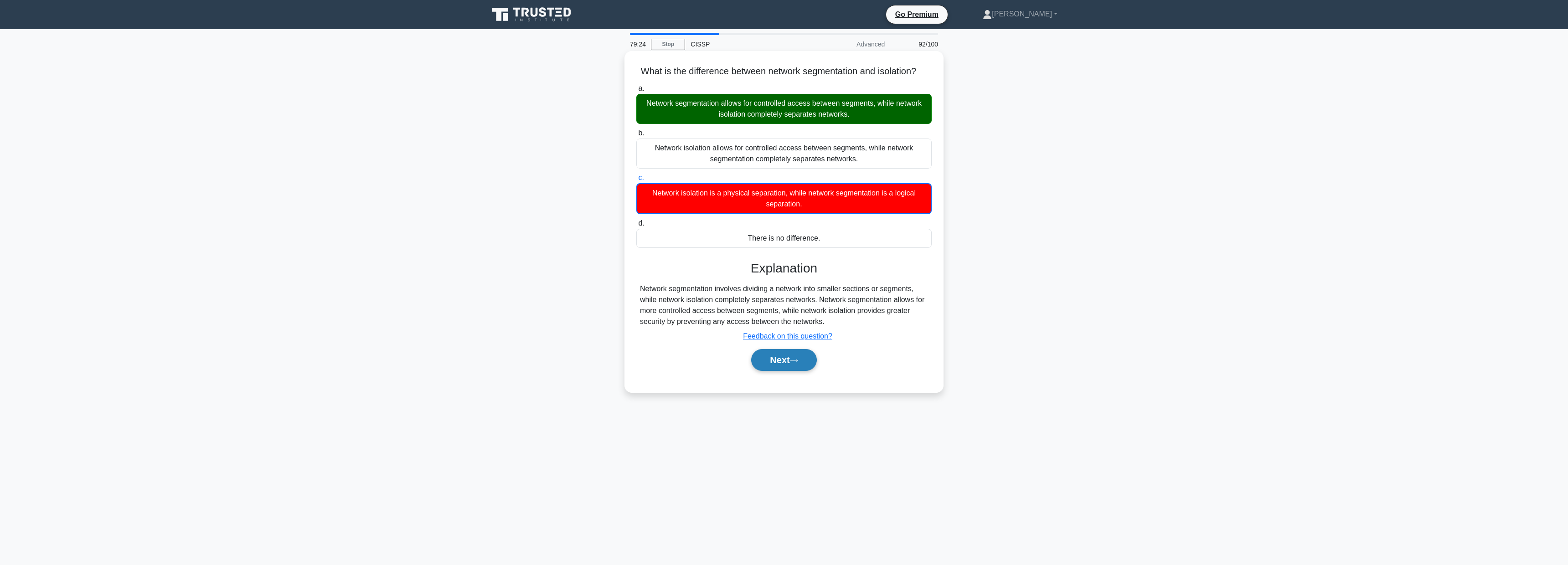
click at [787, 359] on button "Next" at bounding box center [783, 360] width 65 height 22
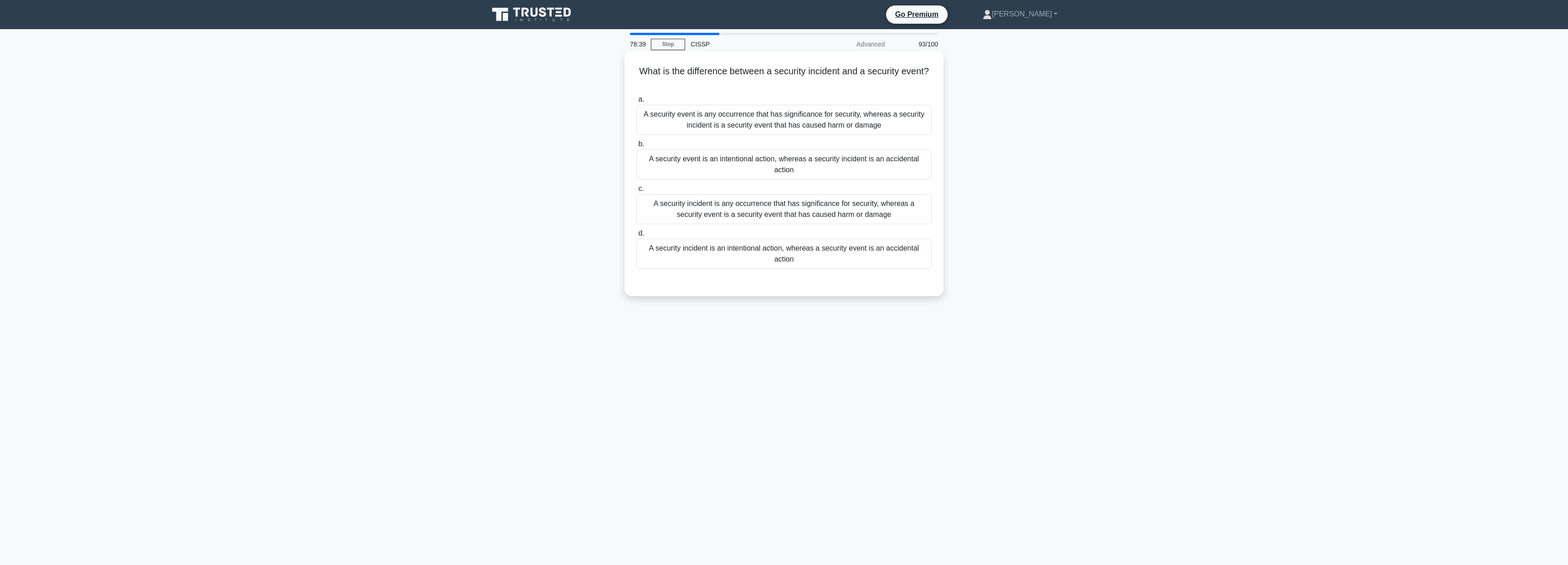
click at [846, 111] on div "A security event is any occurrence that has significance for security, whereas …" at bounding box center [783, 119] width 295 height 30
click at [636, 102] on input "a. A security event is any occurrence that has significance for security, where…" at bounding box center [636, 100] width 0 height 6
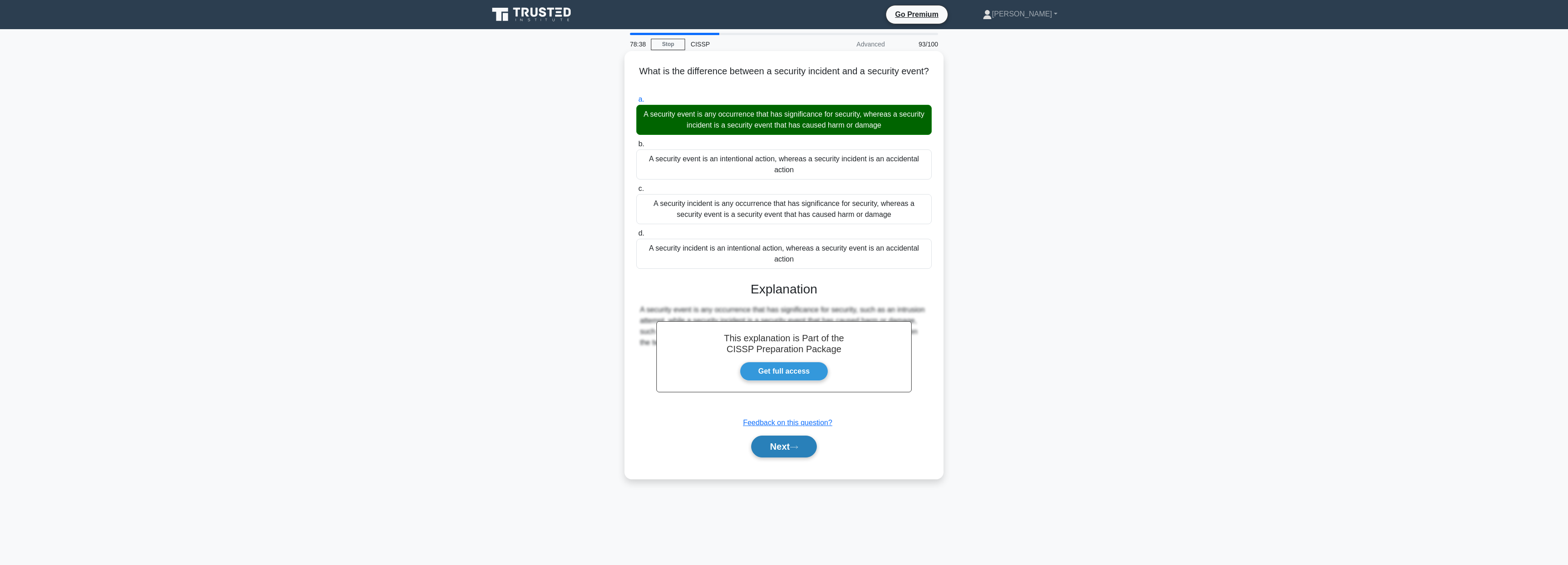
click at [763, 443] on button "Next" at bounding box center [783, 446] width 65 height 22
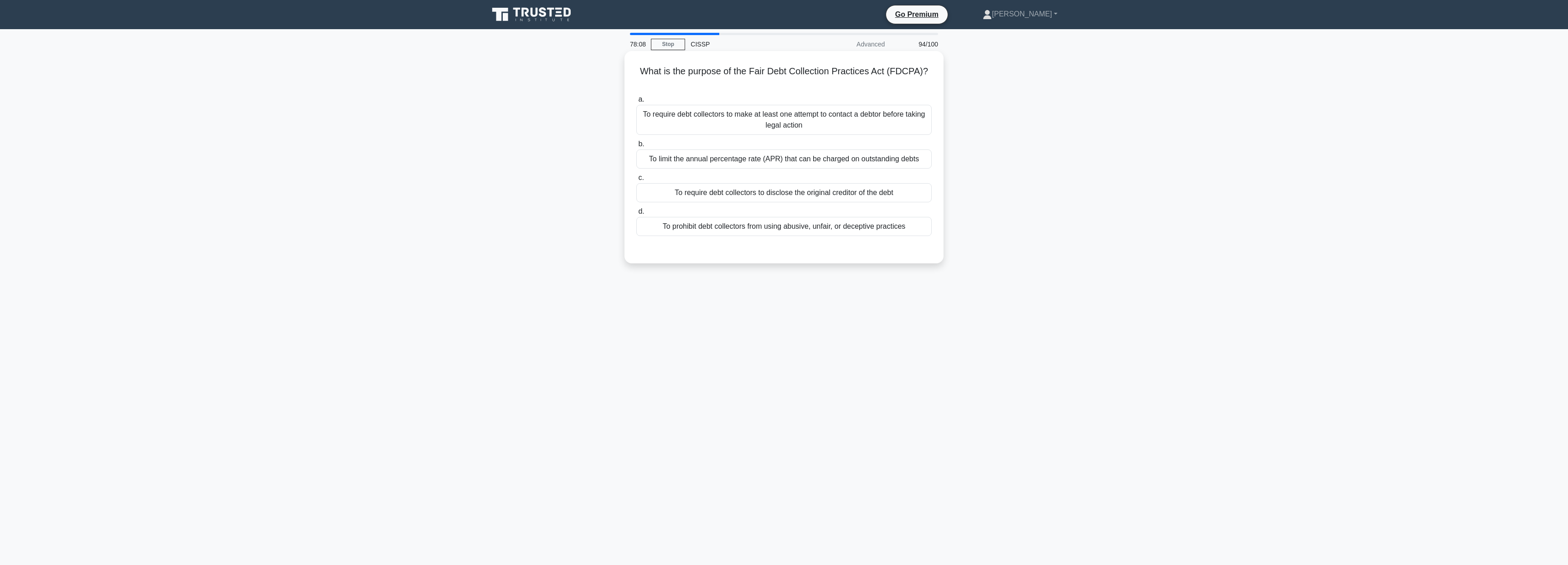
click at [783, 217] on div "To prohibit debt collectors from using abusive, unfair, or deceptive practices" at bounding box center [783, 226] width 295 height 19
click at [636, 215] on input "d. To prohibit debt collectors from using abusive, unfair, or deceptive practic…" at bounding box center [636, 212] width 0 height 6
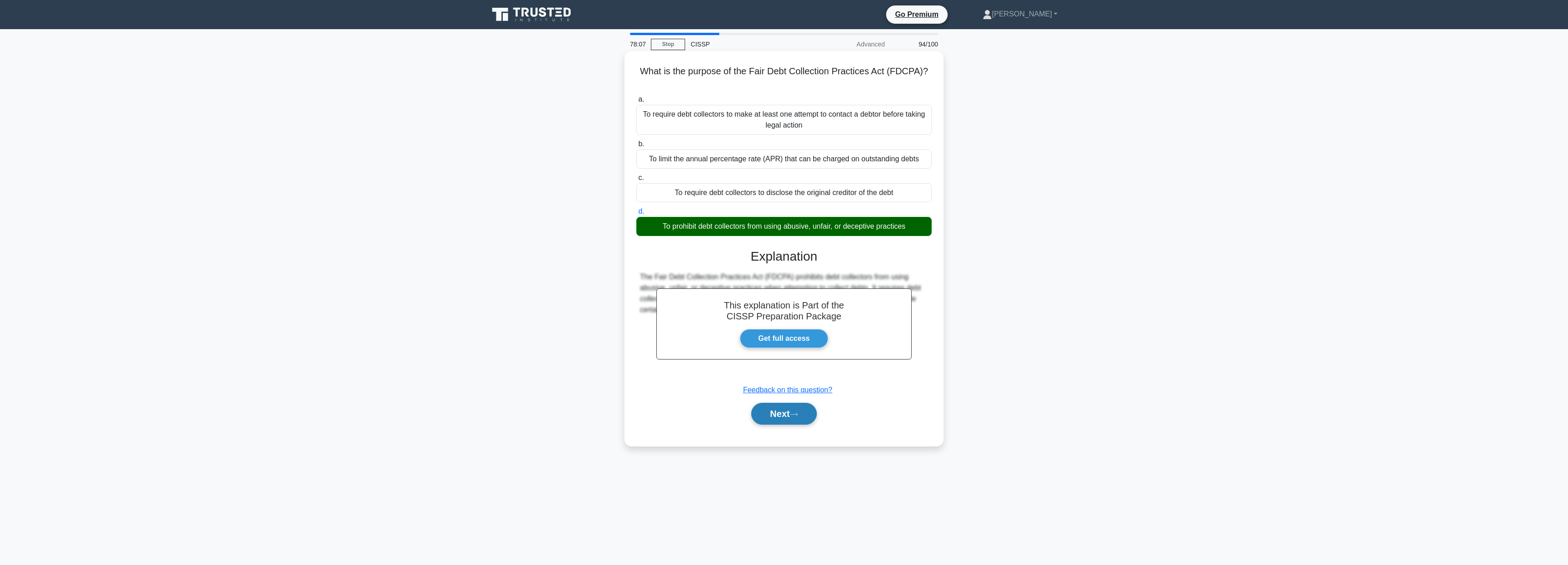
click at [766, 405] on button "Next" at bounding box center [783, 414] width 65 height 22
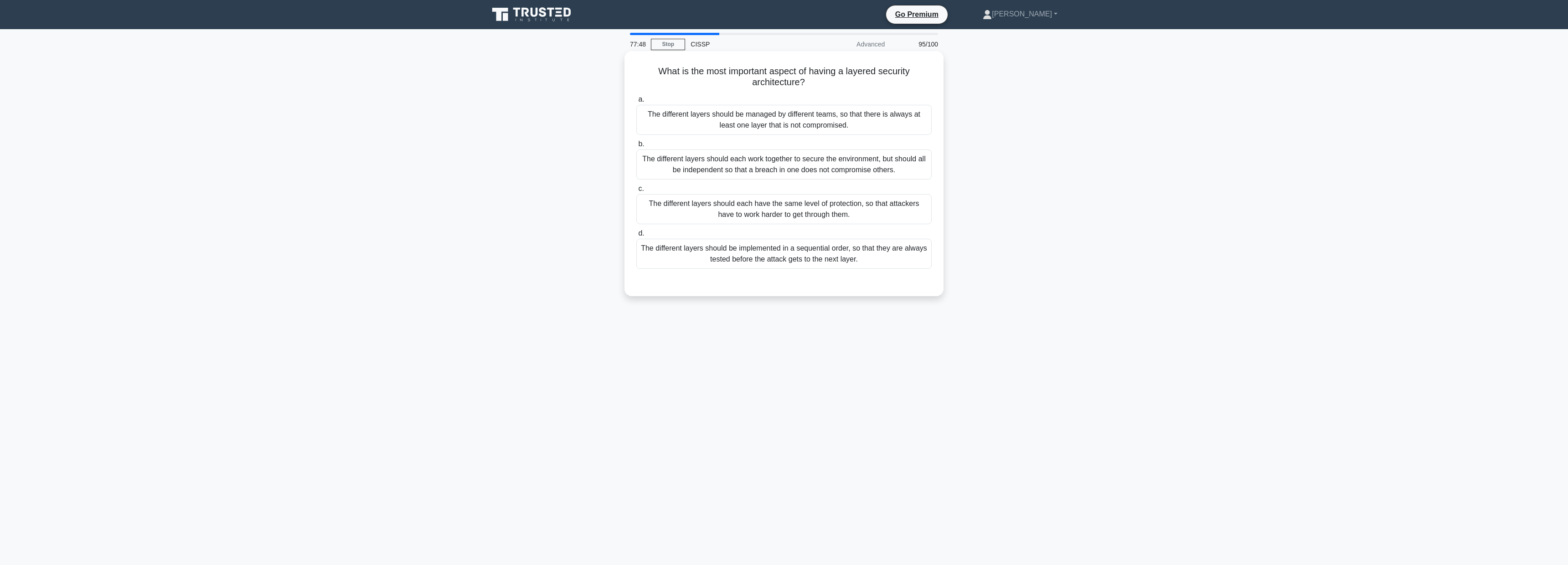
click at [869, 172] on div "The different layers should each work together to secure the environment, but s…" at bounding box center [783, 164] width 295 height 30
click at [636, 147] on input "b. The different layers should each work together to secure the environment, bu…" at bounding box center [636, 144] width 0 height 6
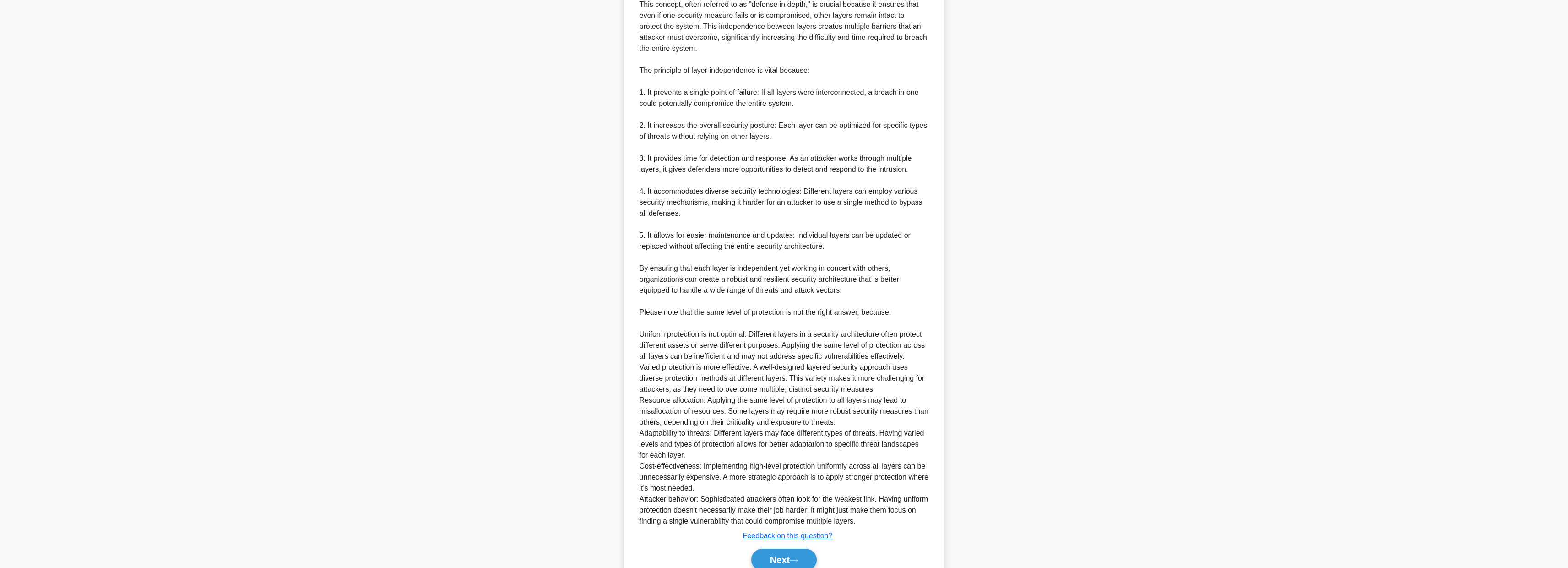
scroll to position [404, 0]
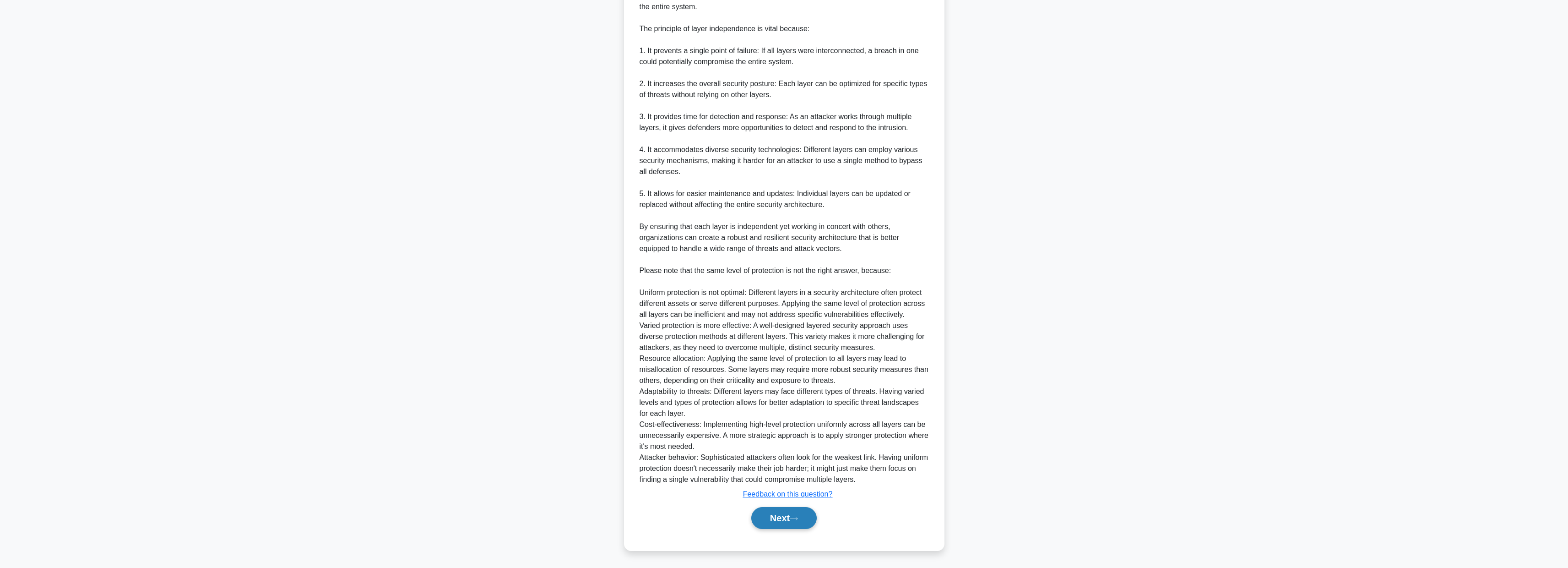
click at [792, 515] on button "Next" at bounding box center [784, 518] width 65 height 22
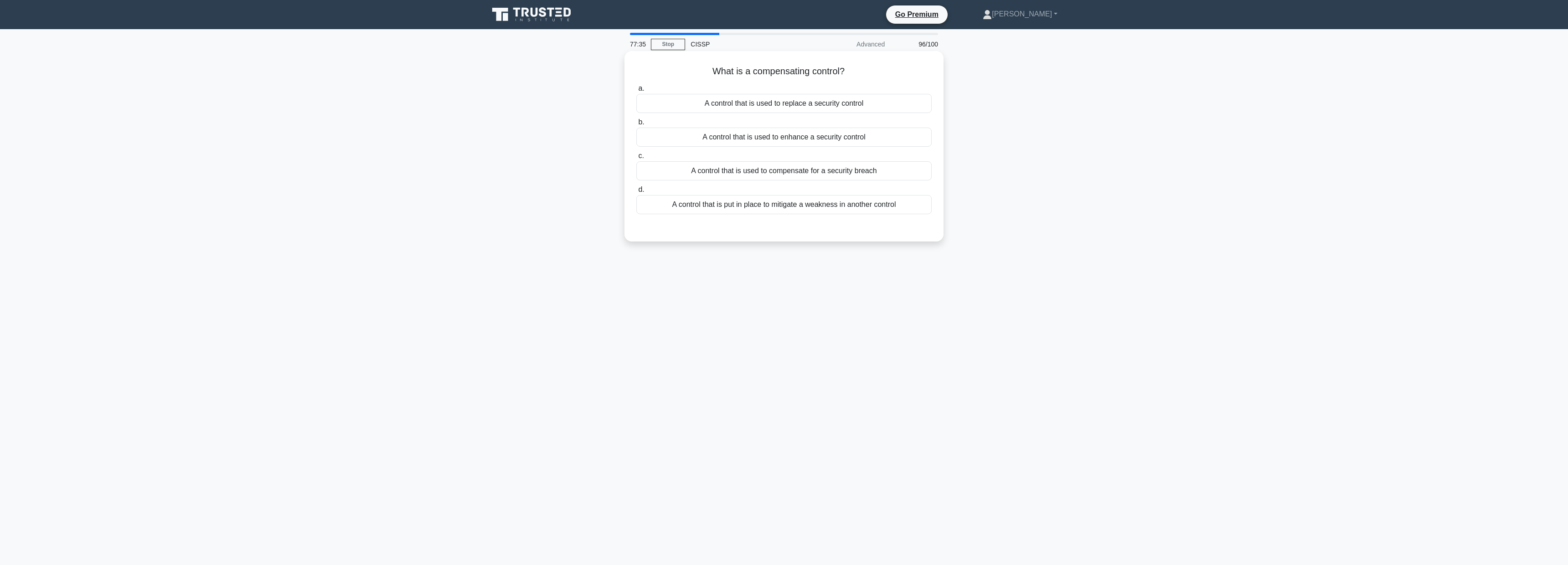
click at [839, 207] on div "A control that is put in place to mitigate a weakness in another control" at bounding box center [783, 204] width 295 height 19
click at [636, 193] on input "d. A control that is put in place to mitigate a weakness in another control" at bounding box center [636, 190] width 0 height 6
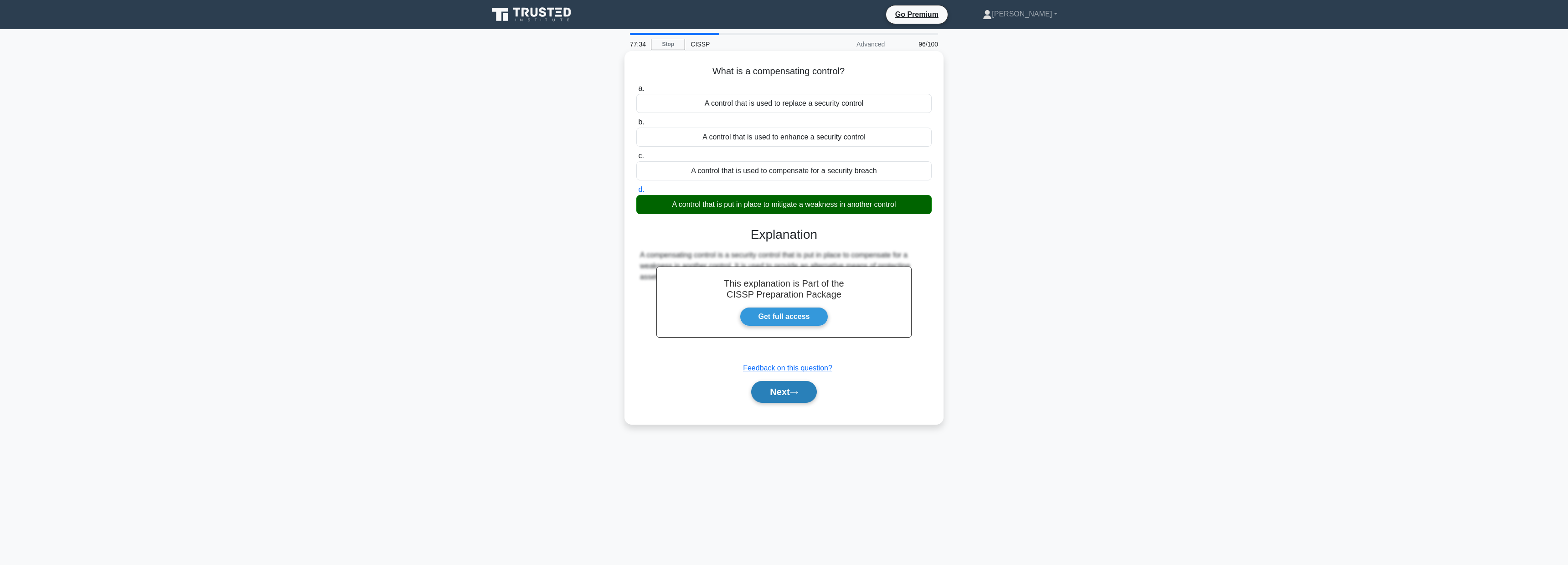
drag, startPoint x: 788, startPoint y: 401, endPoint x: 788, endPoint y: 396, distance: 5.0
click at [788, 400] on button "Next" at bounding box center [783, 392] width 65 height 22
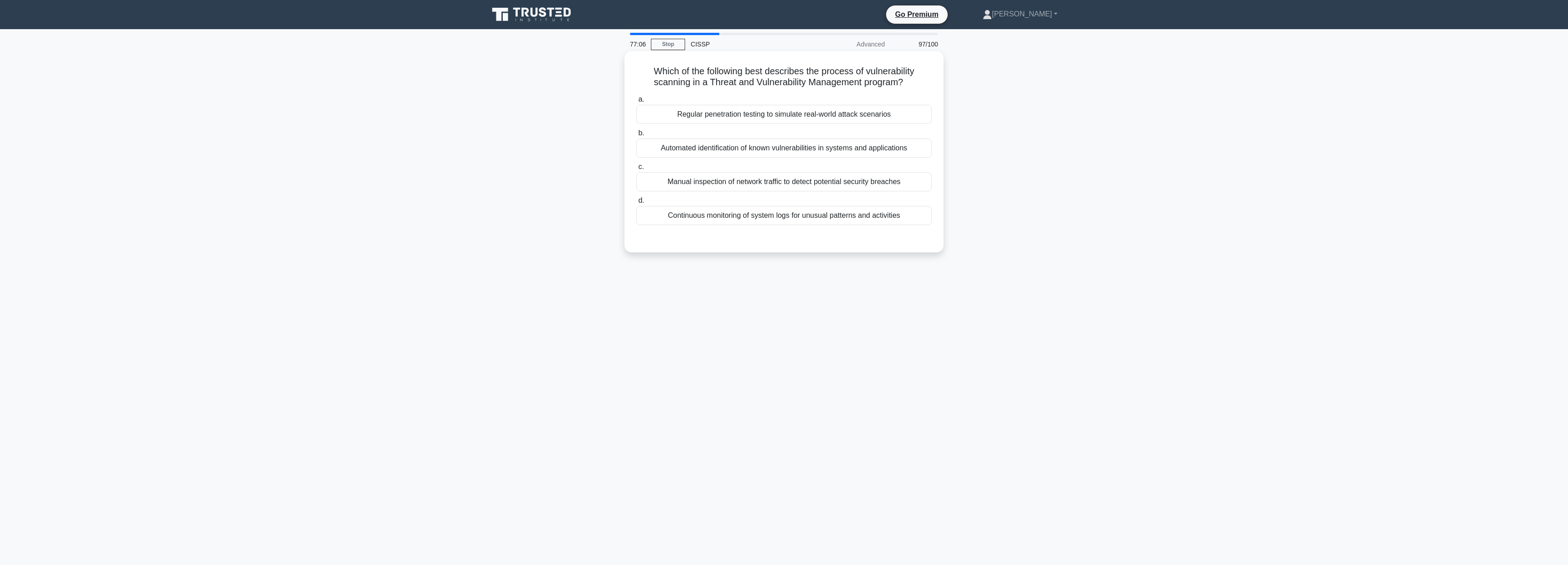
click at [727, 116] on div "Regular penetration testing to simulate real-world attack scenarios" at bounding box center [783, 114] width 295 height 19
click at [636, 102] on input "a. Regular penetration testing to simulate real-world attack scenarios" at bounding box center [636, 100] width 0 height 6
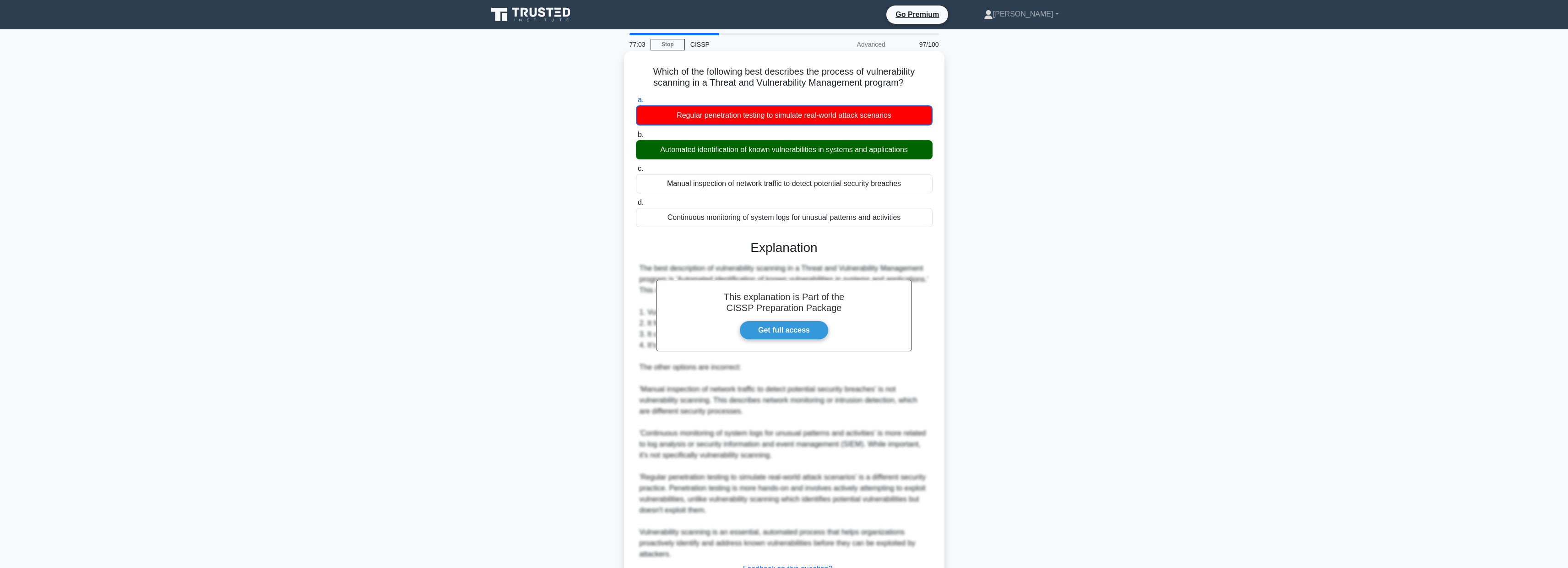
scroll to position [75, 0]
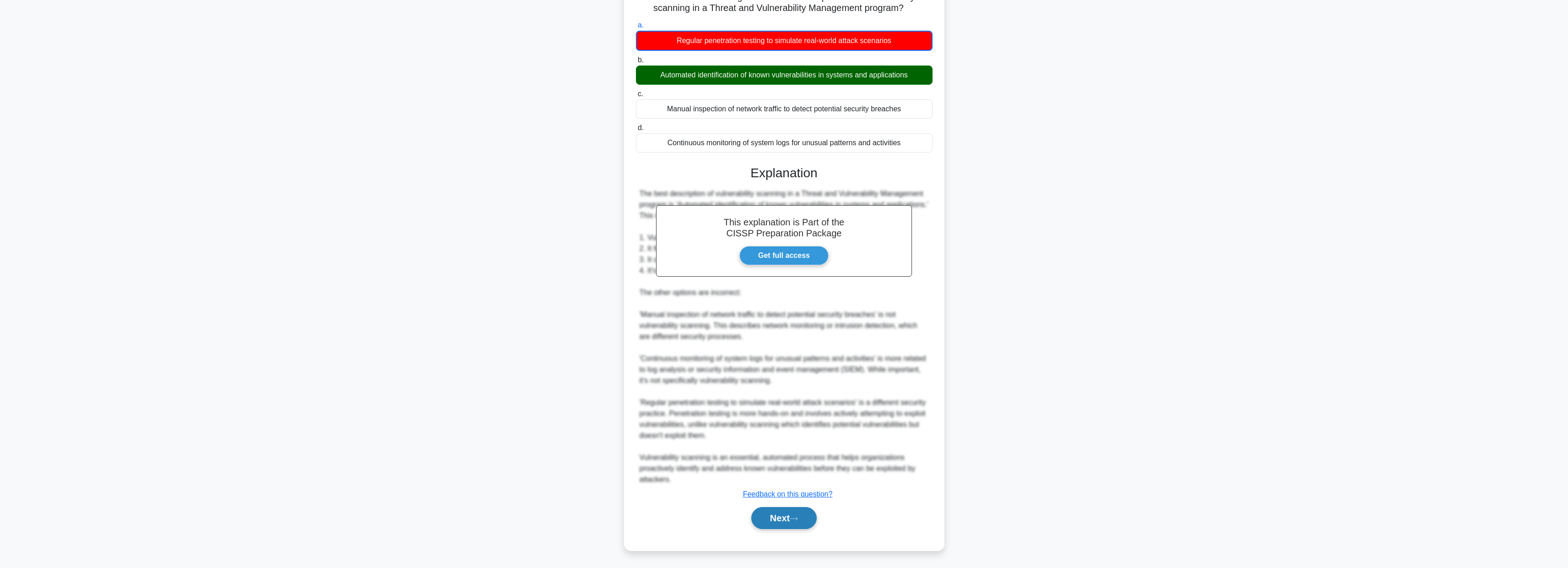
click at [774, 509] on button "Next" at bounding box center [784, 518] width 65 height 22
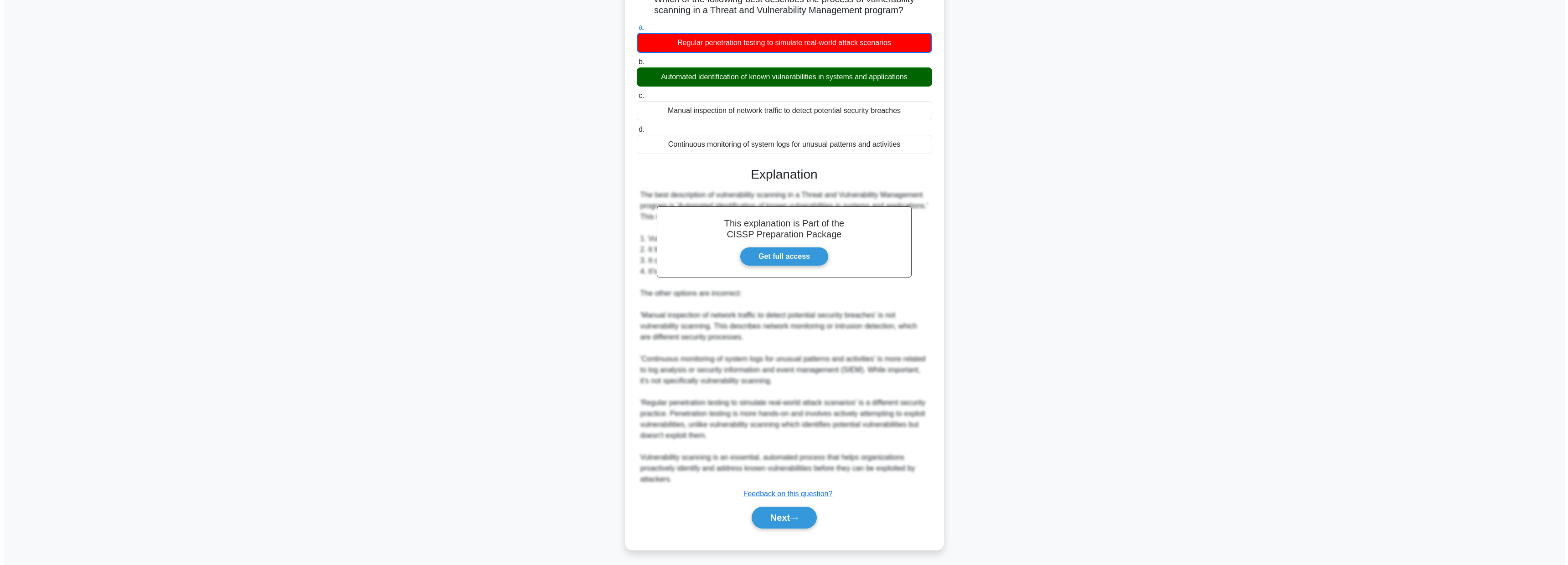
scroll to position [0, 0]
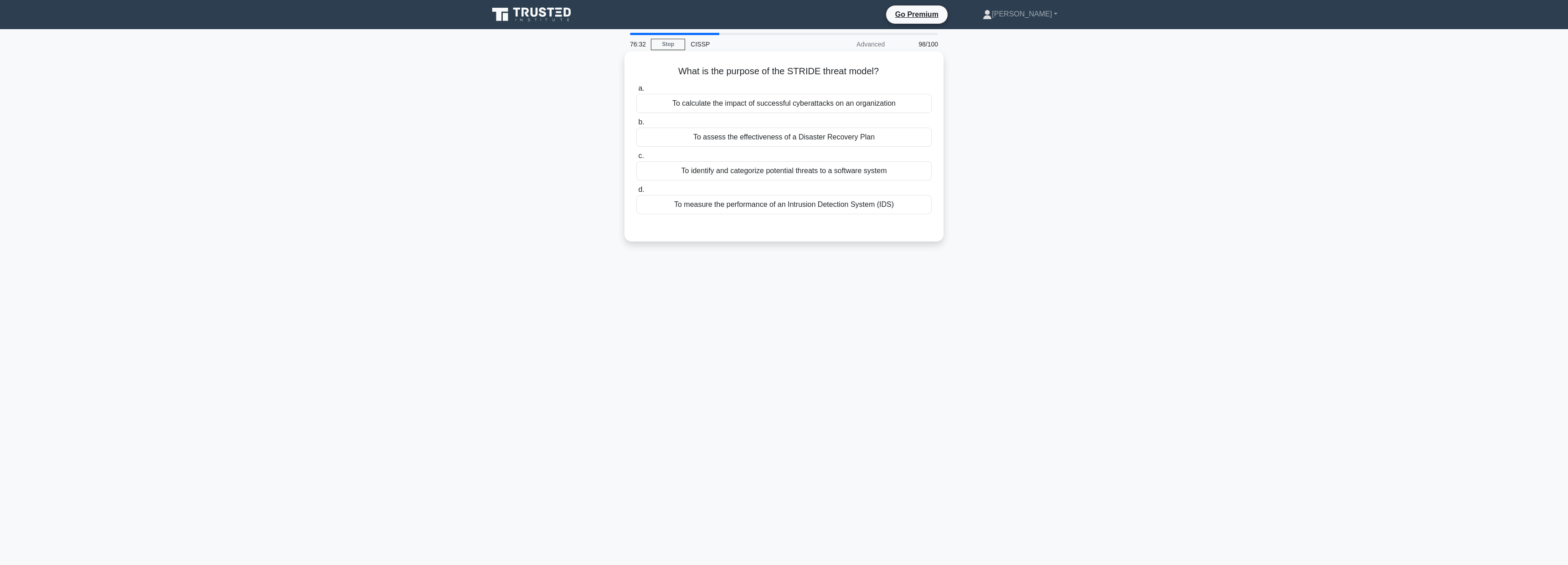
click at [750, 172] on div "To identify and categorize potential threats to a software system" at bounding box center [783, 170] width 295 height 19
click at [636, 159] on input "c. To identify and categorize potential threats to a software system" at bounding box center [636, 156] width 0 height 6
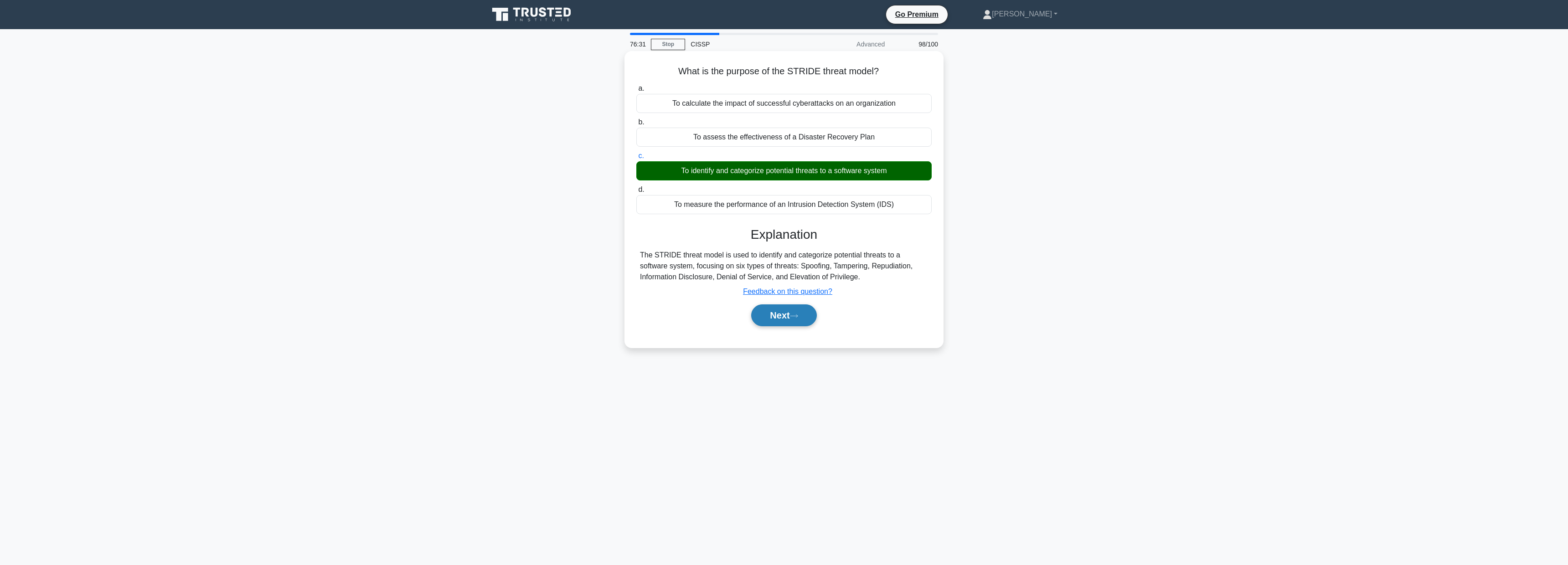
click at [783, 310] on button "Next" at bounding box center [783, 315] width 65 height 22
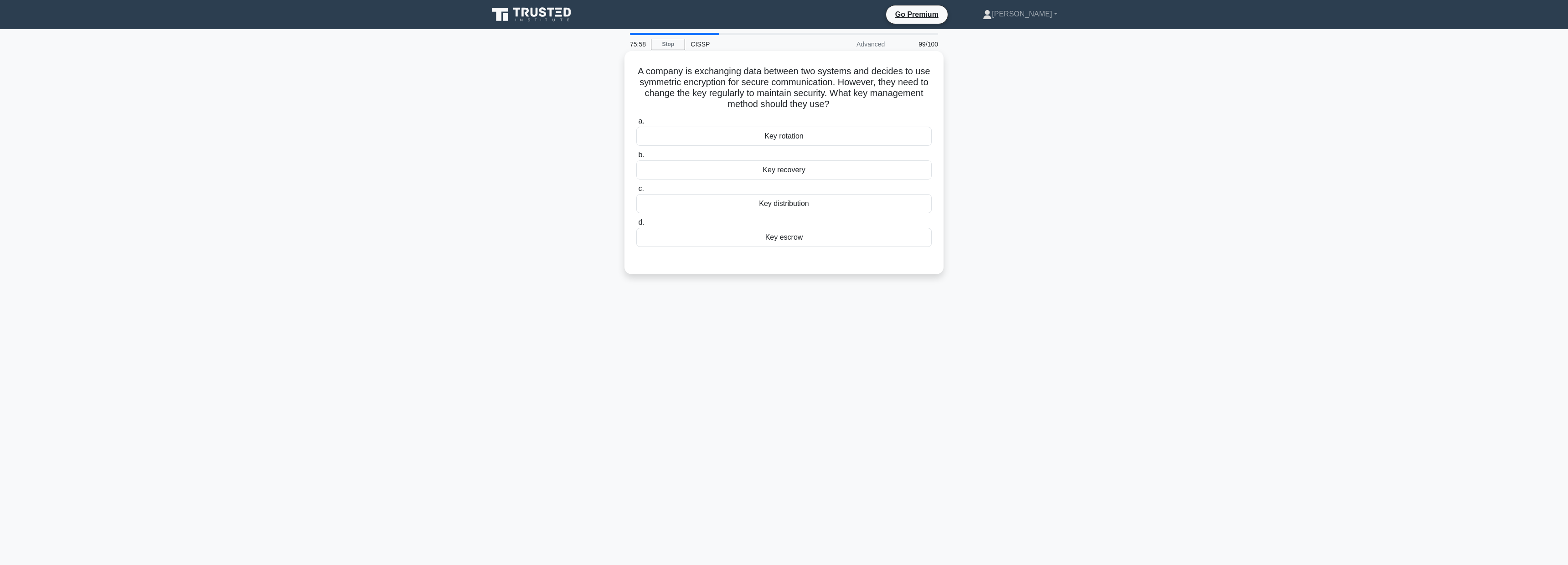
click at [783, 203] on div "Key distribution" at bounding box center [783, 203] width 295 height 19
click at [636, 192] on input "c. Key distribution" at bounding box center [636, 189] width 0 height 6
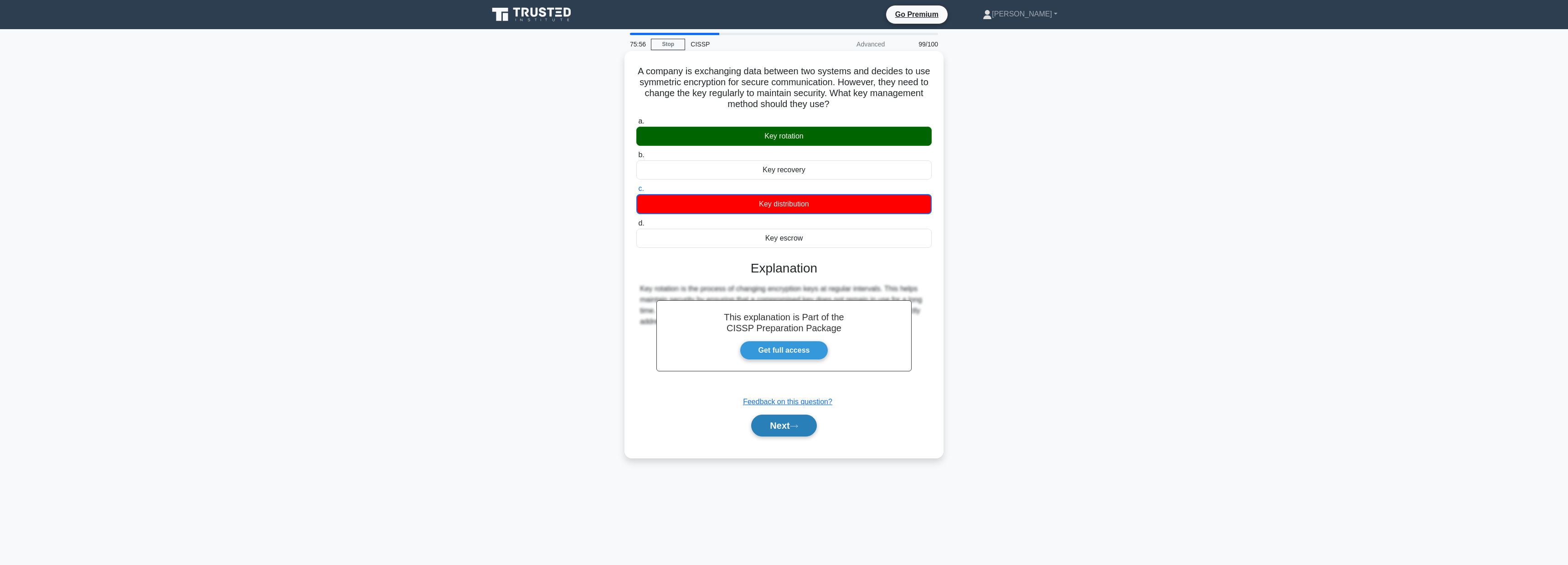
click at [786, 425] on button "Next" at bounding box center [783, 425] width 65 height 22
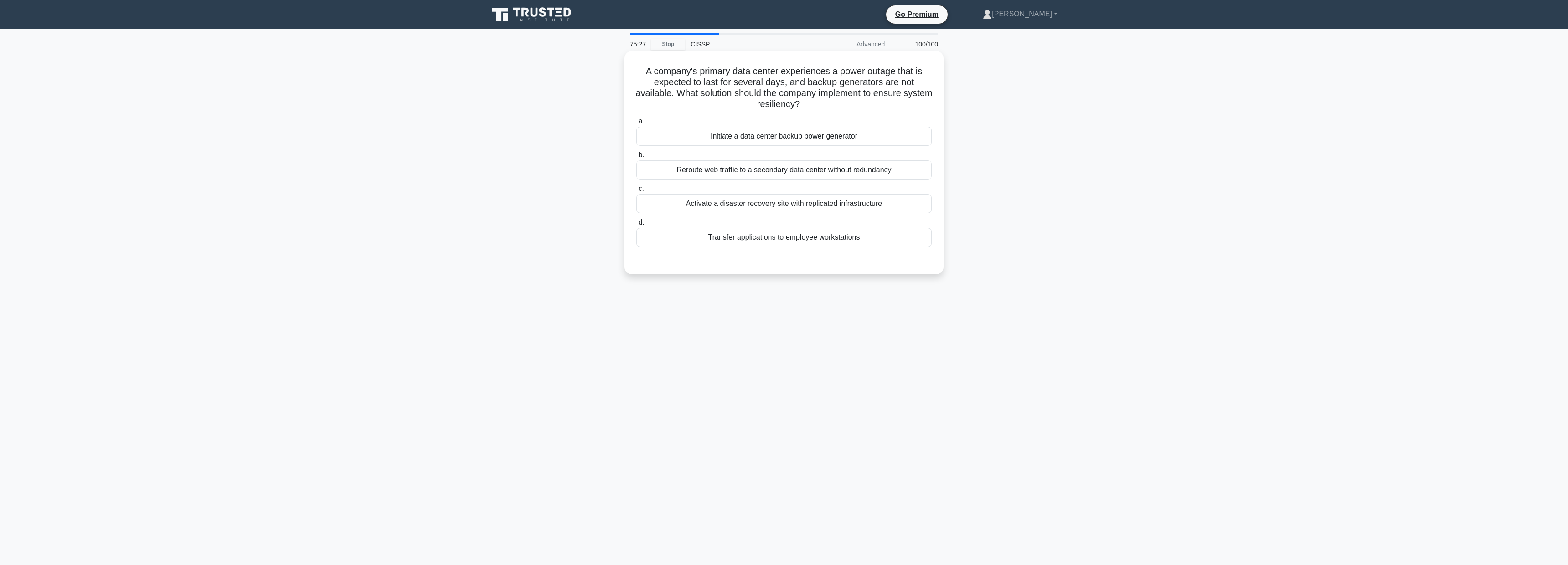
click at [868, 201] on div "Activate a disaster recovery site with replicated infrastructure" at bounding box center [783, 203] width 295 height 19
click at [636, 192] on input "c. Activate a disaster recovery site with replicated infrastructure" at bounding box center [636, 189] width 0 height 6
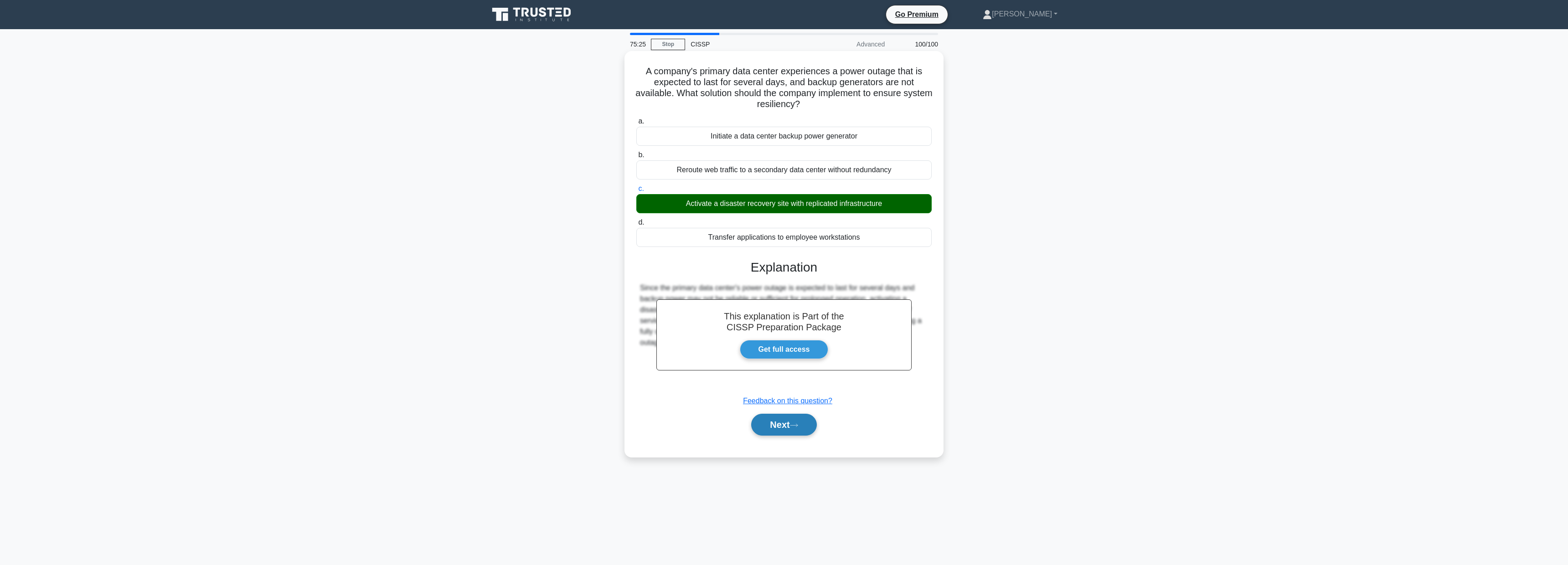
click at [785, 418] on button "Next" at bounding box center [783, 425] width 65 height 22
click at [797, 419] on button "Next" at bounding box center [783, 425] width 65 height 22
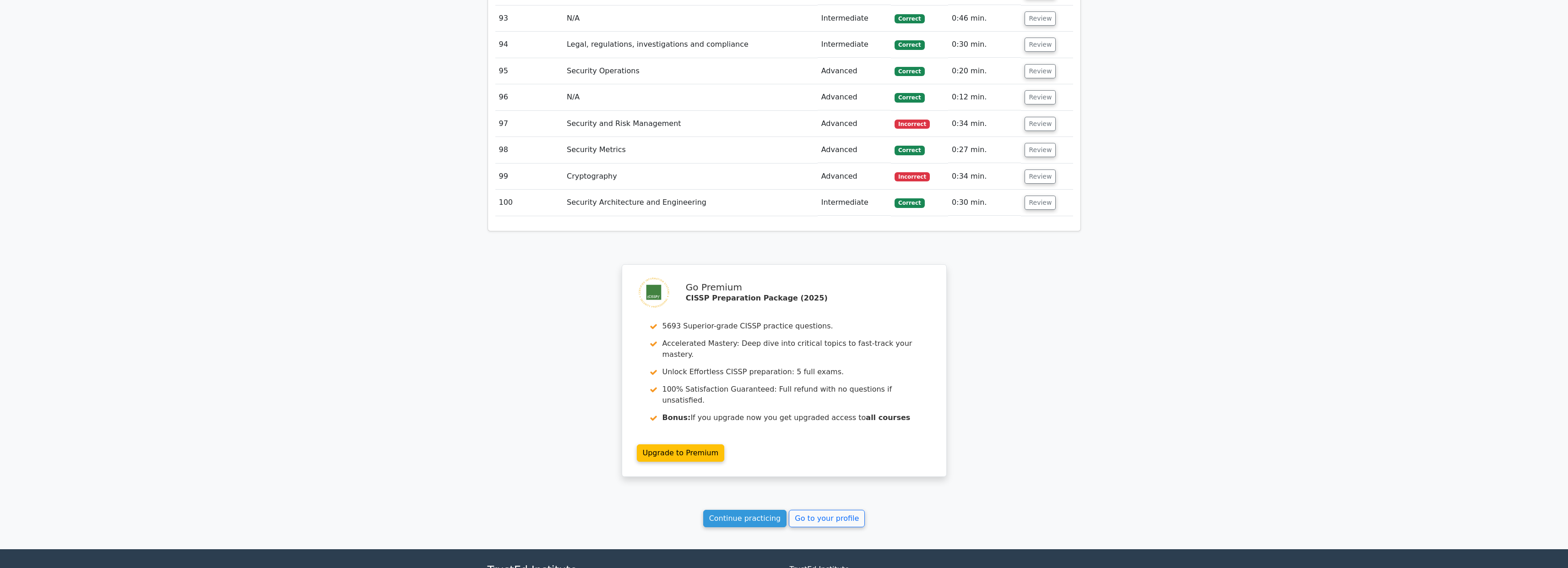
scroll to position [4046, 0]
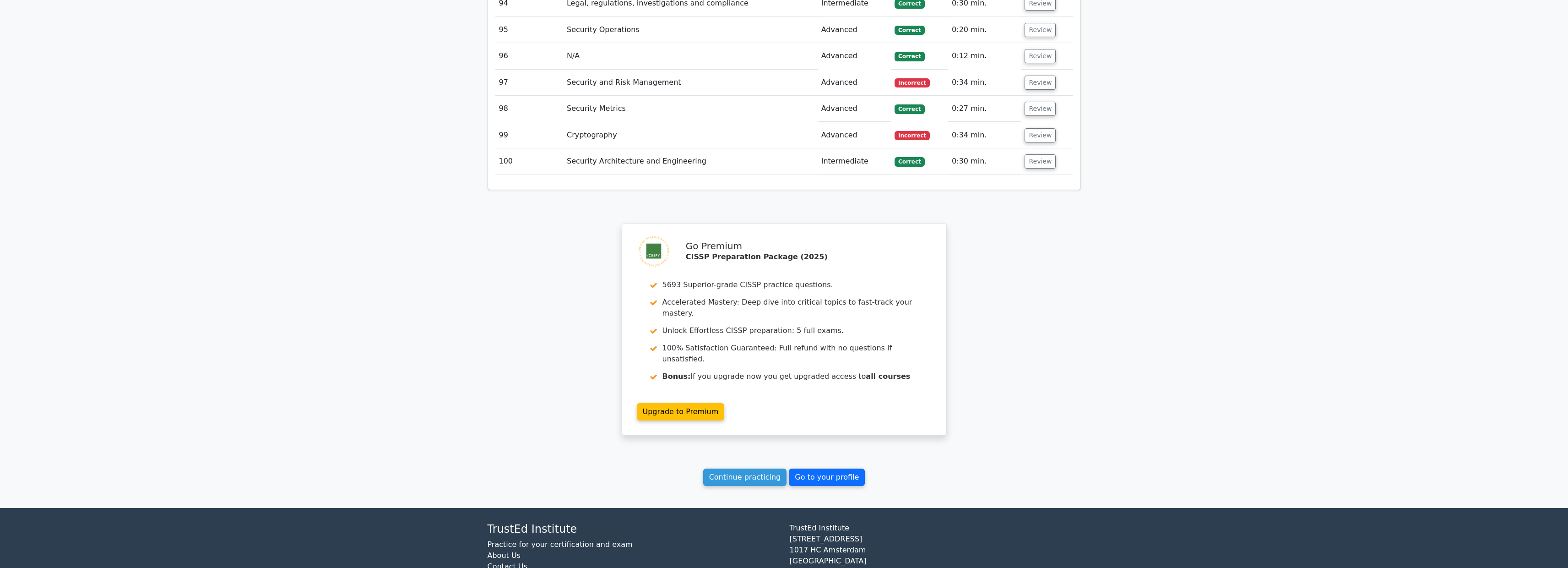
click at [845, 468] on link "Go to your profile" at bounding box center [826, 477] width 76 height 17
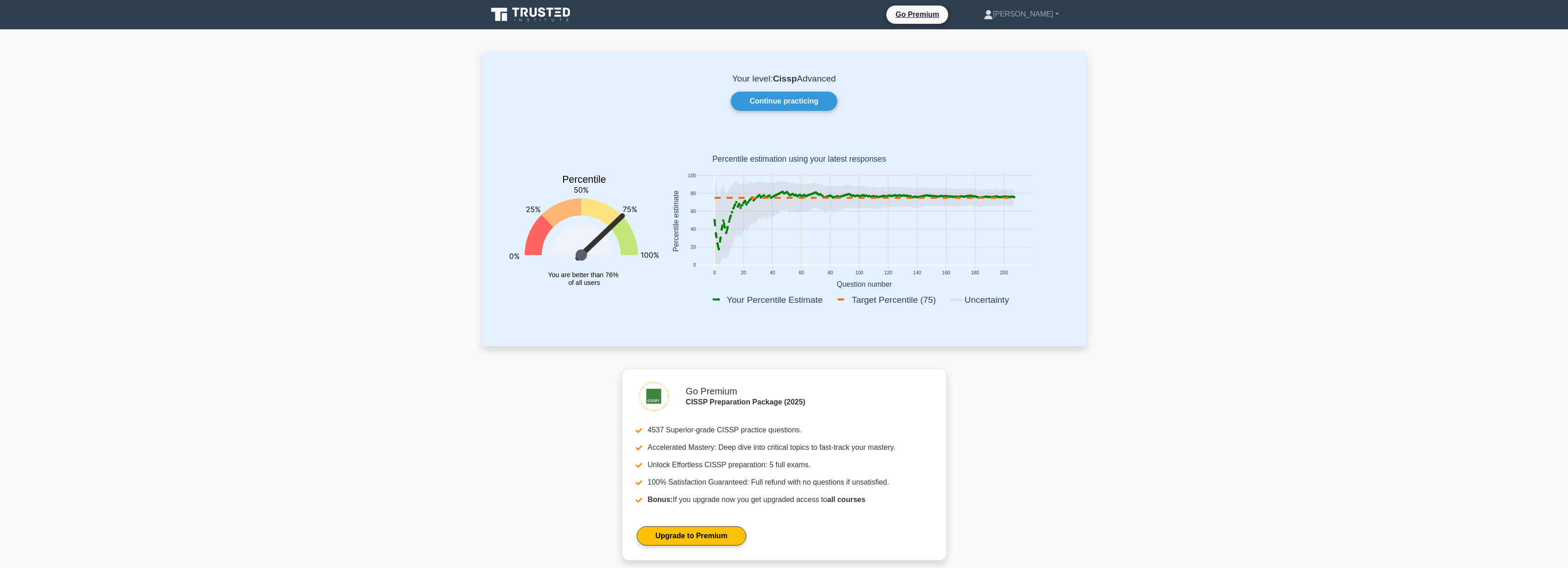
drag, startPoint x: 850, startPoint y: 298, endPoint x: 914, endPoint y: 301, distance: 64.1
click at [913, 301] on rect at bounding box center [891, 299] width 112 height 13
drag, startPoint x: 924, startPoint y: 298, endPoint x: 867, endPoint y: 294, distance: 57.1
click at [868, 295] on rect at bounding box center [891, 299] width 112 height 13
click at [867, 295] on rect at bounding box center [891, 299] width 112 height 13
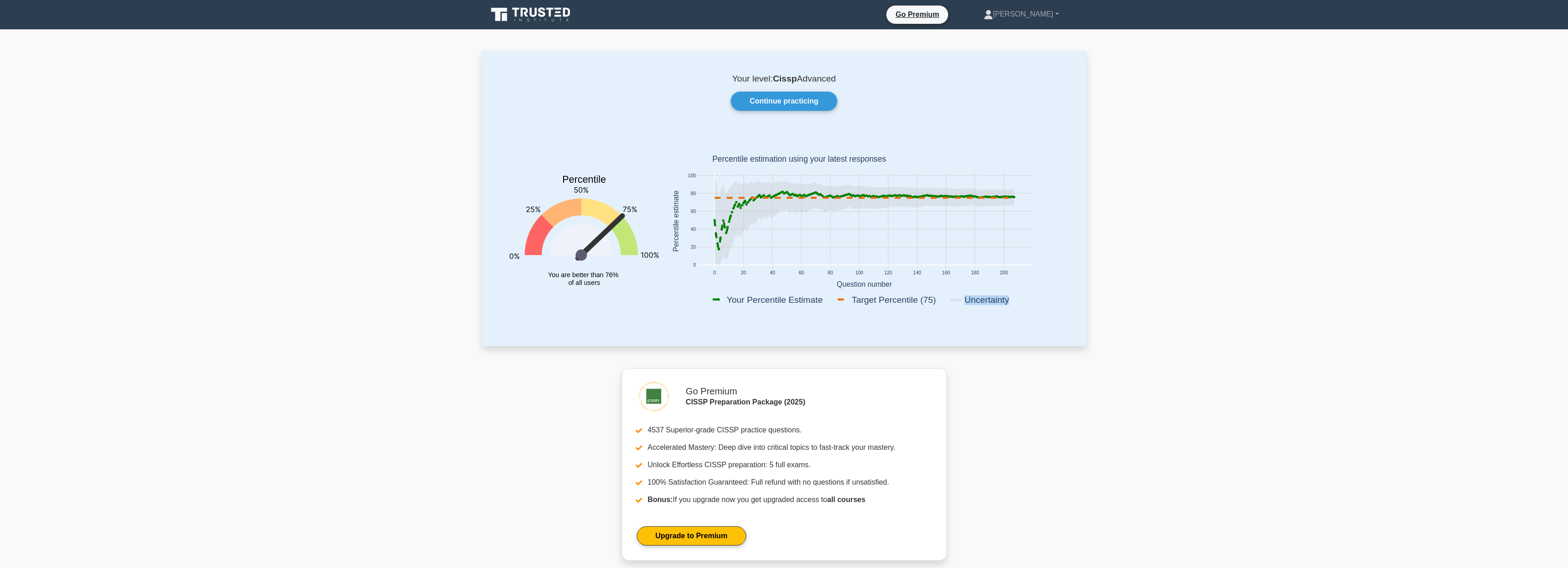
click at [867, 295] on rect at bounding box center [891, 299] width 112 height 13
click at [869, 305] on rect at bounding box center [891, 299] width 112 height 13
click at [856, 299] on rect at bounding box center [891, 299] width 112 height 13
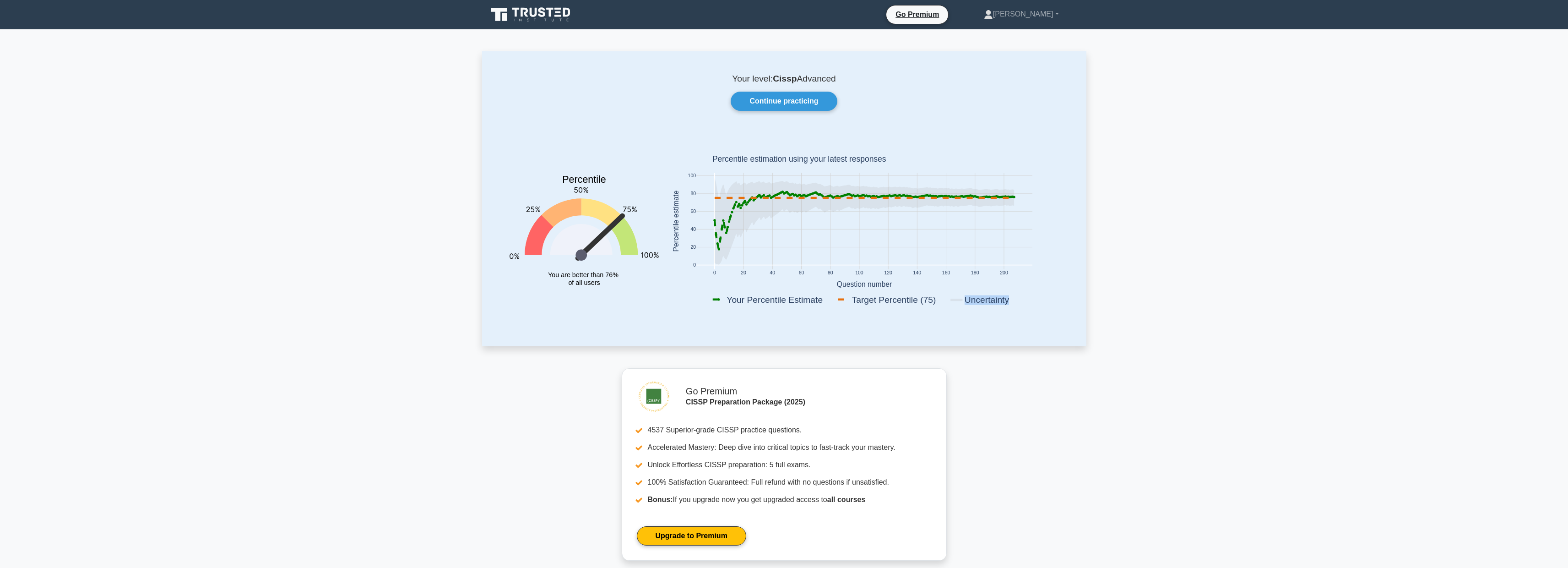
click at [856, 299] on rect at bounding box center [891, 299] width 112 height 13
click at [857, 299] on rect at bounding box center [891, 299] width 112 height 13
